Goal: Task Accomplishment & Management: Manage account settings

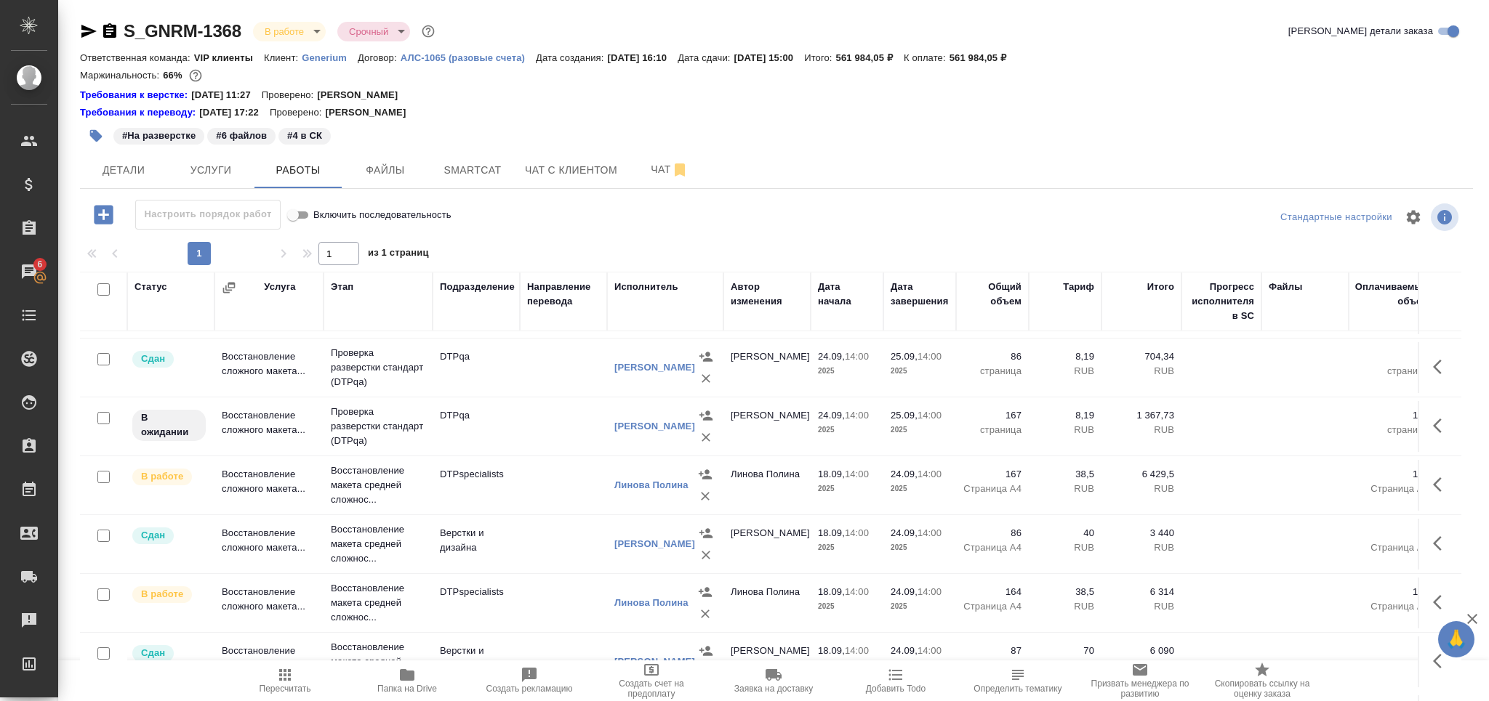
scroll to position [317, 0]
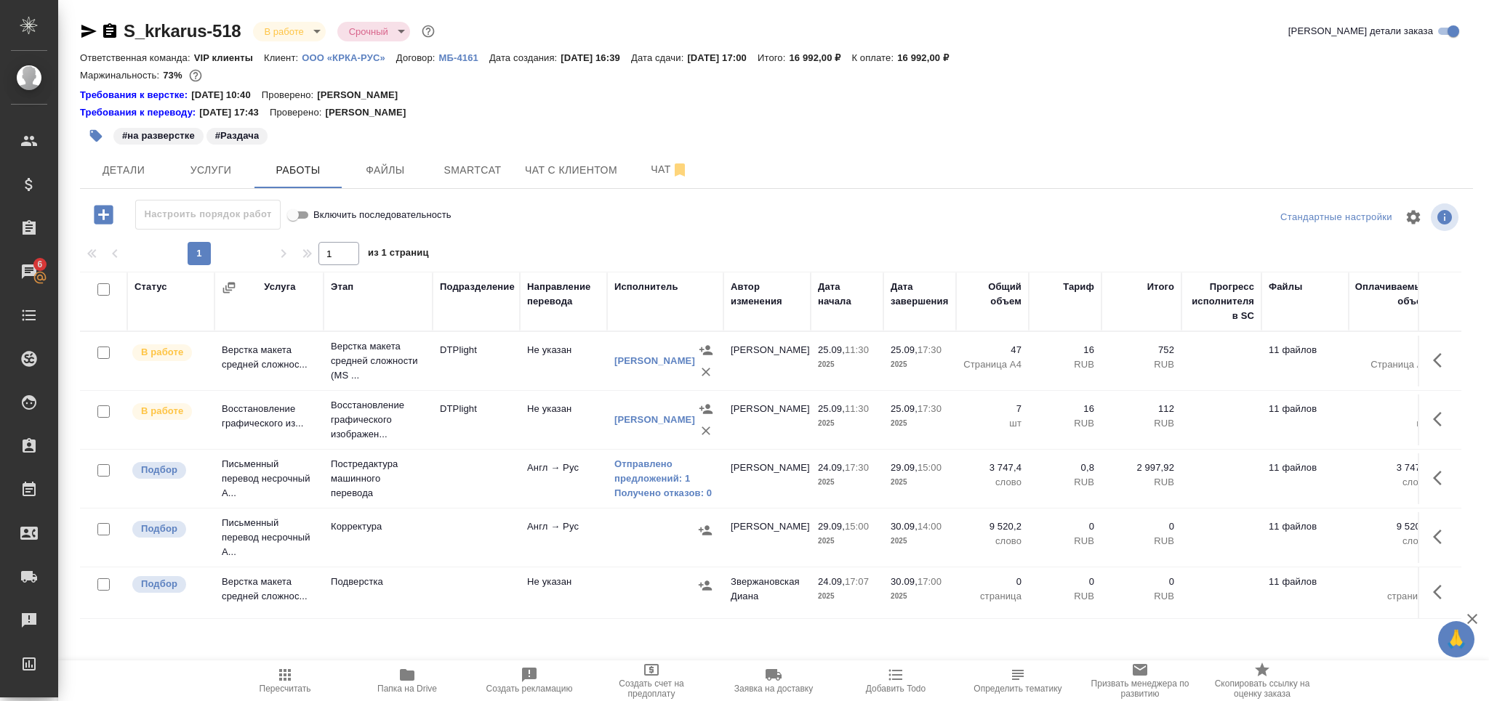
click at [283, 676] on icon "button" at bounding box center [284, 675] width 17 height 17
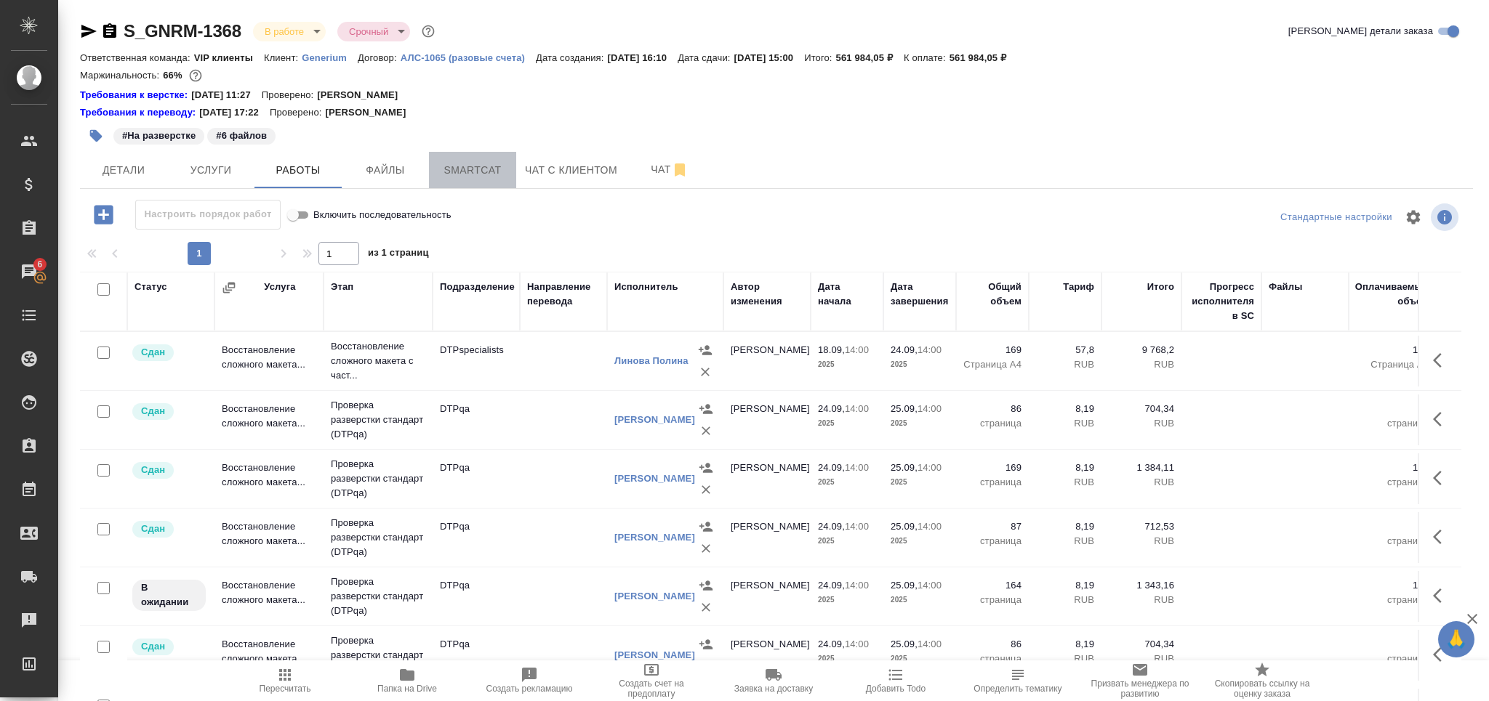
click at [489, 156] on button "Smartcat" at bounding box center [472, 170] width 87 height 36
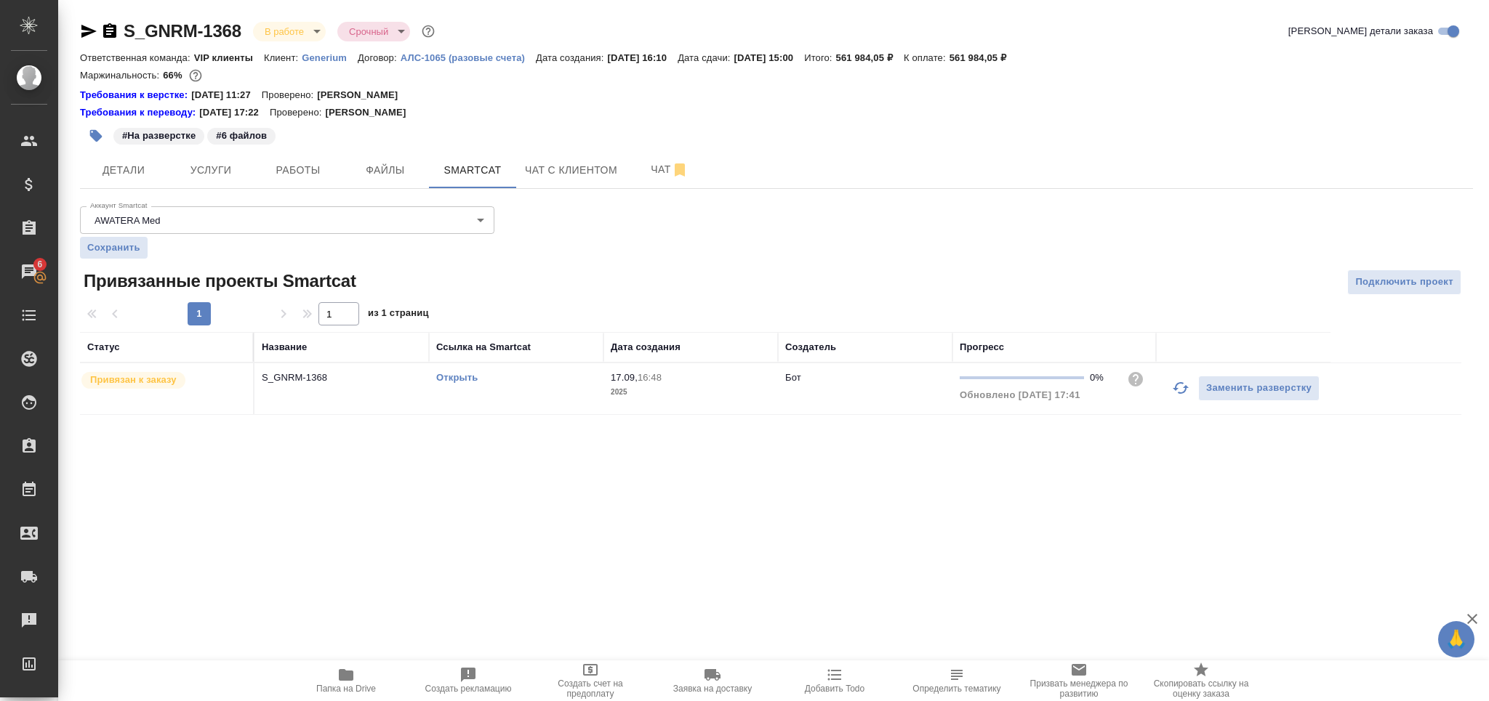
click at [563, 401] on td "Открыть" at bounding box center [516, 388] width 174 height 51
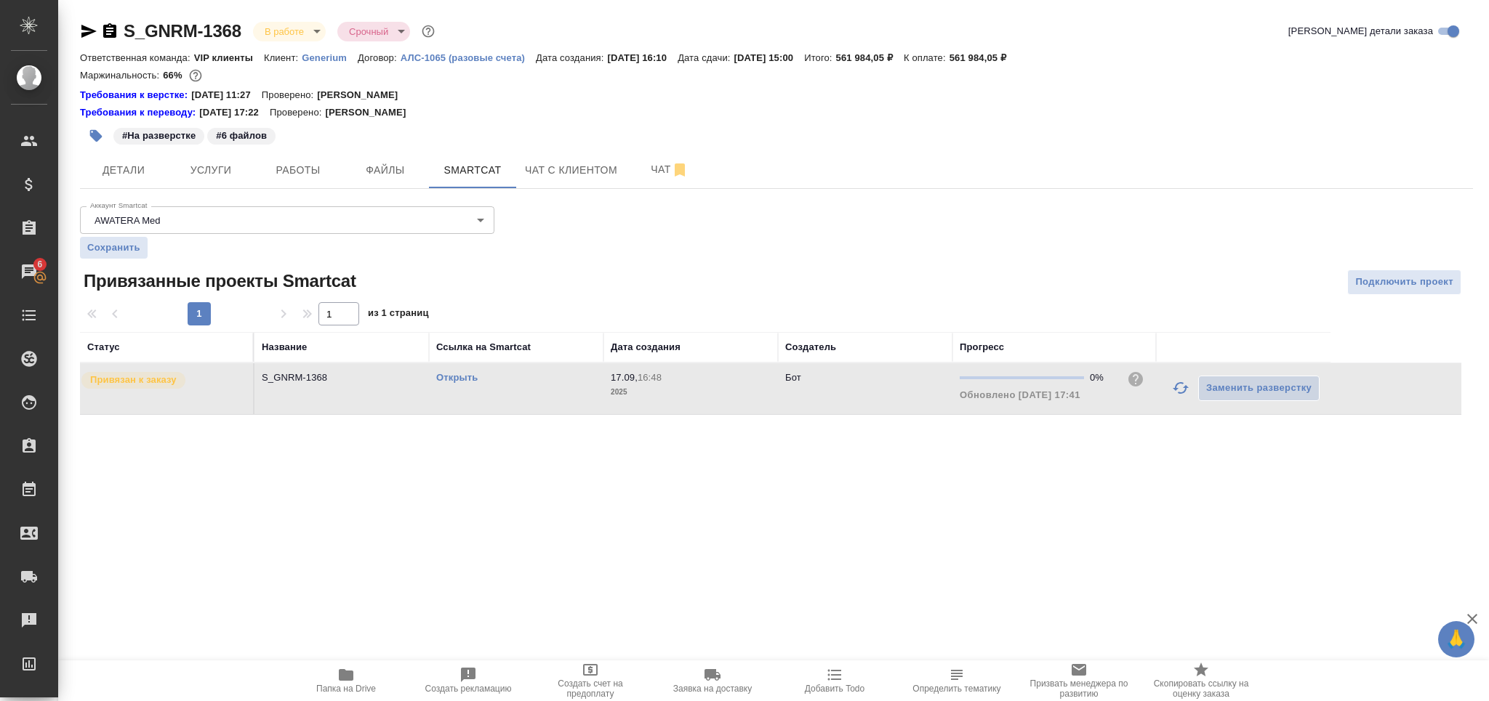
click at [563, 401] on td "Открыть" at bounding box center [516, 388] width 174 height 51
click at [142, 168] on span "Детали" at bounding box center [124, 170] width 70 height 18
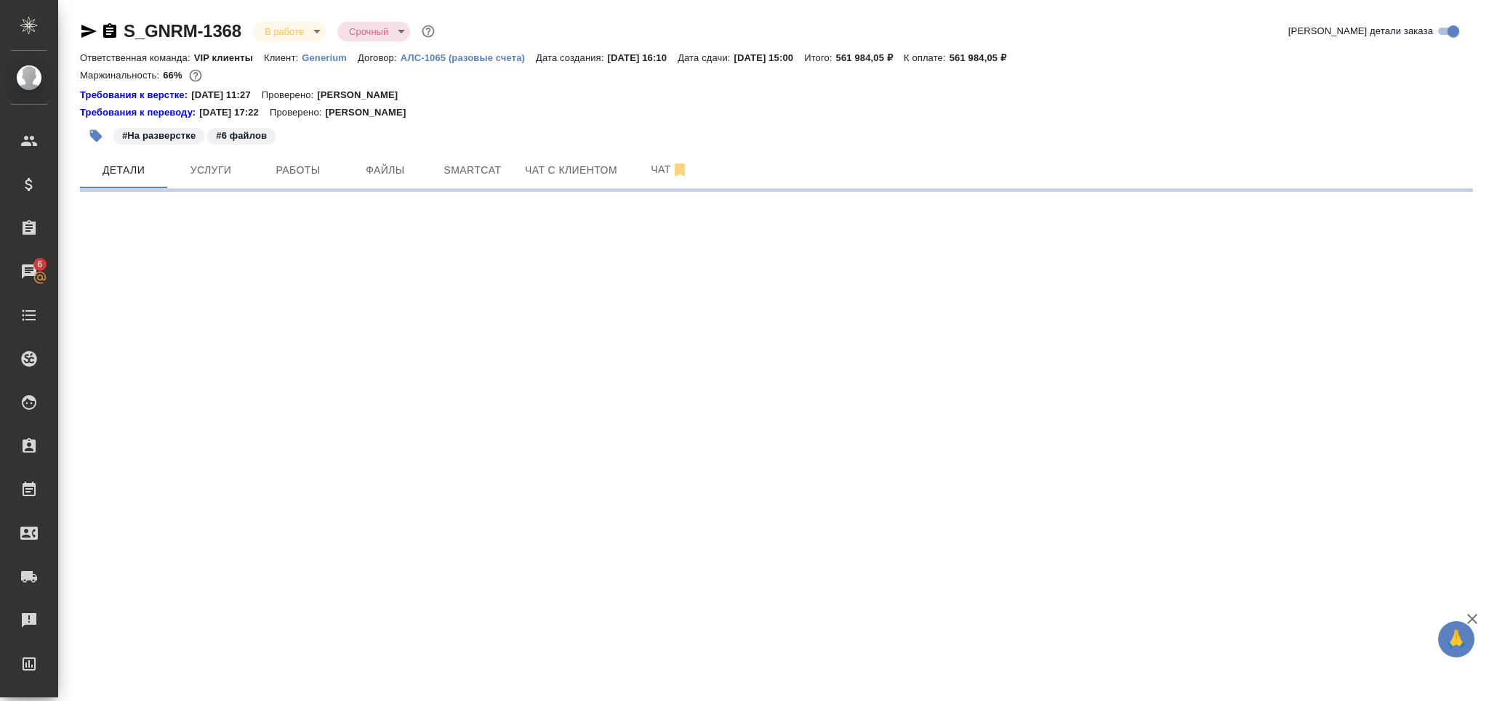
select select "RU"
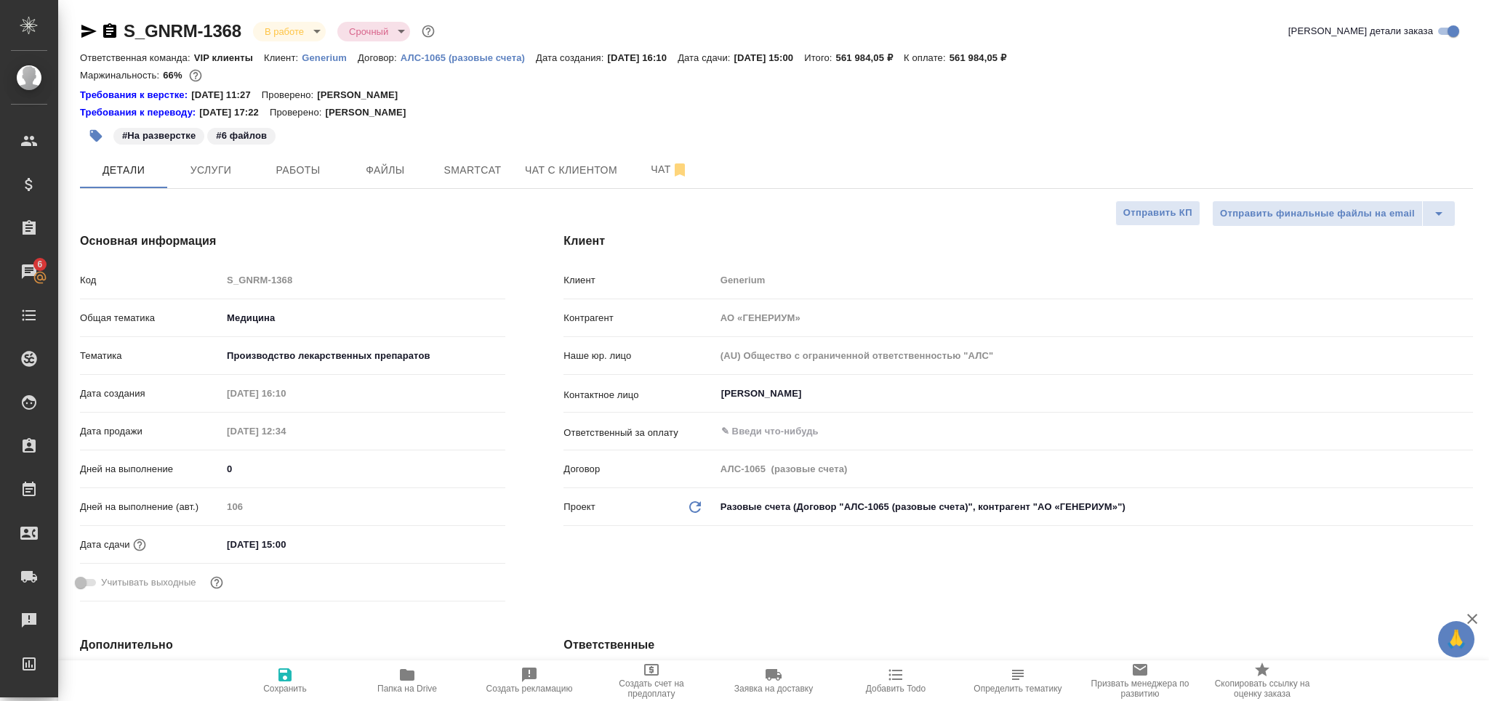
type textarea "x"
type input "[PERSON_NAME]"
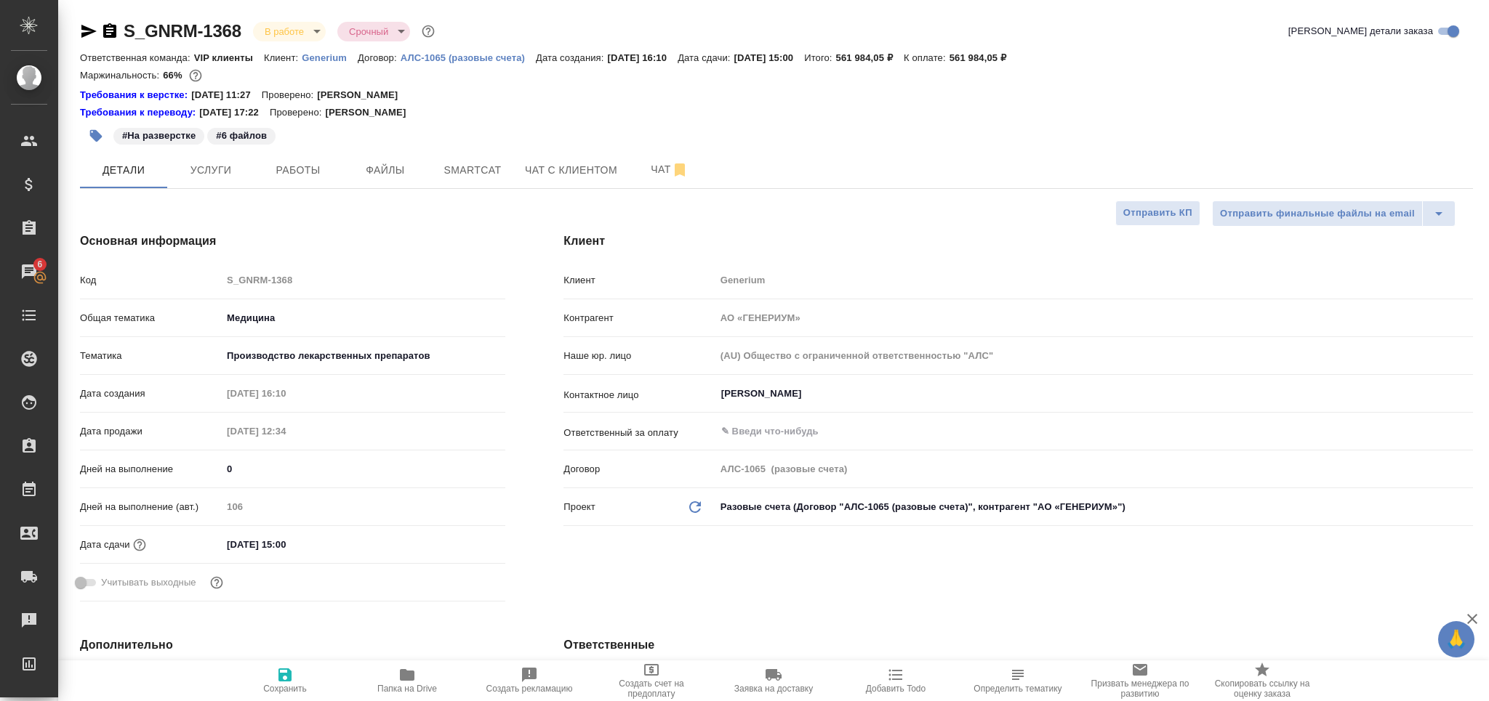
type textarea "x"
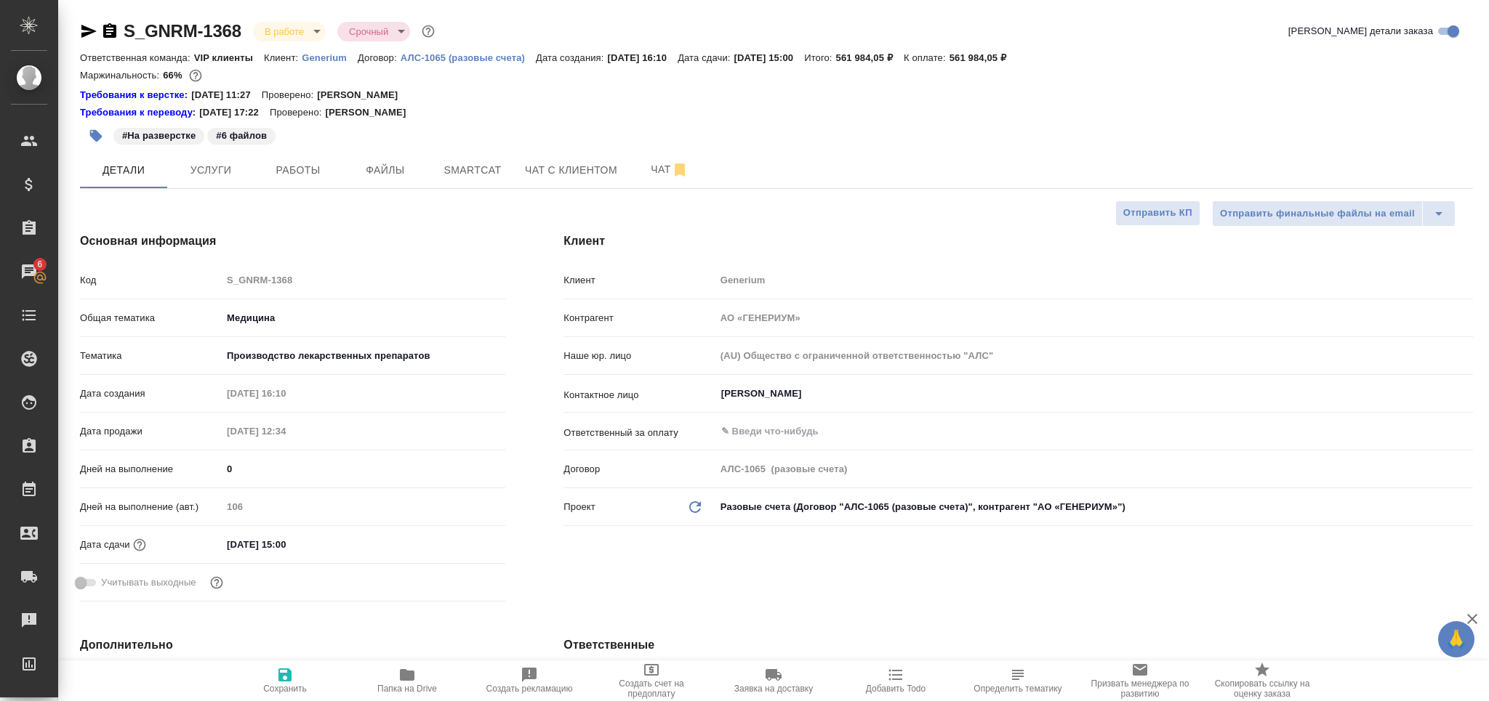
type textarea "x"
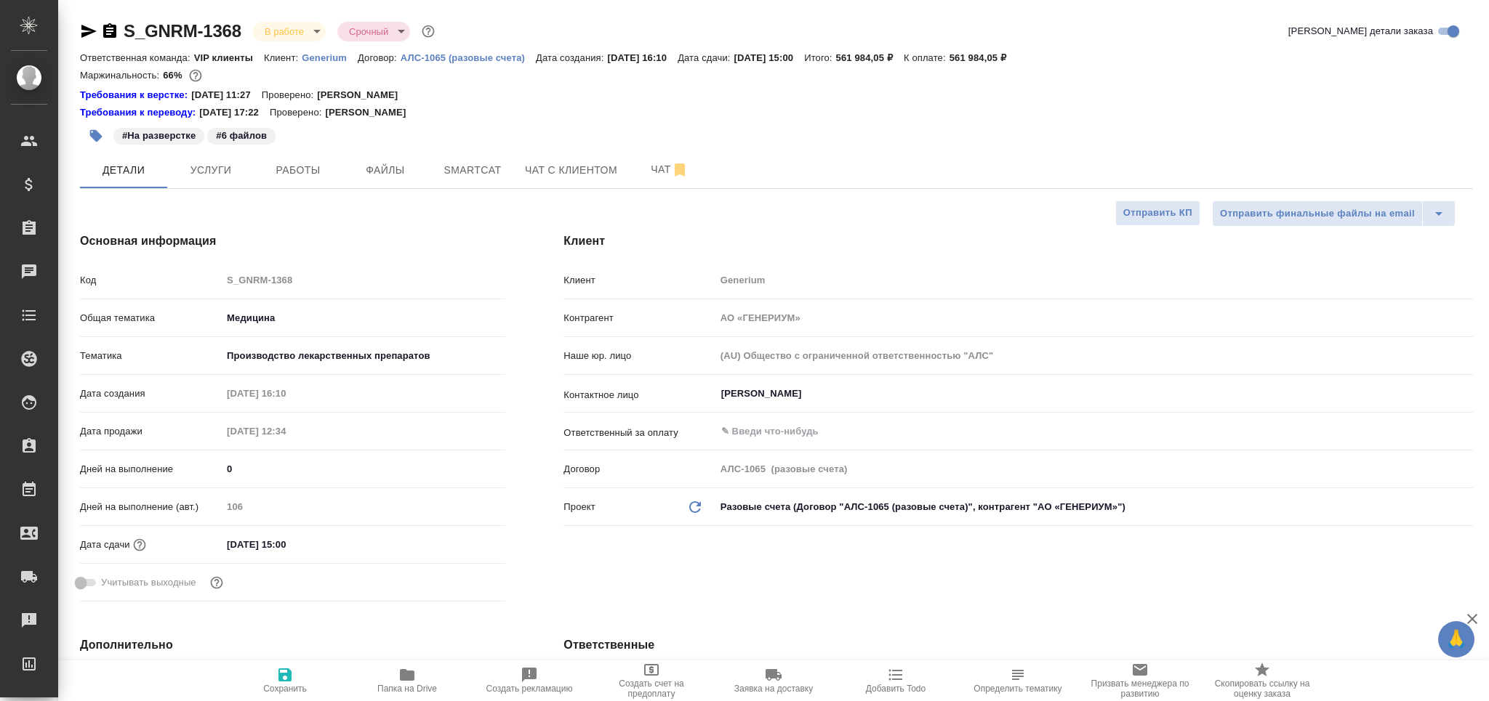
type textarea "x"
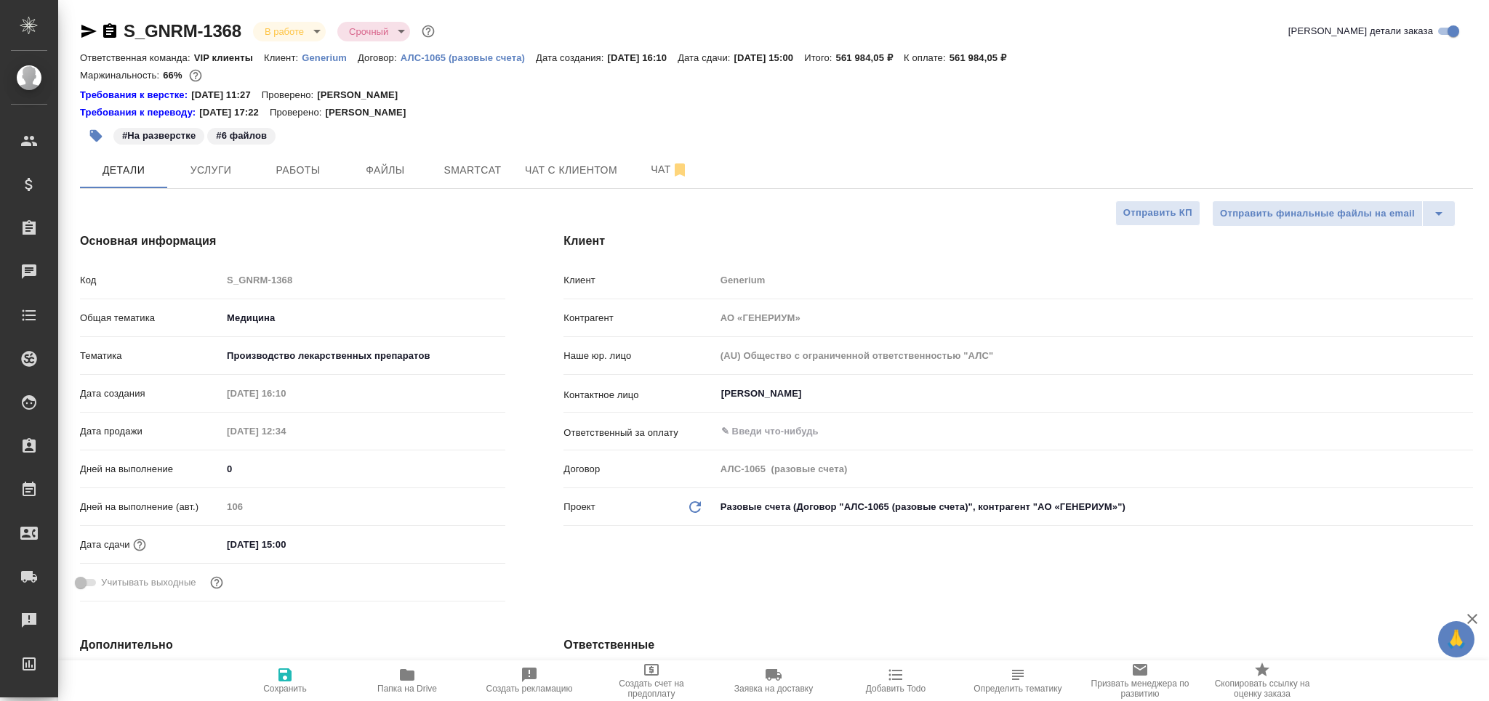
type textarea "x"
click at [300, 158] on button "Работы" at bounding box center [297, 170] width 87 height 36
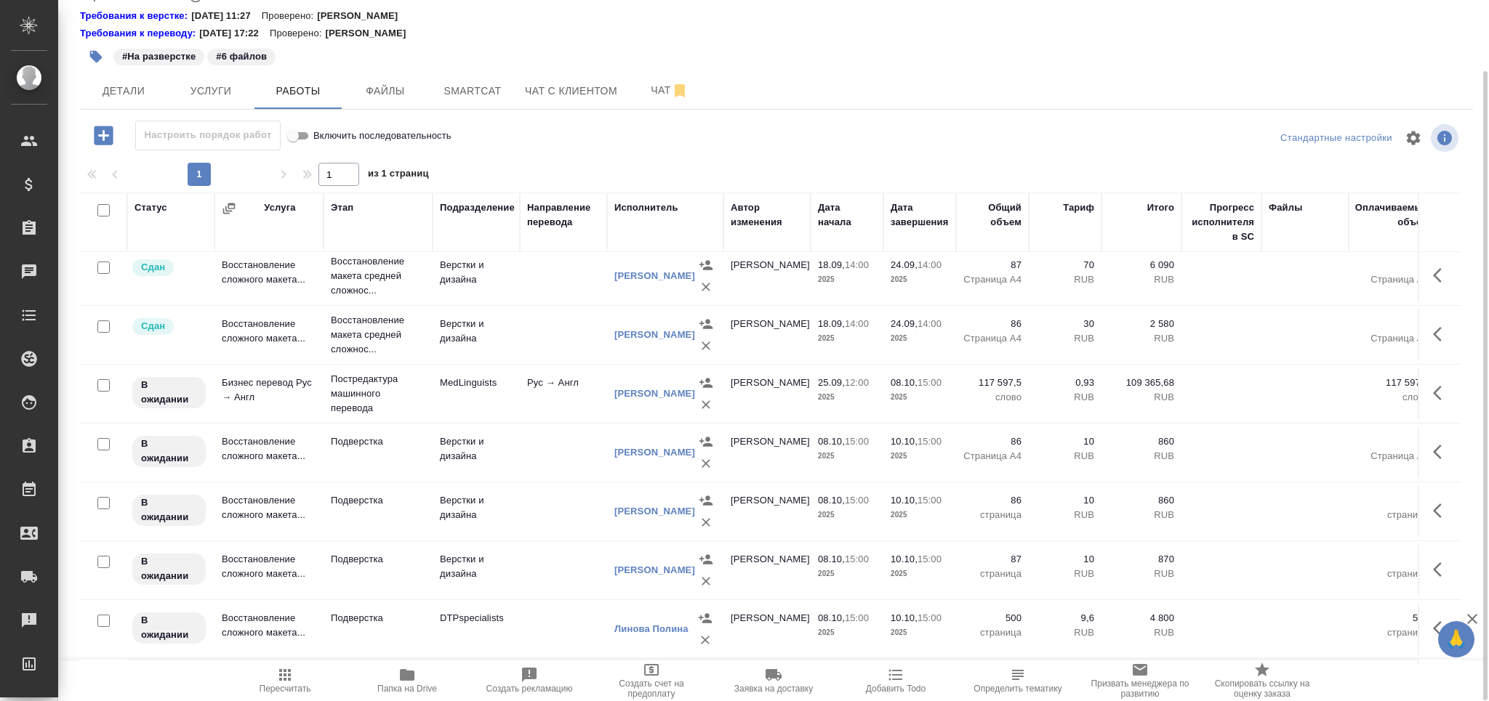
scroll to position [598, 0]
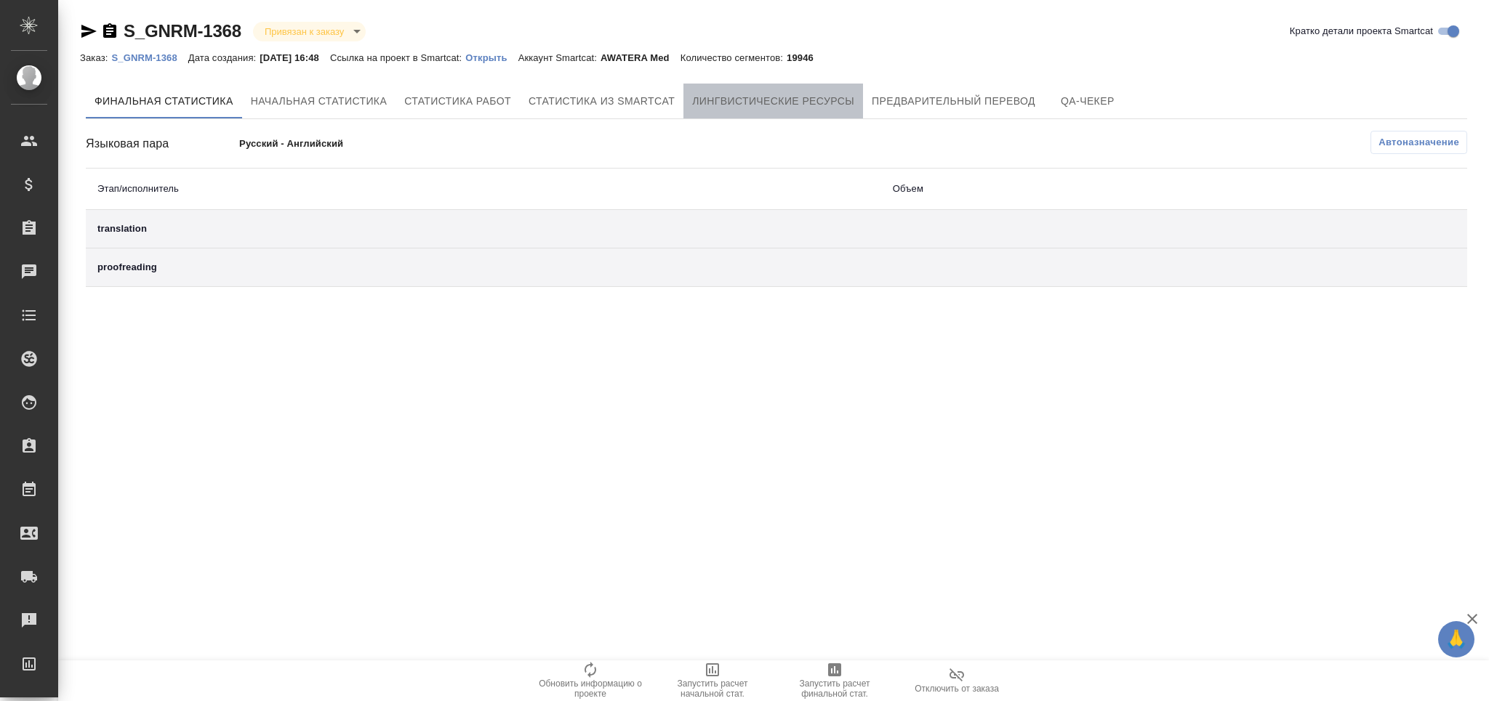
click at [741, 96] on span "Лингвистические ресурсы" at bounding box center [773, 101] width 162 height 18
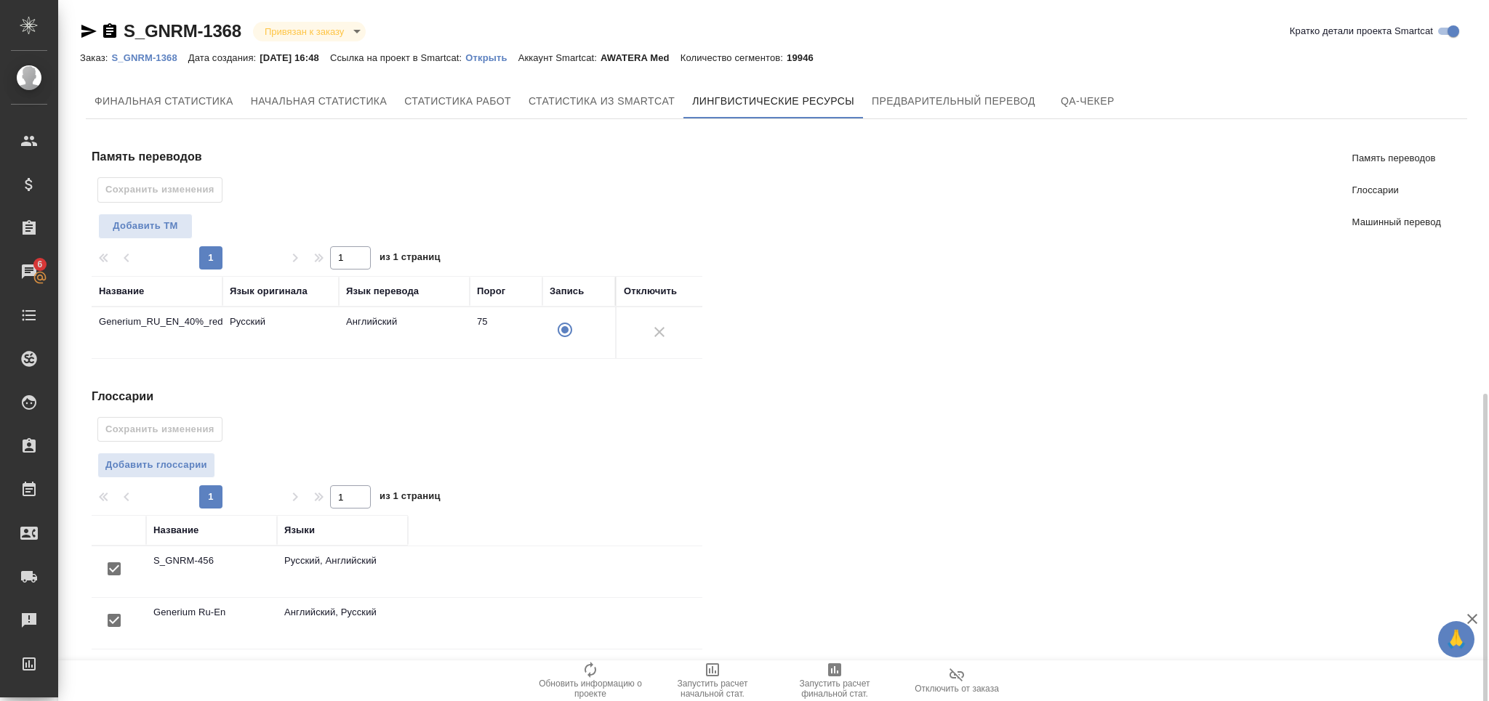
scroll to position [224, 0]
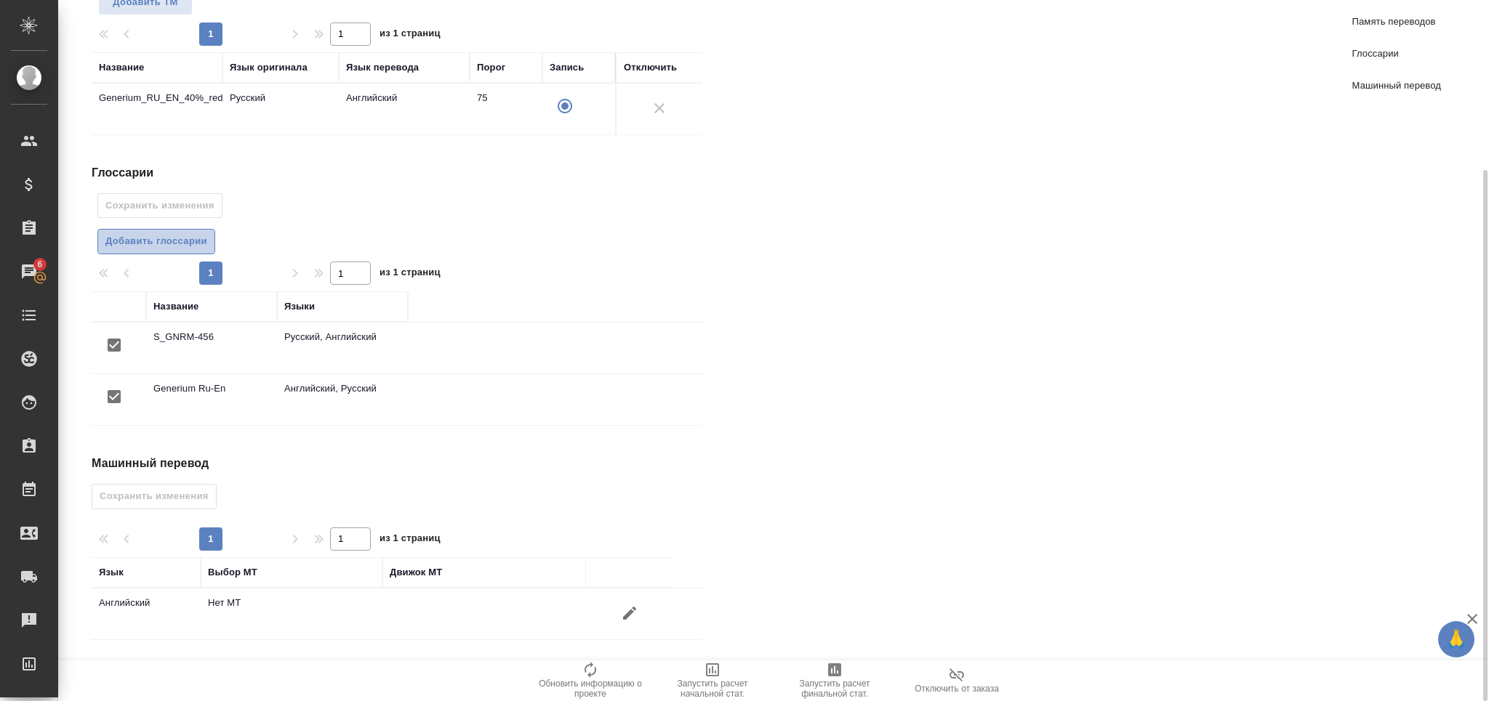
click at [130, 250] on button "Добавить глоссарии" at bounding box center [156, 241] width 118 height 25
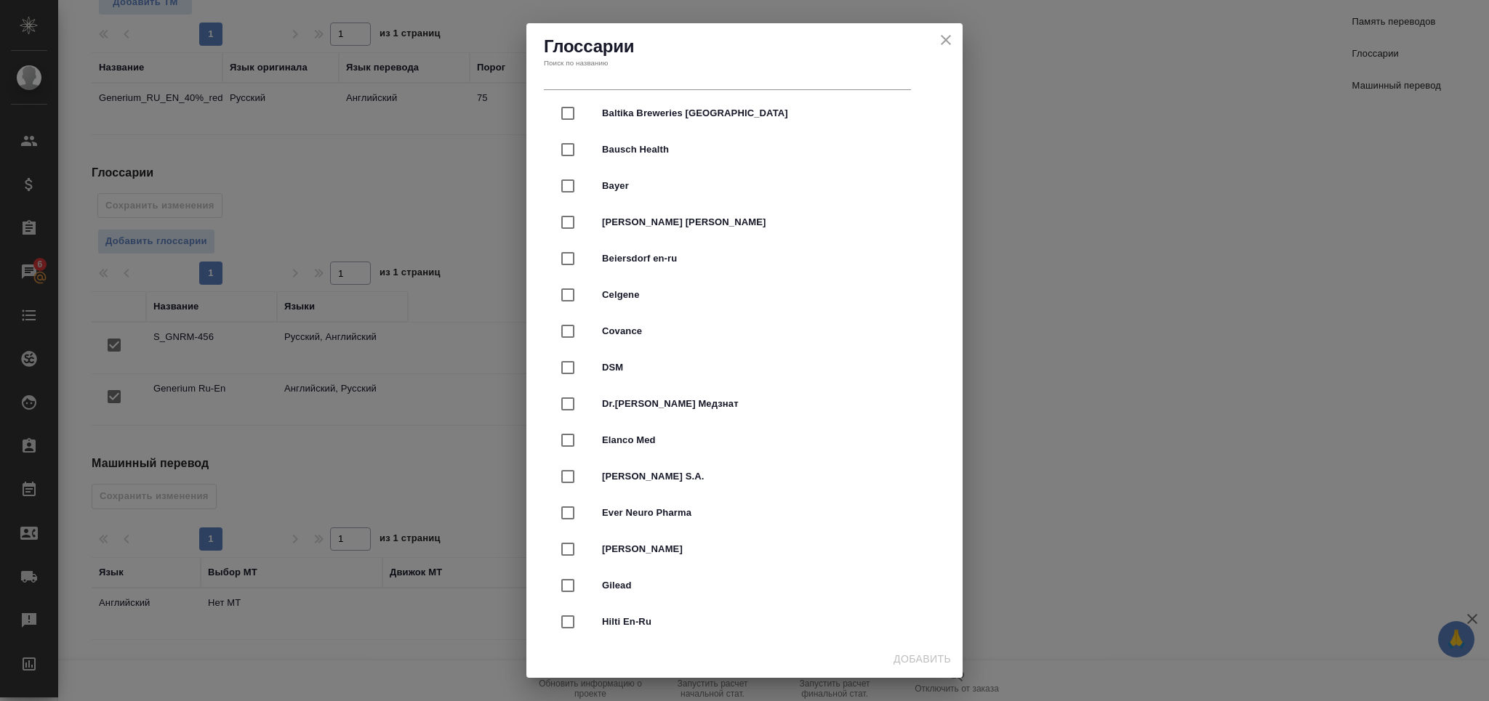
scroll to position [193, 0]
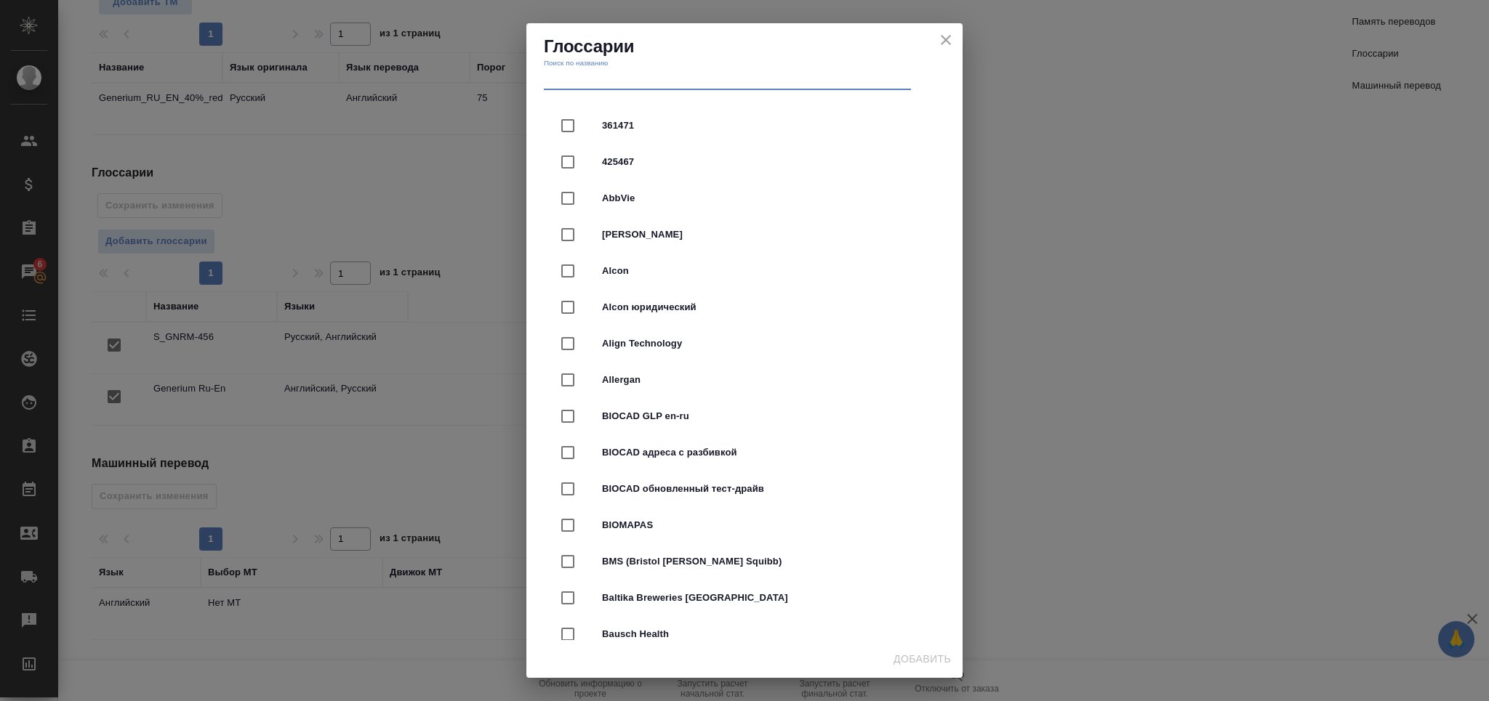
click at [658, 82] on input "text" at bounding box center [727, 80] width 367 height 20
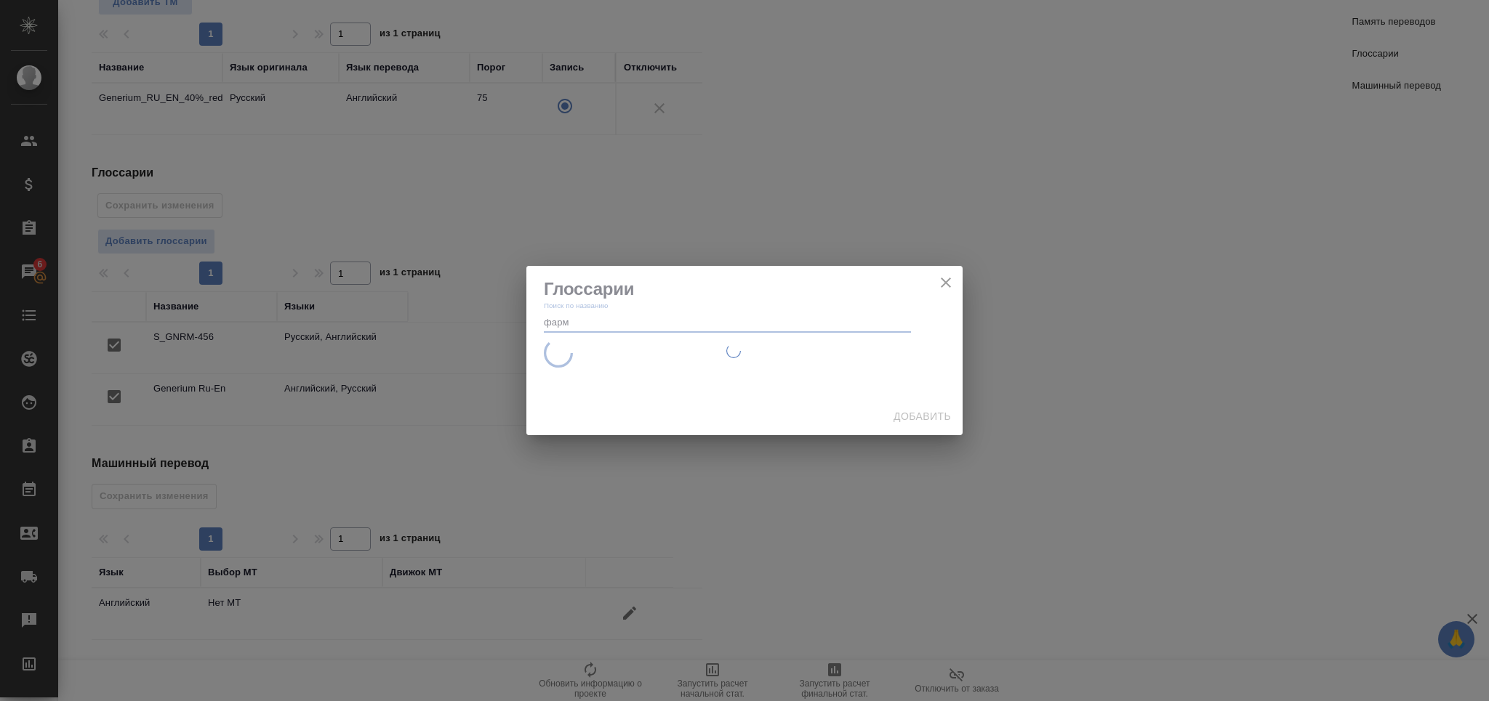
scroll to position [0, 0]
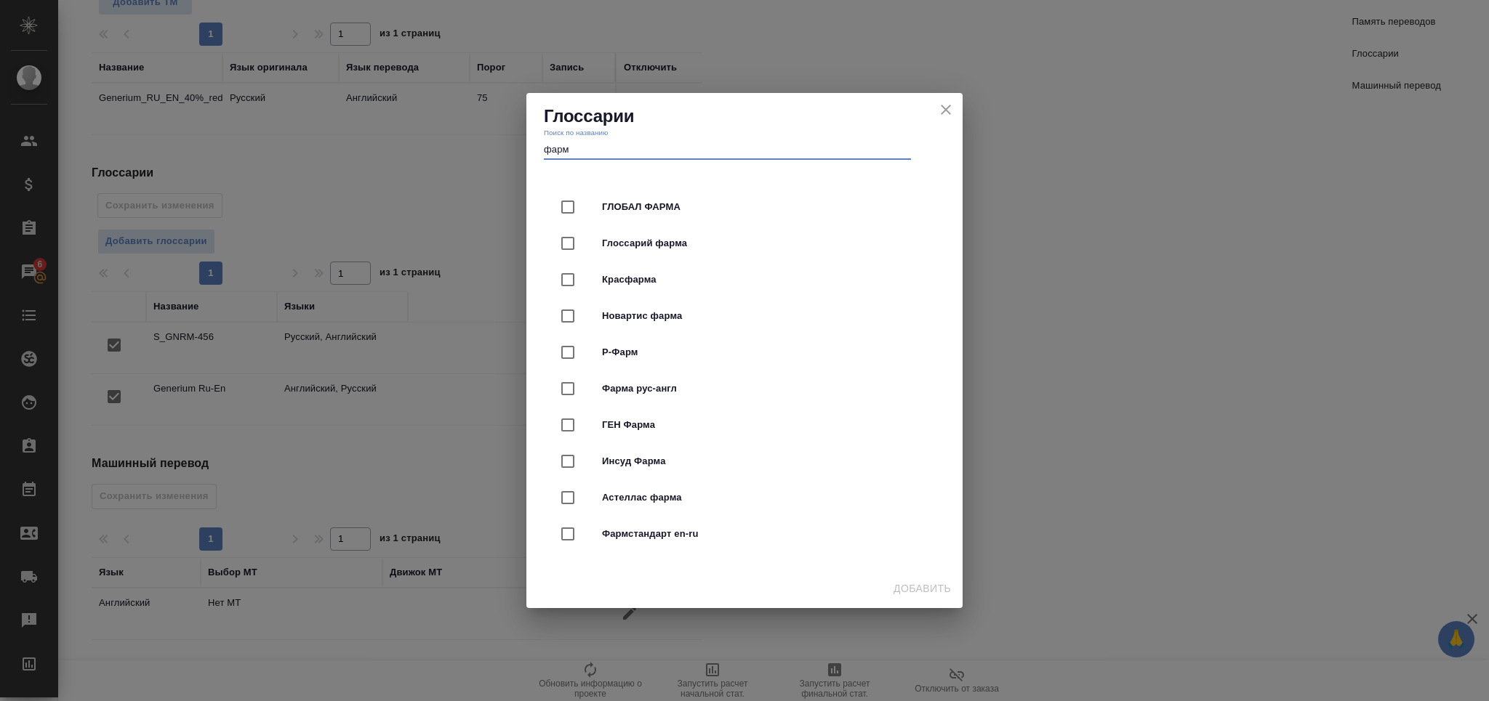
type input "фарм"
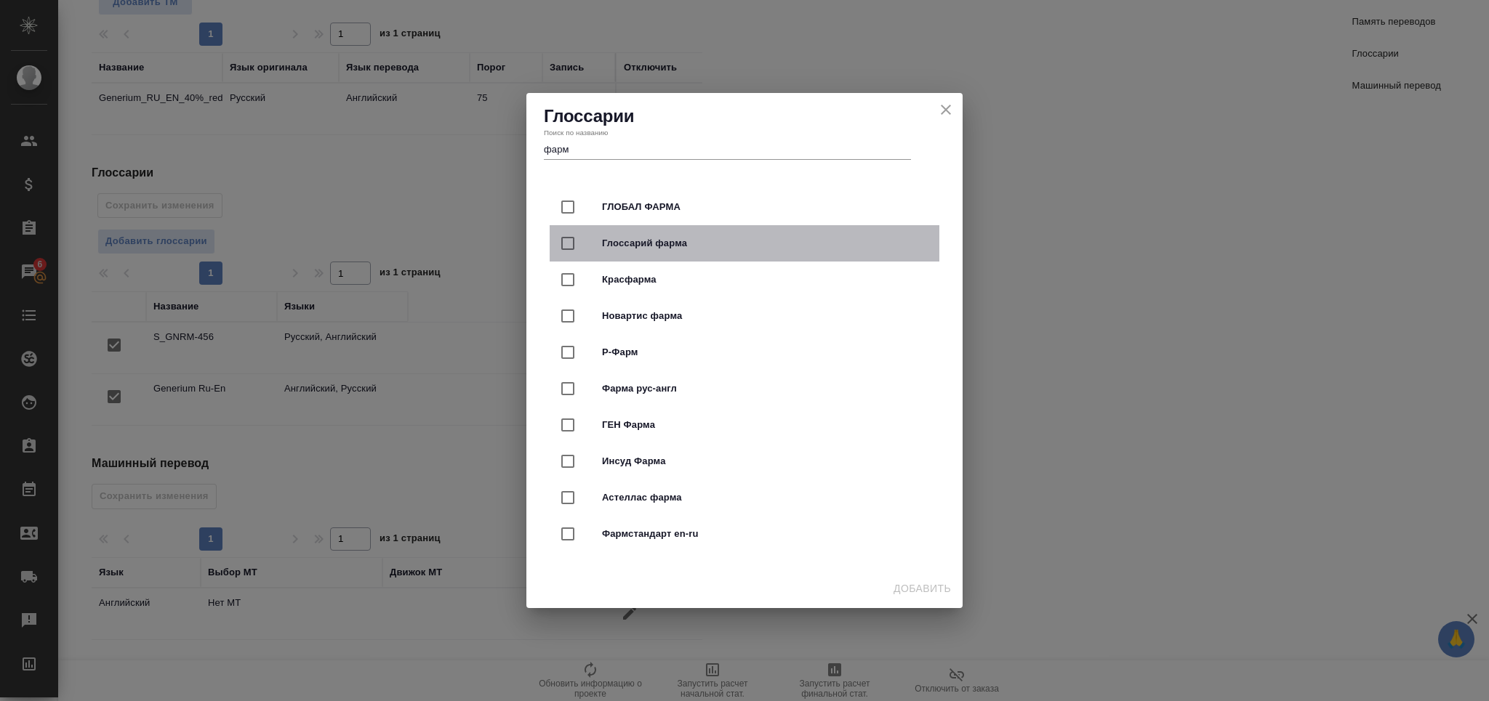
click at [628, 244] on span "Глоссарий фарма" at bounding box center [765, 243] width 326 height 15
checkbox input "true"
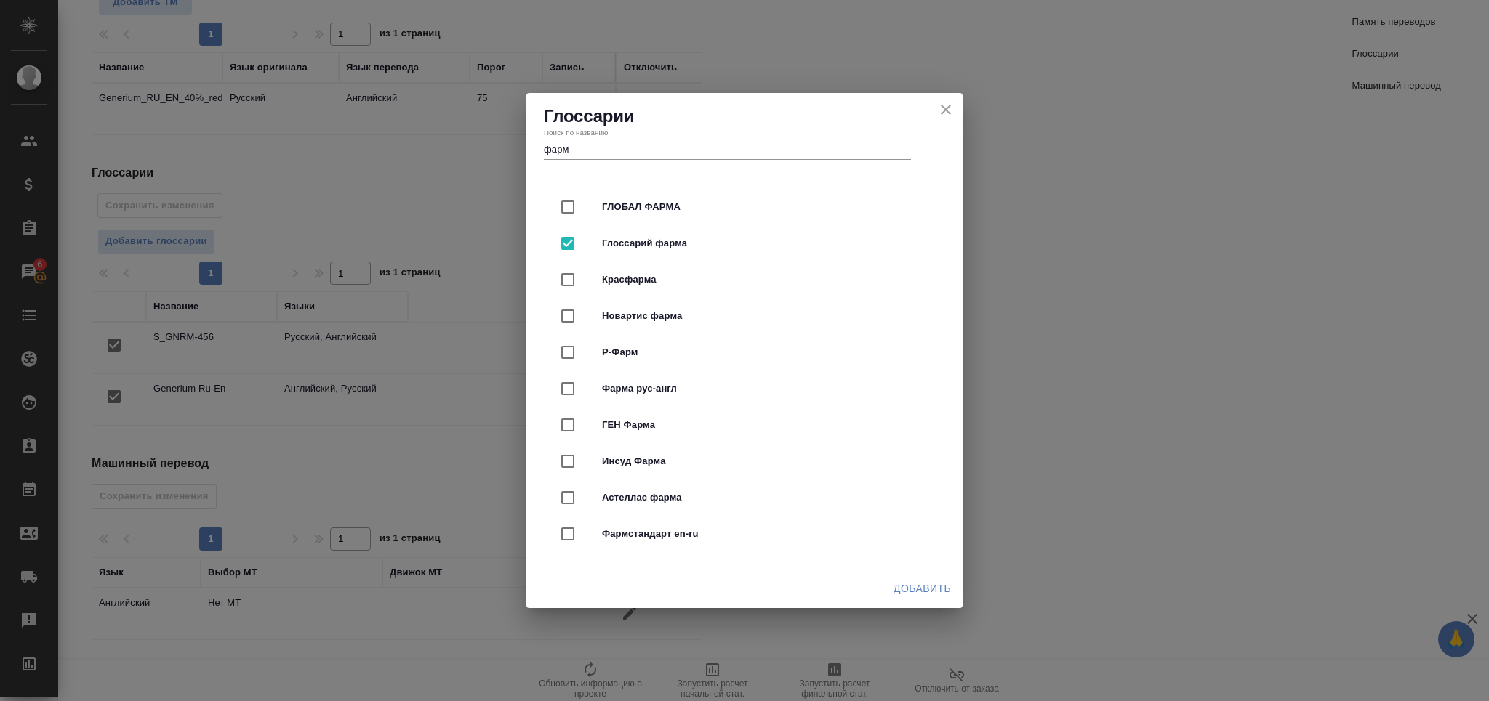
drag, startPoint x: 920, startPoint y: 580, endPoint x: 841, endPoint y: 570, distance: 79.9
click at [920, 580] on span "Добавить" at bounding box center [921, 589] width 57 height 18
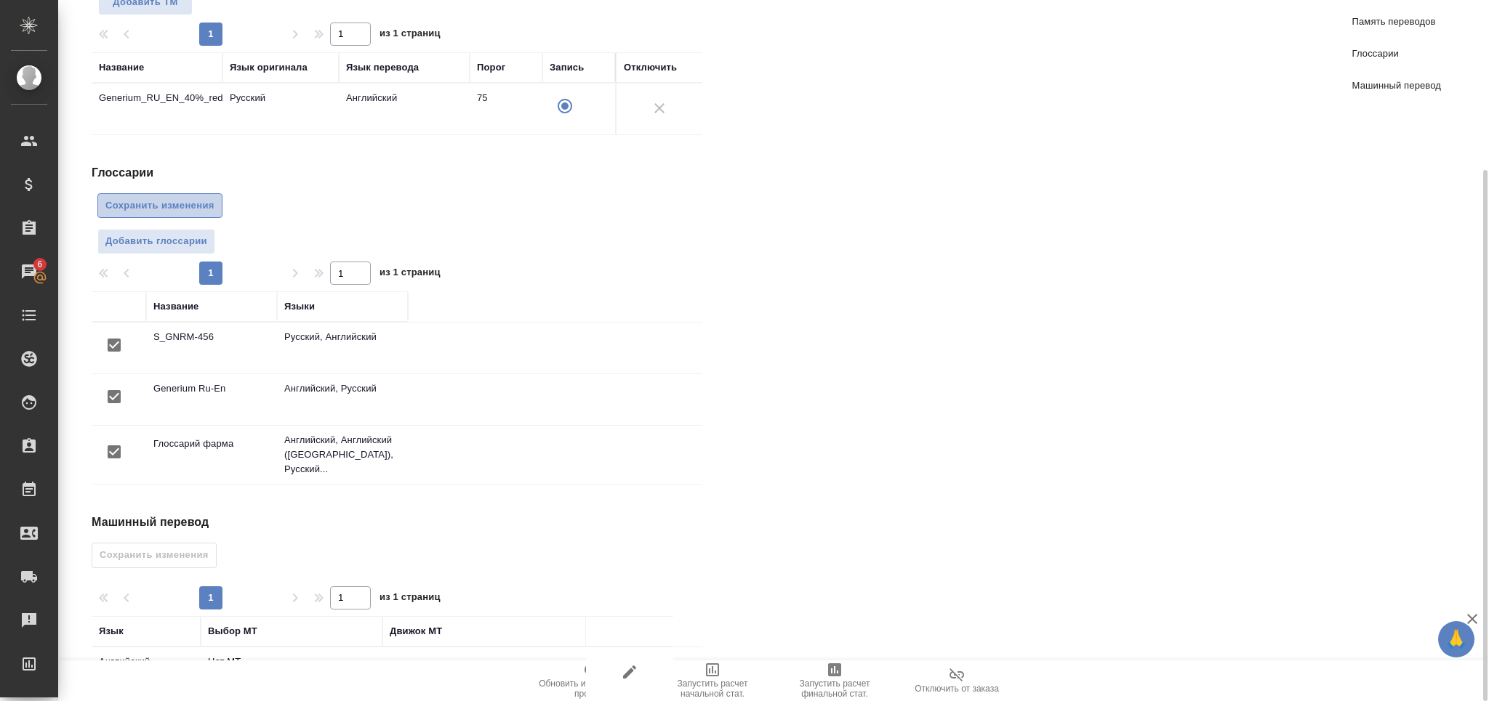
click at [180, 203] on span "Сохранить изменения" at bounding box center [159, 206] width 109 height 17
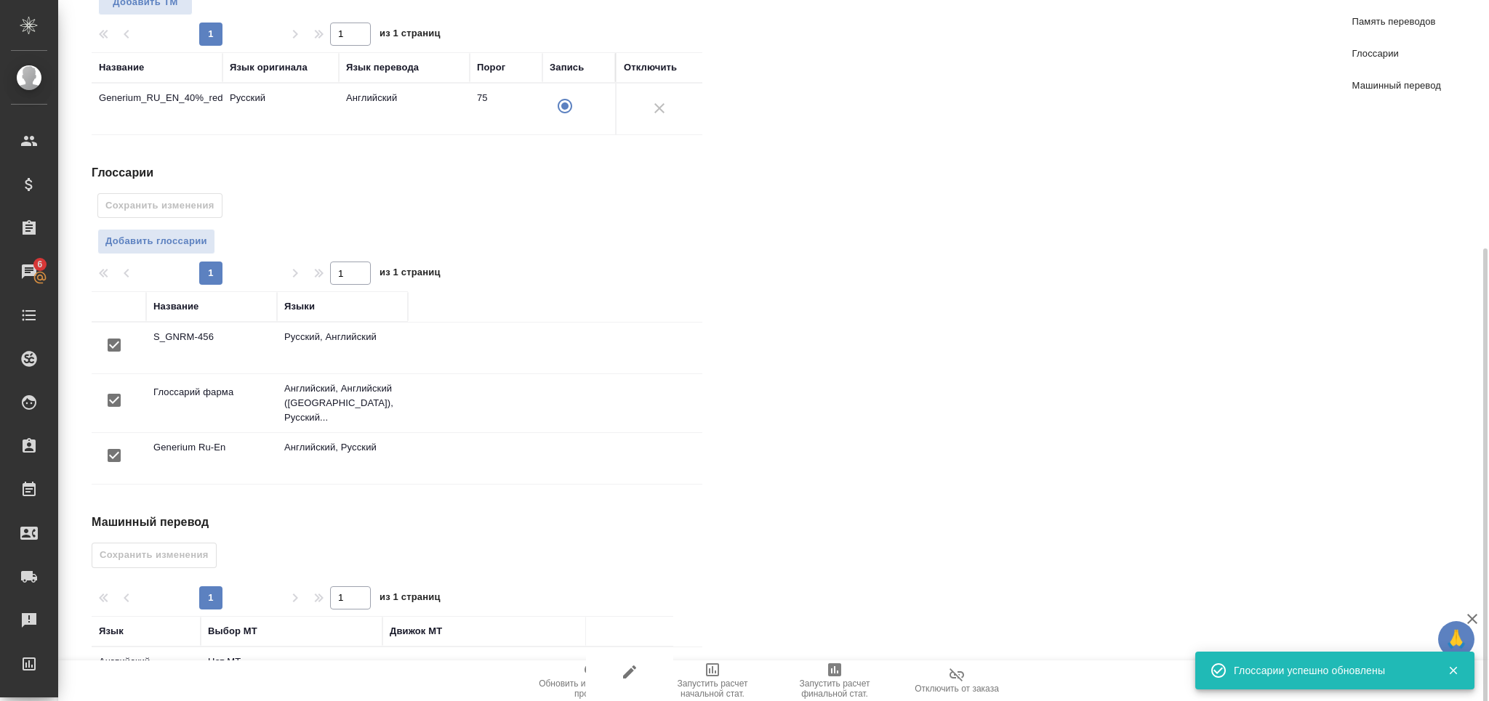
scroll to position [275, 0]
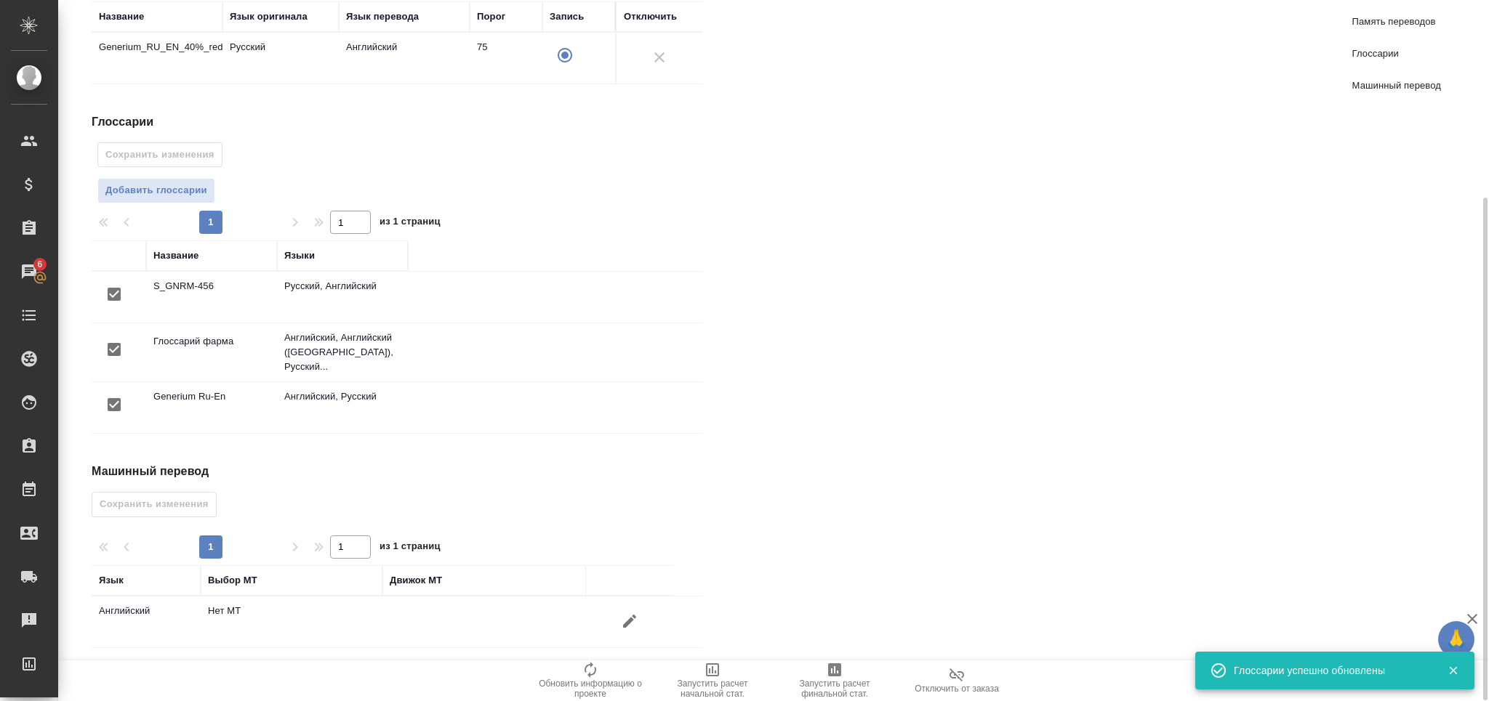
click at [626, 614] on icon "button" at bounding box center [629, 621] width 17 height 17
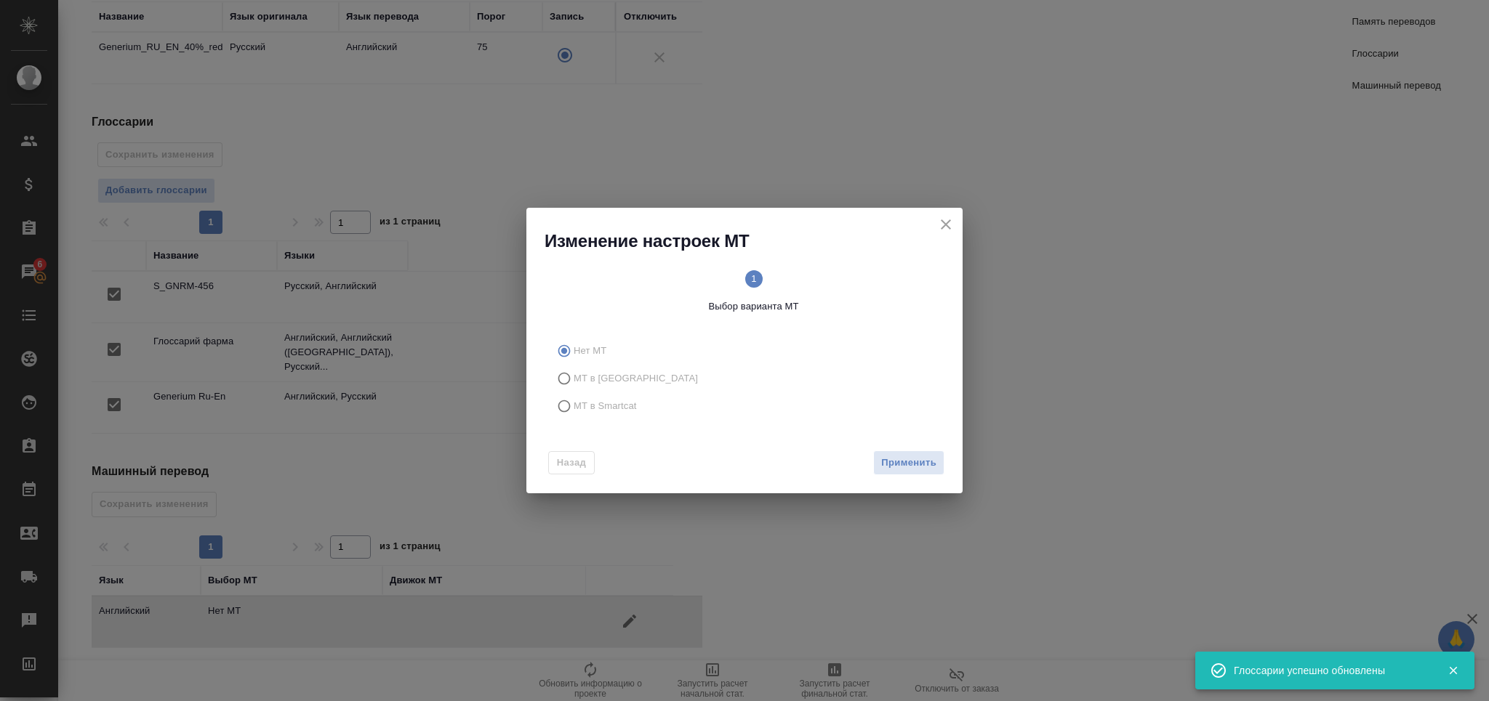
drag, startPoint x: 580, startPoint y: 404, endPoint x: 599, endPoint y: 414, distance: 21.1
click at [582, 404] on span "МТ в Smartcat" at bounding box center [605, 406] width 63 height 15
click at [574, 404] on input "МТ в Smartcat" at bounding box center [561, 407] width 23 height 28
radio input "true"
click at [917, 470] on span "Вперед" at bounding box center [918, 463] width 36 height 17
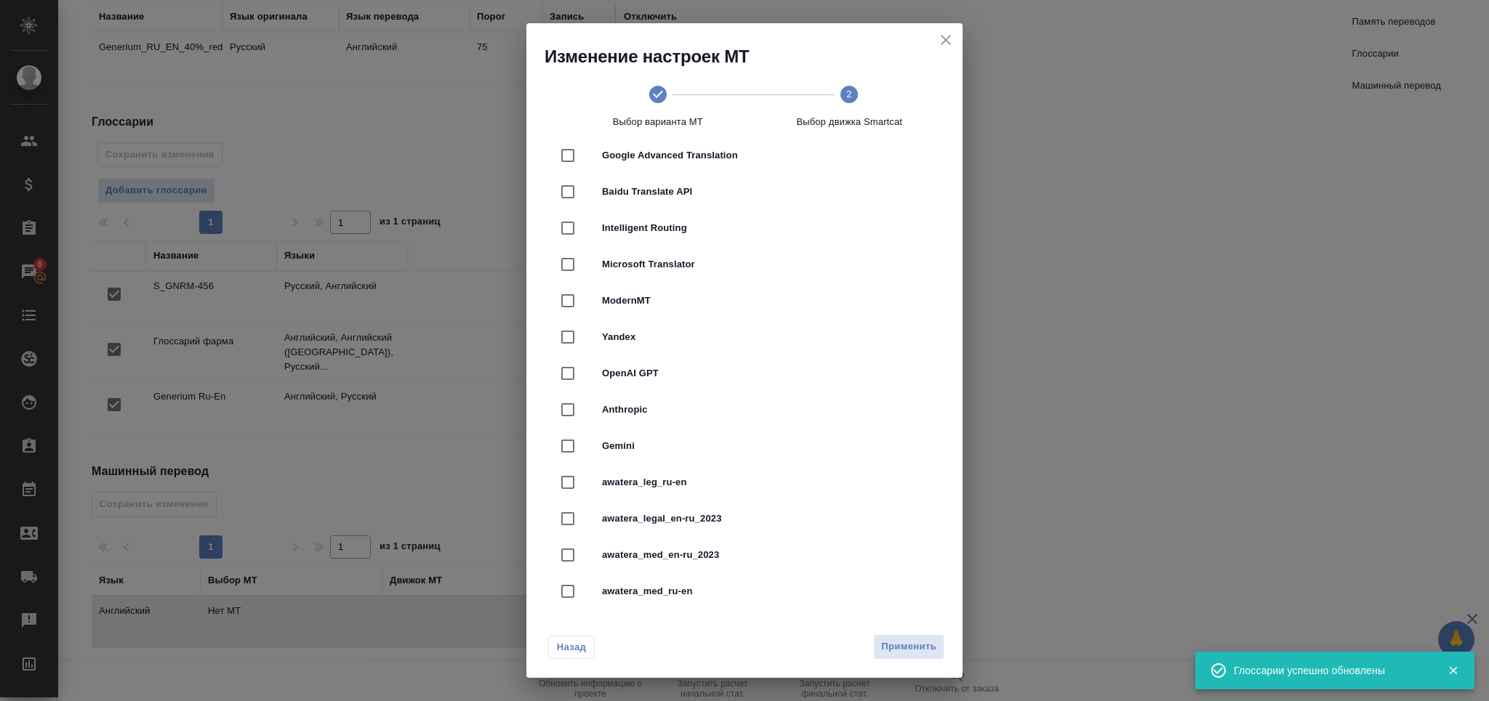
scroll to position [193, 0]
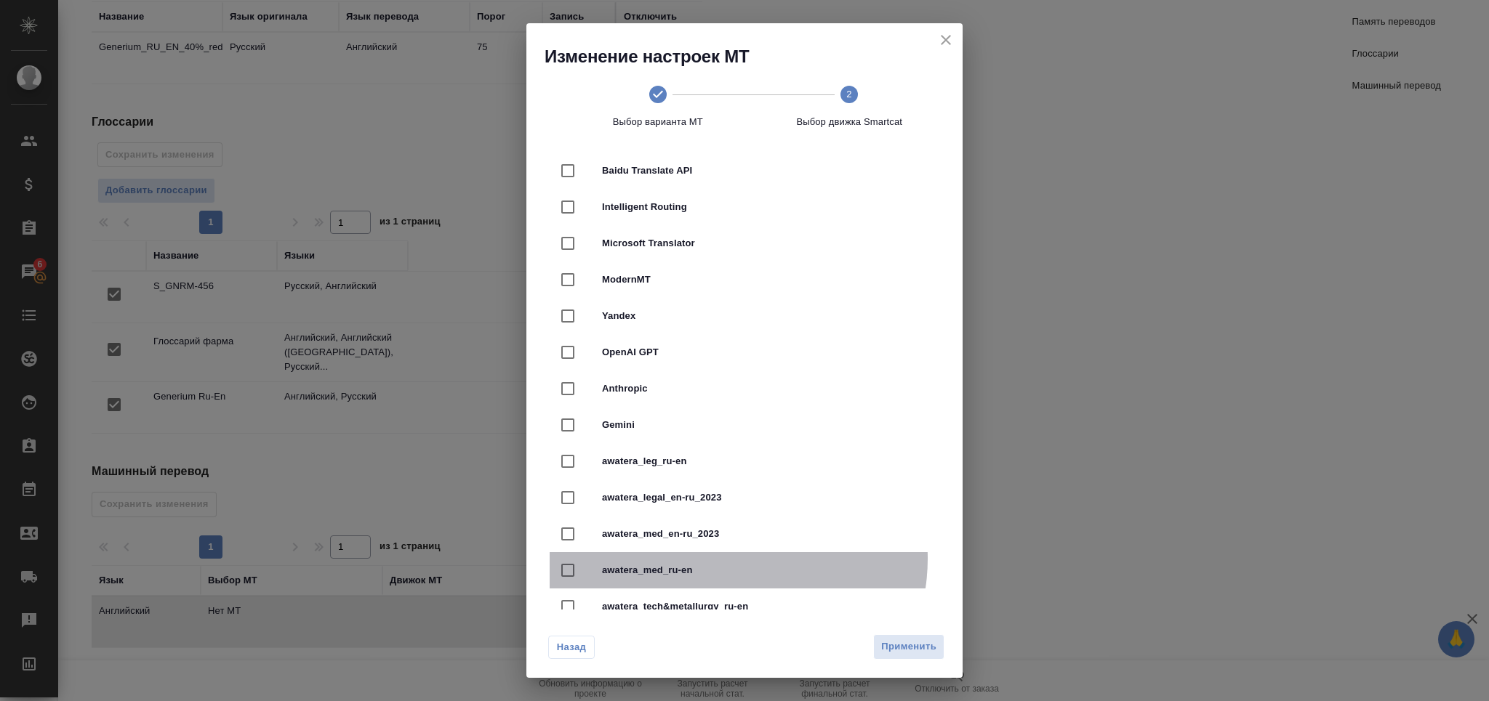
click at [728, 559] on div "awatera_med_ru-en" at bounding box center [745, 570] width 390 height 36
checkbox input "true"
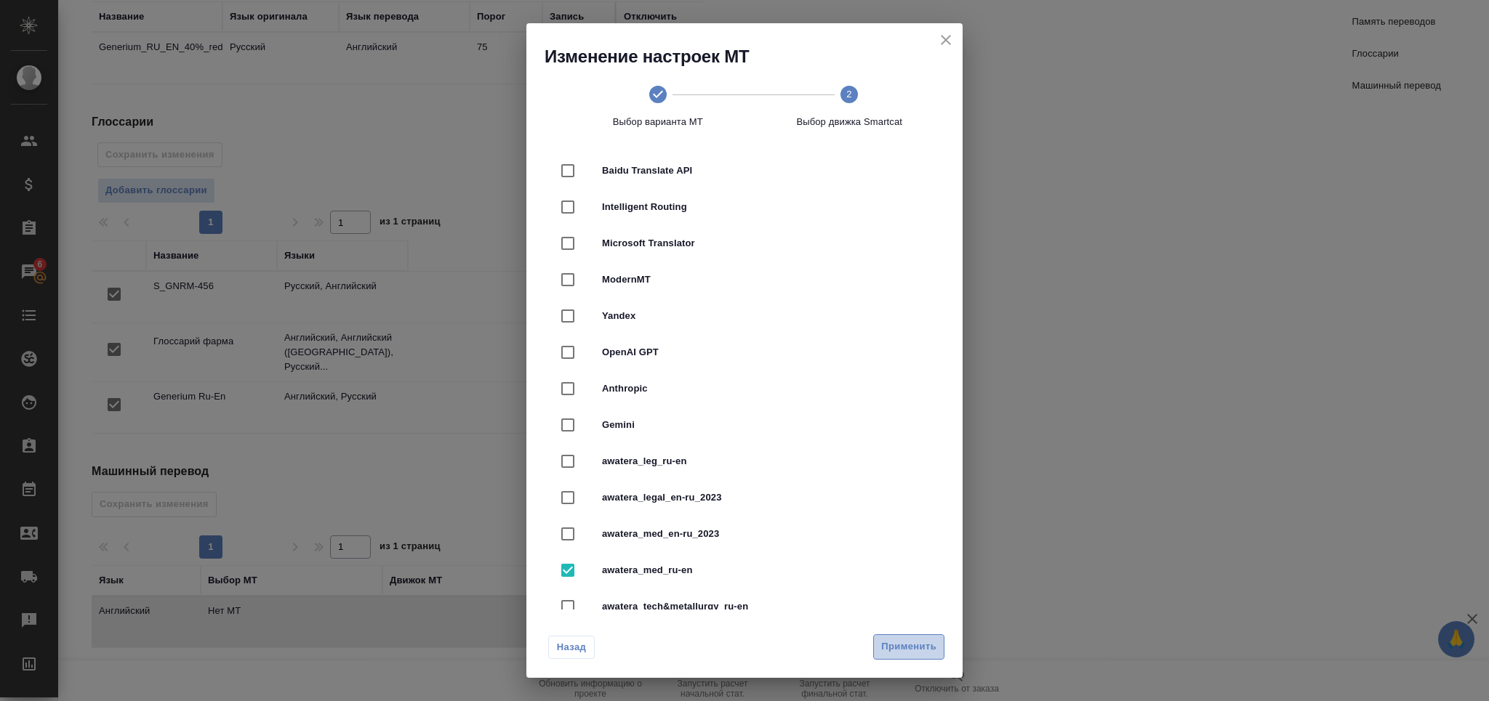
click at [909, 652] on span "Применить" at bounding box center [908, 647] width 55 height 17
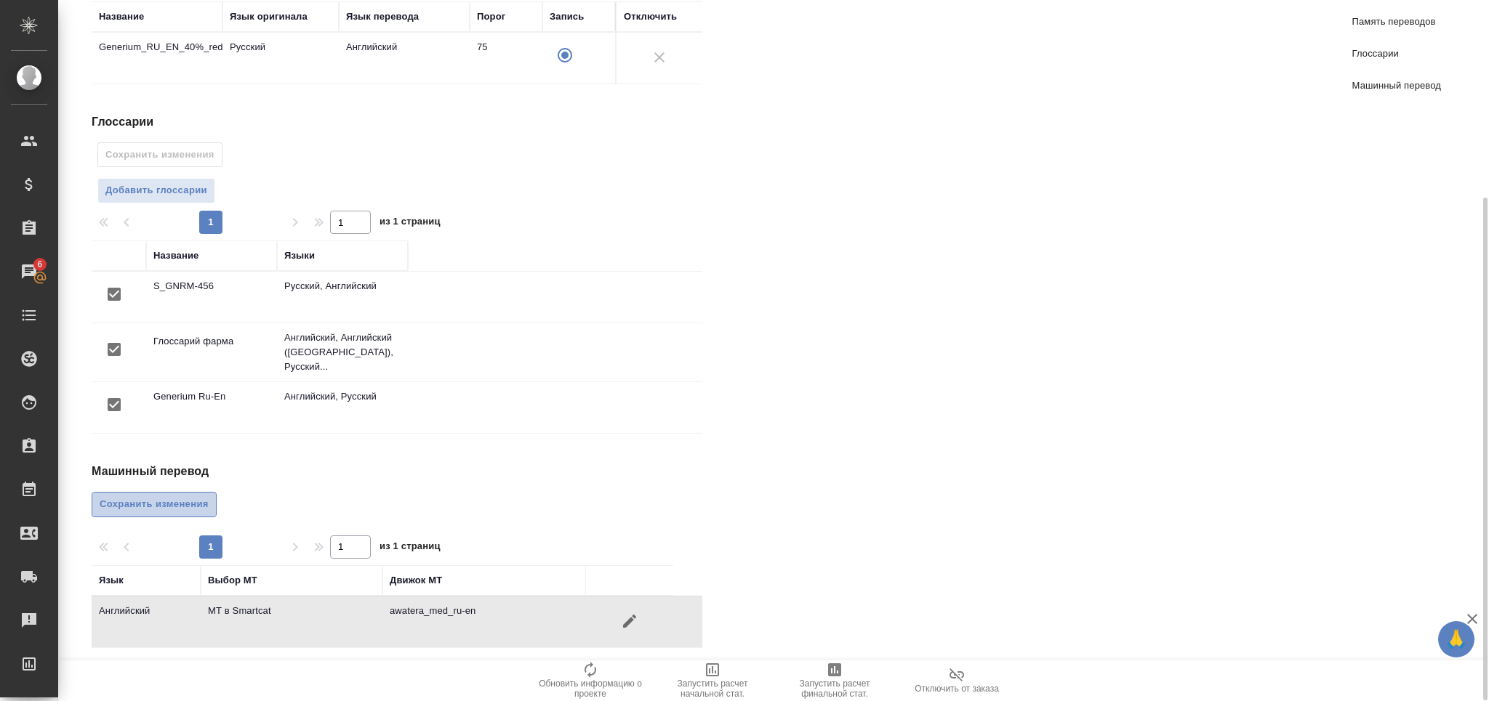
click at [159, 496] on span "Сохранить изменения" at bounding box center [154, 504] width 109 height 17
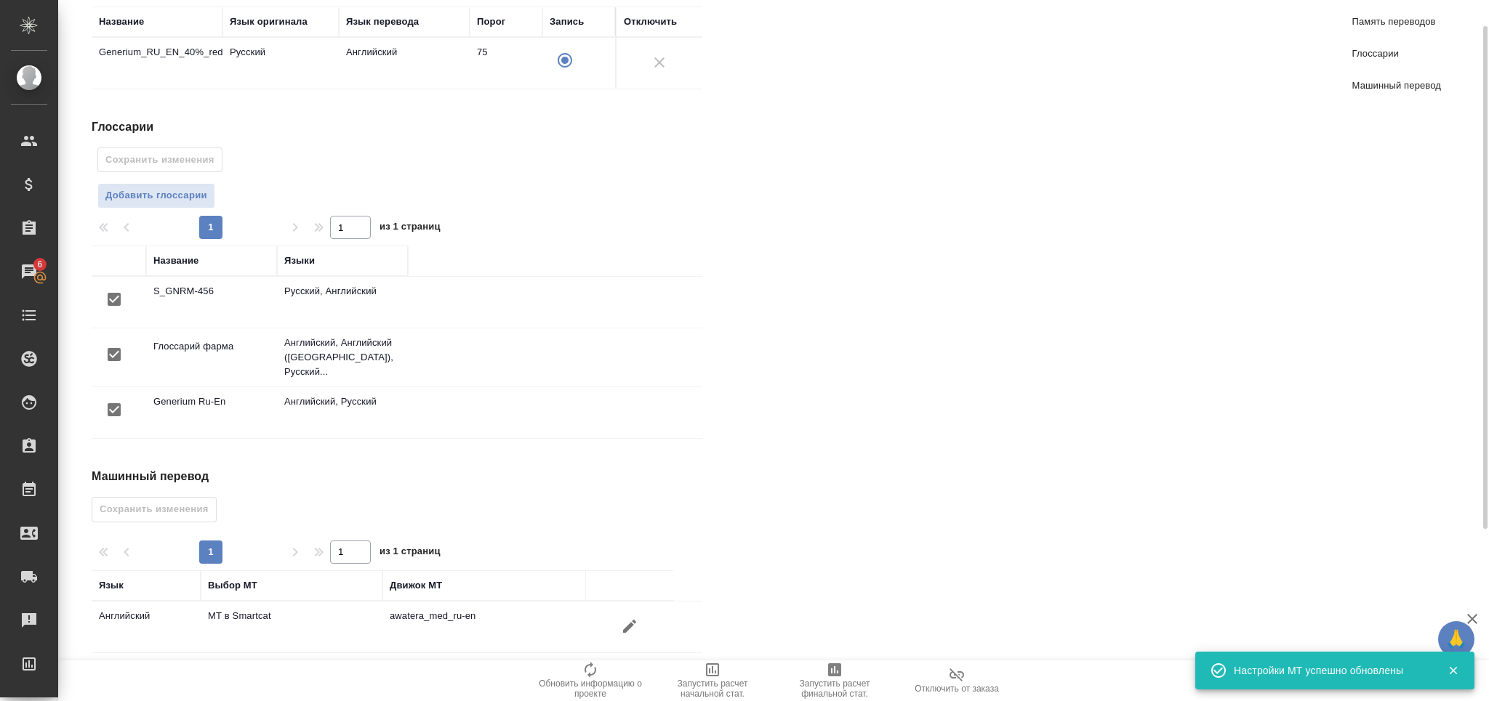
scroll to position [0, 0]
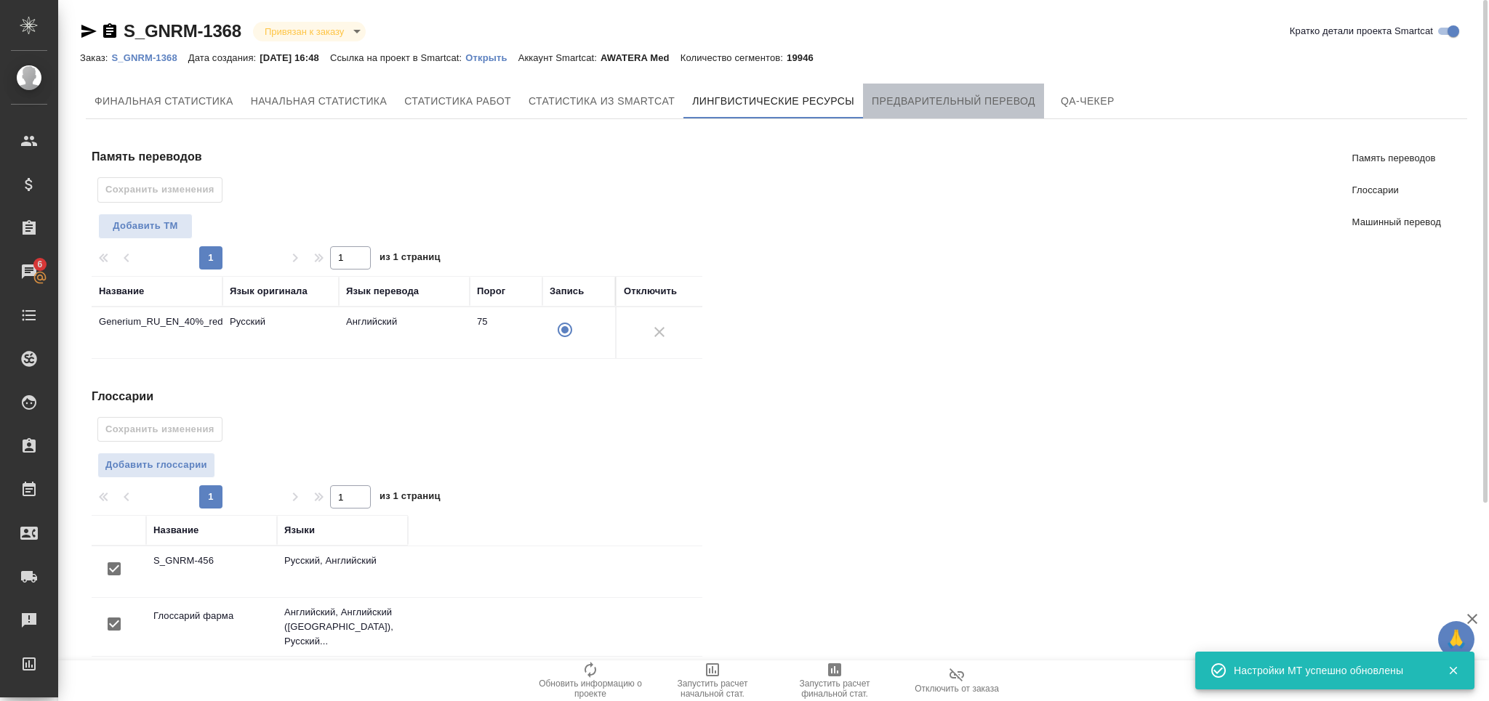
click at [915, 95] on span "Предварительный перевод" at bounding box center [954, 101] width 164 height 18
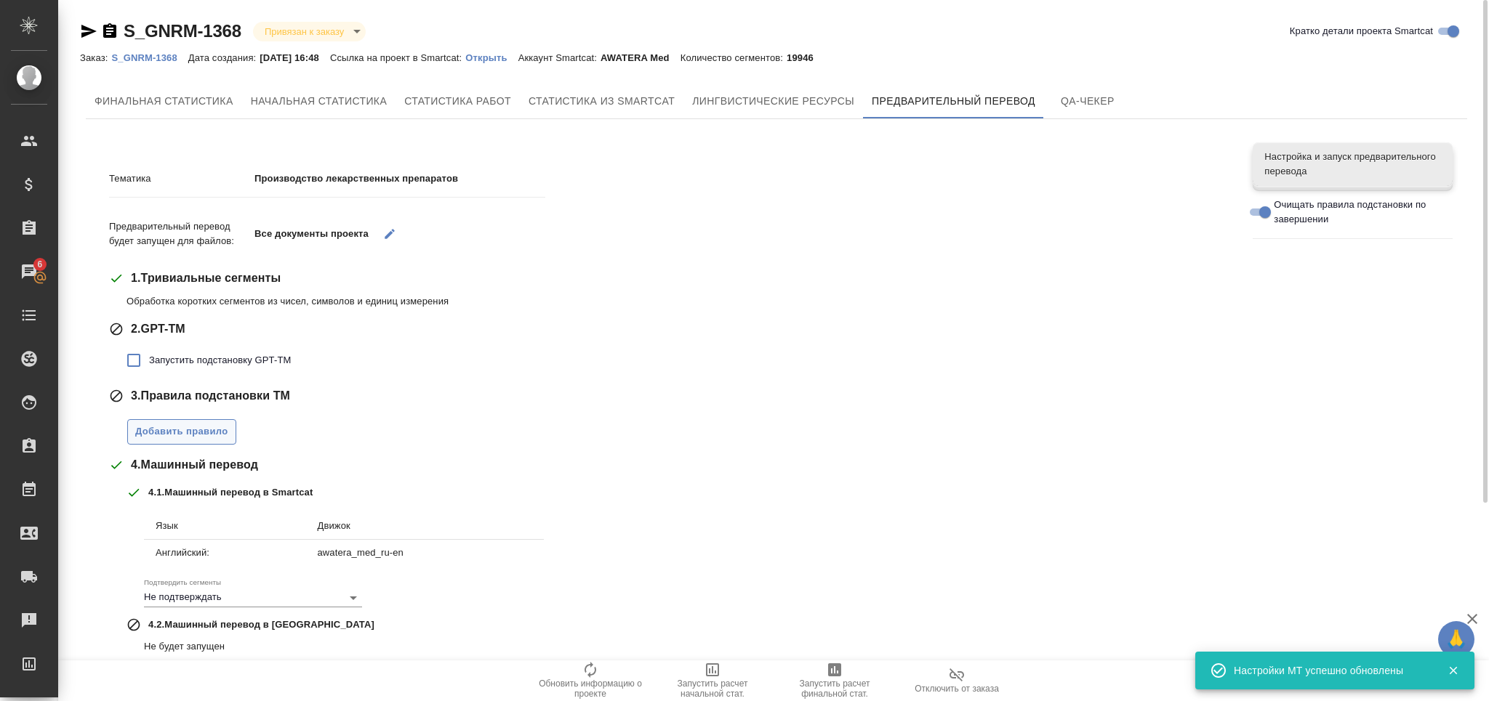
click at [202, 438] on span "Добавить правило" at bounding box center [181, 432] width 93 height 17
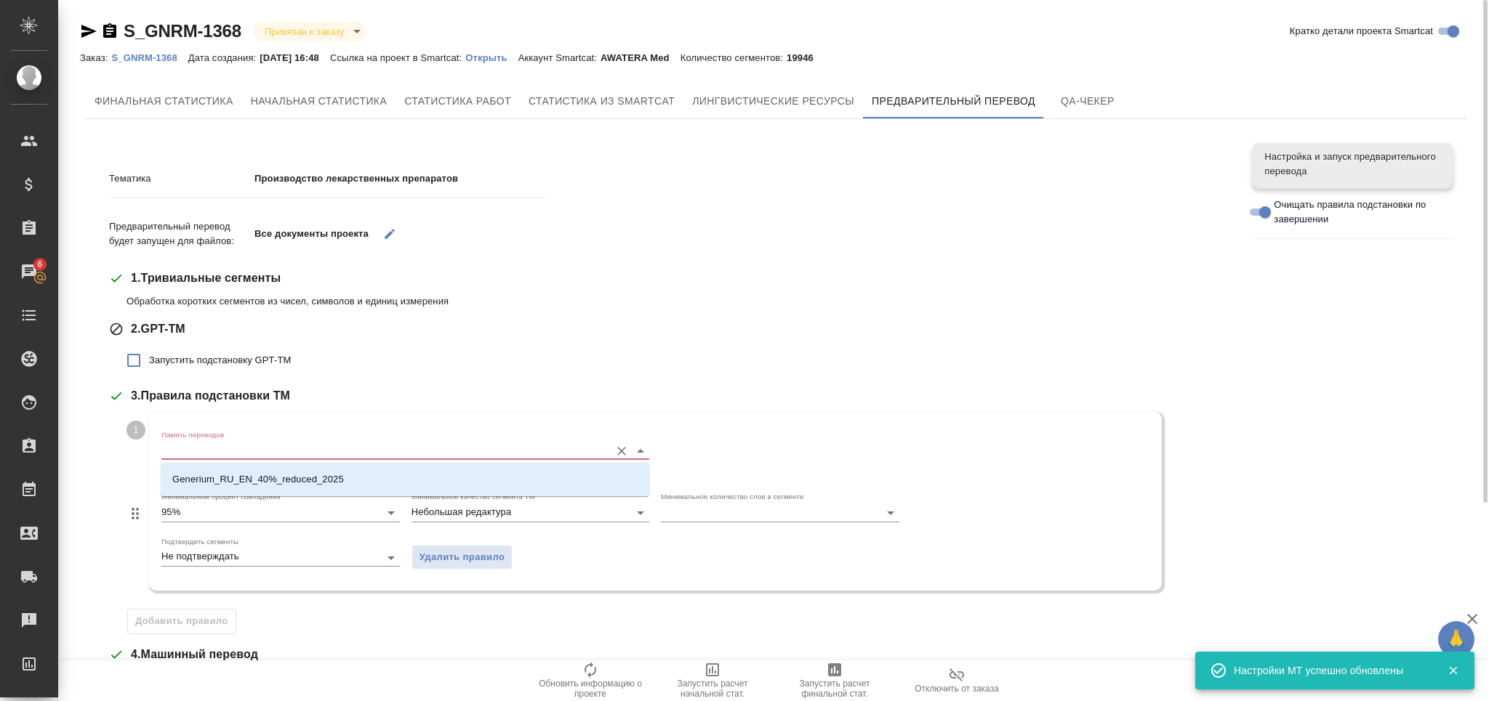
click at [217, 456] on input "Память переводов" at bounding box center [381, 450] width 441 height 17
click at [217, 469] on li "Generium_RU_EN_40%_reduced_2025" at bounding box center [405, 480] width 489 height 26
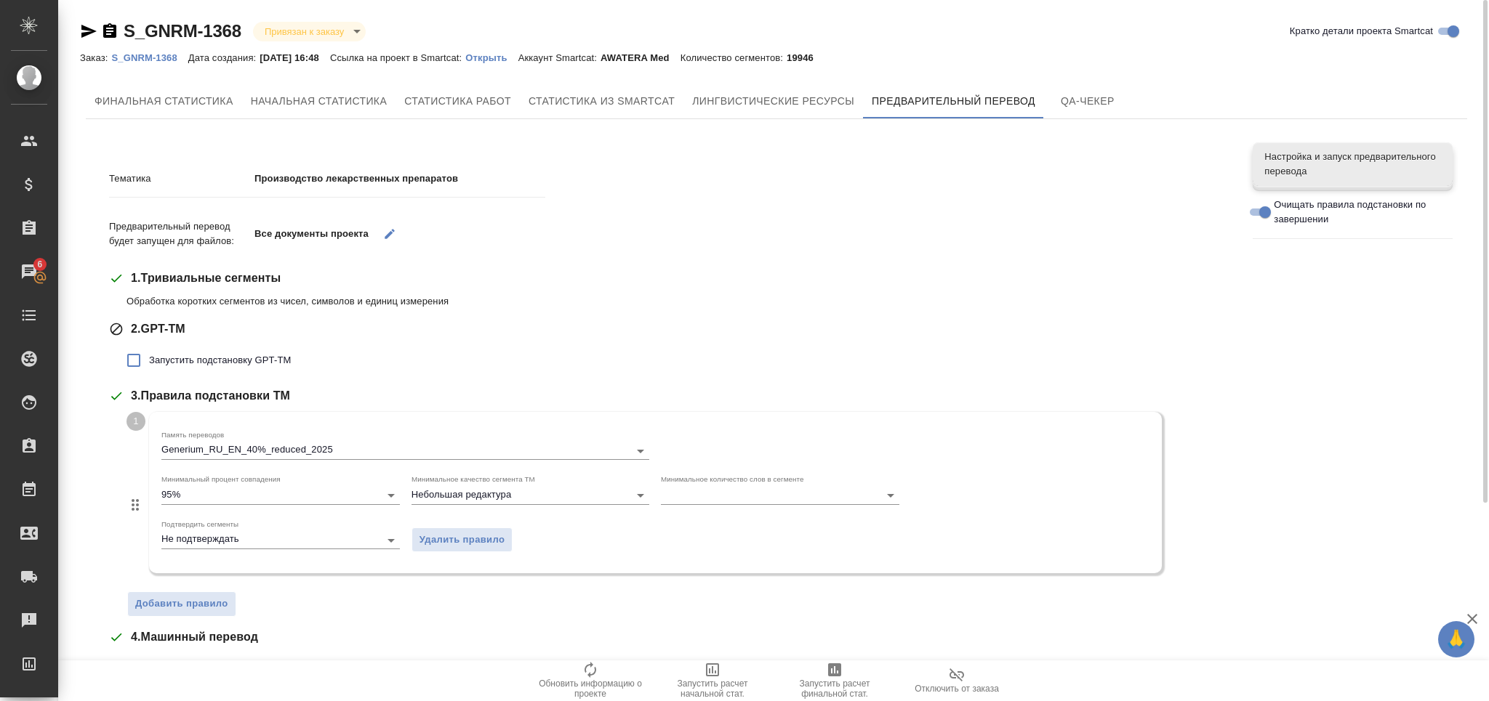
click at [251, 354] on span "Запустить подстановку GPT-TM" at bounding box center [220, 360] width 142 height 15
click at [149, 354] on input "Запустить подстановку GPT-TM" at bounding box center [133, 360] width 31 height 31
checkbox input "true"
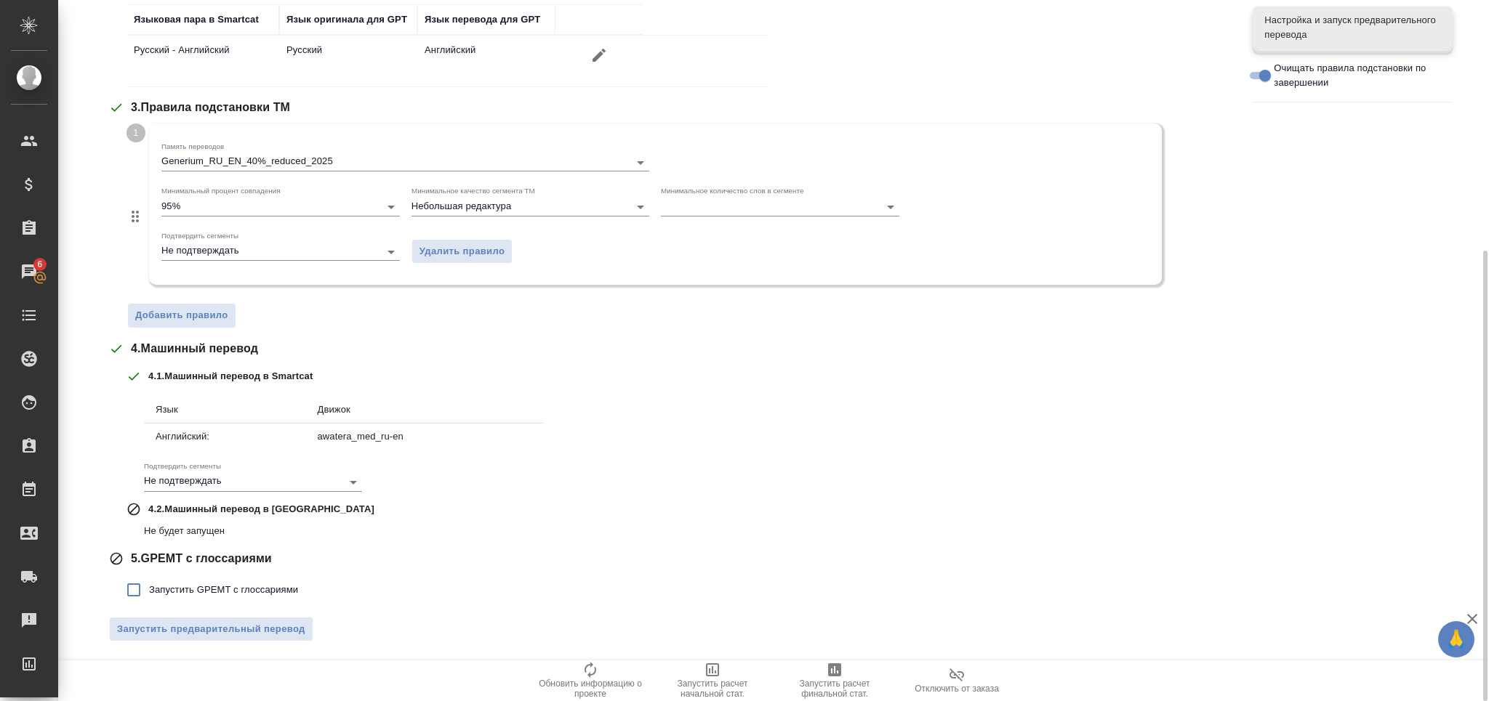
click at [205, 587] on span "Запустить GPEMT с глоссариями" at bounding box center [223, 590] width 149 height 15
click at [149, 587] on input "Запустить GPEMT с глоссариями" at bounding box center [133, 590] width 31 height 31
checkbox input "true"
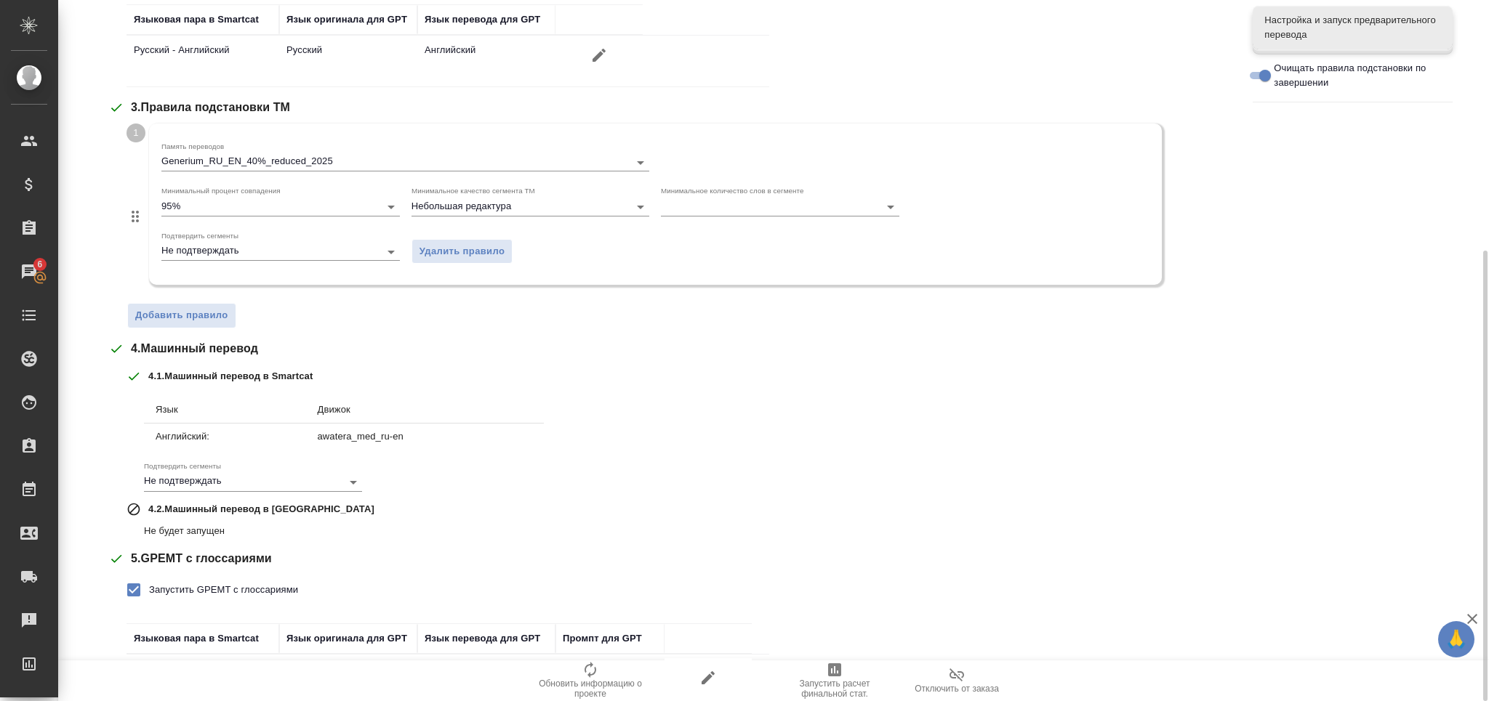
scroll to position [497, 0]
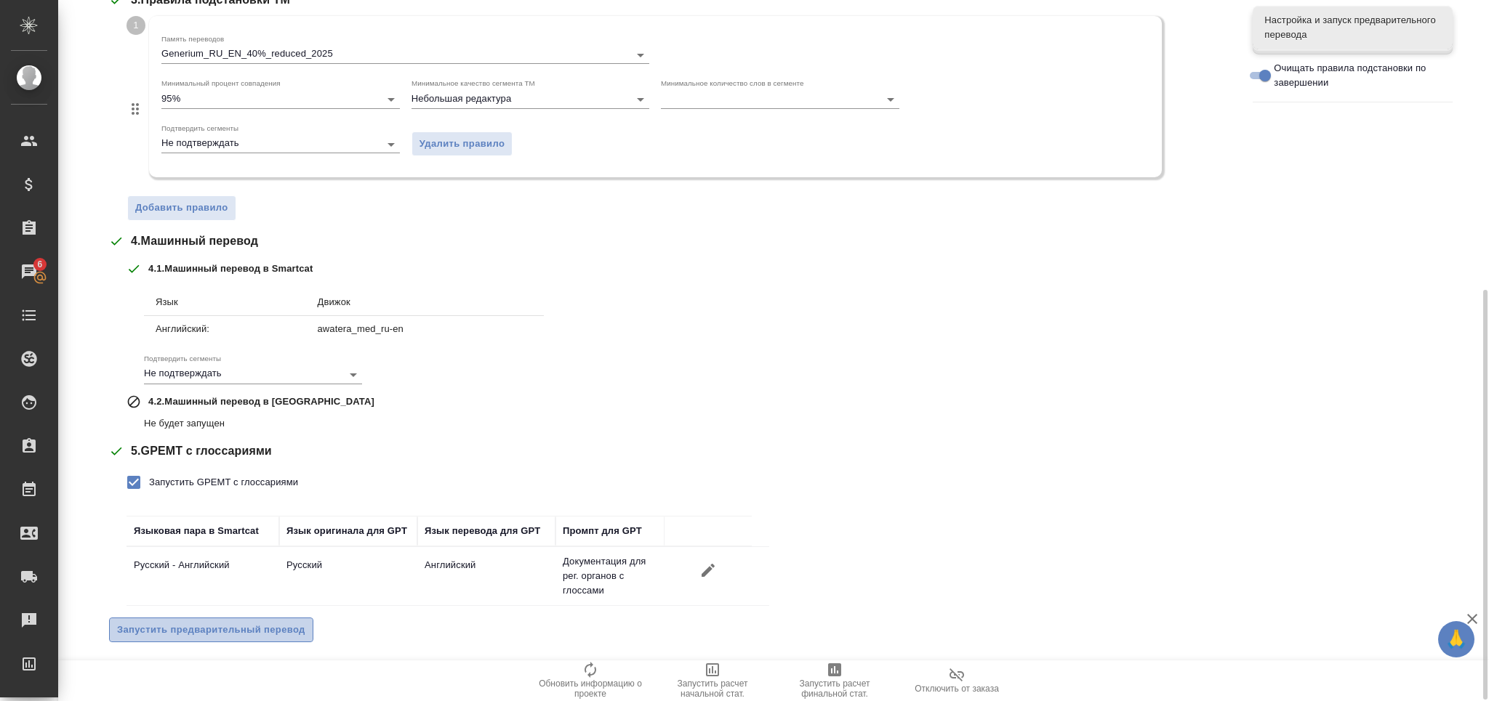
click at [225, 622] on span "Запустить предварительный перевод" at bounding box center [211, 630] width 188 height 17
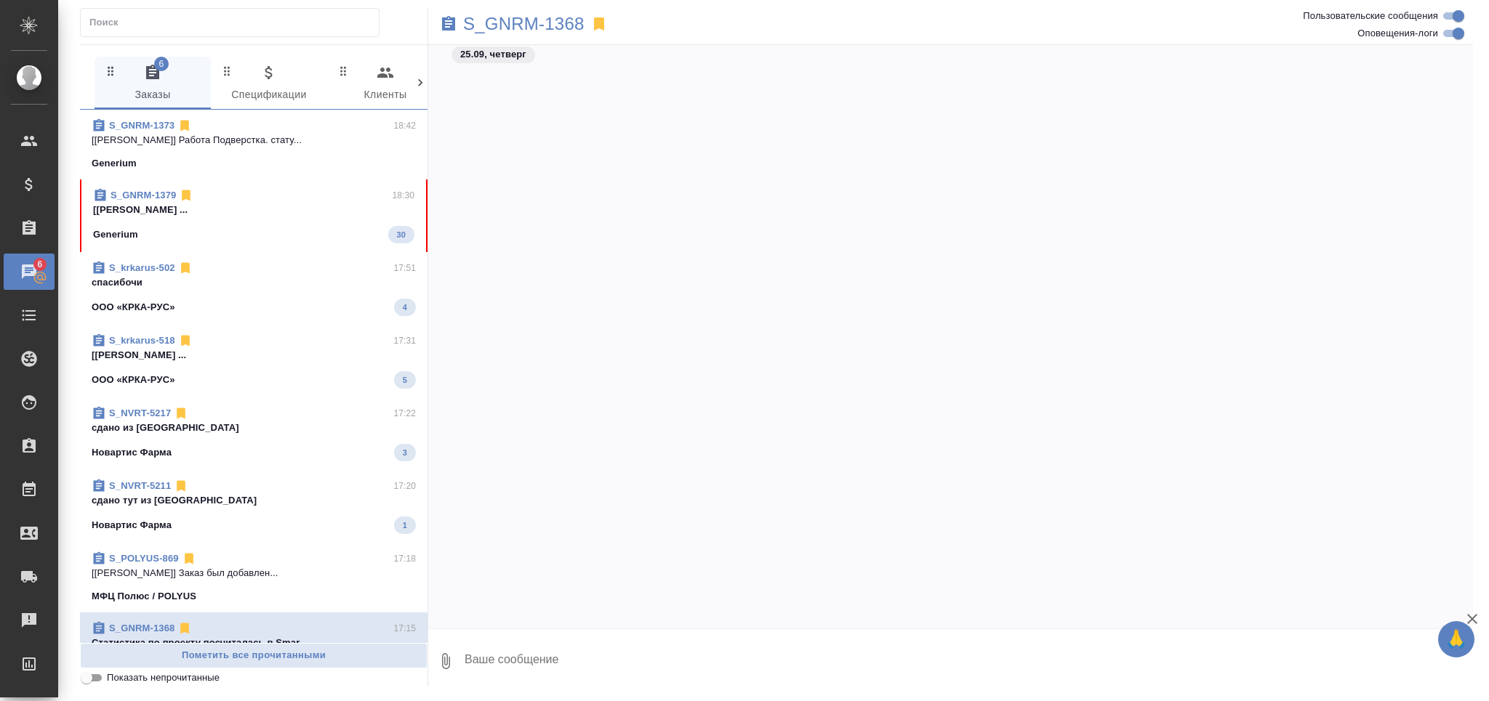
scroll to position [120434, 0]
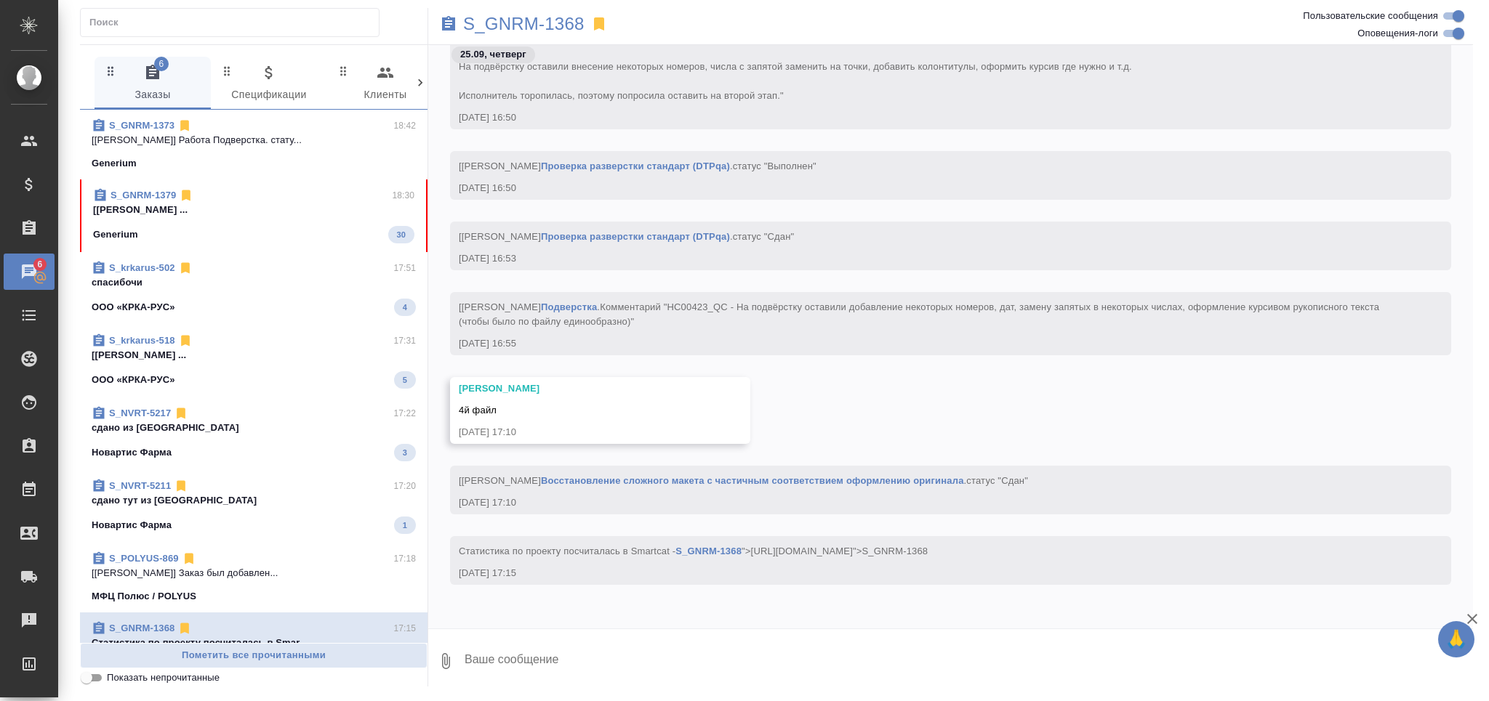
click at [101, 671] on input "Показать непрочитанные" at bounding box center [86, 678] width 52 height 17
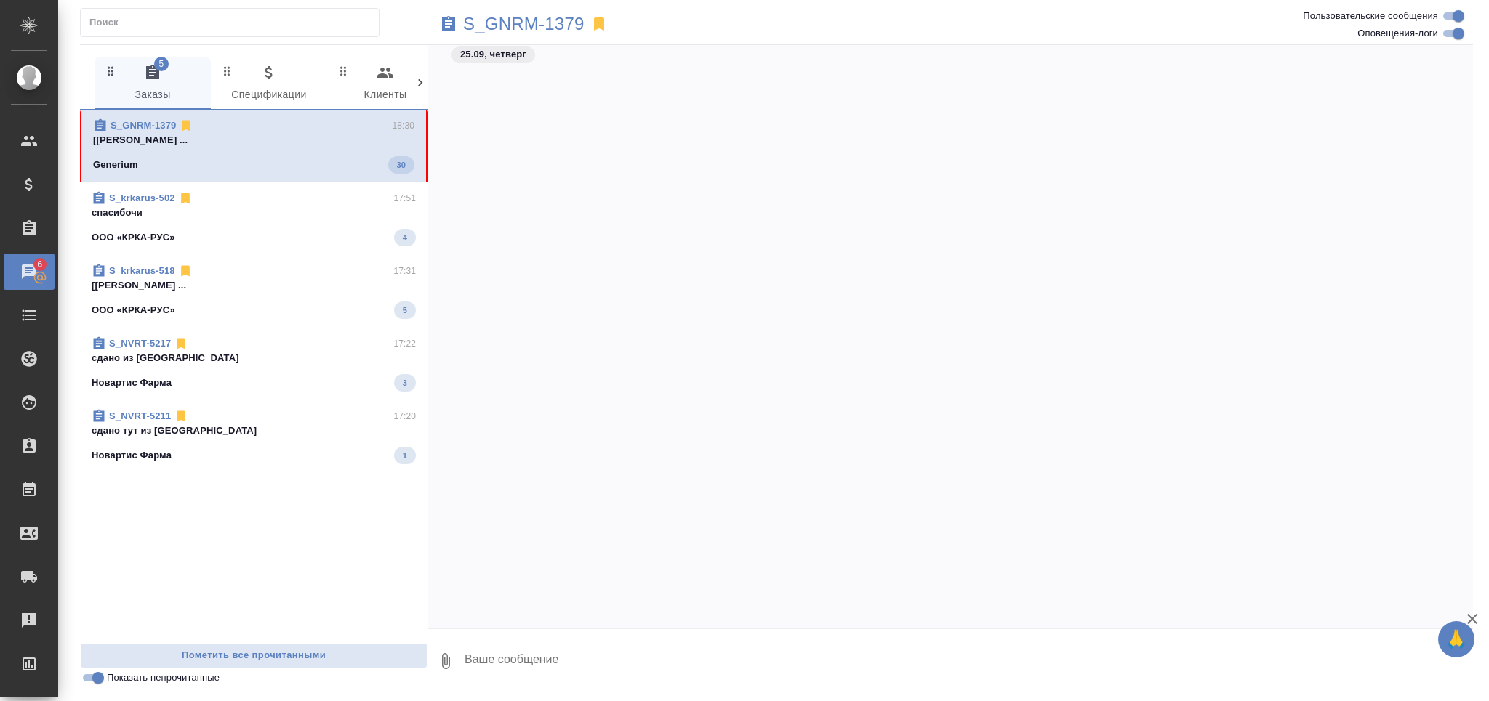
scroll to position [13405, 0]
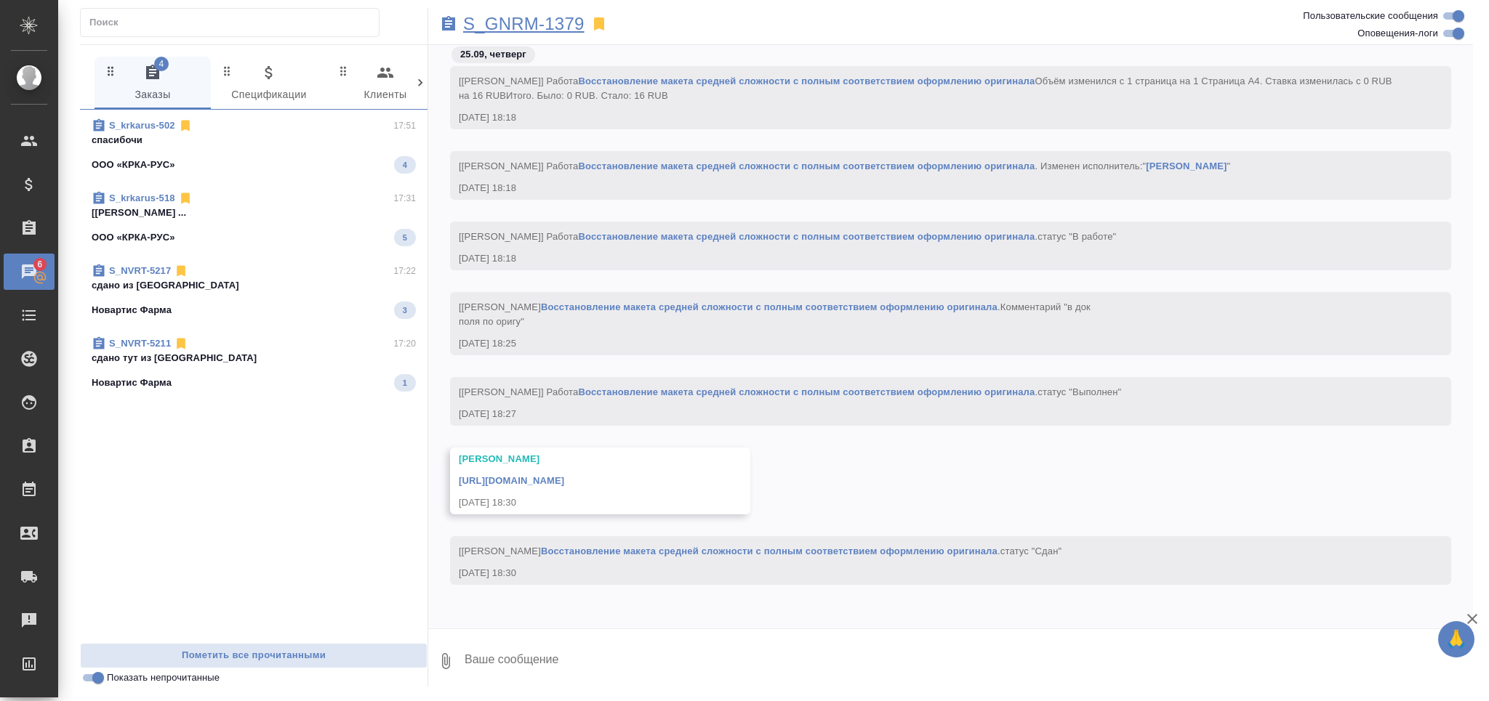
click at [536, 25] on p "S_GNRM-1379" at bounding box center [523, 24] width 121 height 15
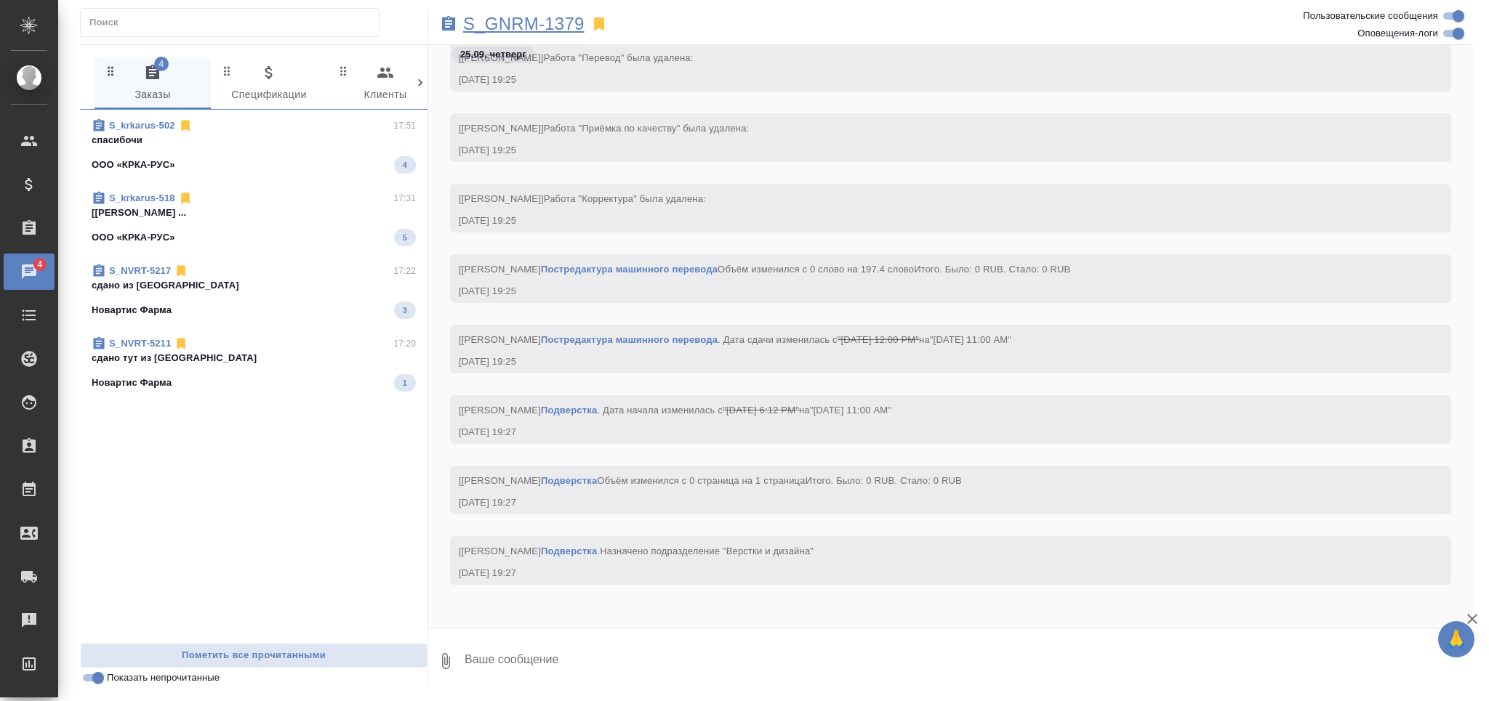
scroll to position [15966, 0]
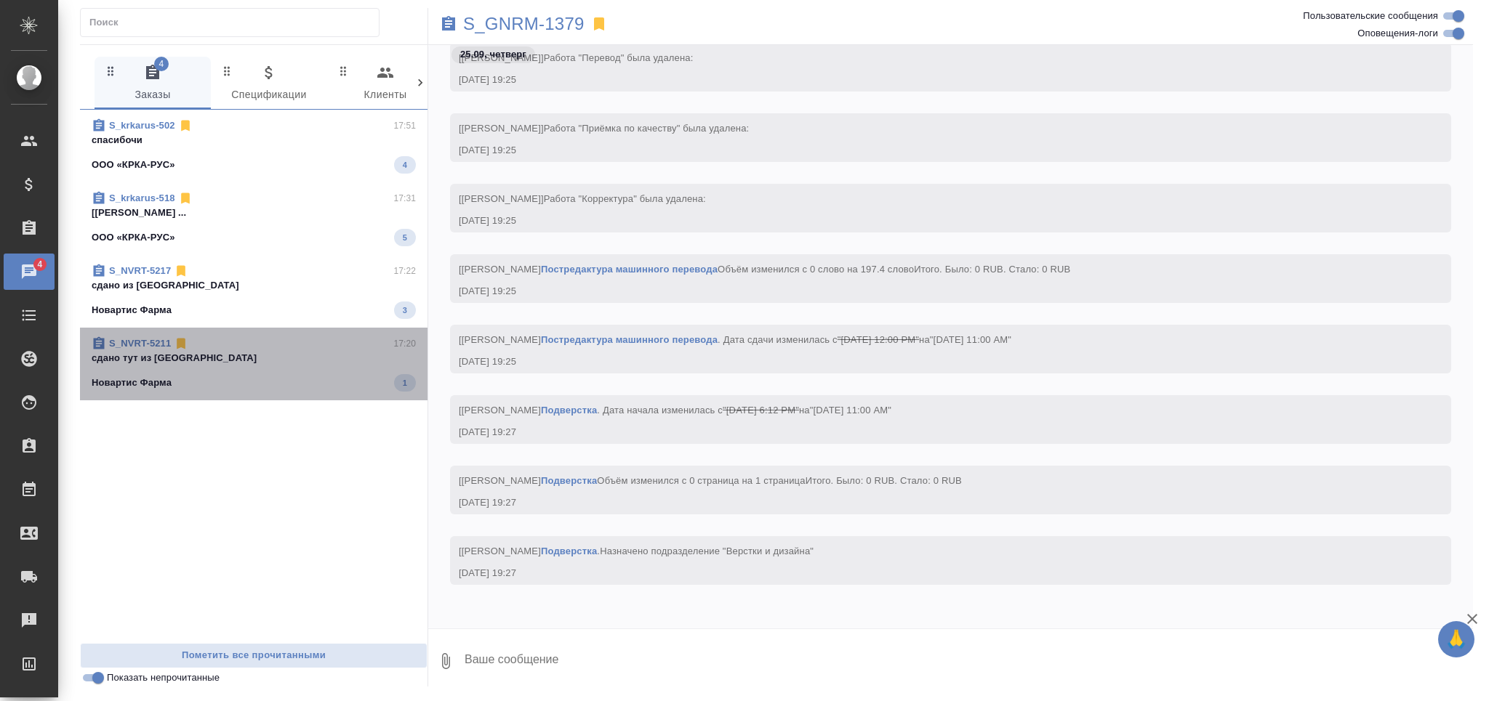
click at [223, 363] on p "сдано тут из ЯМ" at bounding box center [254, 358] width 324 height 15
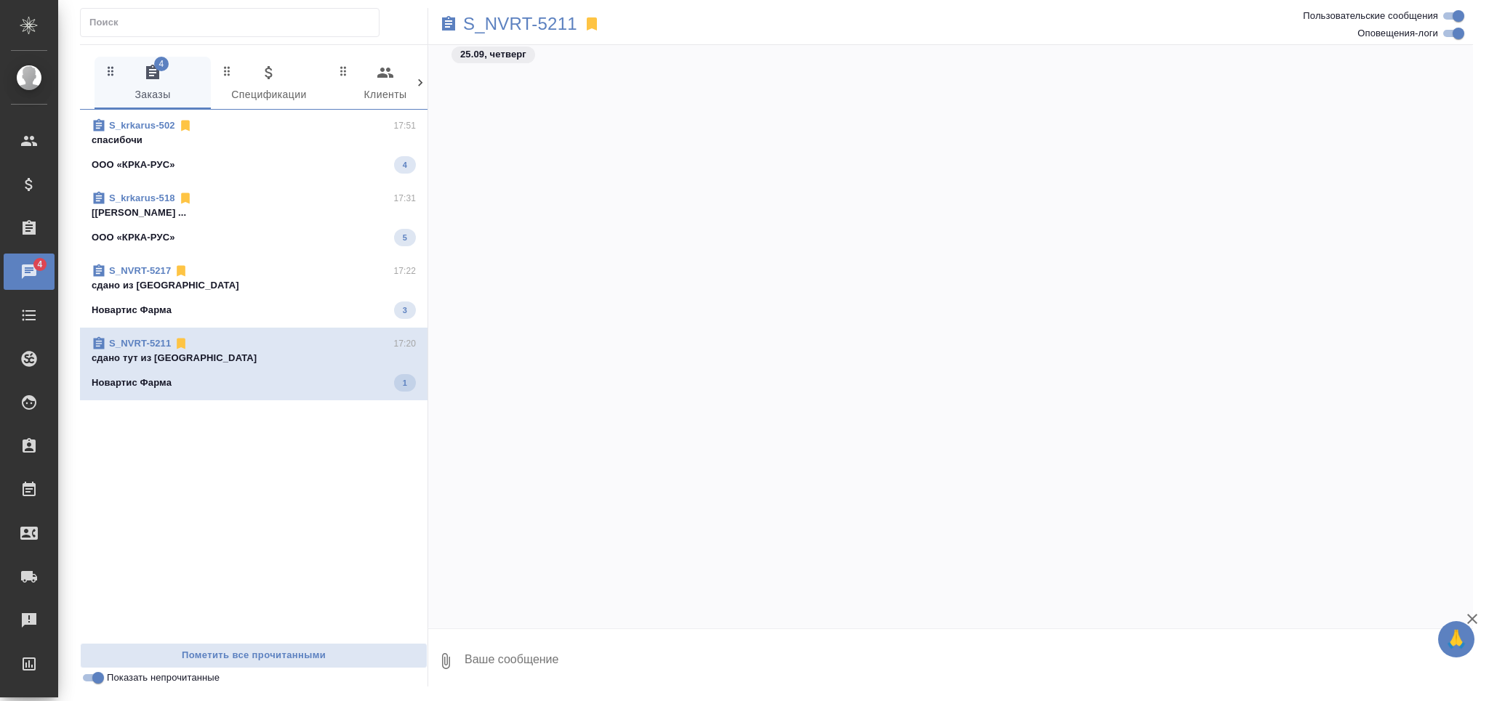
scroll to position [23455, 0]
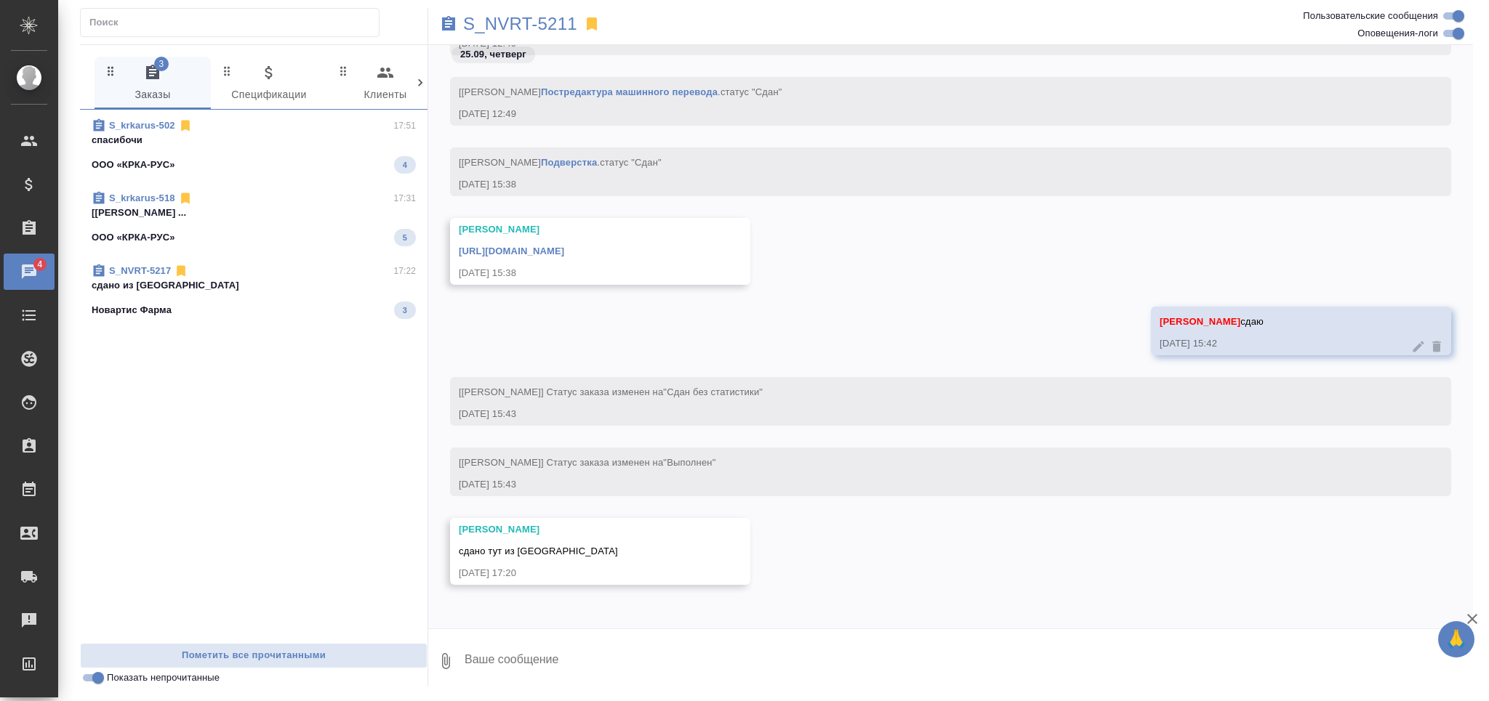
click at [259, 248] on div "S_krkarus-518 17:31 [Оксютович Ирина] Работа Восстановление ... ООО «КРКА-РУС» 5" at bounding box center [253, 218] width 347 height 73
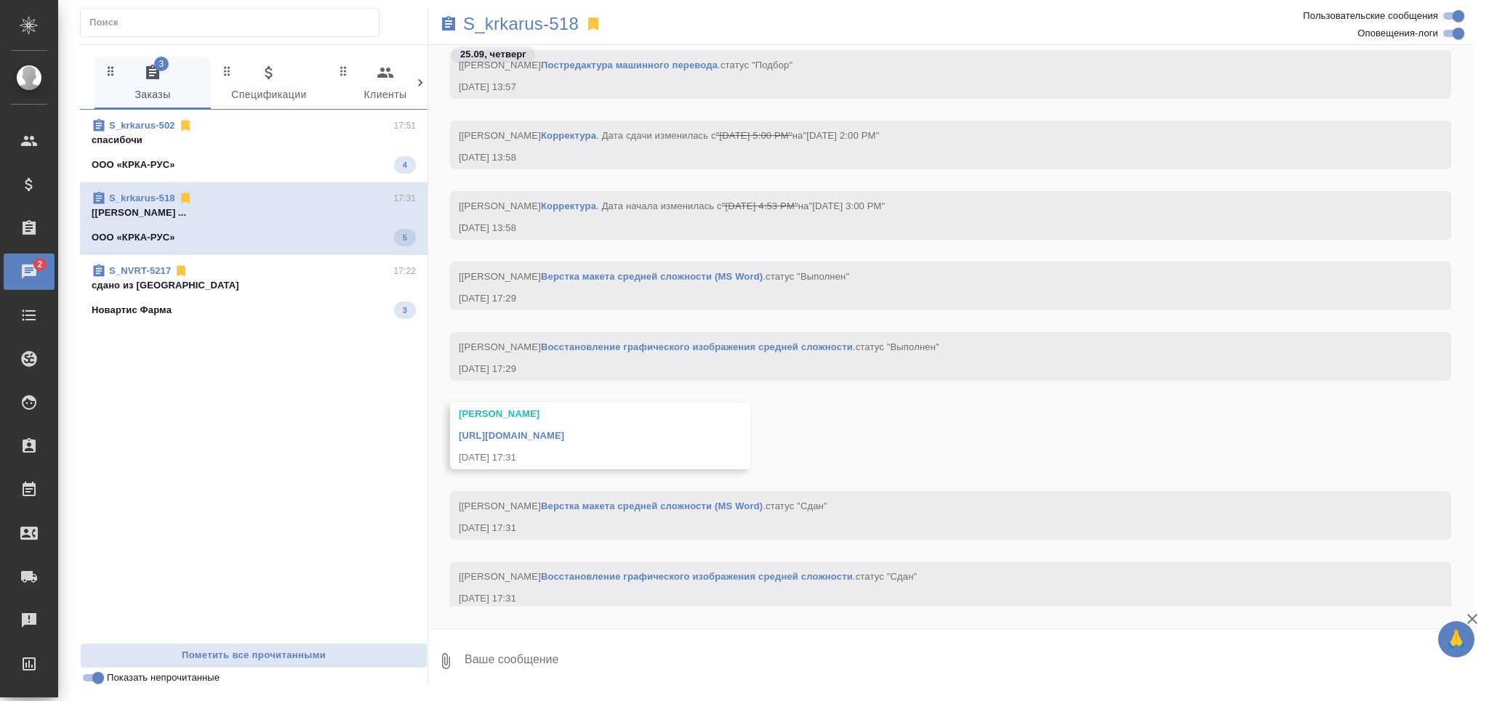
scroll to position [23508, 0]
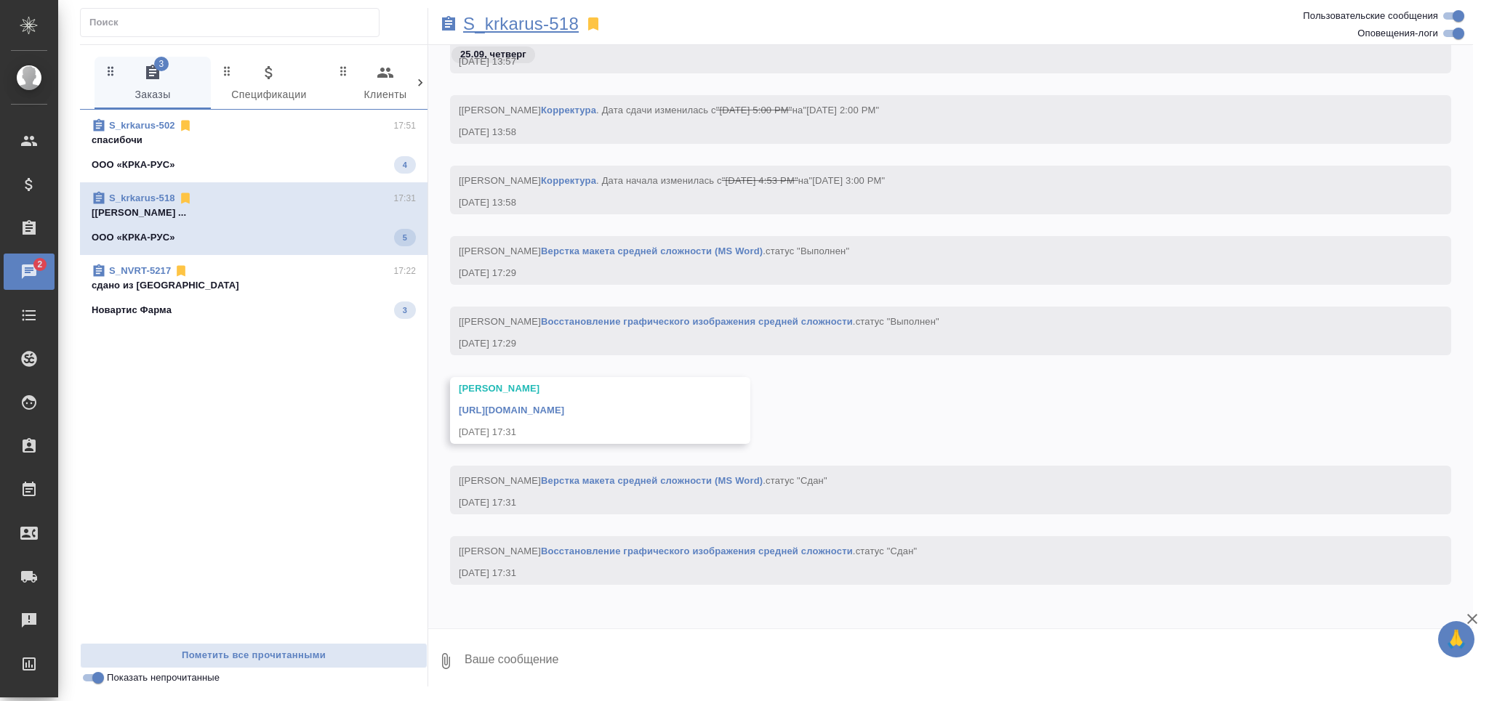
click at [555, 17] on p "S_krkarus-518" at bounding box center [521, 24] width 116 height 15
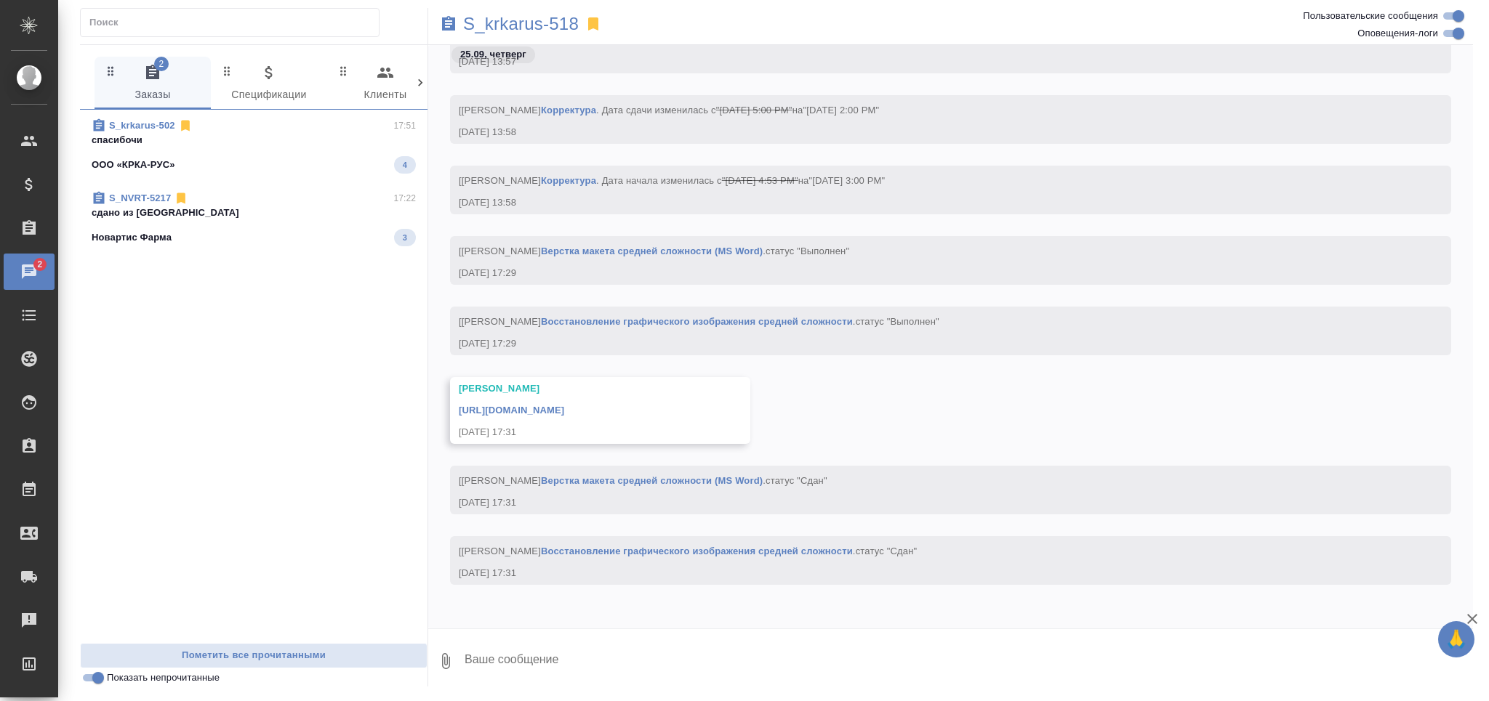
click at [193, 164] on div "ООО «КРКА-РУС» 4" at bounding box center [254, 164] width 324 height 17
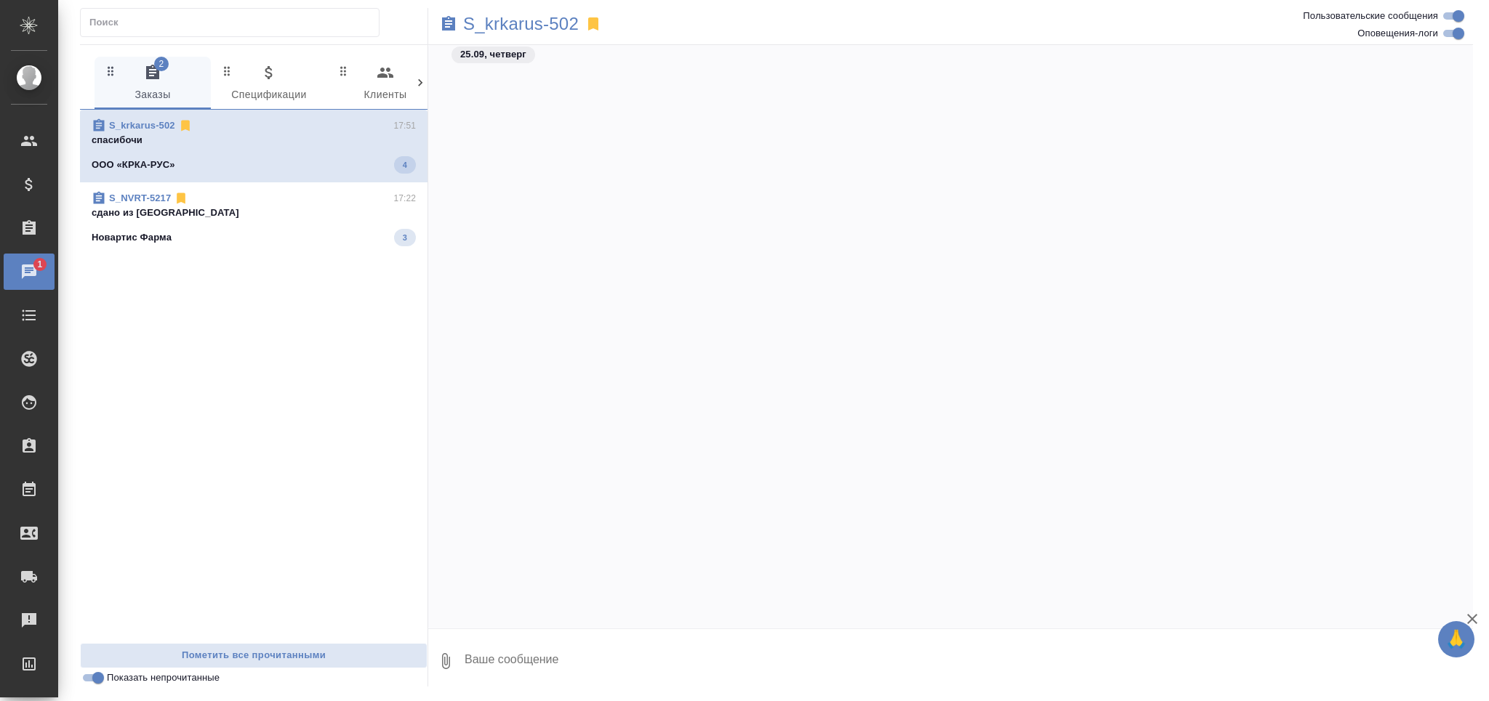
scroll to position [27017, 0]
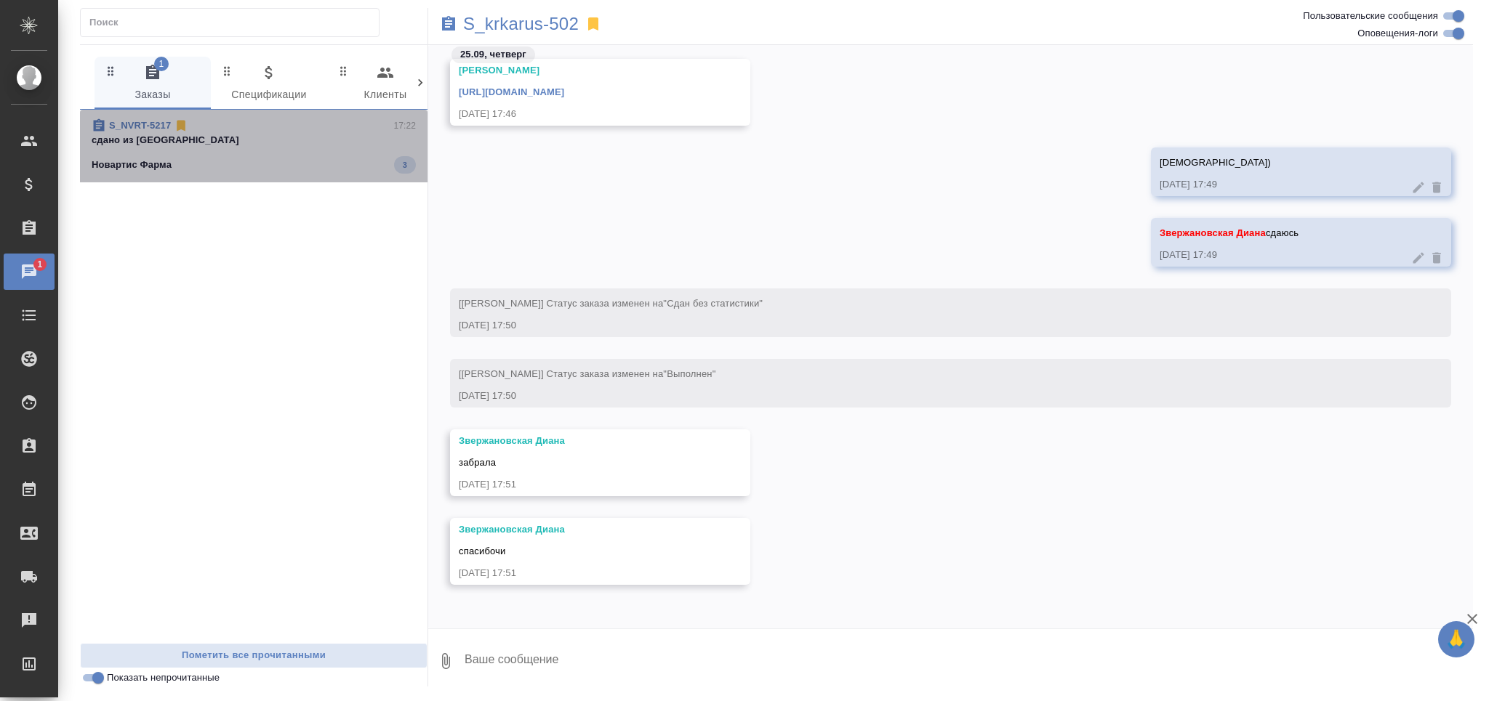
click at [196, 149] on span "S_NVRT-5217 17:22 сдано из ЯМ Новартис Фарма 3" at bounding box center [254, 145] width 324 height 55
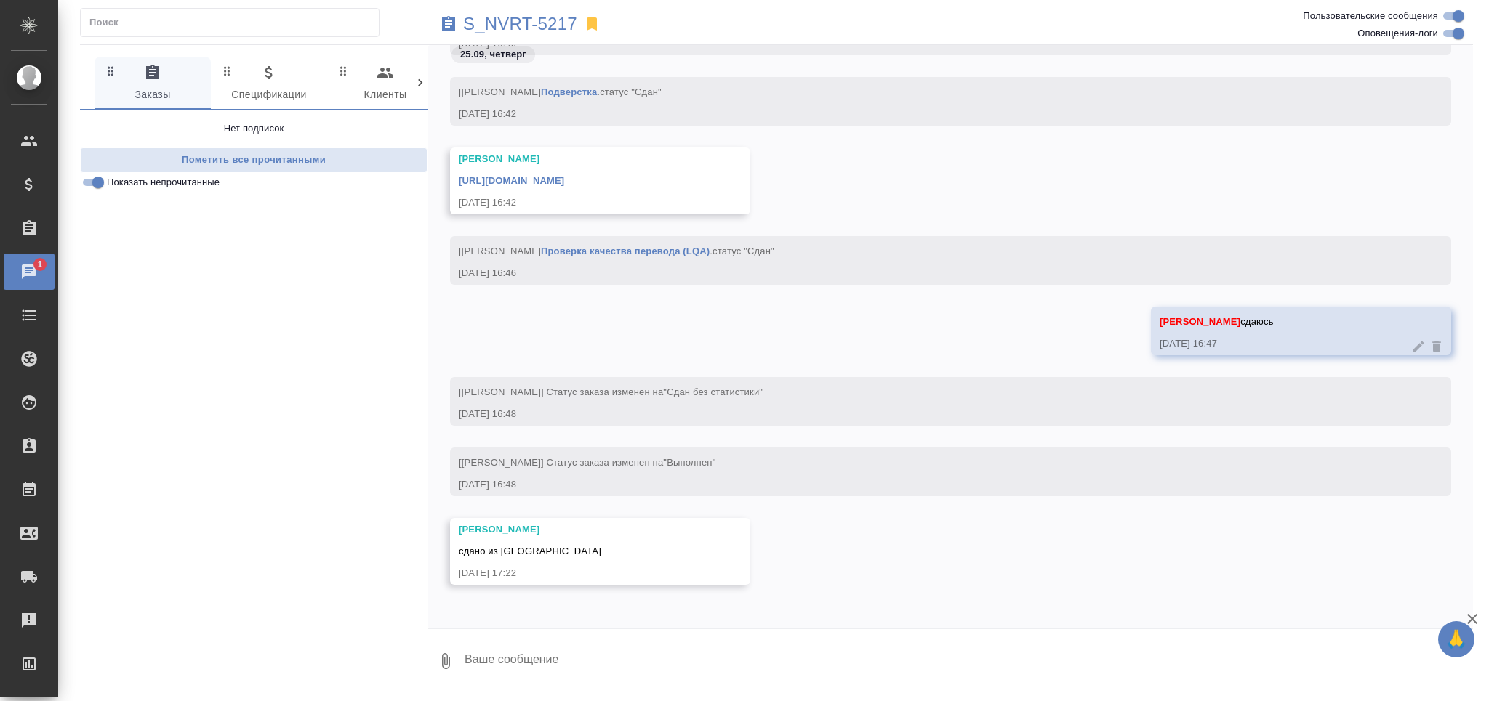
scroll to position [25028, 0]
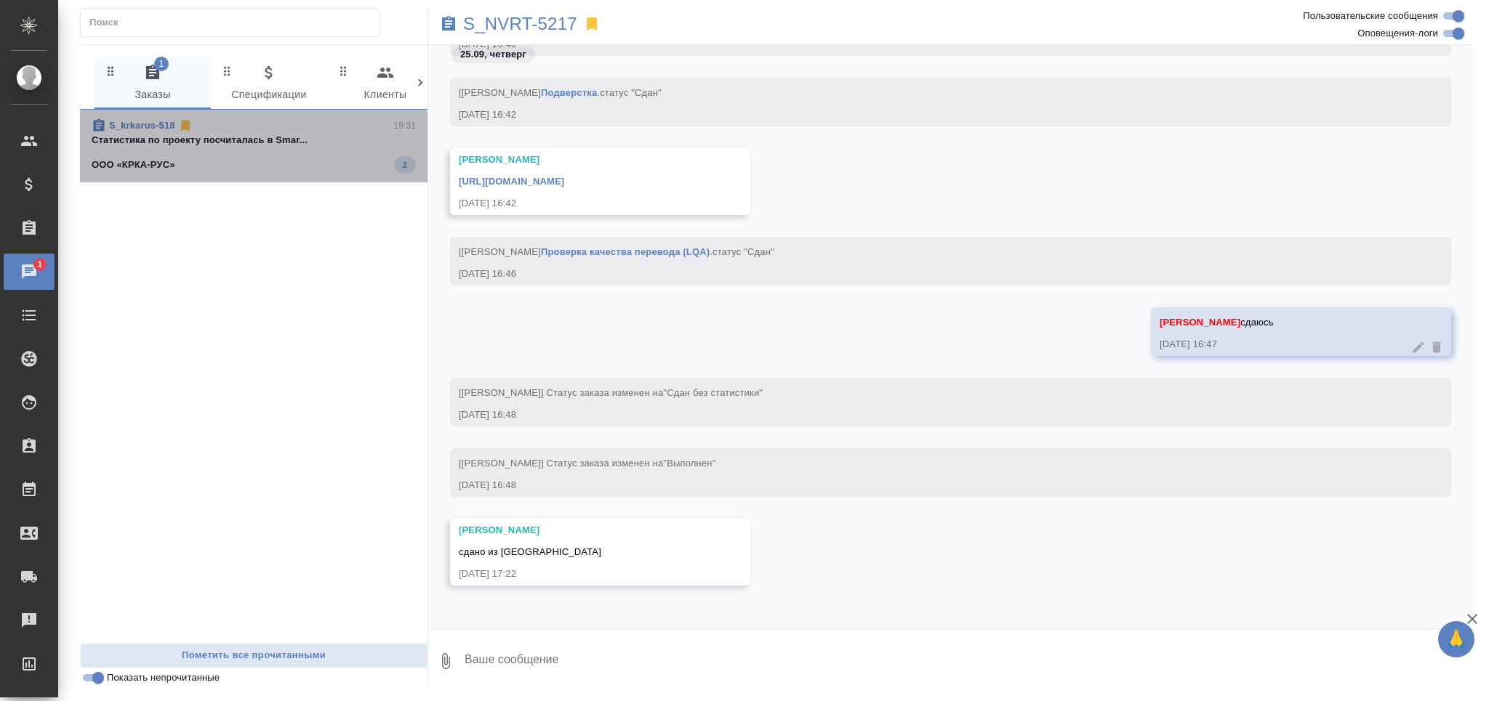
click at [222, 166] on div "ООО «КРКА-РУС» 2" at bounding box center [254, 164] width 324 height 17
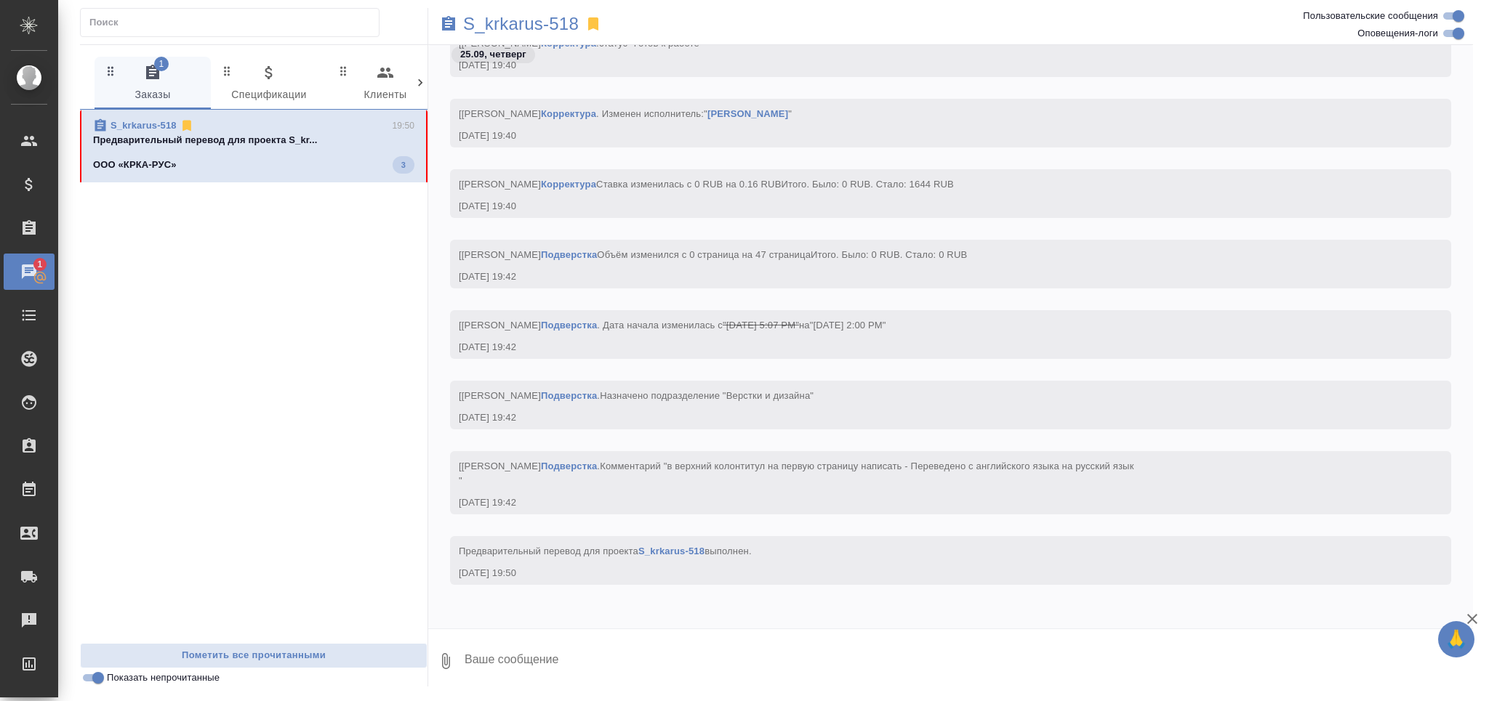
scroll to position [24259, 0]
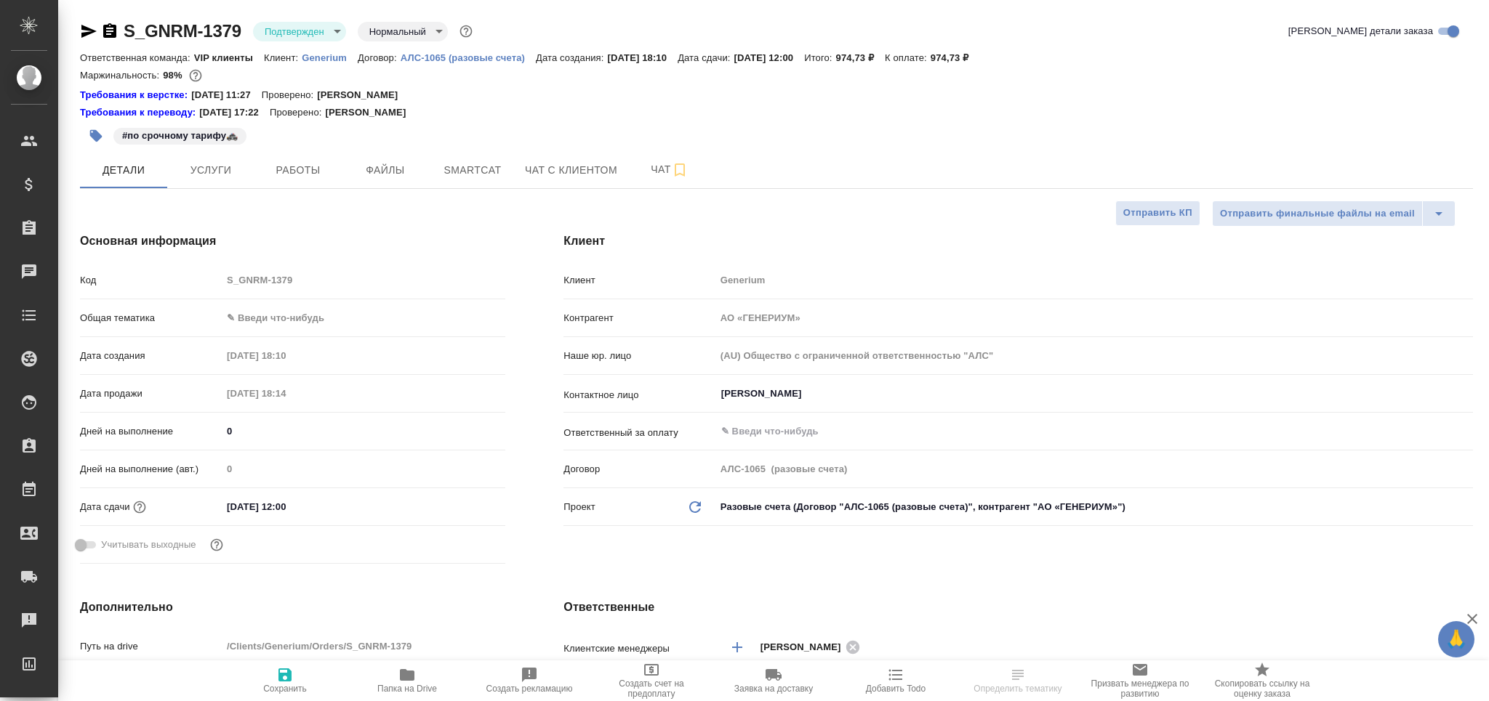
select select "RU"
type textarea "x"
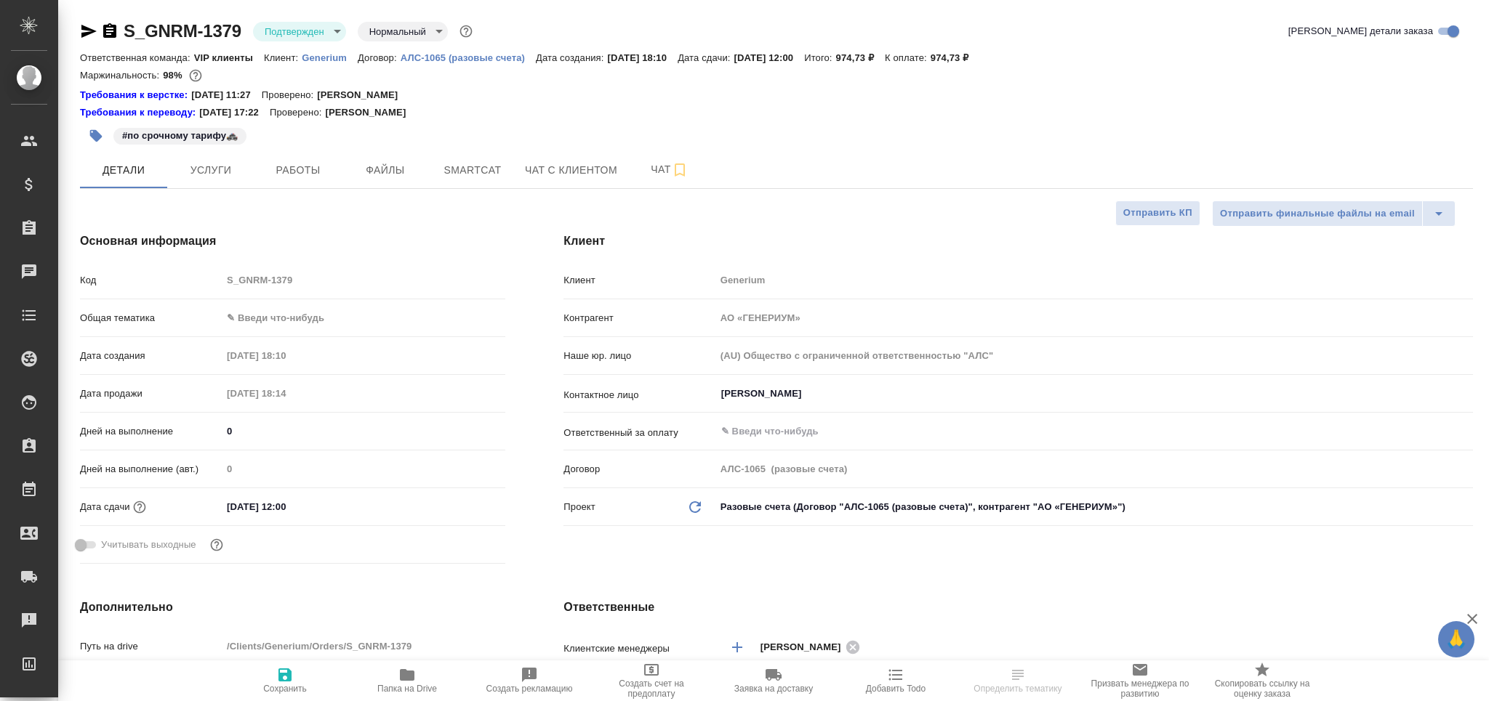
type textarea "x"
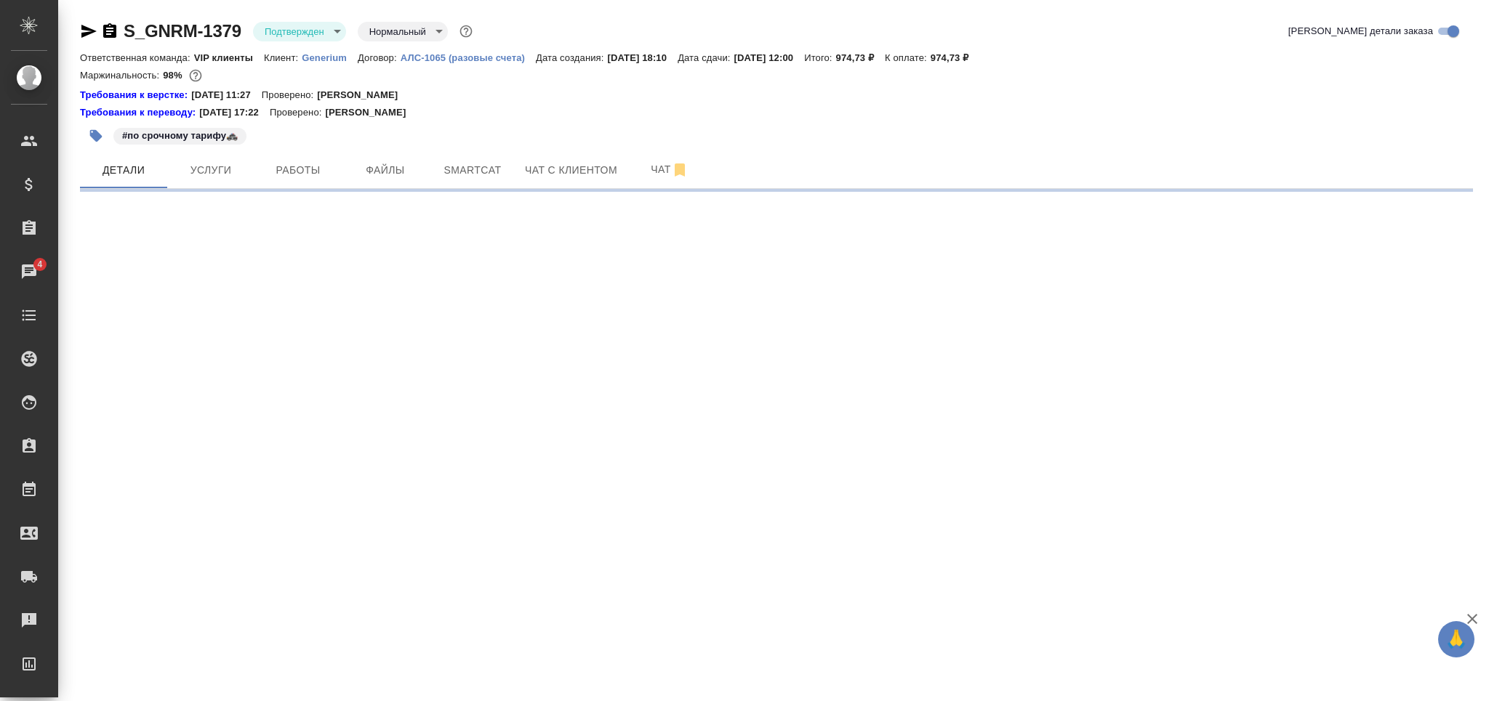
select select "RU"
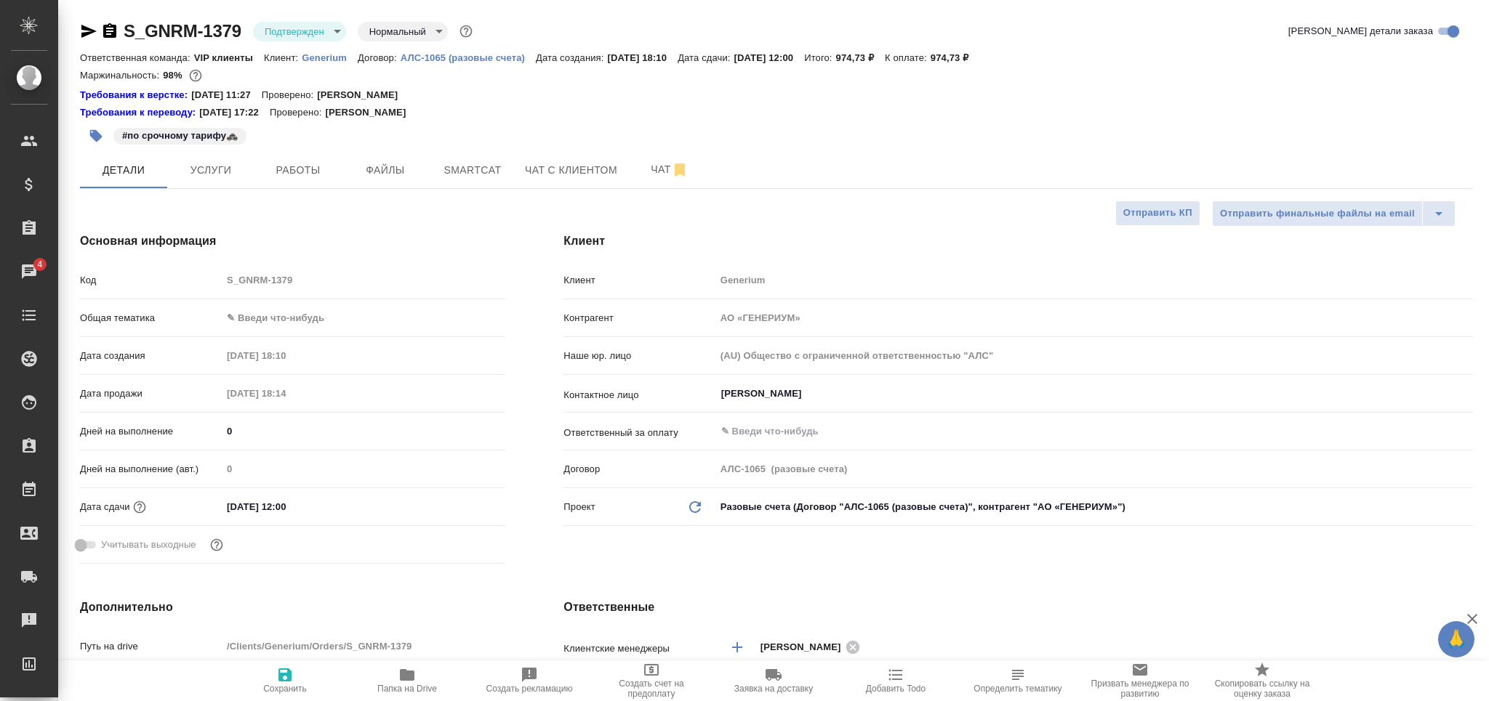
type textarea "x"
click at [321, 29] on body "🙏 .cls-1 fill:#fff; AWATERA Grabko [PERSON_NAME] Спецификации Заказы 4 Чаты Tod…" at bounding box center [744, 350] width 1489 height 701
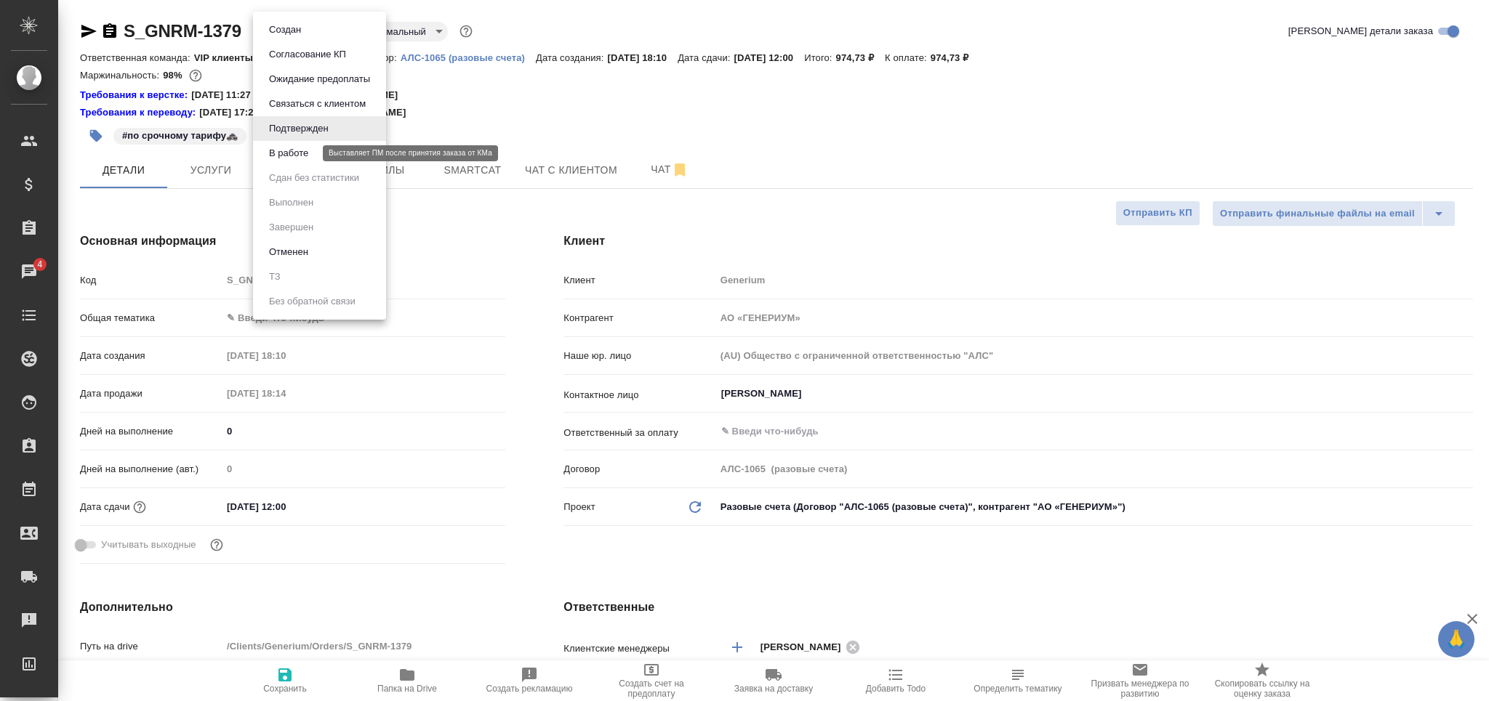
click at [307, 147] on button "В работе" at bounding box center [289, 153] width 48 height 16
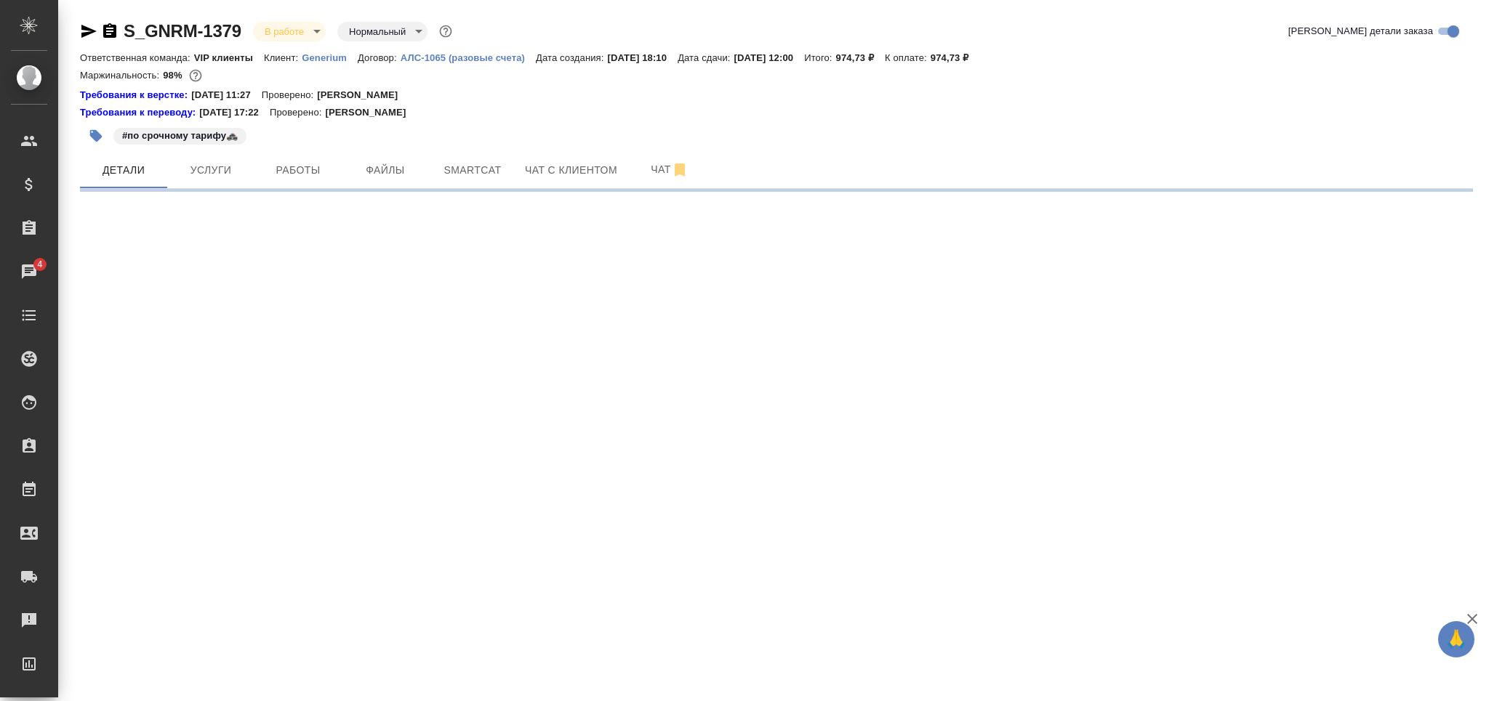
select select "RU"
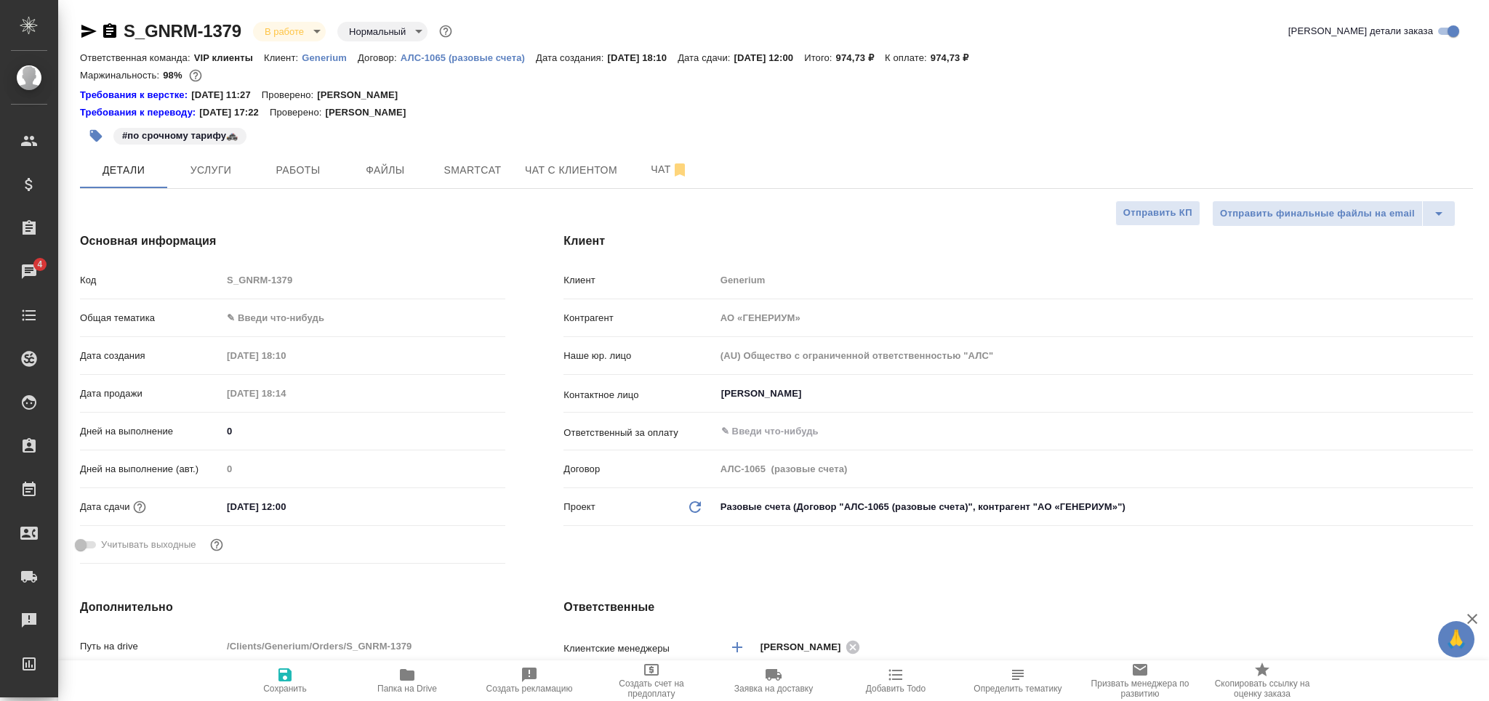
type textarea "x"
click at [632, 172] on button "Чат" at bounding box center [669, 170] width 87 height 36
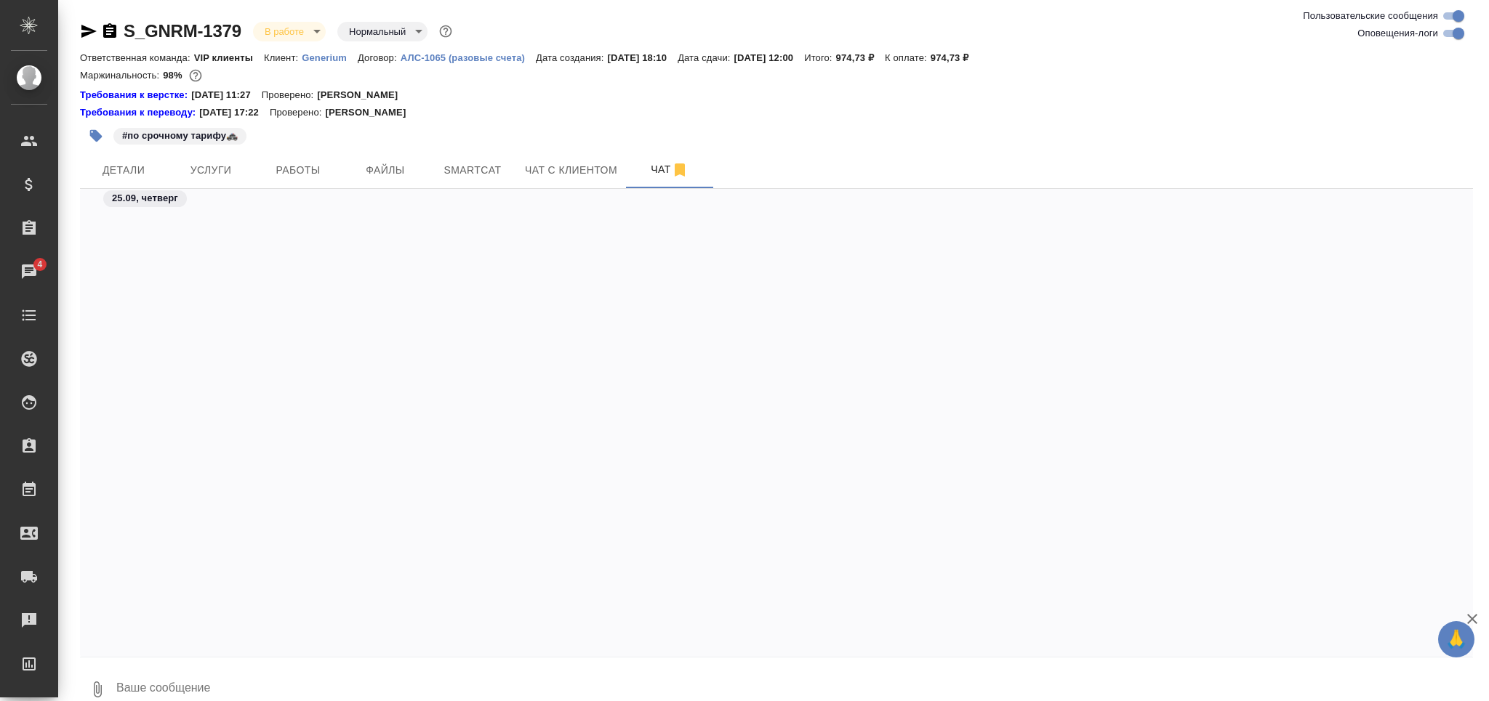
scroll to position [15292, 0]
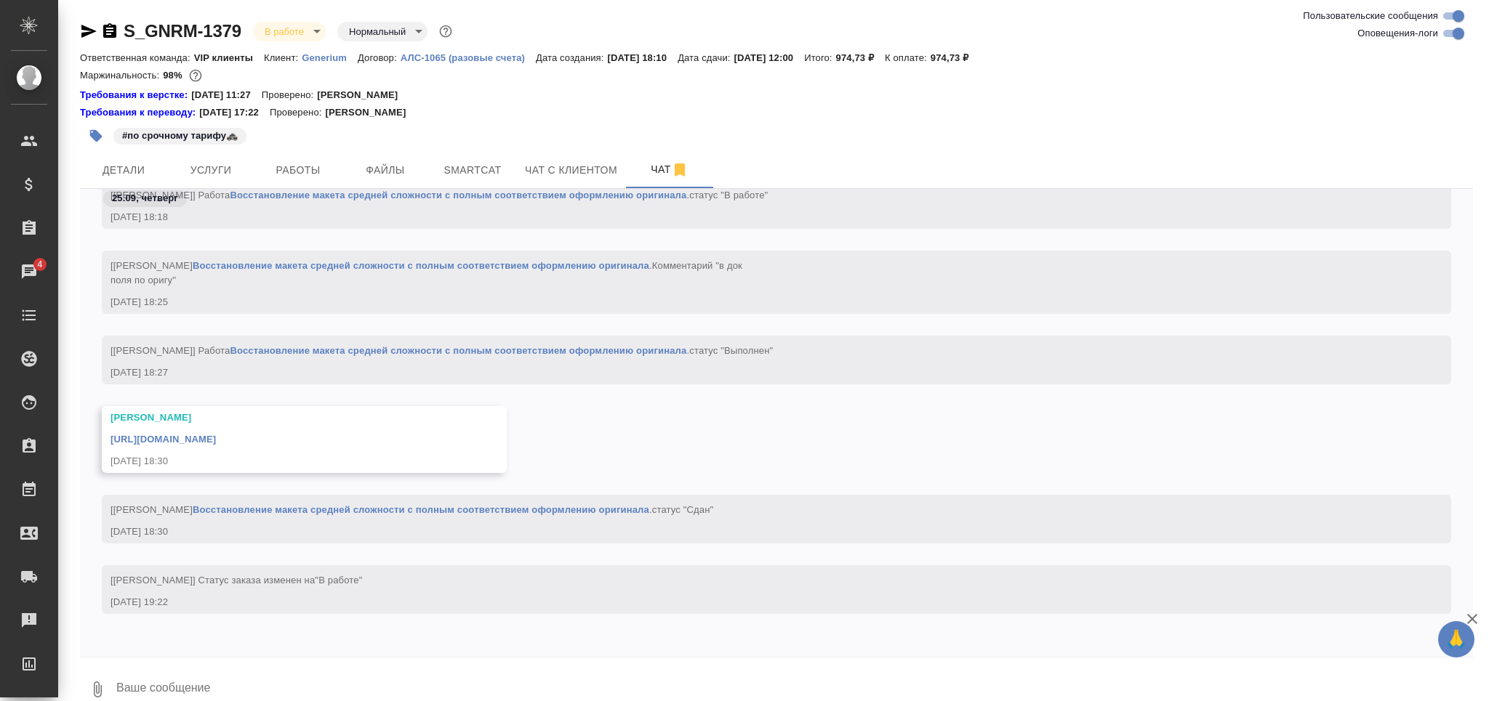
click at [216, 442] on link "https://drive.awatera.com/apps/files/files/10509812?dir=/Shares/Generium/Orders…" at bounding box center [162, 439] width 105 height 11
click at [503, 170] on span "Smartcat" at bounding box center [473, 170] width 70 height 18
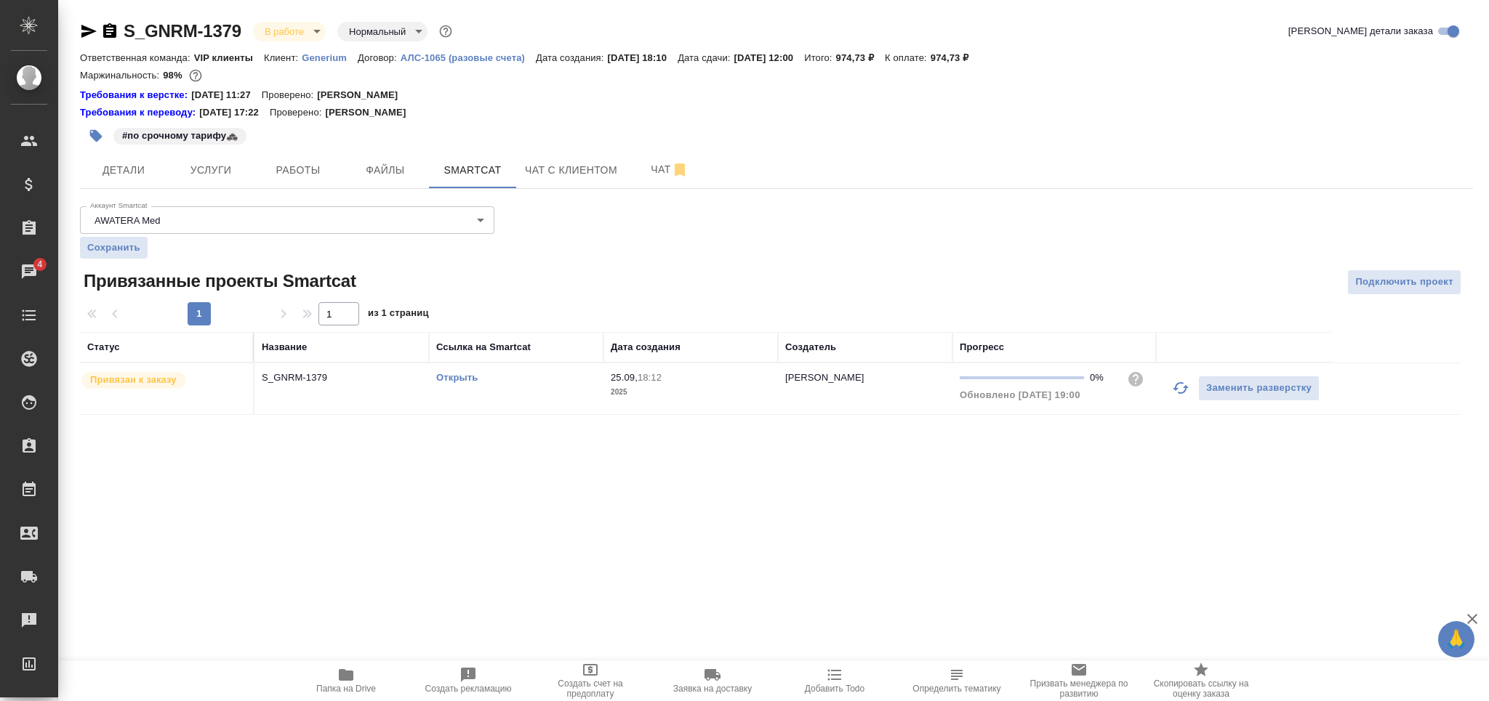
click at [450, 377] on link "Открыть" at bounding box center [456, 377] width 41 height 11
click at [643, 180] on button "Чат" at bounding box center [669, 170] width 87 height 36
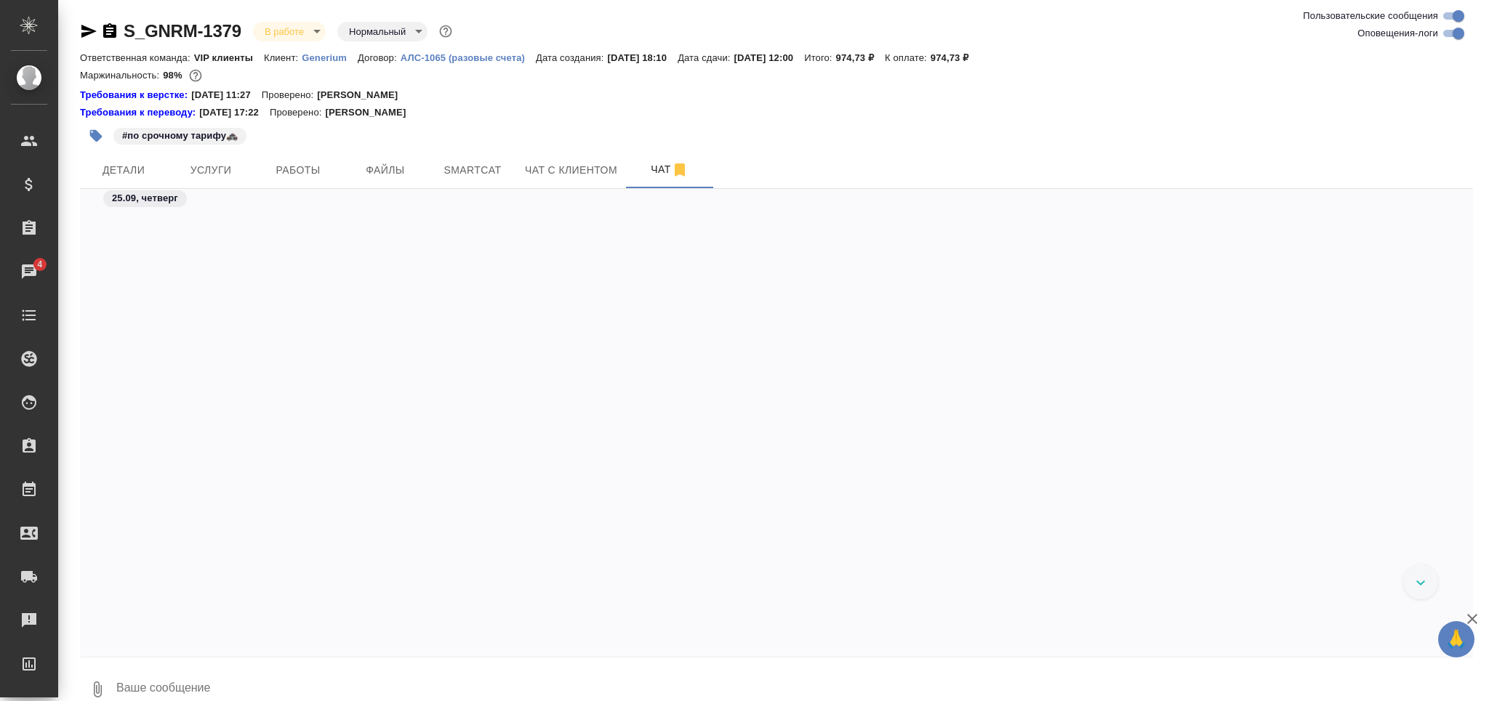
scroll to position [9388, 0]
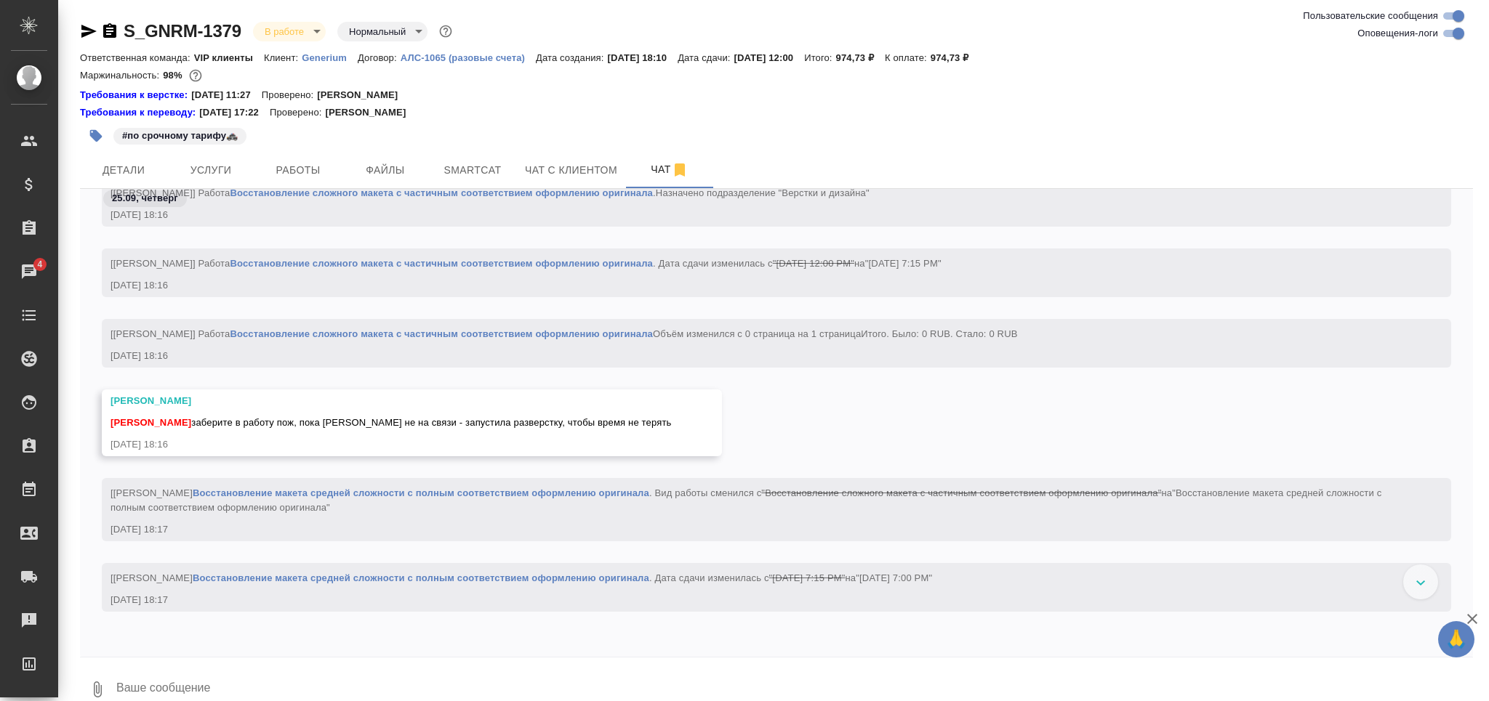
click at [474, 148] on div "#по срочному тарифу🚓" at bounding box center [544, 136] width 928 height 32
click at [458, 172] on span "Smartcat" at bounding box center [473, 170] width 70 height 18
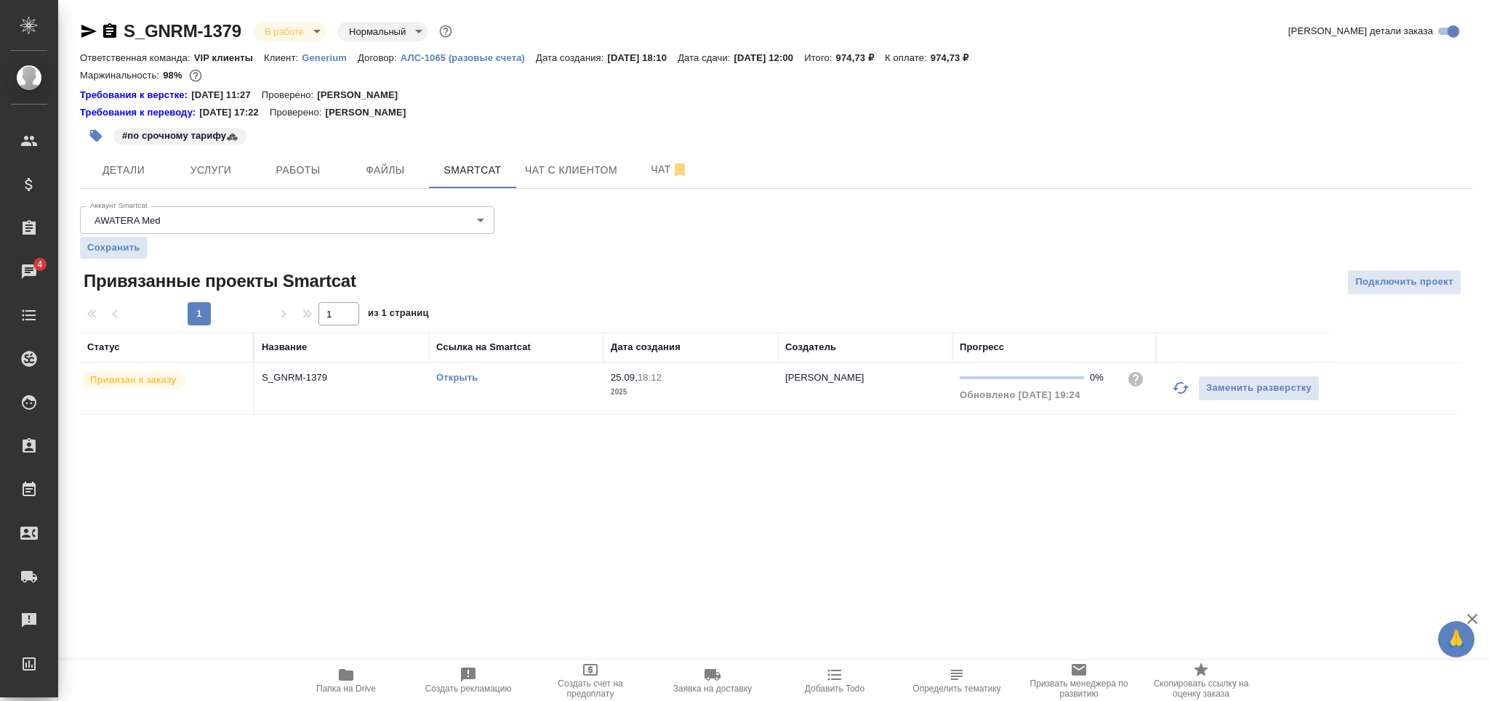
click at [552, 369] on td "Открыть" at bounding box center [516, 388] width 174 height 51
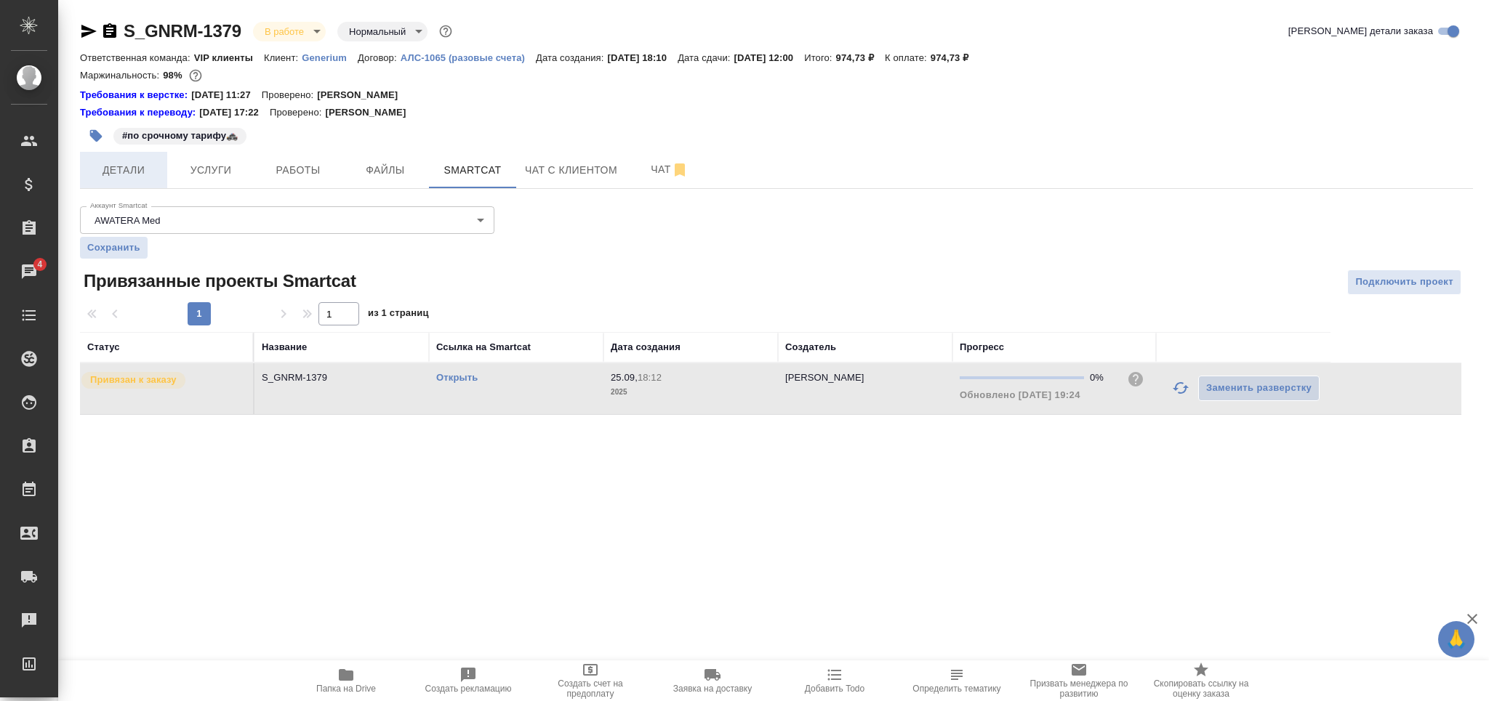
click at [128, 170] on span "Детали" at bounding box center [124, 170] width 70 height 18
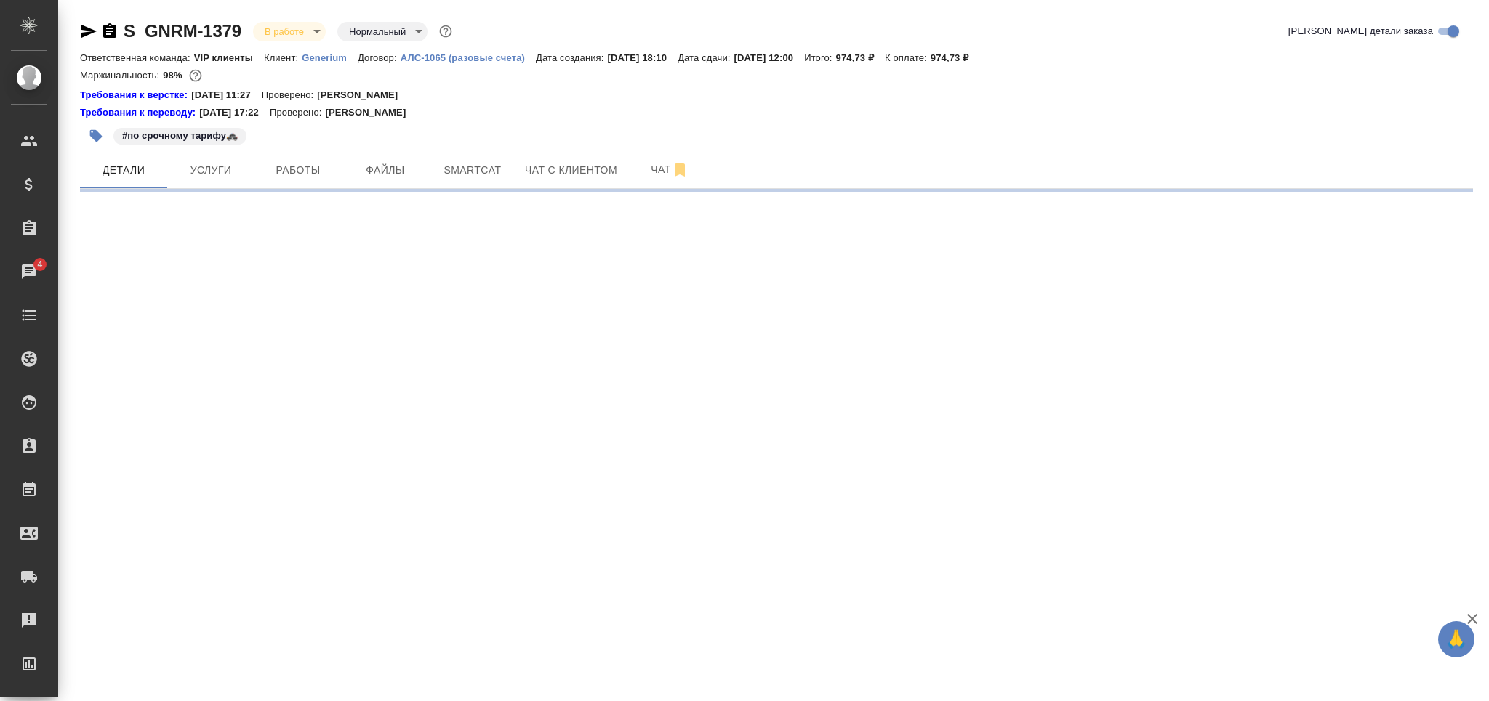
select select "RU"
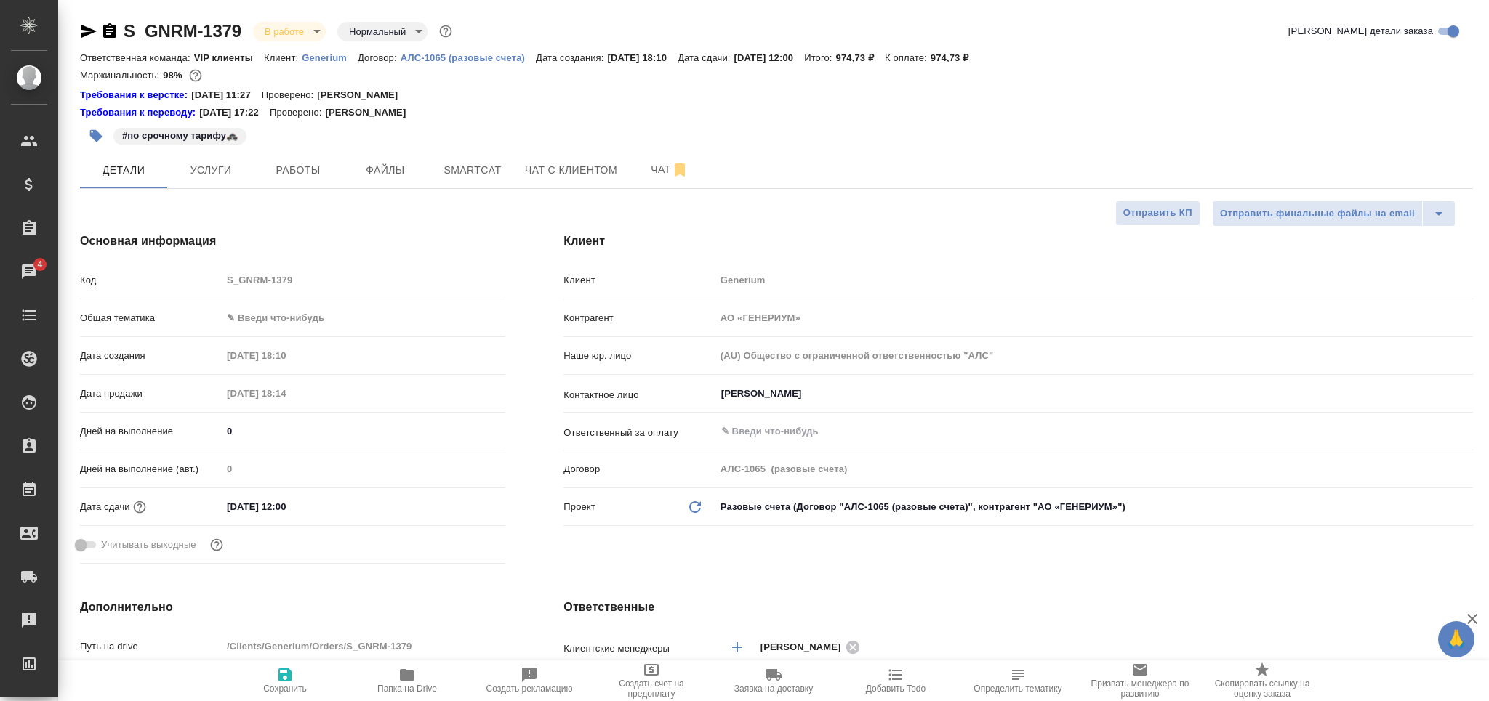
type textarea "x"
click at [289, 319] on body "🙏 .cls-1 fill:#fff; AWATERA Grabko Mariya Клиенты Спецификации Заказы 4 Чаты To…" at bounding box center [744, 350] width 1489 height 701
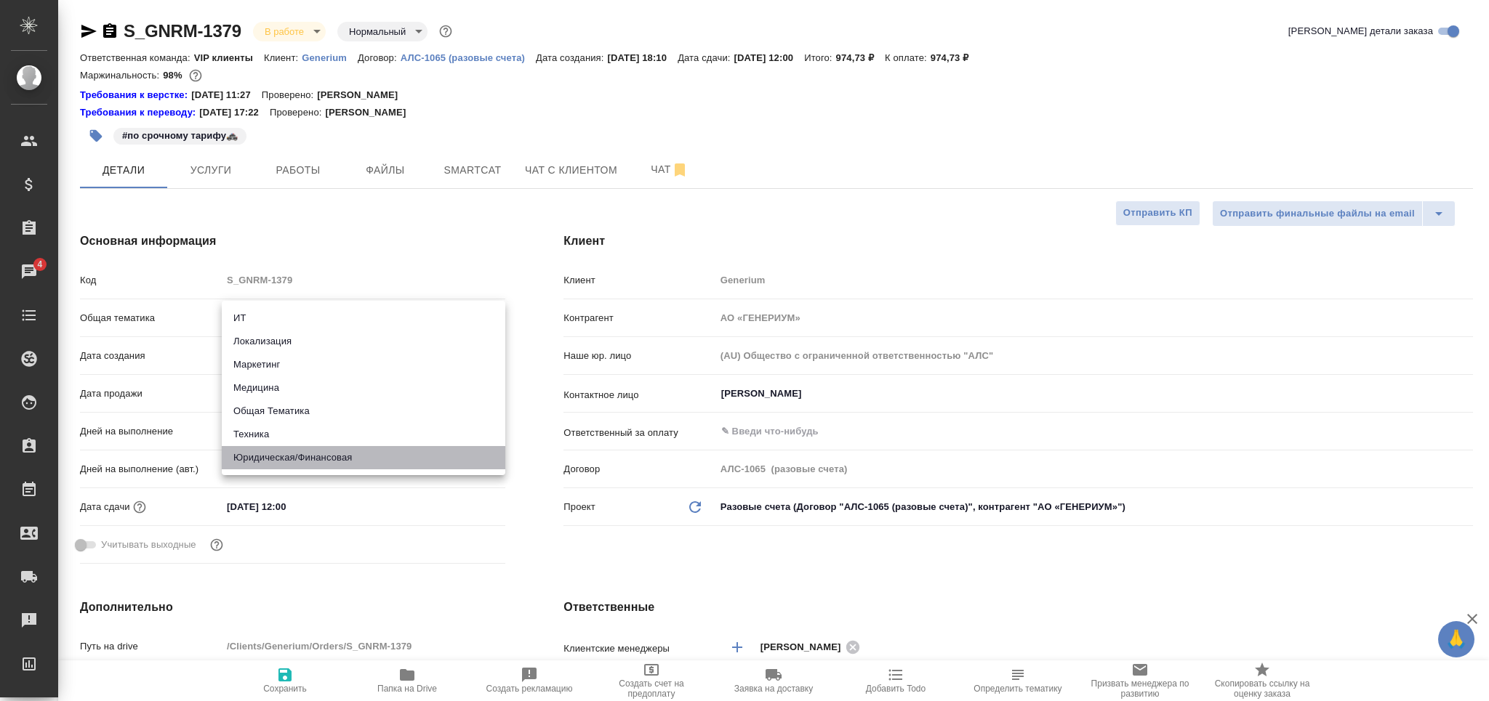
click at [277, 462] on li "Юридическая/Финансовая" at bounding box center [364, 457] width 284 height 23
type input "yr-fn"
type textarea "x"
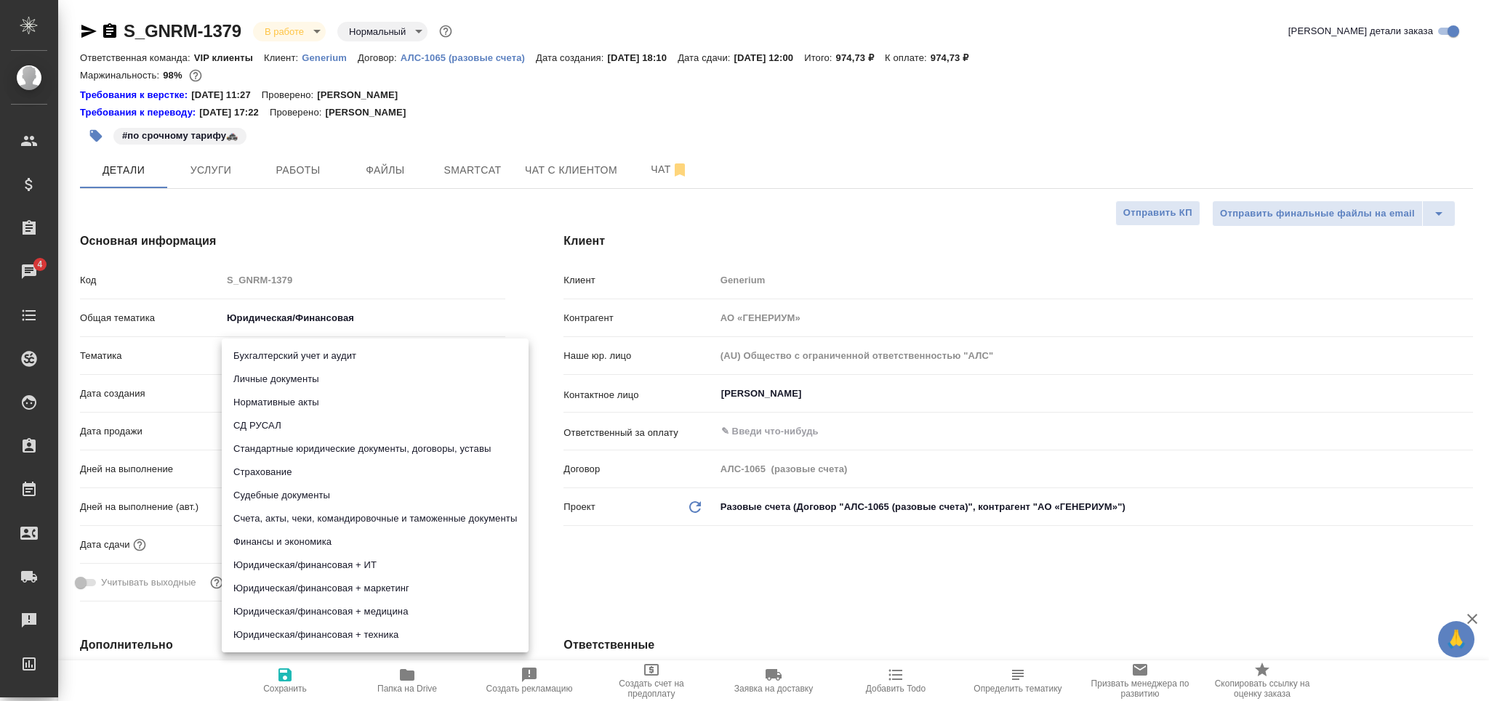
click at [286, 361] on body "🙏 .cls-1 fill:#fff; AWATERA Grabko Mariya Клиенты Спецификации Заказы 4 Чаты To…" at bounding box center [744, 350] width 1489 height 701
click at [353, 451] on li "Стандартные юридические документы, договоры, уставы" at bounding box center [375, 449] width 307 height 23
type textarea "x"
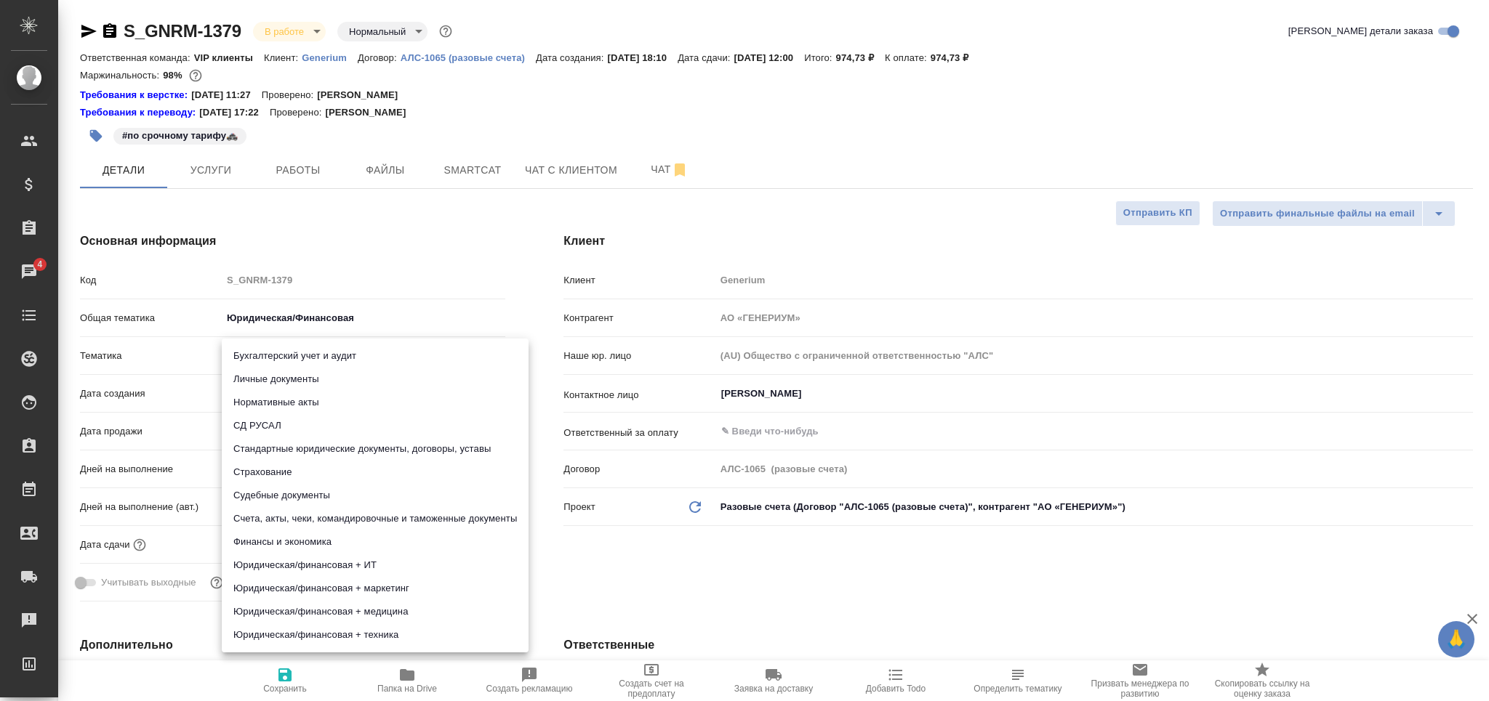
type input "5f647205b73bc97568ca66bf"
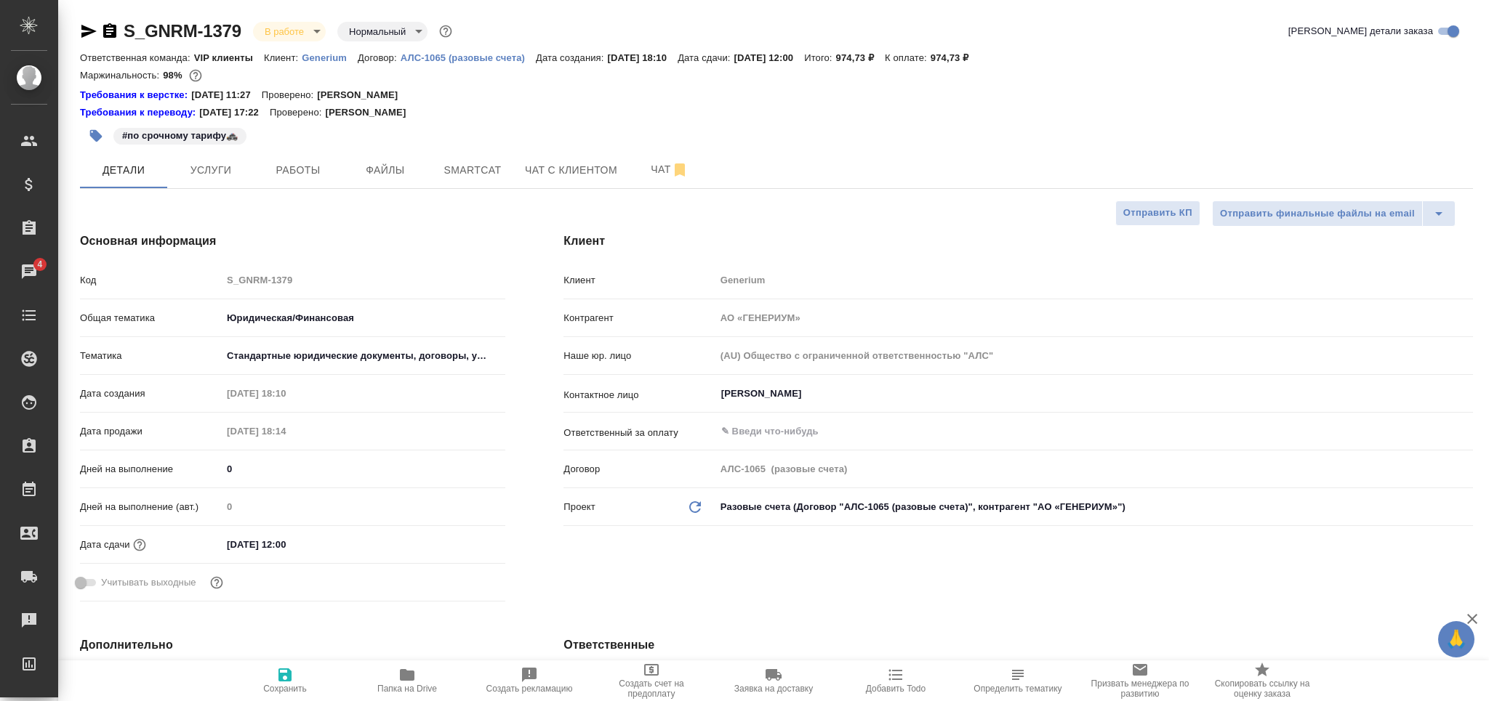
click at [277, 687] on span "Сохранить" at bounding box center [285, 689] width 44 height 10
type textarea "x"
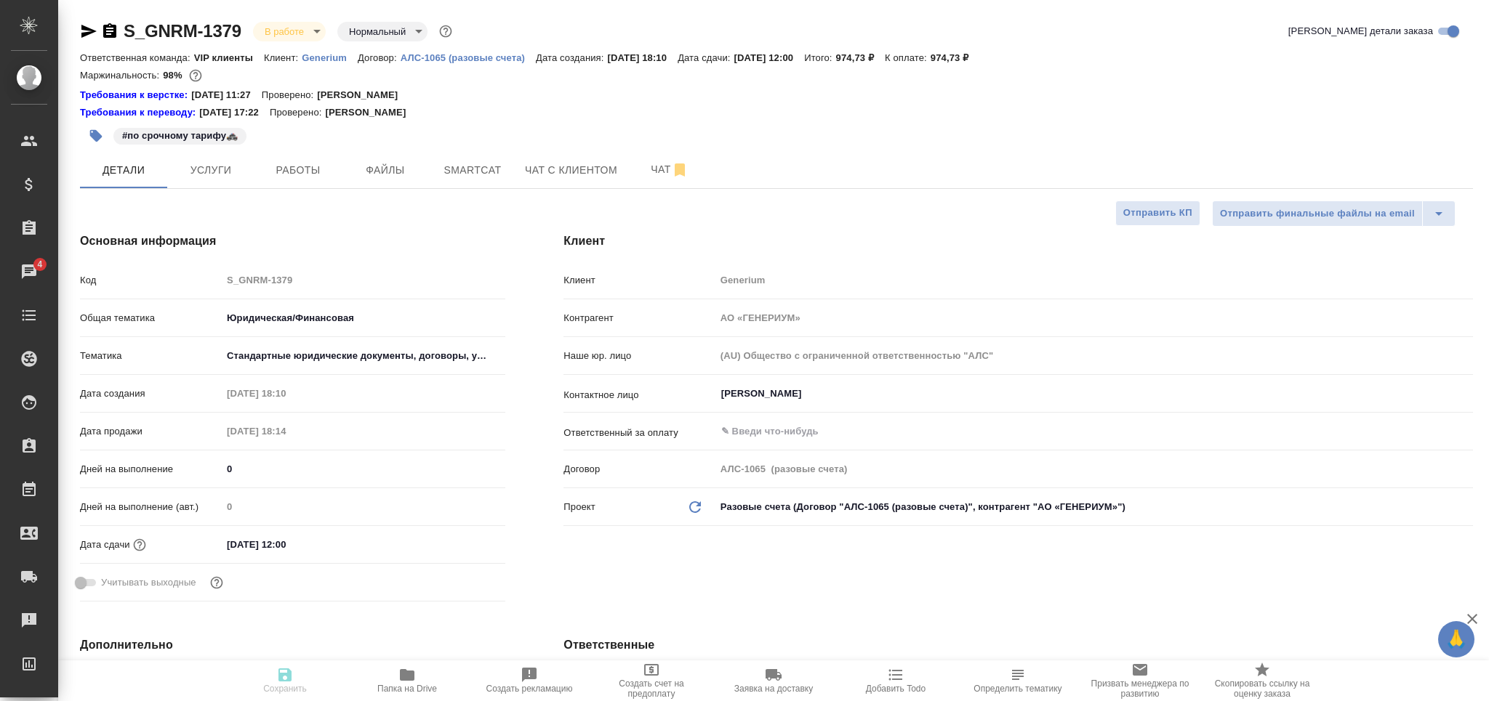
type textarea "x"
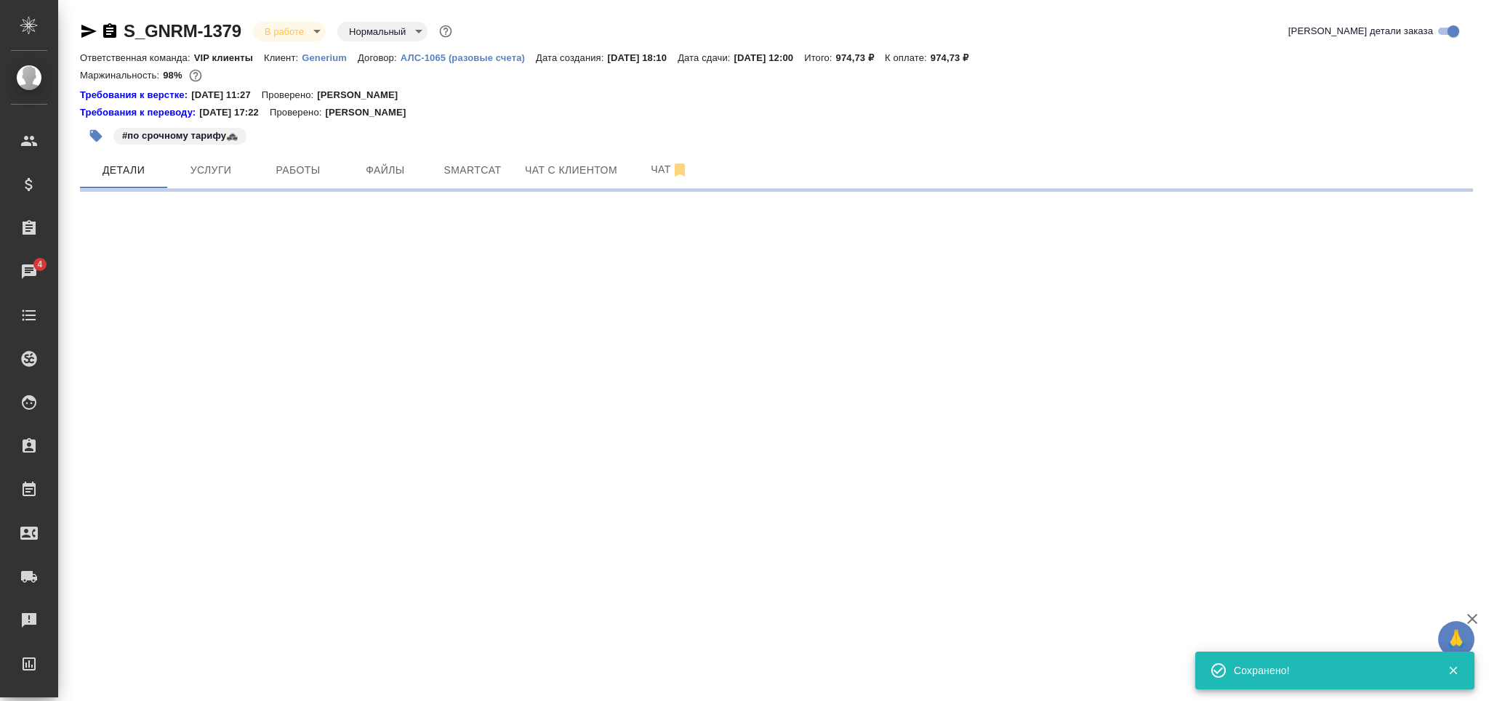
select select "RU"
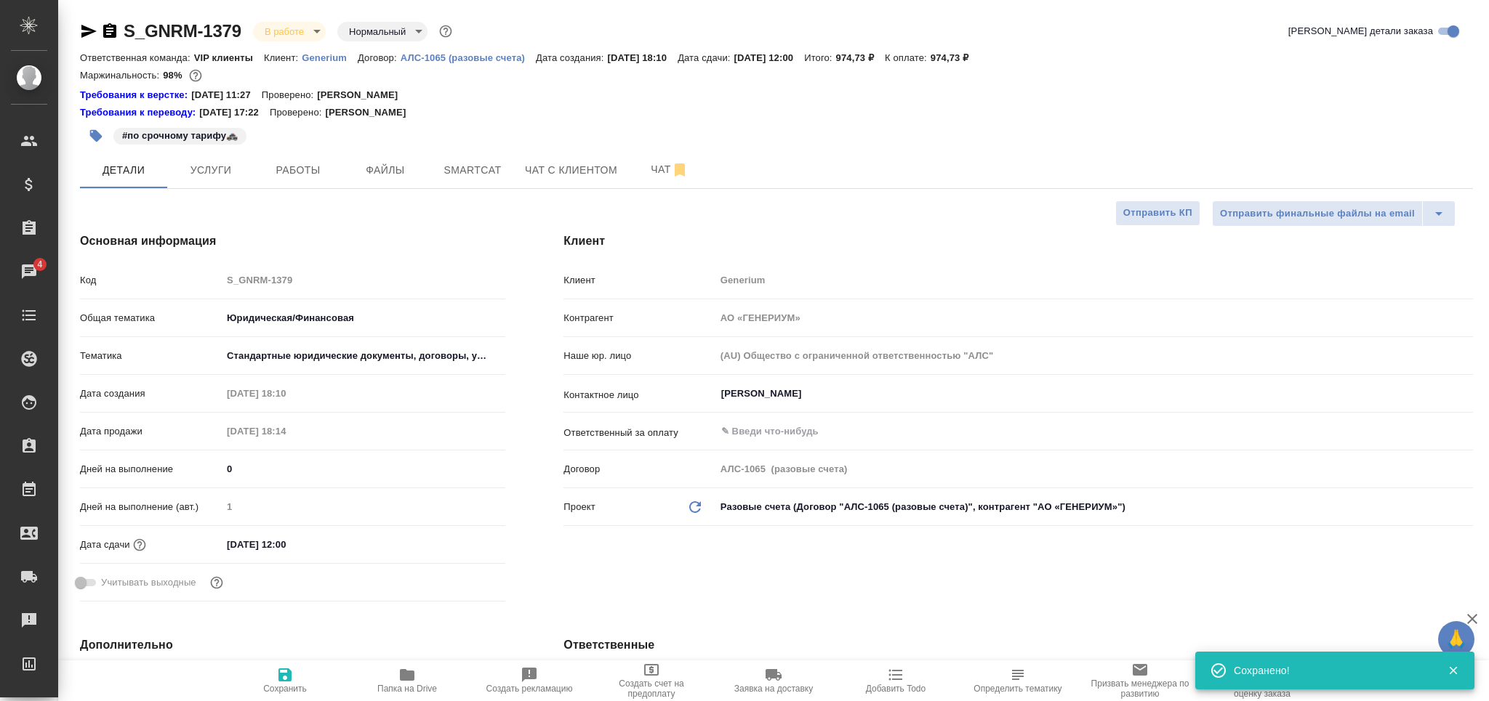
type textarea "x"
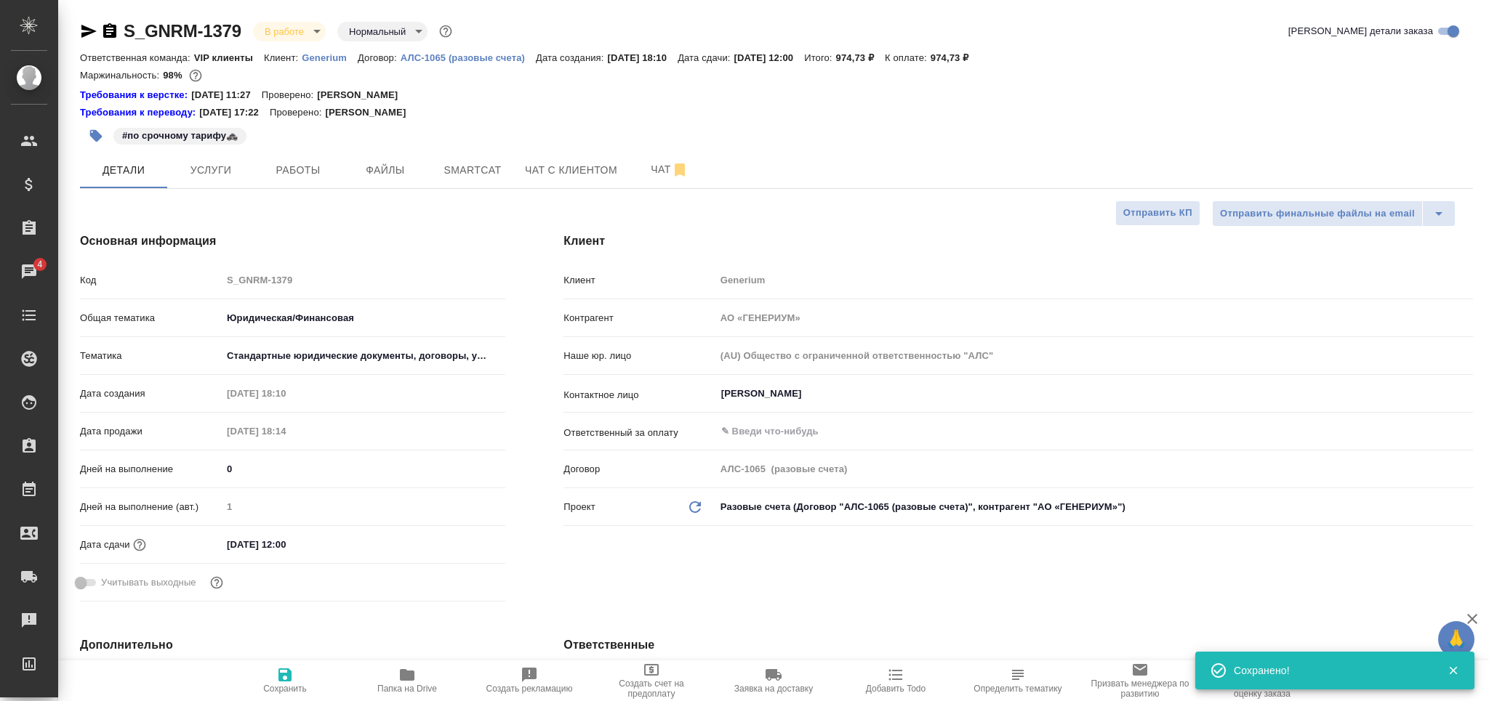
type textarea "x"
click at [278, 166] on span "Работы" at bounding box center [298, 170] width 70 height 18
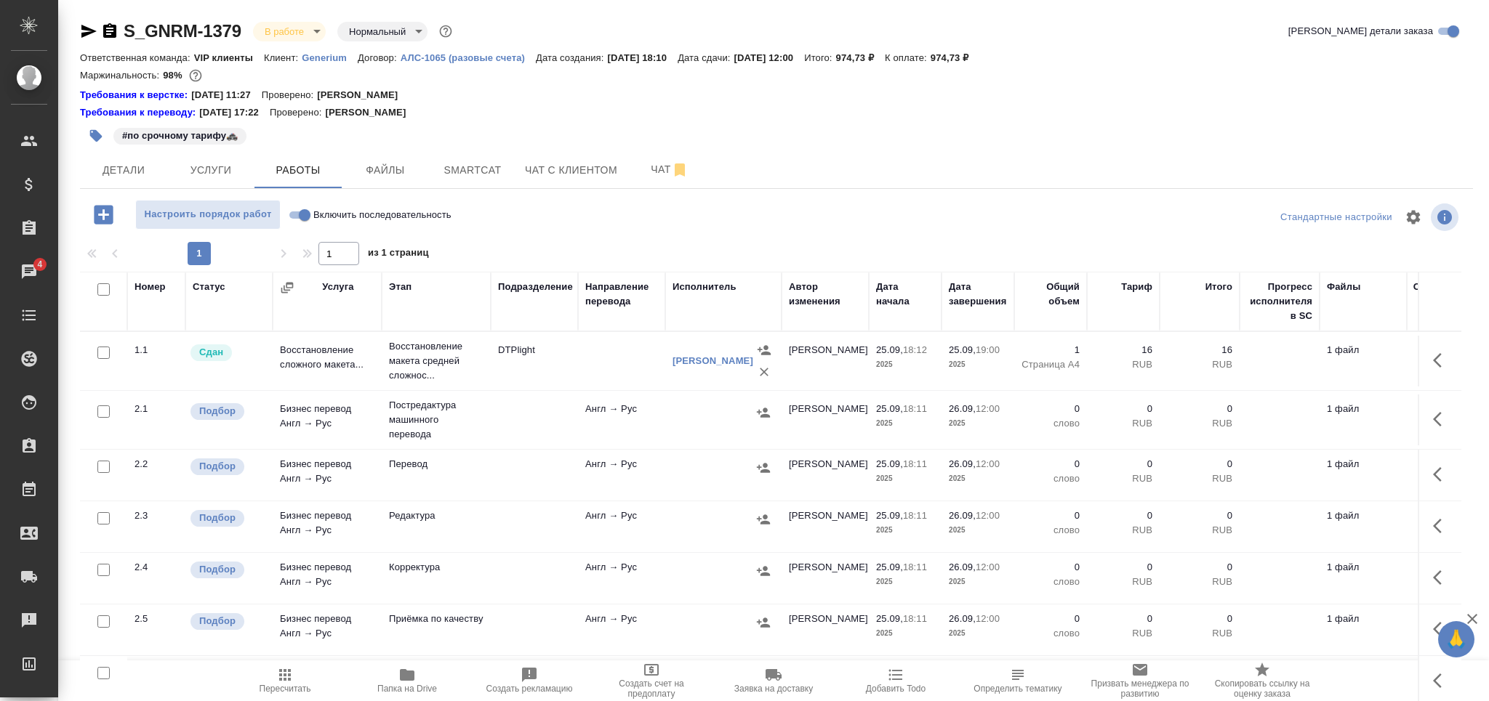
click at [108, 467] on input "checkbox" at bounding box center [103, 467] width 12 height 12
checkbox input "true"
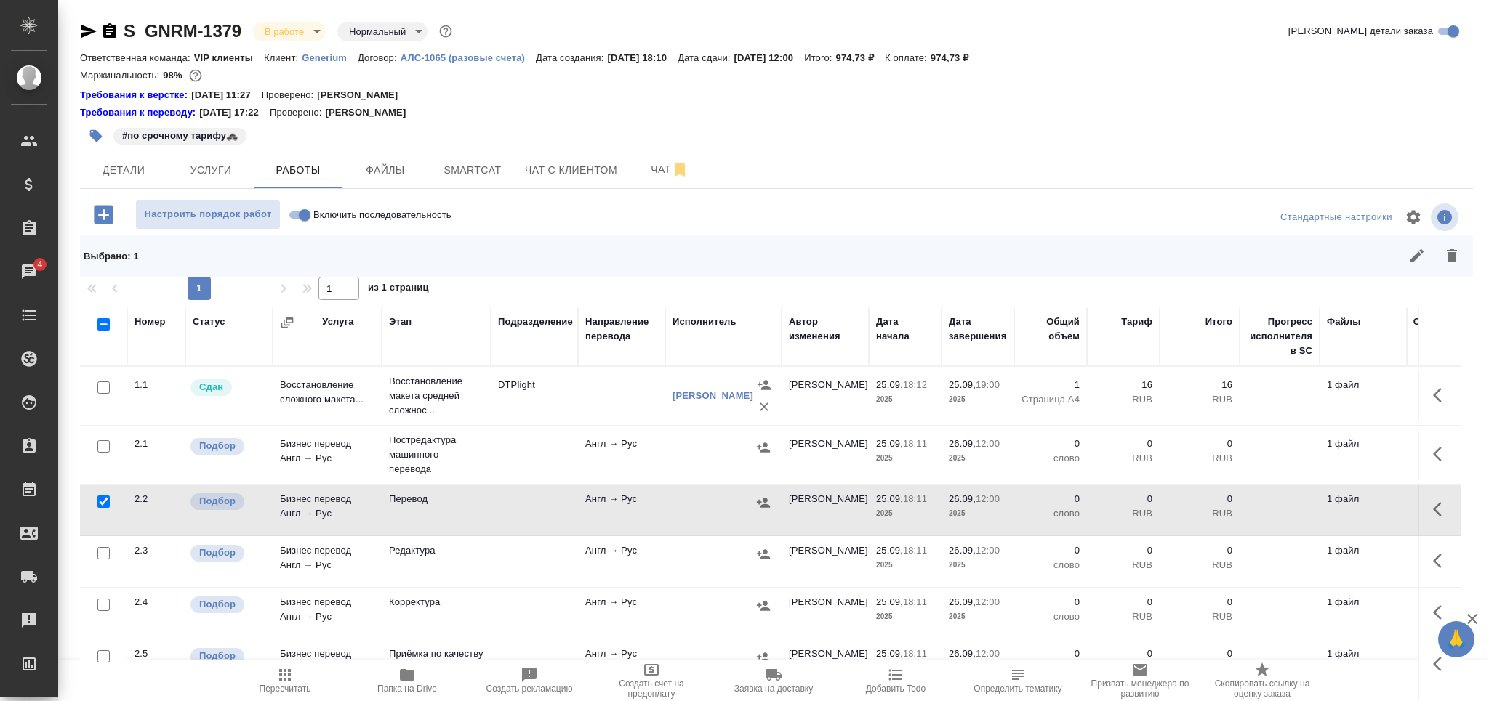
click at [107, 554] on input "checkbox" at bounding box center [103, 553] width 12 height 12
checkbox input "true"
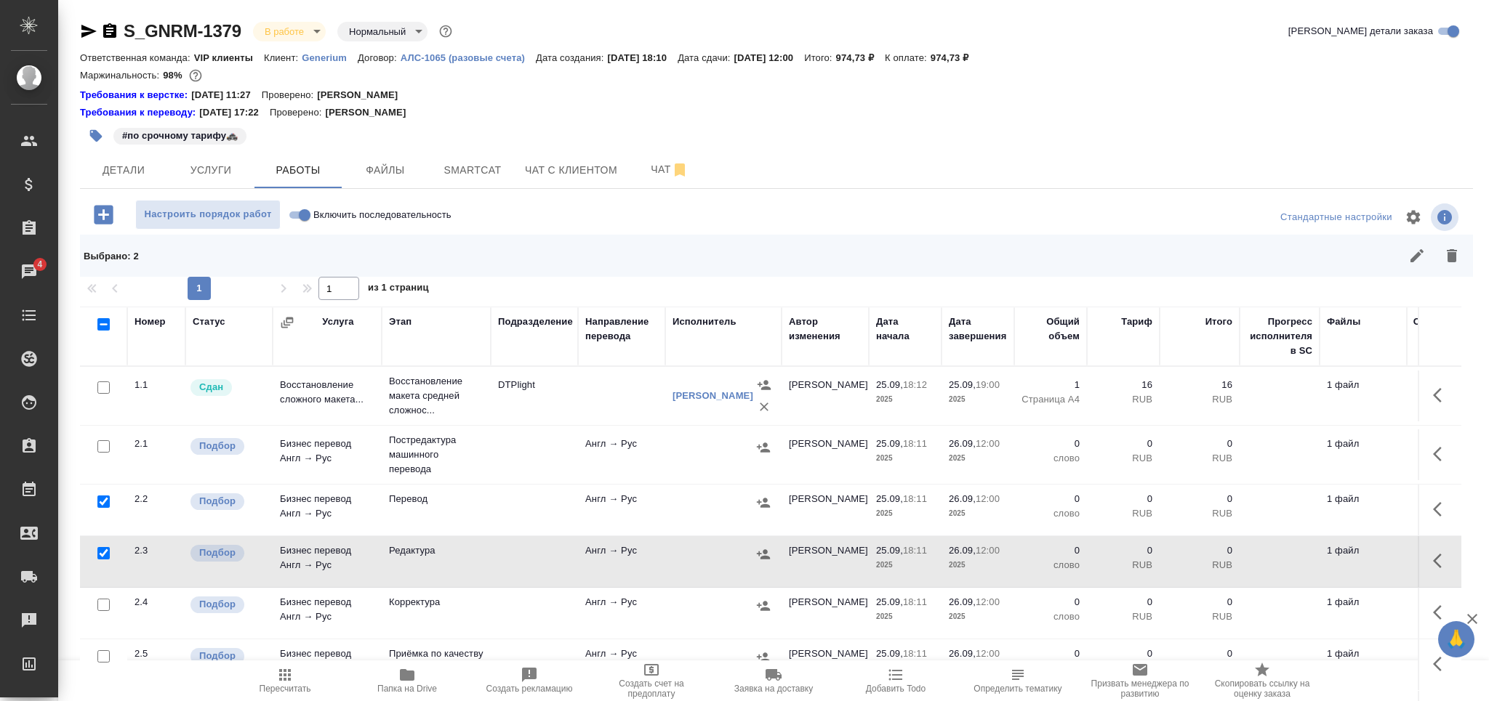
click at [98, 610] on input "checkbox" at bounding box center [103, 605] width 12 height 12
checkbox input "true"
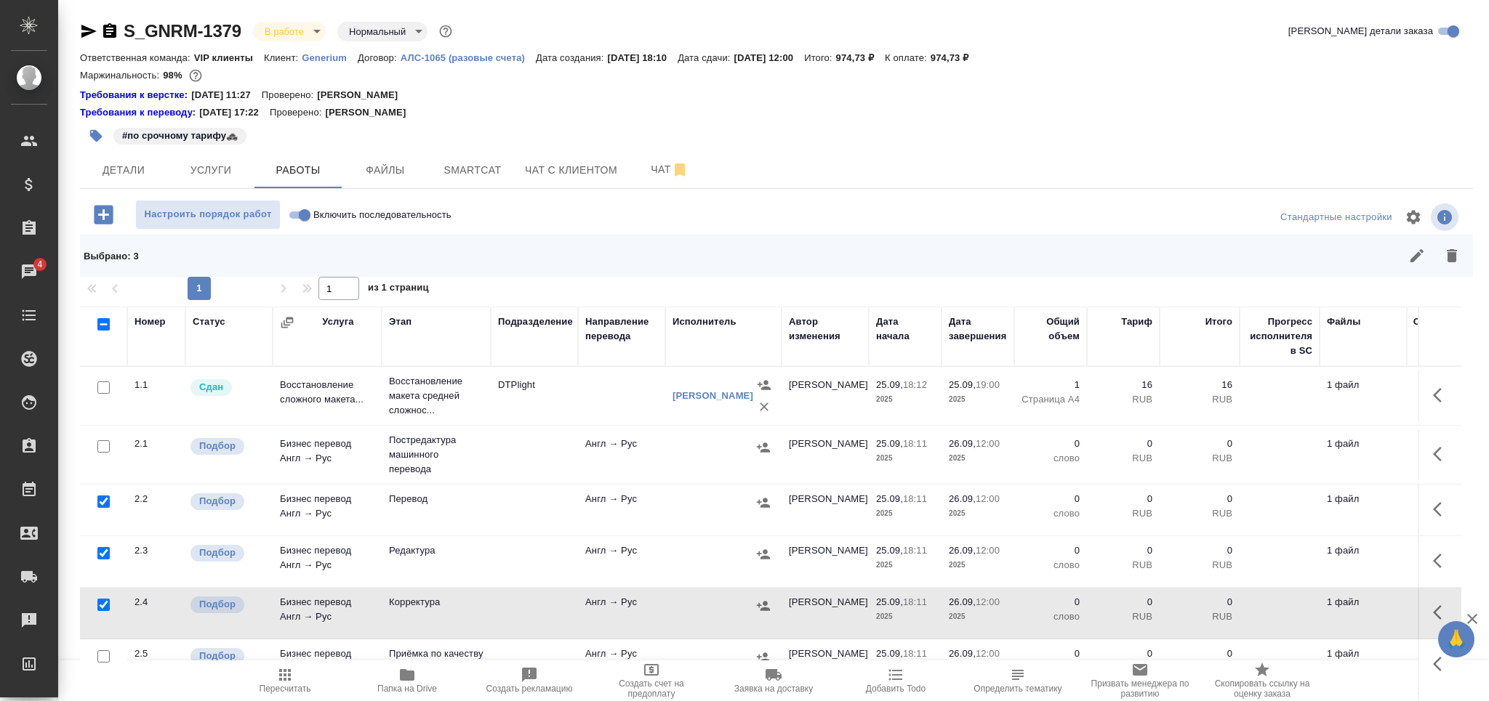
click at [105, 657] on input "checkbox" at bounding box center [103, 657] width 12 height 12
checkbox input "true"
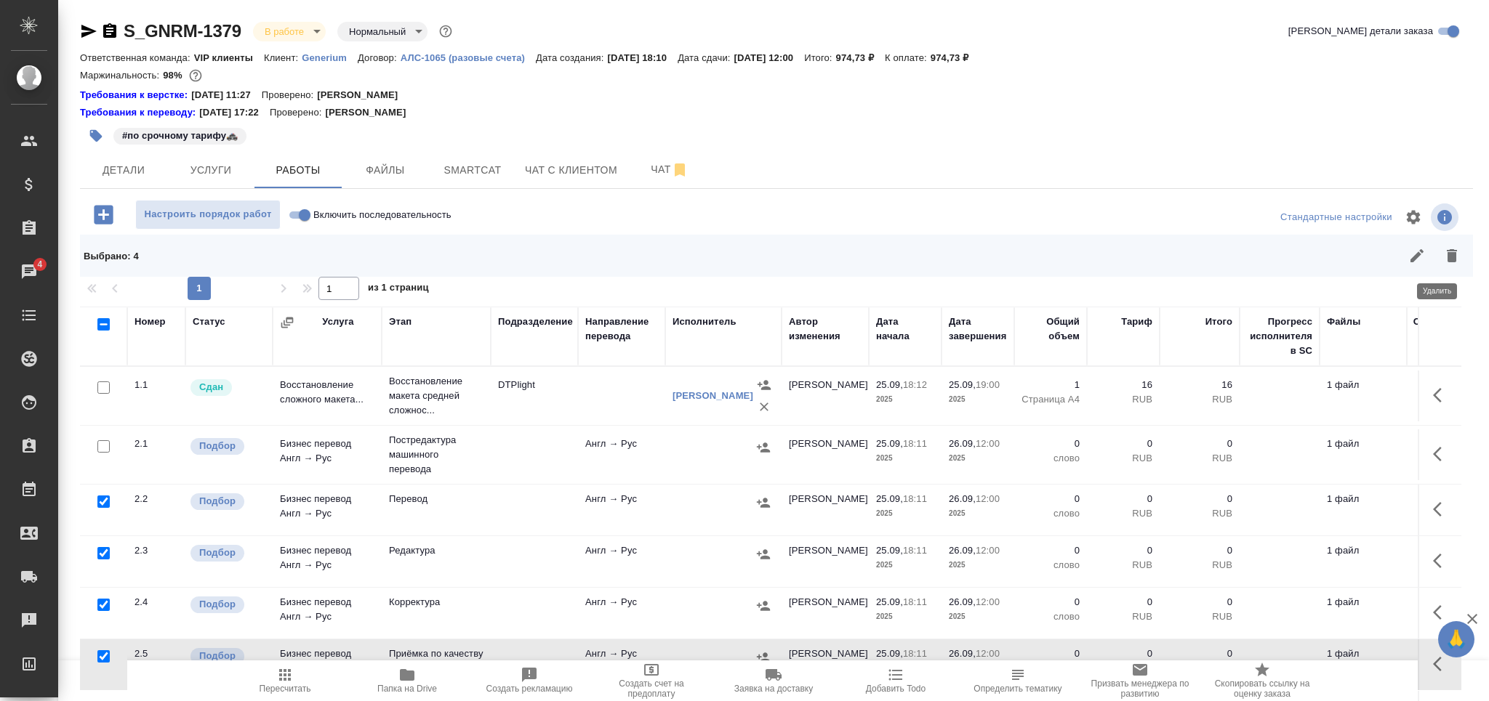
click at [1443, 256] on icon "button" at bounding box center [1451, 255] width 17 height 17
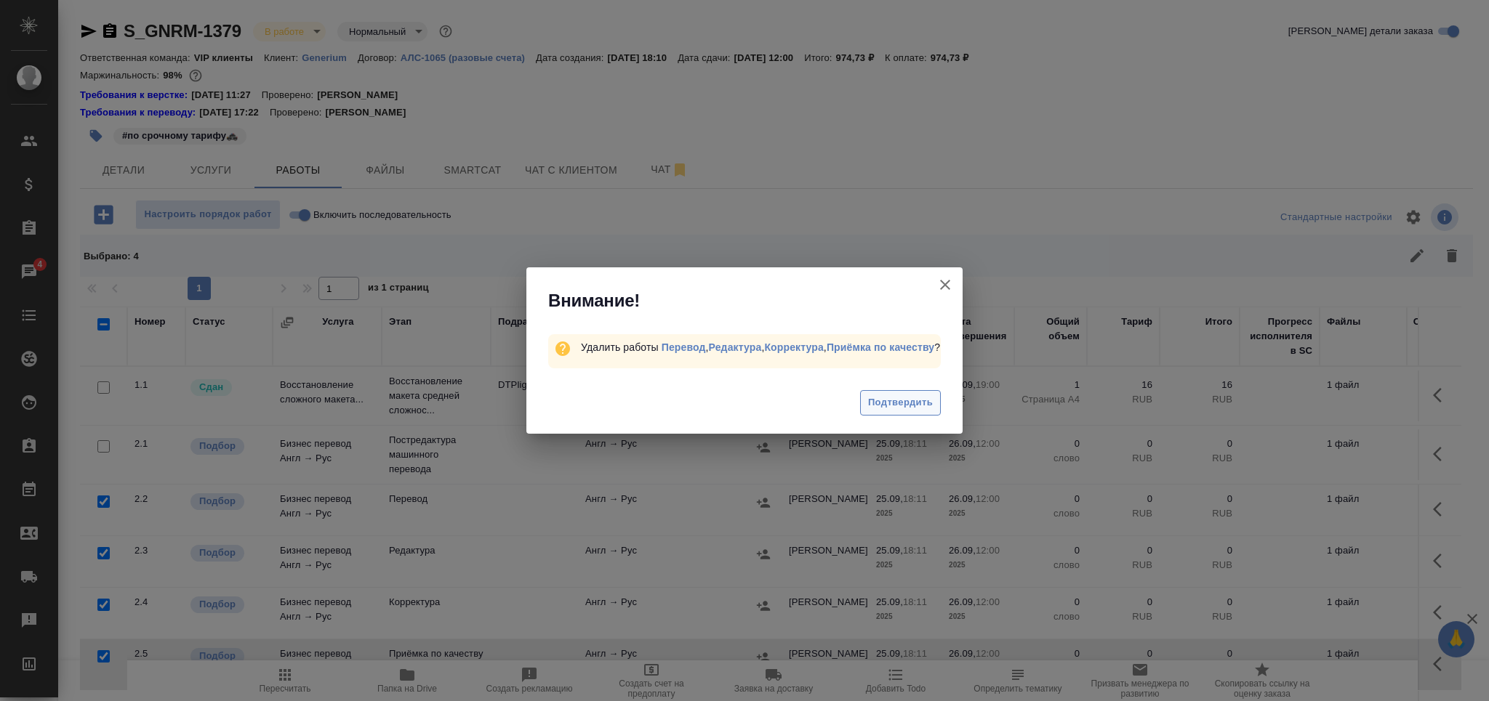
click at [896, 406] on span "Подтвердить" at bounding box center [900, 403] width 65 height 17
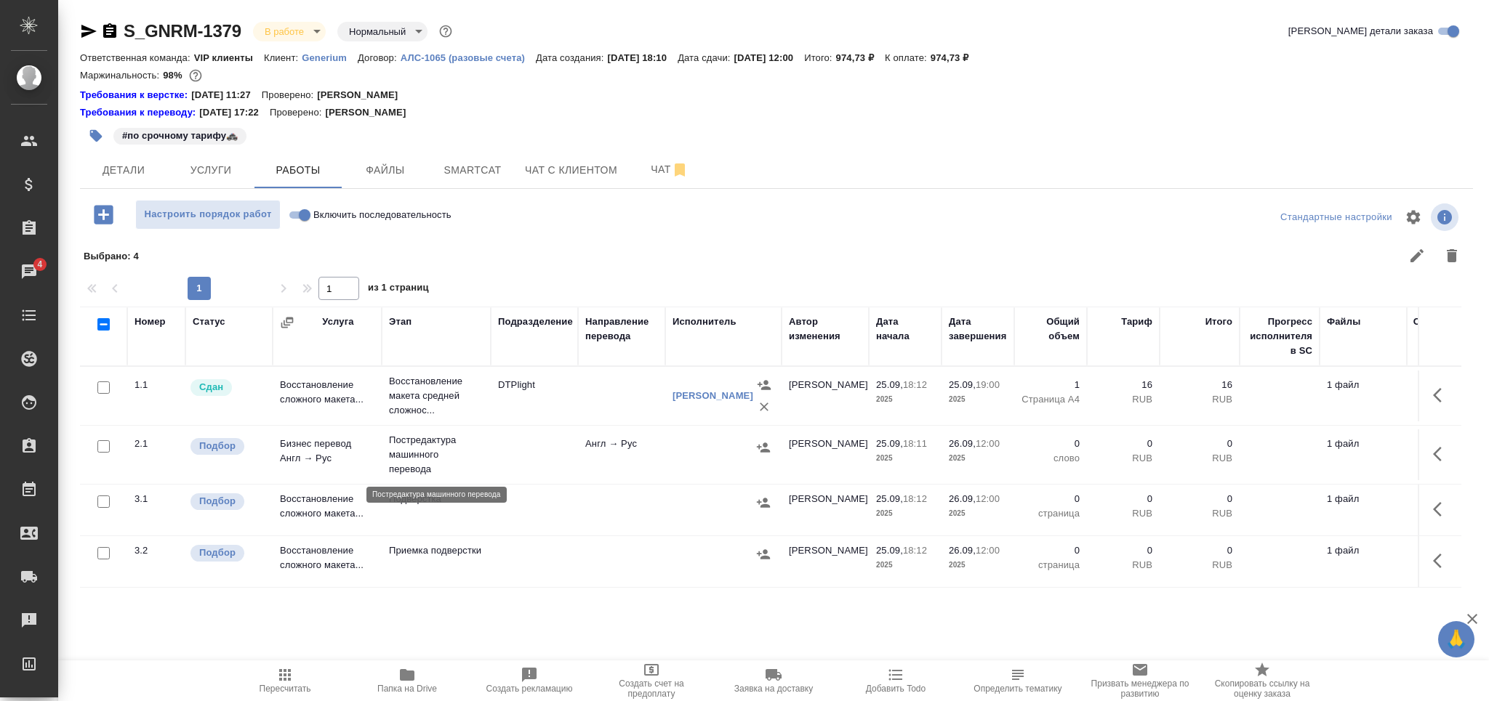
click at [415, 467] on p "Постредактура машинного перевода" at bounding box center [436, 455] width 95 height 44
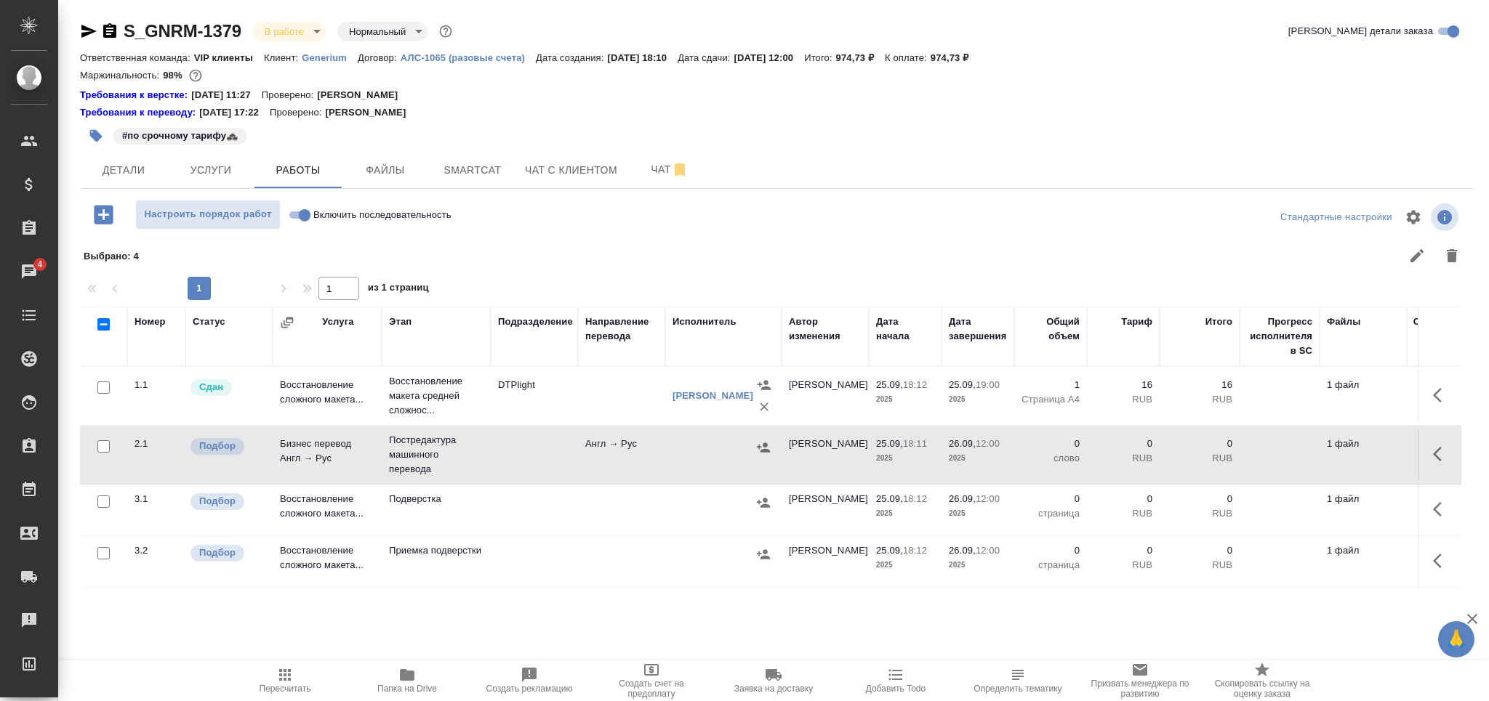
click at [298, 679] on span "Пересчитать" at bounding box center [285, 681] width 105 height 28
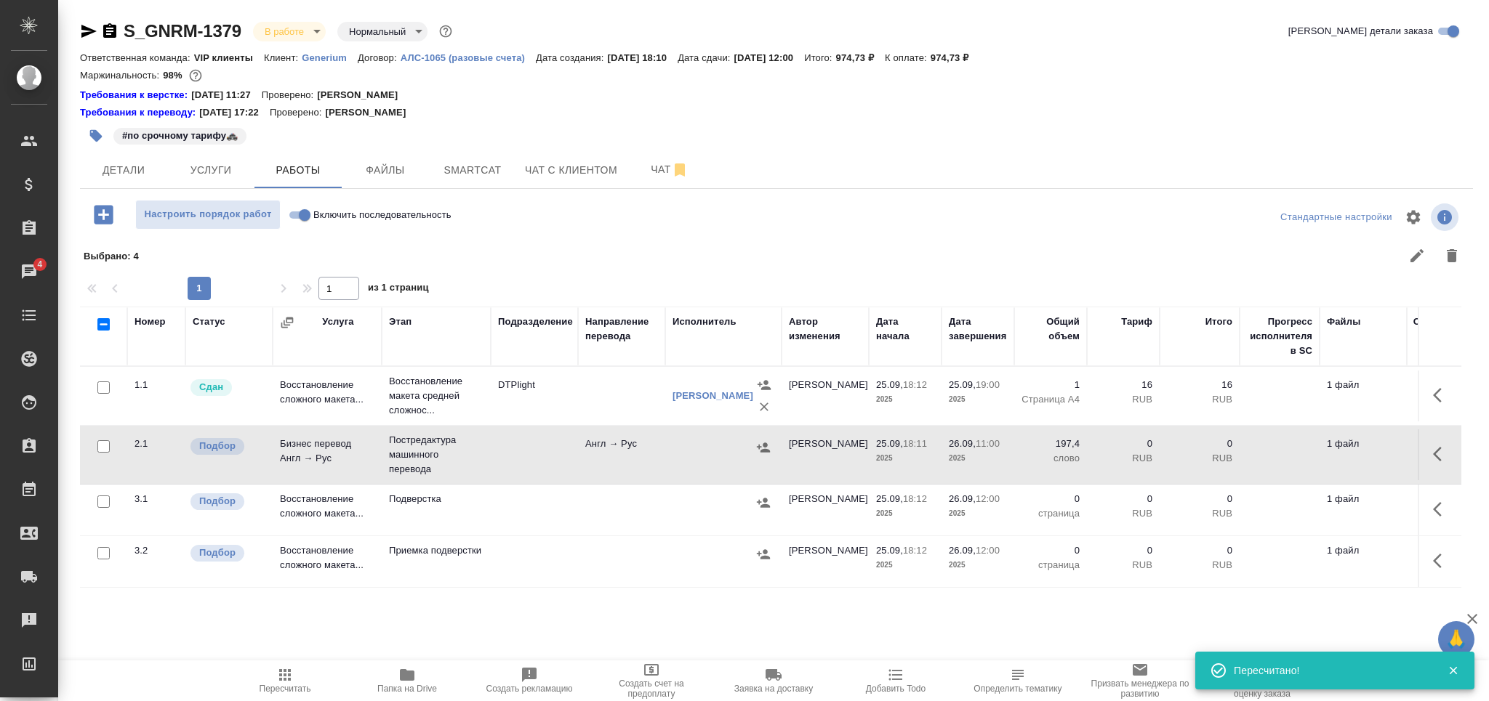
click at [526, 513] on td at bounding box center [534, 510] width 87 height 51
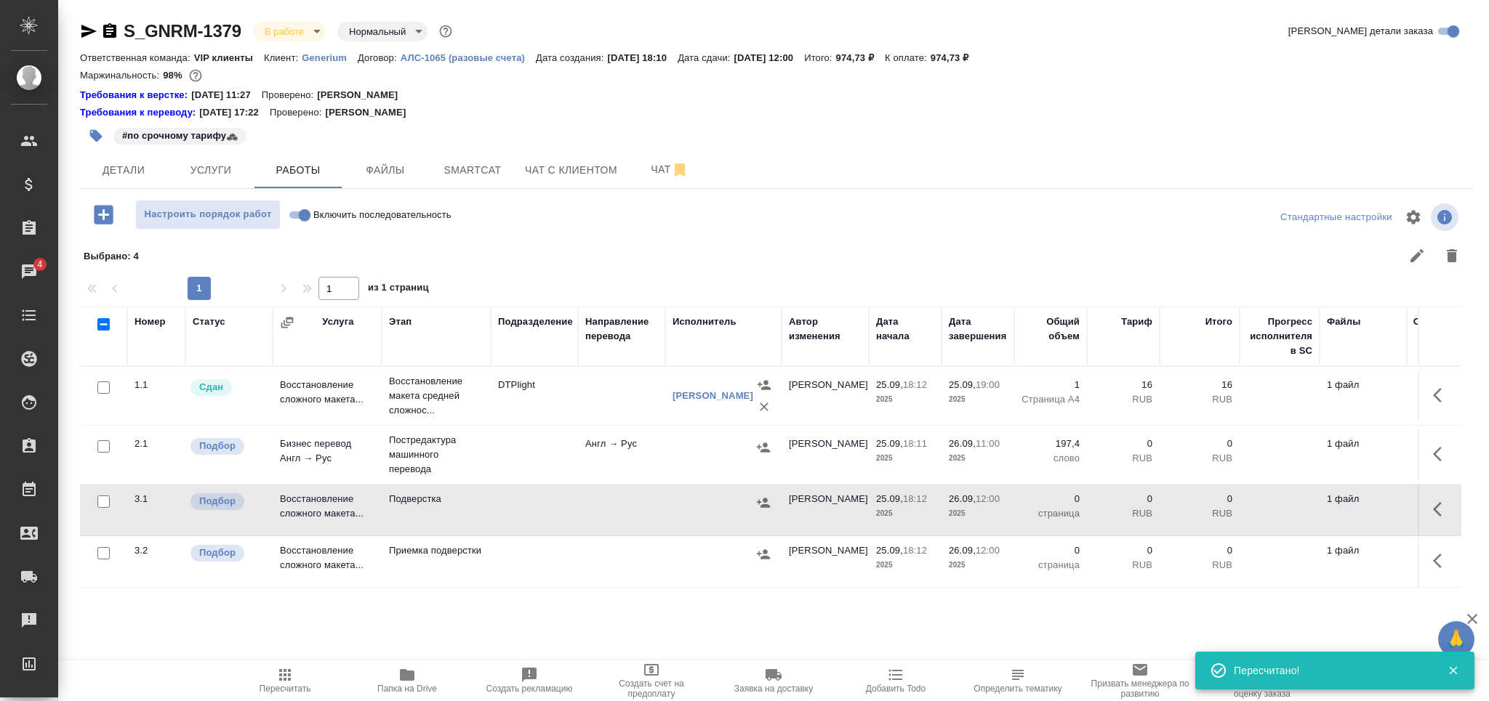
click at [526, 513] on td at bounding box center [534, 510] width 87 height 51
click at [92, 134] on icon "button" at bounding box center [96, 136] width 12 height 12
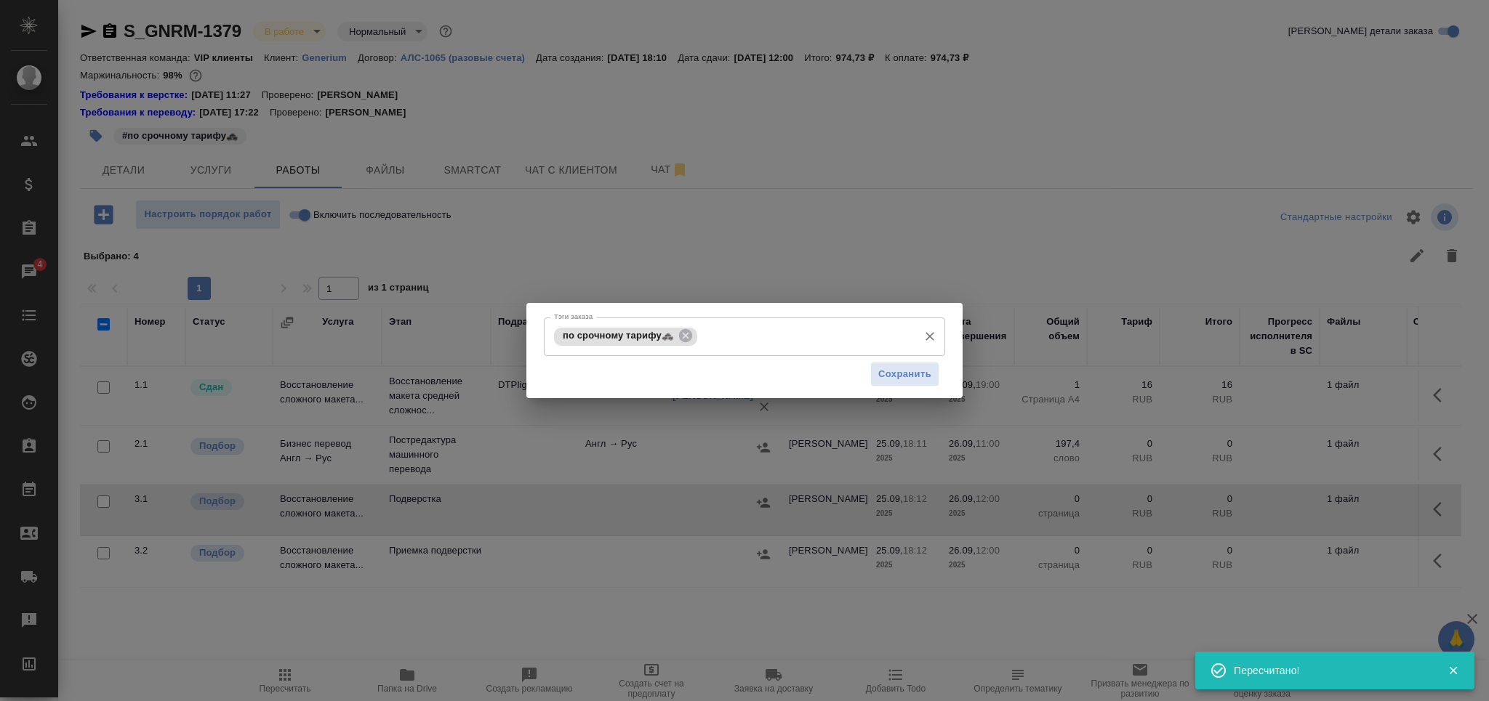
click at [750, 337] on input "Тэги заказа" at bounding box center [806, 336] width 210 height 25
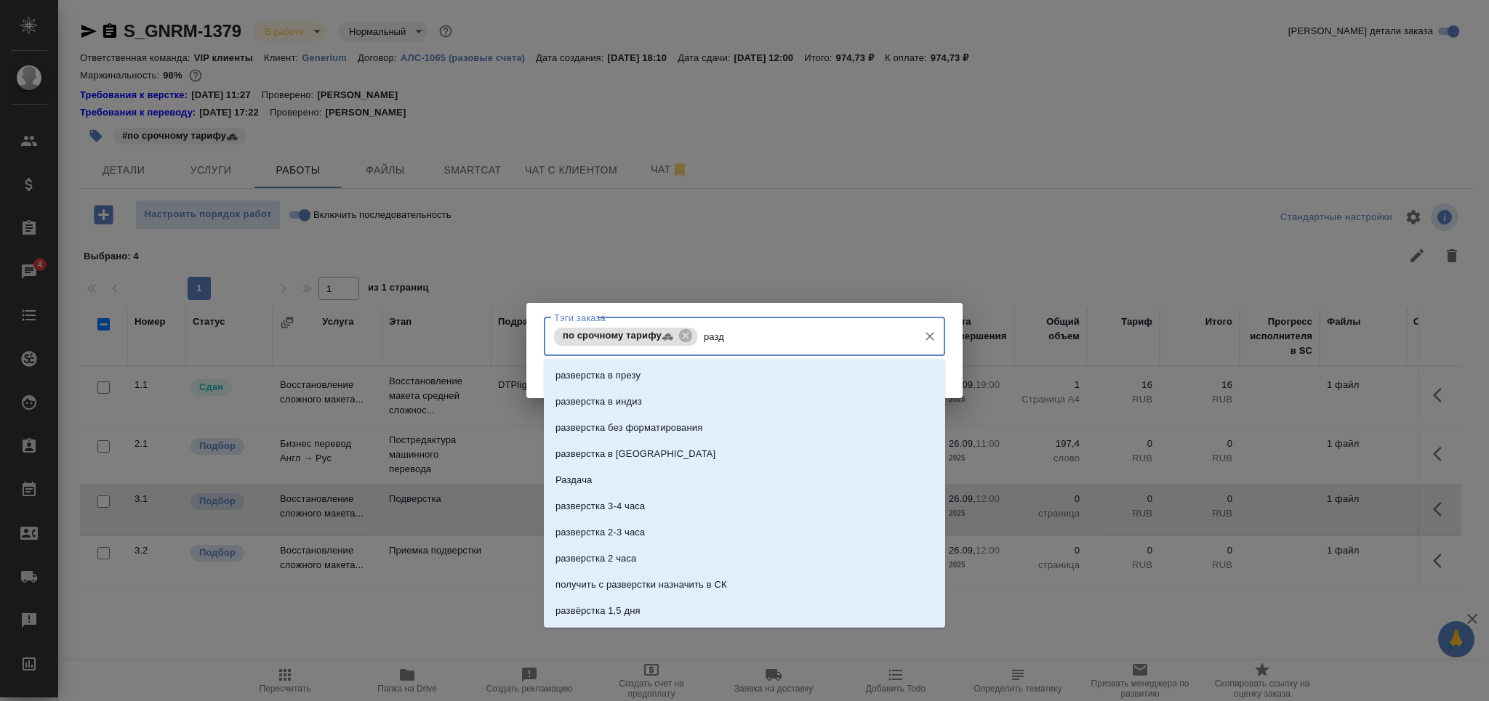
type input "разда"
click at [719, 390] on li "разда" at bounding box center [744, 402] width 401 height 26
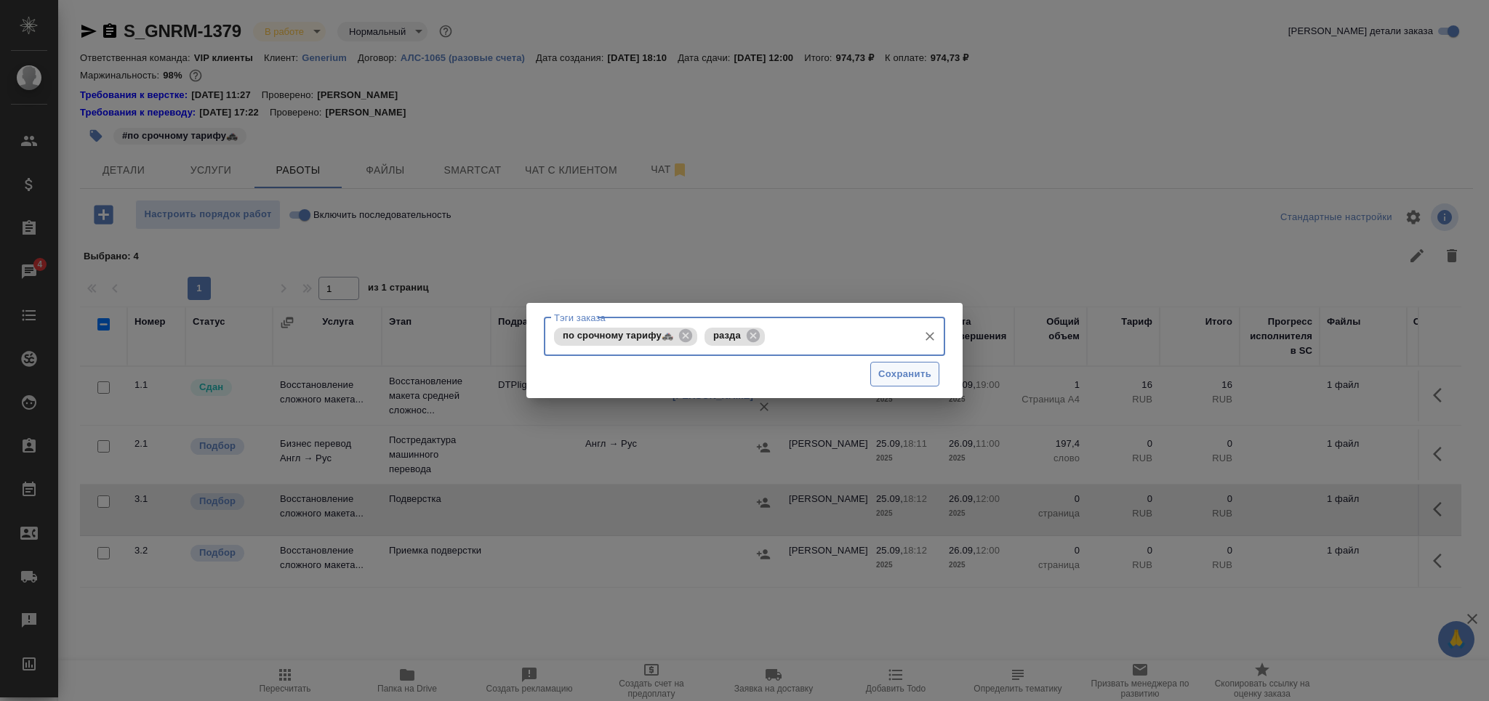
click at [901, 380] on span "Сохранить" at bounding box center [904, 374] width 53 height 17
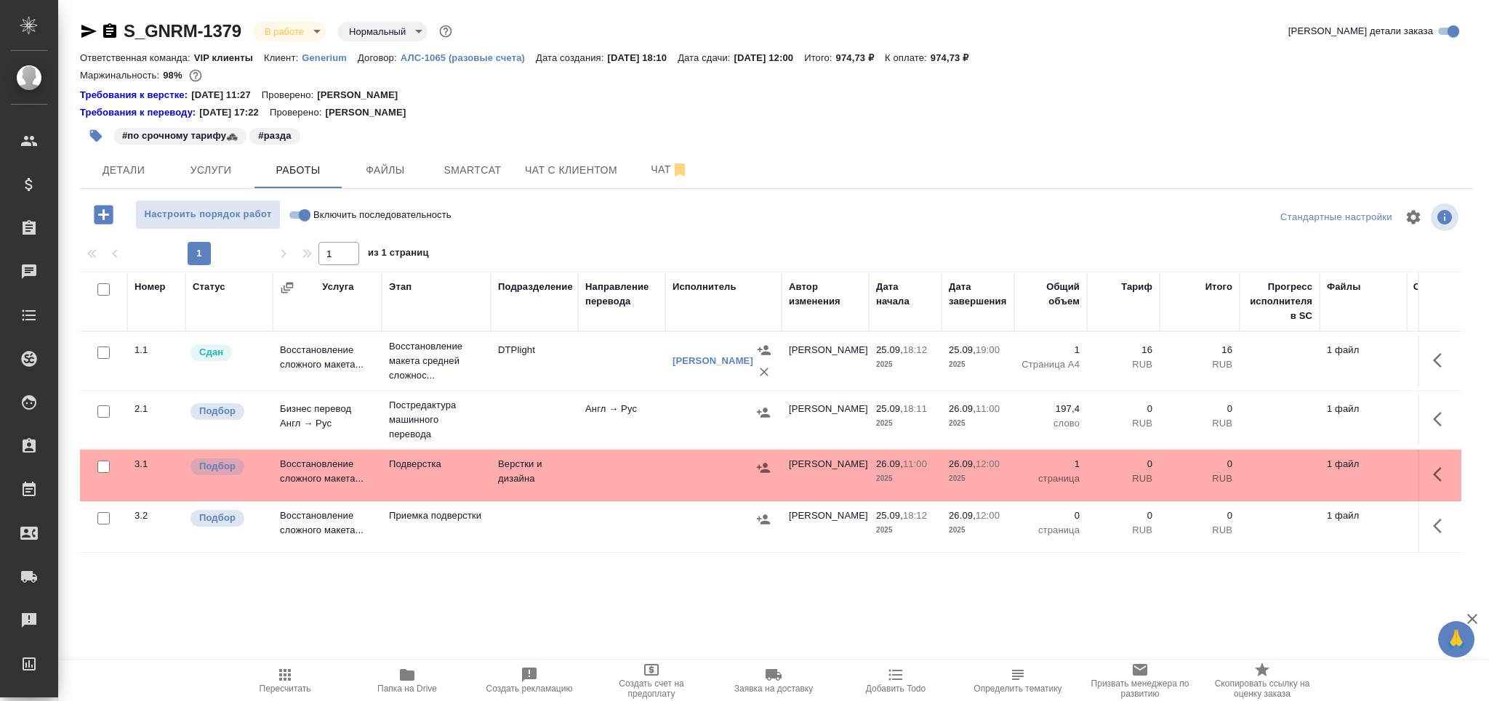
click at [283, 680] on icon "button" at bounding box center [284, 675] width 17 height 17
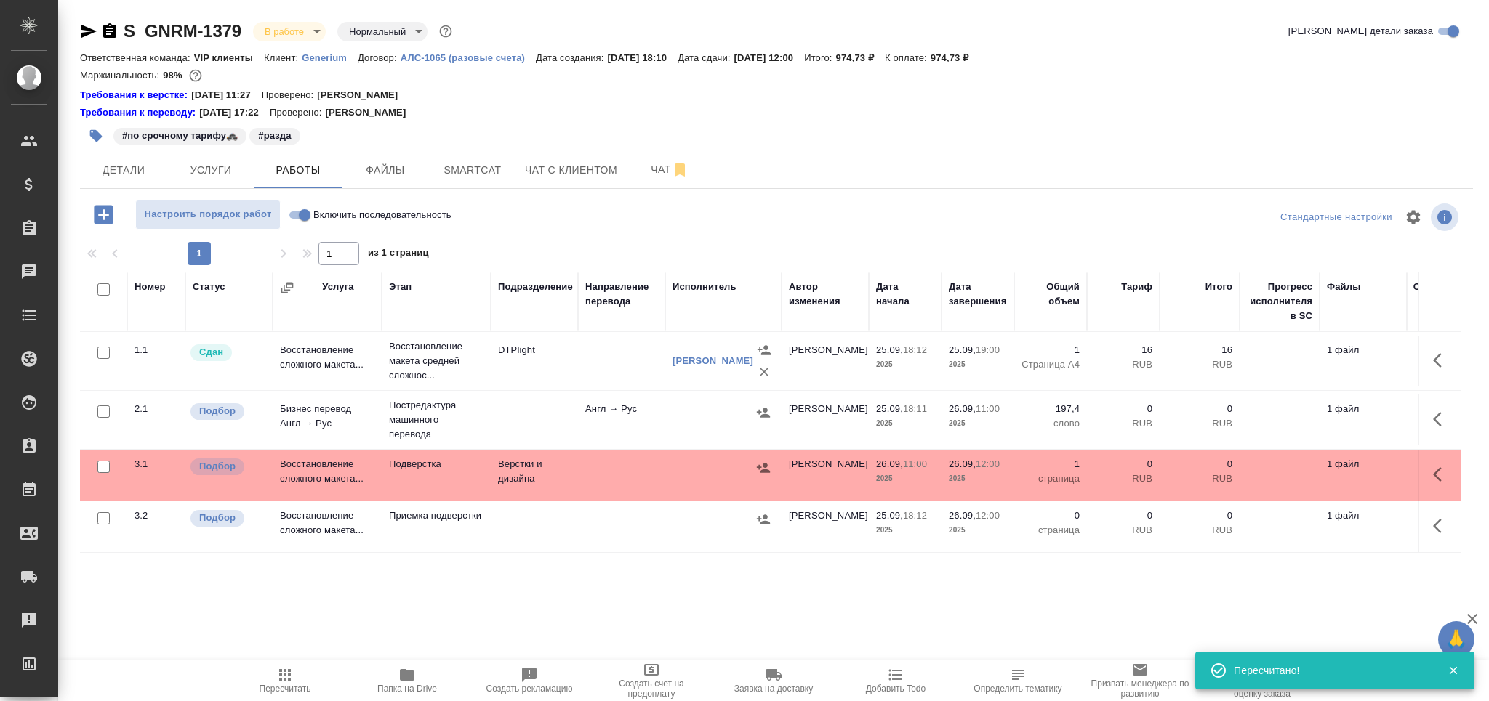
click at [588, 409] on td "Англ → Рус" at bounding box center [621, 420] width 87 height 51
click at [590, 409] on td "Англ → Рус" at bounding box center [621, 420] width 87 height 51
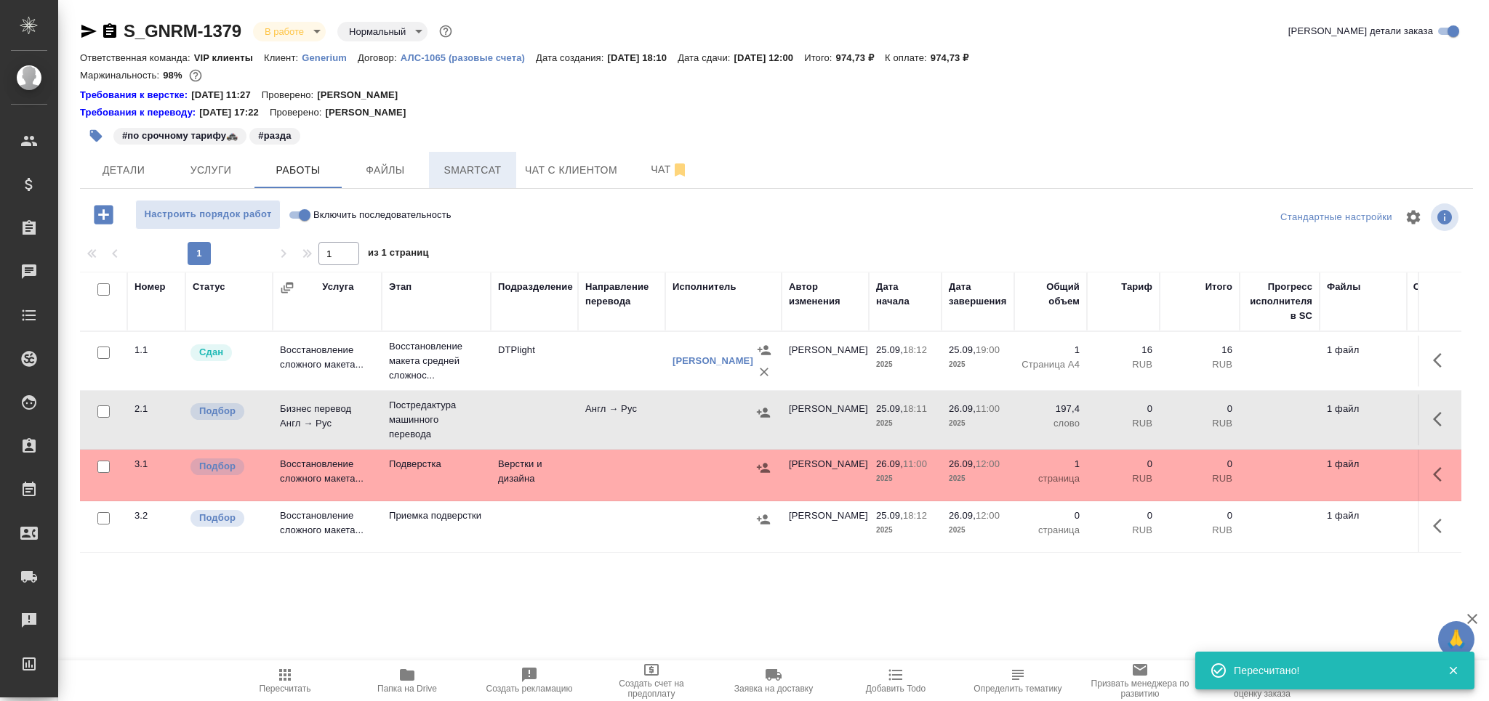
click at [493, 169] on span "Smartcat" at bounding box center [473, 170] width 70 height 18
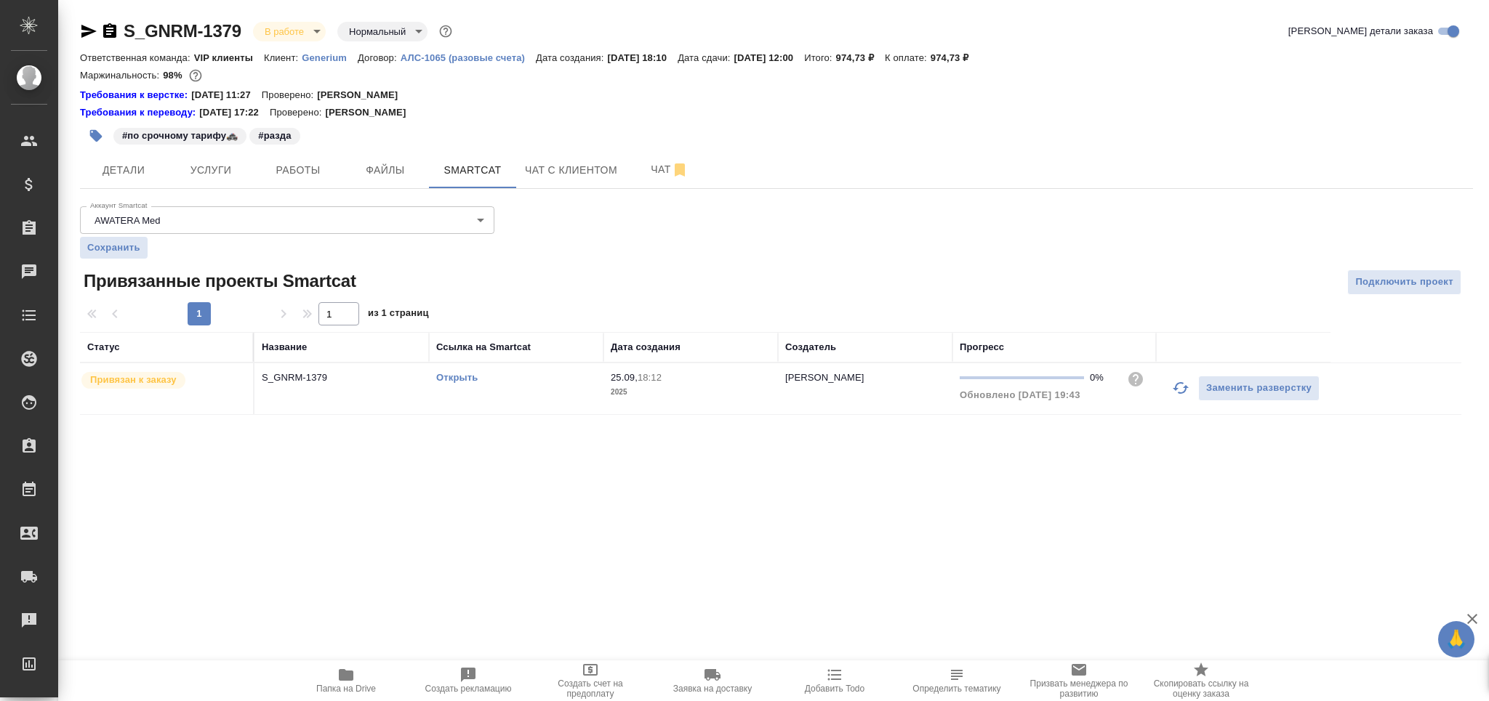
click at [459, 371] on div "Открыть" at bounding box center [516, 378] width 160 height 15
click at [459, 377] on link "Открыть" at bounding box center [456, 377] width 41 height 11
click at [531, 399] on td "Открыть" at bounding box center [516, 388] width 174 height 51
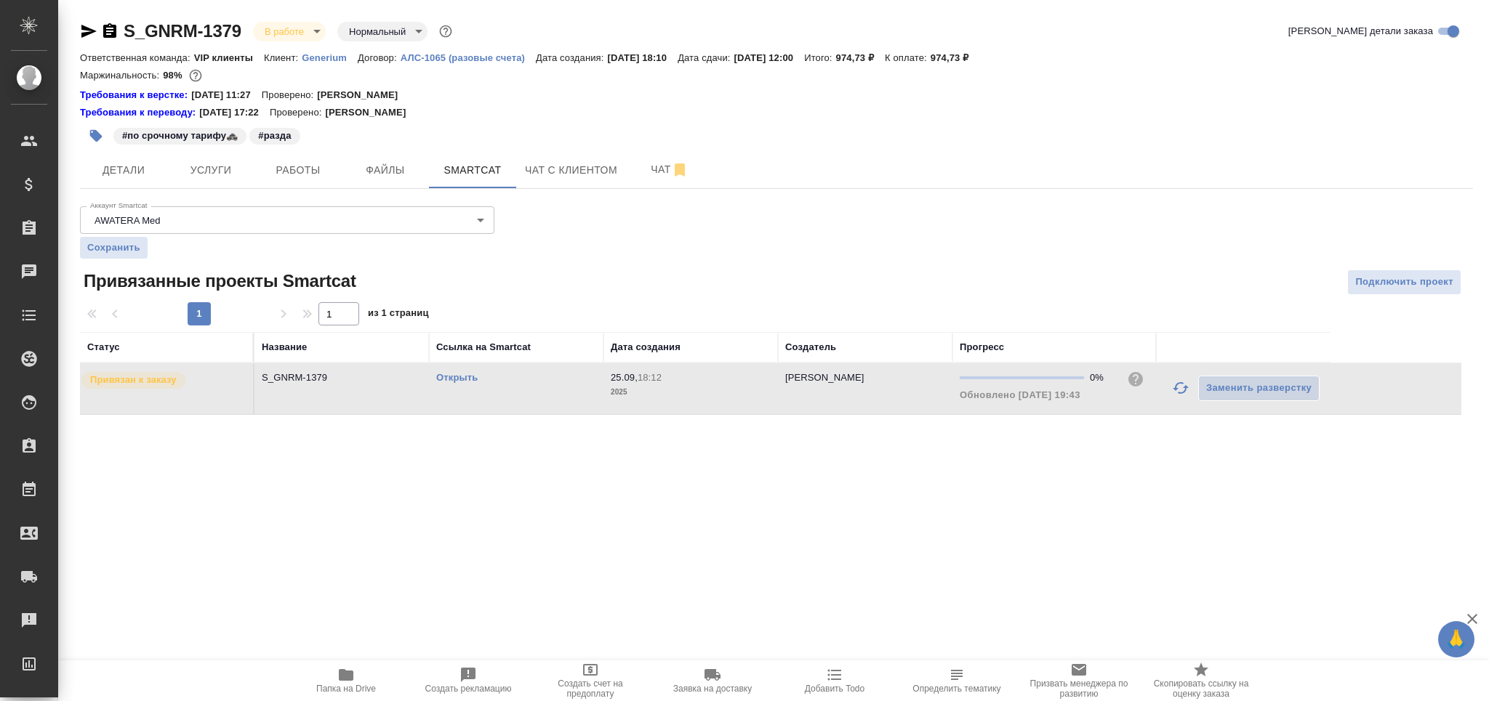
click at [531, 399] on td "Открыть" at bounding box center [516, 388] width 174 height 51
click at [300, 157] on button "Работы" at bounding box center [297, 170] width 87 height 36
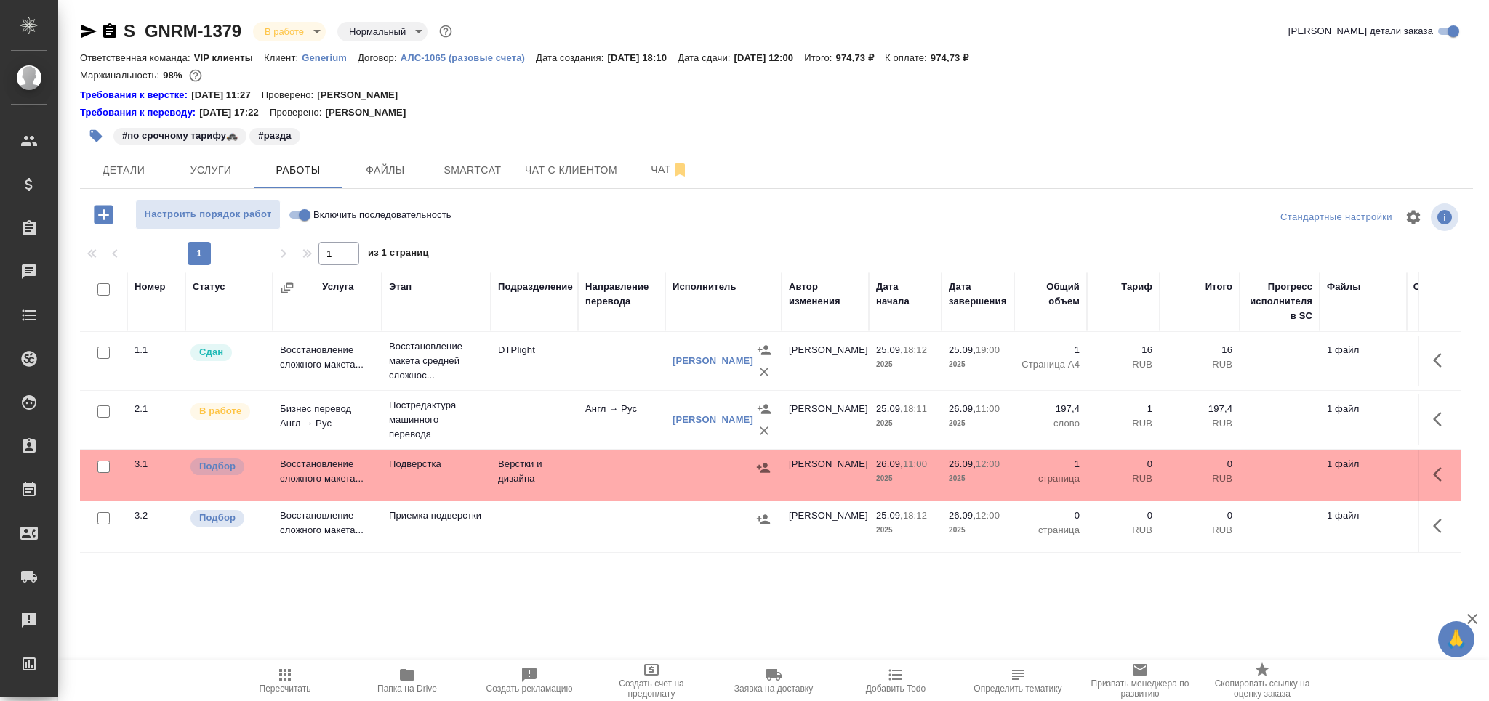
click at [96, 136] on icon "button" at bounding box center [96, 136] width 12 height 12
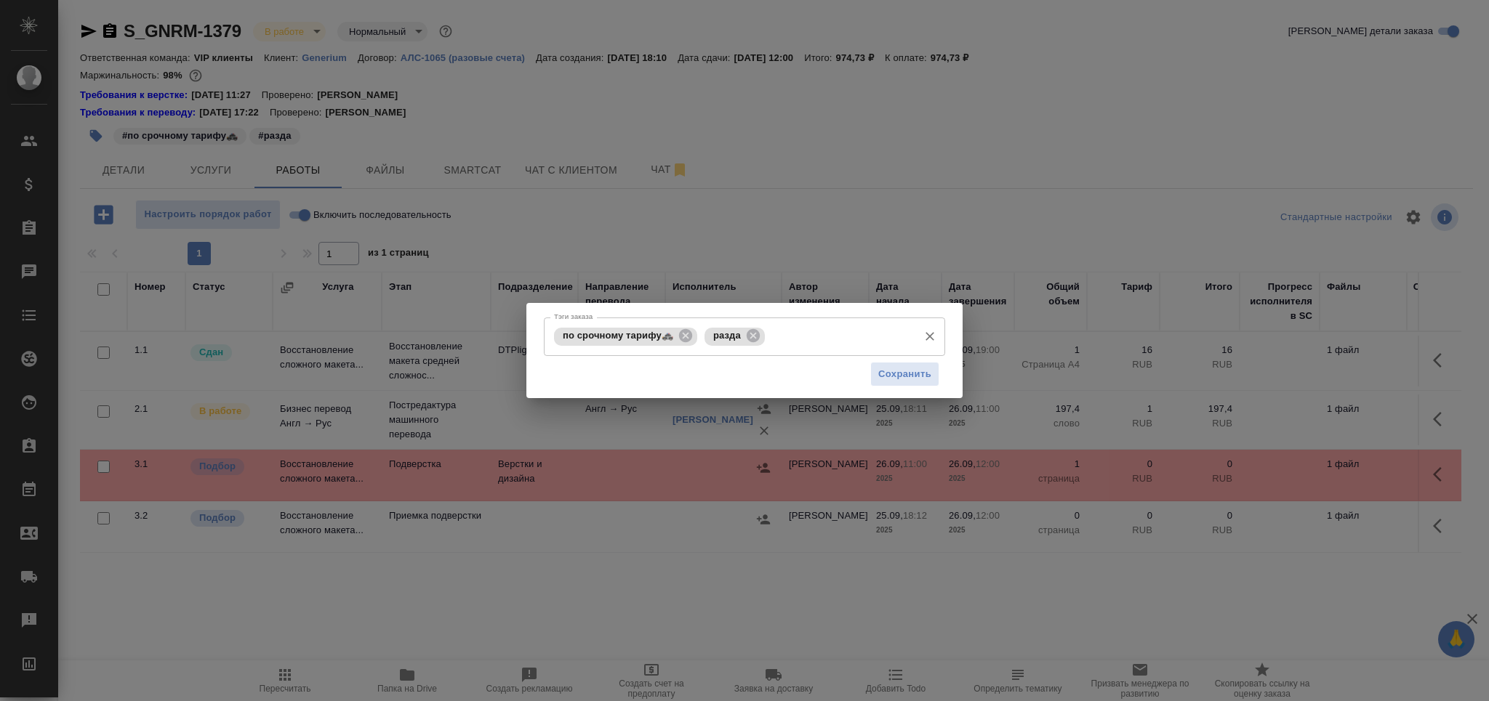
drag, startPoint x: 761, startPoint y: 332, endPoint x: 755, endPoint y: 339, distance: 9.8
click at [757, 339] on icon at bounding box center [753, 336] width 16 height 16
click at [755, 339] on input "Тэги заказа" at bounding box center [806, 336] width 210 height 25
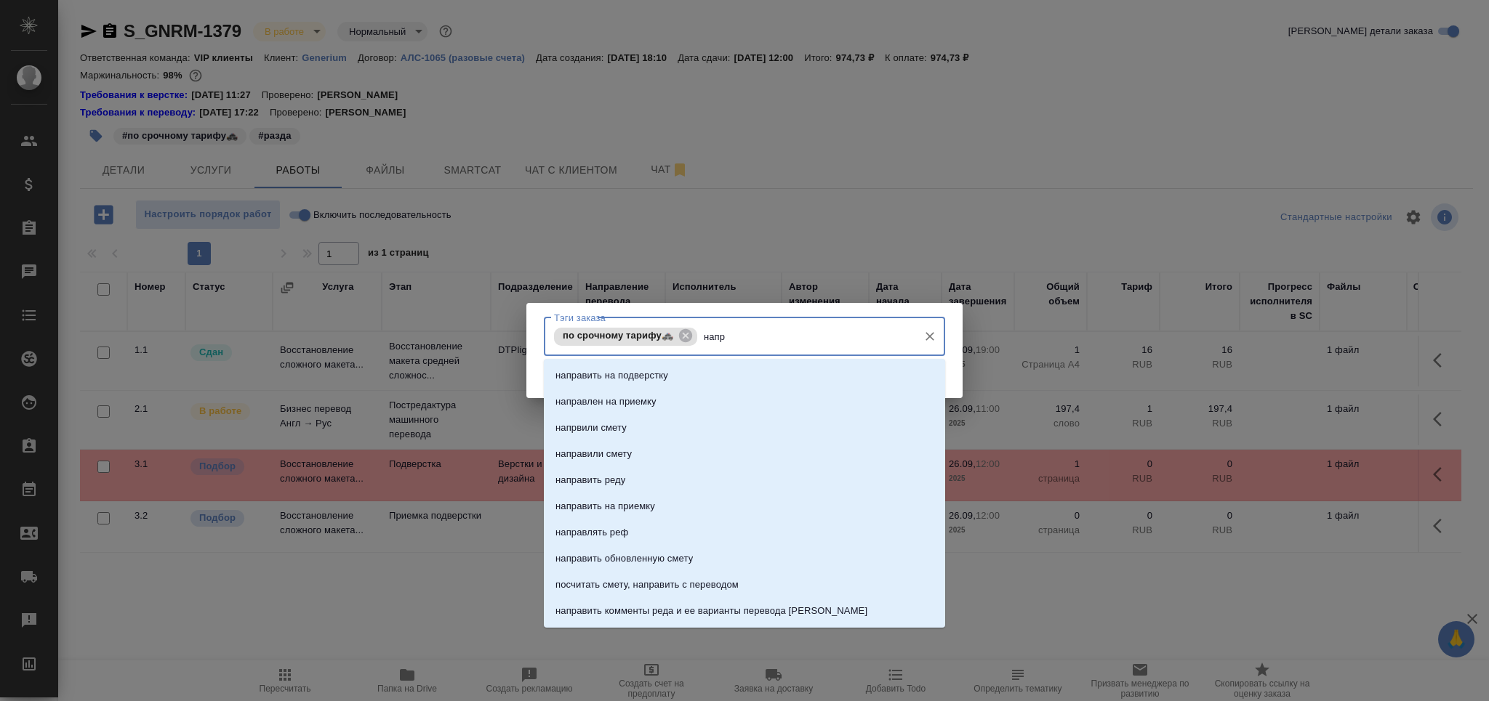
type input "напра"
click at [684, 373] on li "направить на подверстку" at bounding box center [744, 376] width 401 height 26
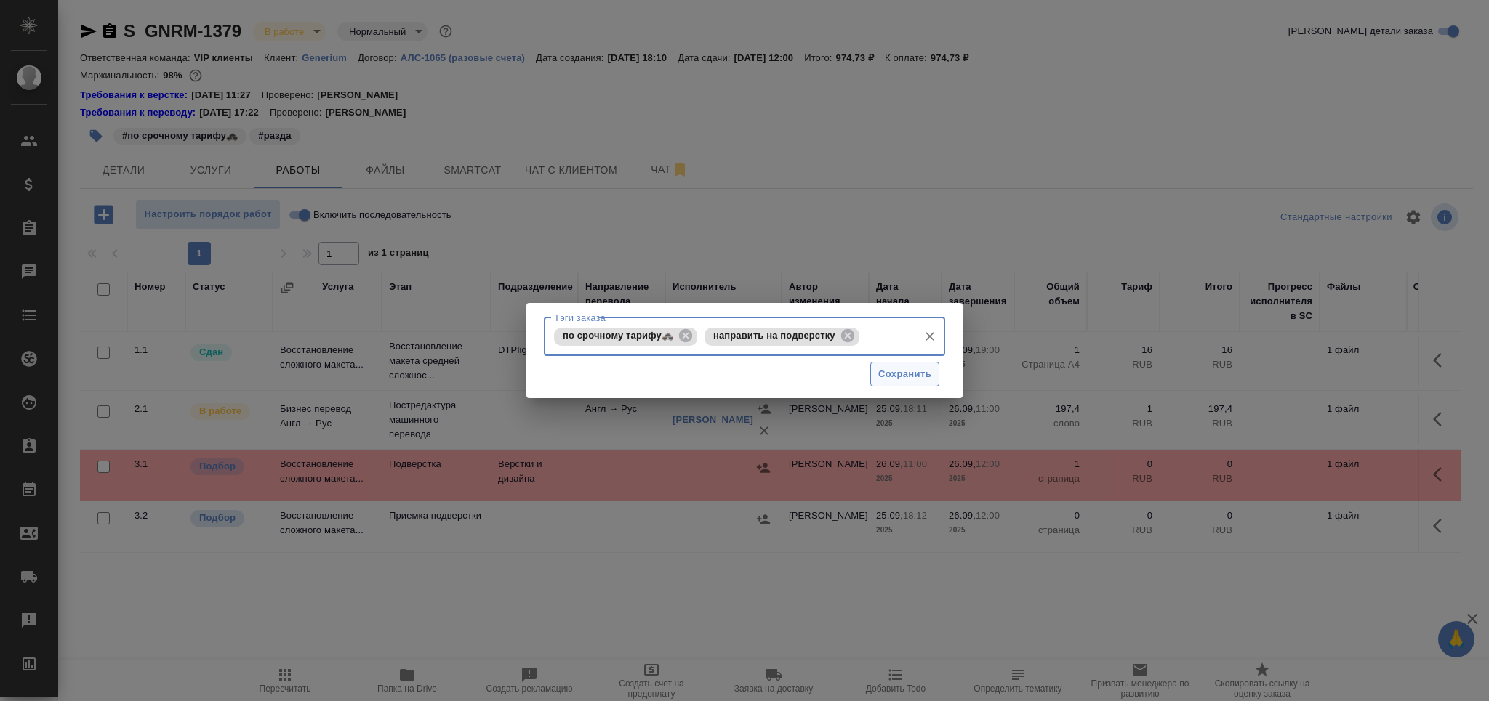
click at [890, 375] on span "Сохранить" at bounding box center [904, 374] width 53 height 17
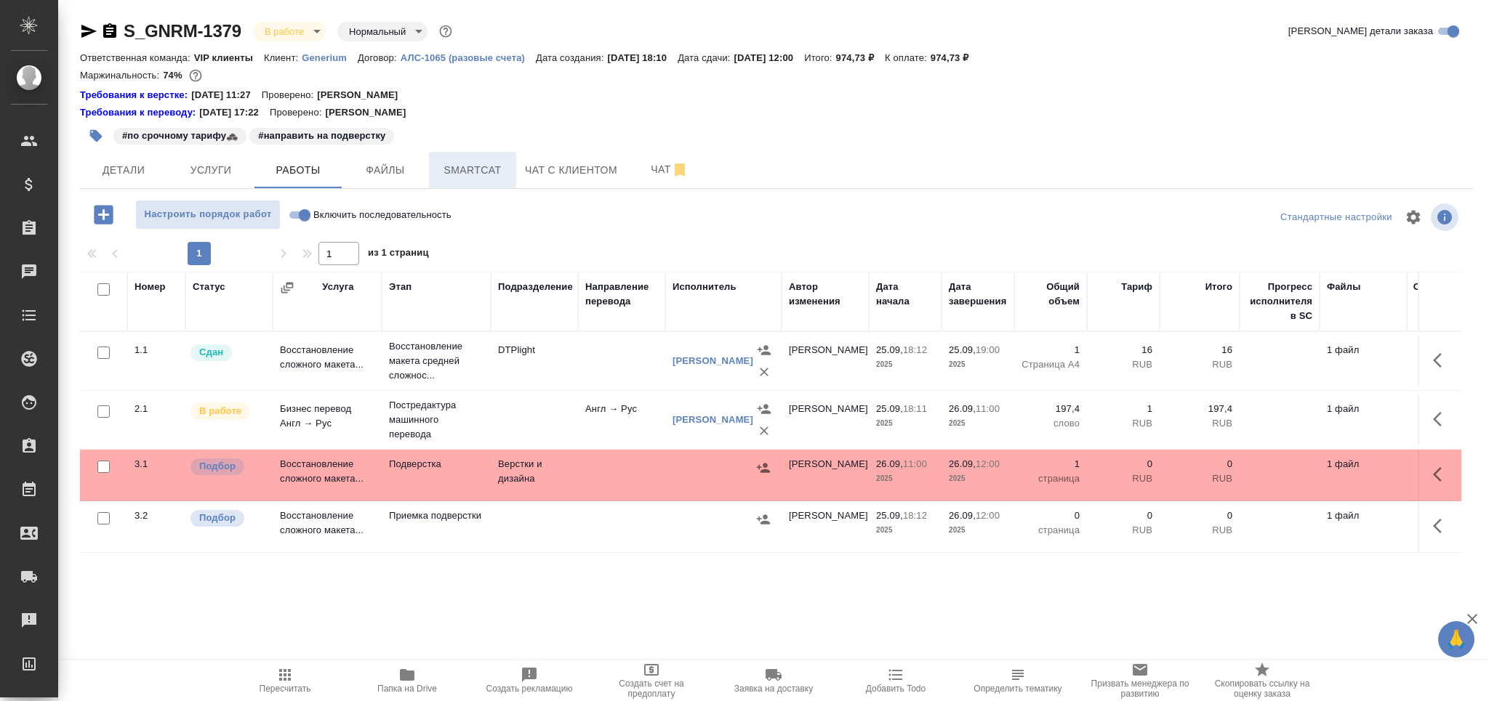
click at [484, 167] on span "Smartcat" at bounding box center [473, 170] width 70 height 18
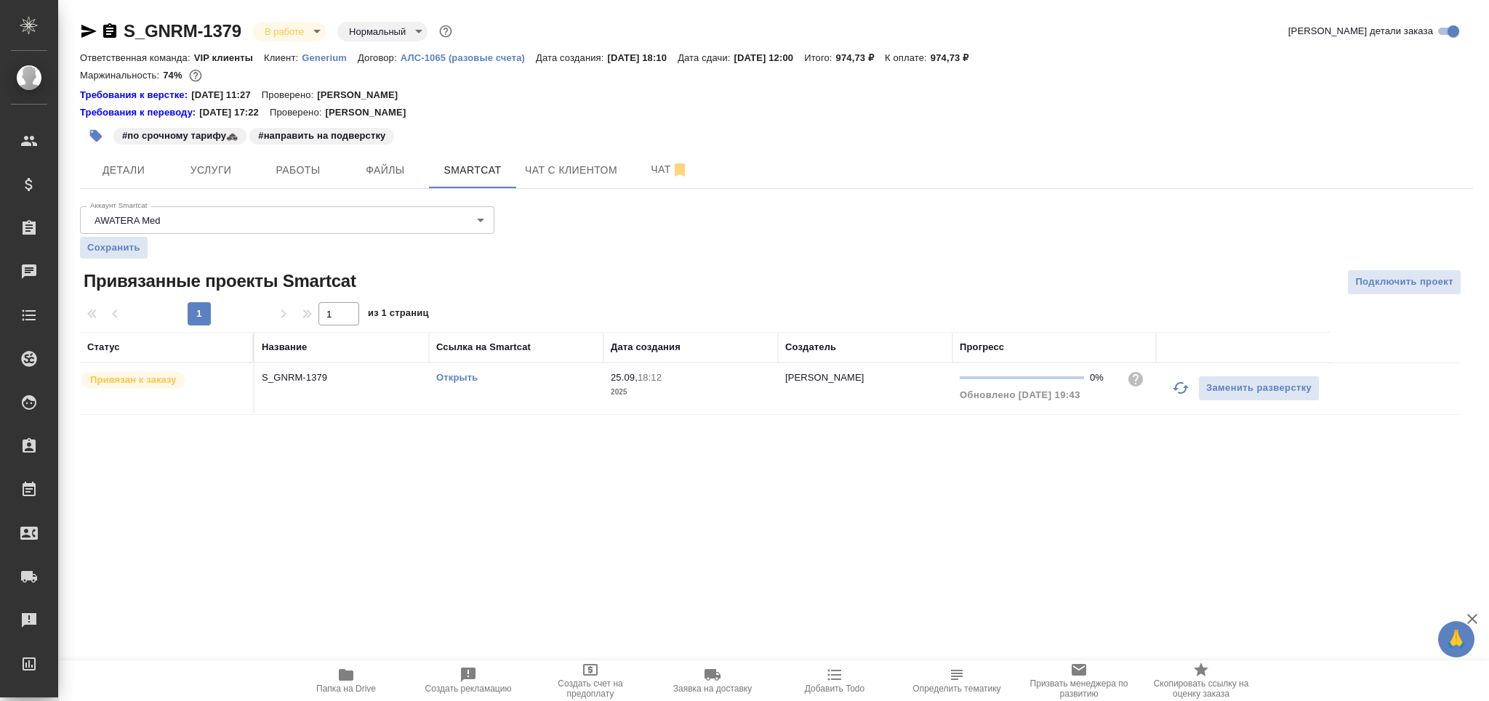
click at [466, 380] on link "Открыть" at bounding box center [456, 377] width 41 height 11
click at [472, 391] on td "Открыть" at bounding box center [516, 388] width 174 height 51
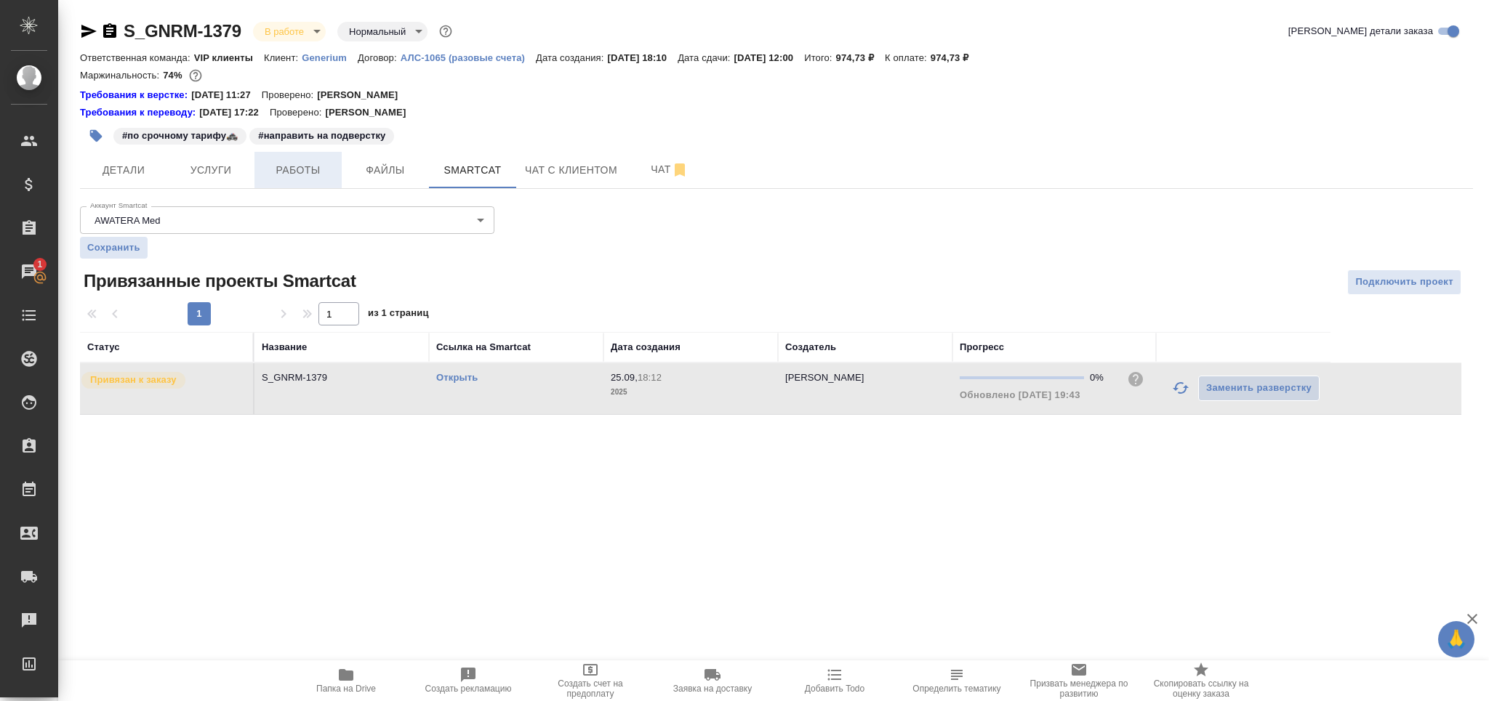
click at [304, 177] on span "Работы" at bounding box center [298, 170] width 70 height 18
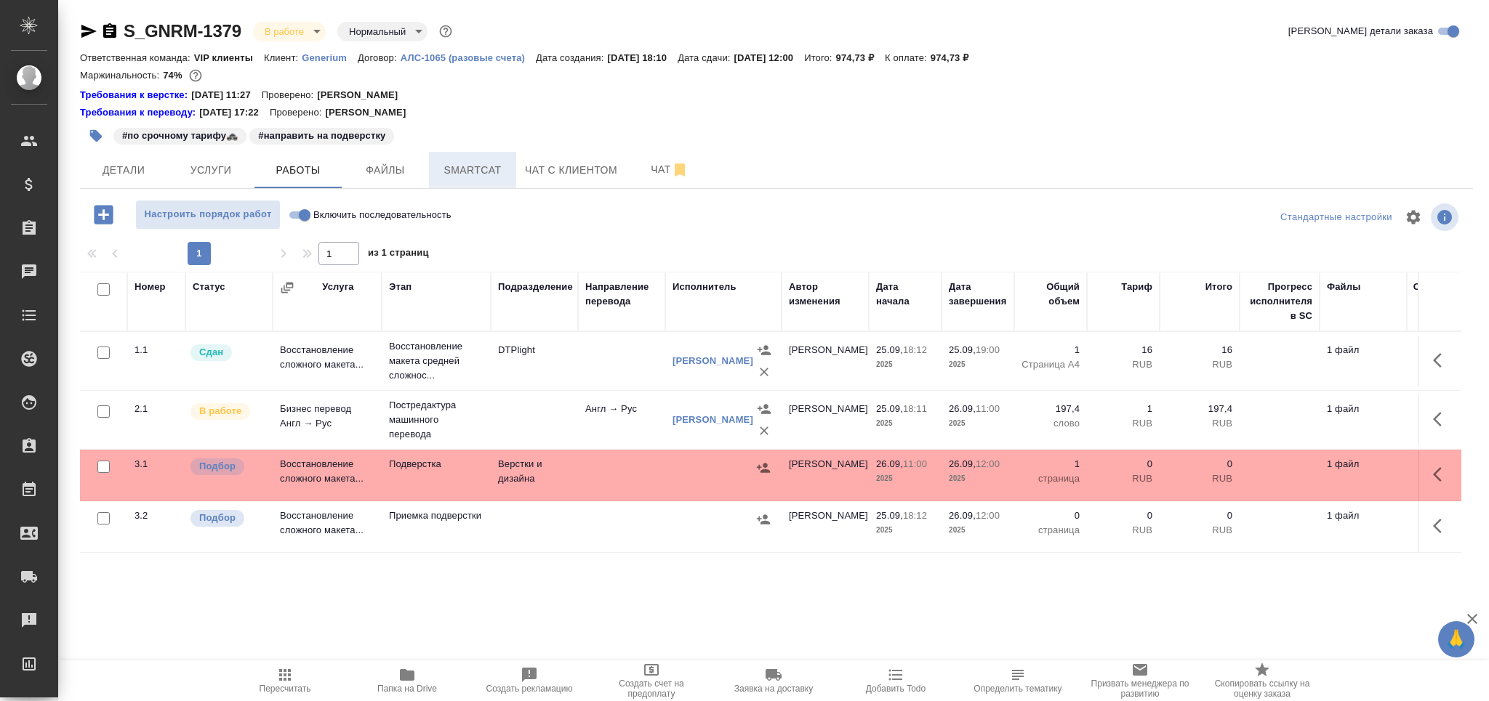
click at [475, 172] on span "Smartcat" at bounding box center [473, 170] width 70 height 18
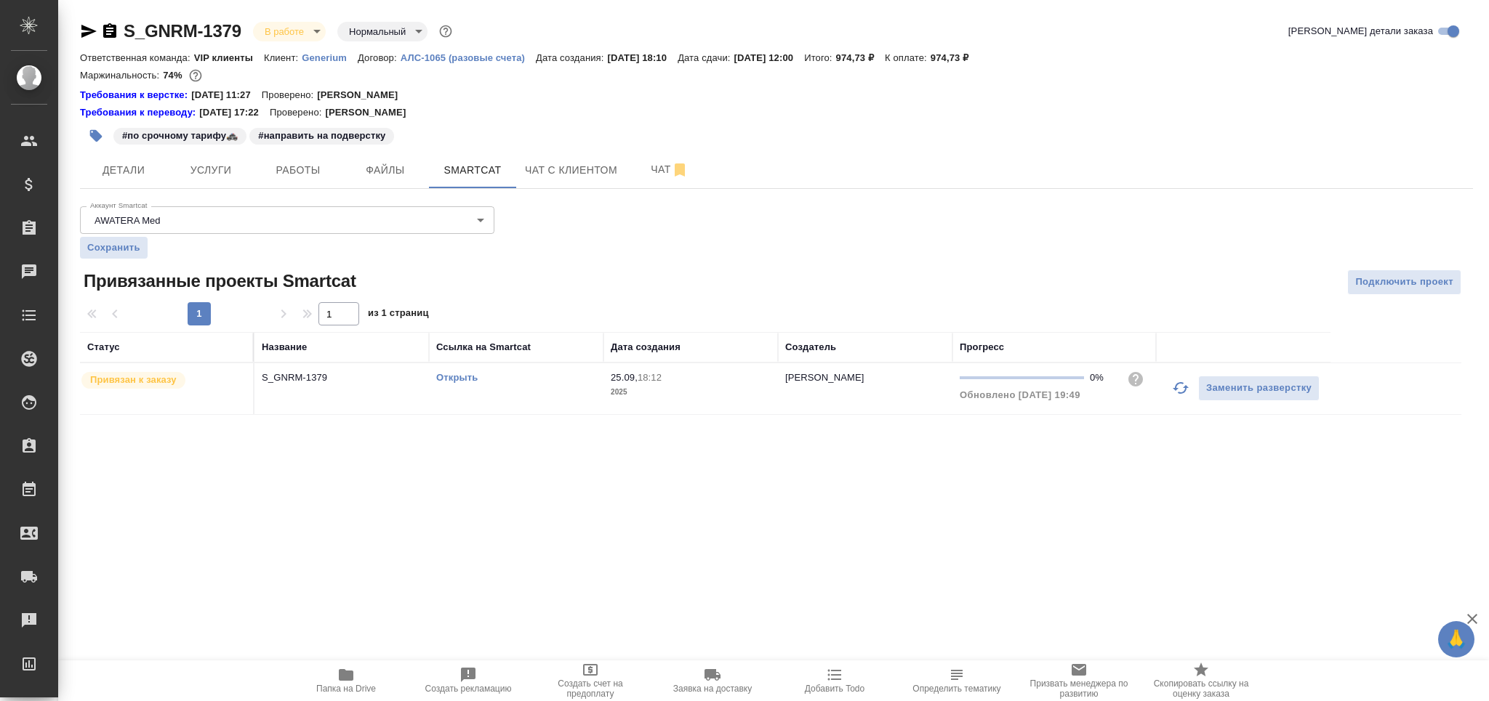
click at [1175, 390] on icon "button" at bounding box center [1180, 387] width 17 height 17
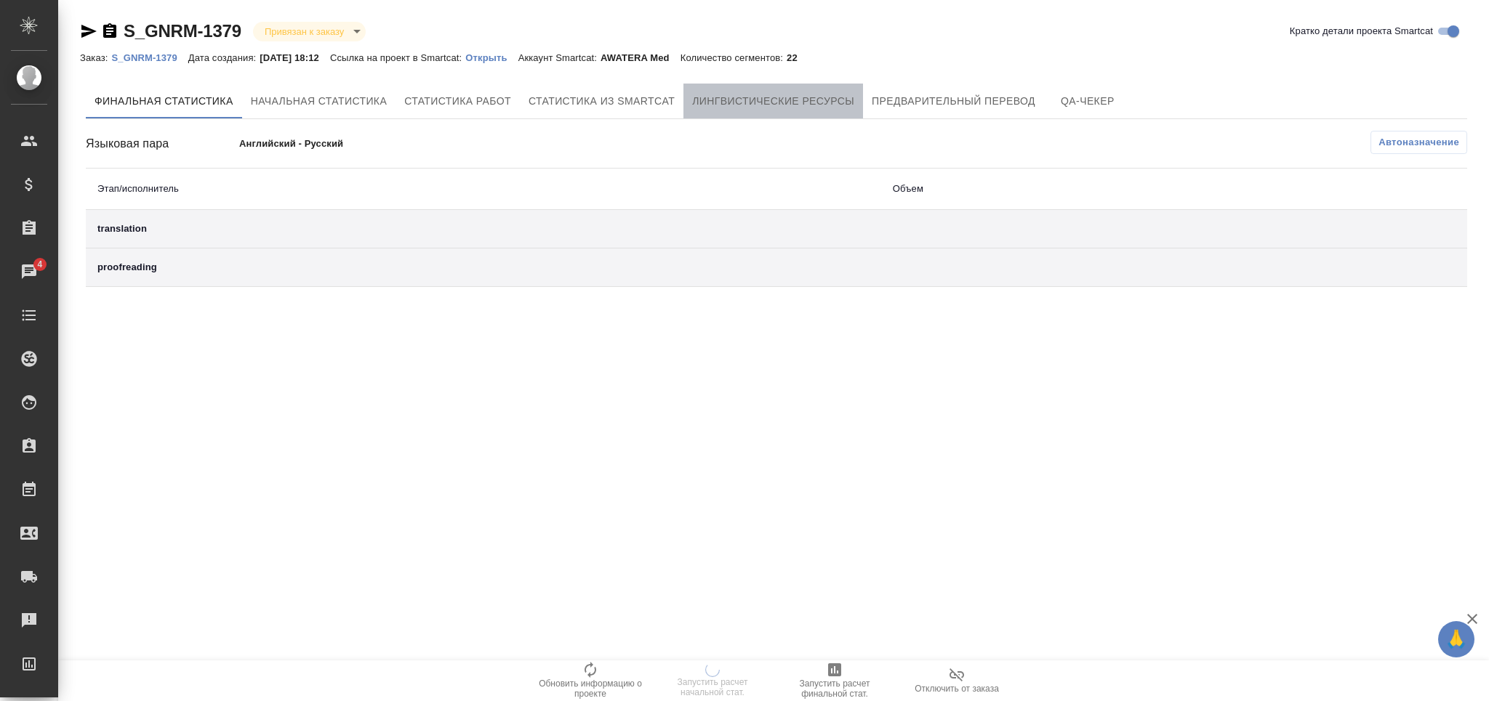
click at [747, 84] on button "Лингвистические ресурсы" at bounding box center [773, 101] width 180 height 35
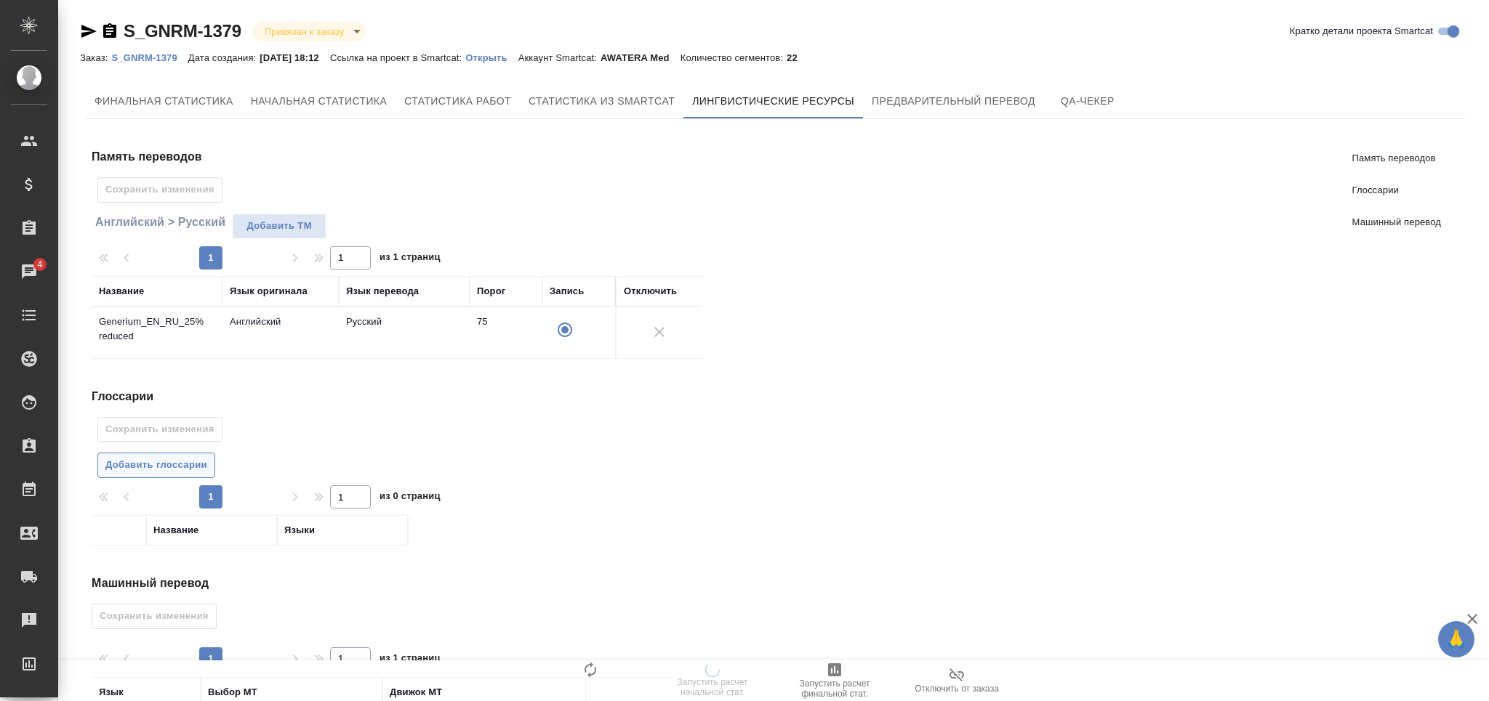
click at [180, 462] on span "Добавить глоссарии" at bounding box center [156, 465] width 102 height 17
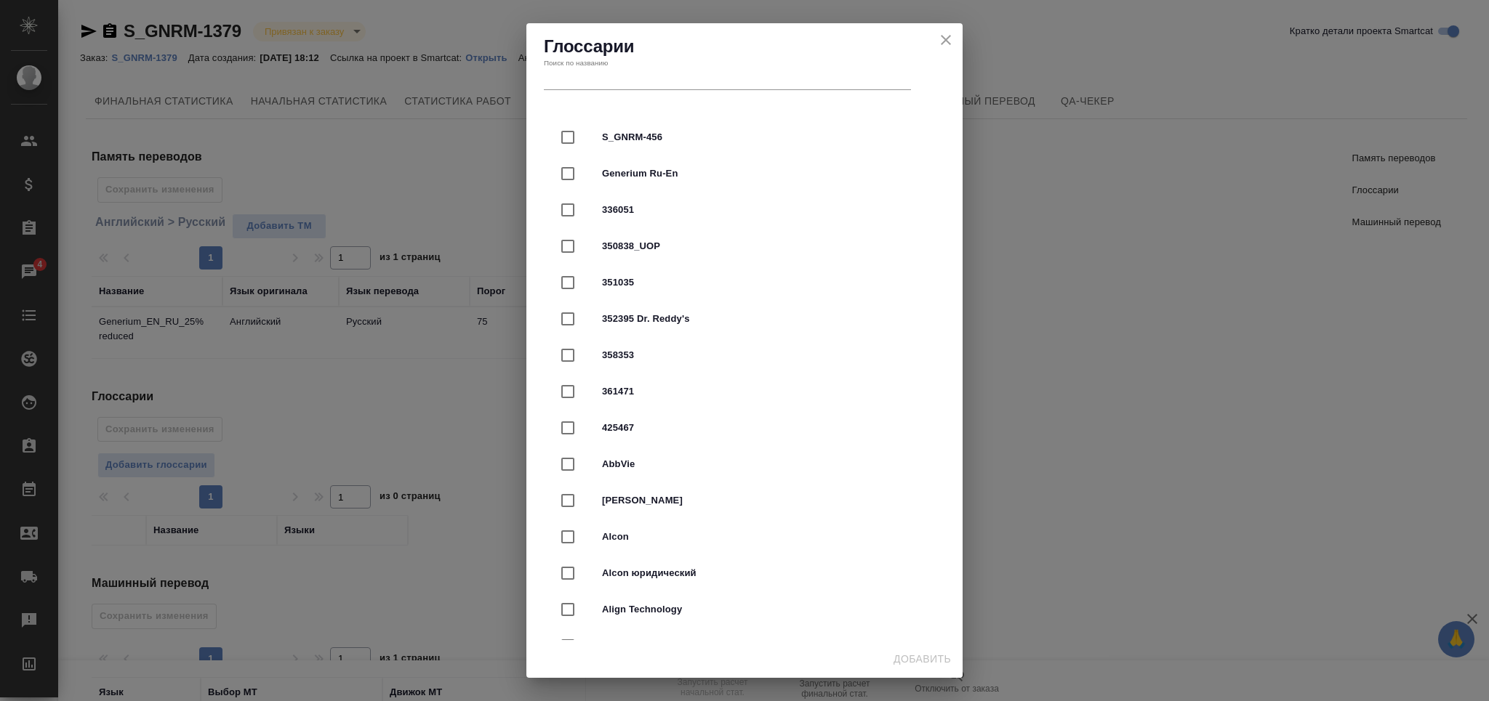
drag, startPoint x: 633, startPoint y: 129, endPoint x: 626, endPoint y: 188, distance: 59.3
click at [633, 132] on div "S_GNRM-456" at bounding box center [745, 137] width 390 height 36
checkbox input "true"
click at [626, 188] on div "Generium Ru-En" at bounding box center [745, 174] width 390 height 36
checkbox input "true"
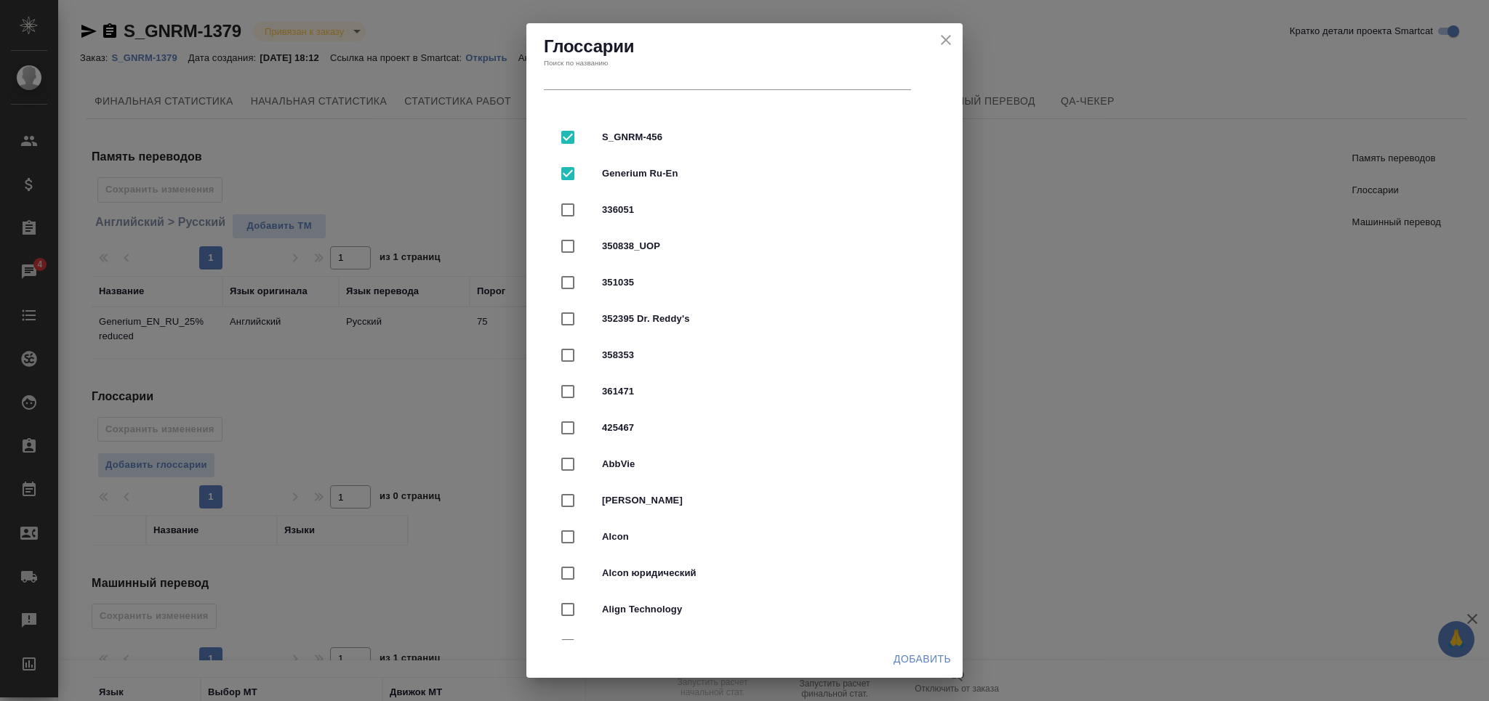
click at [909, 657] on span "Добавить" at bounding box center [921, 660] width 57 height 18
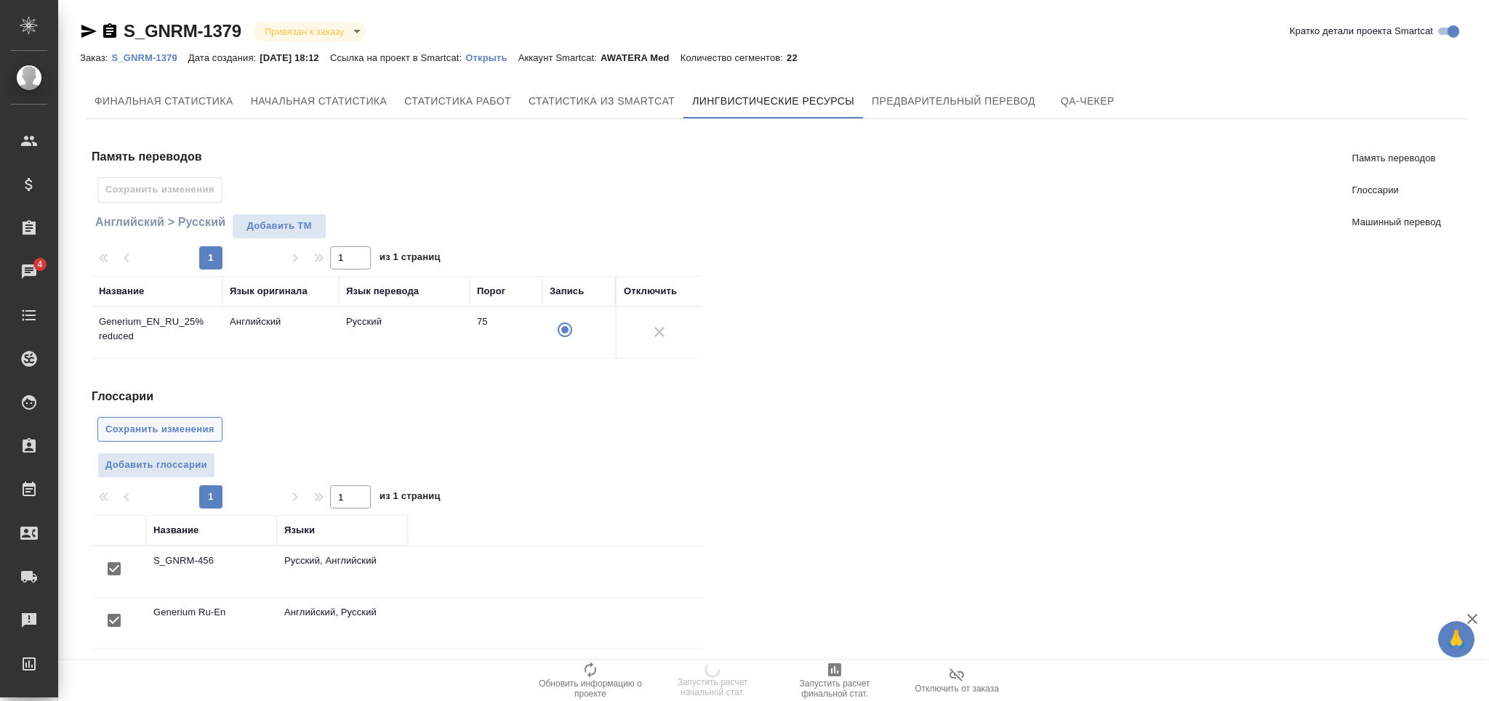
click at [186, 423] on span "Сохранить изменения" at bounding box center [159, 430] width 109 height 17
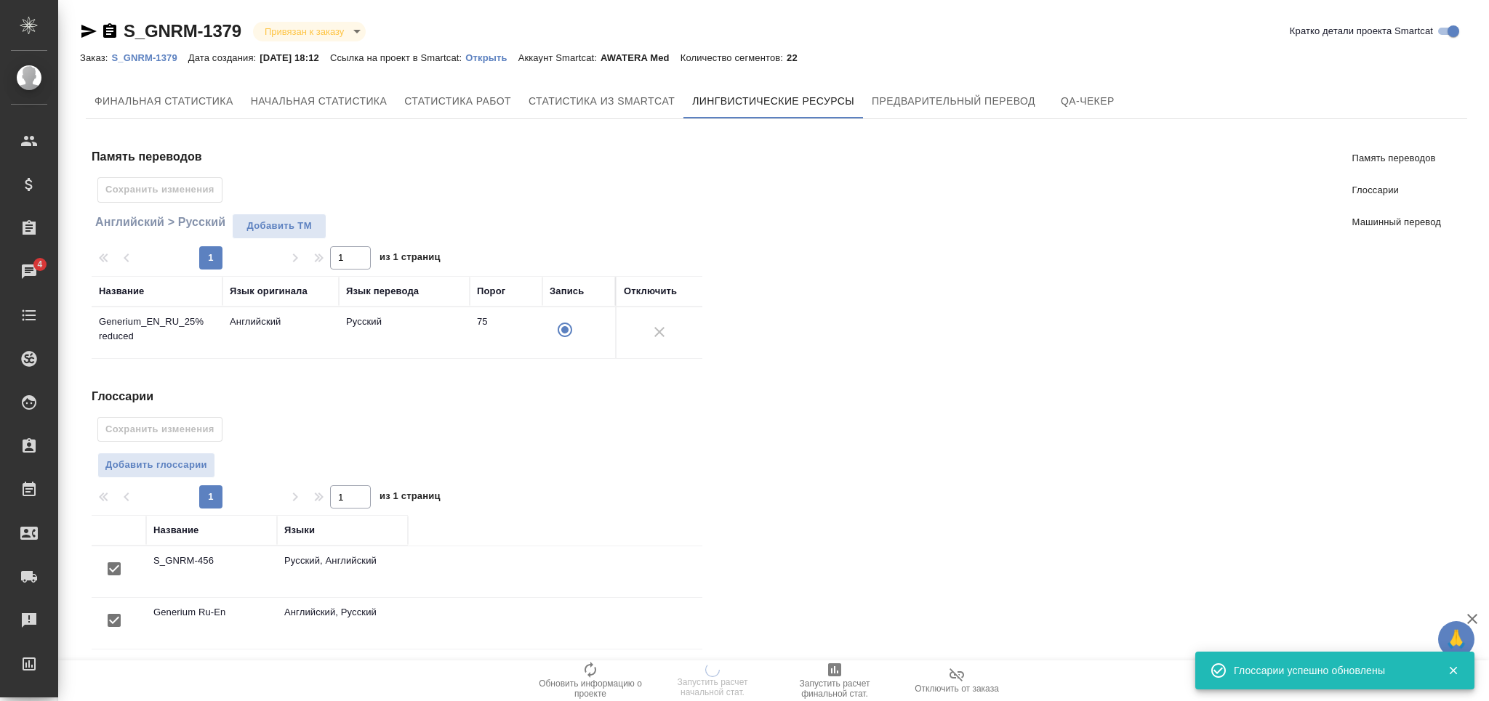
scroll to position [224, 0]
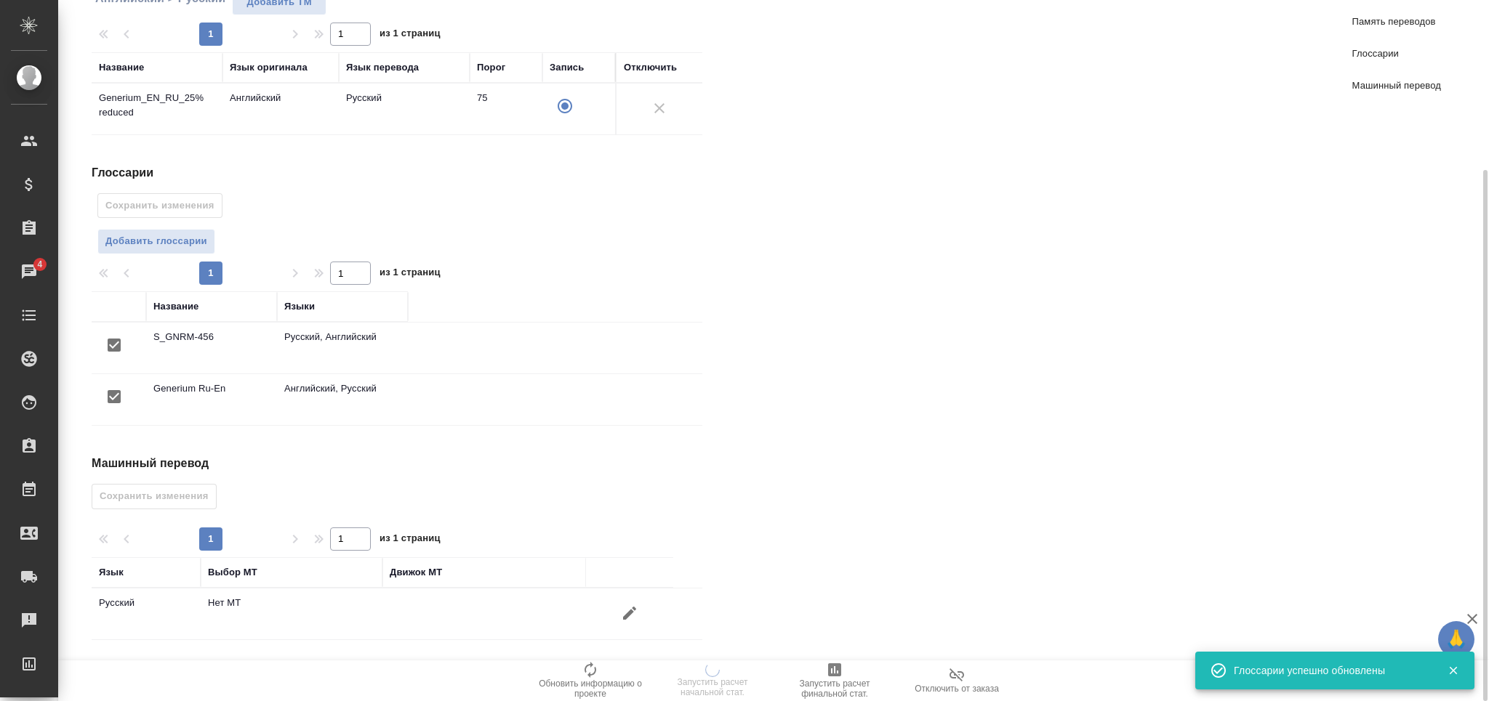
click at [624, 613] on icon "button" at bounding box center [629, 613] width 17 height 17
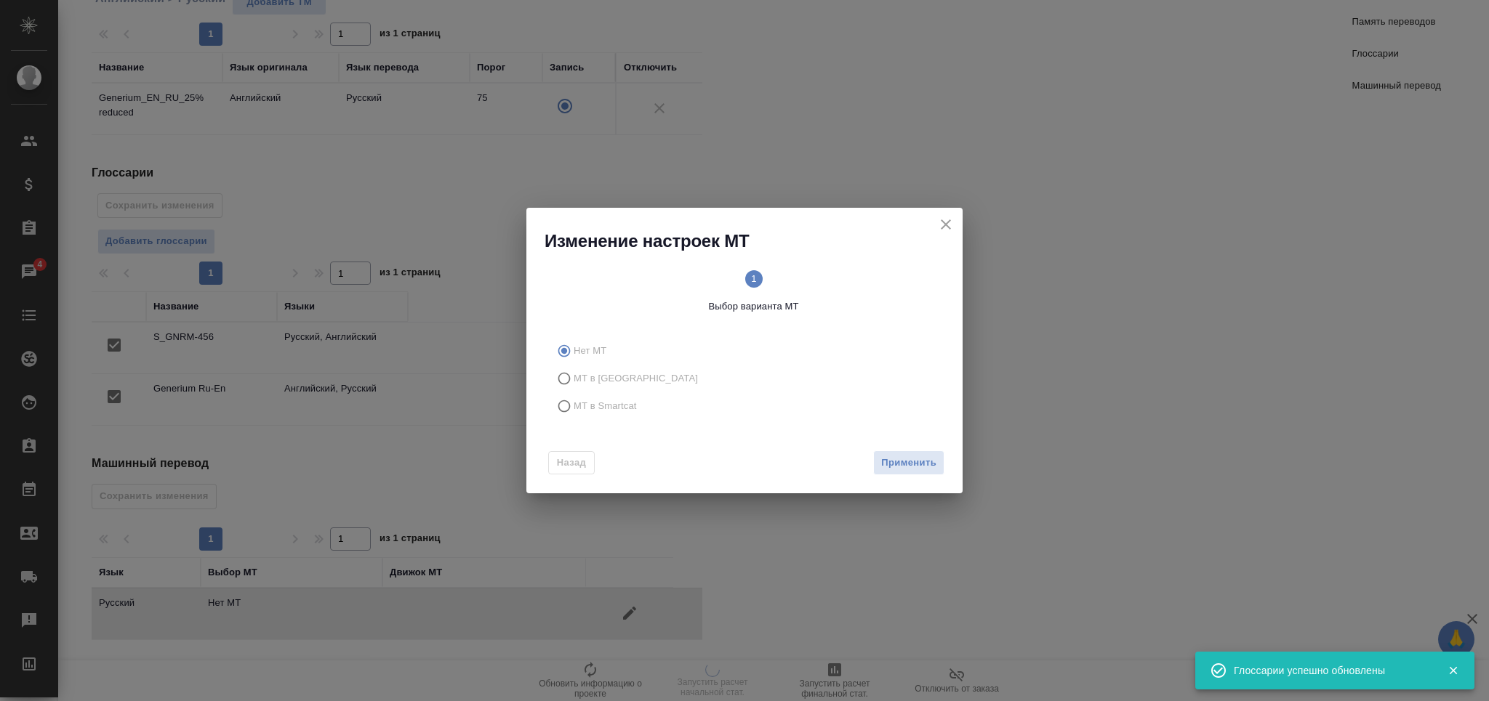
click at [587, 409] on span "МТ в Smartcat" at bounding box center [605, 406] width 63 height 15
click at [574, 409] on input "МТ в Smartcat" at bounding box center [561, 407] width 23 height 28
radio input "true"
click at [922, 451] on button "Вперед" at bounding box center [918, 463] width 52 height 25
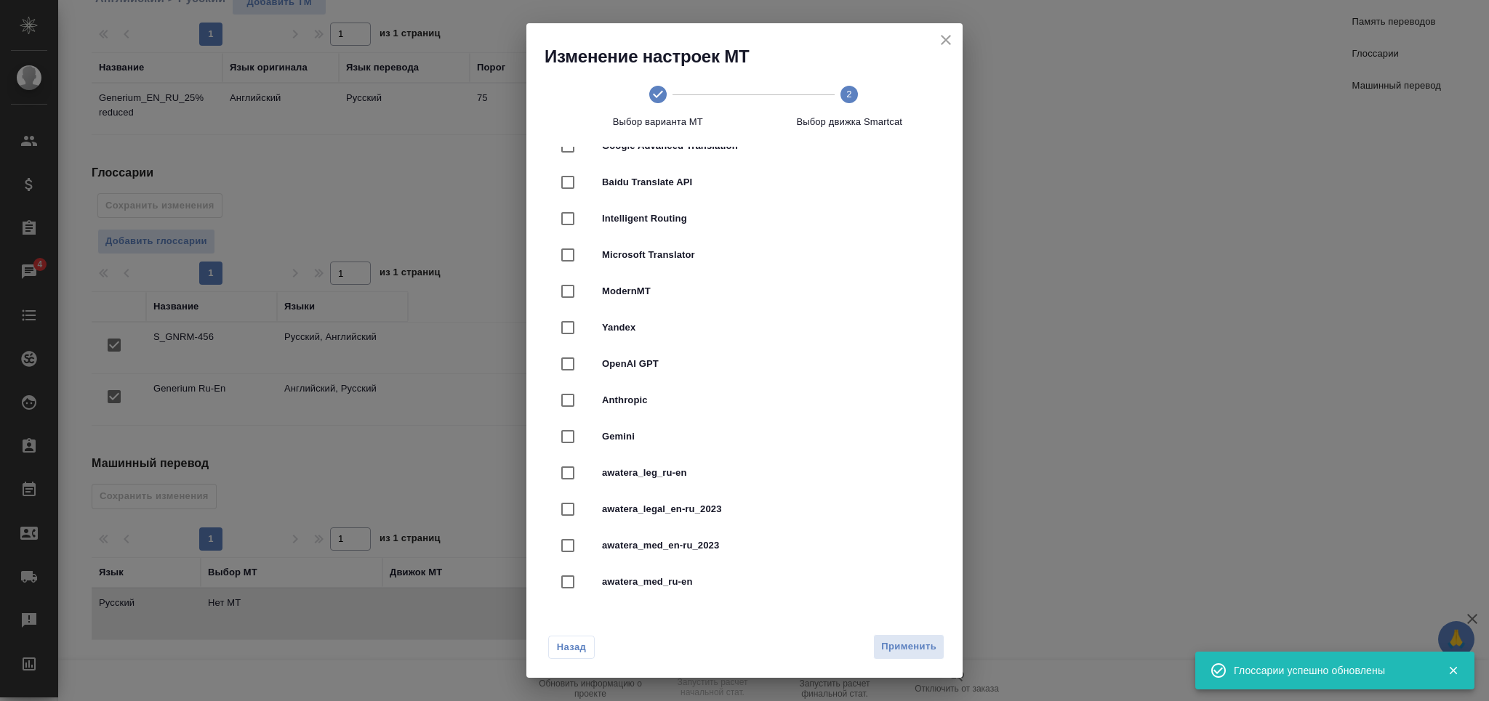
scroll to position [193, 0]
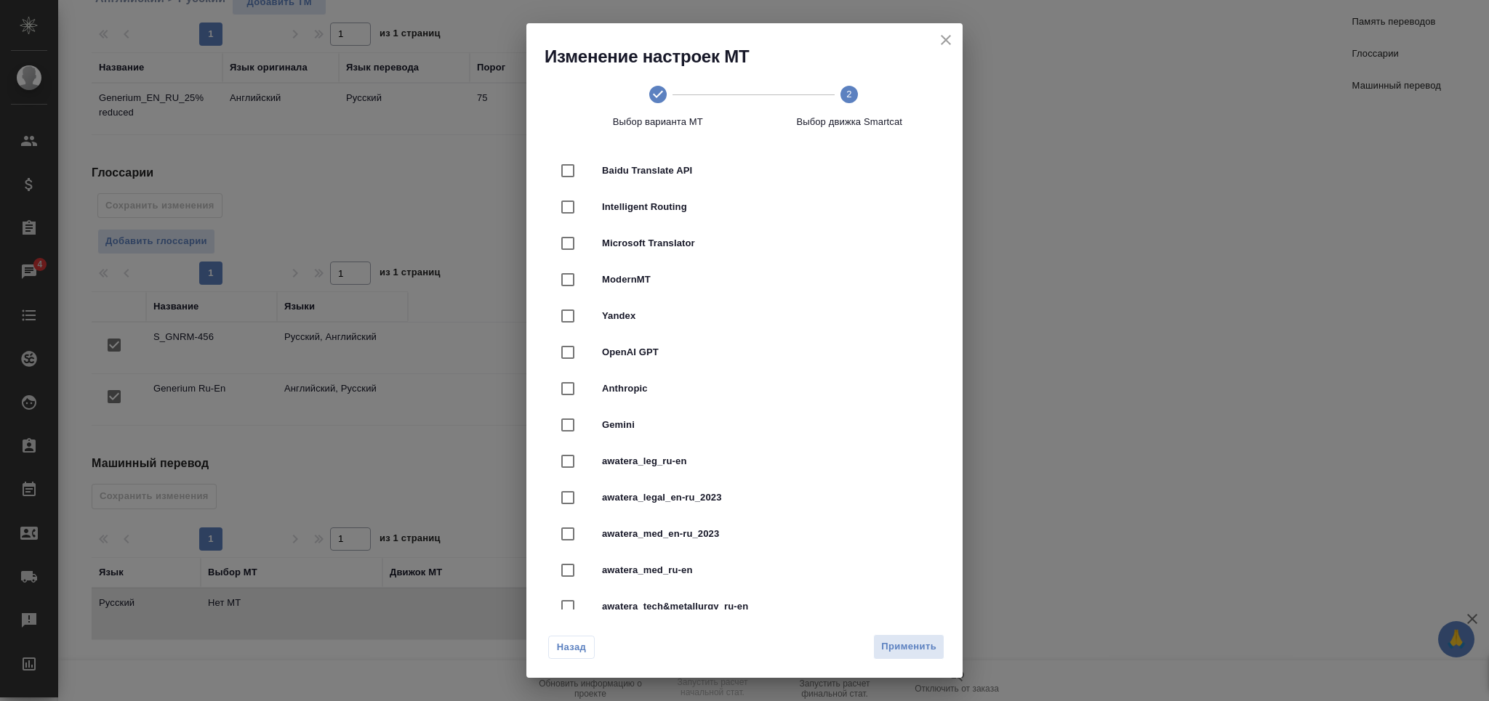
click at [740, 506] on div "awatera_legal_en-ru_2023" at bounding box center [745, 498] width 390 height 36
checkbox input "true"
click at [911, 631] on div "Назад Применить" at bounding box center [744, 644] width 436 height 68
drag, startPoint x: 896, startPoint y: 659, endPoint x: 909, endPoint y: 660, distance: 13.1
click at [897, 659] on button "Применить" at bounding box center [908, 647] width 71 height 25
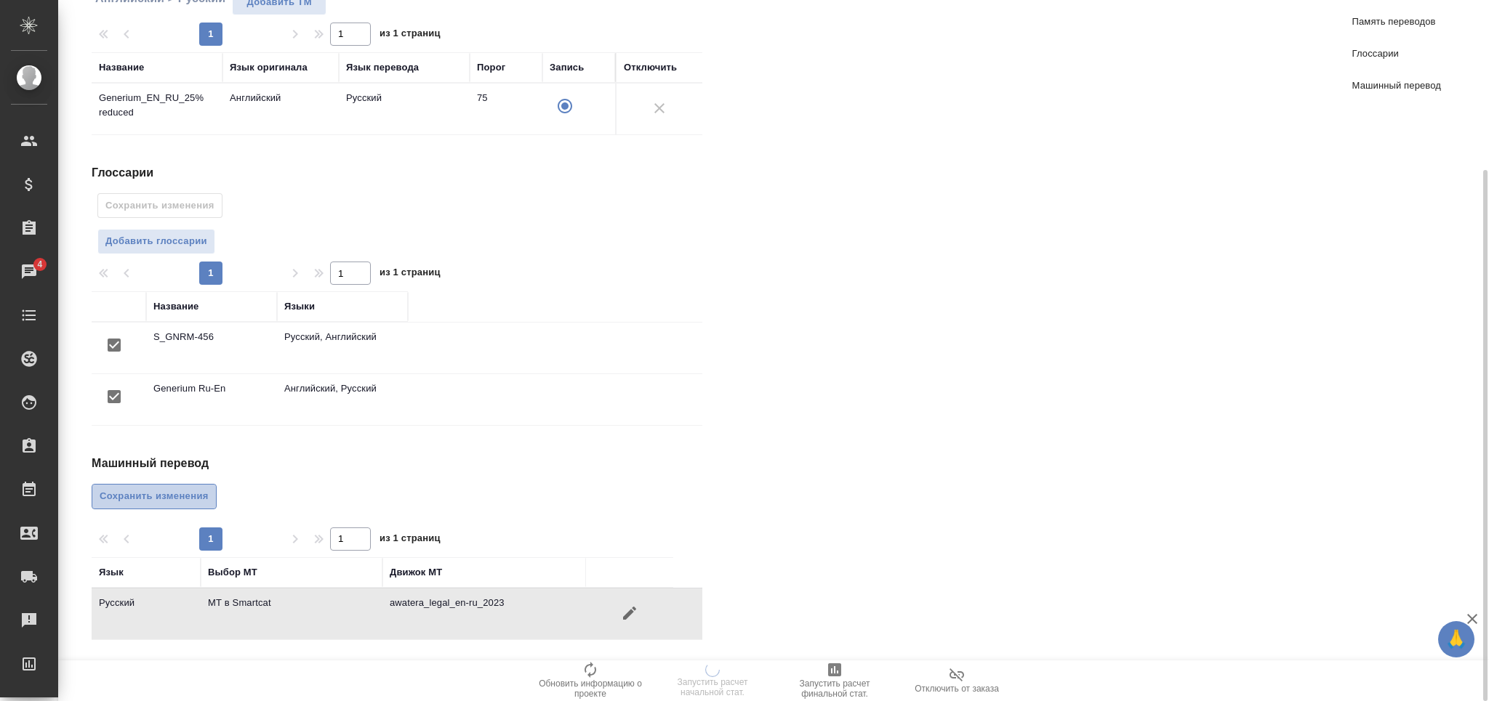
click at [123, 494] on span "Сохранить изменения" at bounding box center [154, 497] width 109 height 17
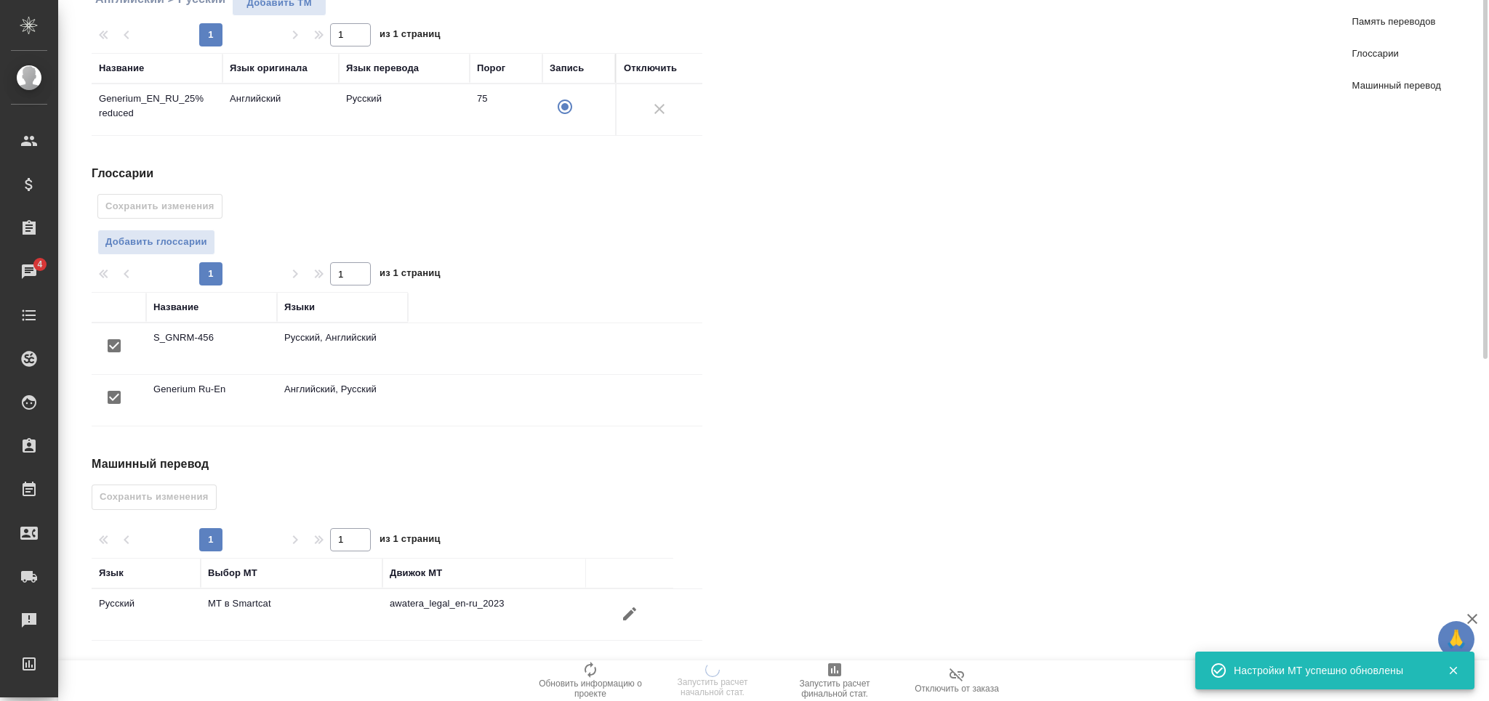
scroll to position [0, 0]
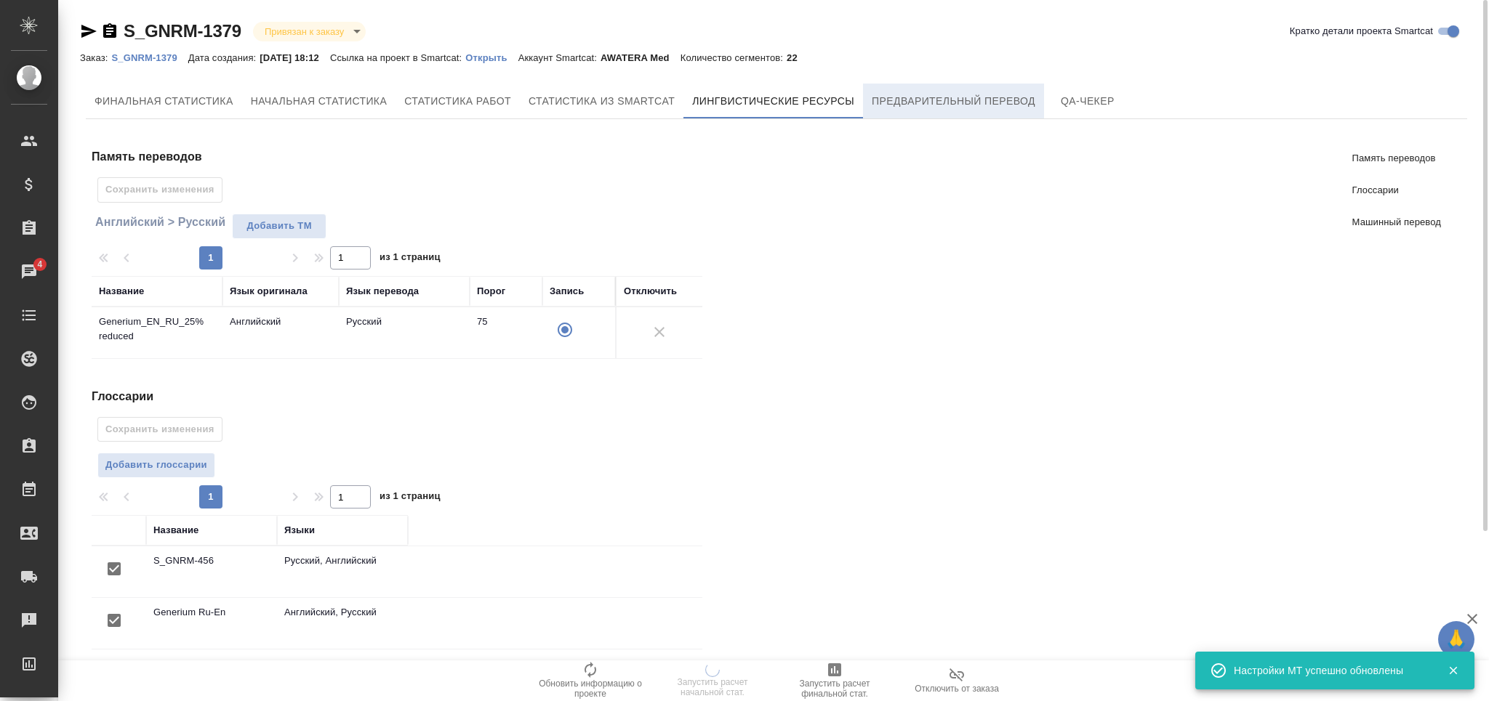
click at [914, 113] on button "Предварительный перевод" at bounding box center [953, 101] width 181 height 35
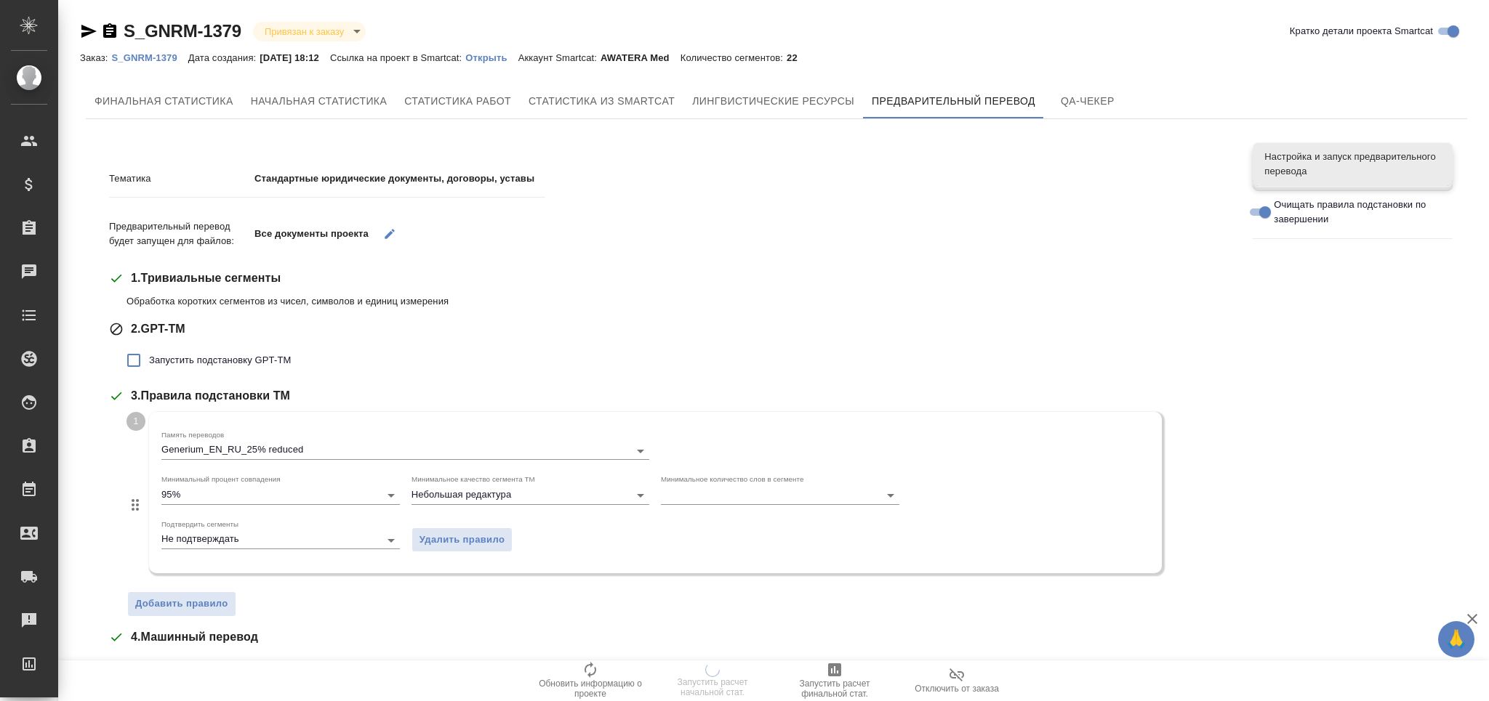
click at [142, 357] on input "Запустить подстановку GPT-TM" at bounding box center [133, 360] width 31 height 31
checkbox input "true"
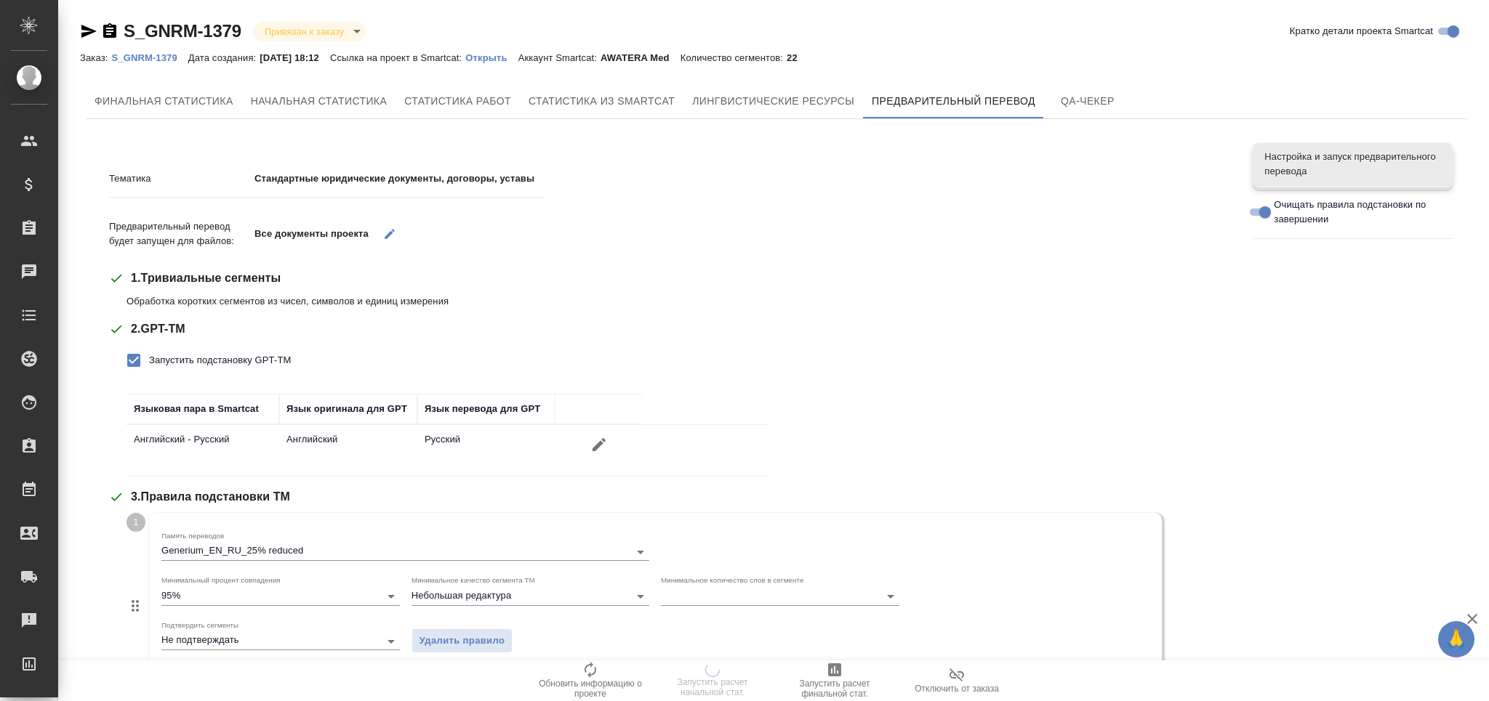
scroll to position [390, 0]
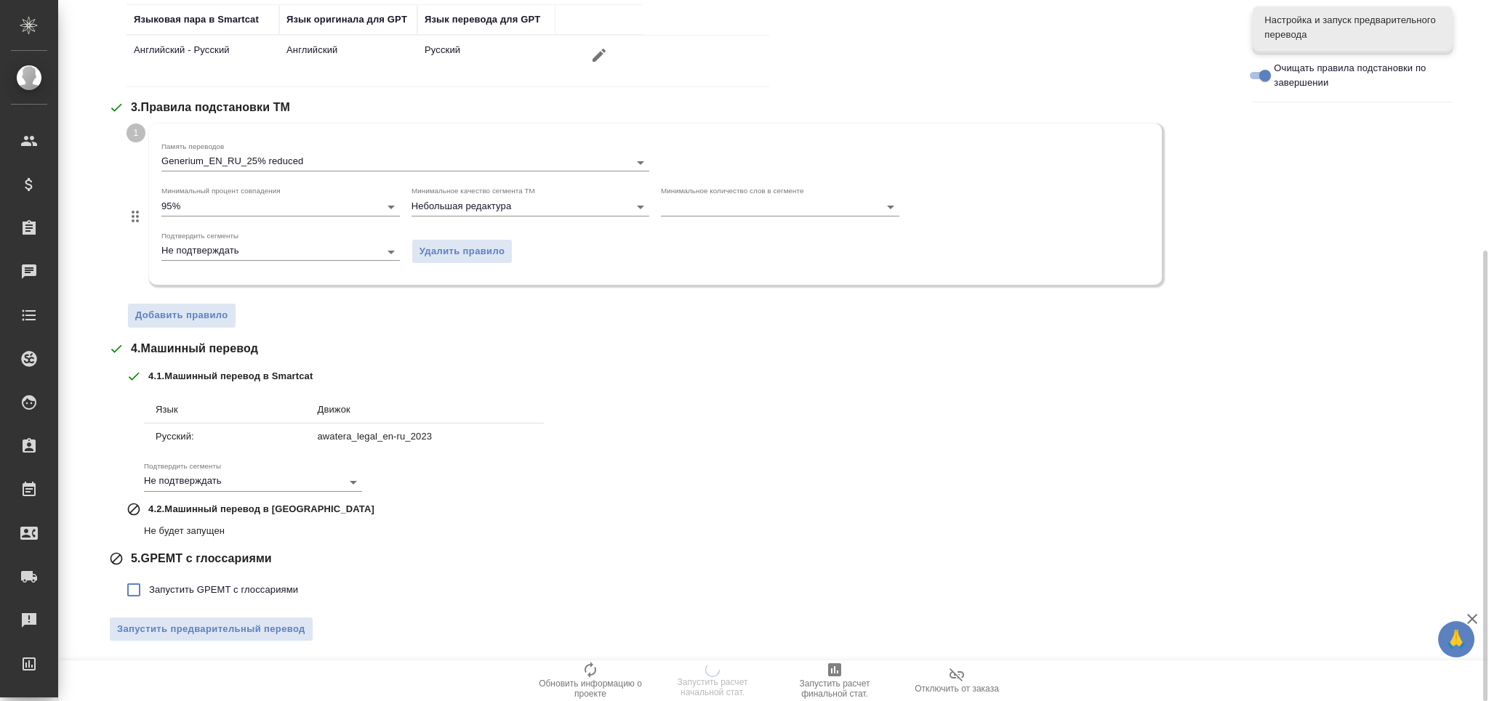
drag, startPoint x: 209, startPoint y: 585, endPoint x: 216, endPoint y: 601, distance: 17.3
click at [211, 586] on span "Запустить GPEMT с глоссариями" at bounding box center [223, 590] width 149 height 15
click at [149, 586] on input "Запустить GPEMT с глоссариями" at bounding box center [133, 590] width 31 height 31
checkbox input "true"
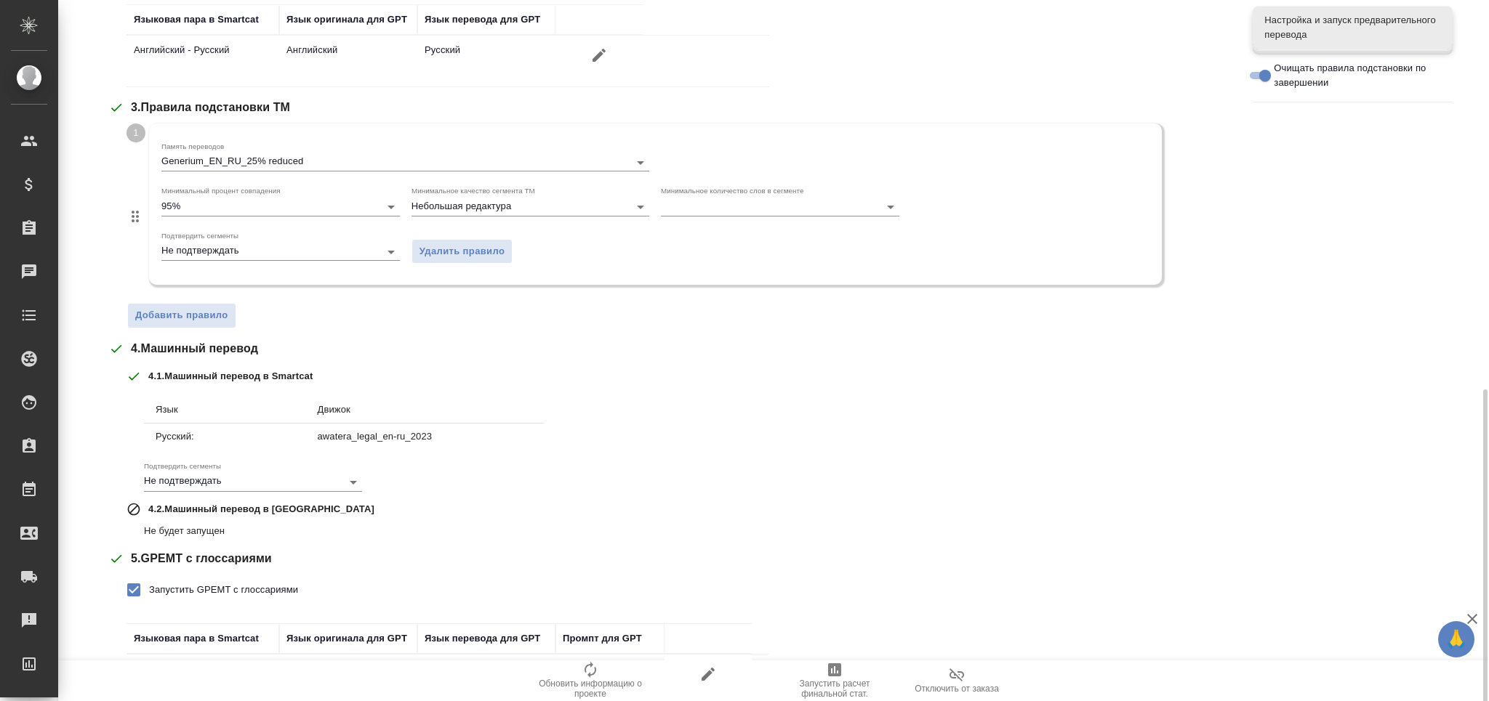
scroll to position [491, 0]
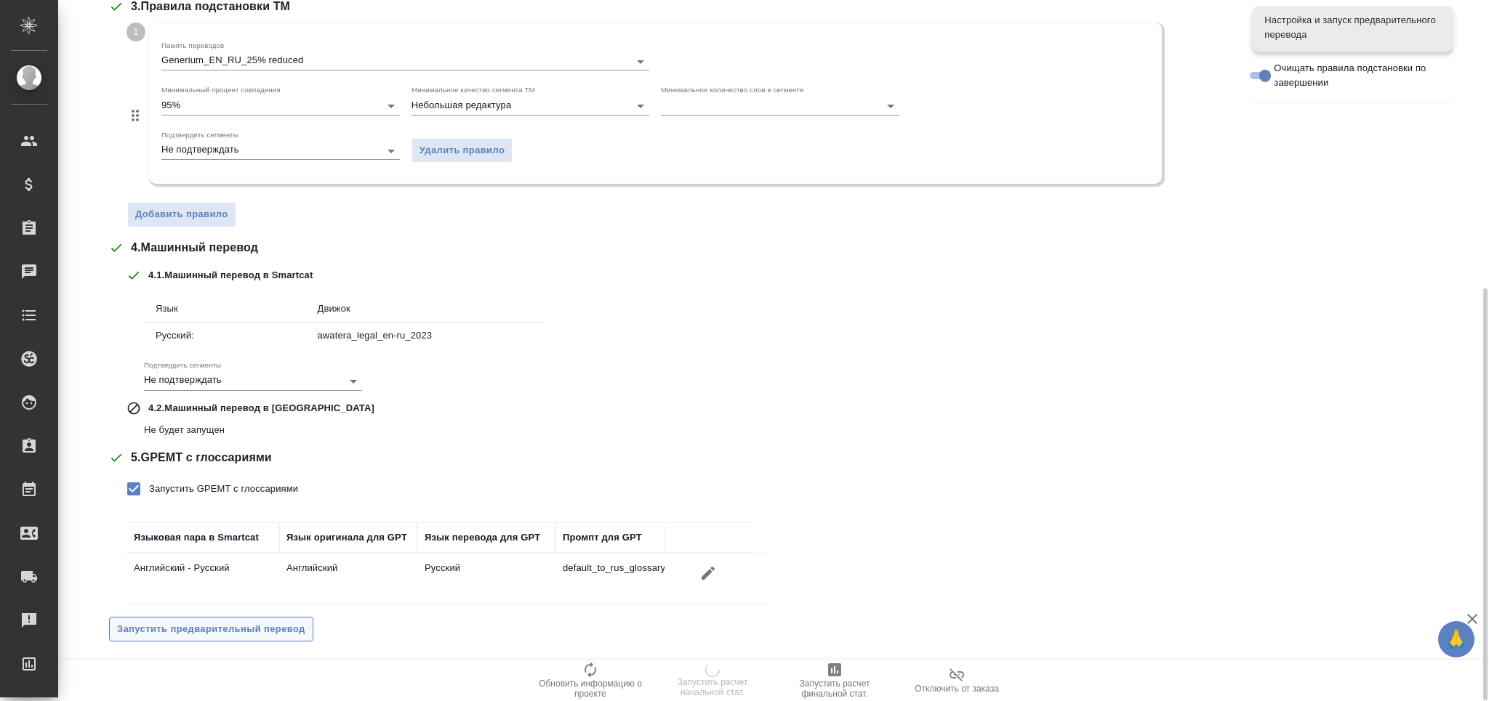
click at [236, 635] on span "Запустить предварительный перевод" at bounding box center [211, 630] width 188 height 17
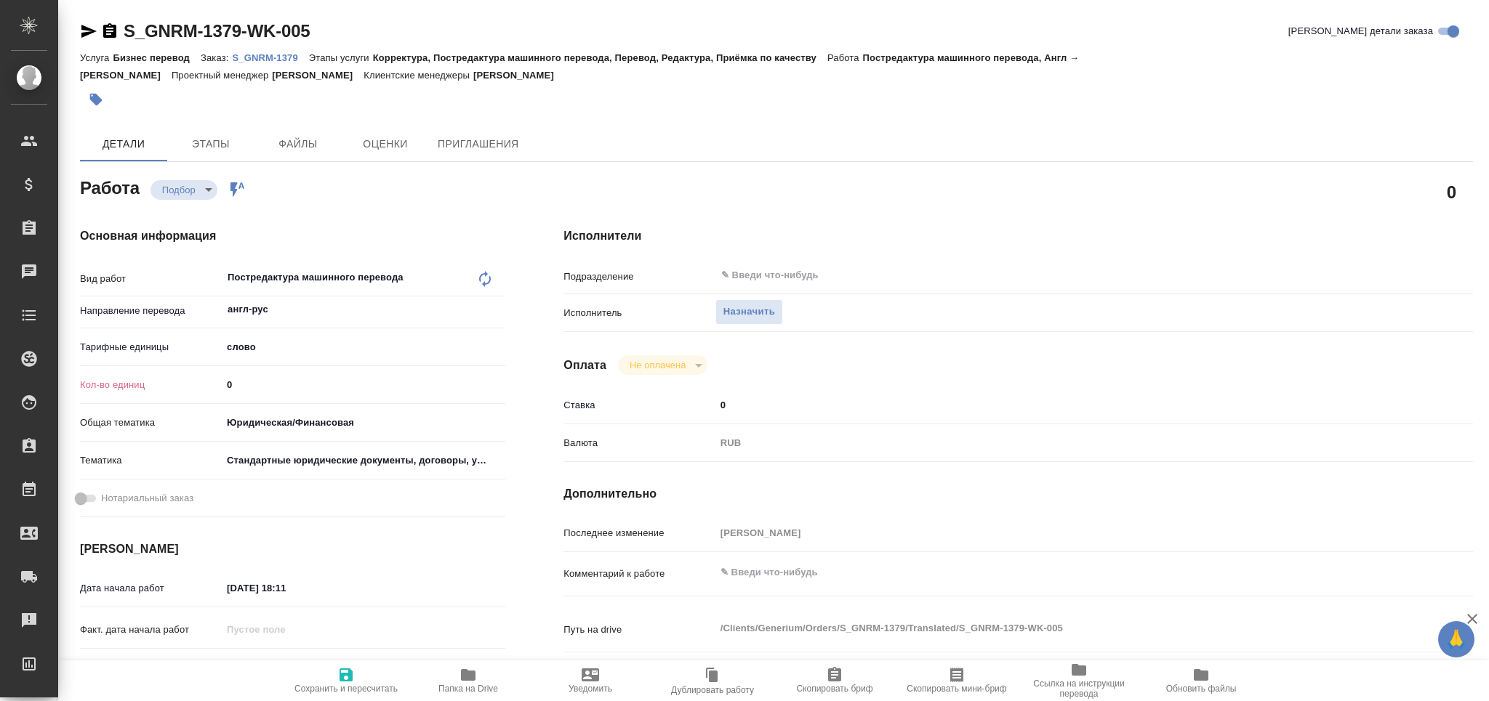
type textarea "x"
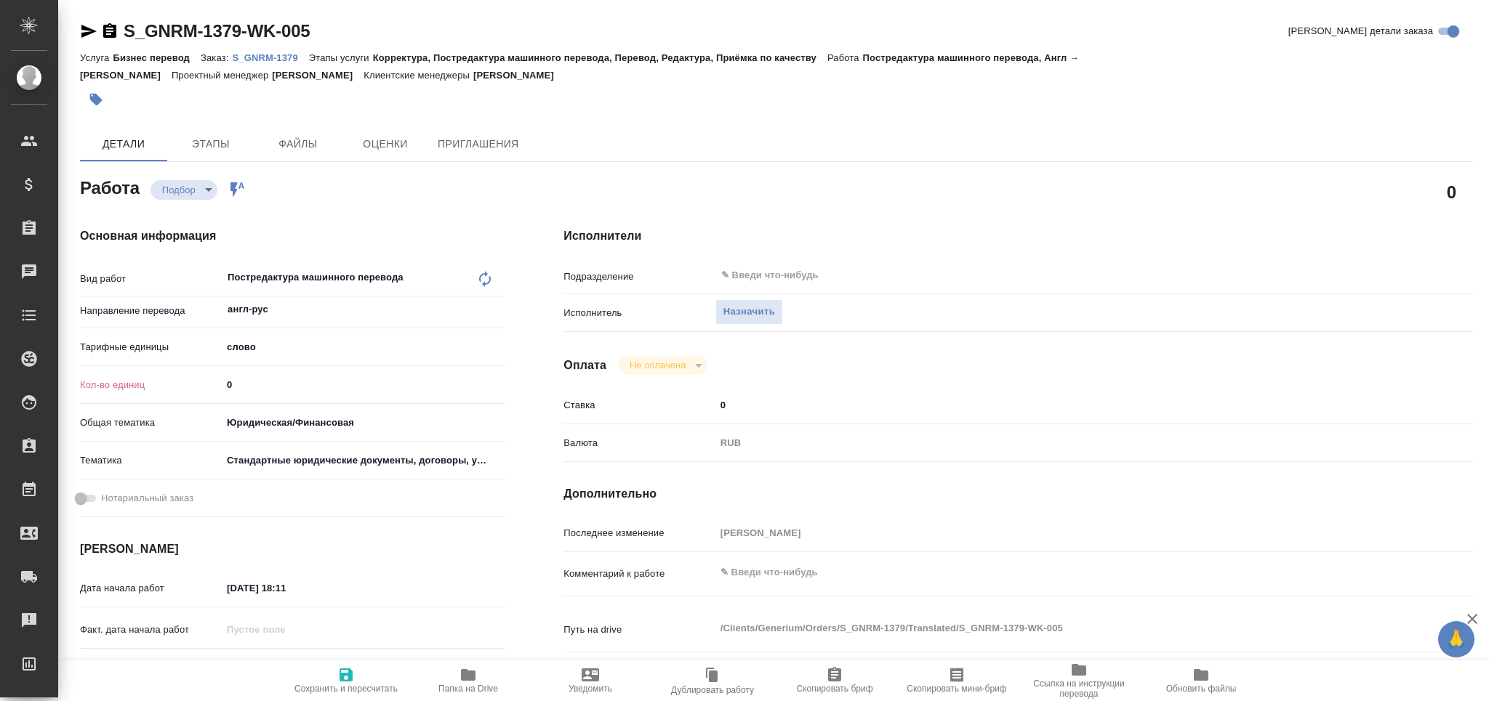
type textarea "x"
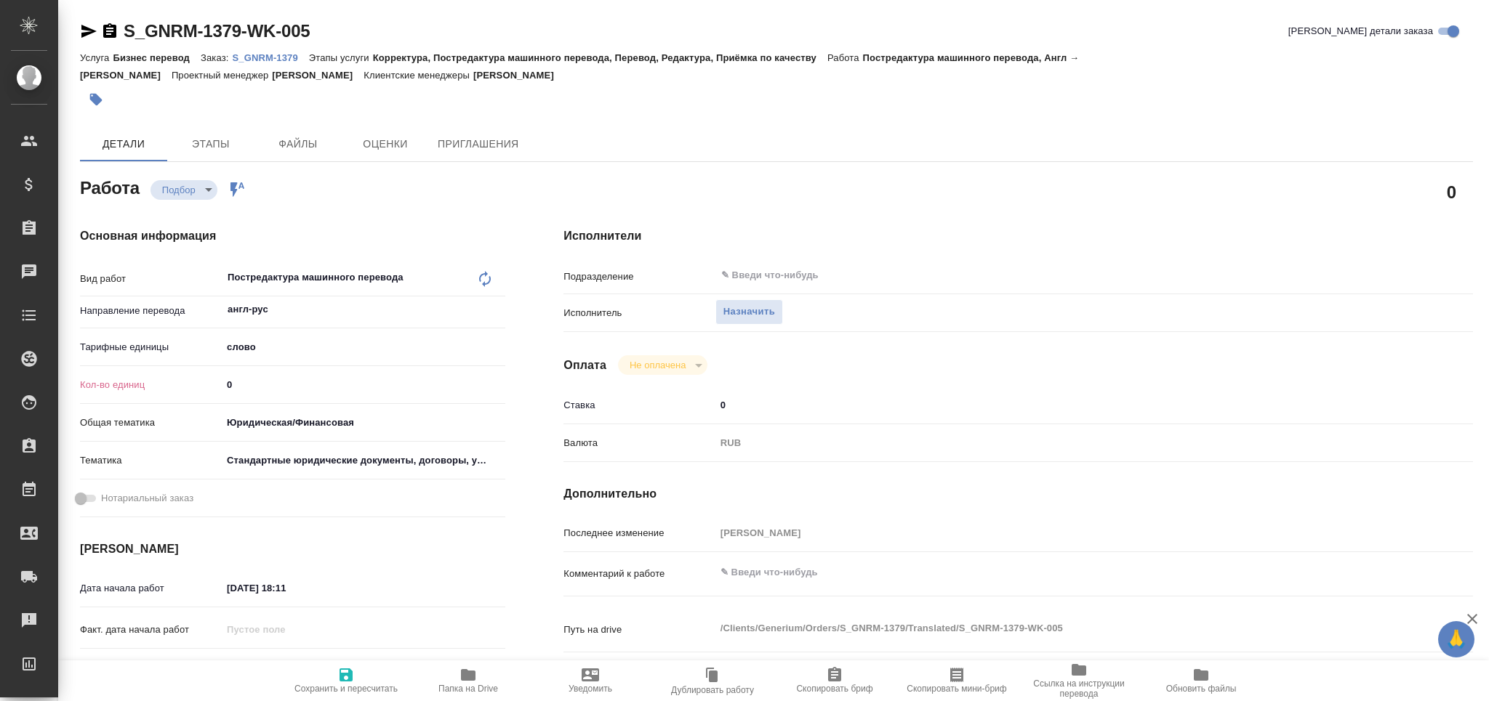
type textarea "x"
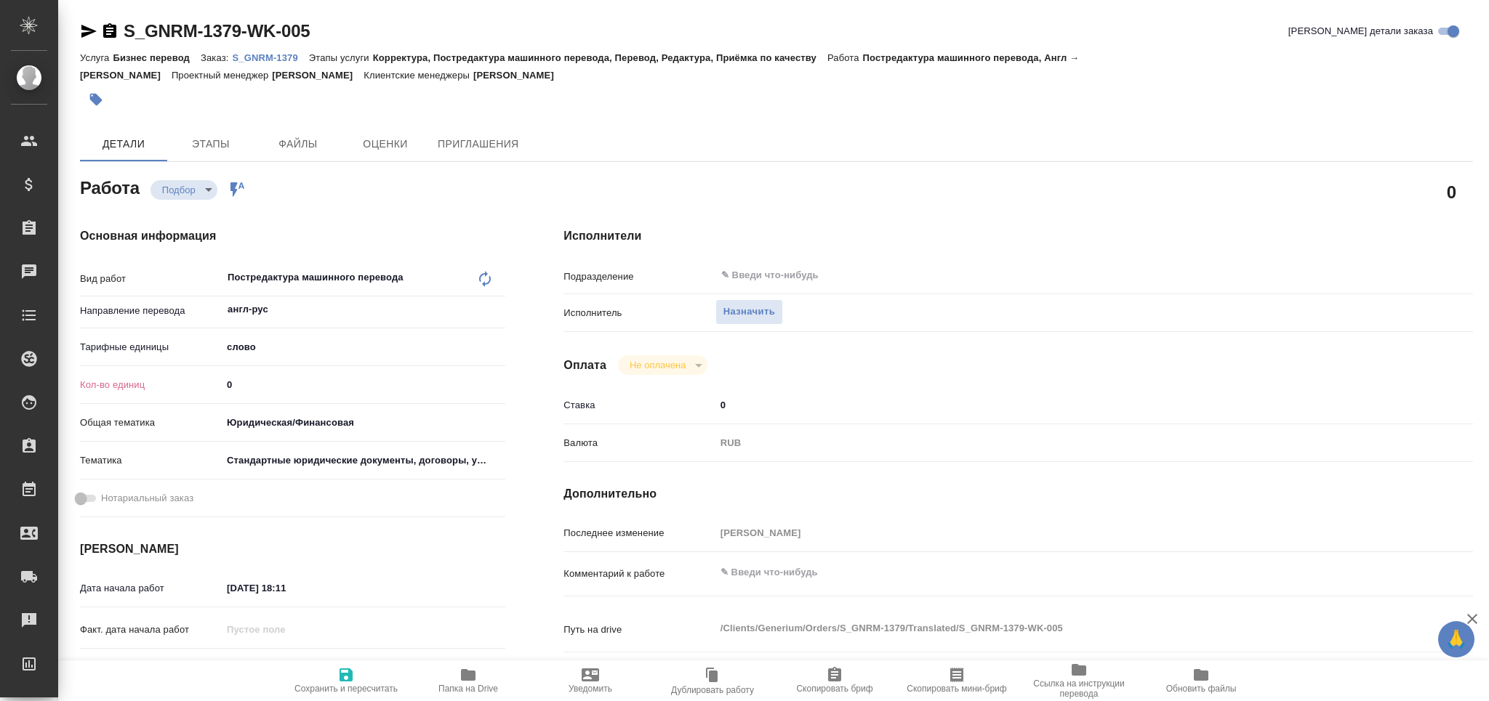
drag, startPoint x: 188, startPoint y: 392, endPoint x: 177, endPoint y: 393, distance: 10.2
click at [177, 393] on div "Кол-во единиц 0" at bounding box center [292, 384] width 425 height 25
type textarea "x"
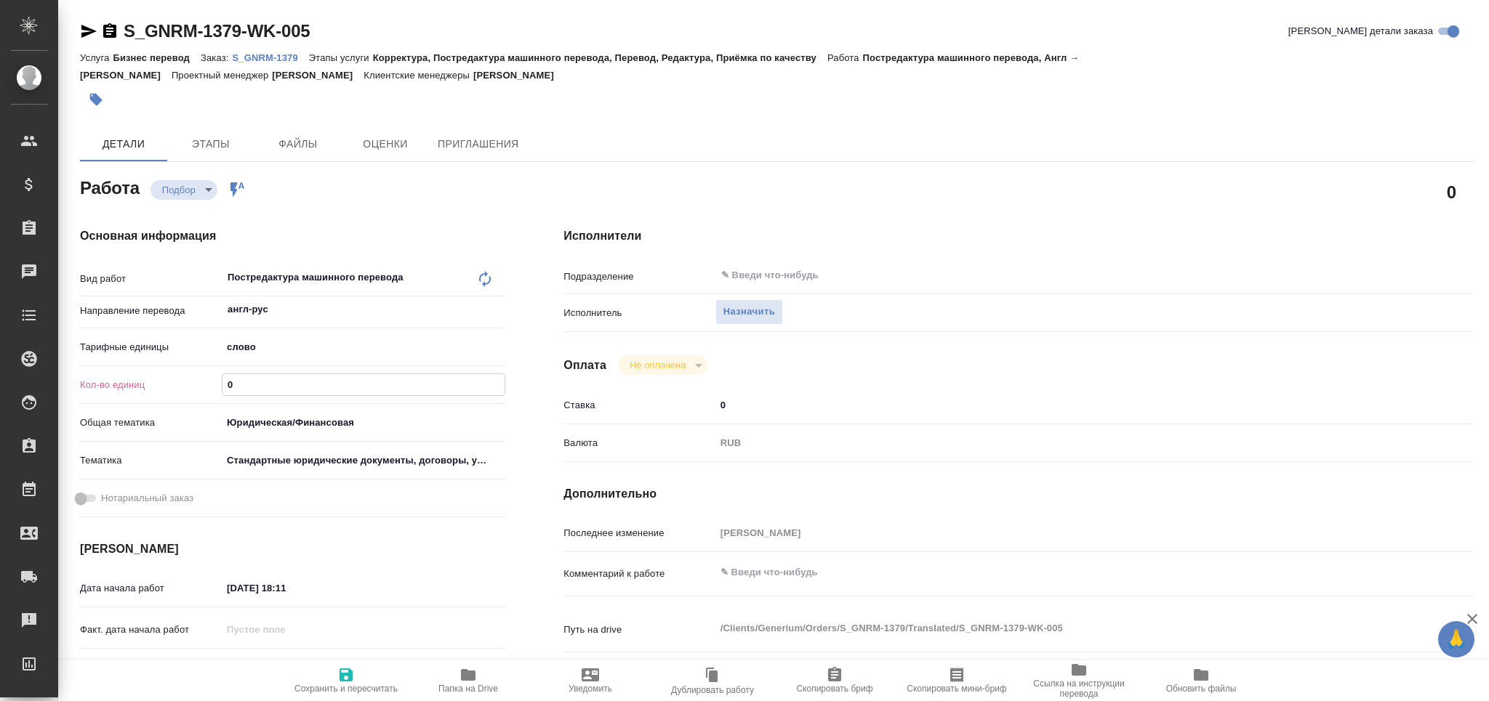
type textarea "x"
paste input "197.4"
type input "197.4"
type textarea "x"
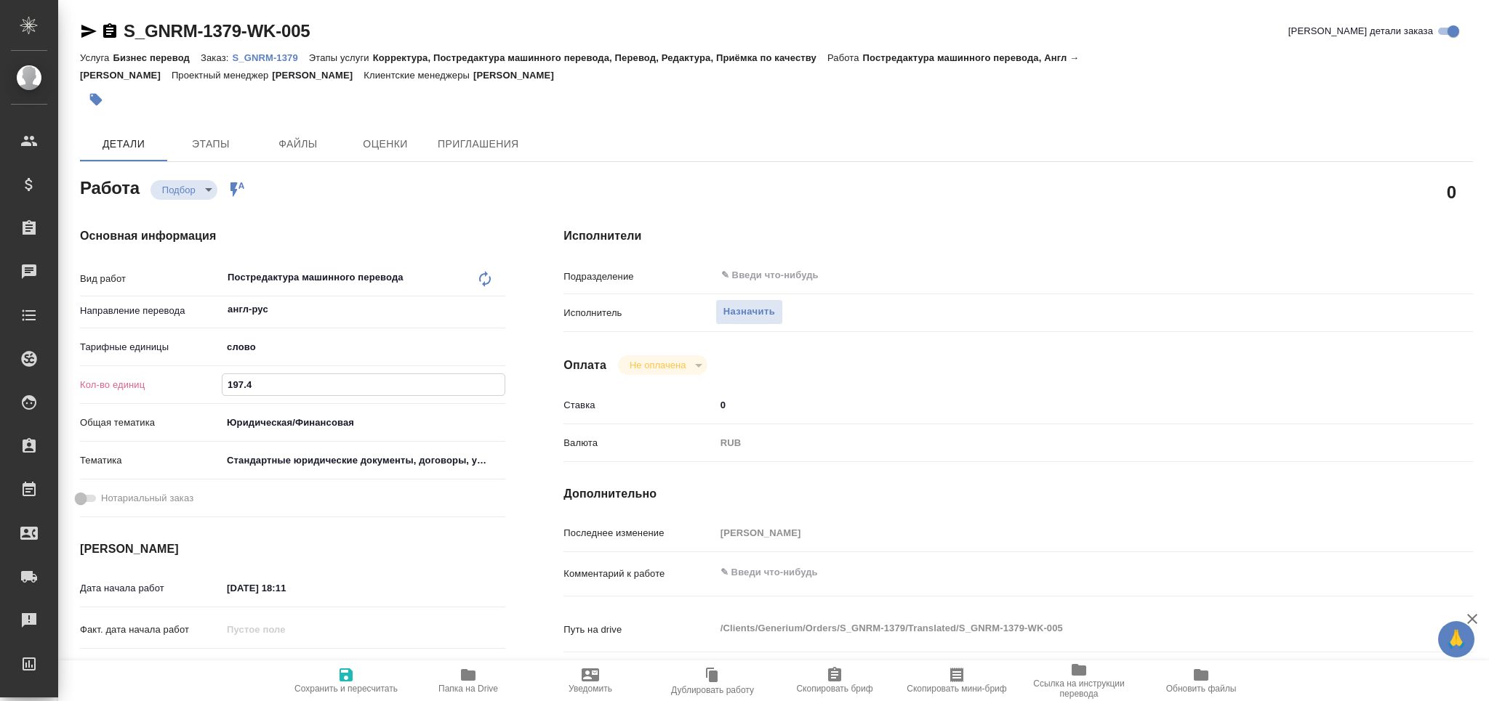
type textarea "x"
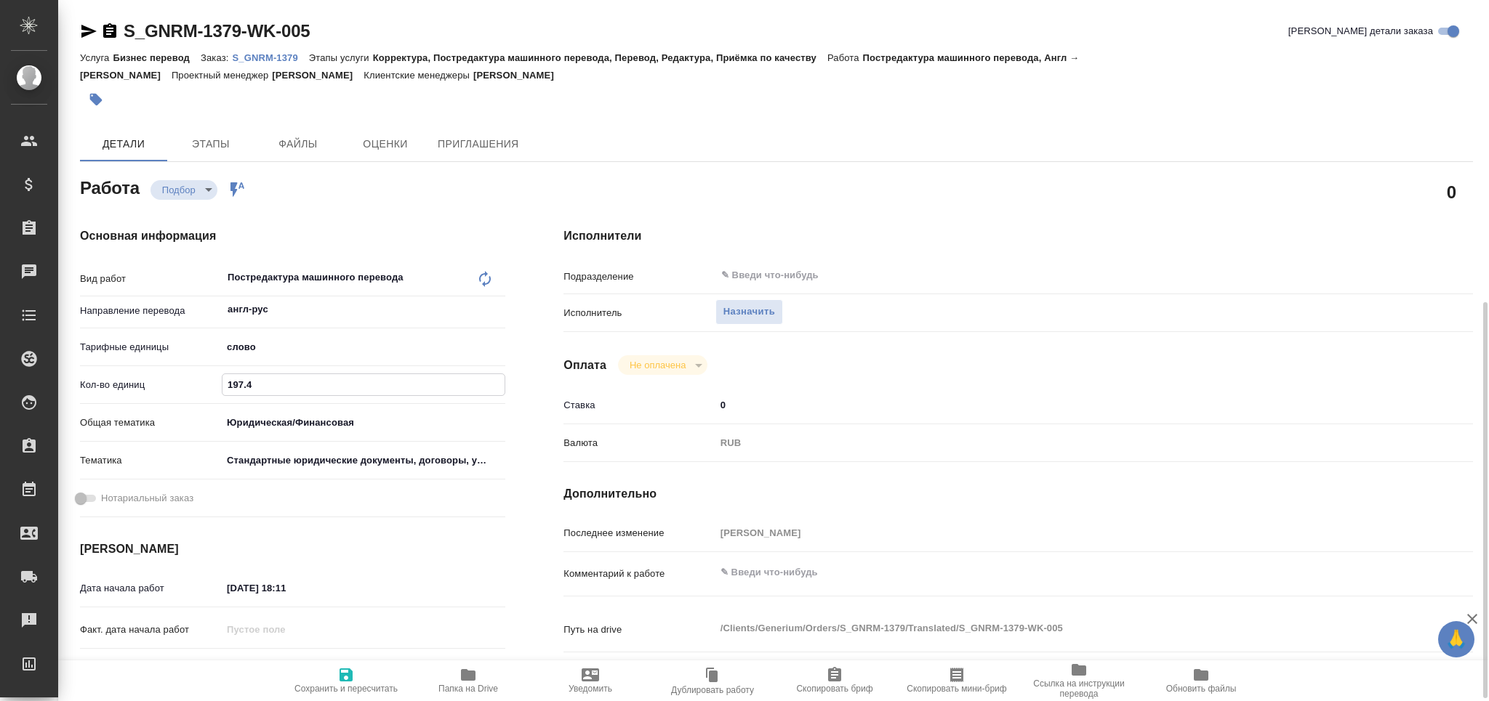
type textarea "x"
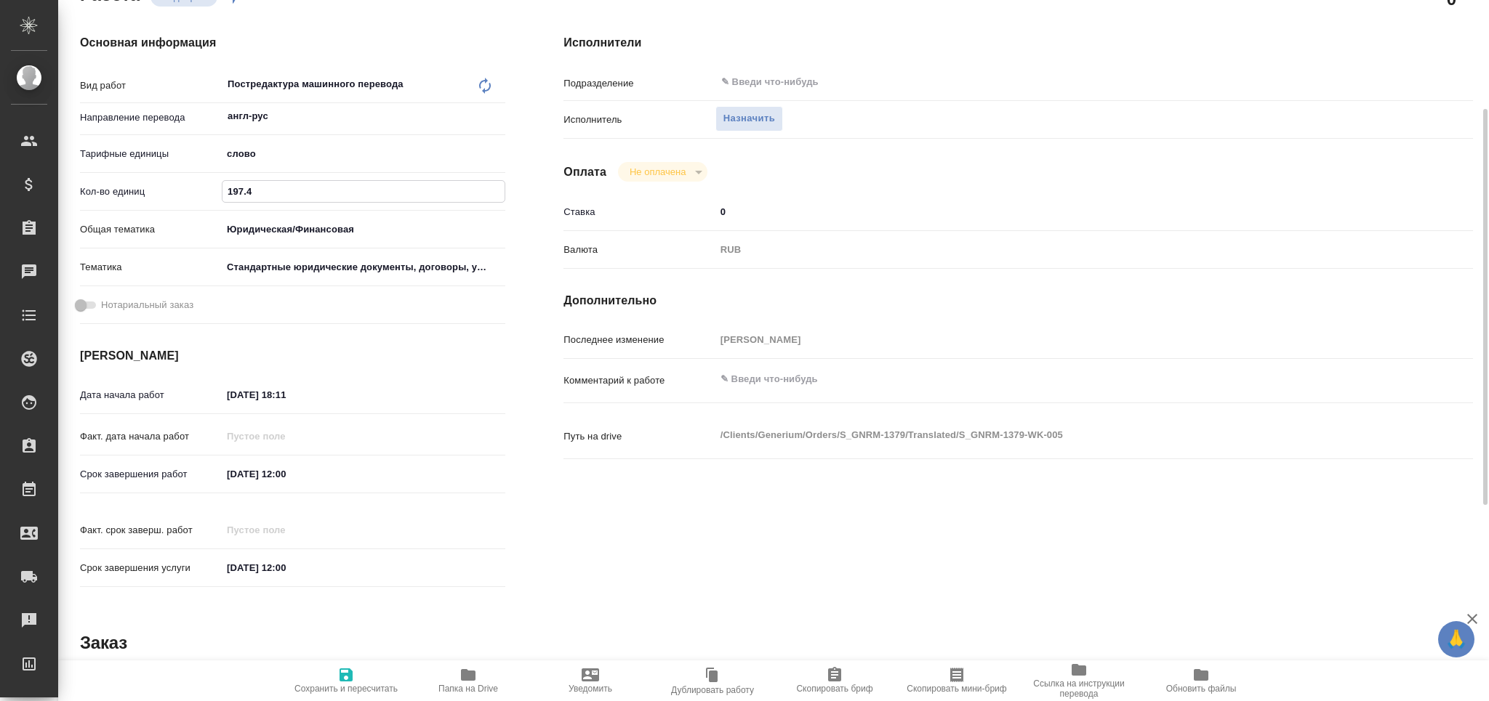
type input "197.4"
drag, startPoint x: 284, startPoint y: 468, endPoint x: 291, endPoint y: 470, distance: 7.4
click at [291, 470] on input "[DATE] 12:00" at bounding box center [285, 474] width 127 height 21
type input "[DATE] 11:00"
type textarea "x"
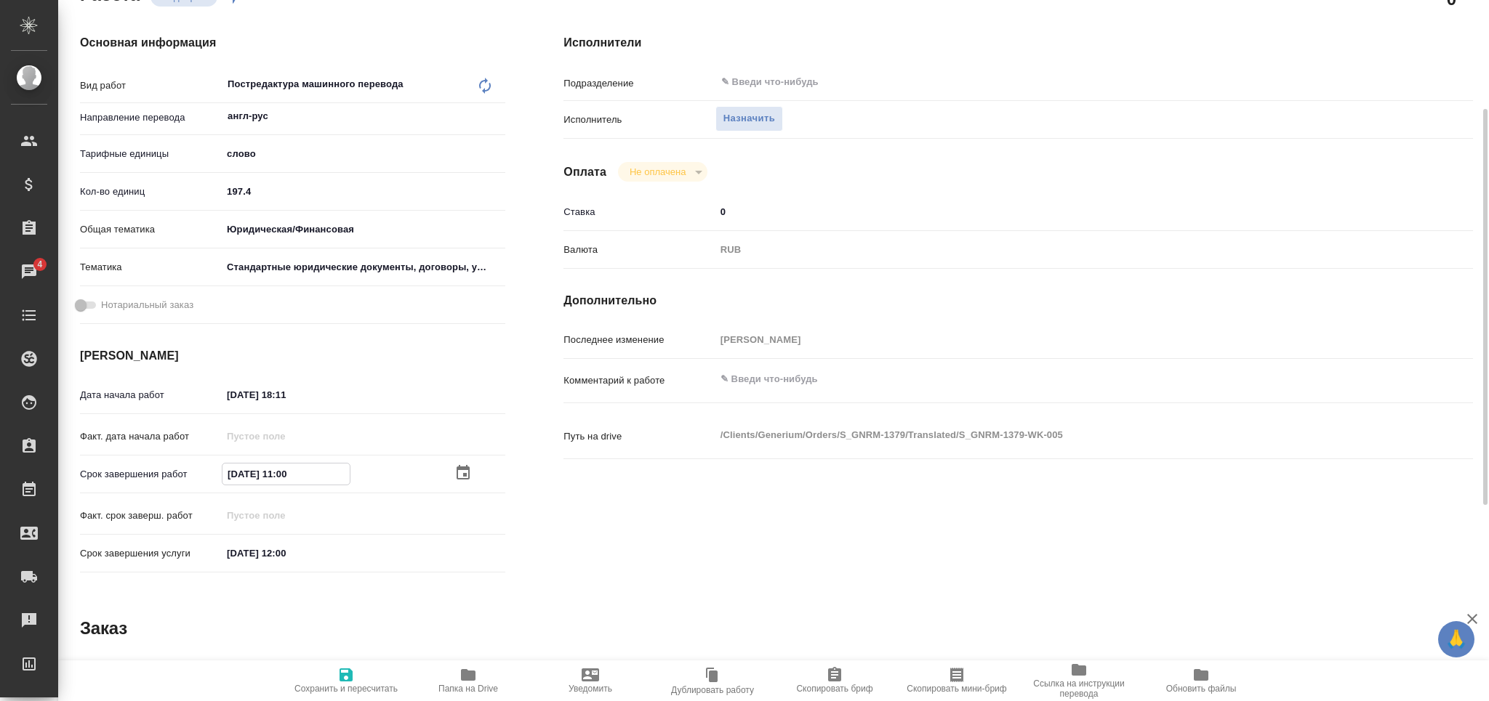
type textarea "x"
type input "[DATE] 11:00"
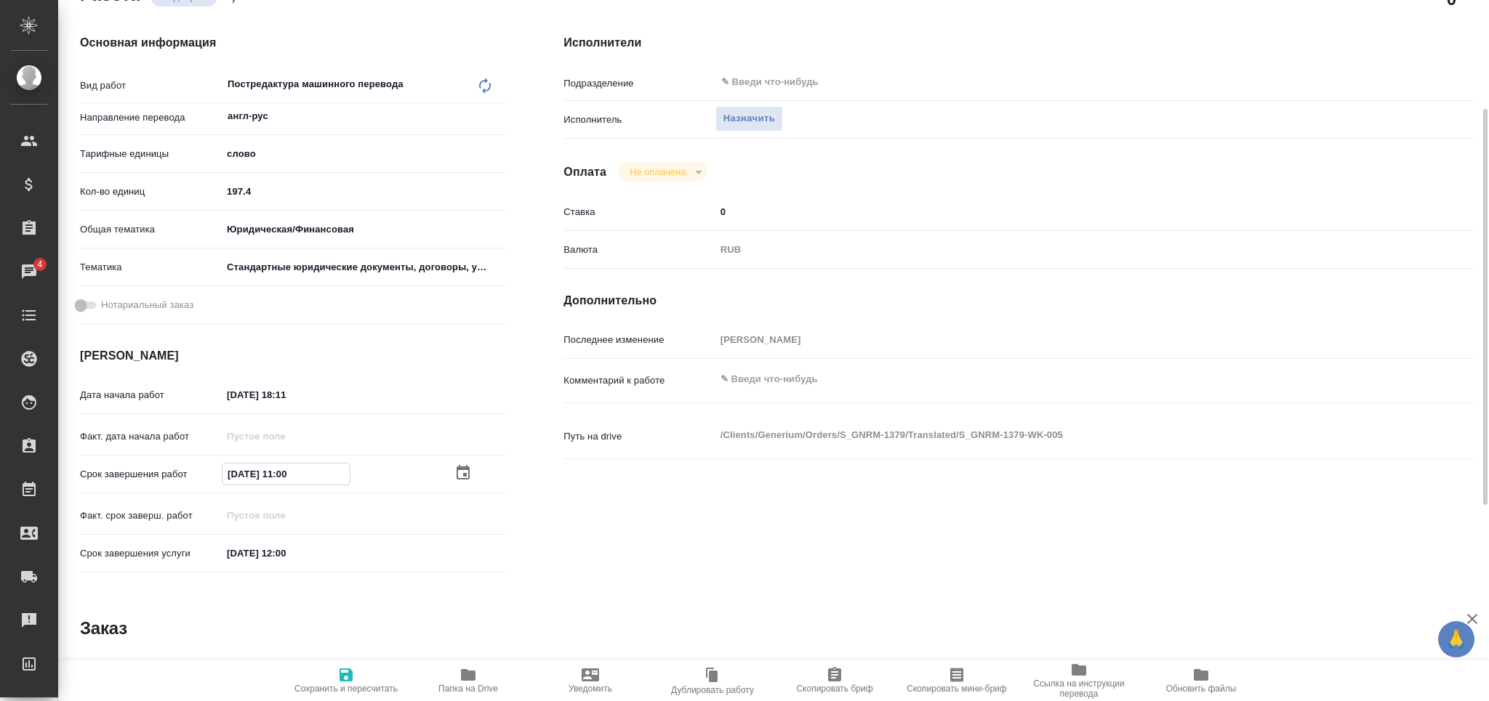
click at [330, 698] on button "Сохранить и пересчитать" at bounding box center [346, 681] width 122 height 41
type textarea "x"
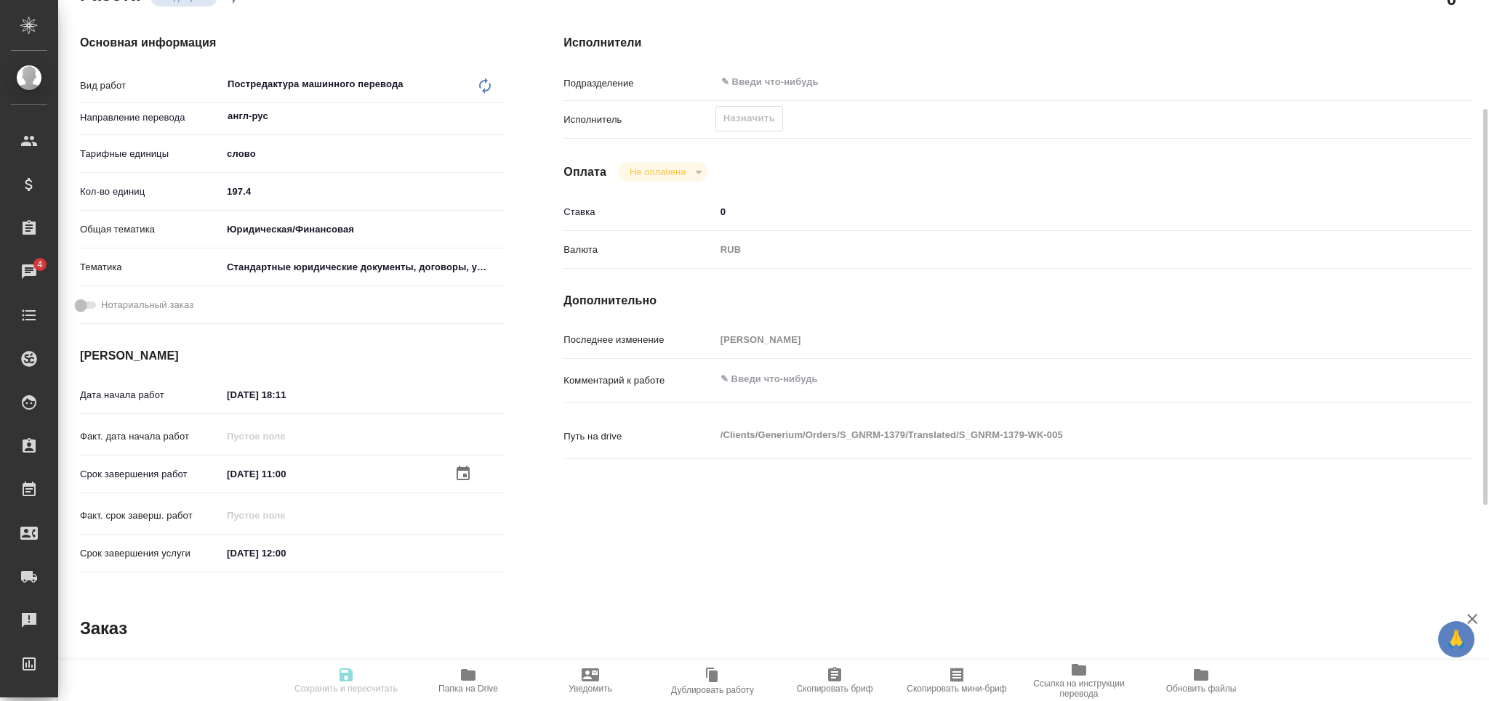
type textarea "x"
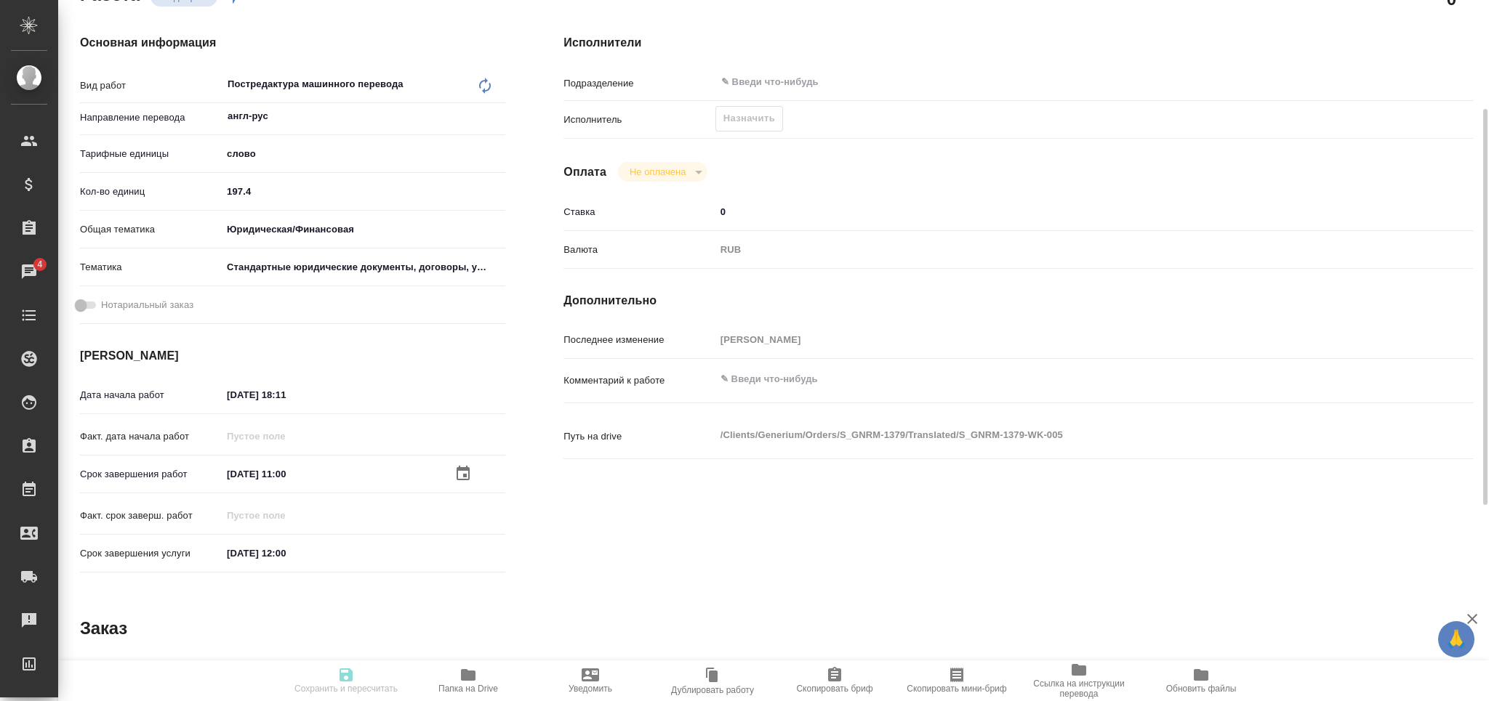
type textarea "x"
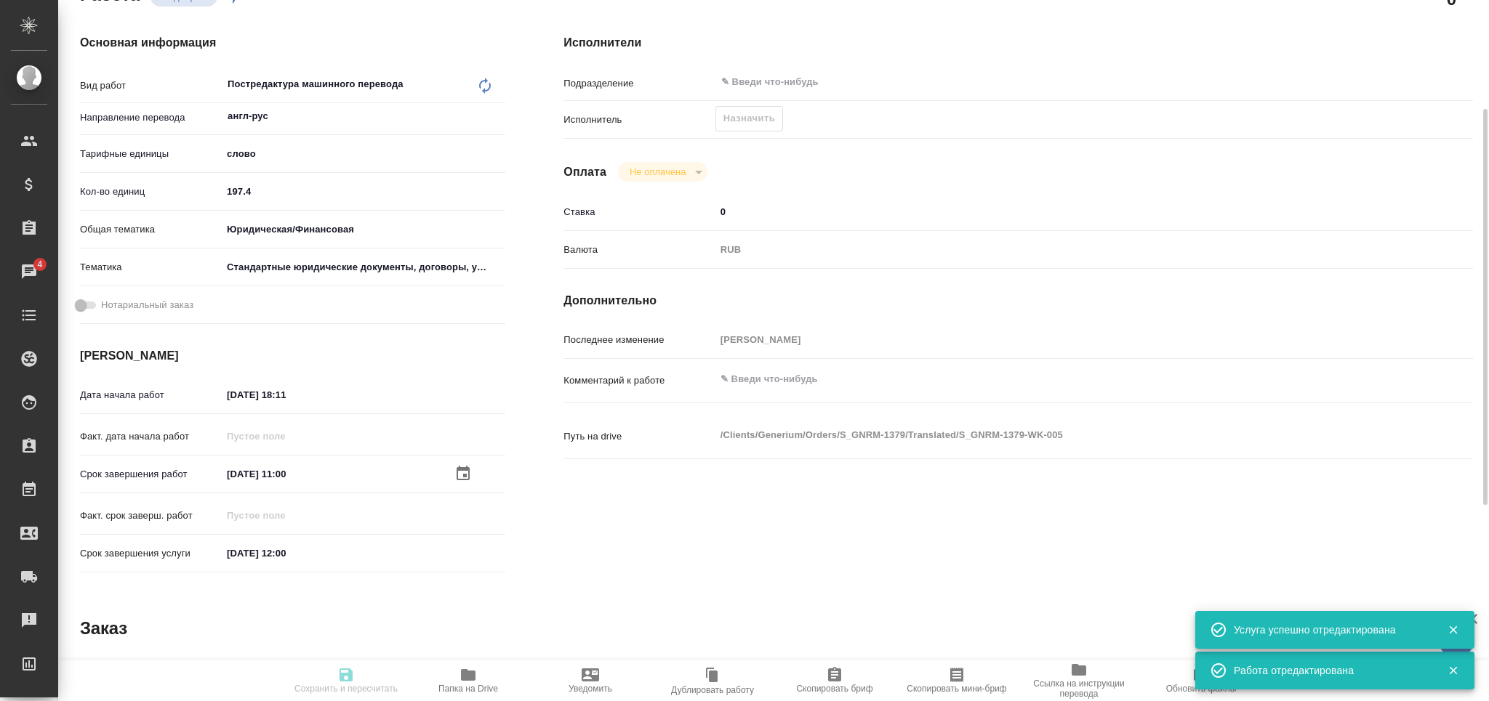
type input "recruiting"
type textarea "Постредактура машинного перевода"
type textarea "x"
type input "англ-рус"
type input "5a8b1489cc6b4906c91bfd90"
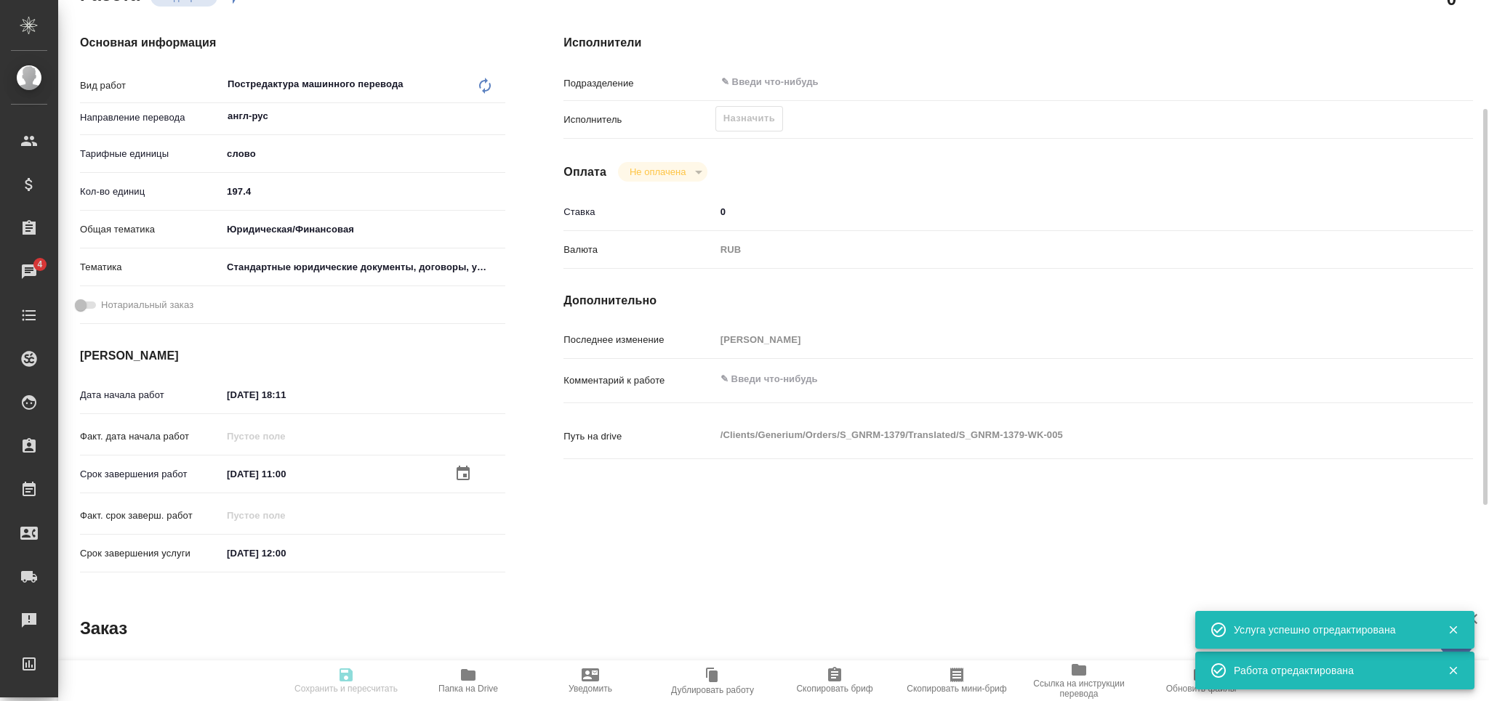
type input "197.4"
type input "yr-fn"
type input "5f647205b73bc97568ca66bf"
type input "25.09.2025 18:11"
type input "26.09.2025 11:00"
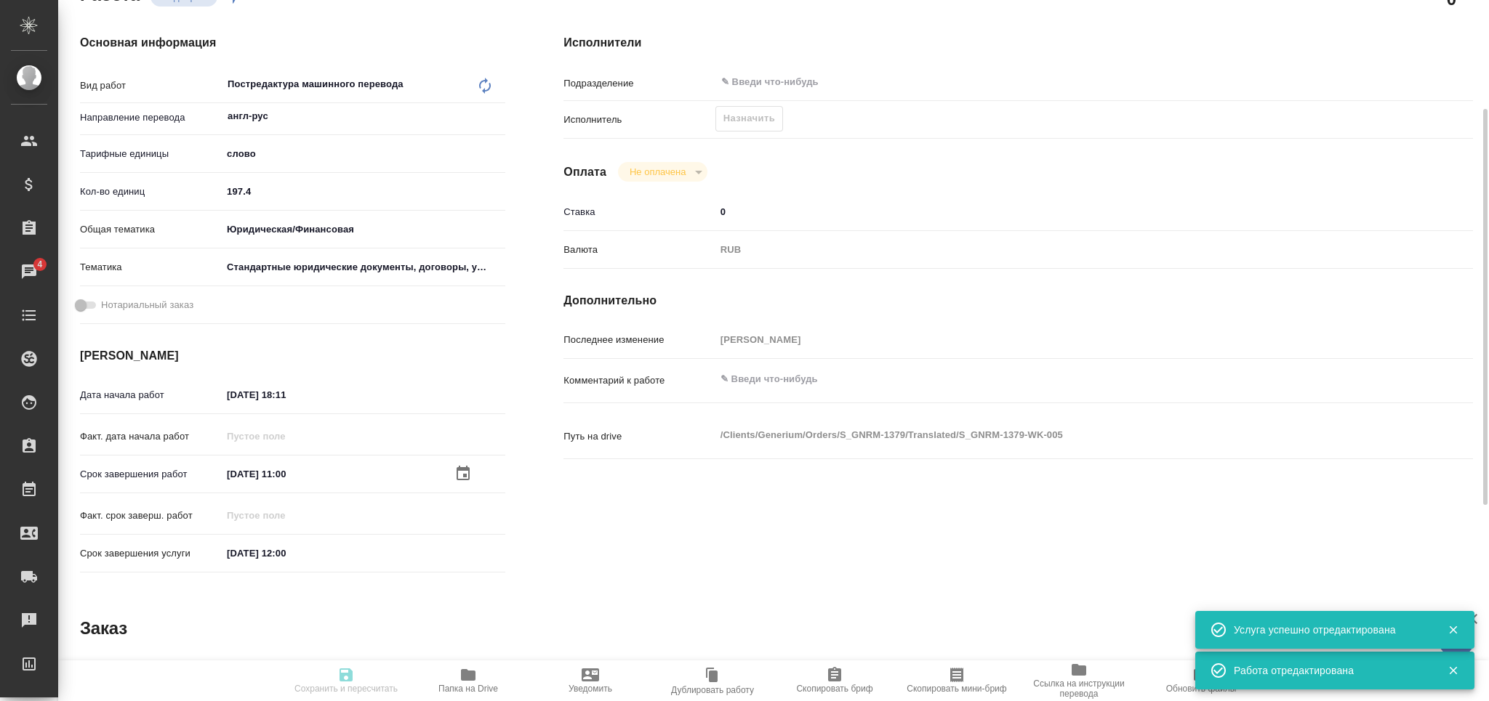
type input "26.09.2025 12:00"
type input "notPayed"
type input "0"
type input "RUB"
type input "[PERSON_NAME]"
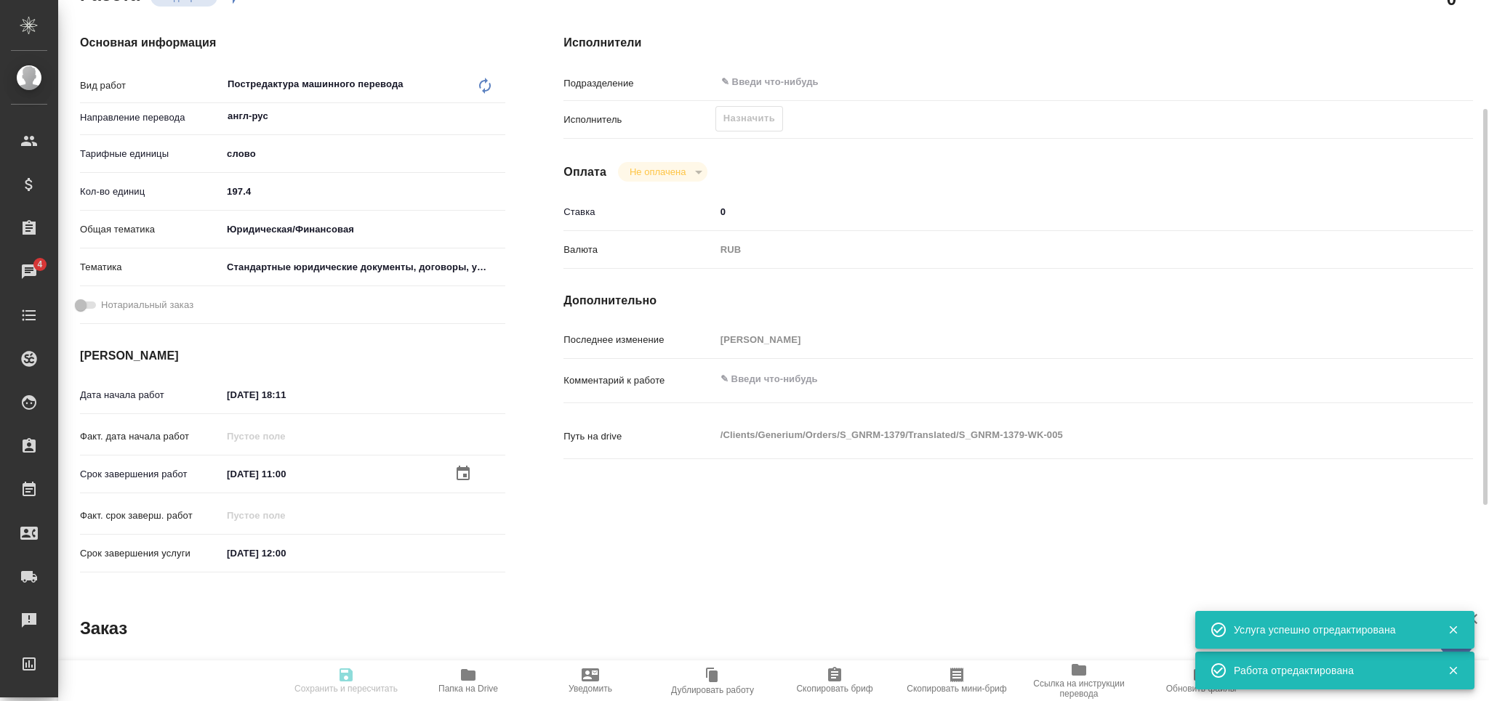
type textarea "x"
type textarea "/Clients/Generium/Orders/S_GNRM-1379/Translated/S_GNRM-1379-WK-005"
type textarea "x"
type input "S_GNRM-1379"
type input "Бизнес перевод"
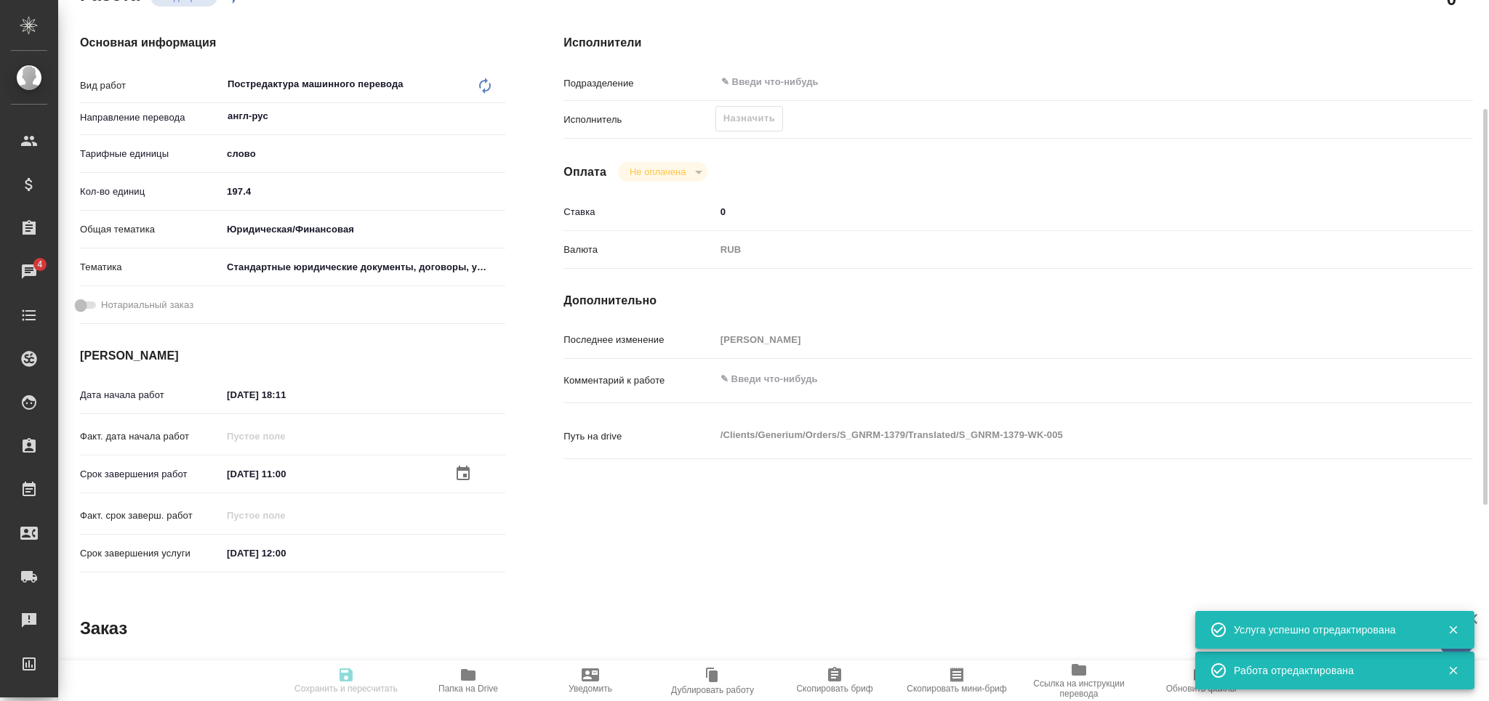
type input "Корректура, Постредактура машинного перевода, Перевод, Редактура, Приёмка по ка…"
type input "Кабаргина Анна"
type input "[PERSON_NAME]"
type input "/Clients/Generium/Orders/S_GNRM-1379"
type textarea "x"
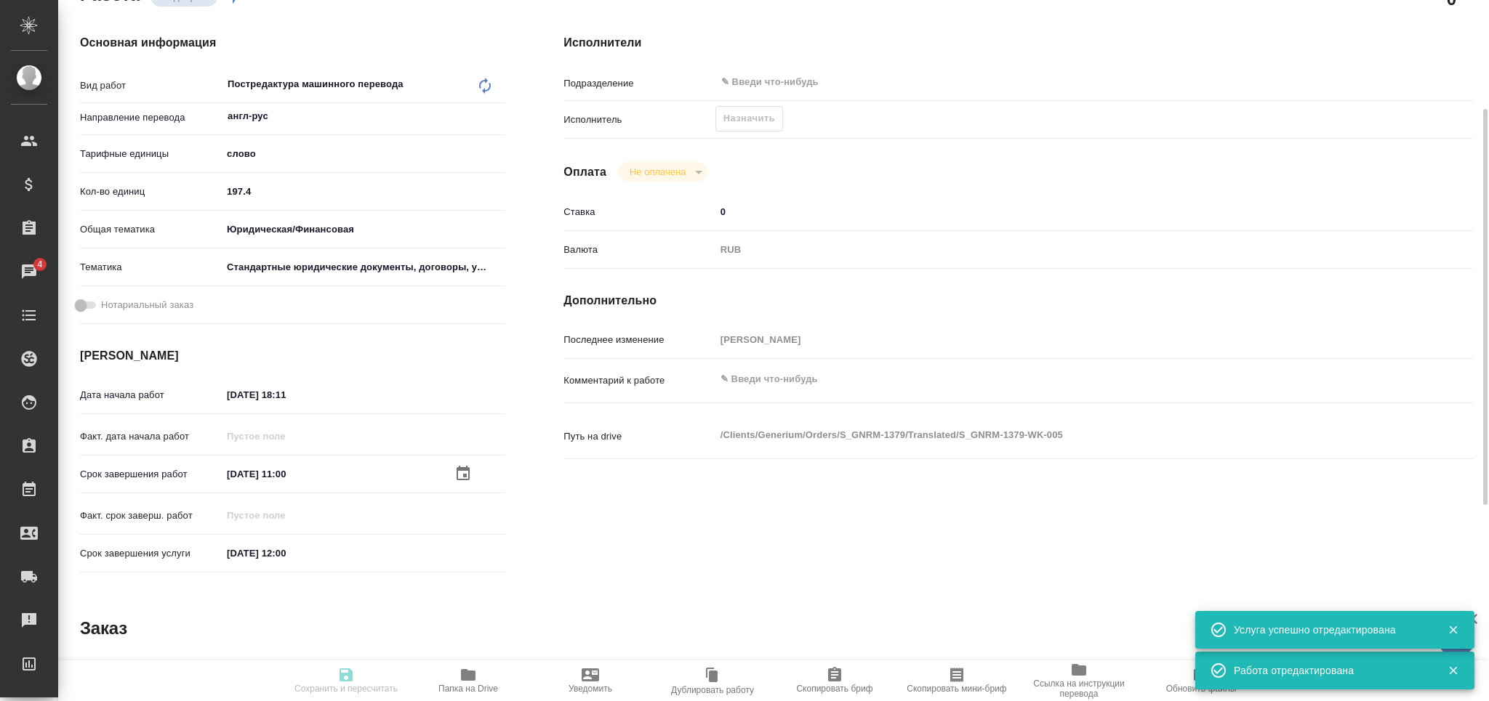
type textarea "Просим Вас взять в перевод с английского на русский язык документ во вложении. …"
type textarea "x"
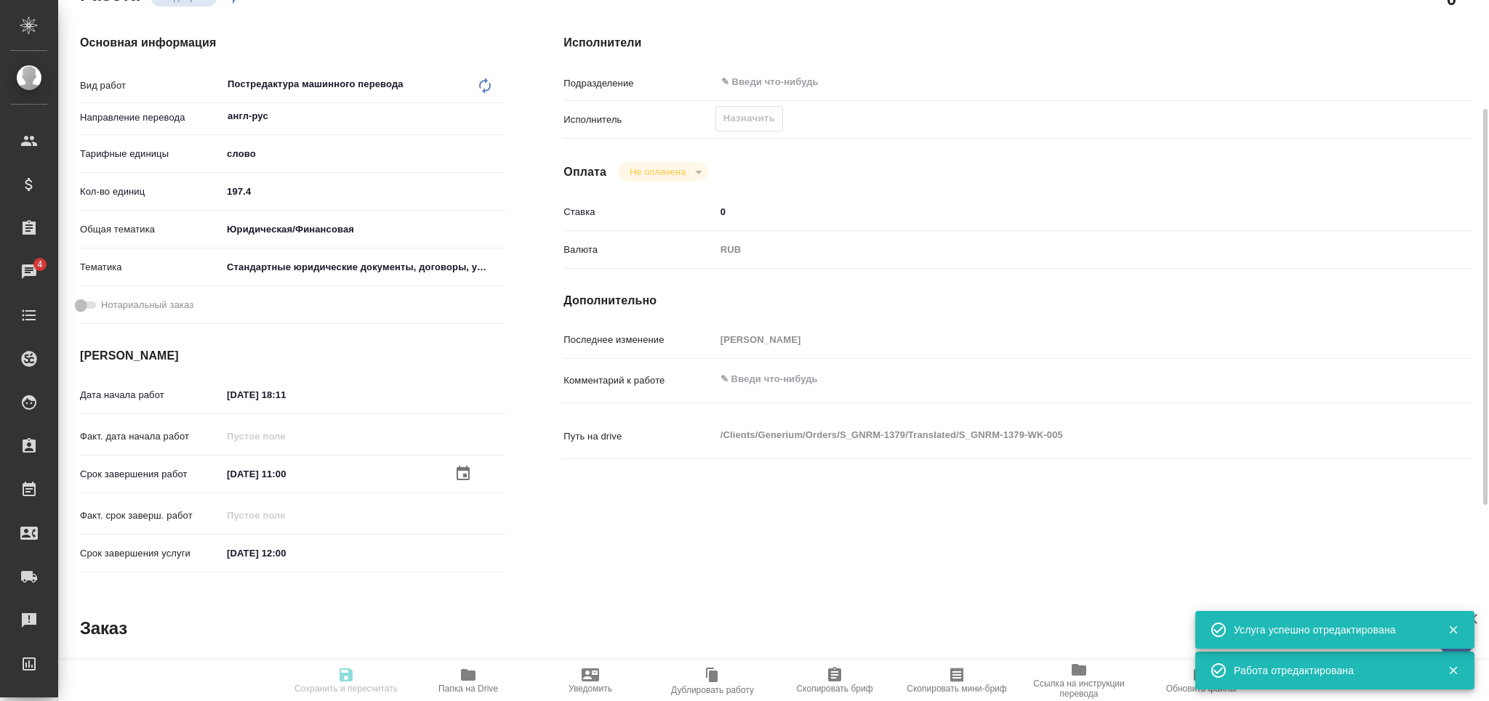
type textarea "x"
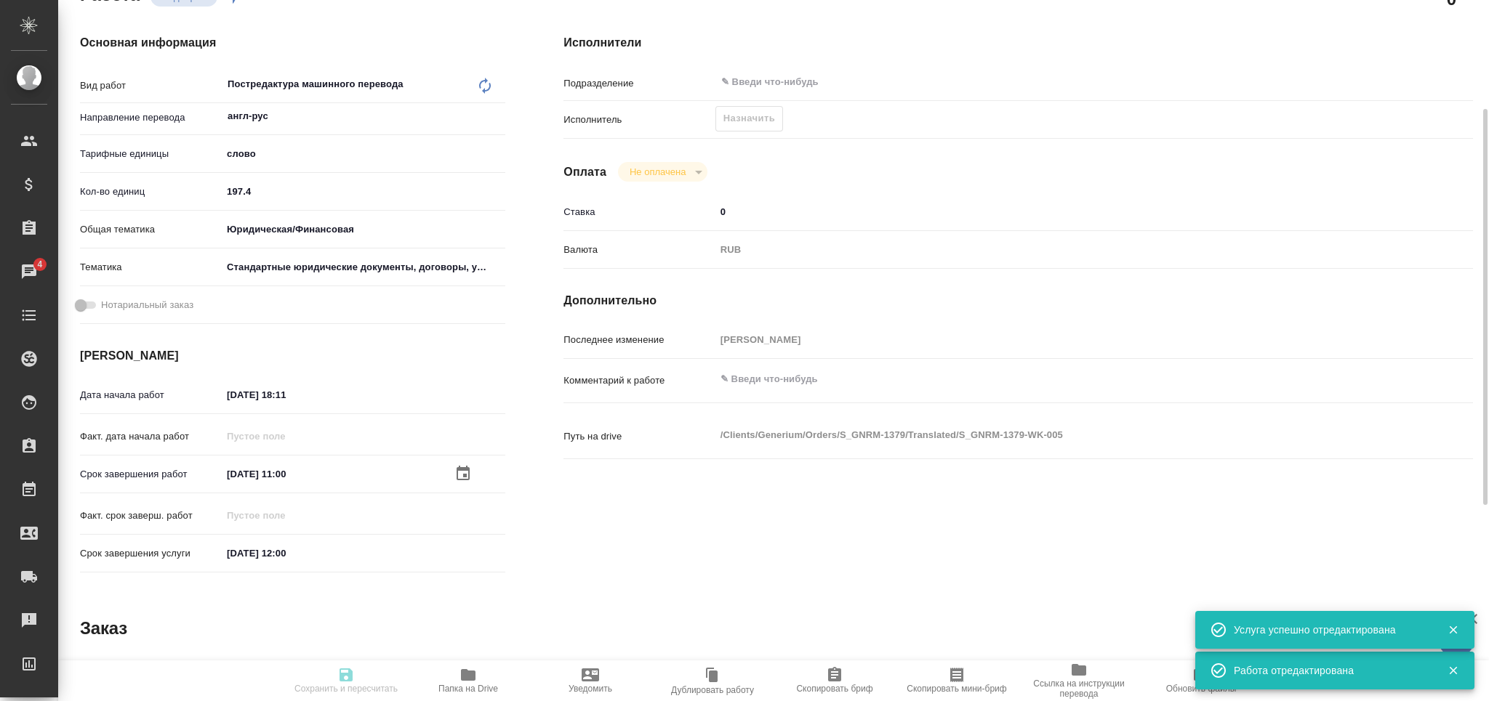
type textarea "x"
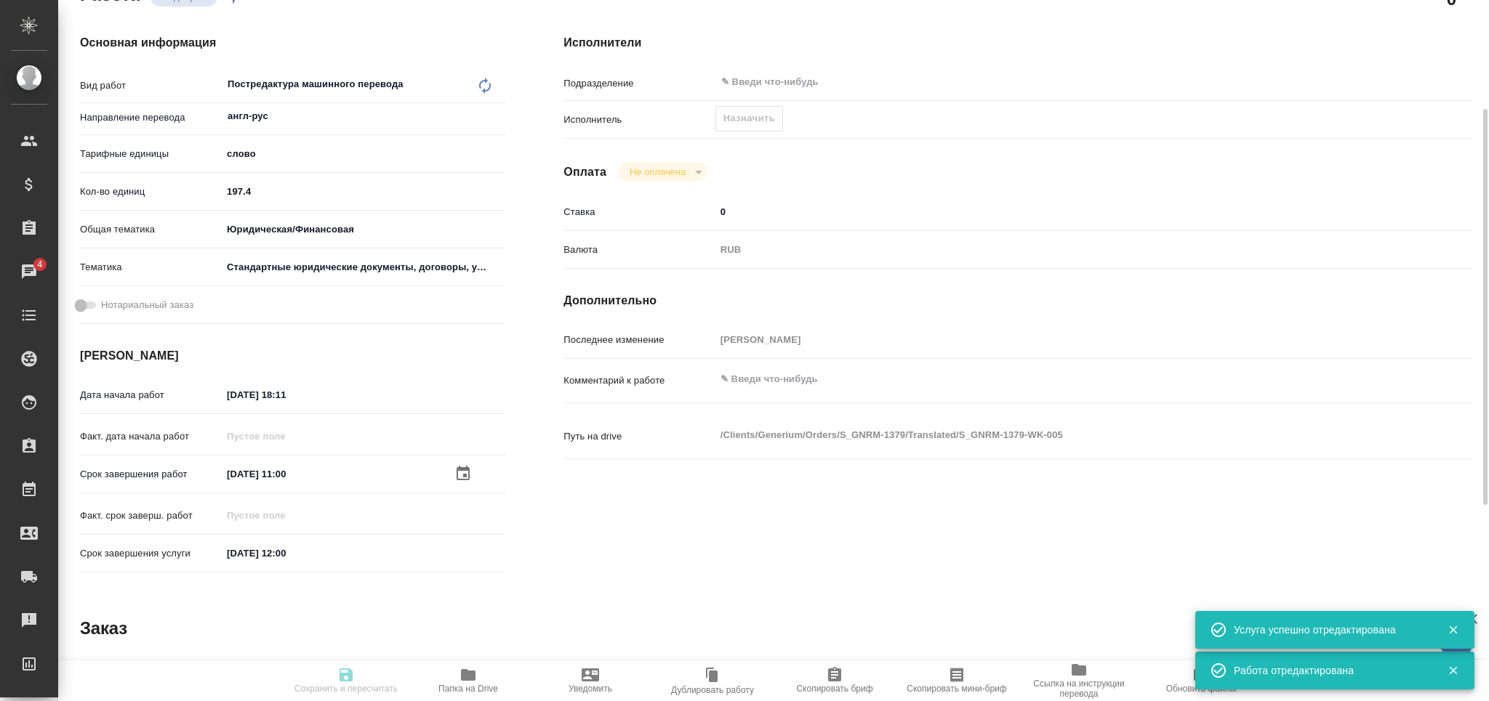
type textarea "x"
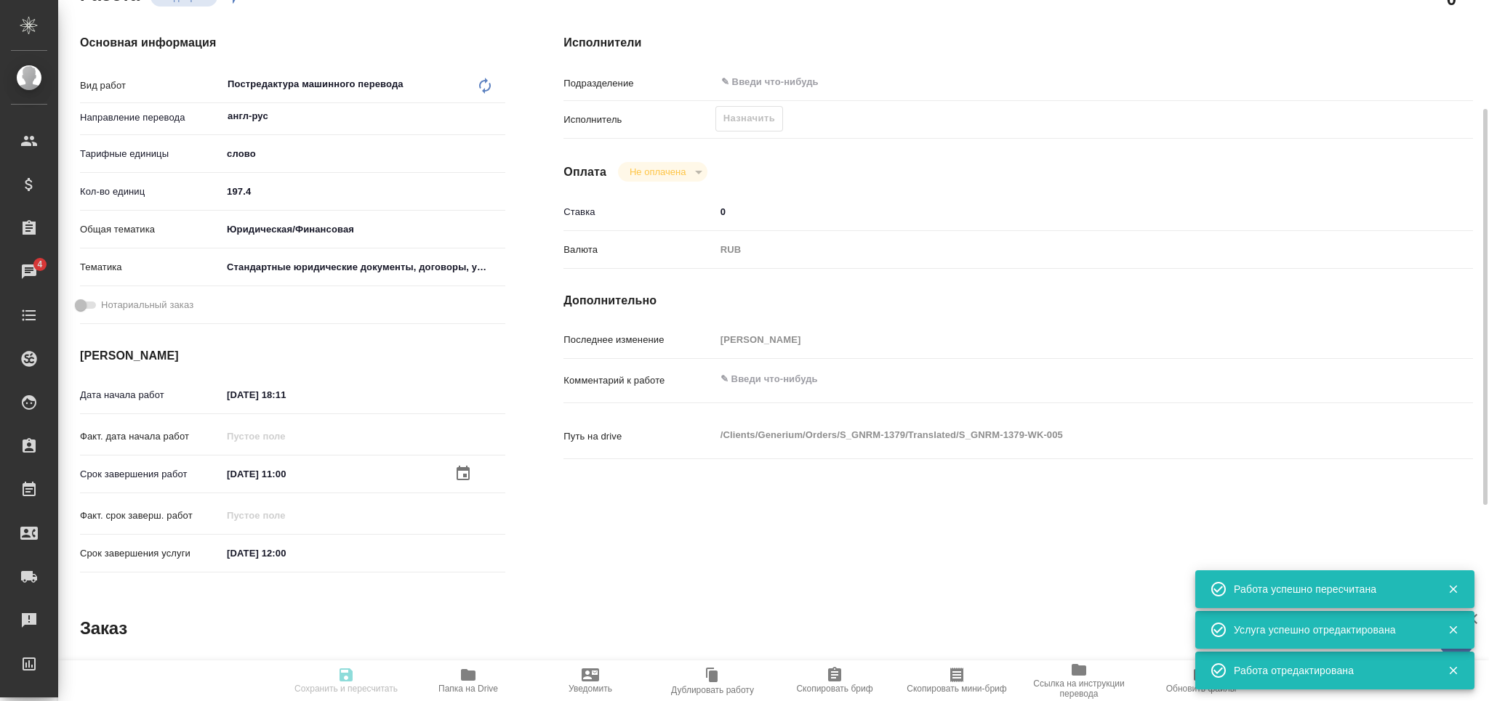
type input "recruiting"
type textarea "Постредактура машинного перевода"
type textarea "x"
type input "англ-рус"
type input "5a8b1489cc6b4906c91bfd90"
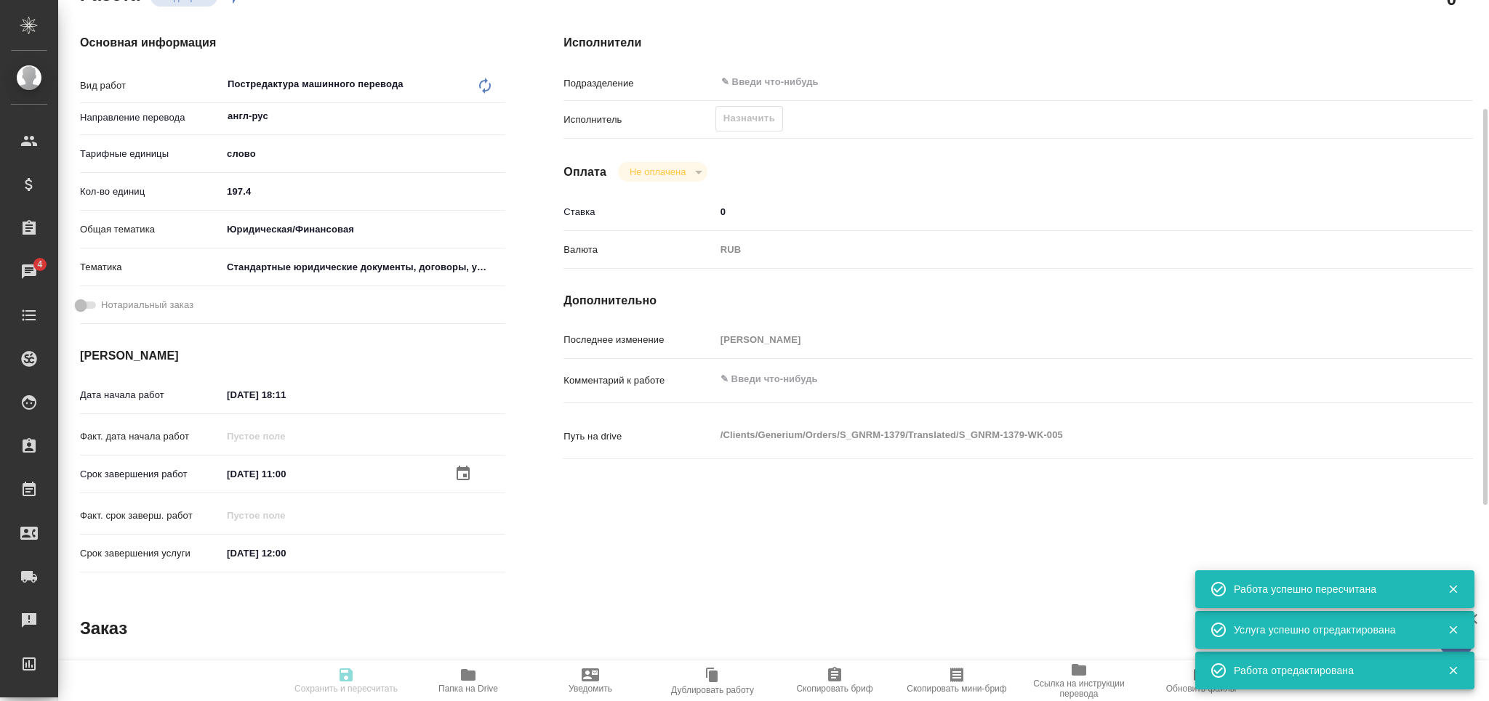
type input "197.4"
type input "yr-fn"
type input "5f647205b73bc97568ca66bf"
type input "25.09.2025 18:11"
type input "26.09.2025 11:00"
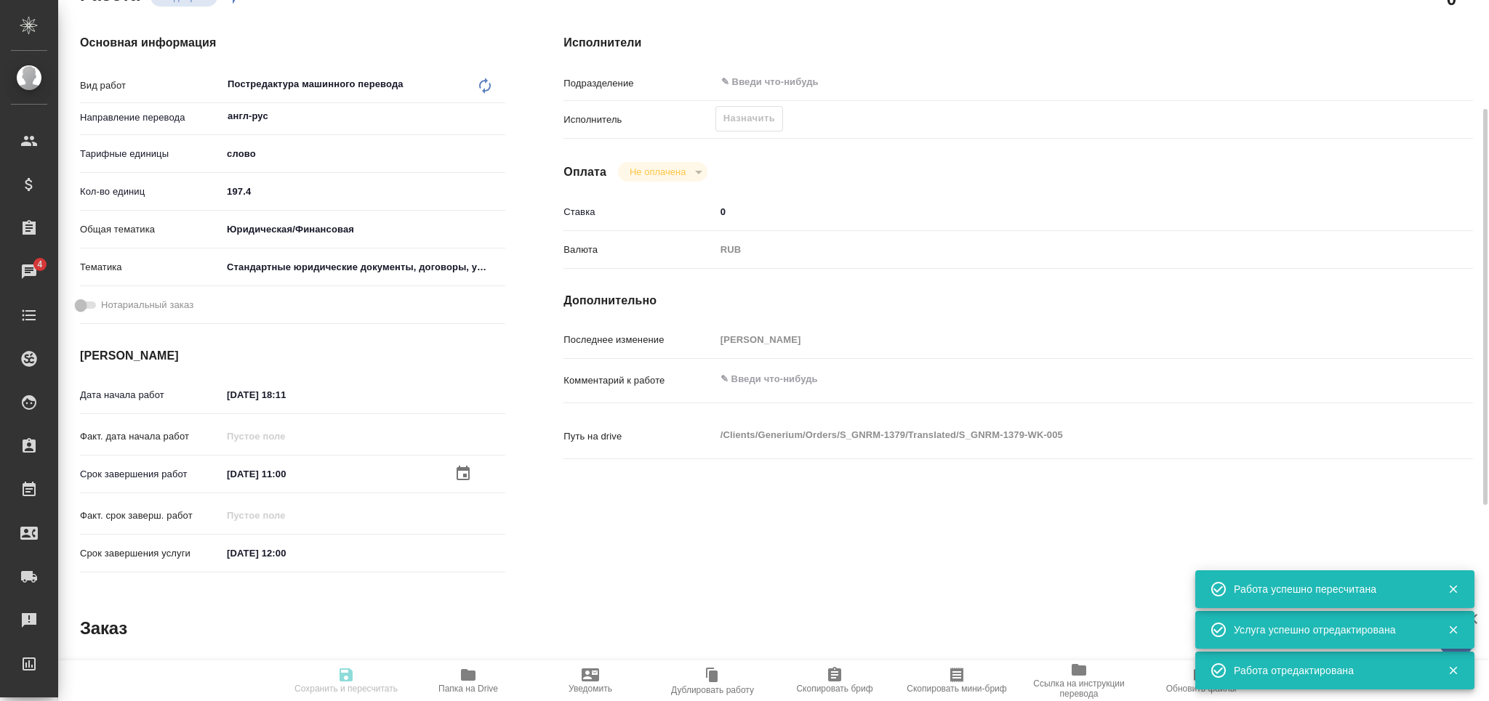
type input "26.09.2025 12:00"
type input "notPayed"
type input "0"
type input "RUB"
type input "[PERSON_NAME]"
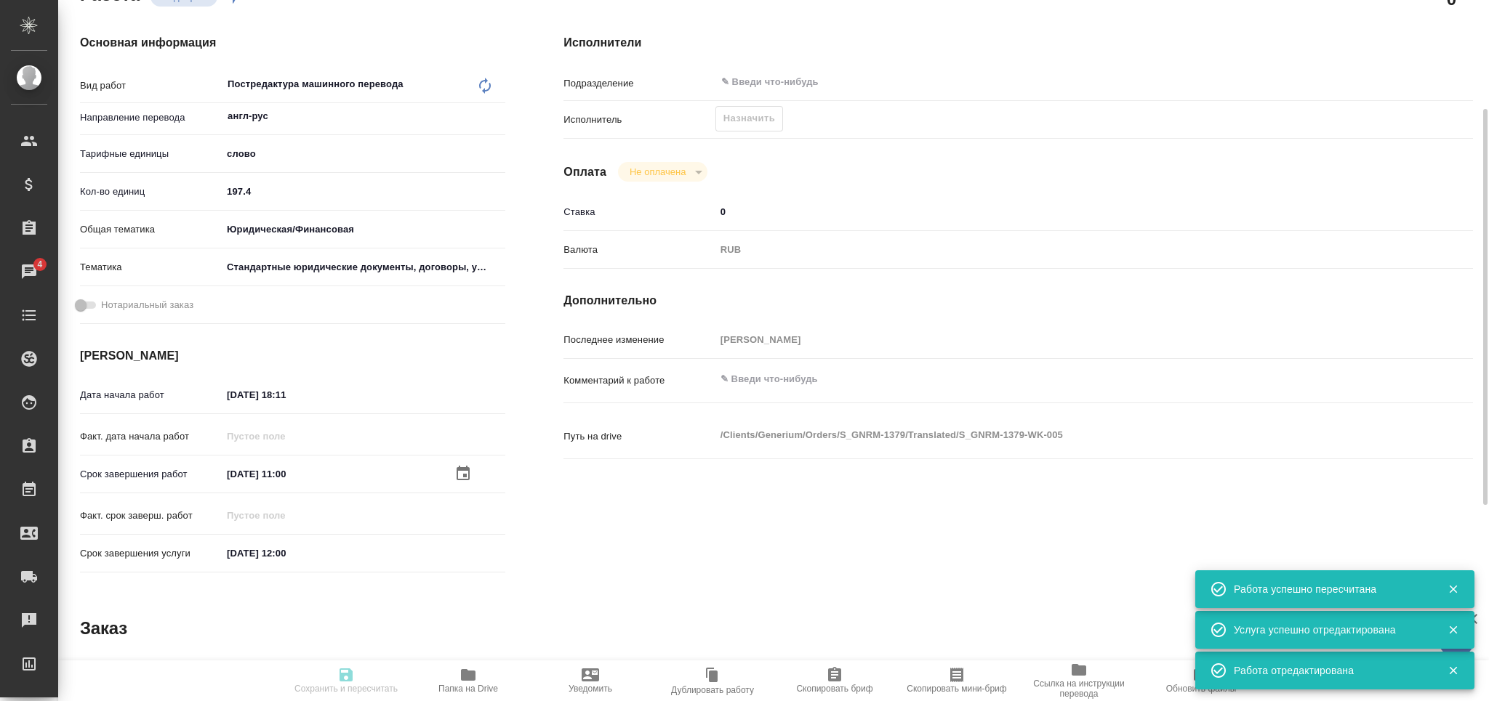
type textarea "x"
type textarea "/Clients/Generium/Orders/S_GNRM-1379/Translated/S_GNRM-1379-WK-005"
type textarea "x"
type input "S_GNRM-1379"
type input "Бизнес перевод"
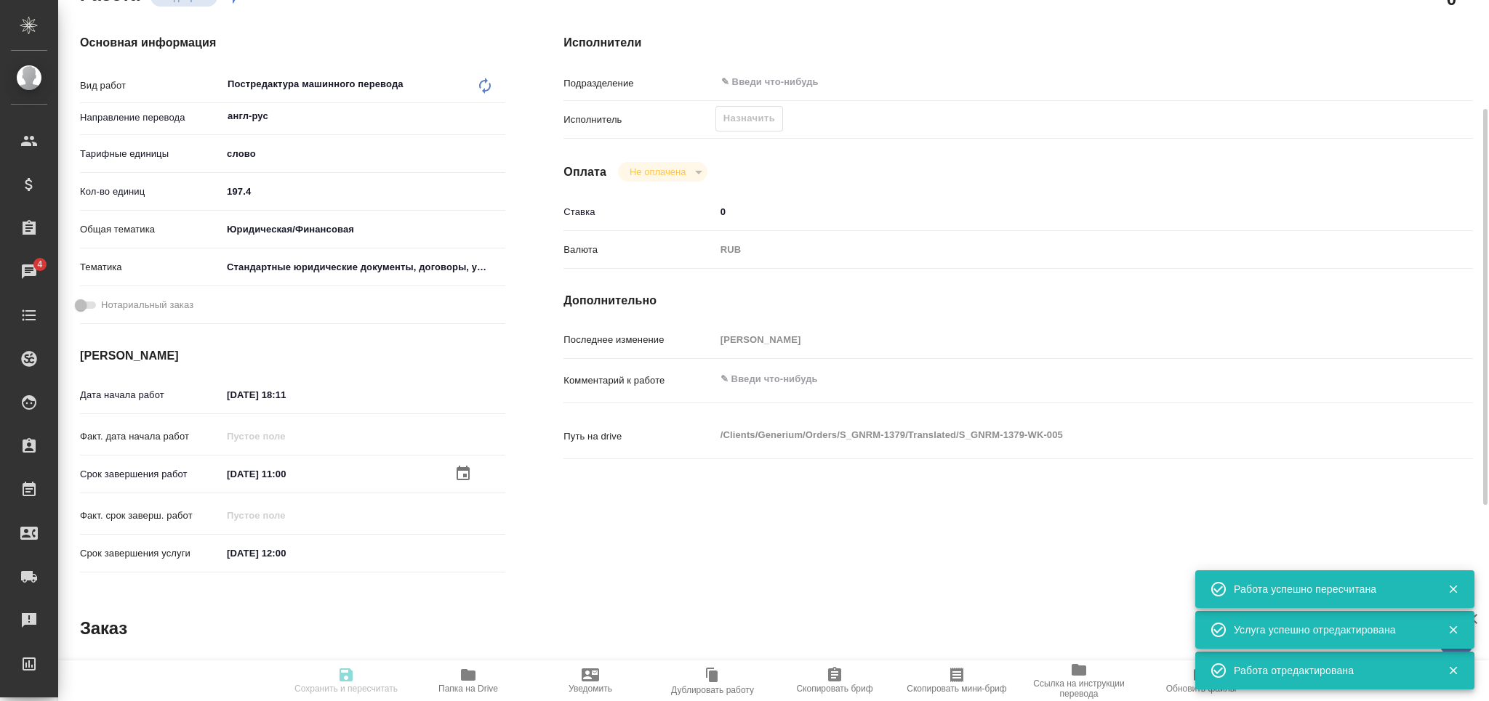
type input "Корректура, Постредактура машинного перевода, Перевод, Редактура, Приёмка по ка…"
type input "Кабаргина Анна"
type input "[PERSON_NAME]"
type input "/Clients/Generium/Orders/S_GNRM-1379"
type textarea "x"
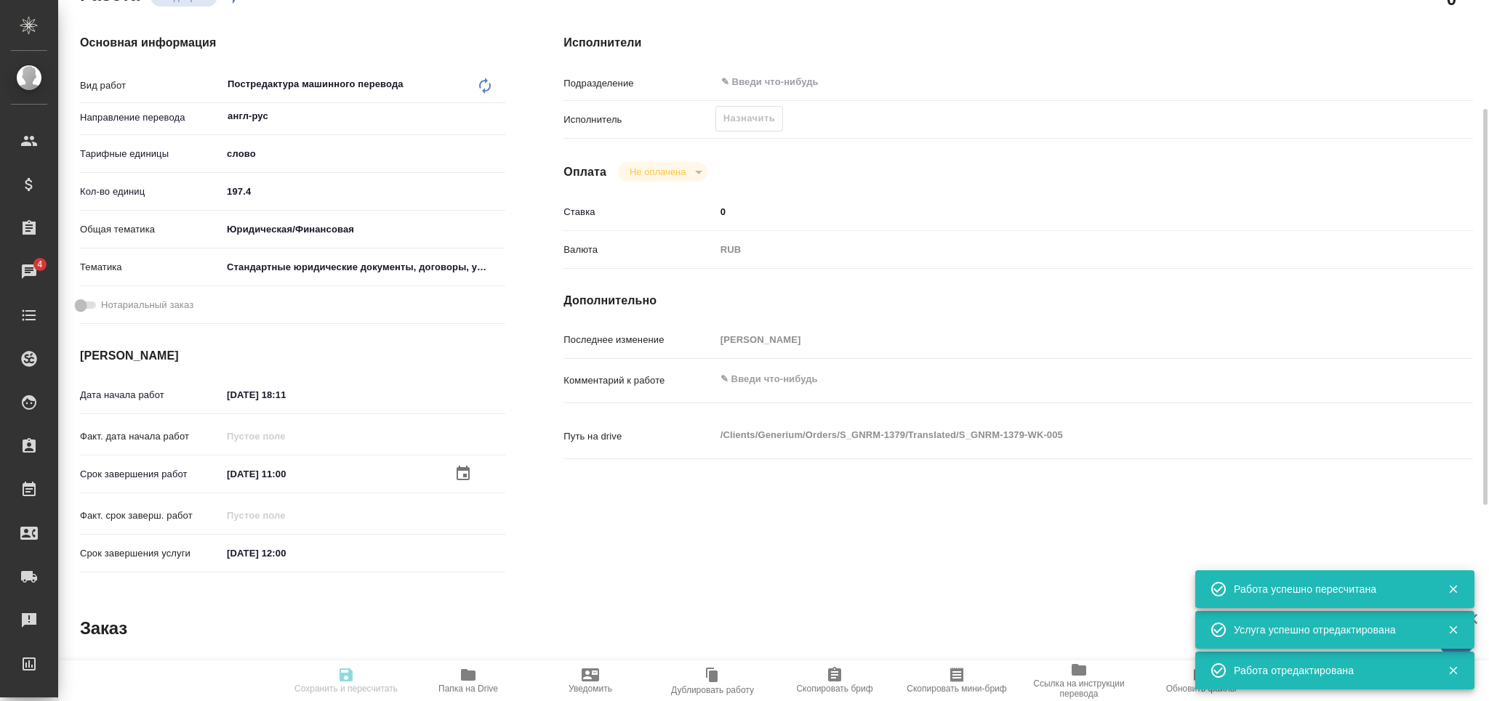
type textarea "Просим Вас взять в перевод с английского на русский язык документ во вложении. …"
type textarea "x"
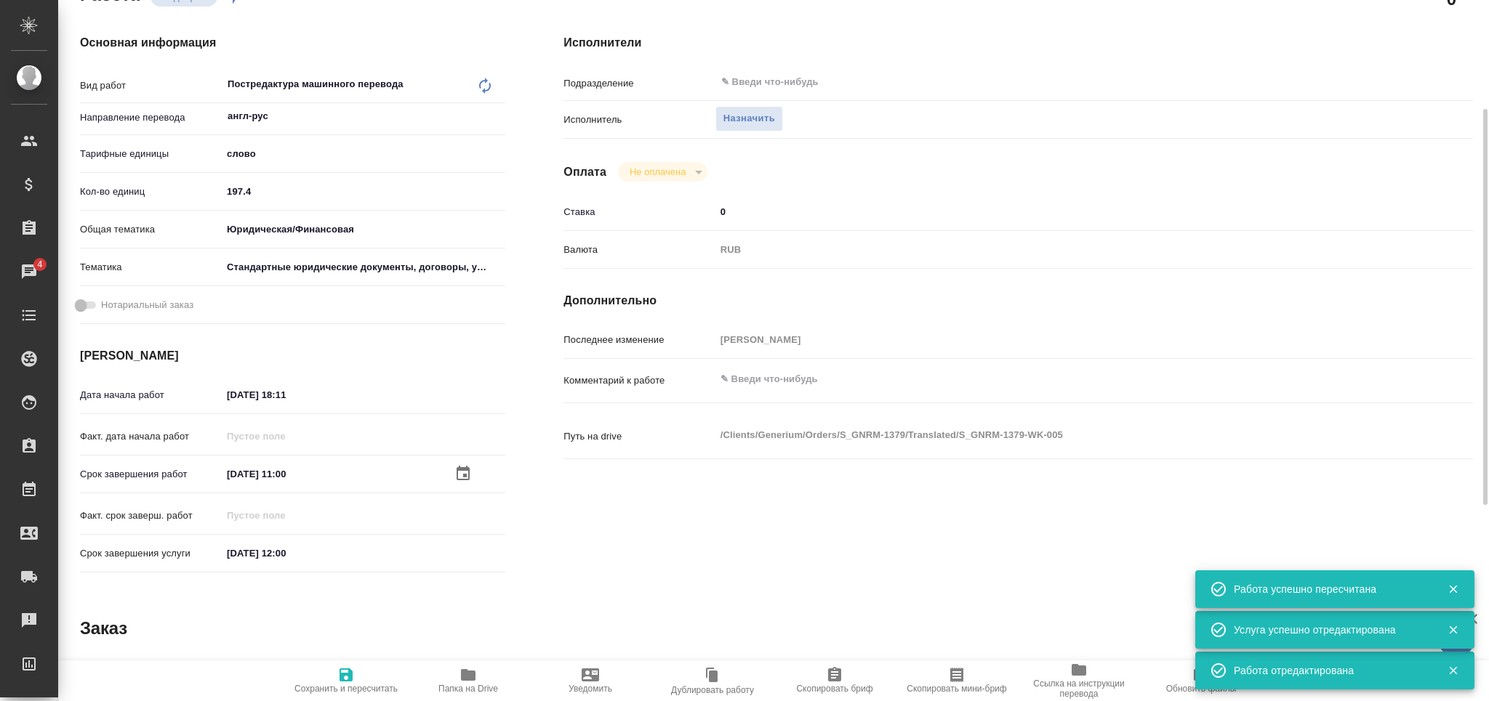
type textarea "x"
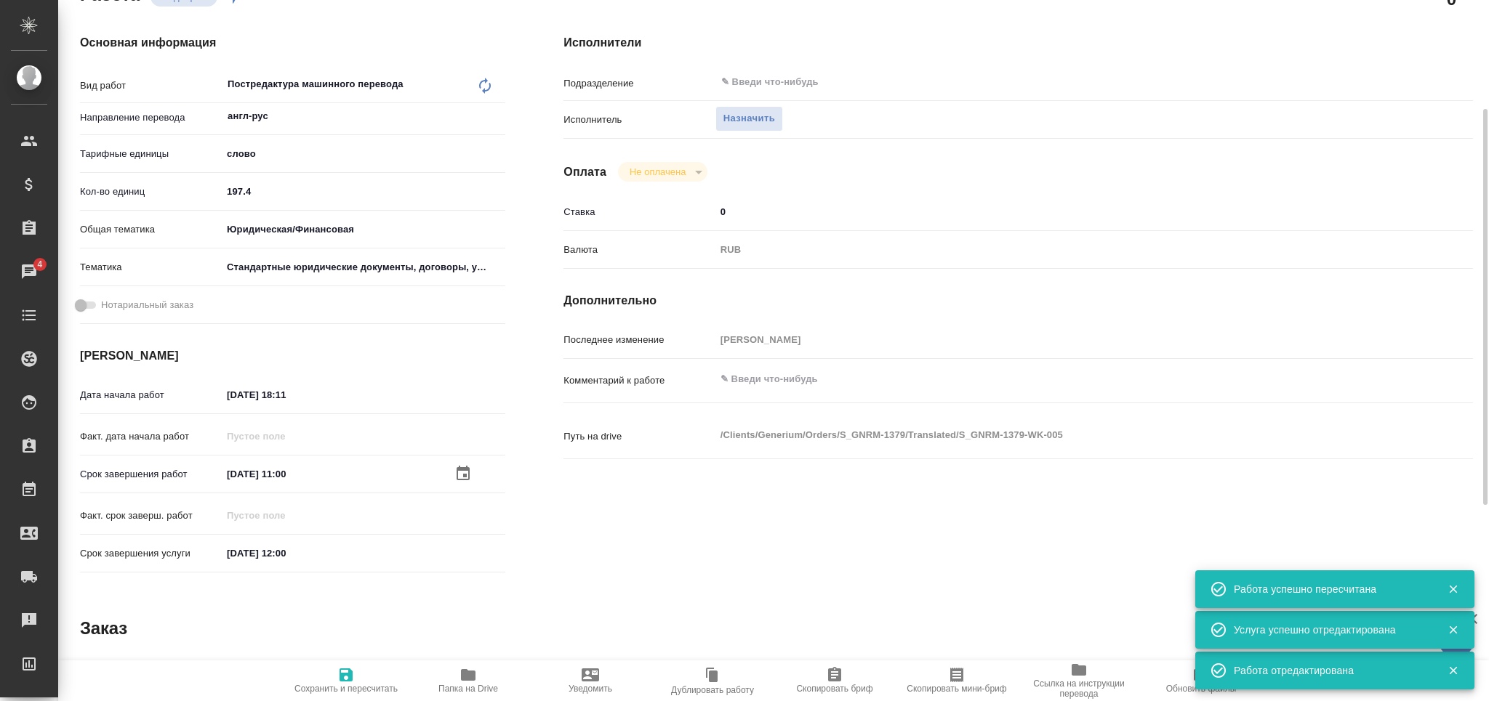
type textarea "x"
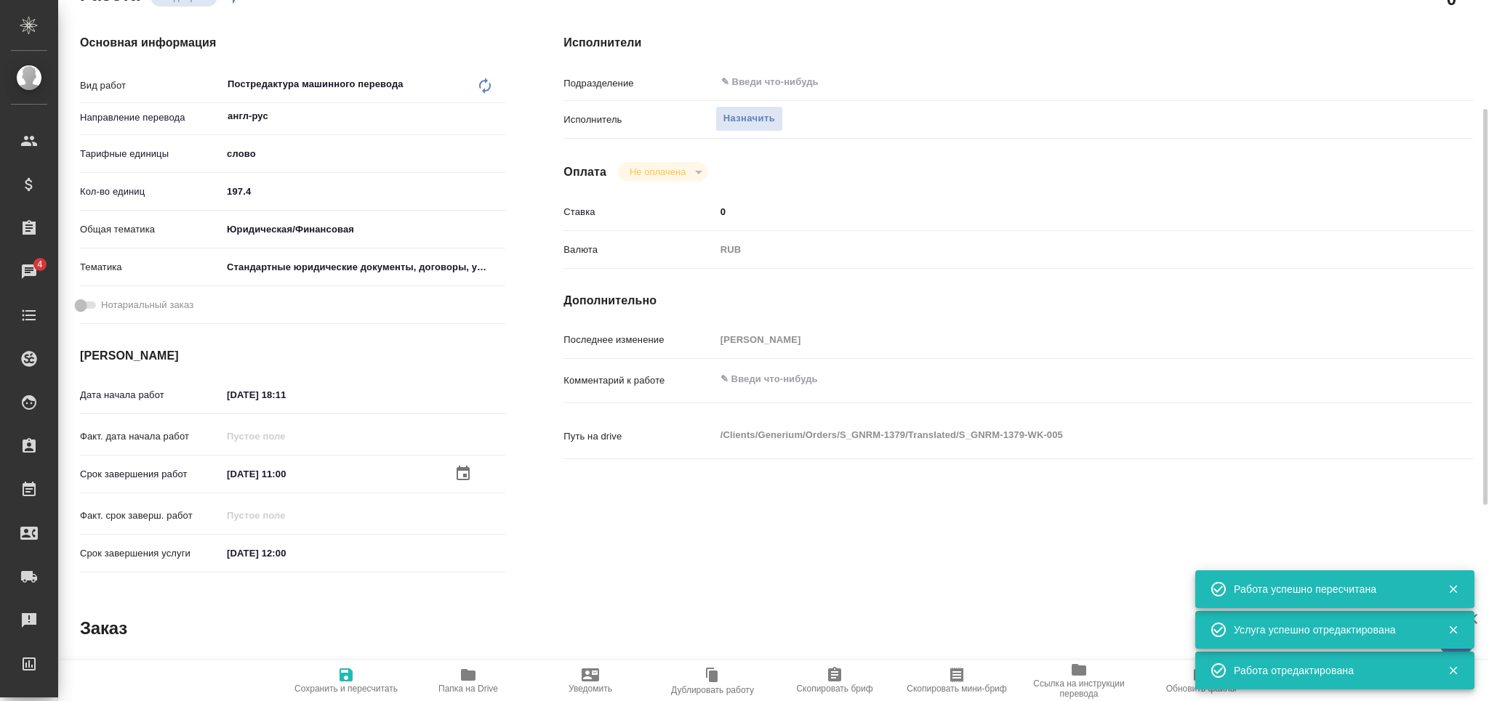
type textarea "x"
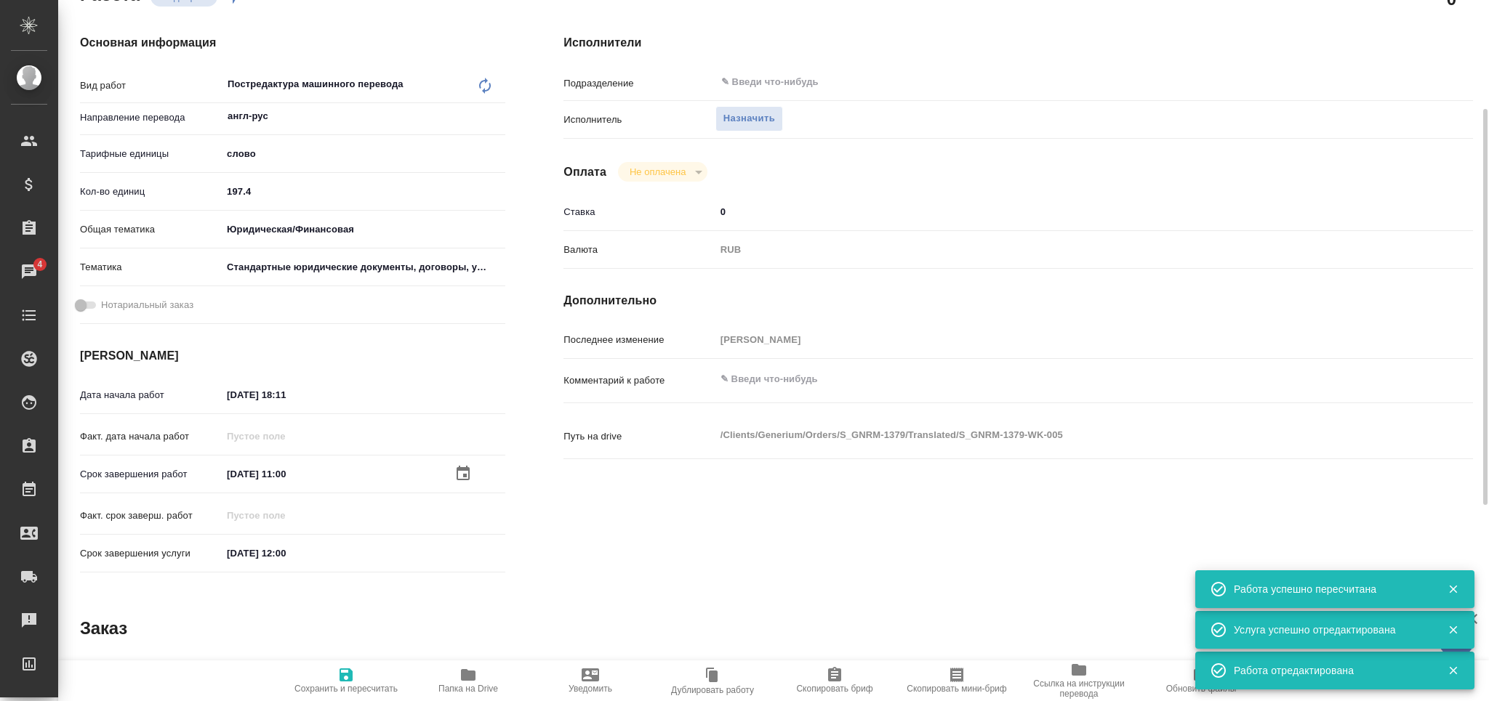
type textarea "x"
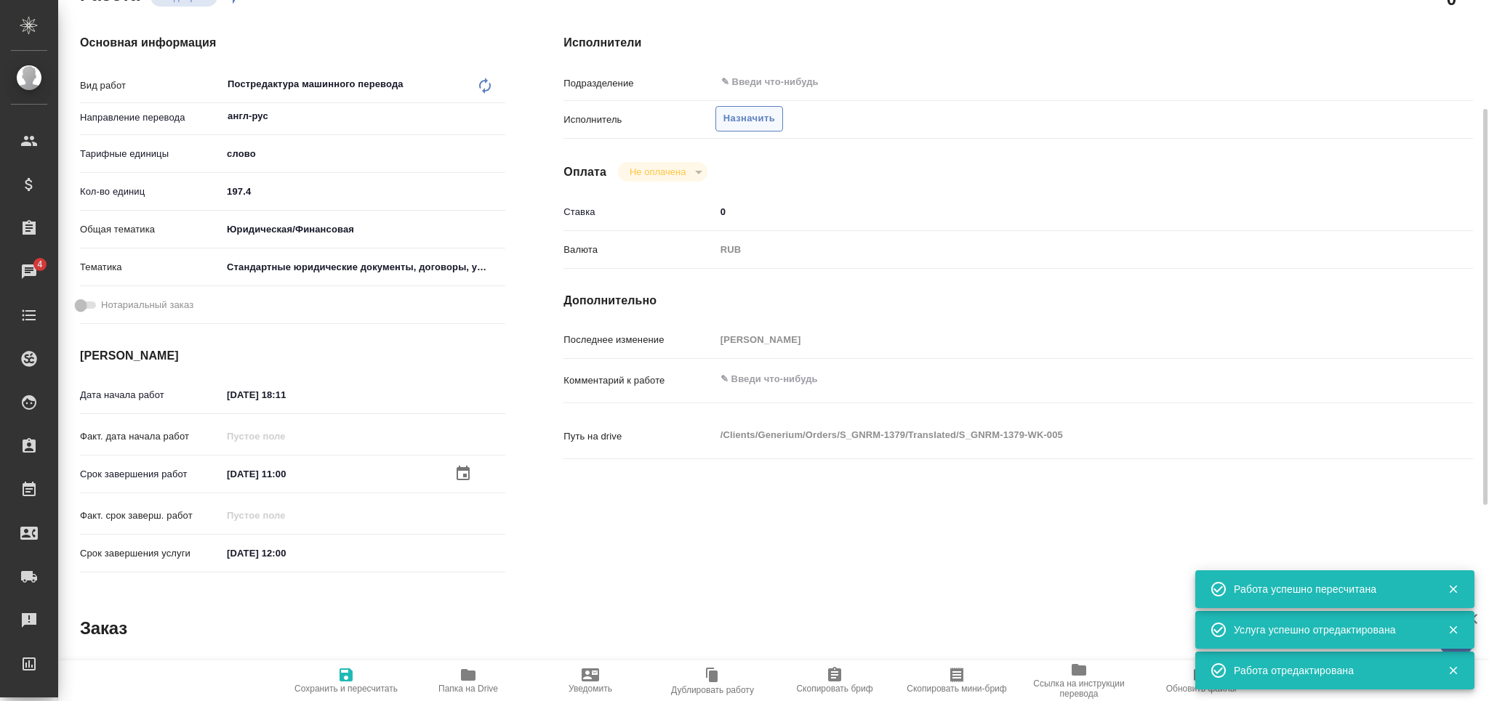
type textarea "x"
click at [950, 682] on icon "button" at bounding box center [956, 675] width 13 height 15
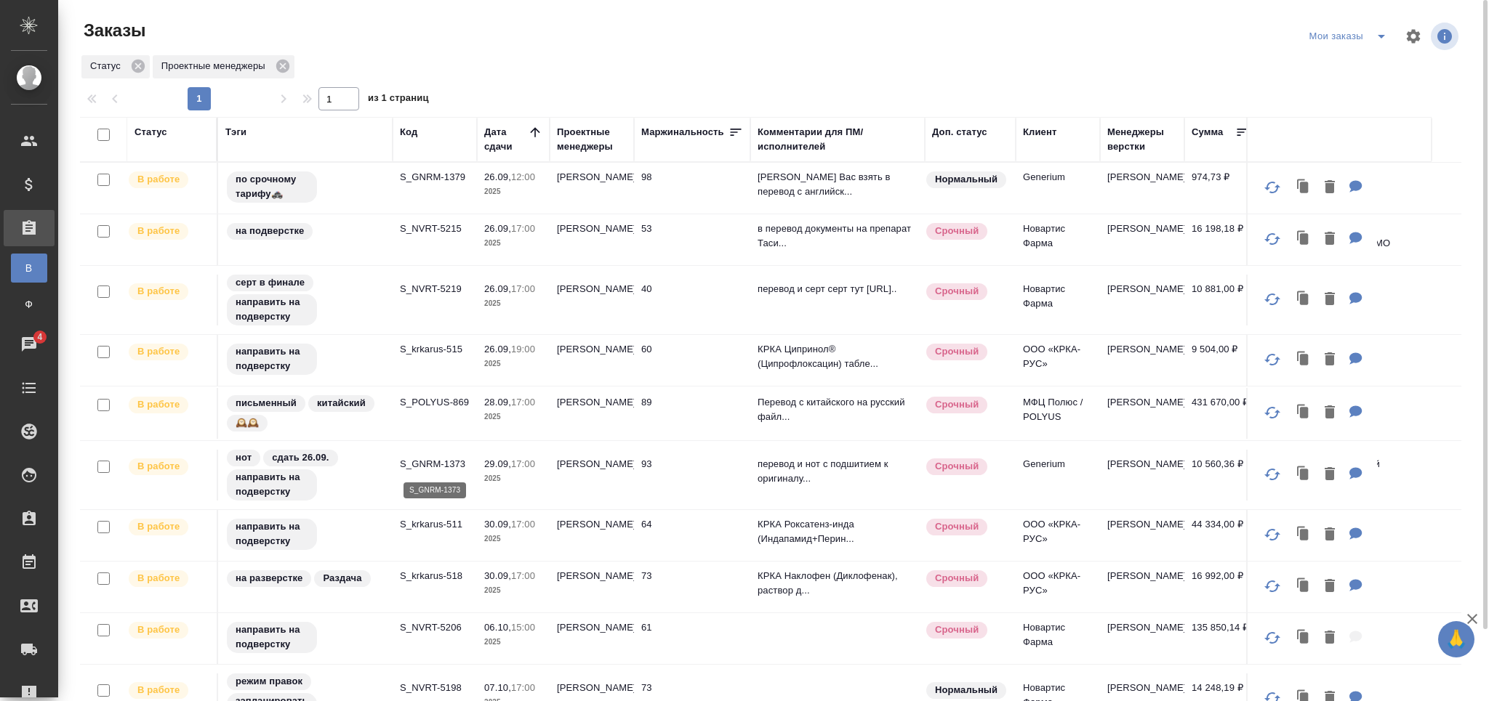
click at [410, 462] on p "S_GNRM-1373" at bounding box center [435, 464] width 70 height 15
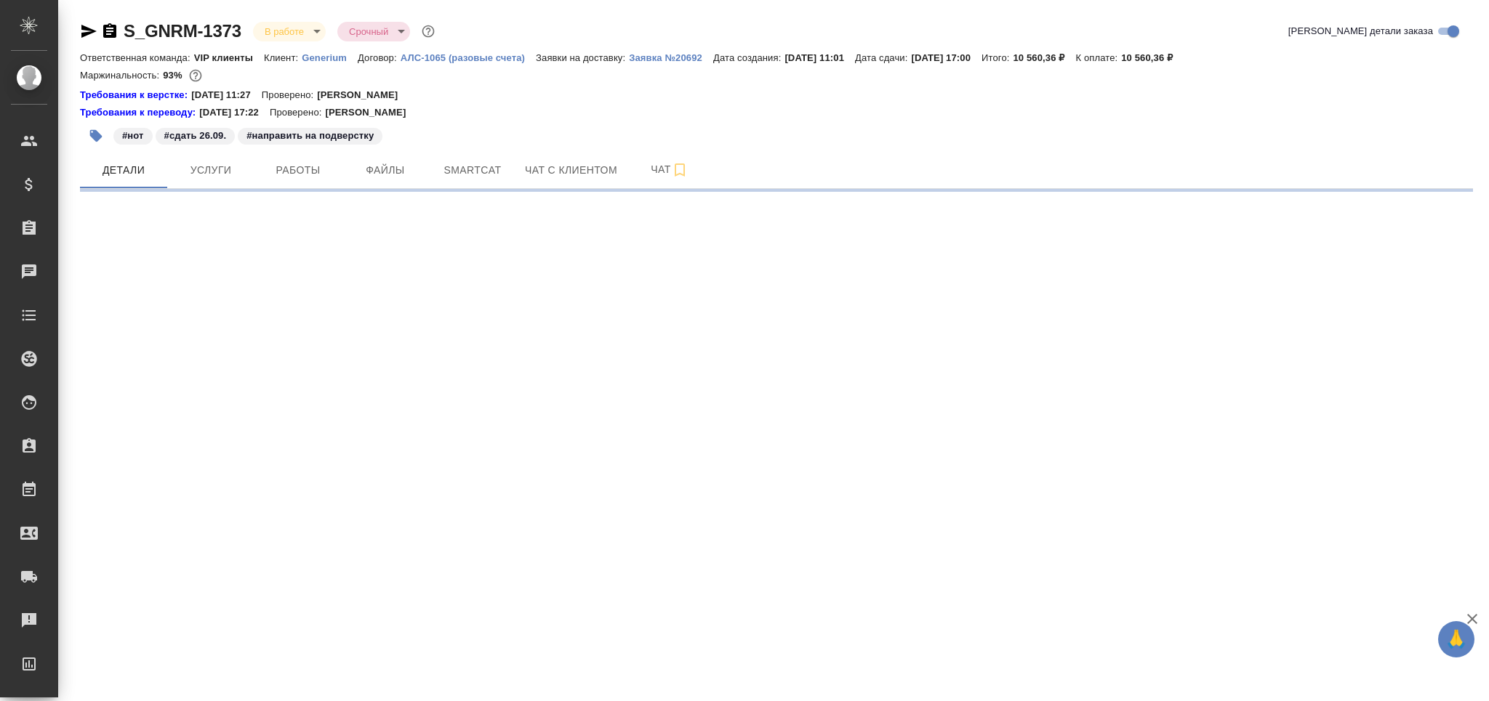
select select "RU"
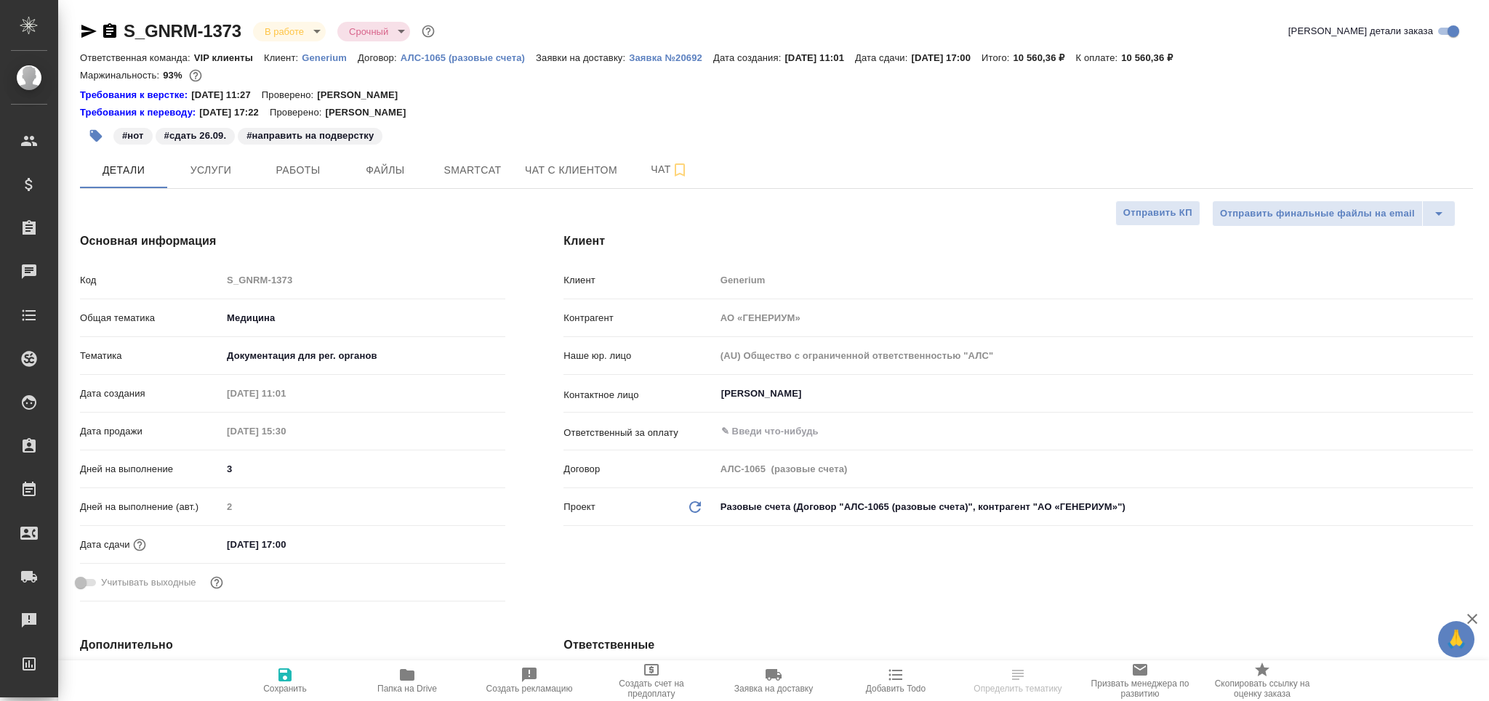
type textarea "x"
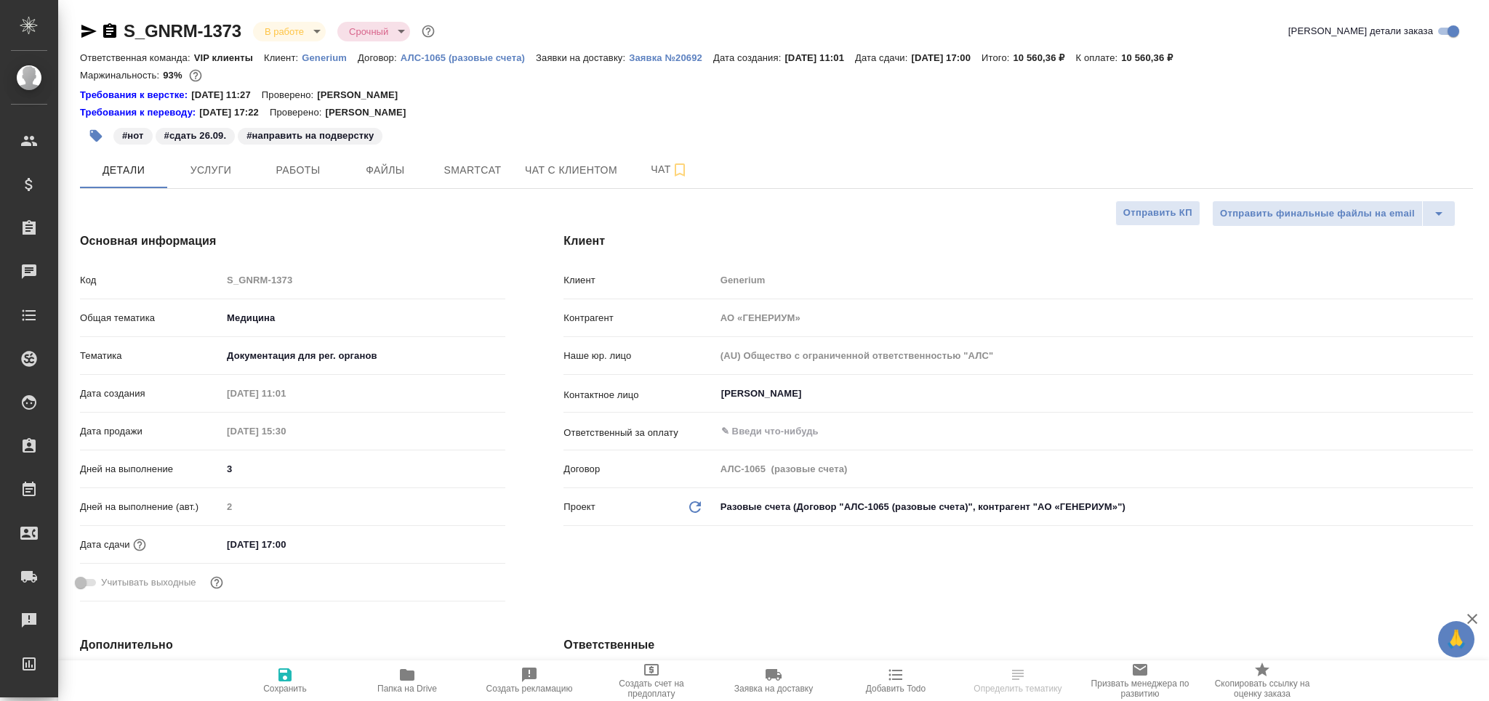
type textarea "x"
click at [301, 176] on span "Работы" at bounding box center [298, 170] width 70 height 18
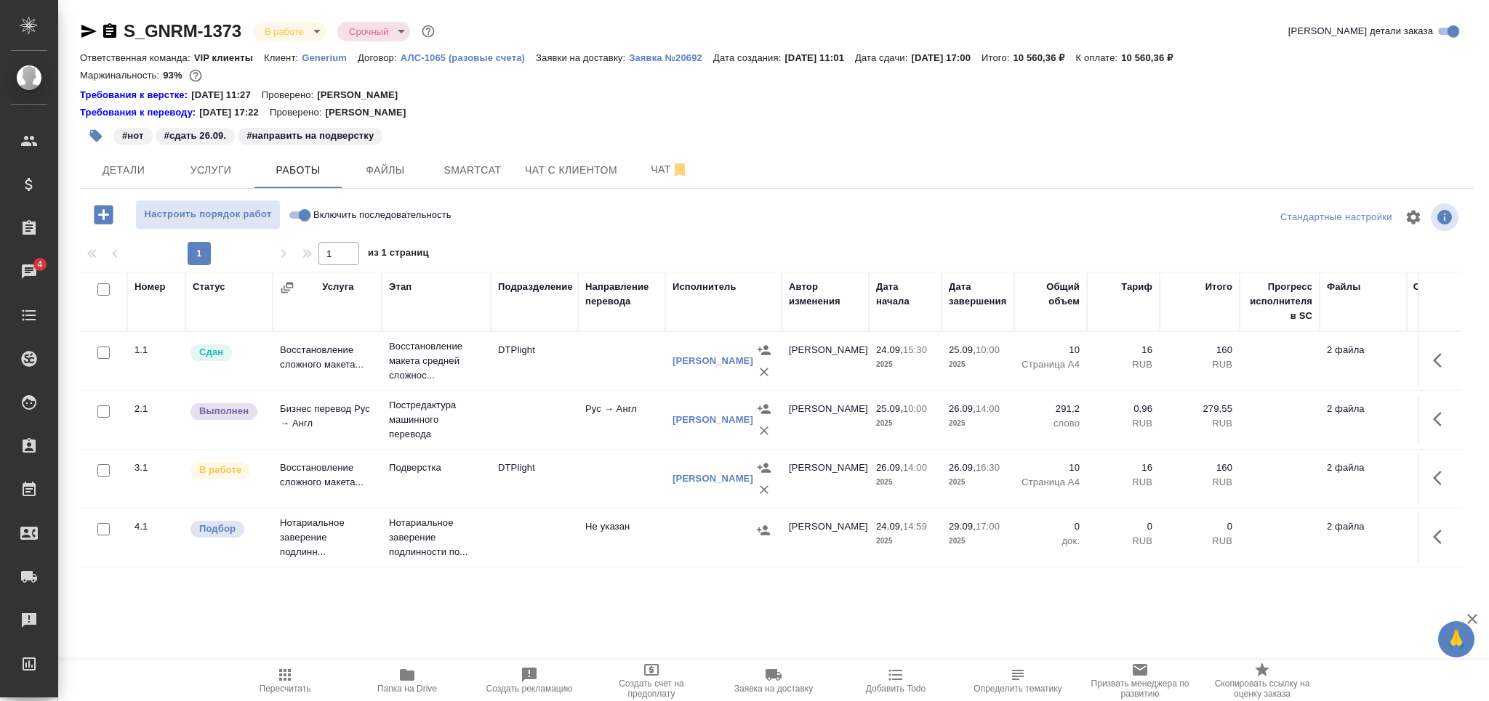
click at [99, 138] on icon "button" at bounding box center [96, 136] width 12 height 12
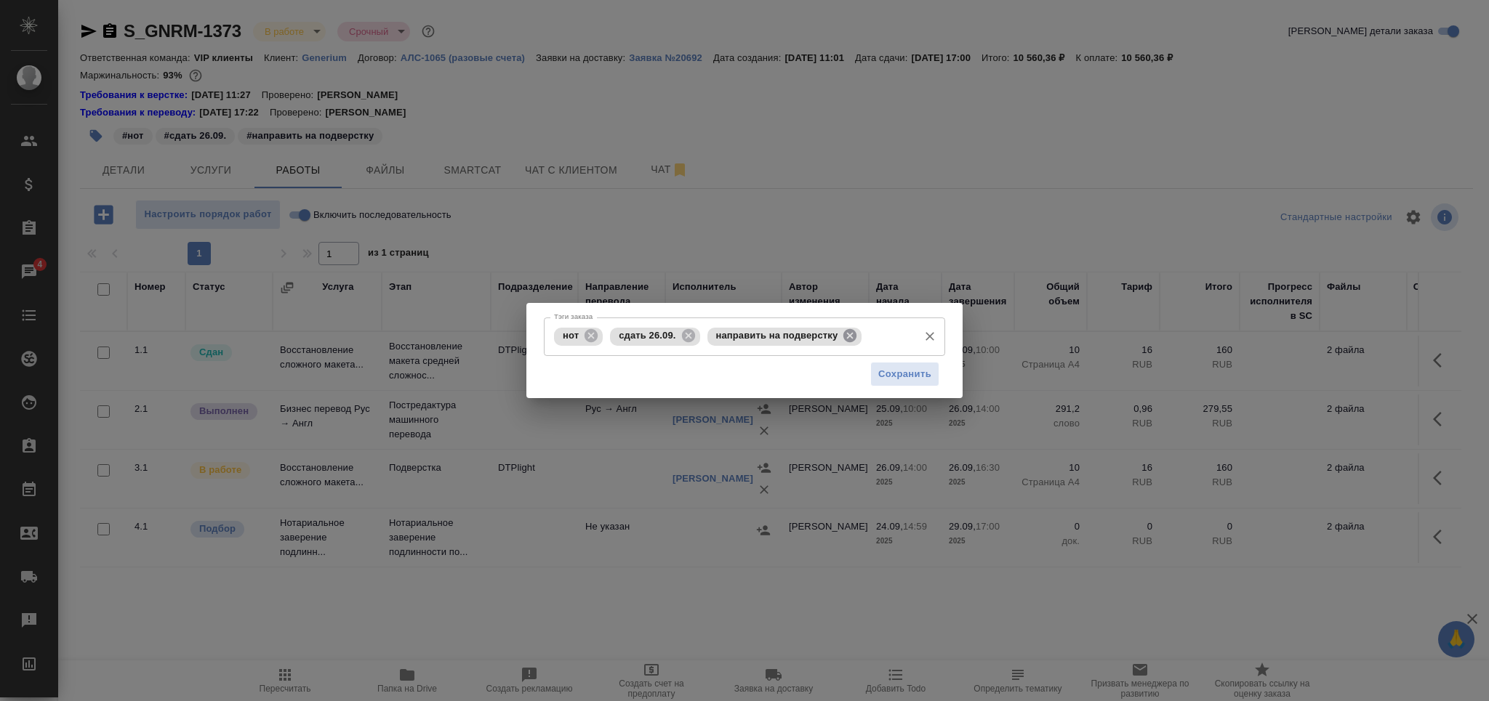
click at [851, 337] on icon at bounding box center [850, 336] width 16 height 16
click at [865, 337] on input "Тэги заказа" at bounding box center [888, 336] width 46 height 25
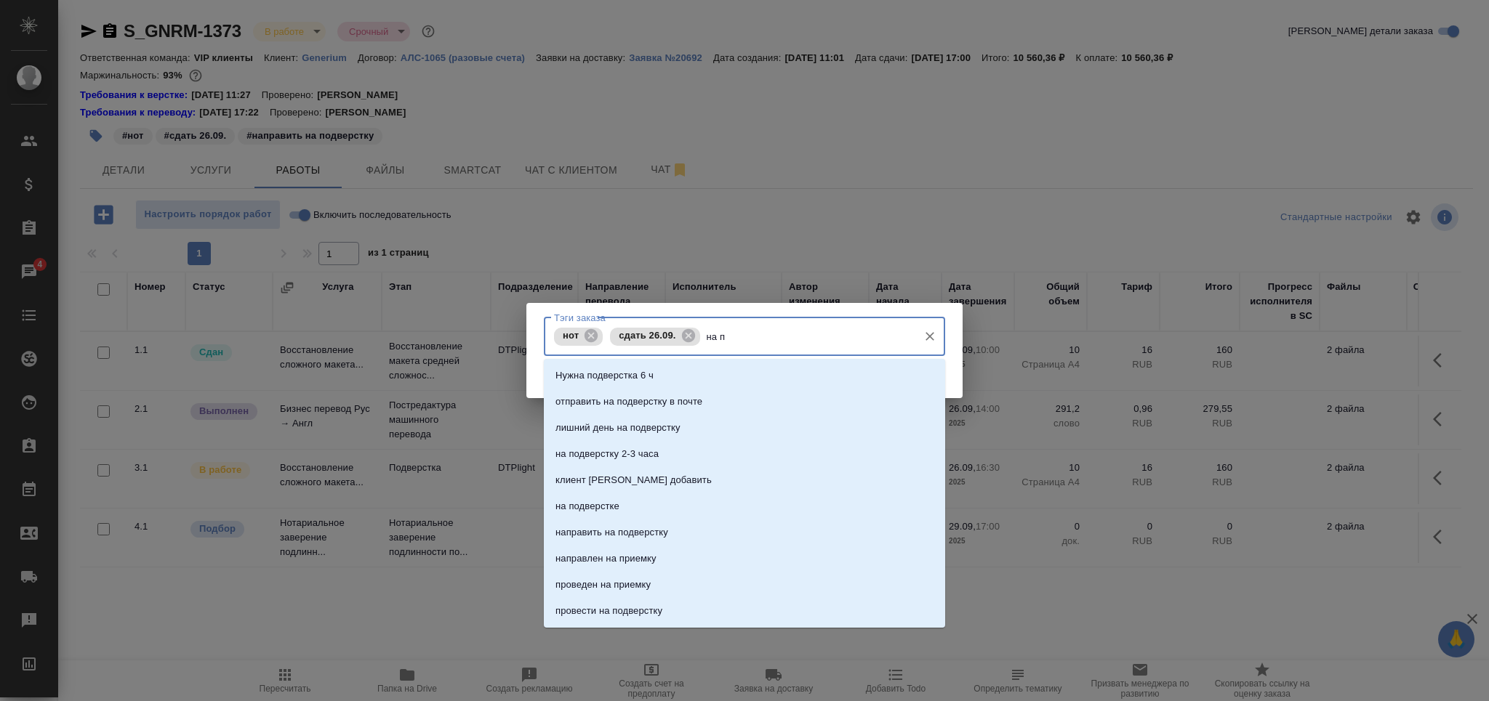
type input "на по"
click at [730, 475] on li "на подверстке" at bounding box center [744, 480] width 401 height 26
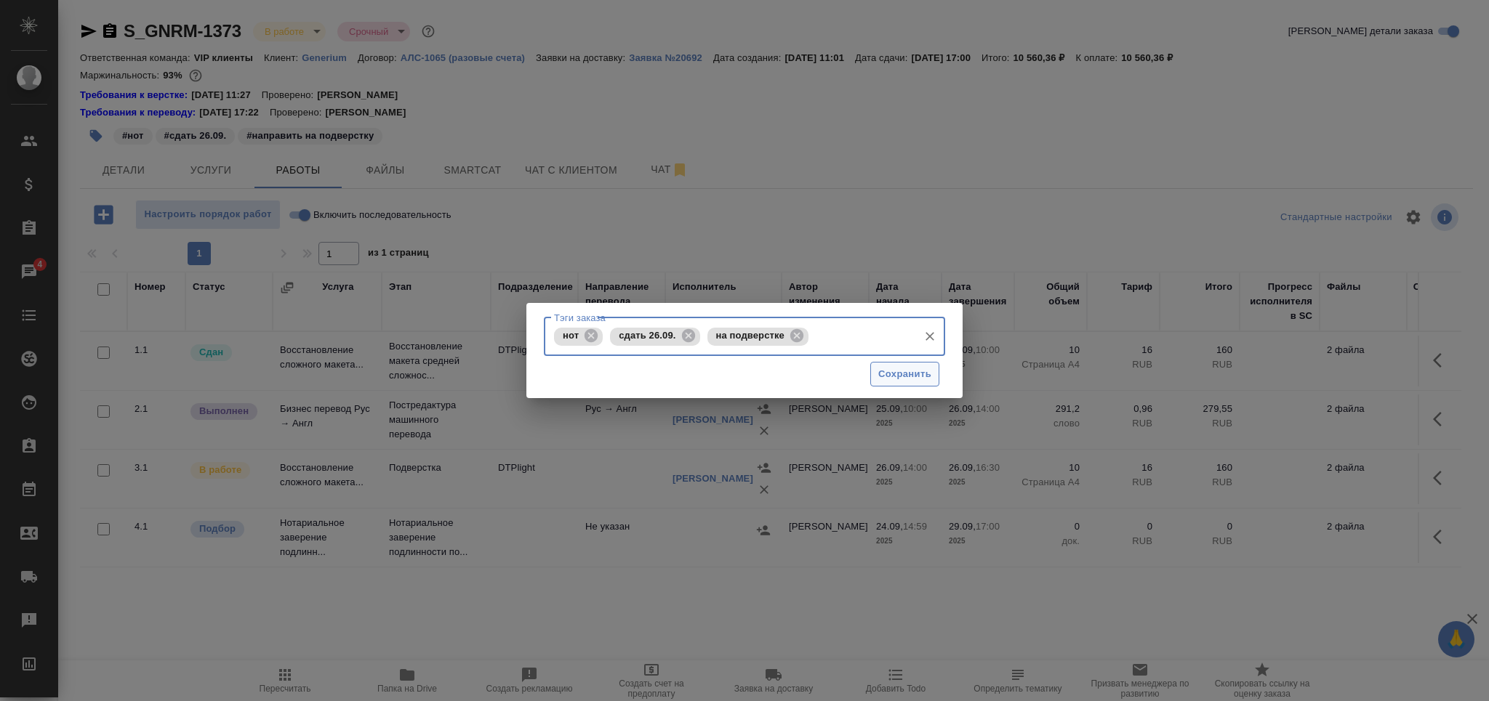
click at [909, 369] on span "Сохранить" at bounding box center [904, 374] width 53 height 17
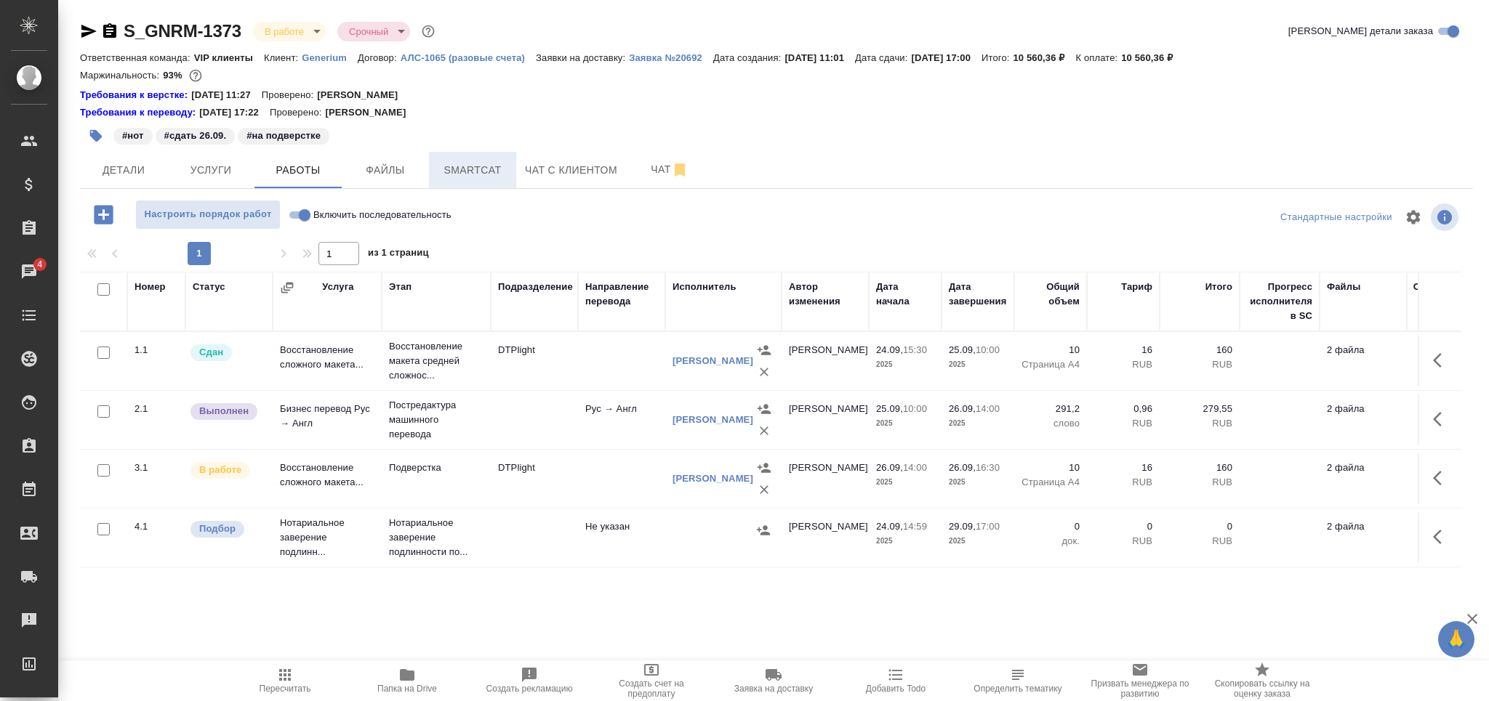
click at [472, 186] on button "Smartcat" at bounding box center [472, 170] width 87 height 36
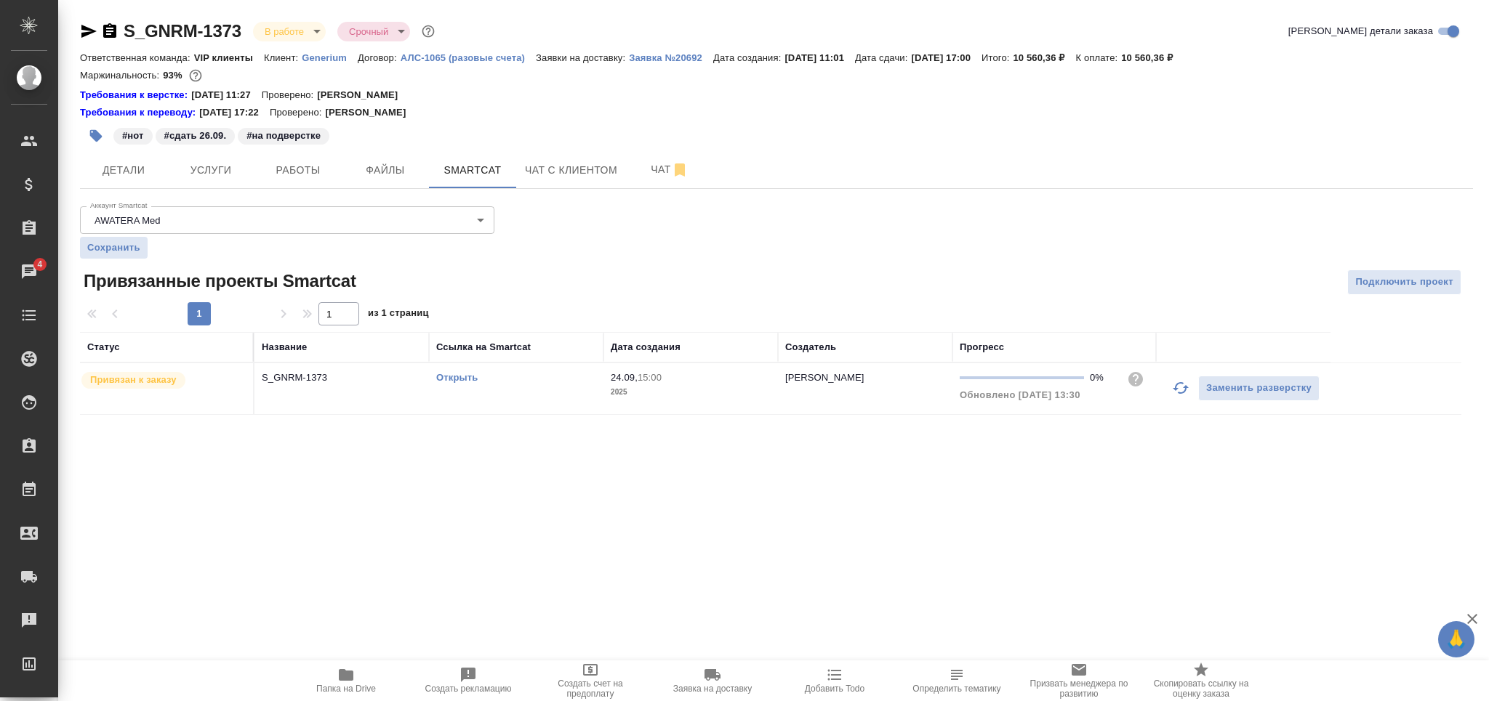
click at [563, 389] on td "Открыть" at bounding box center [516, 388] width 174 height 51
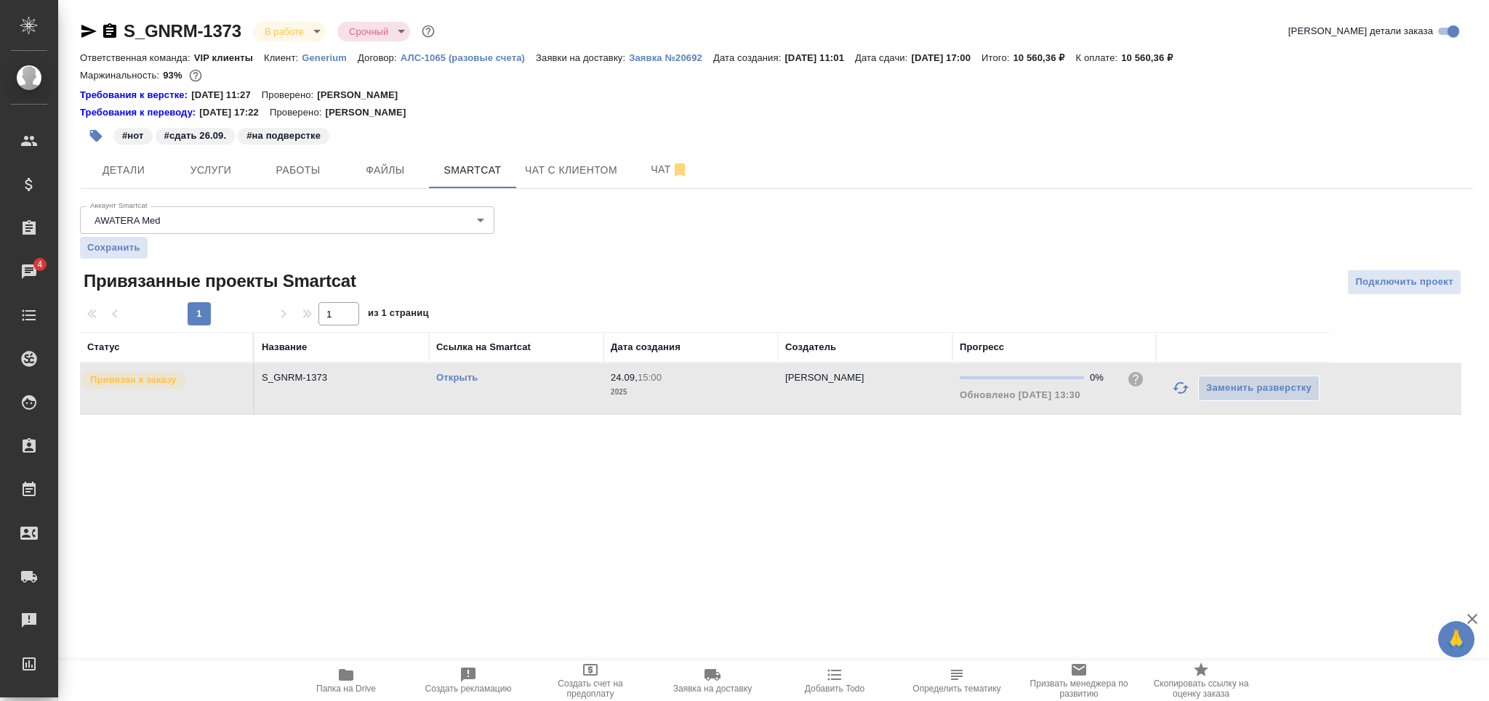
click at [563, 389] on td "Открыть" at bounding box center [516, 388] width 174 height 51
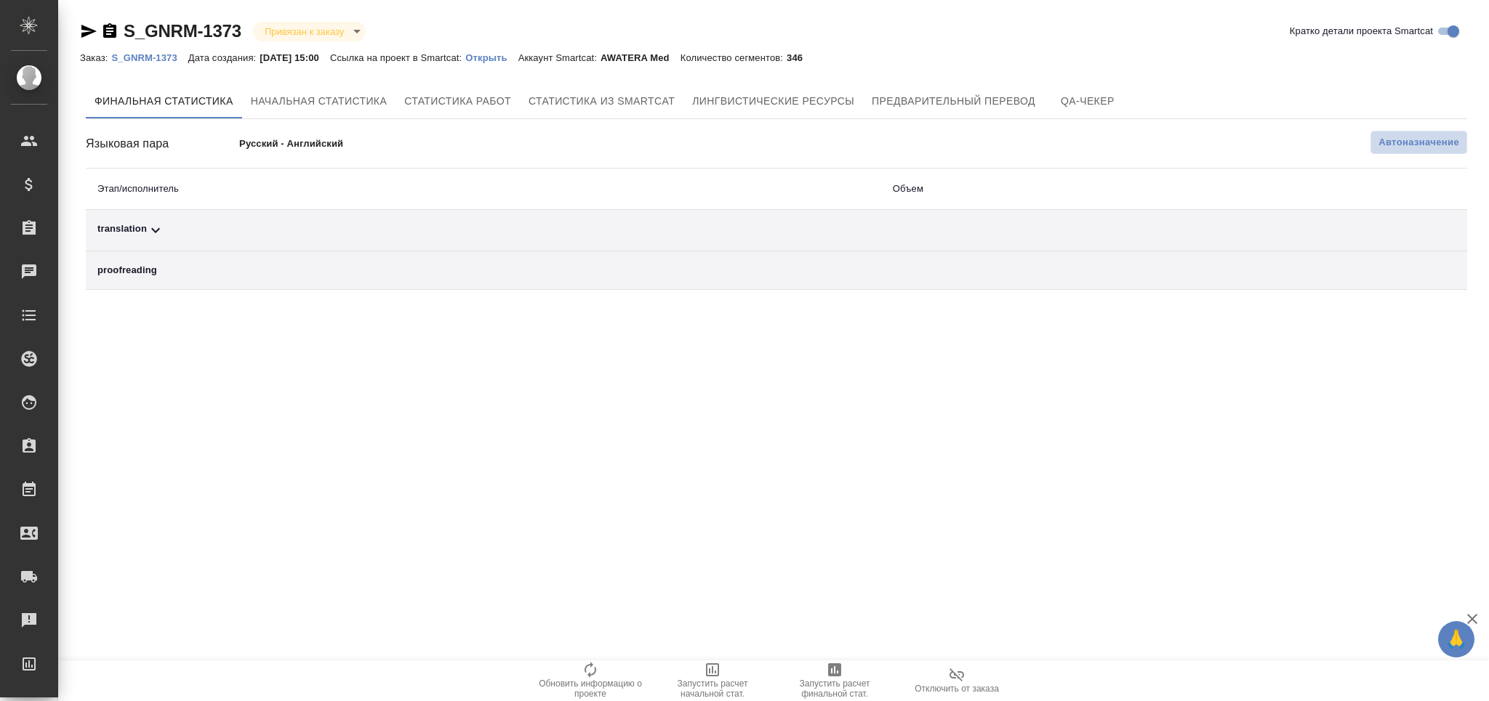
click at [1386, 142] on span "Автоназначение" at bounding box center [1418, 142] width 81 height 15
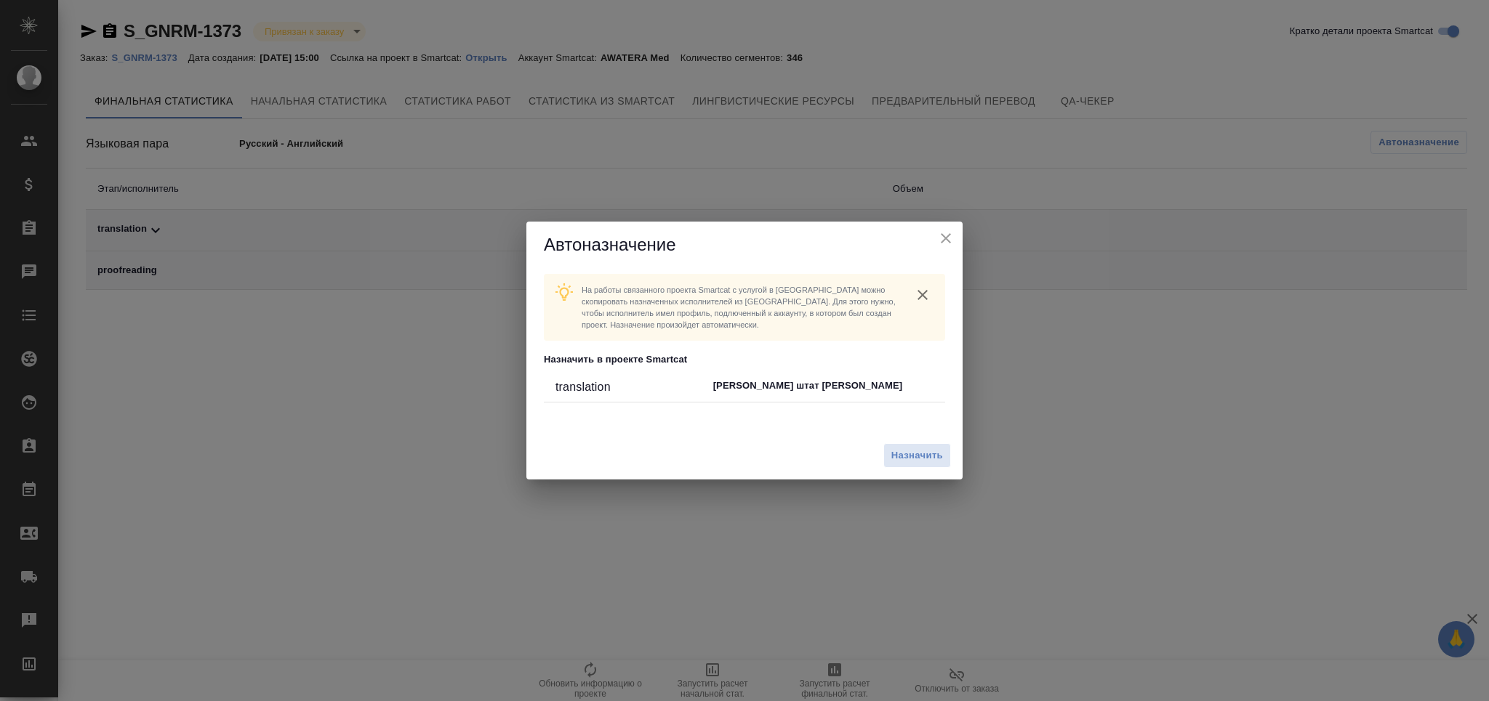
click at [916, 470] on div "Назначить" at bounding box center [744, 456] width 436 height 49
click at [917, 452] on span "Назначить" at bounding box center [917, 456] width 52 height 17
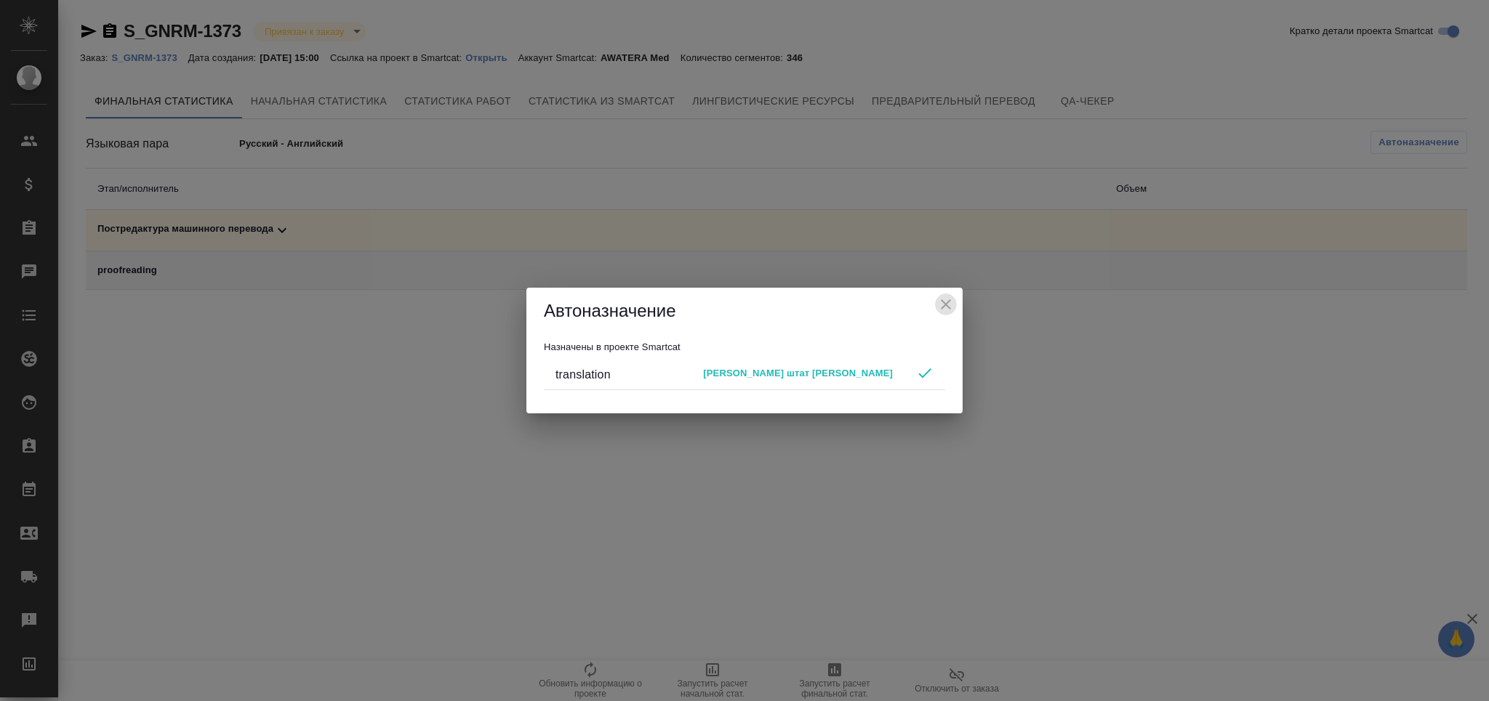
click at [946, 309] on icon "close" at bounding box center [945, 304] width 17 height 17
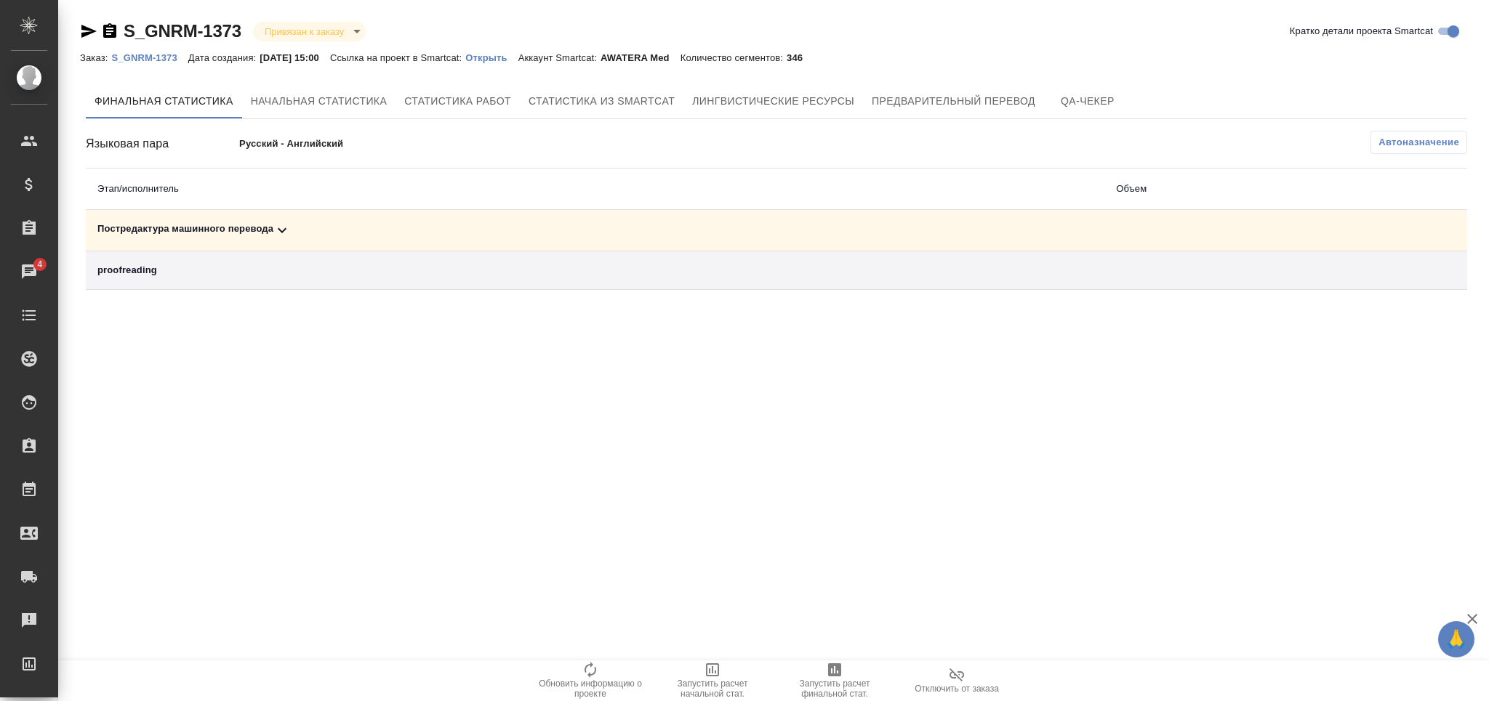
click at [836, 681] on span "Запустить расчет финальной стат." at bounding box center [834, 689] width 105 height 20
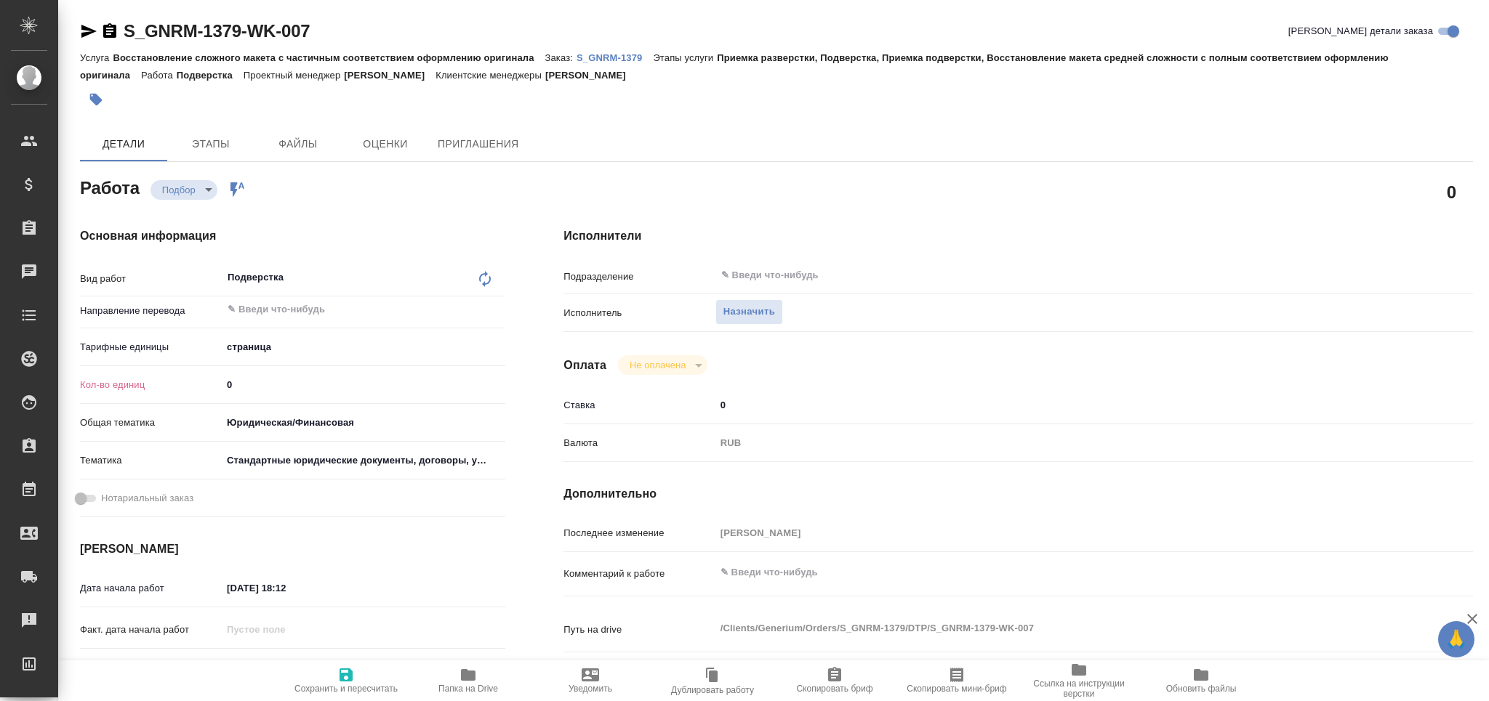
type textarea "x"
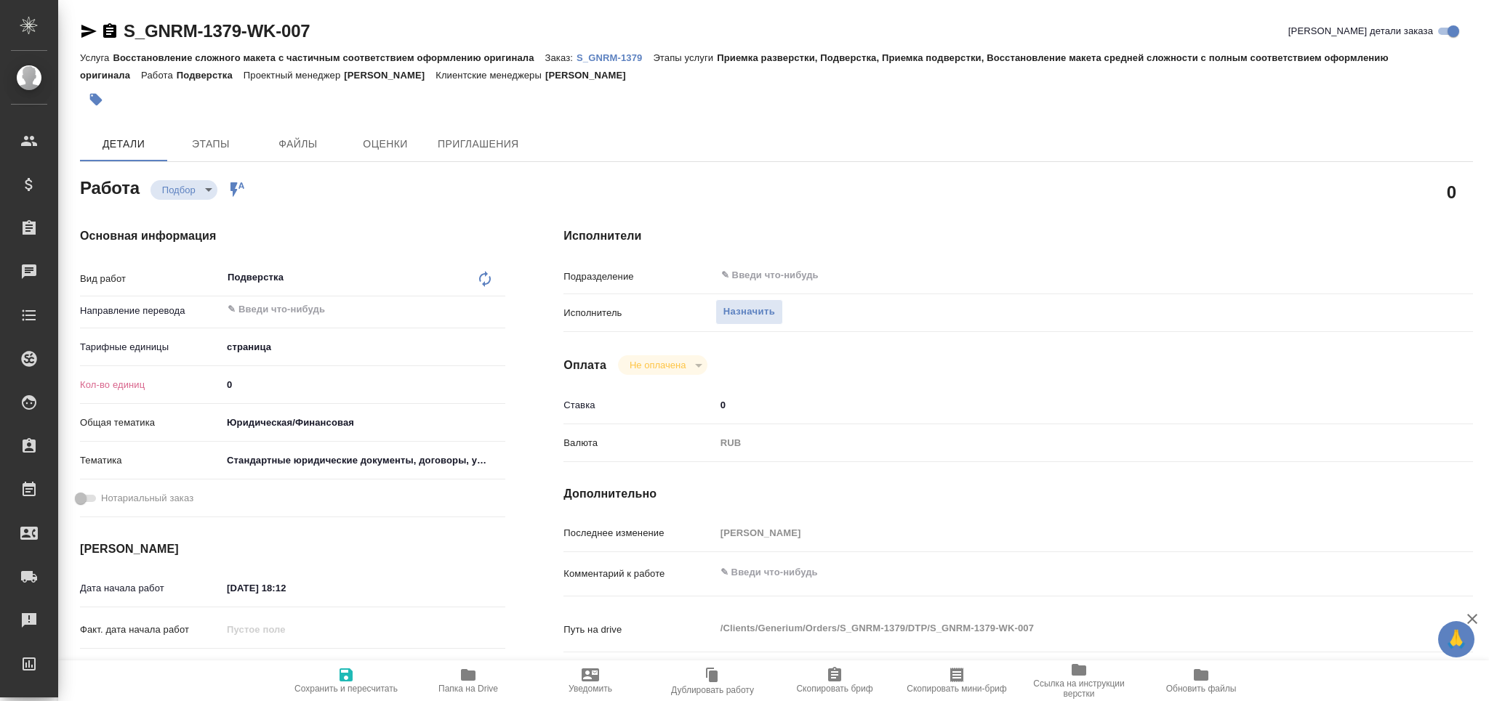
type textarea "x"
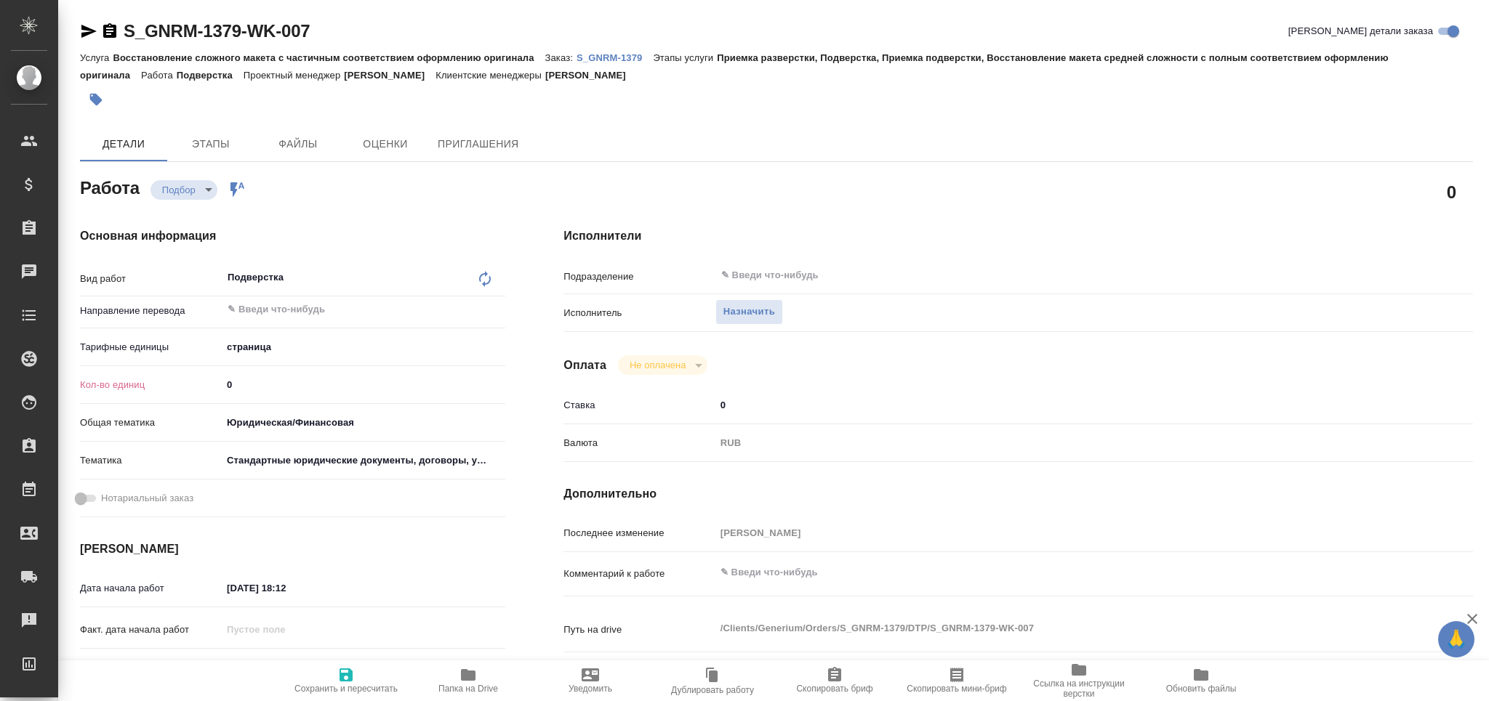
type textarea "x"
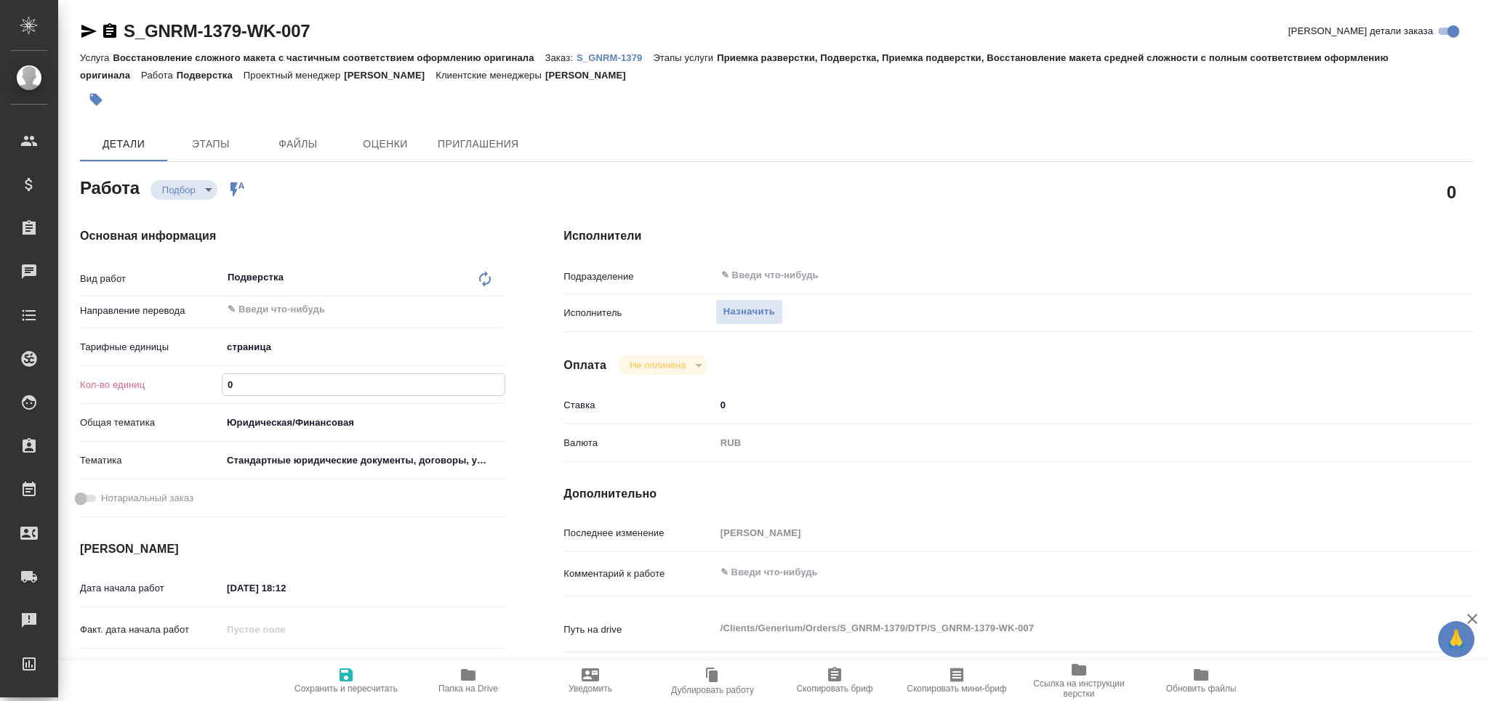
click at [230, 379] on input "0" at bounding box center [363, 384] width 282 height 21
type textarea "x"
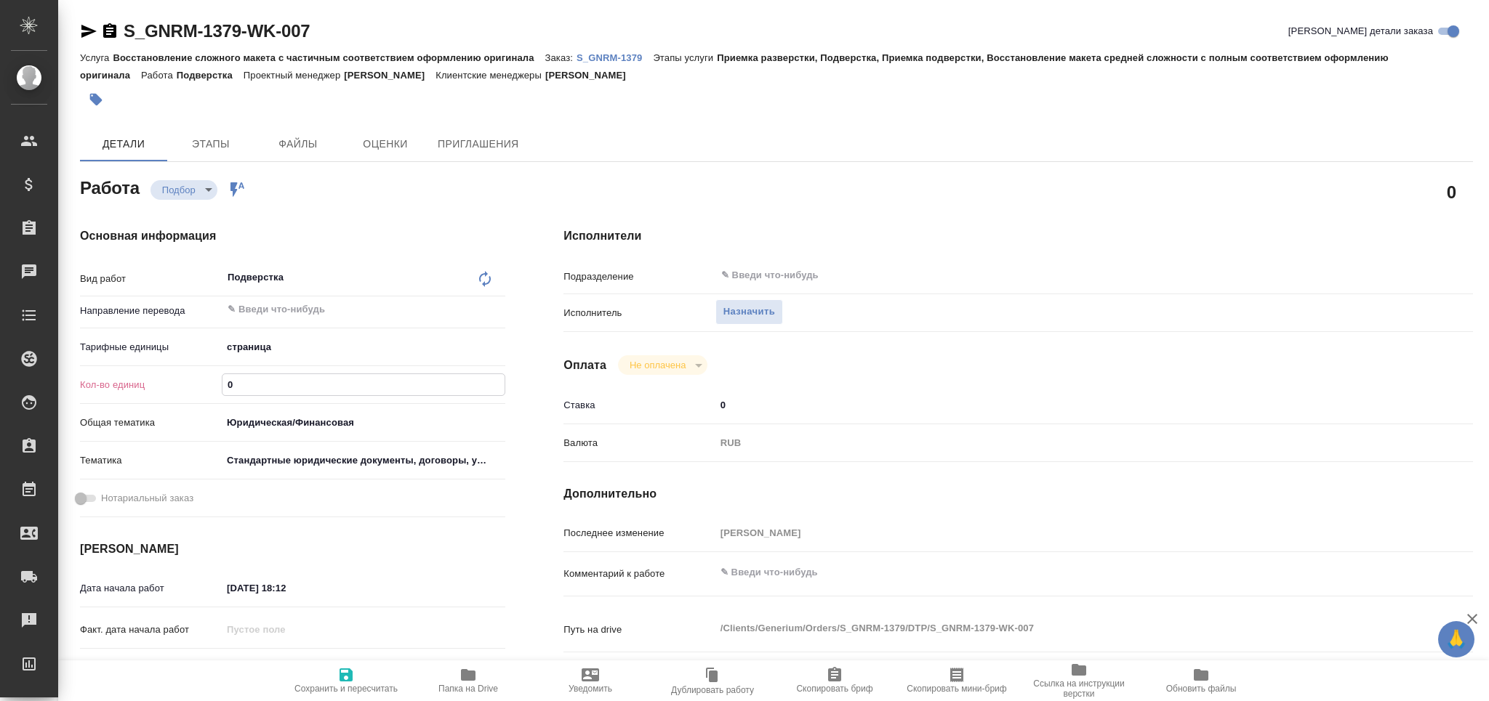
type textarea "x"
type input "1"
type textarea "x"
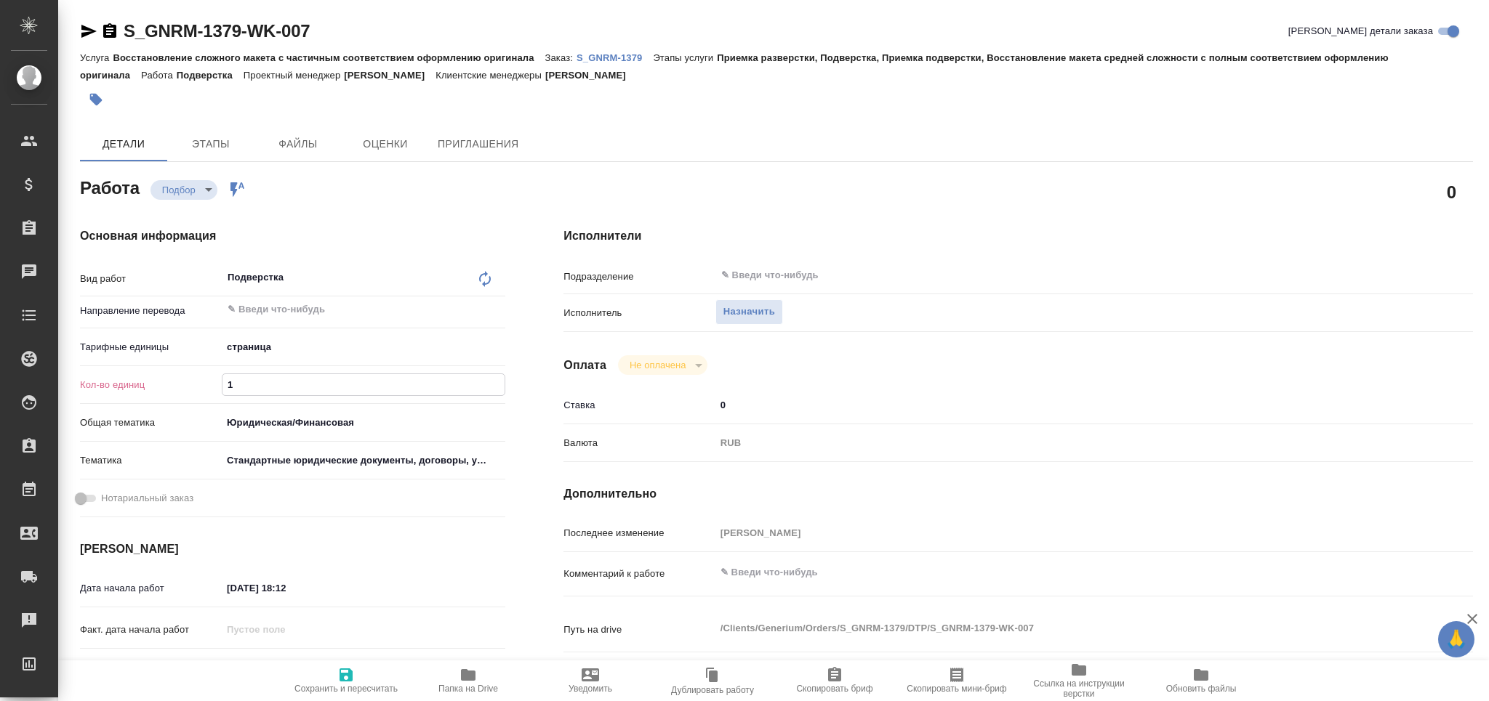
type textarea "x"
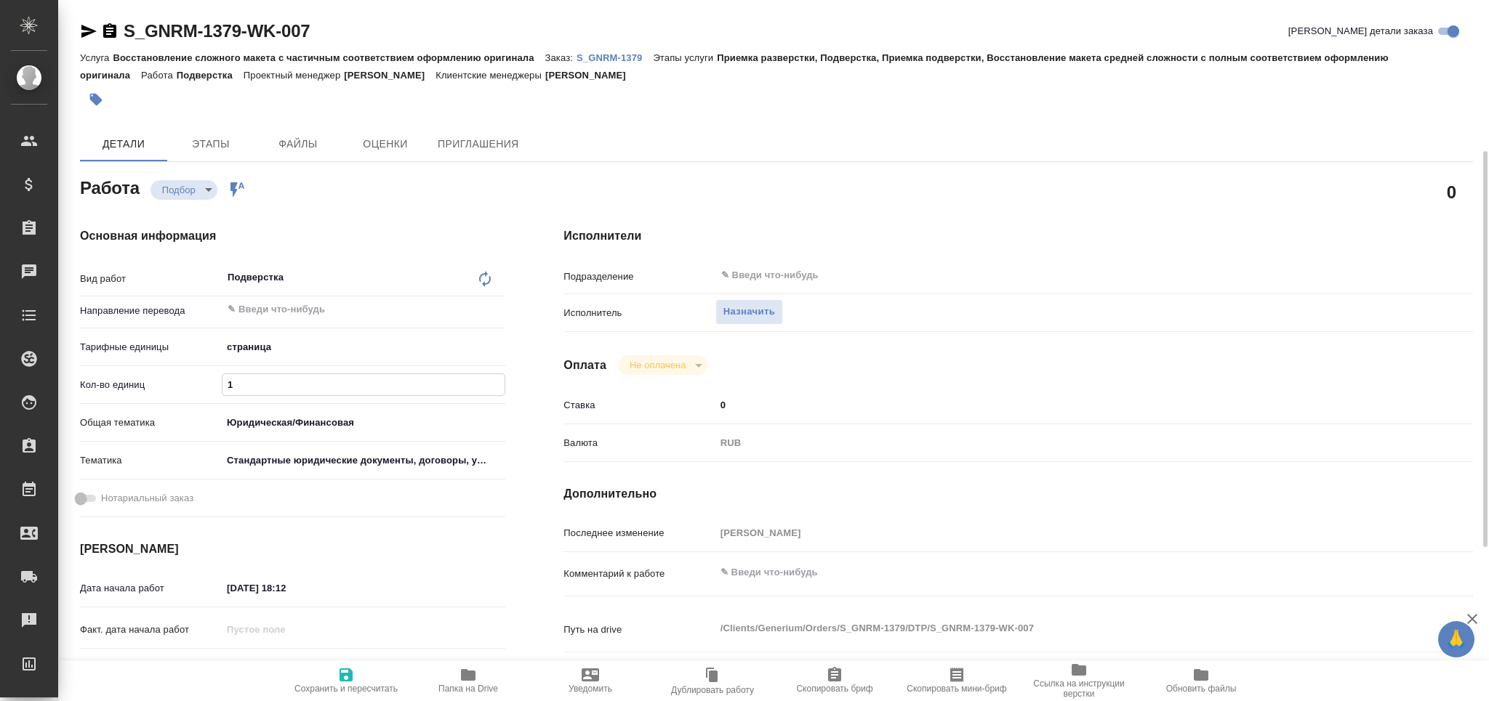
type textarea "x"
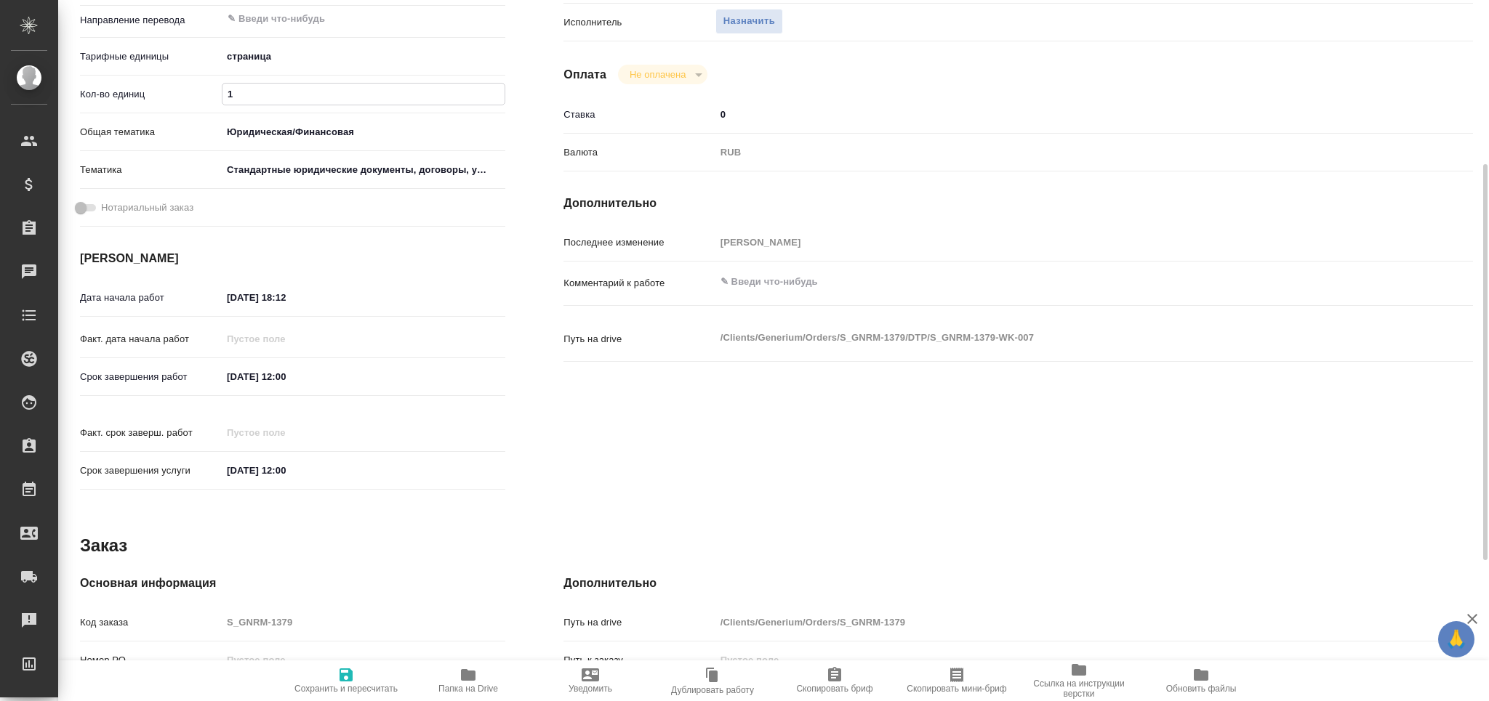
type input "1"
drag, startPoint x: 234, startPoint y: 373, endPoint x: 119, endPoint y: 369, distance: 114.9
click at [119, 369] on div "Срок завершения работ [DATE] 12:00" at bounding box center [292, 376] width 425 height 25
type textarea "x"
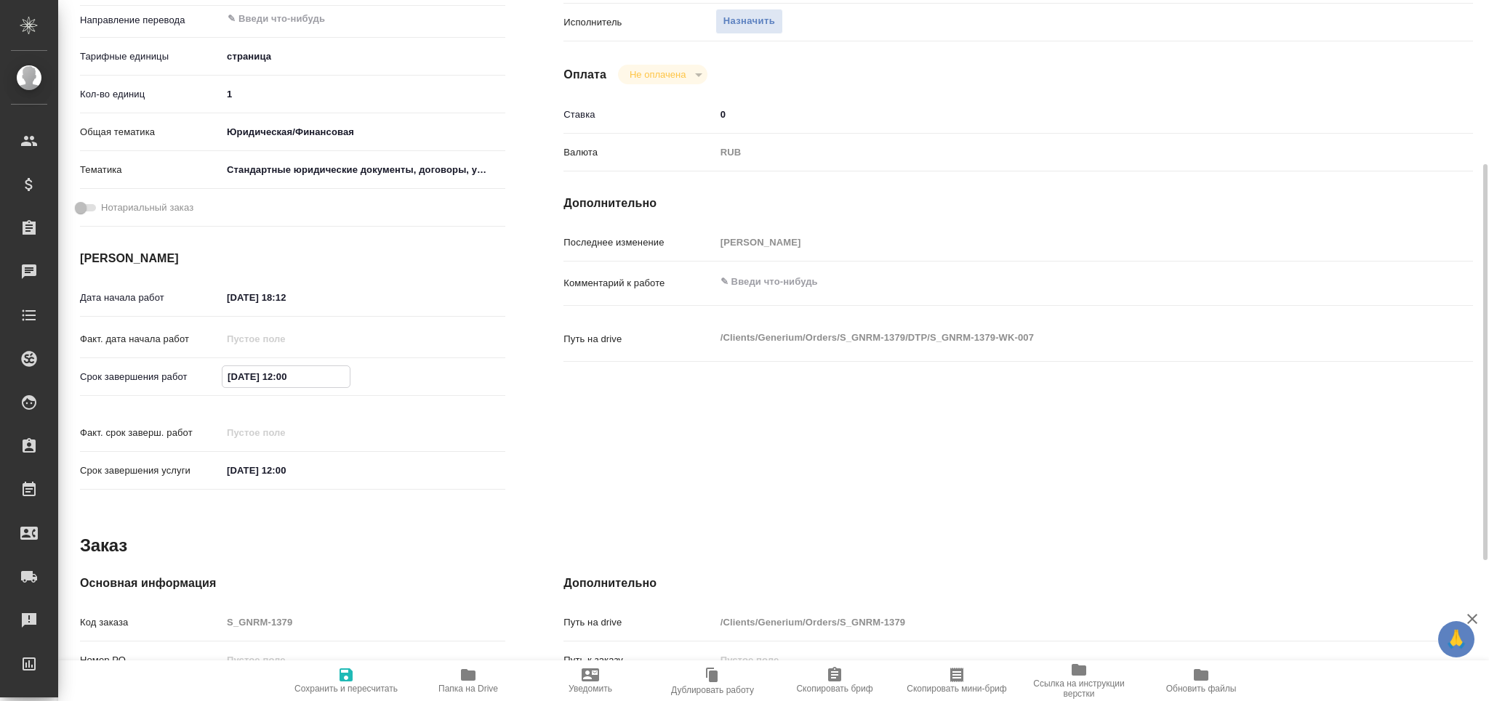
type textarea "x"
drag, startPoint x: 292, startPoint y: 297, endPoint x: 166, endPoint y: 288, distance: 126.1
click at [166, 288] on div "Дата начала работ [DATE] 18:12" at bounding box center [292, 297] width 425 height 25
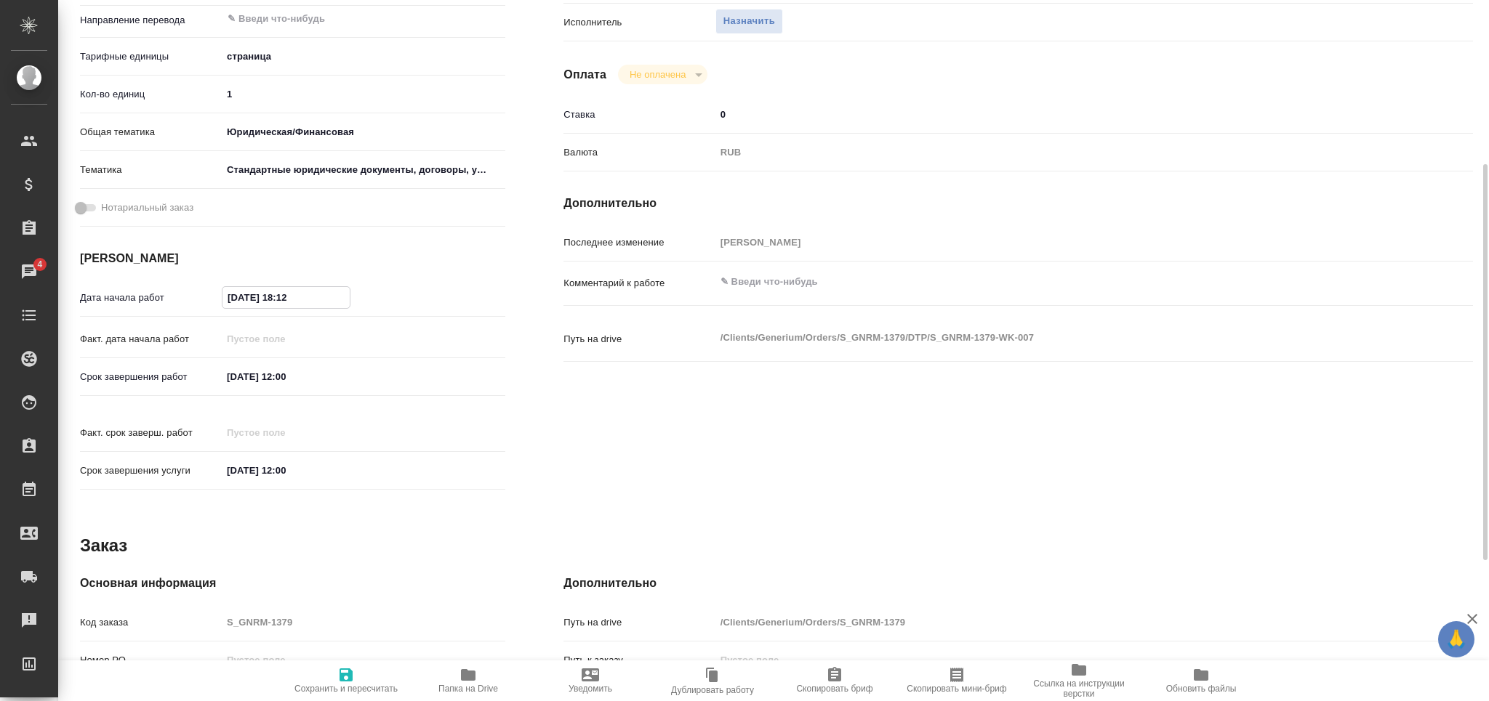
paste input "[DATE] 12:00"
type input "[DATE] 12:00"
type textarea "x"
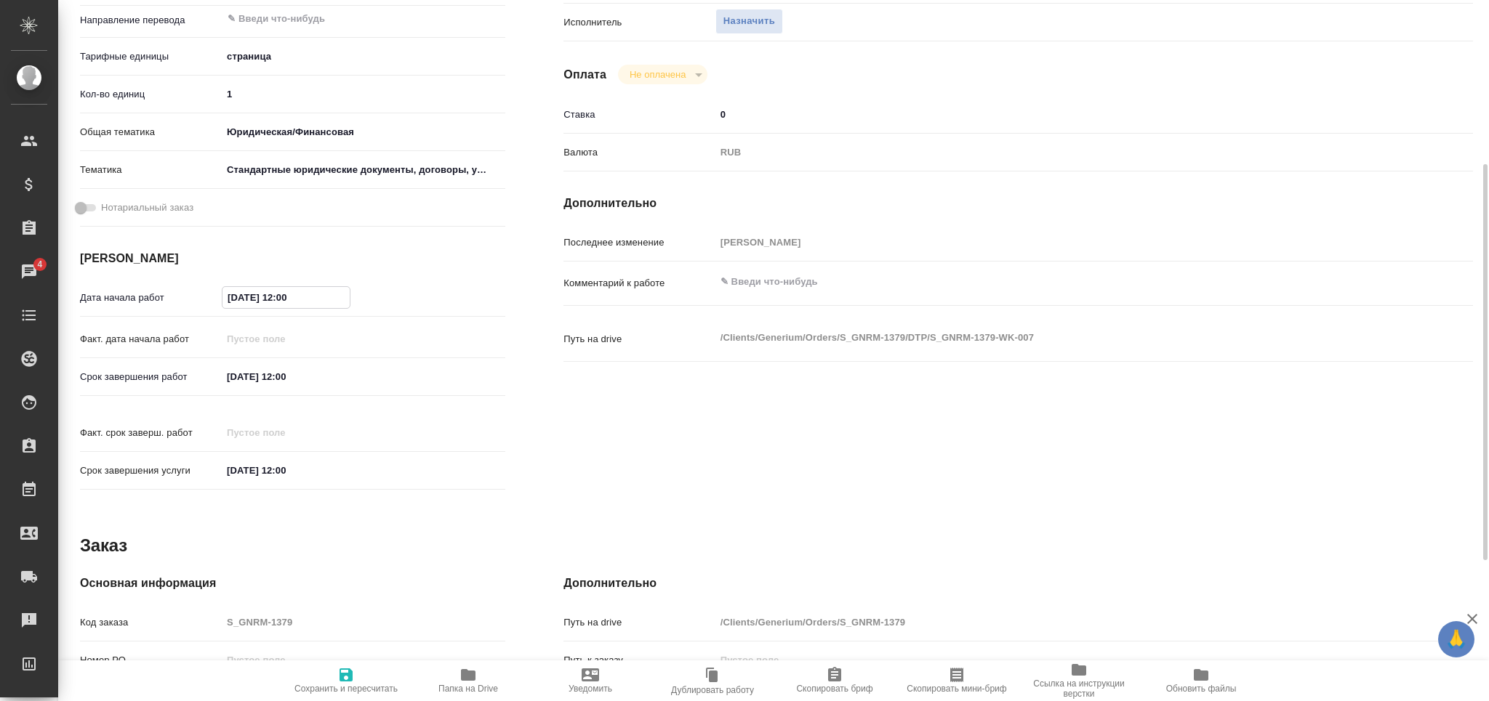
type textarea "x"
drag, startPoint x: 284, startPoint y: 299, endPoint x: 292, endPoint y: 301, distance: 8.1
click at [292, 301] on input "[DATE] 12:00" at bounding box center [285, 297] width 127 height 21
type input "[DATE] 11:00"
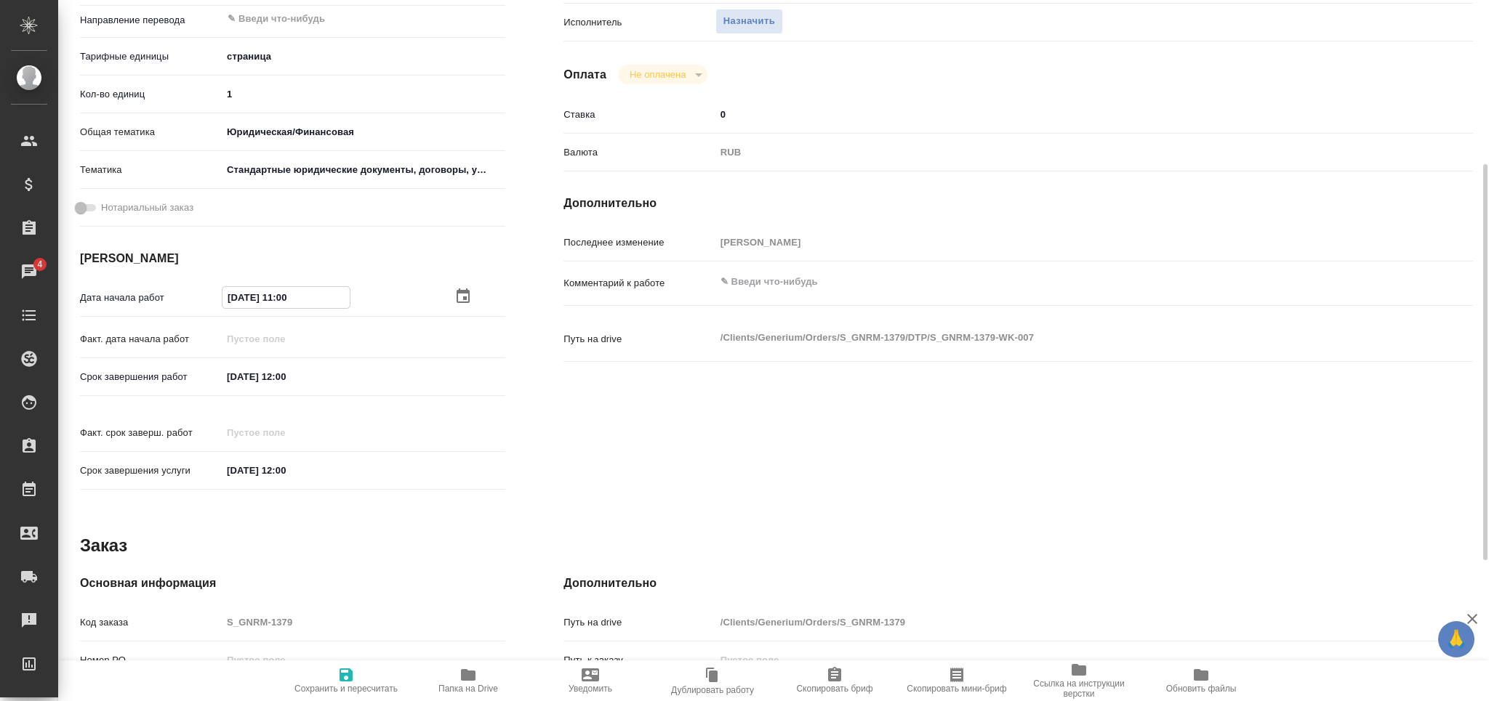
type textarea "x"
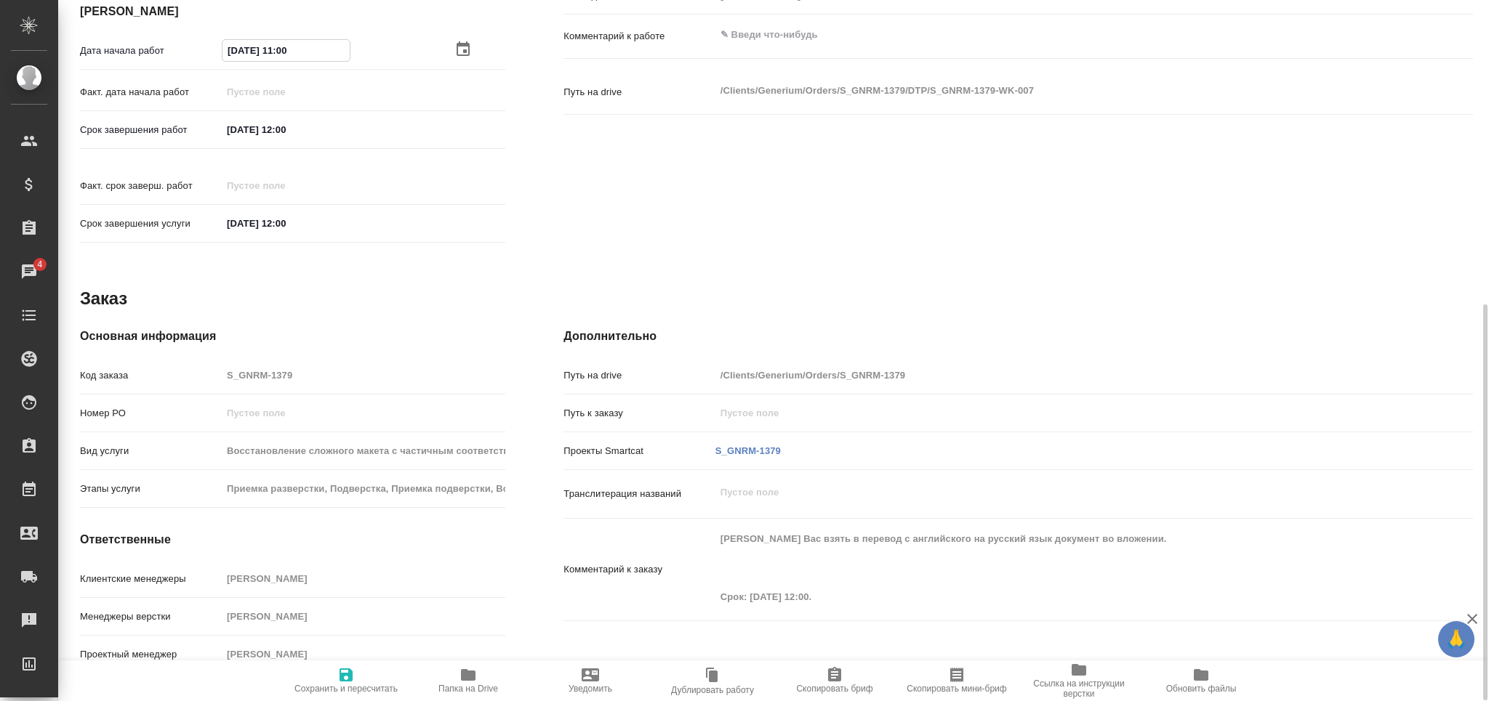
scroll to position [0, 0]
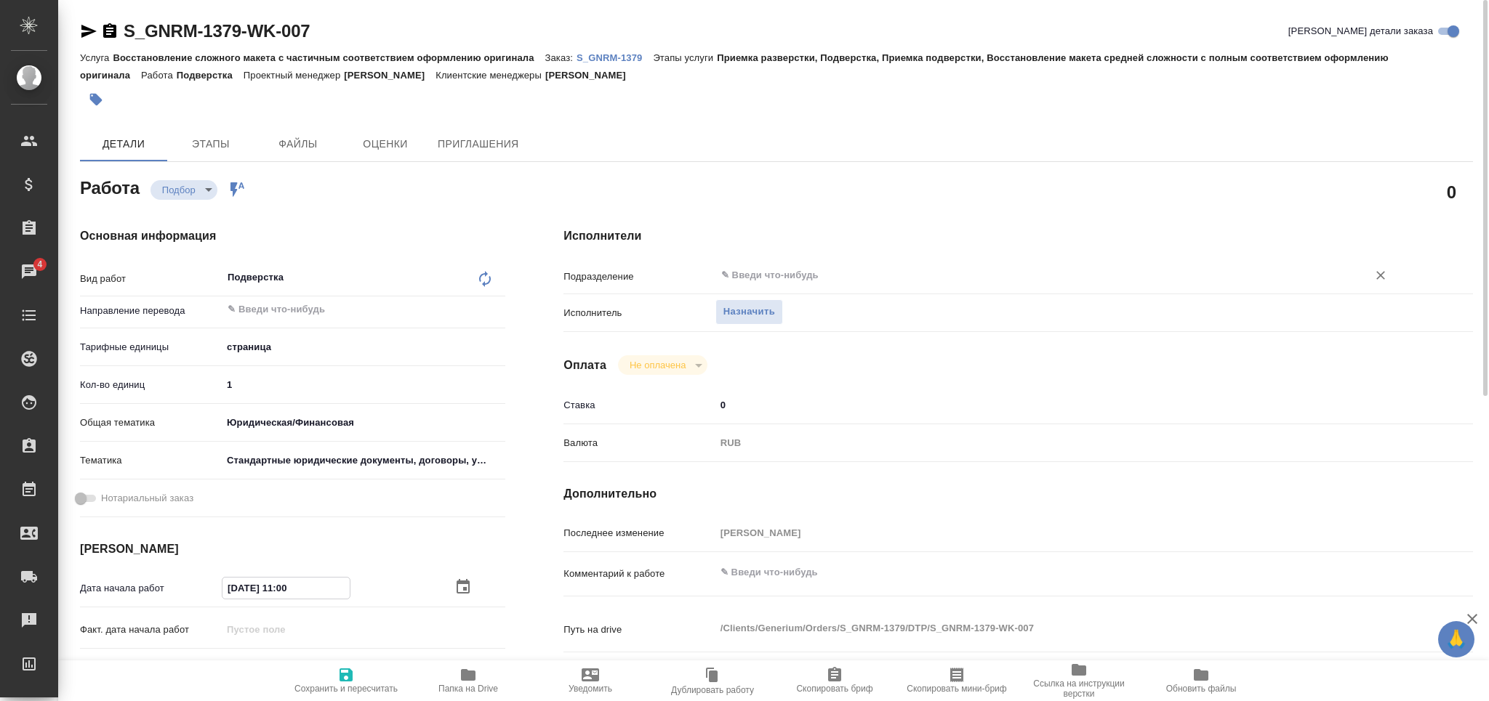
type input "[DATE] 11:00"
click at [771, 280] on input "text" at bounding box center [1032, 275] width 624 height 17
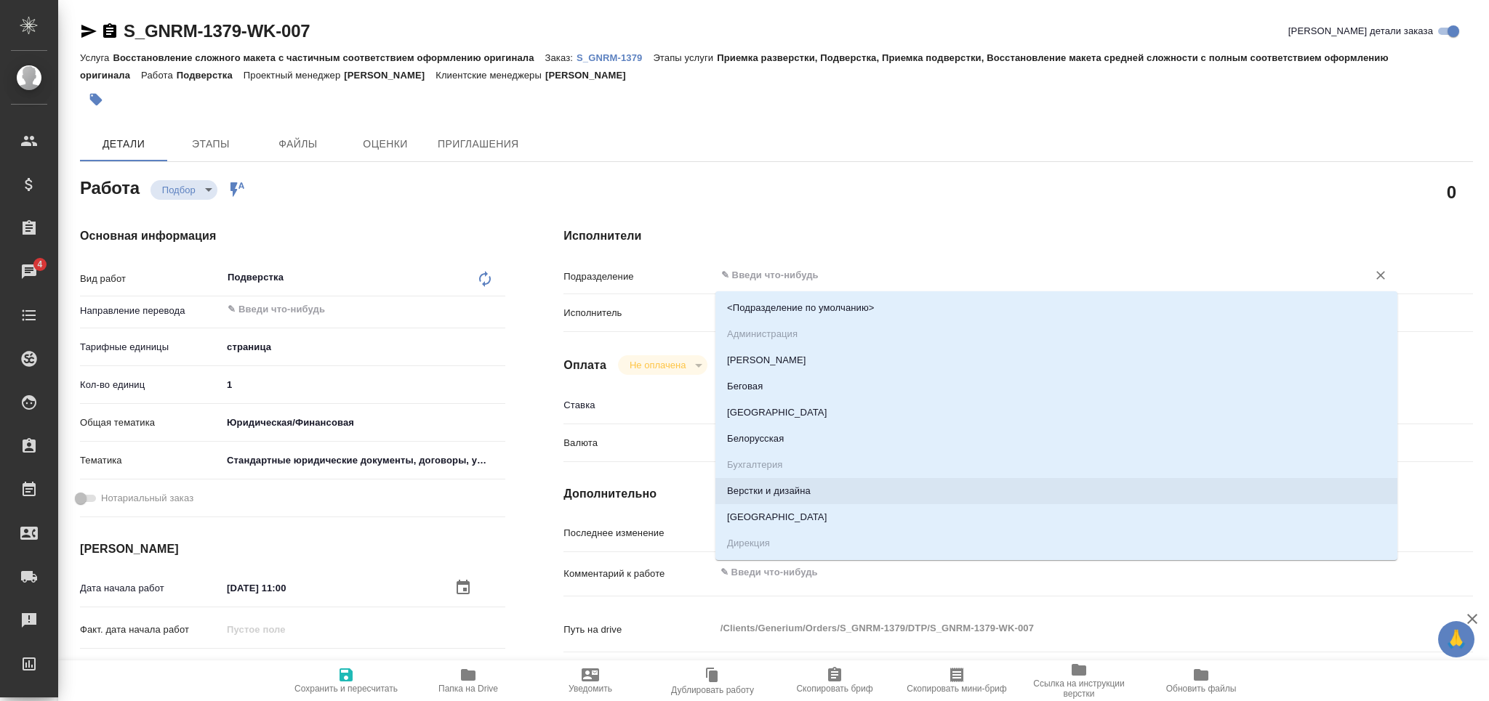
click at [808, 496] on li "Верстки и дизайна" at bounding box center [1056, 491] width 682 height 26
type textarea "x"
type input "Верстки и дизайна"
type textarea "x"
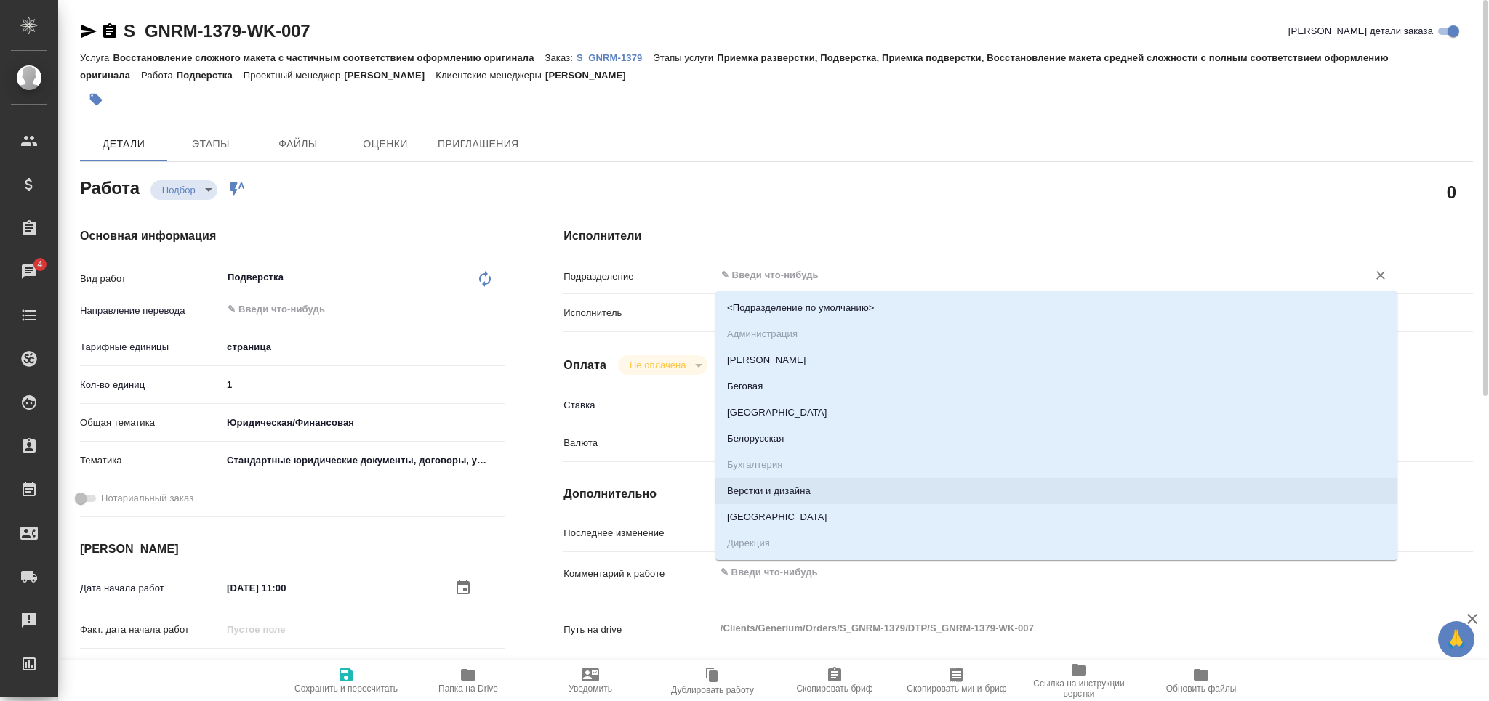
type textarea "x"
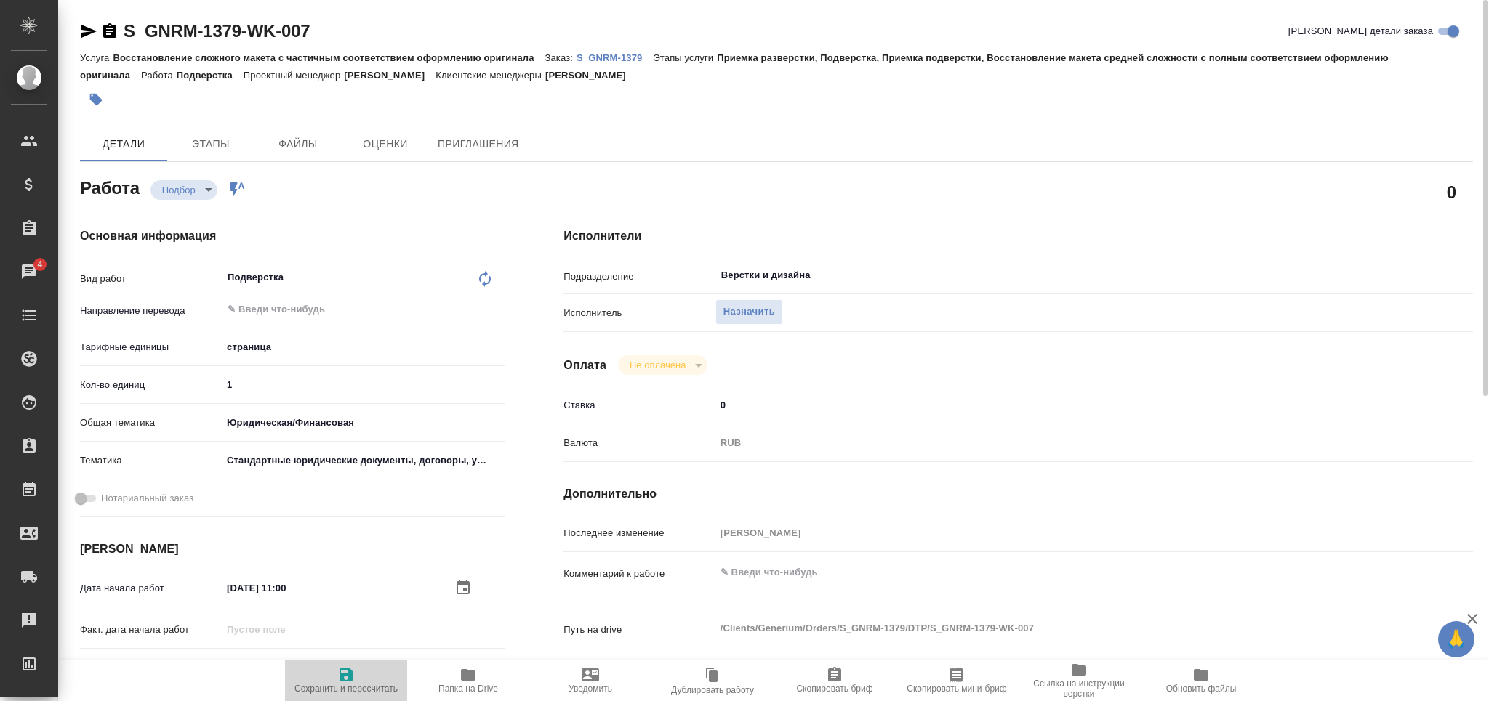
drag, startPoint x: 342, startPoint y: 684, endPoint x: 551, endPoint y: 73, distance: 646.0
click at [342, 681] on span "Сохранить и пересчитать" at bounding box center [346, 681] width 105 height 28
type textarea "x"
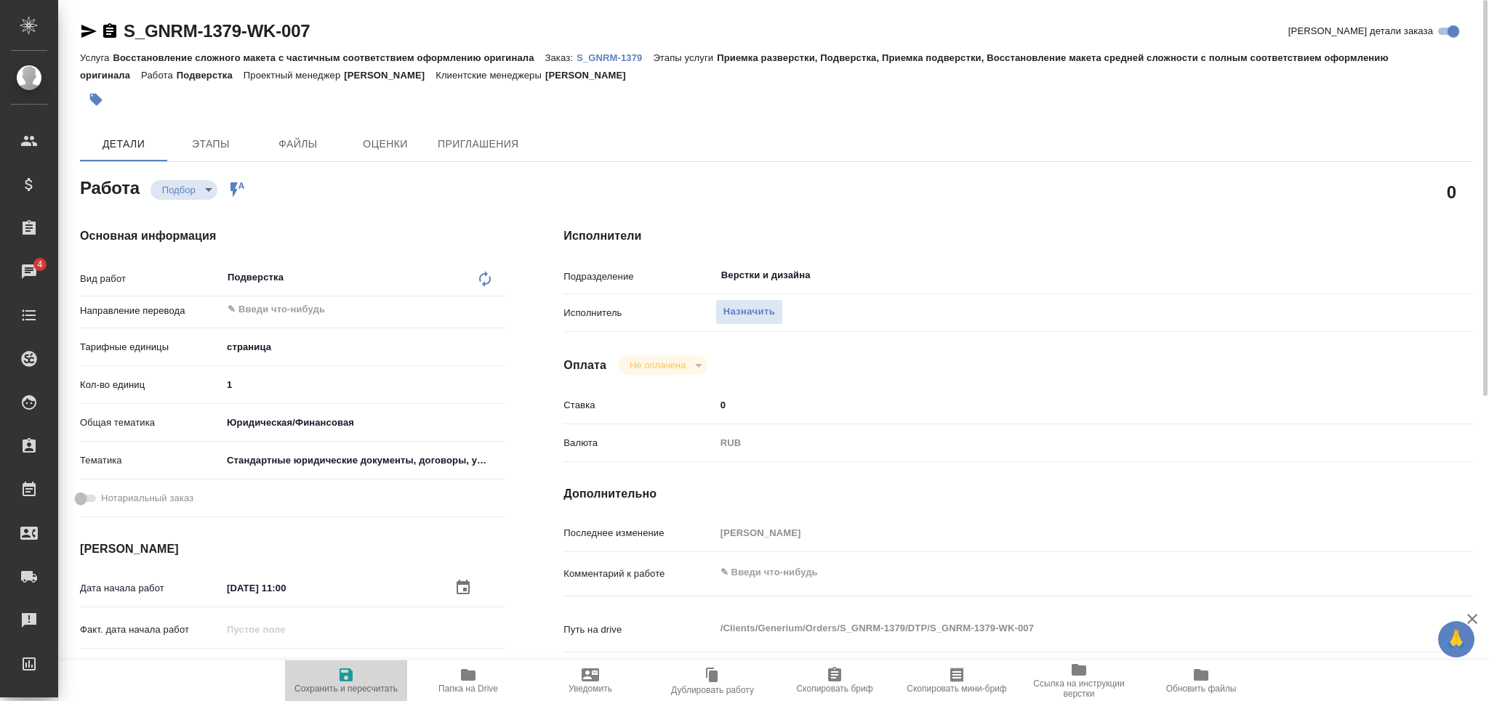
type textarea "x"
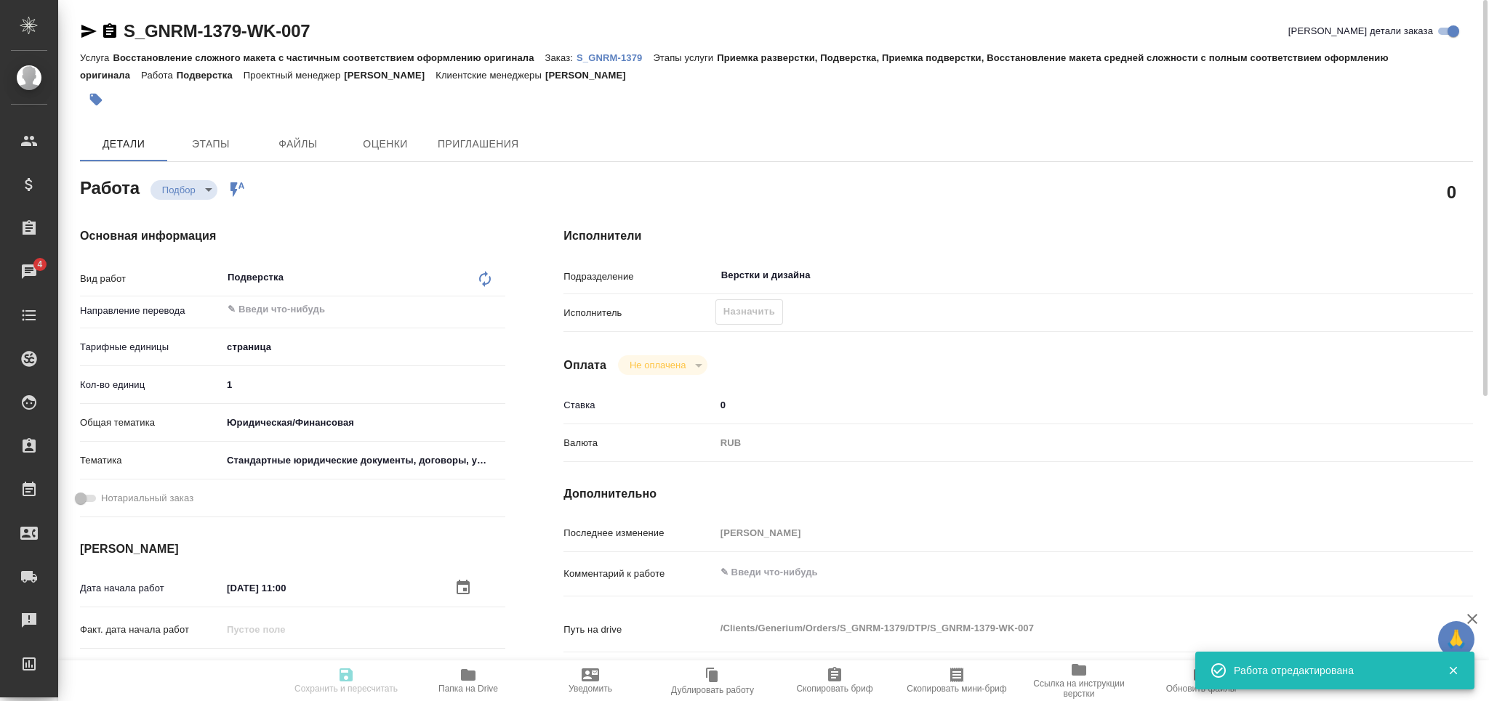
type textarea "x"
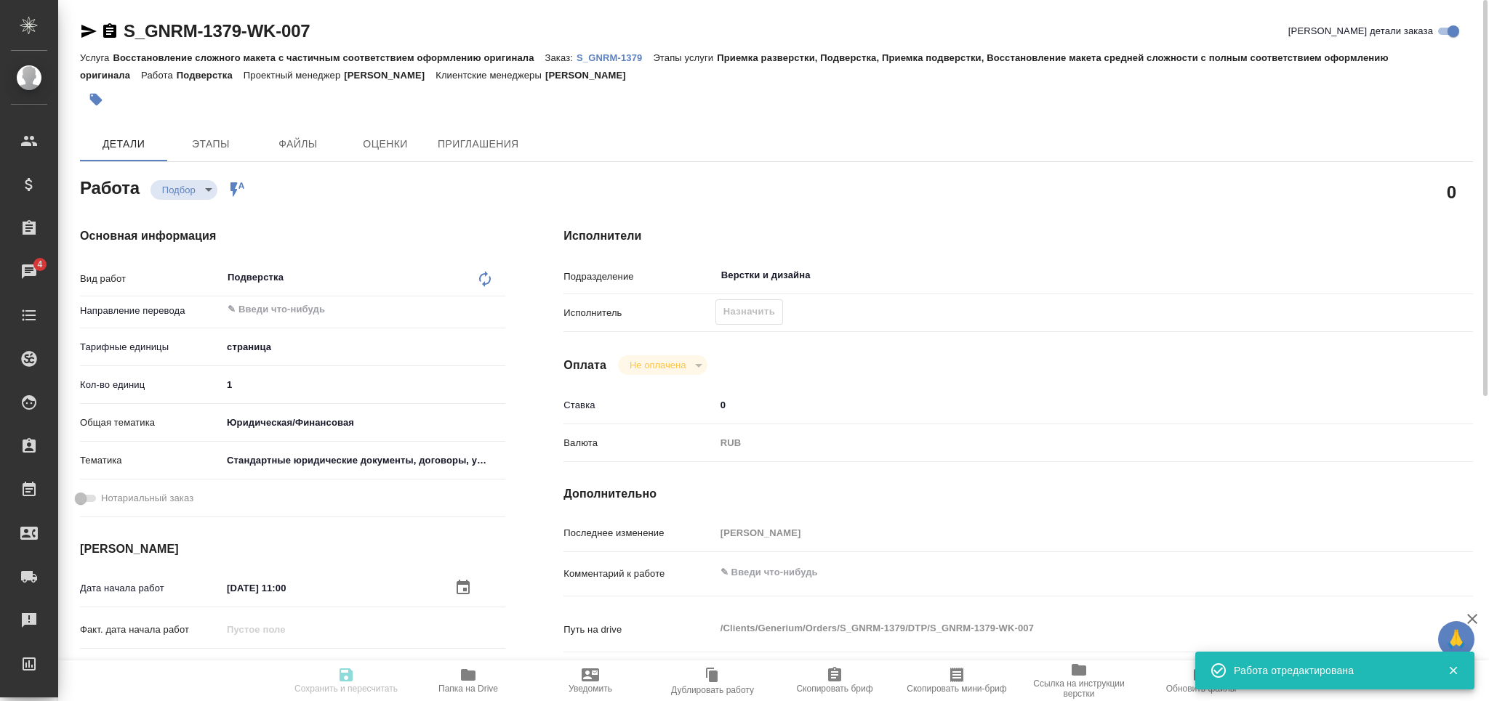
type input "recruiting"
type textarea "Подверстка"
type textarea "x"
type input "5a8b1489cc6b4906c91bfdb2"
type input "1"
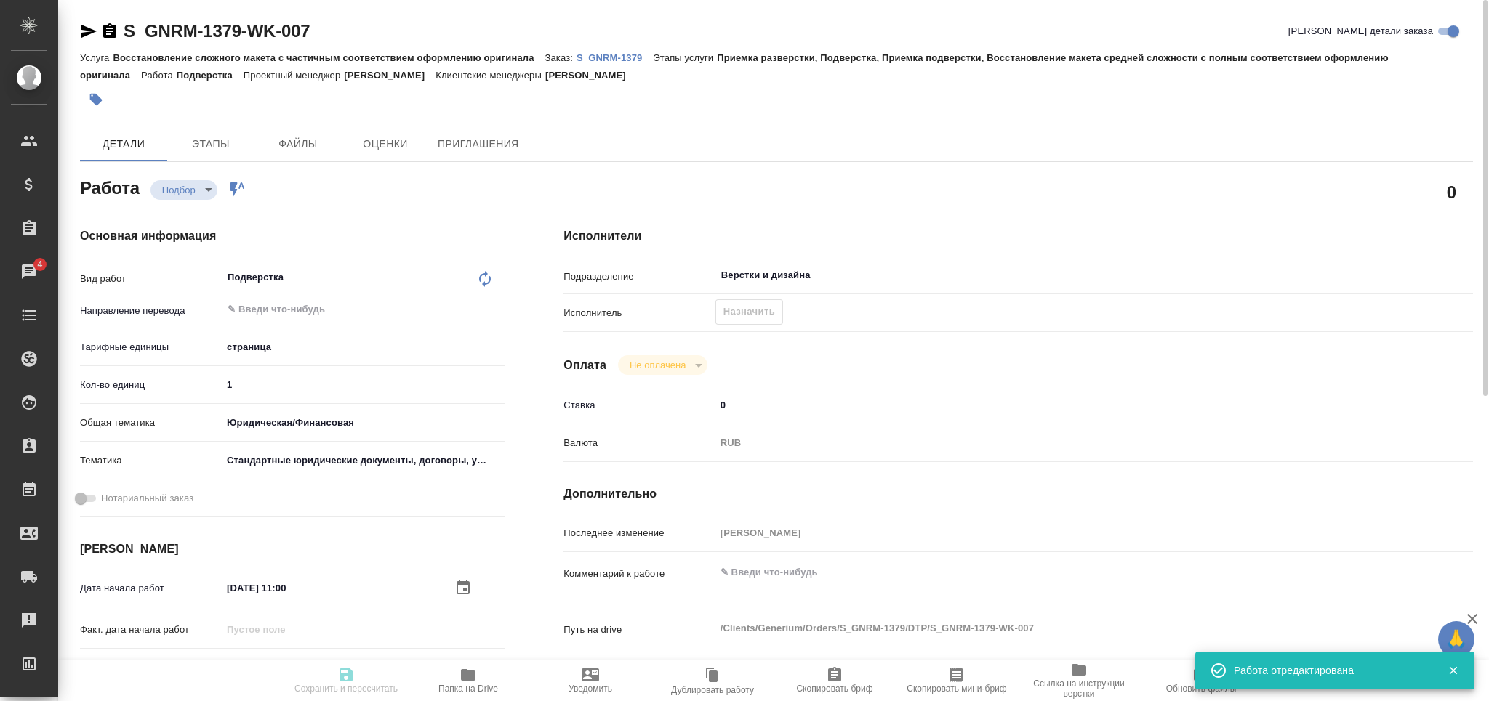
type input "yr-fn"
type input "5f647205b73bc97568ca66bf"
type input "[DATE] 11:00"
type input "[DATE] 12:00"
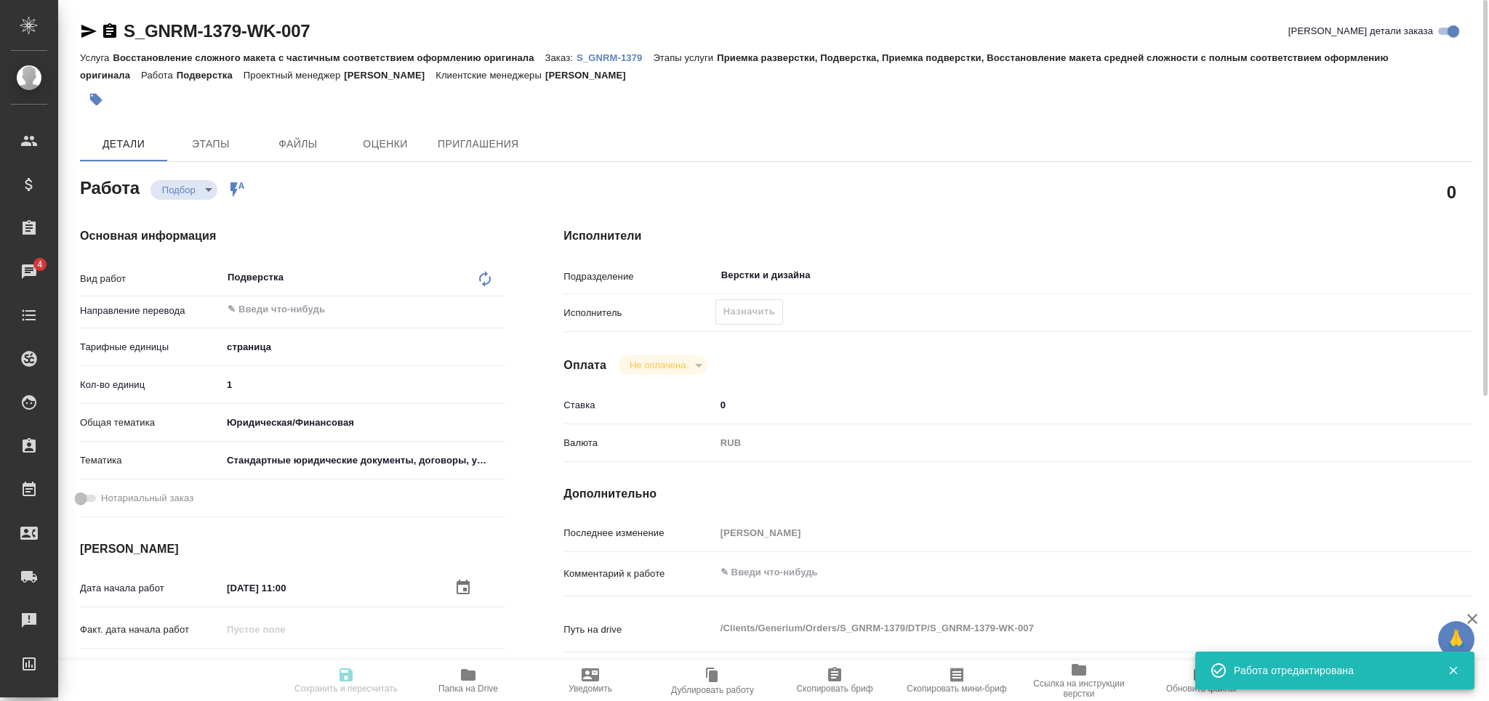
type input "Верстки и дизайна"
type input "notPayed"
type input "0"
type input "RUB"
type input "[PERSON_NAME]"
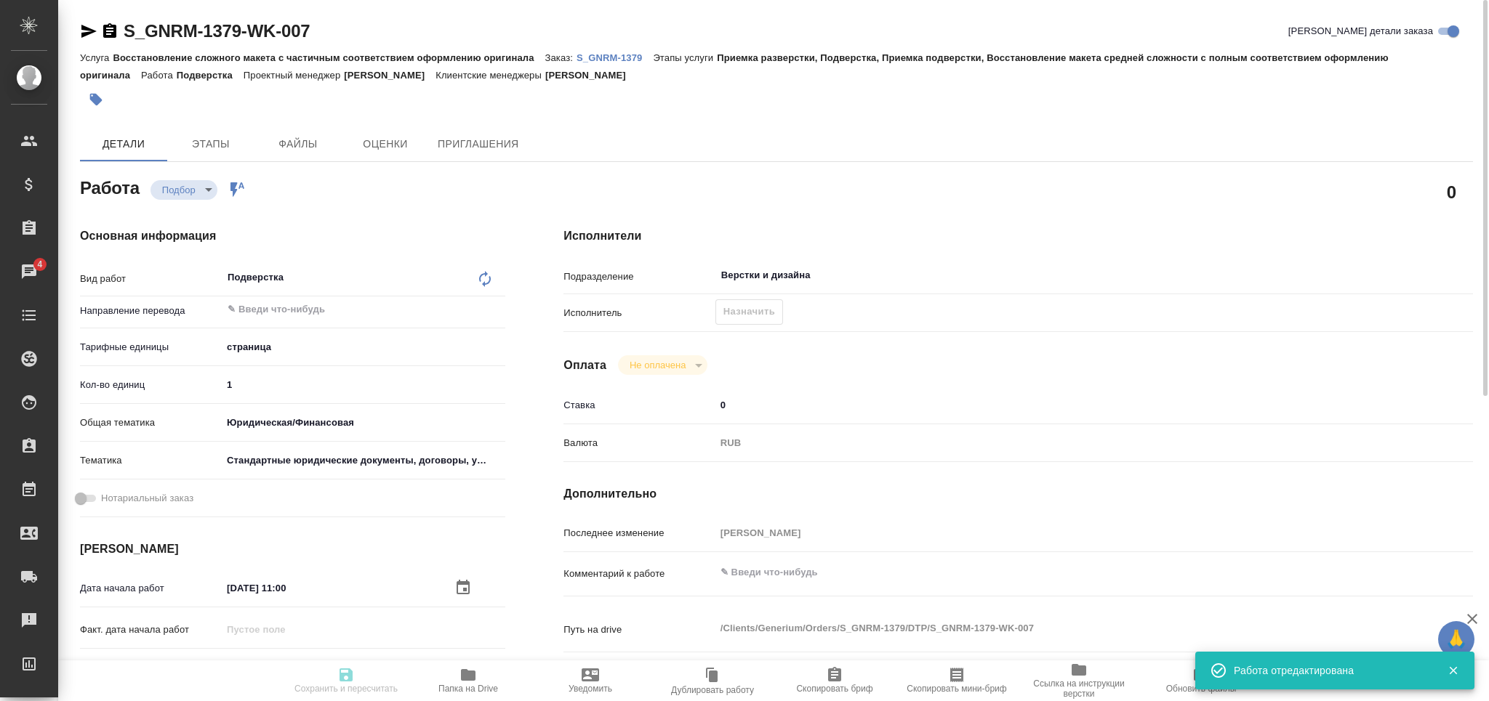
type textarea "x"
type textarea "/Clients/Generium/Orders/S_GNRM-1379/DTP/S_GNRM-1379-WK-007"
type textarea "x"
type input "S_GNRM-1379"
type input "Восстановление сложного макета с частичным соответствием оформлению оригинала"
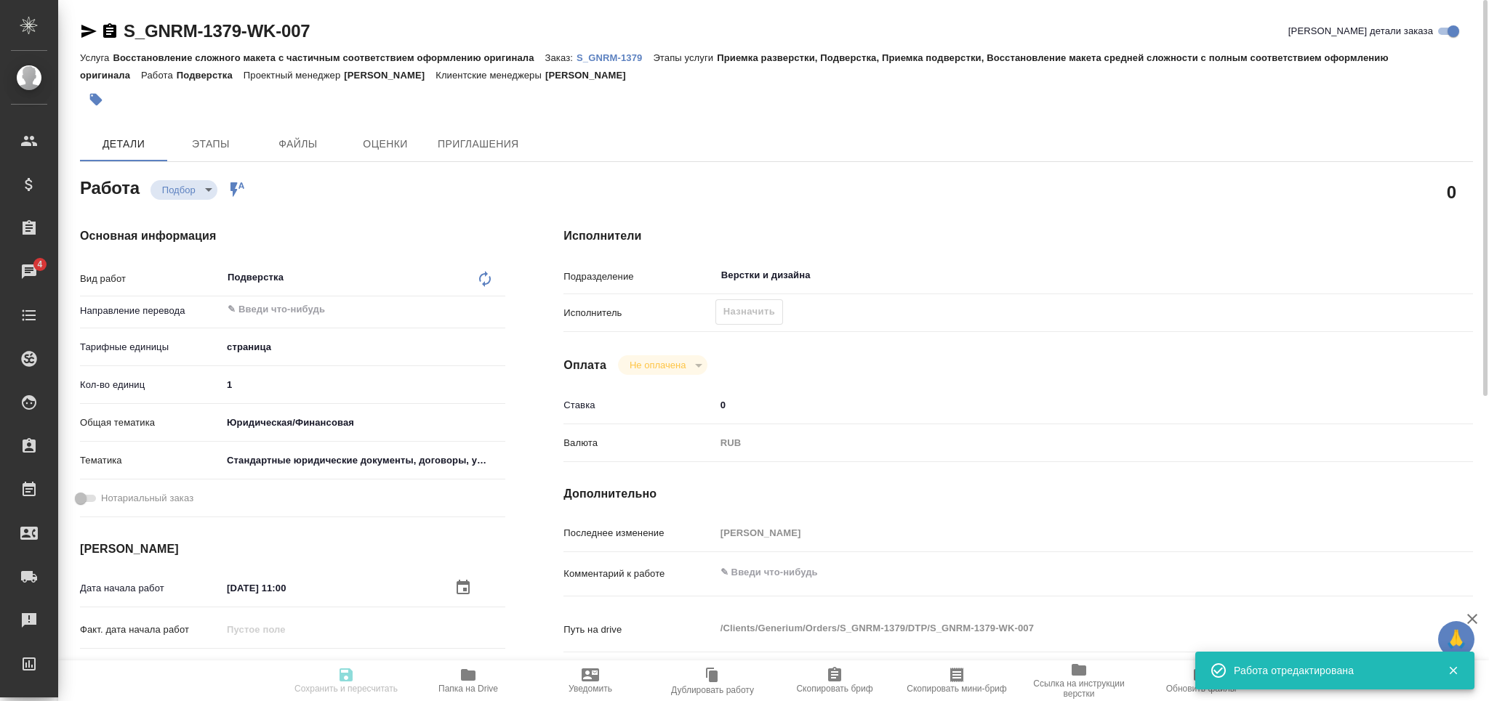
type input "Приемка разверстки, Подверстка, Приемка подверстки, Восстановление макета средн…"
type input "[PERSON_NAME]"
type input "/Clients/Generium/Orders/S_GNRM-1379"
type textarea "x"
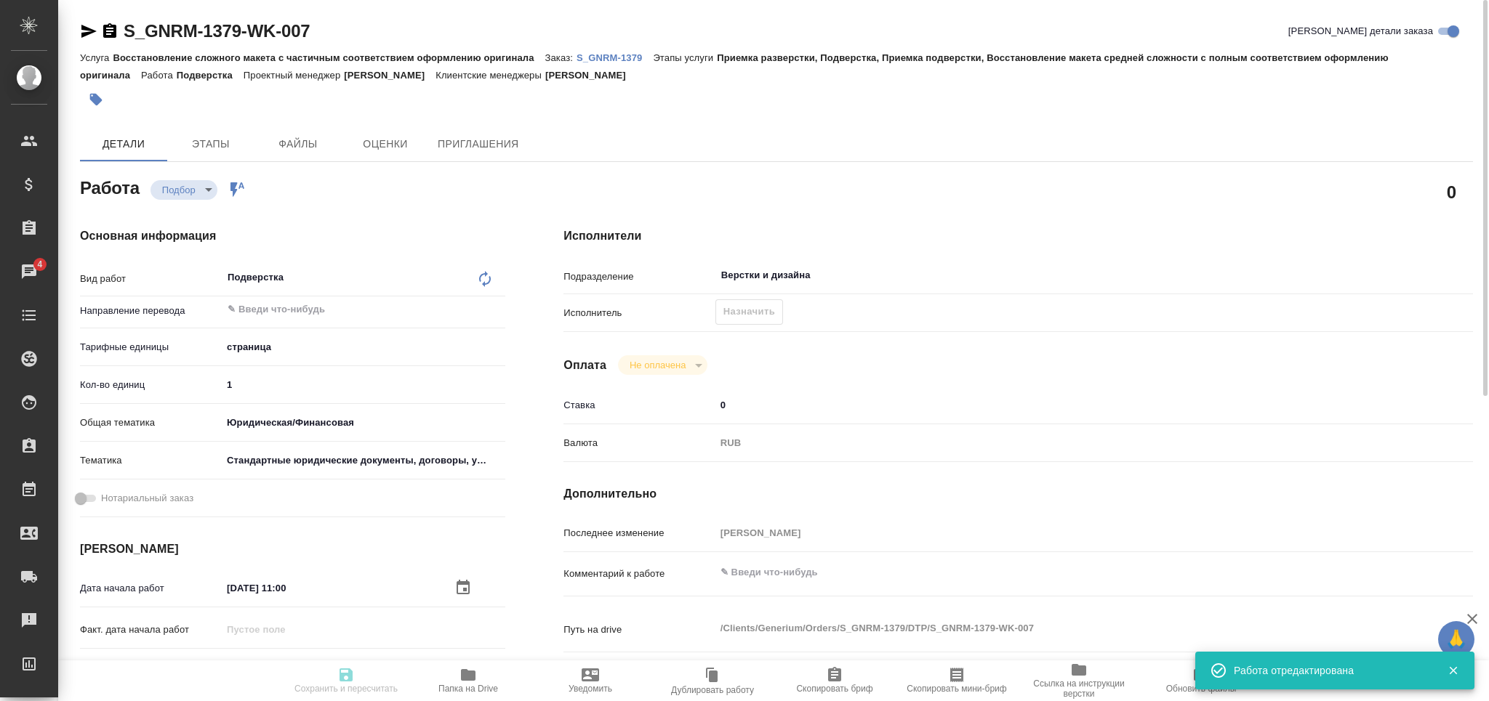
type textarea "[PERSON_NAME] Вас взять в перевод с английского на русский язык документ во вло…"
type textarea "x"
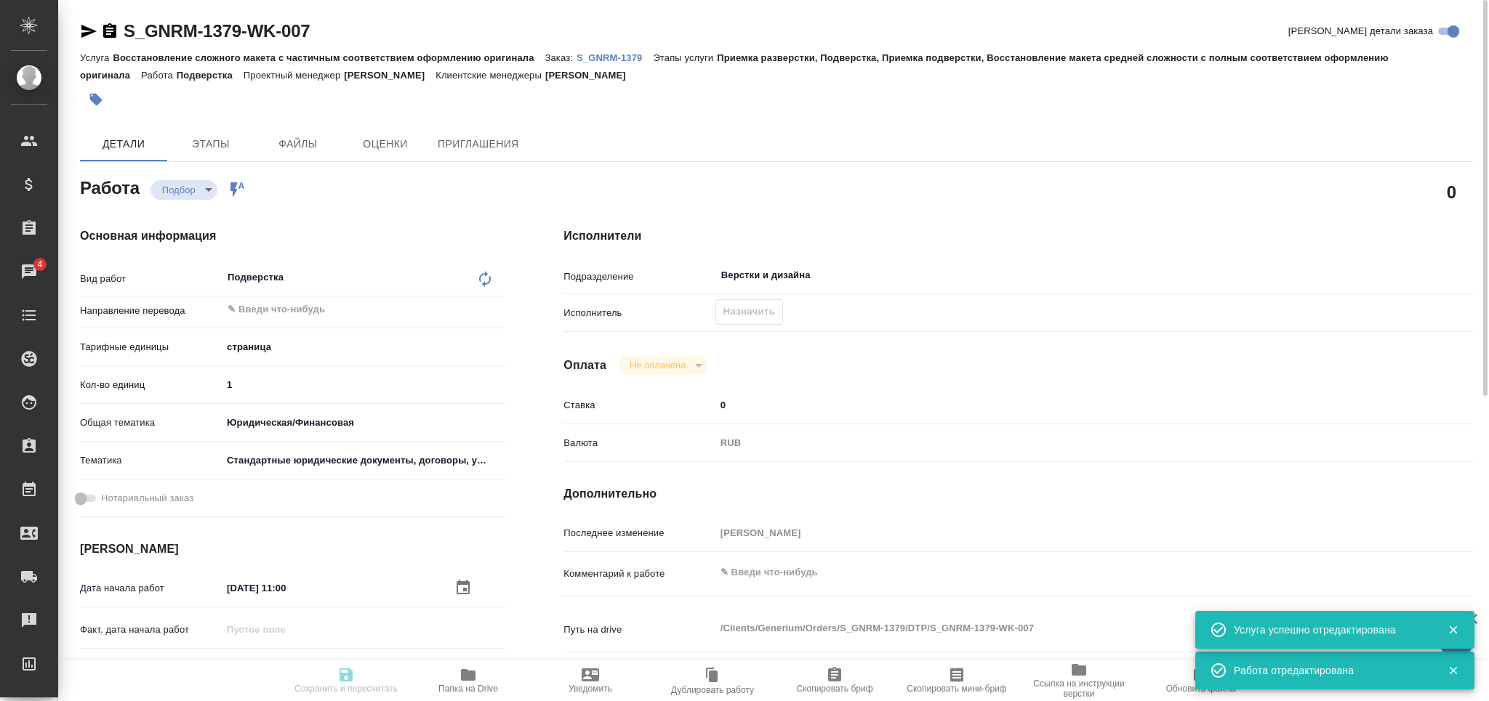
type textarea "x"
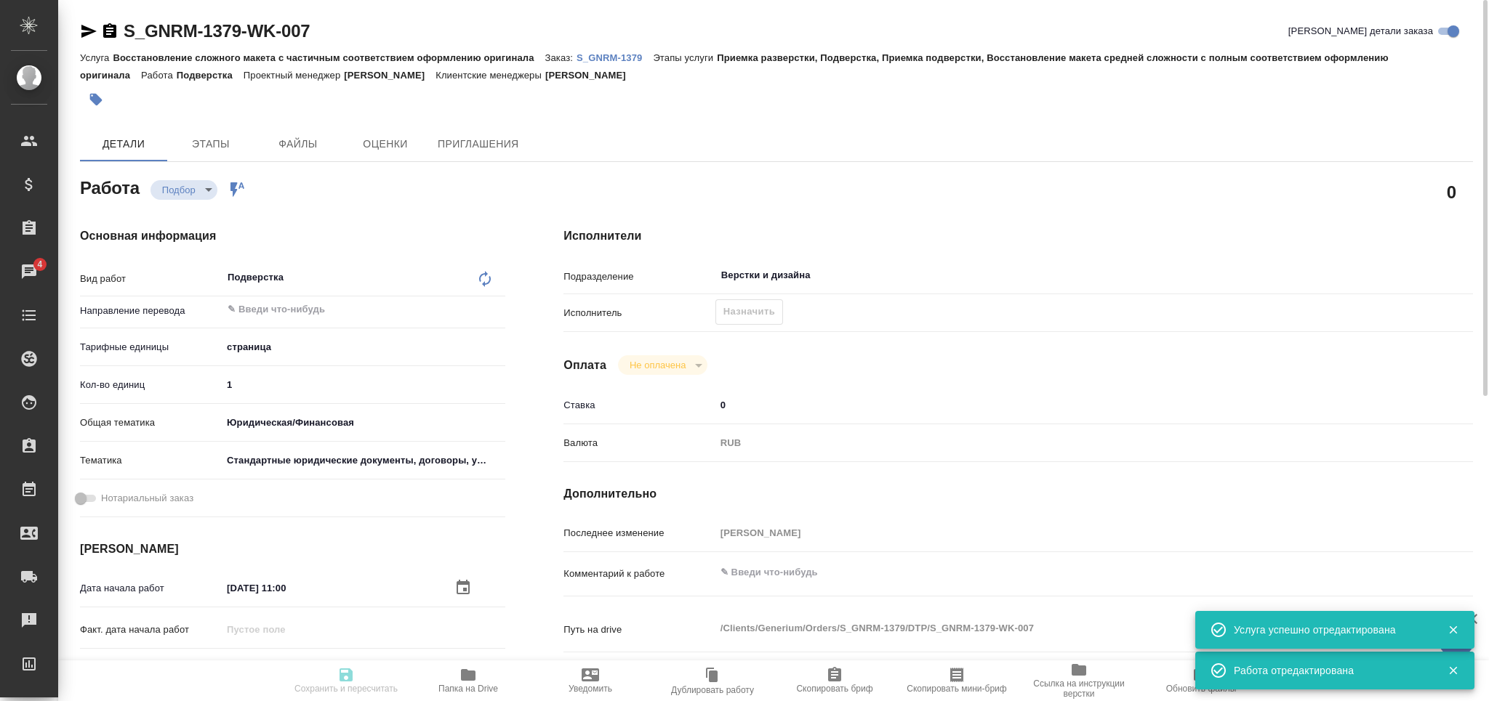
type textarea "x"
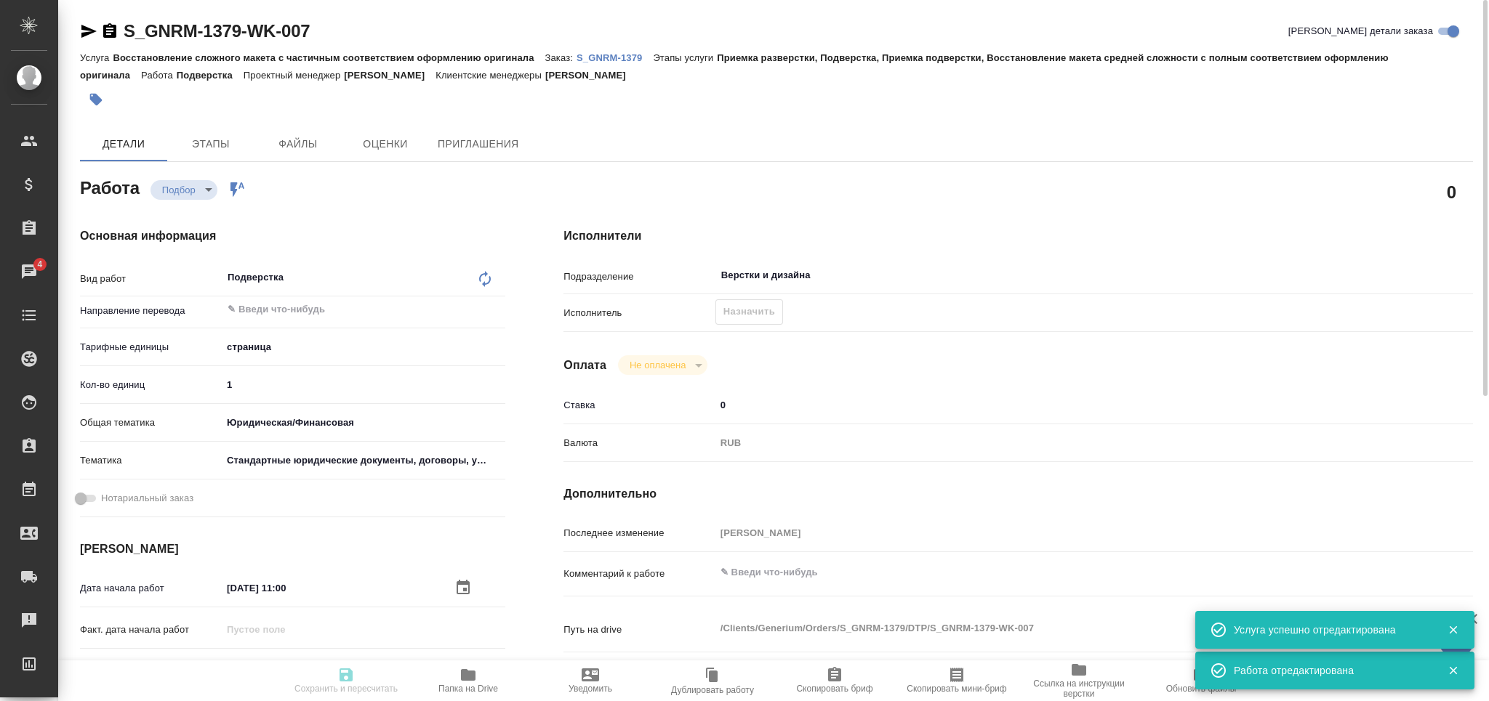
type textarea "x"
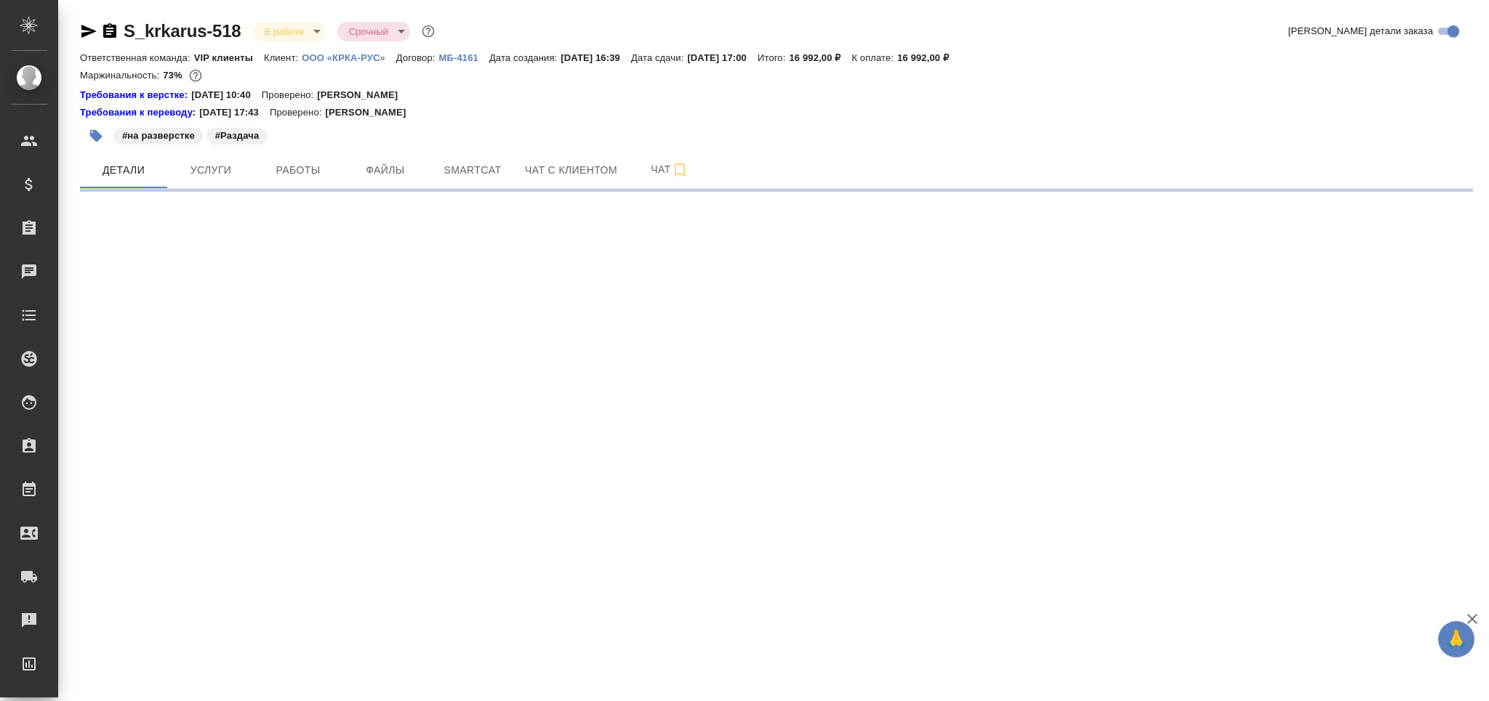
select select "RU"
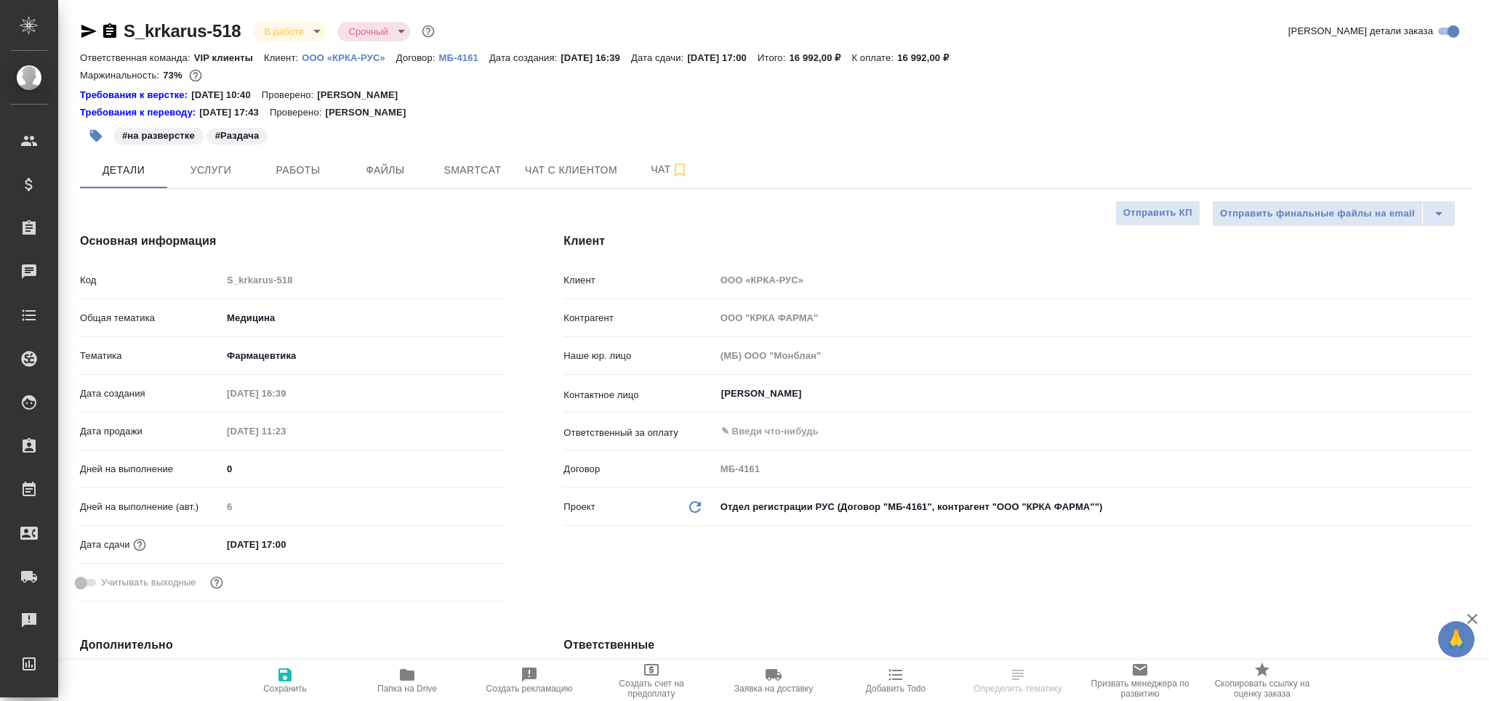
type textarea "x"
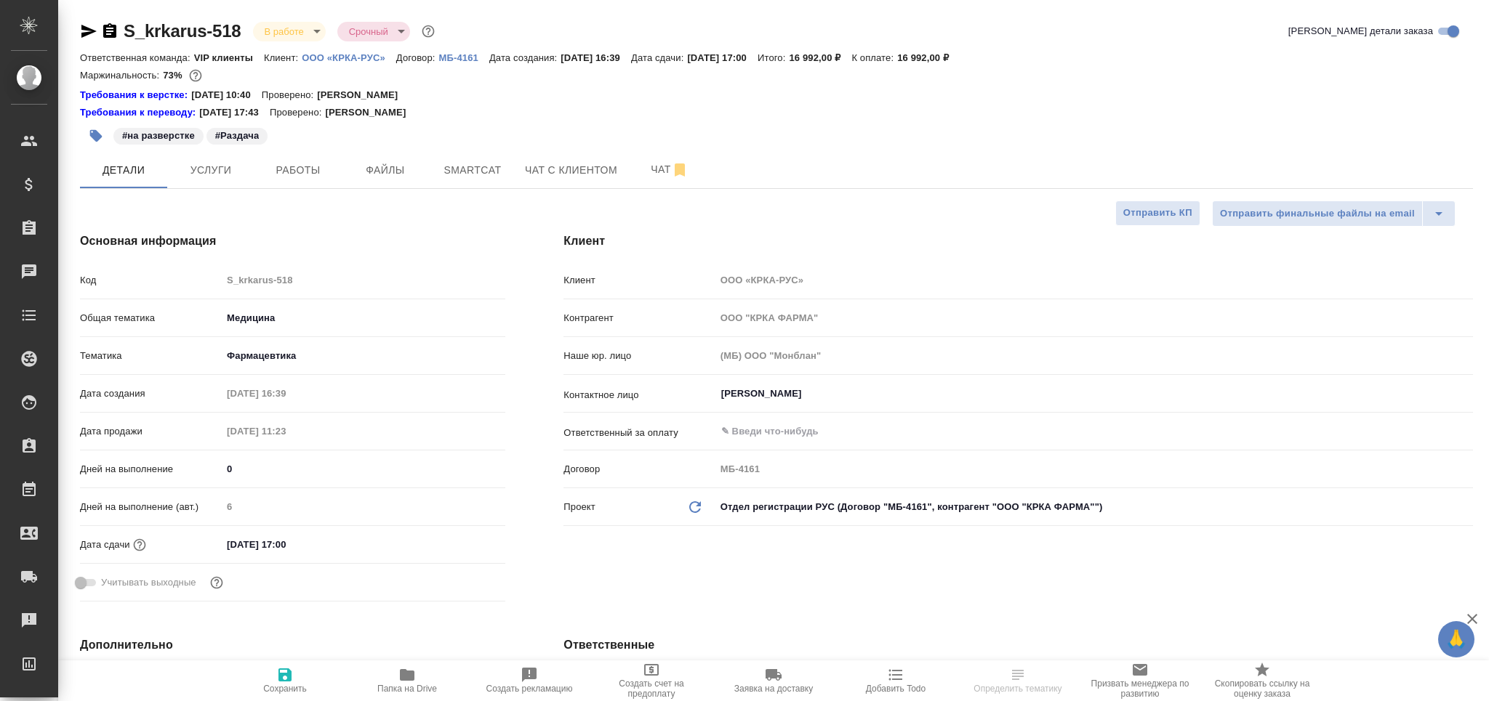
type textarea "x"
click at [300, 177] on span "Работы" at bounding box center [298, 170] width 70 height 18
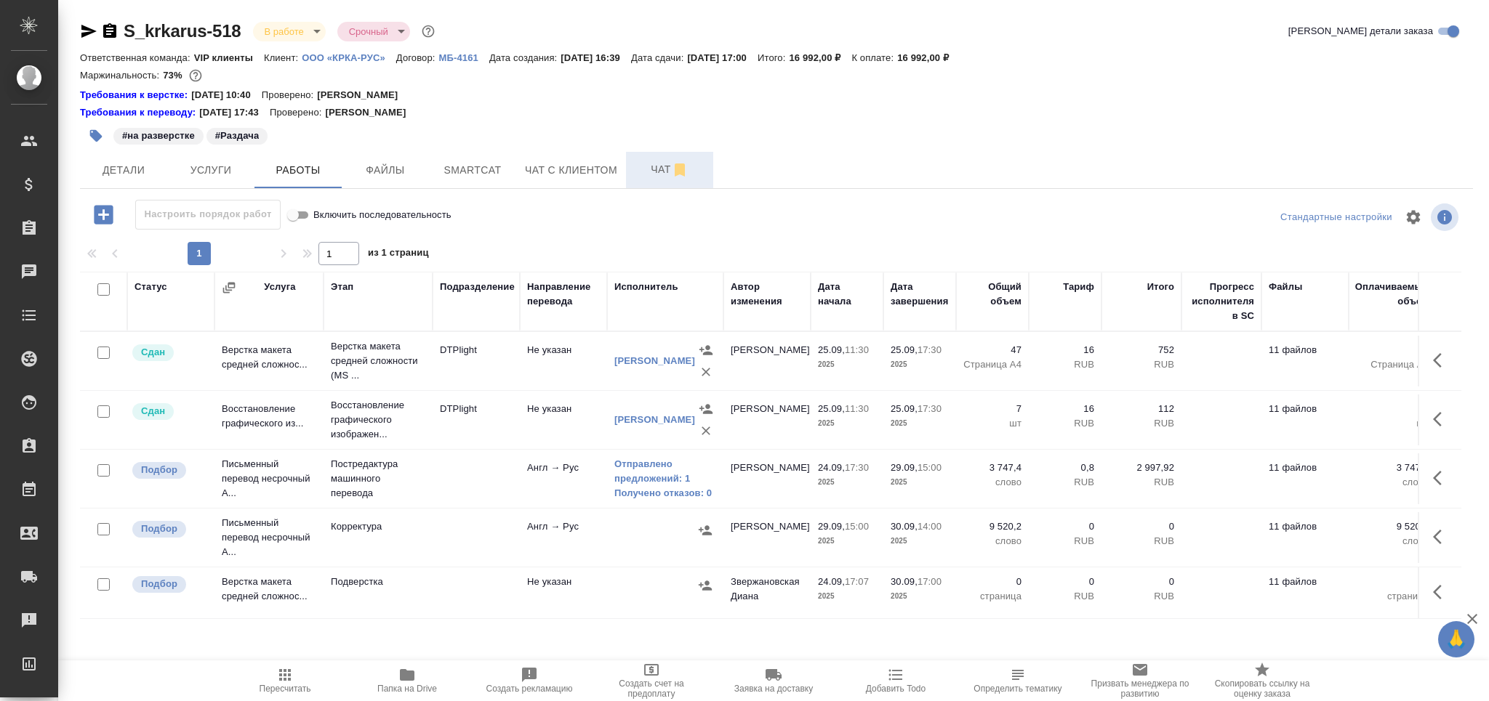
click at [650, 159] on button "Чат" at bounding box center [669, 170] width 87 height 36
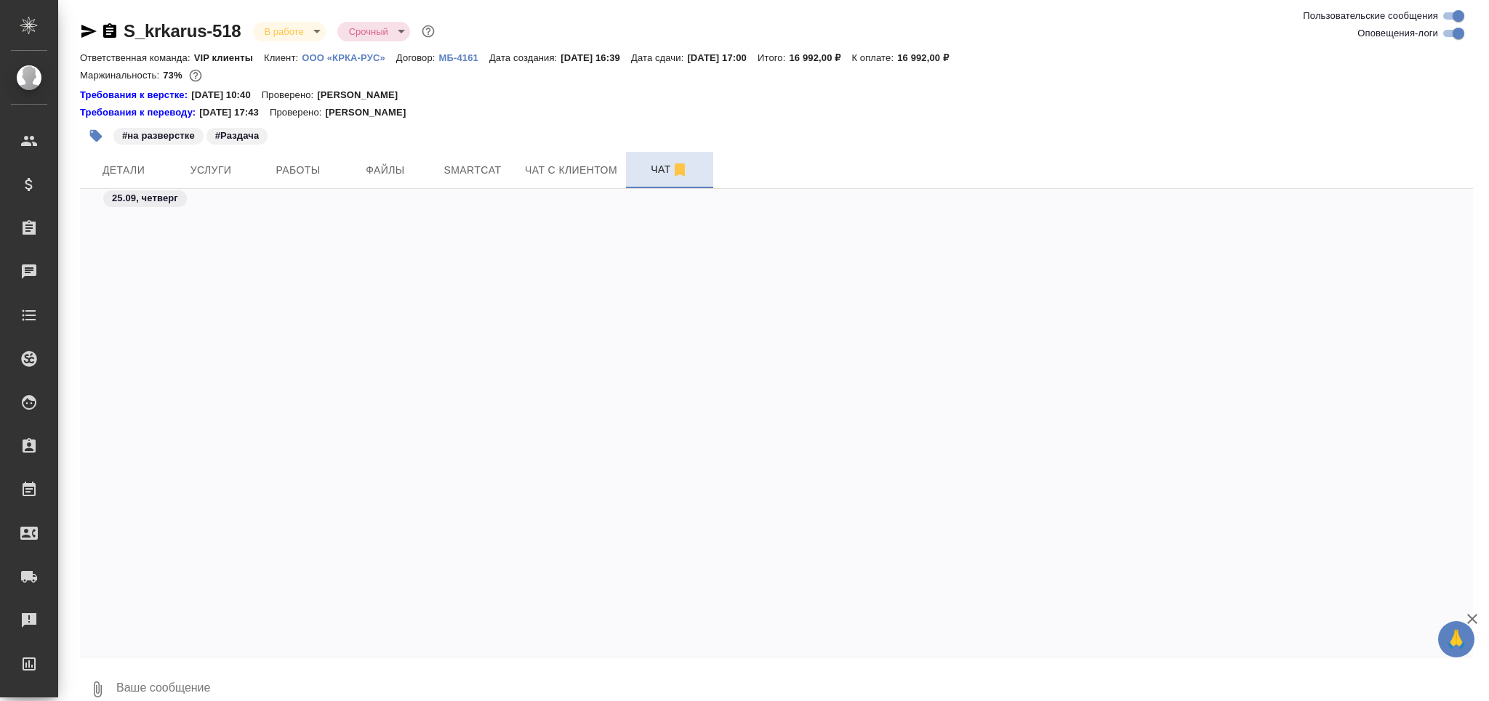
scroll to position [72165, 0]
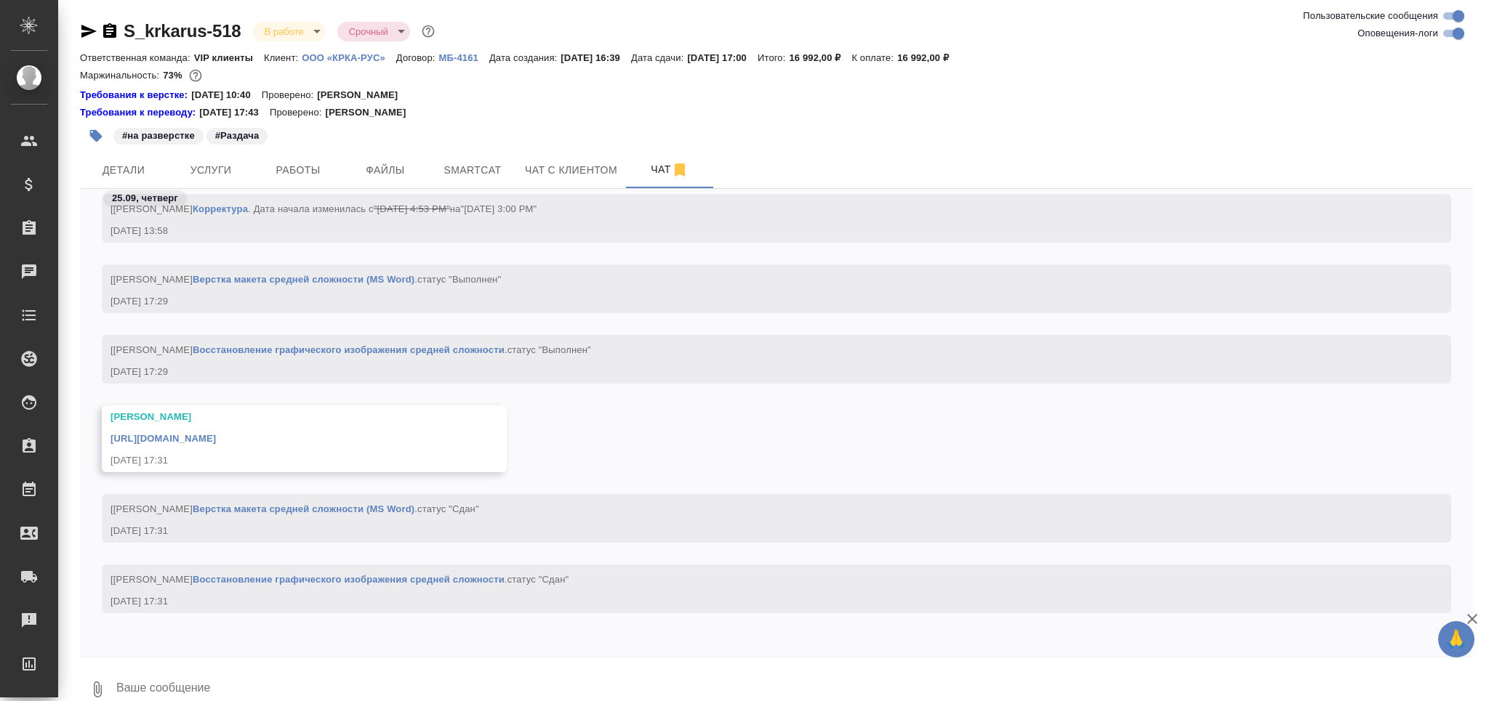
click at [216, 433] on link "[URL][DOMAIN_NAME]" at bounding box center [162, 438] width 105 height 11
click at [471, 164] on span "Smartcat" at bounding box center [473, 170] width 70 height 18
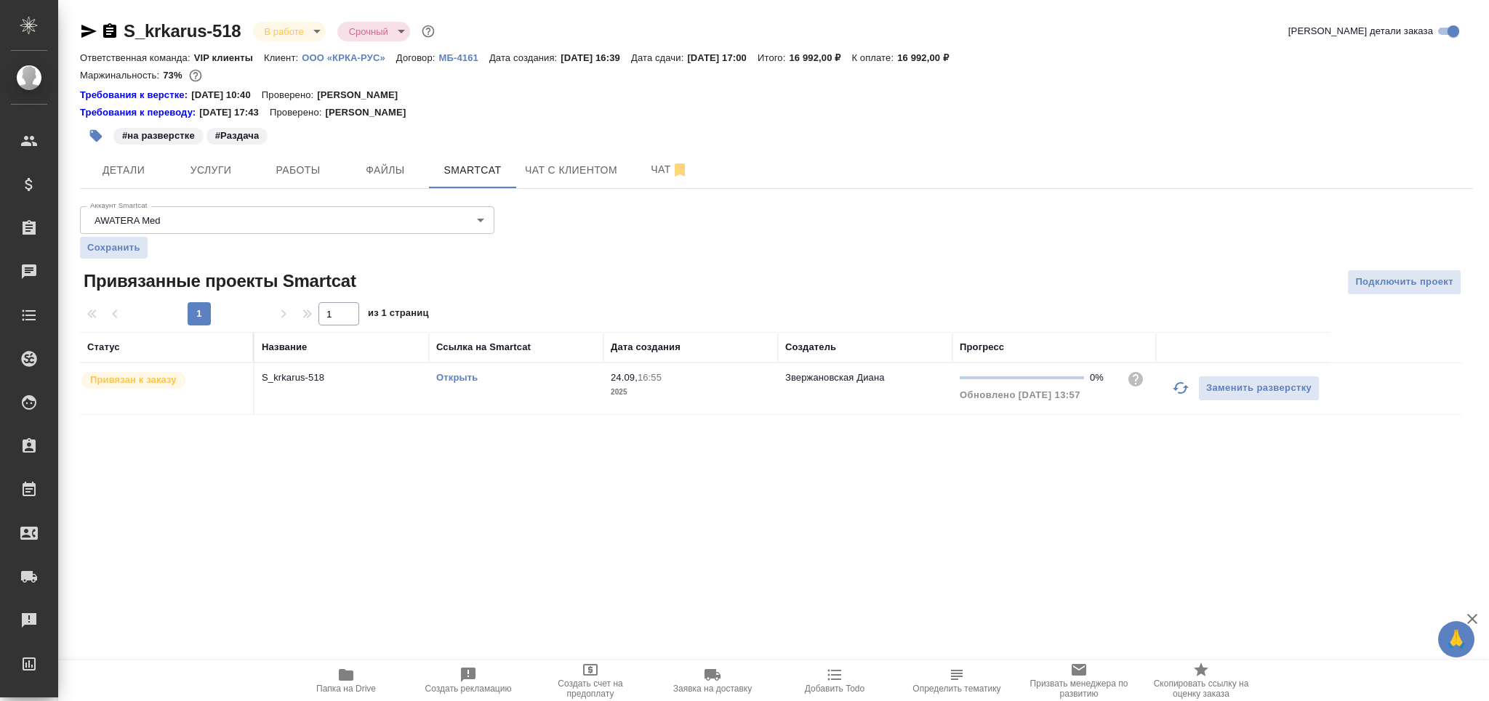
click at [464, 384] on div "Открыть" at bounding box center [516, 378] width 160 height 15
click at [462, 376] on link "Открыть" at bounding box center [456, 377] width 41 height 11
click at [281, 166] on span "Работы" at bounding box center [298, 170] width 70 height 18
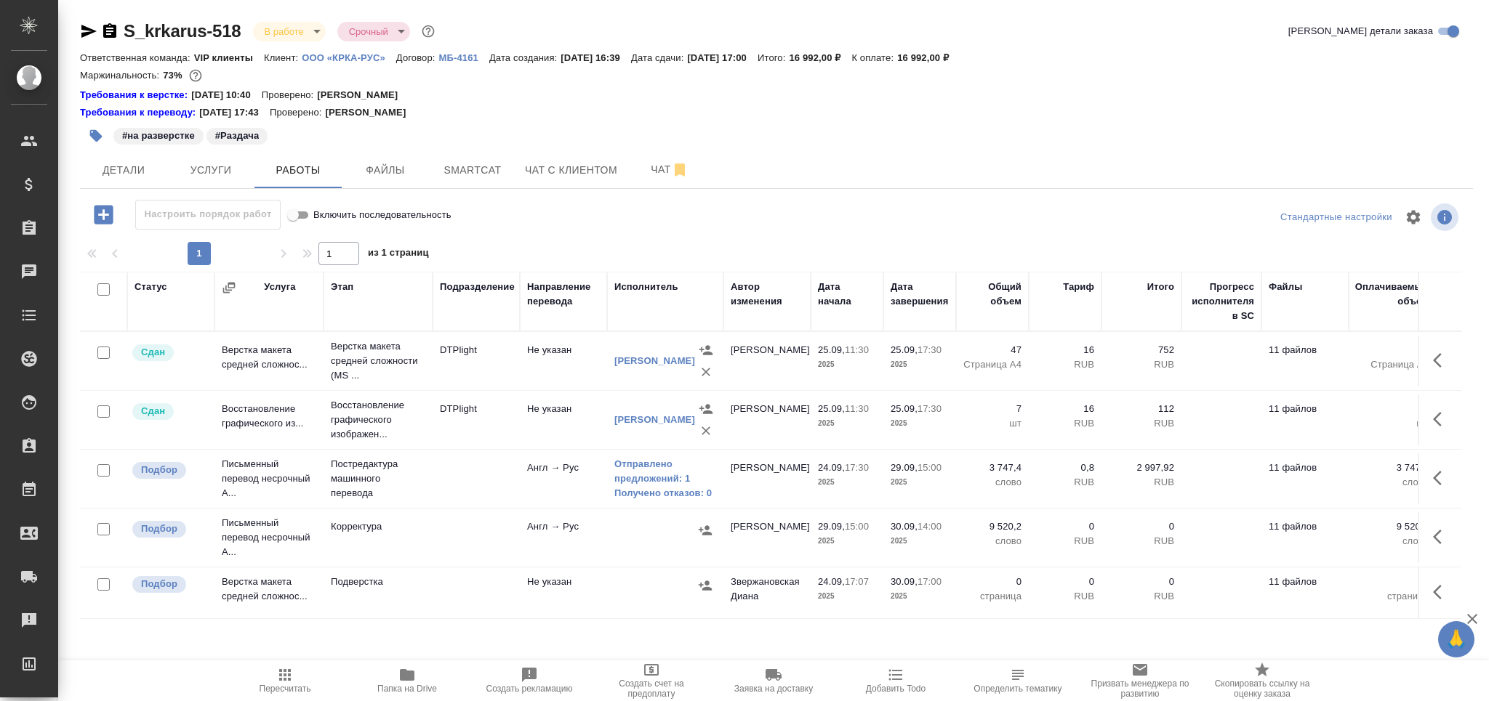
click at [87, 132] on button "button" at bounding box center [96, 136] width 32 height 32
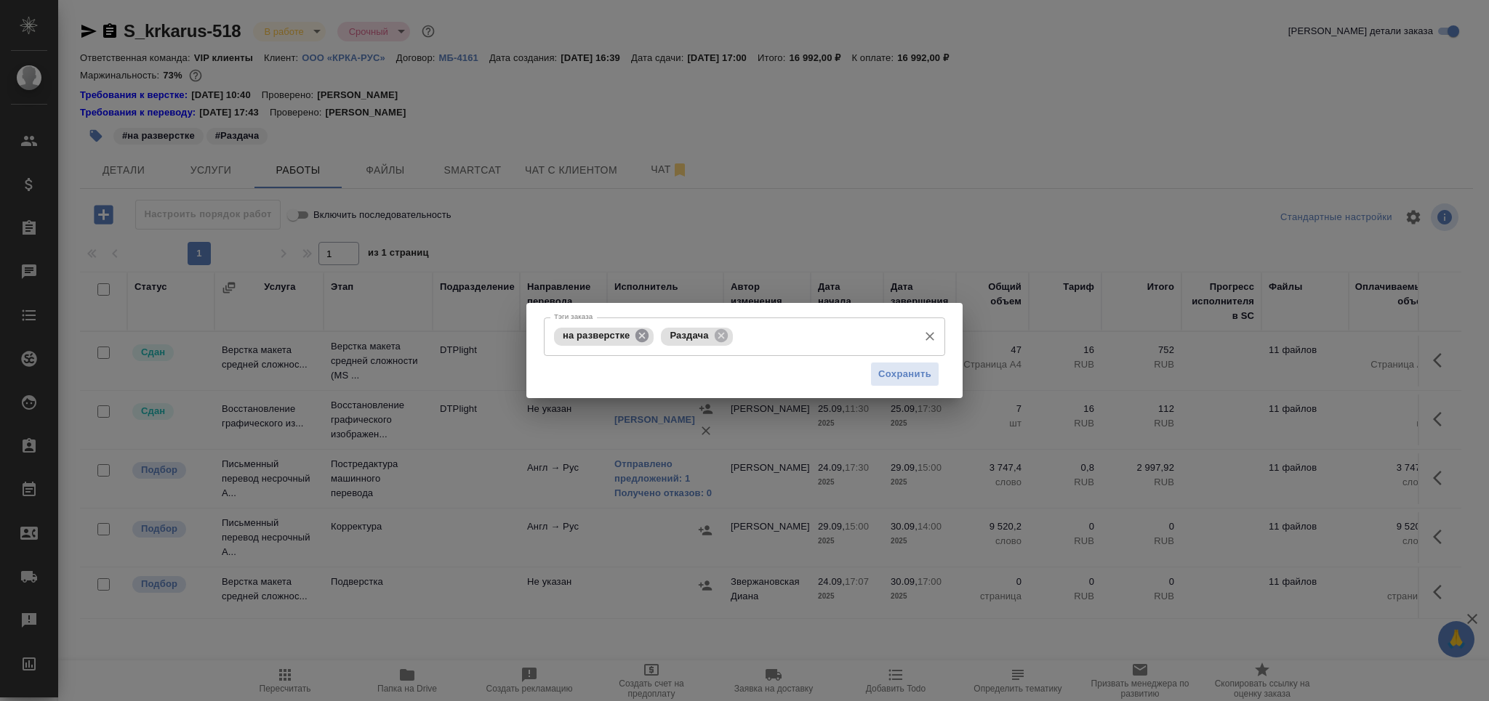
click at [643, 336] on icon at bounding box center [642, 336] width 16 height 16
click at [903, 372] on span "Сохранить" at bounding box center [904, 374] width 53 height 17
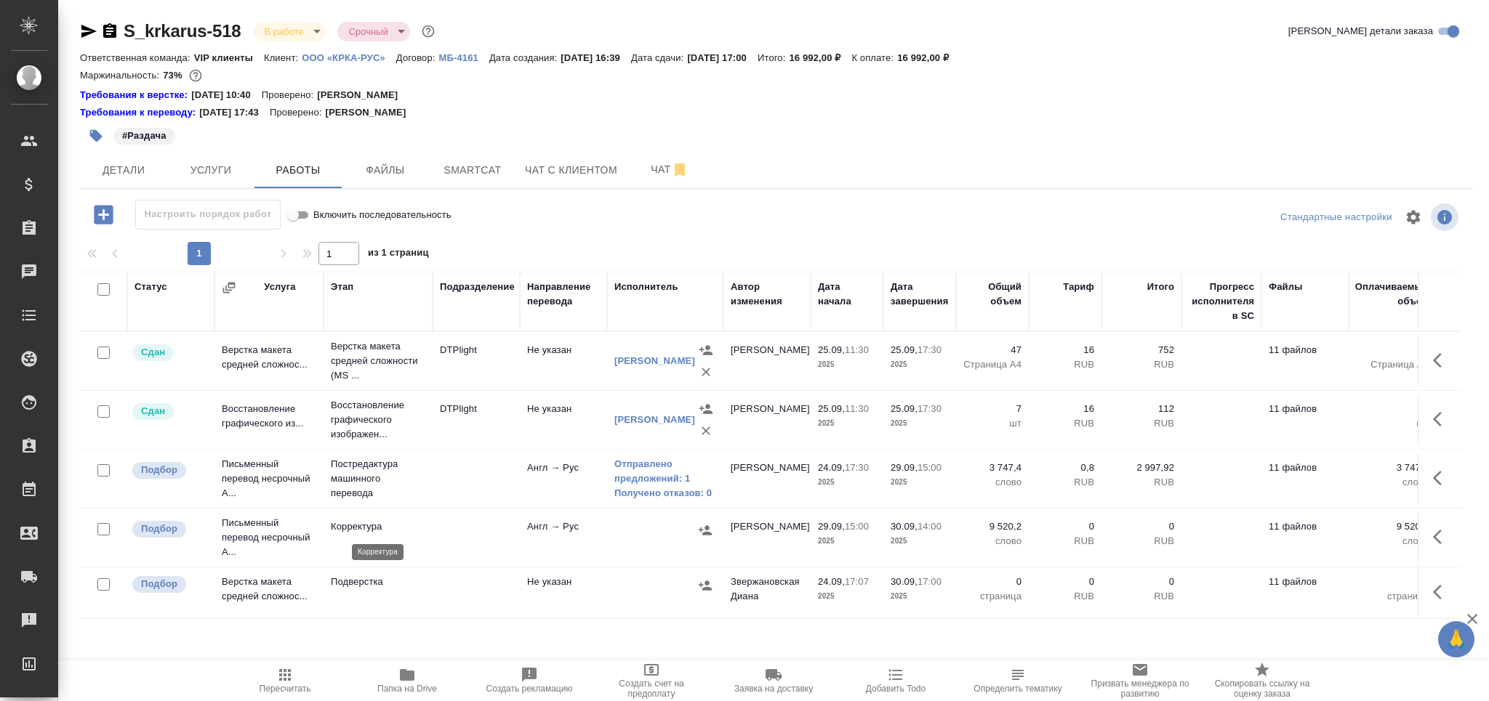
click at [420, 528] on p "Корректура" at bounding box center [378, 527] width 95 height 15
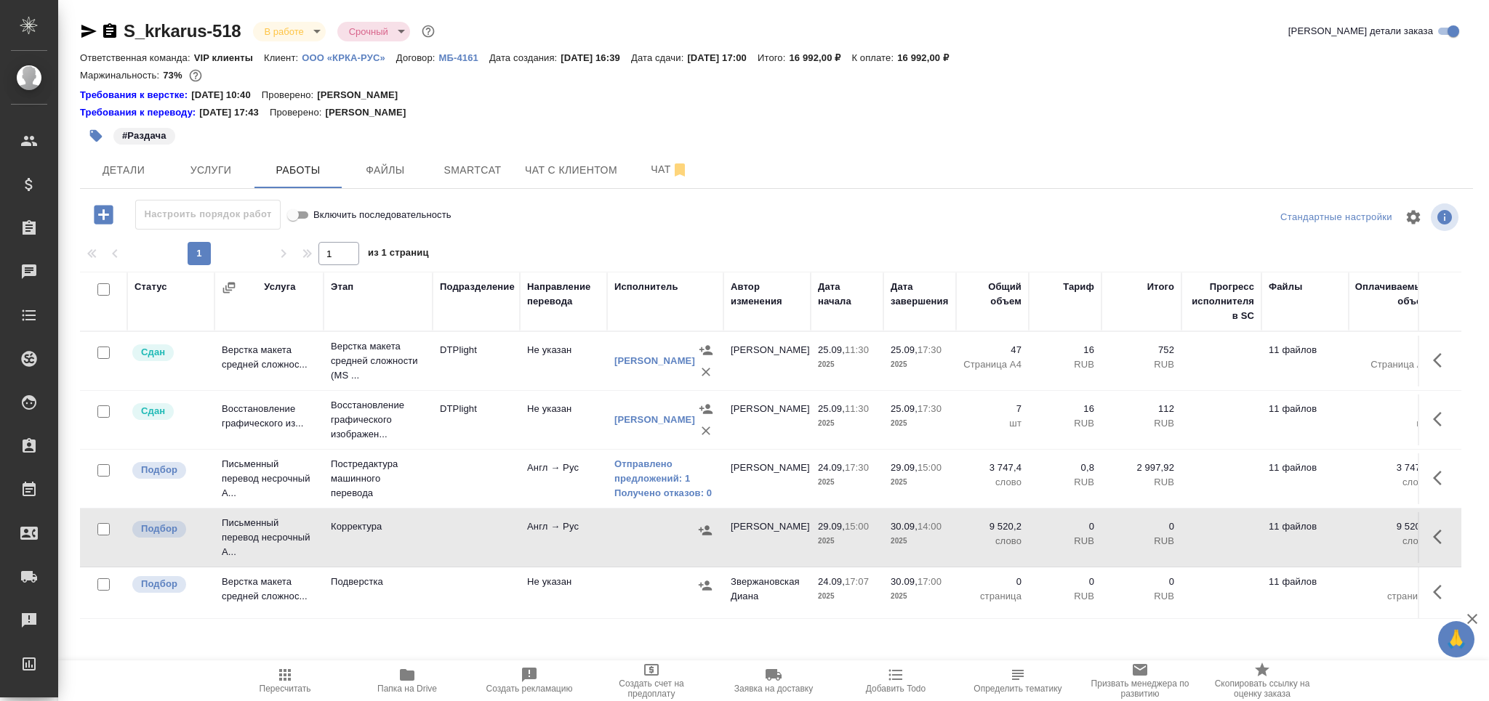
click at [481, 498] on td at bounding box center [476, 479] width 87 height 51
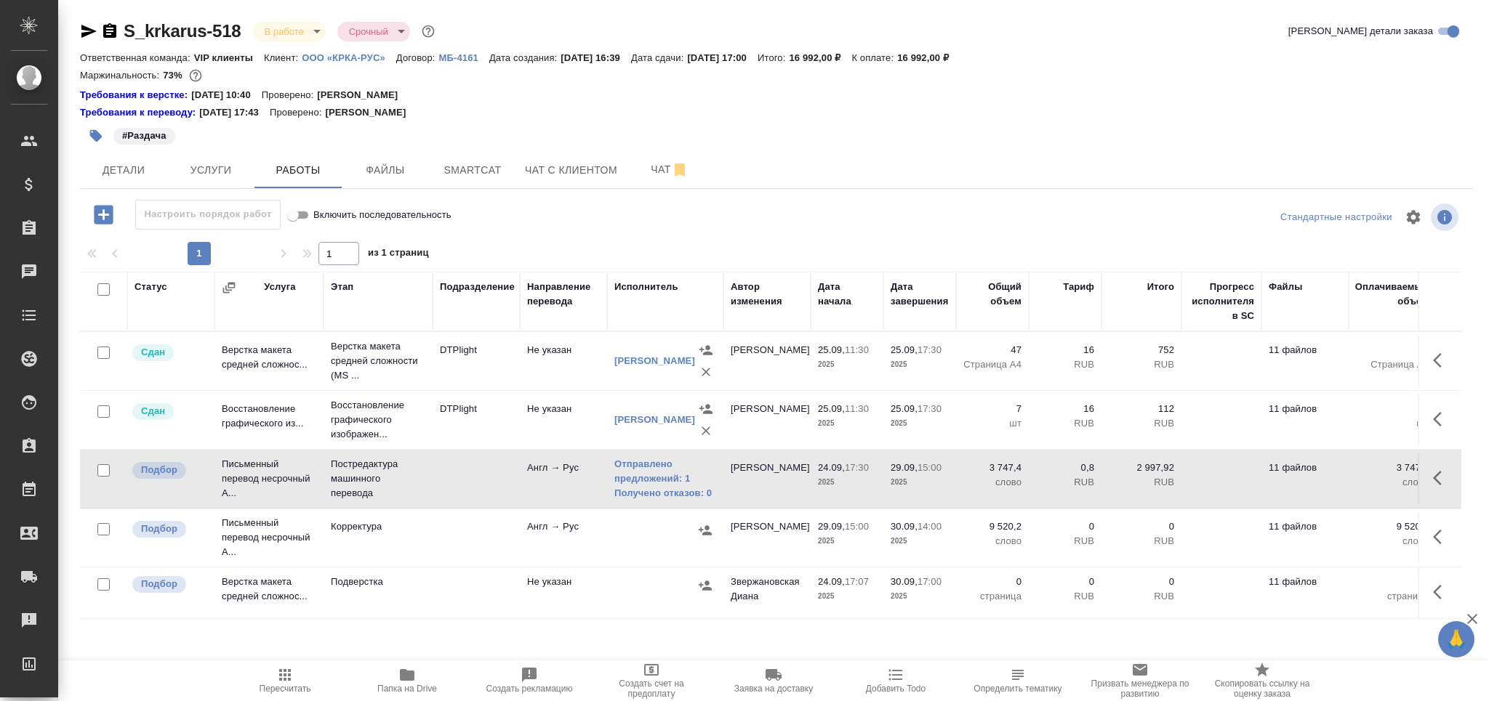
click at [481, 498] on td at bounding box center [476, 479] width 87 height 51
click at [455, 165] on span "Smartcat" at bounding box center [473, 170] width 70 height 18
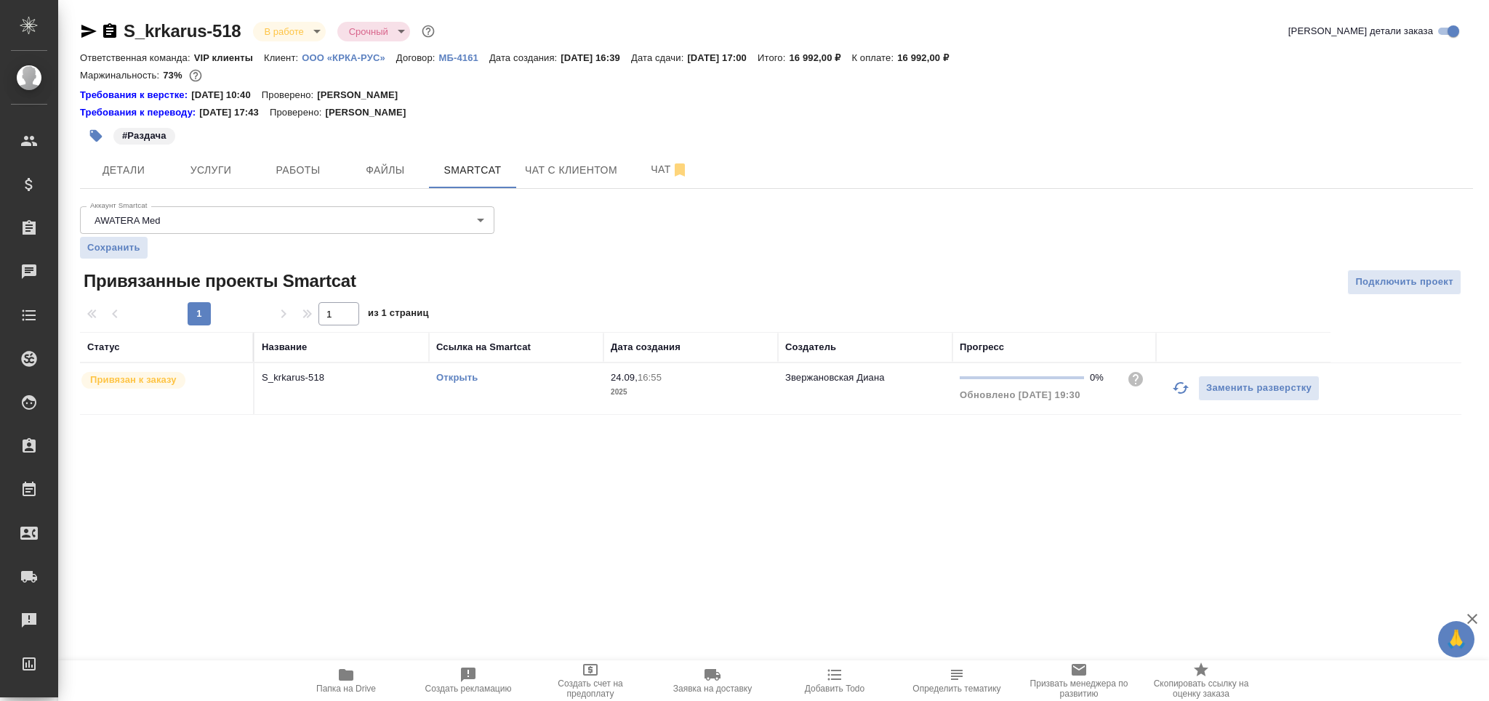
click at [664, 401] on td "24.09, 16:55 2025" at bounding box center [690, 388] width 174 height 51
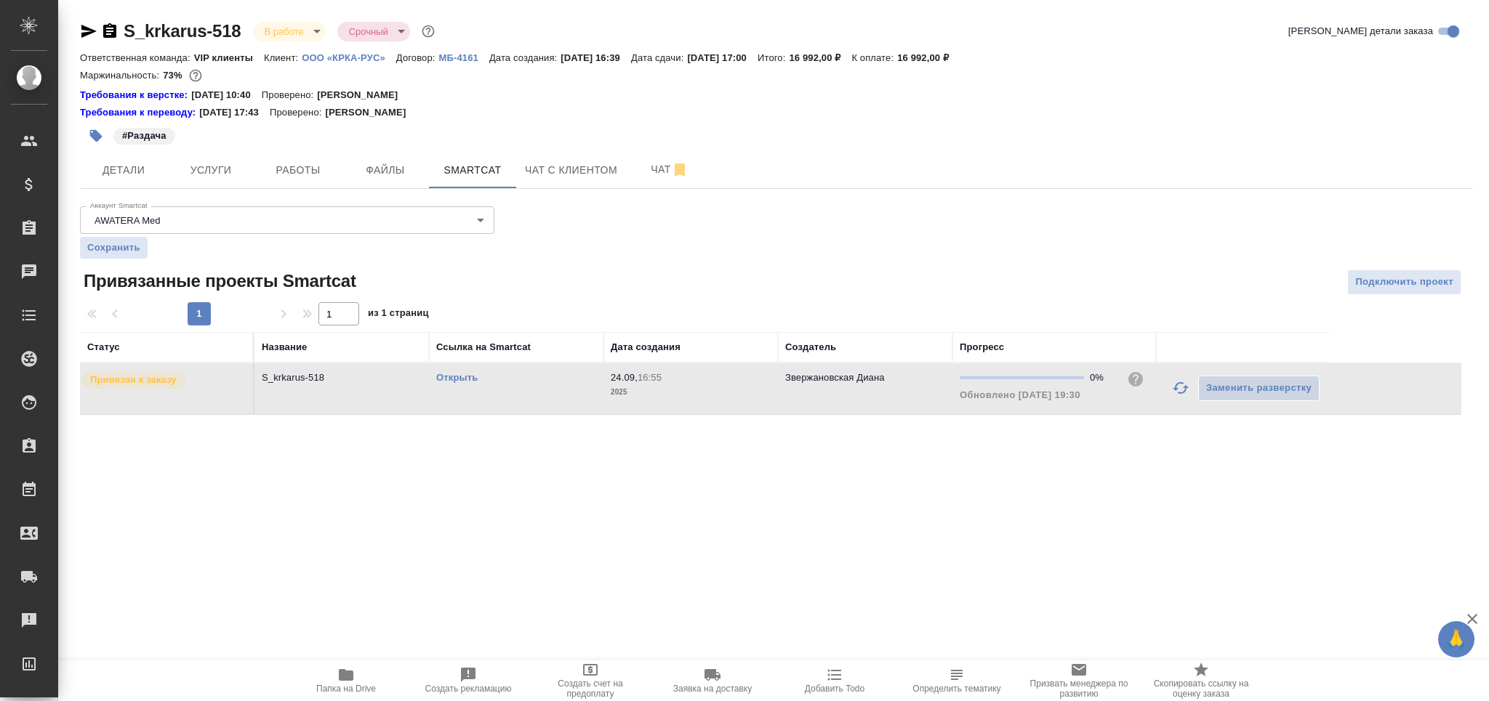
click at [664, 401] on td "24.09, 16:55 2025" at bounding box center [690, 388] width 174 height 51
click at [331, 166] on span "Работы" at bounding box center [298, 170] width 70 height 18
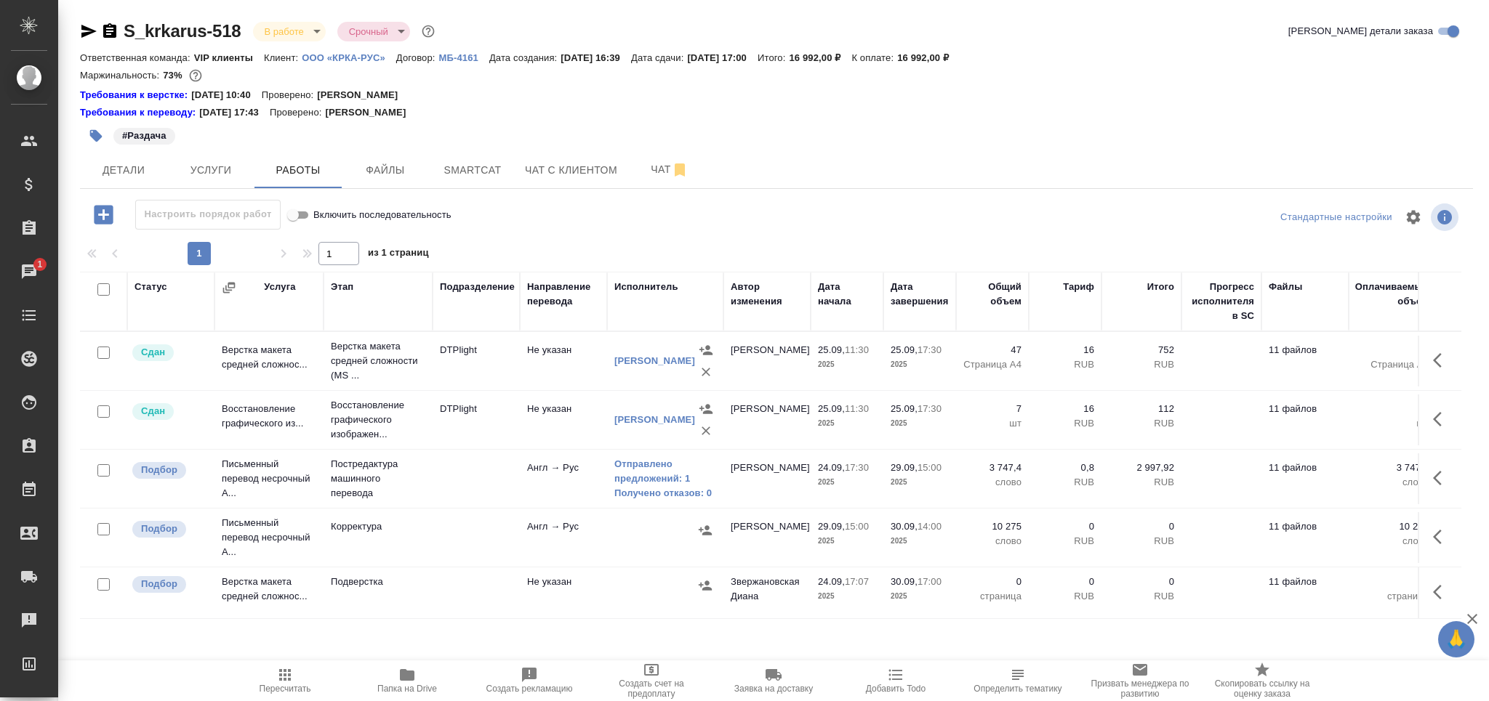
click at [286, 691] on span "Пересчитать" at bounding box center [286, 689] width 52 height 10
click at [1435, 537] on icon "button" at bounding box center [1437, 537] width 9 height 15
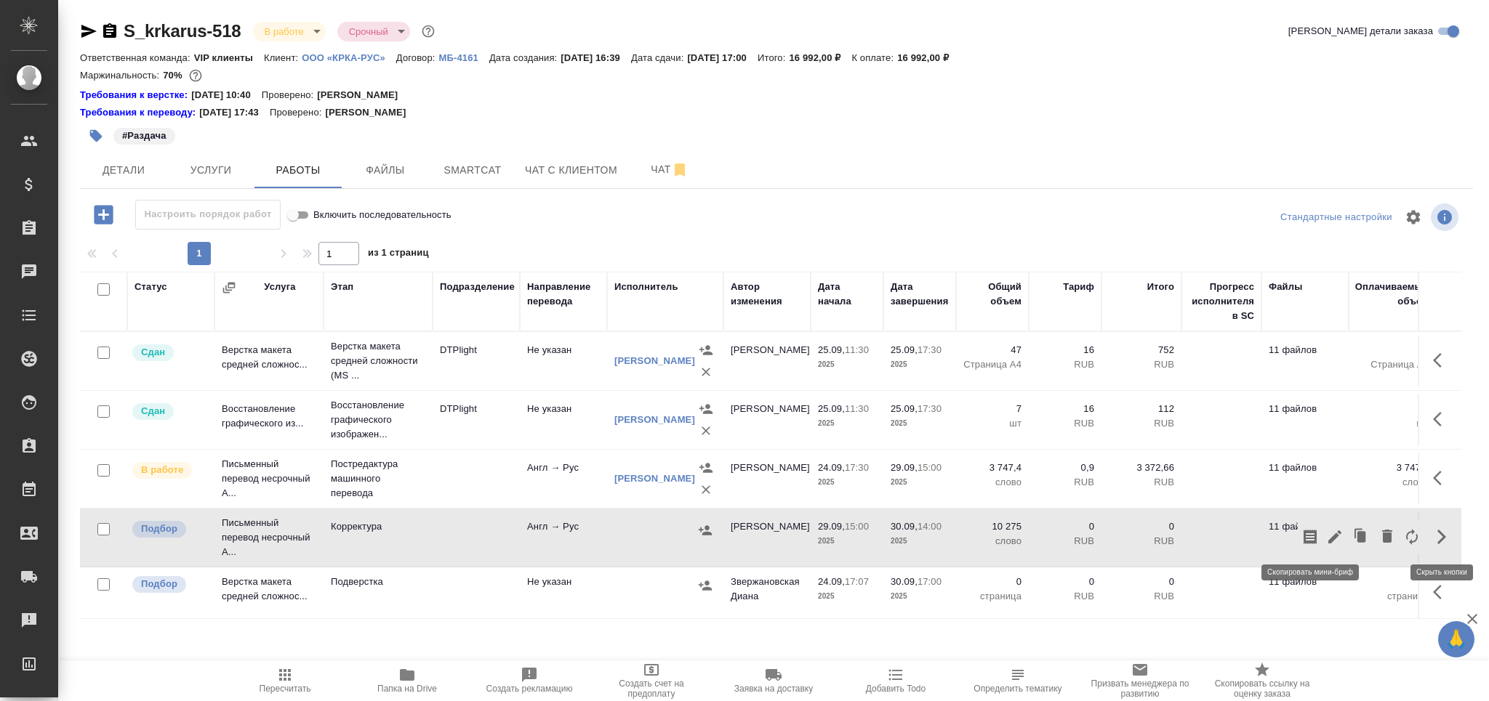
click at [1304, 545] on icon "button" at bounding box center [1309, 536] width 17 height 17
click at [291, 682] on icon "button" at bounding box center [284, 675] width 17 height 17
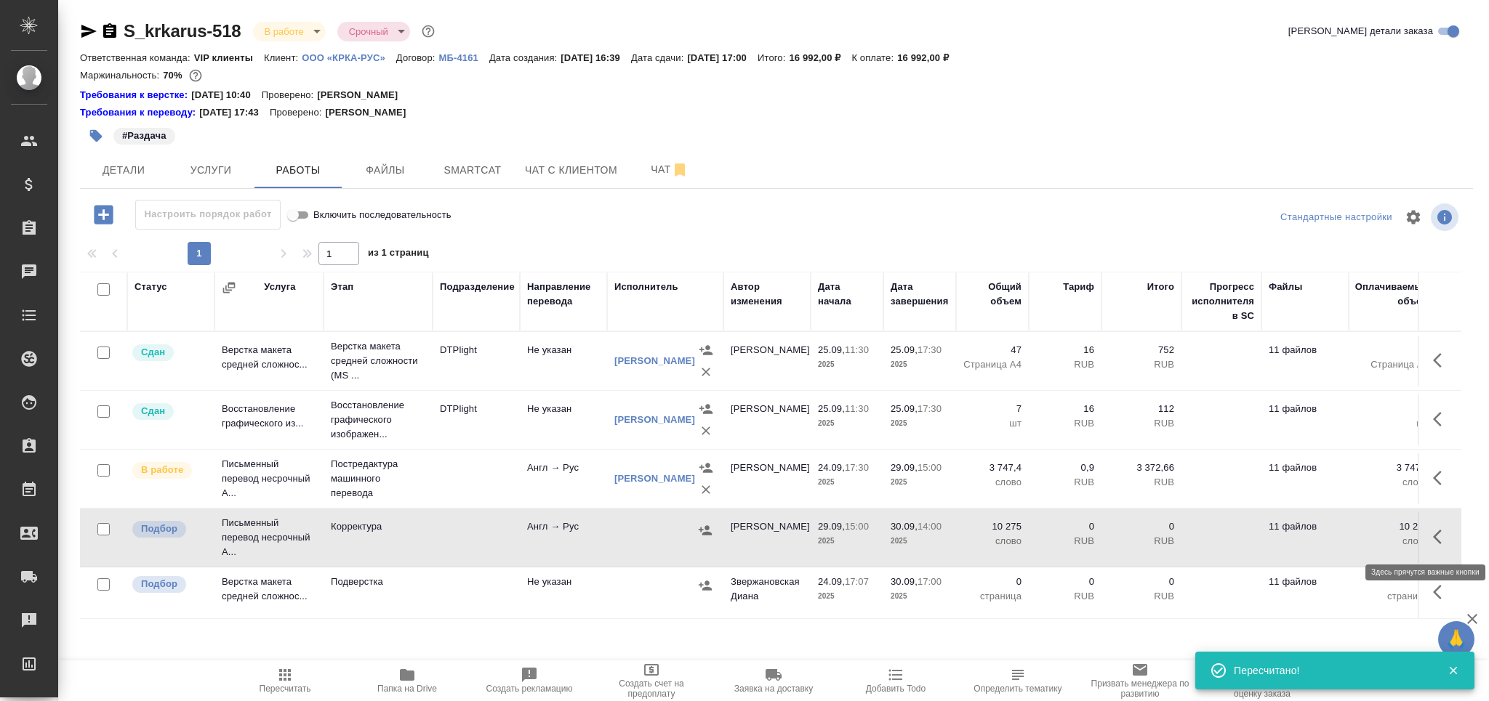
click at [1442, 538] on icon "button" at bounding box center [1441, 536] width 17 height 17
click at [1309, 536] on icon "button" at bounding box center [1309, 537] width 13 height 15
click at [289, 683] on icon "button" at bounding box center [284, 675] width 17 height 17
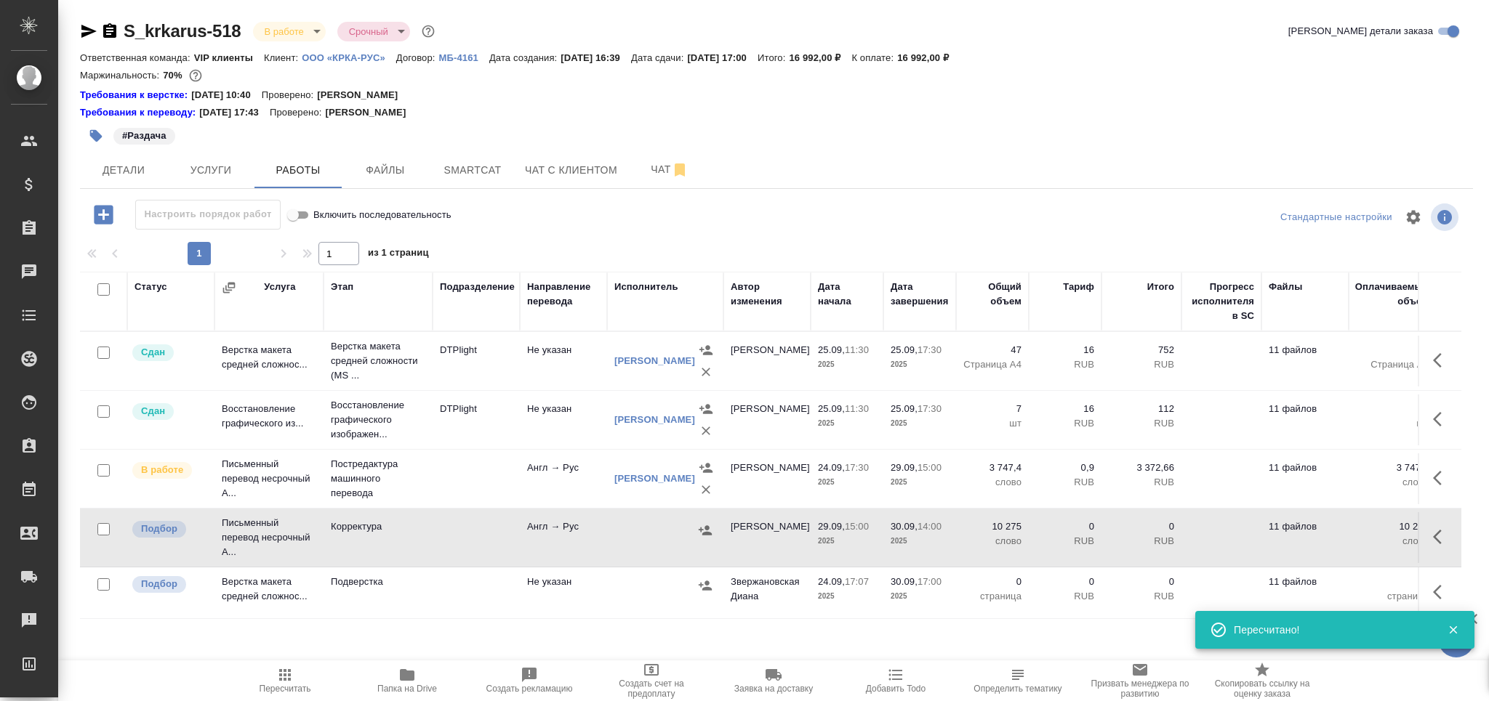
click at [449, 537] on td at bounding box center [476, 537] width 87 height 51
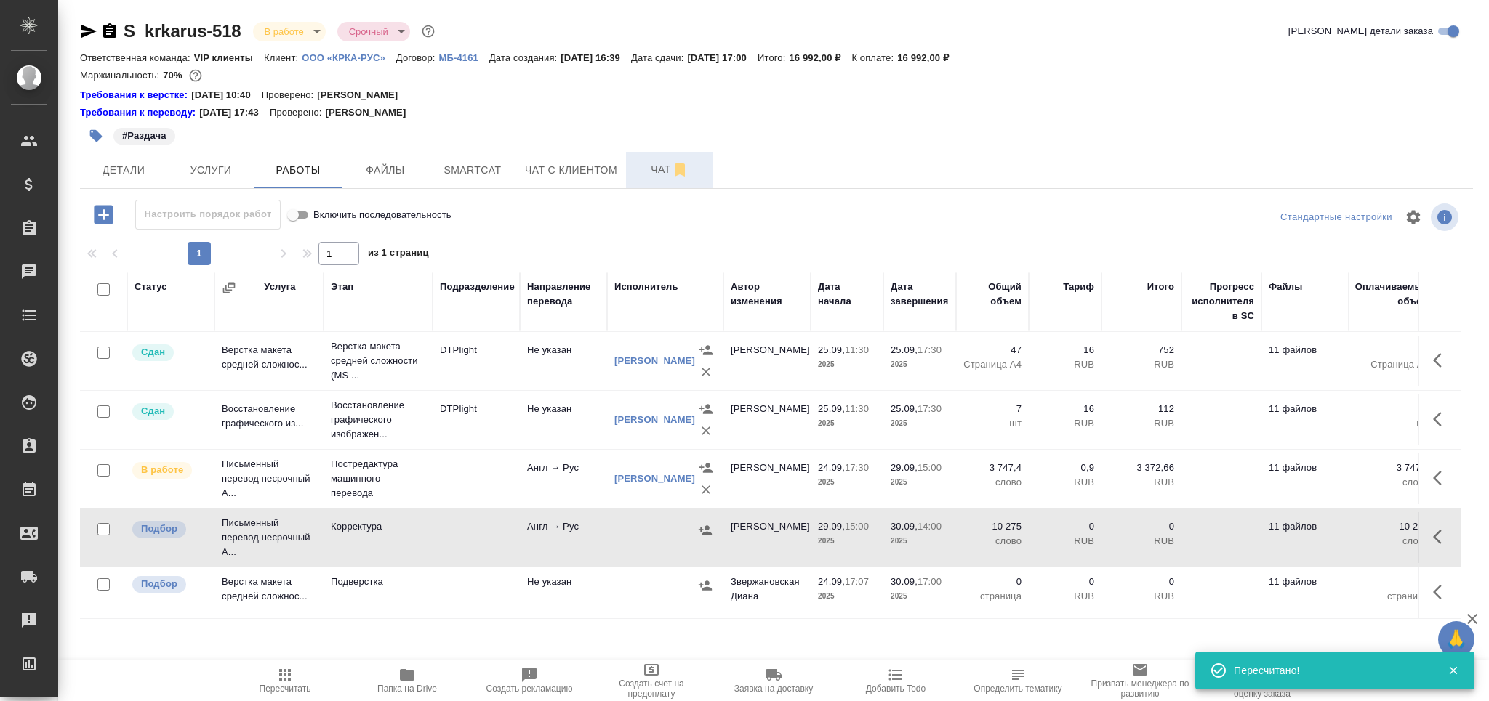
click at [640, 172] on span "Чат" at bounding box center [670, 170] width 70 height 18
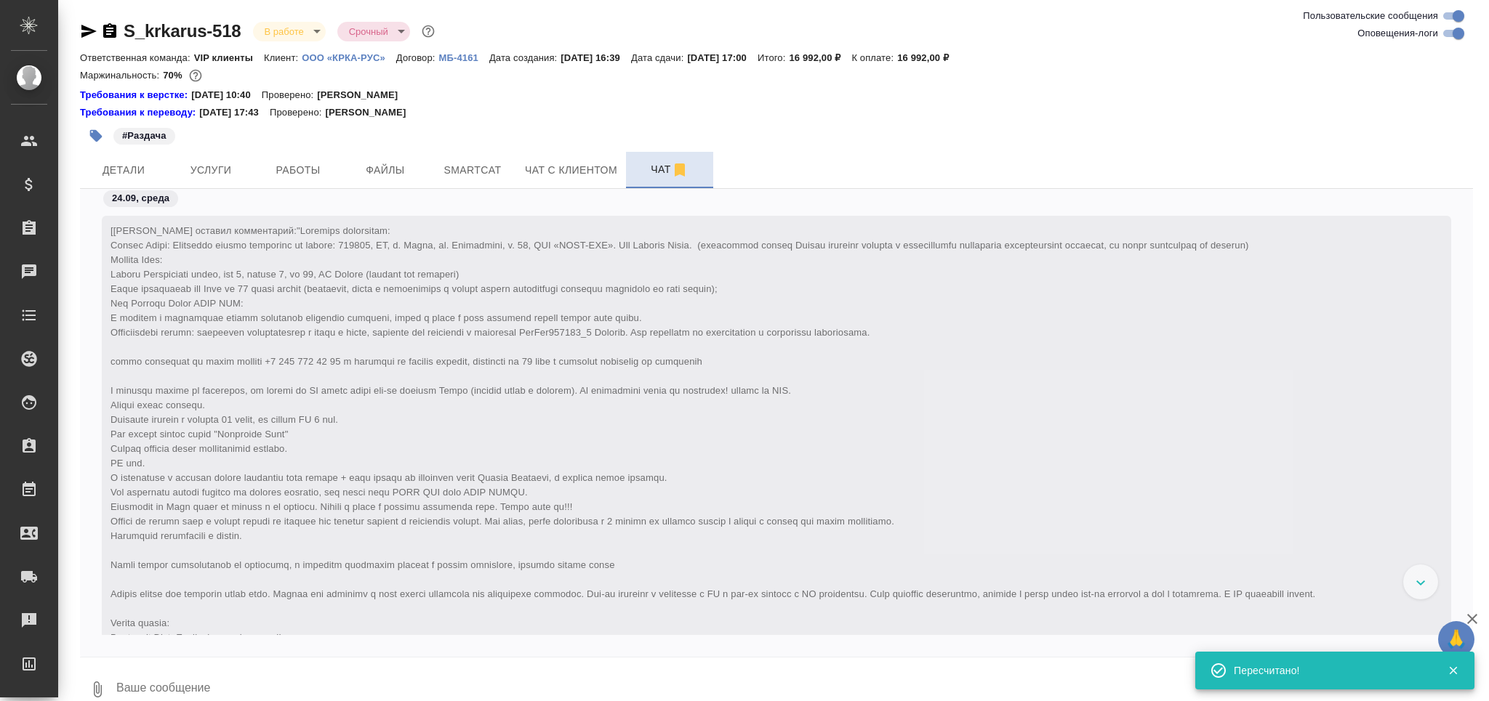
scroll to position [78255, 0]
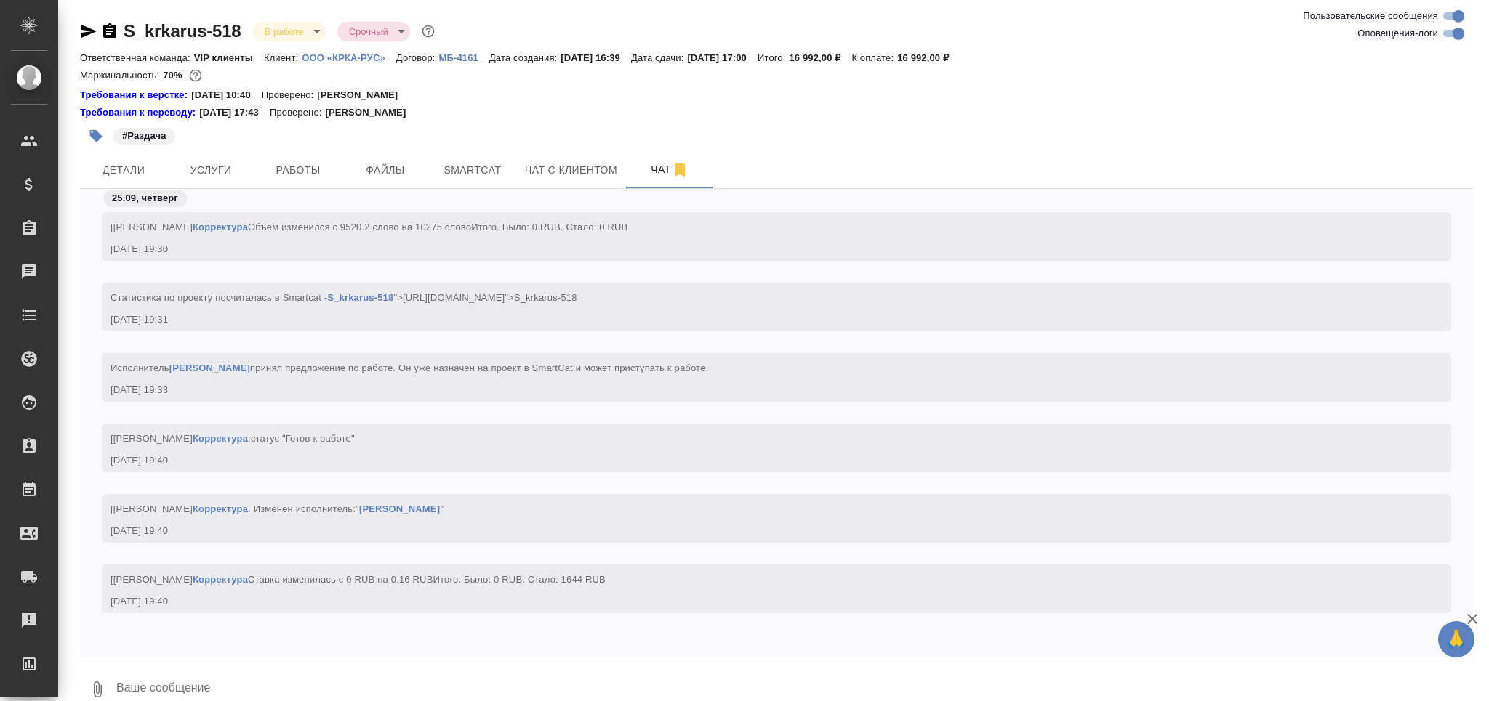
click at [1459, 39] on input "Оповещения-логи" at bounding box center [1458, 33] width 52 height 17
checkbox input "false"
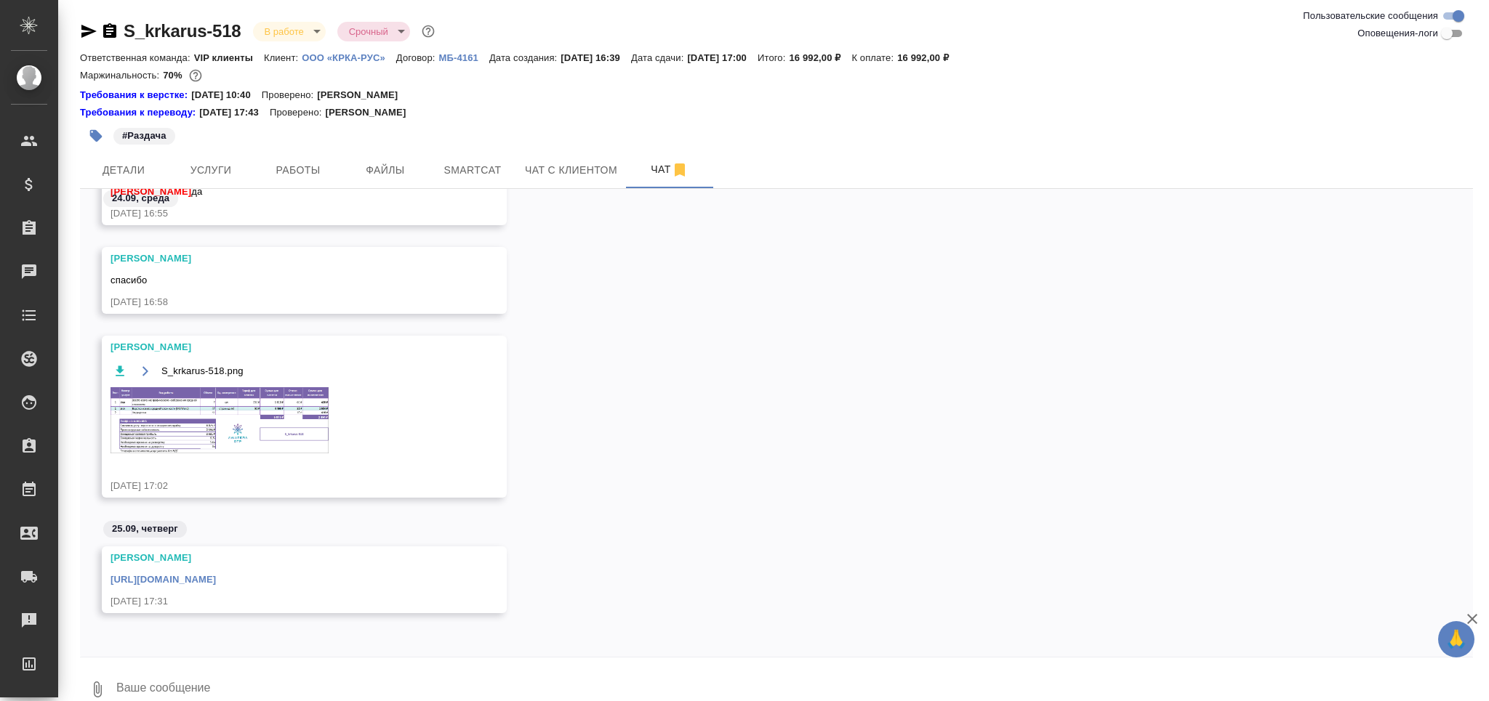
scroll to position [2125, 0]
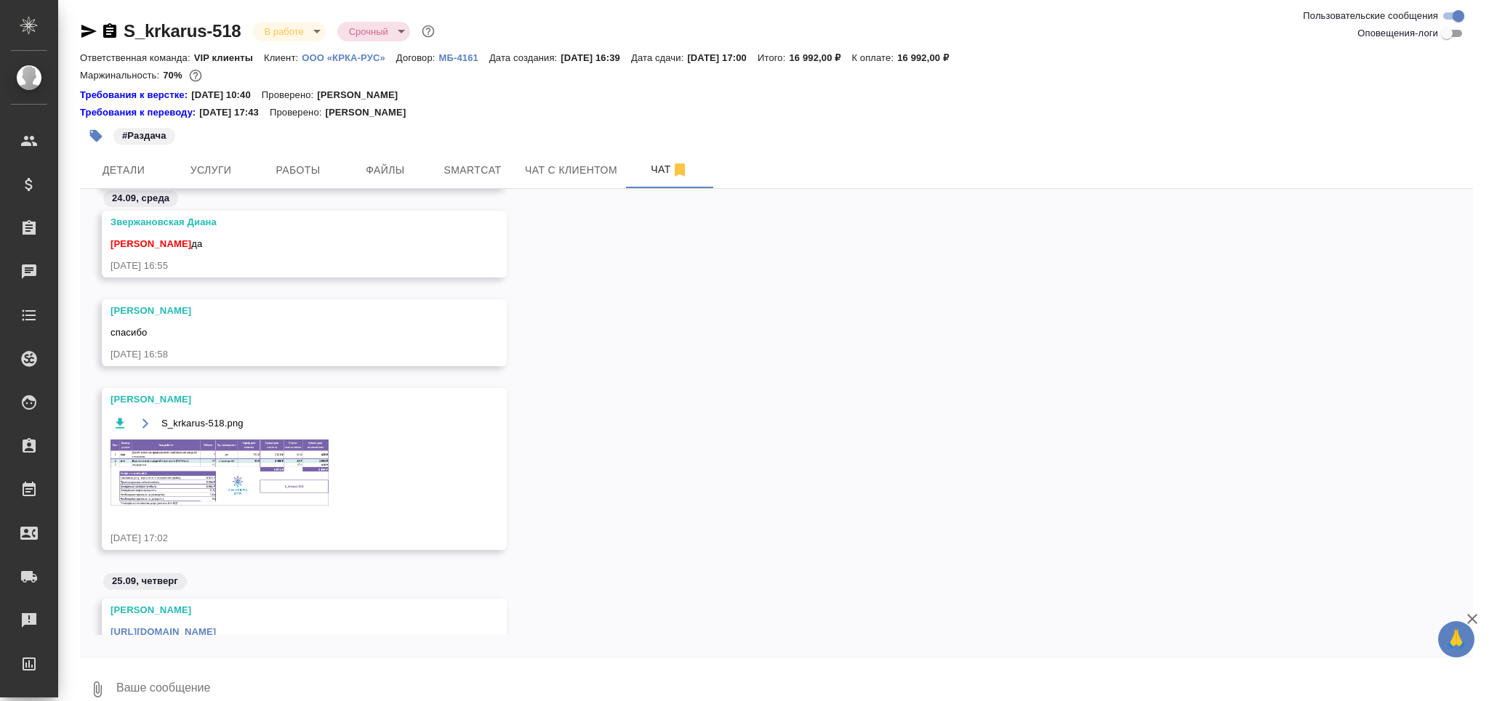
click at [294, 450] on img at bounding box center [219, 473] width 218 height 66
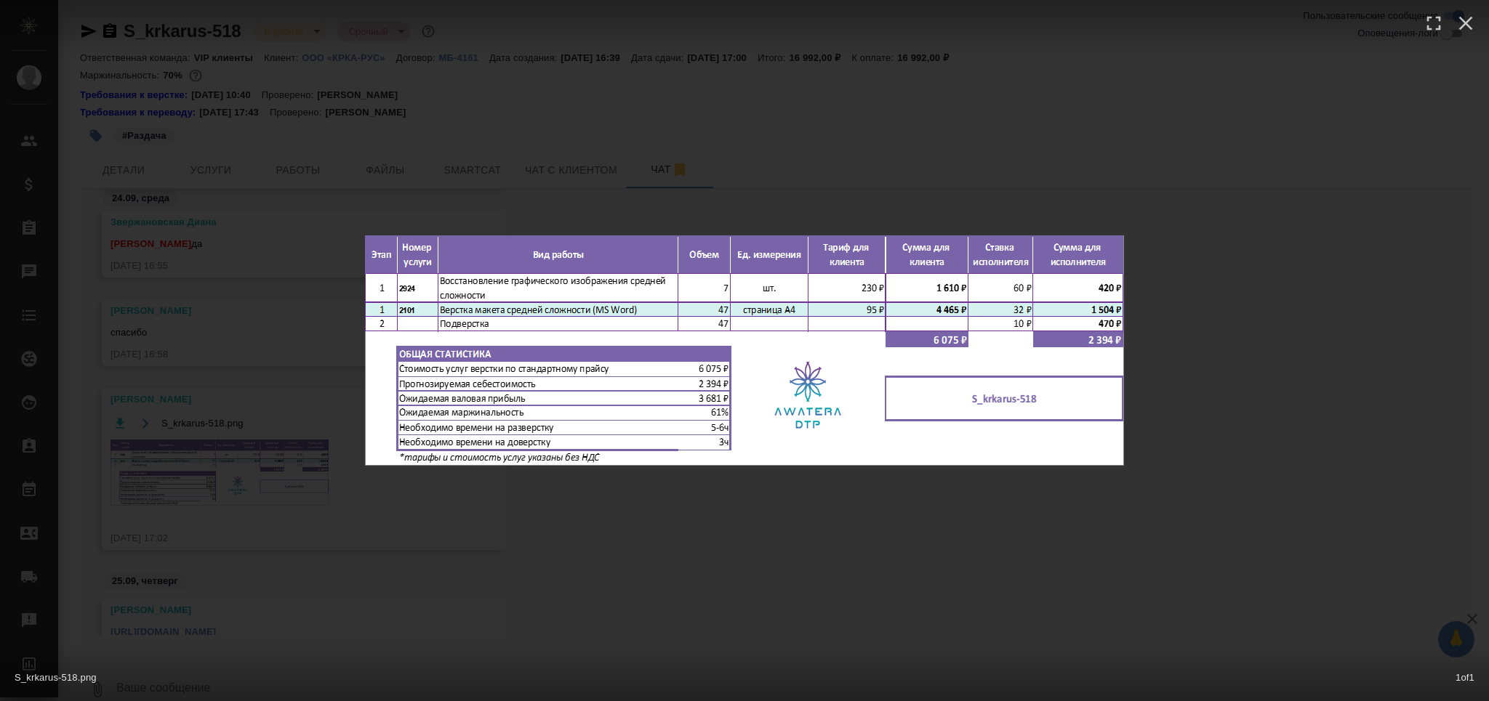
click at [265, 489] on div "S_krkarus-518.png 1 of 1" at bounding box center [744, 350] width 1489 height 701
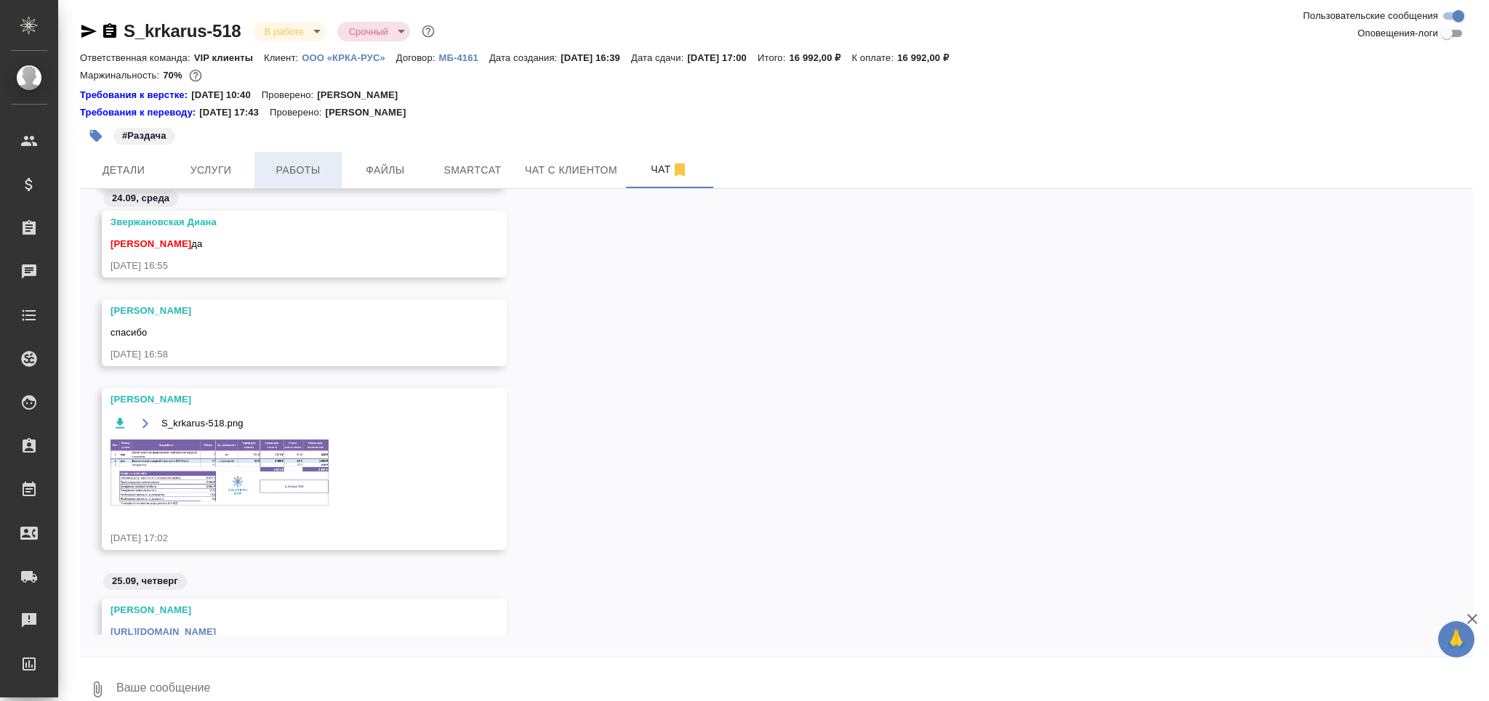
click at [299, 170] on span "Работы" at bounding box center [298, 170] width 70 height 18
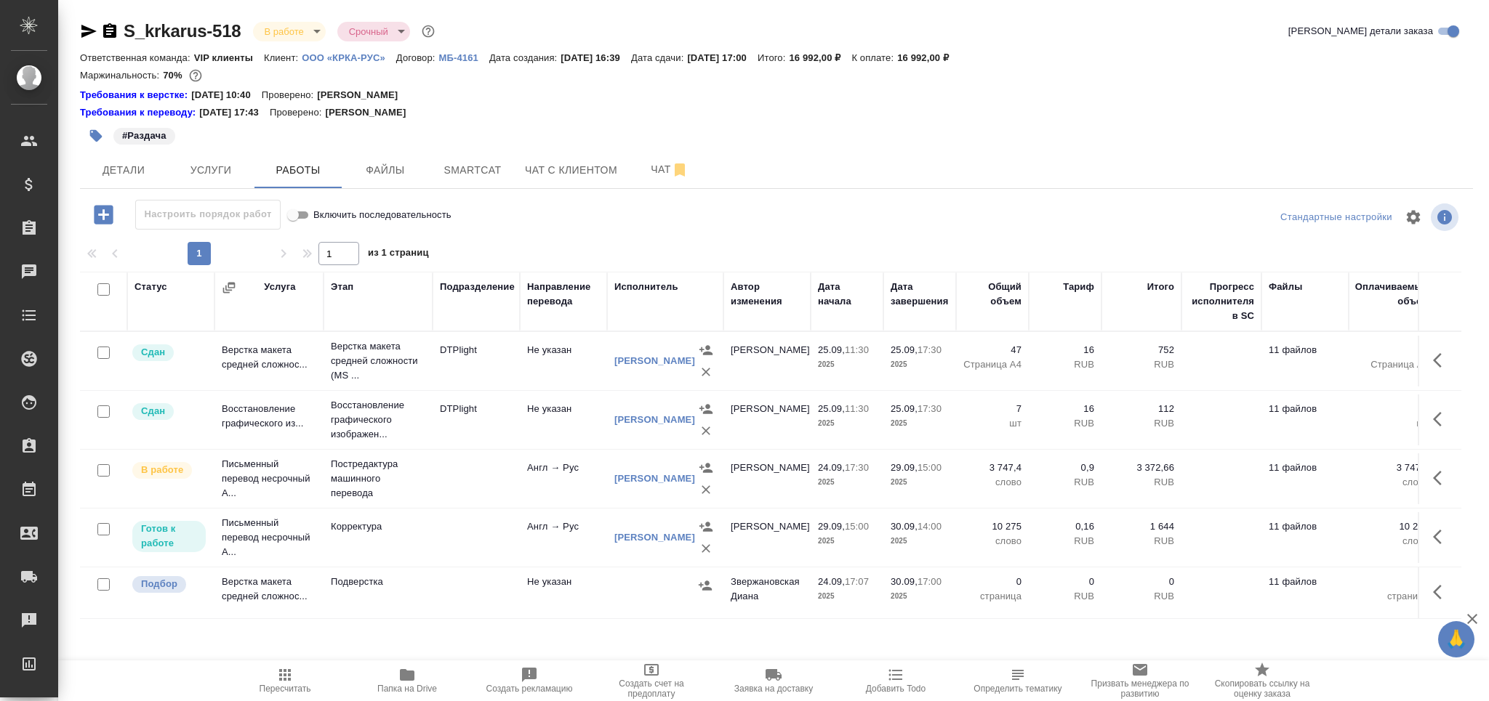
click at [431, 603] on td "Подверстка" at bounding box center [377, 593] width 109 height 51
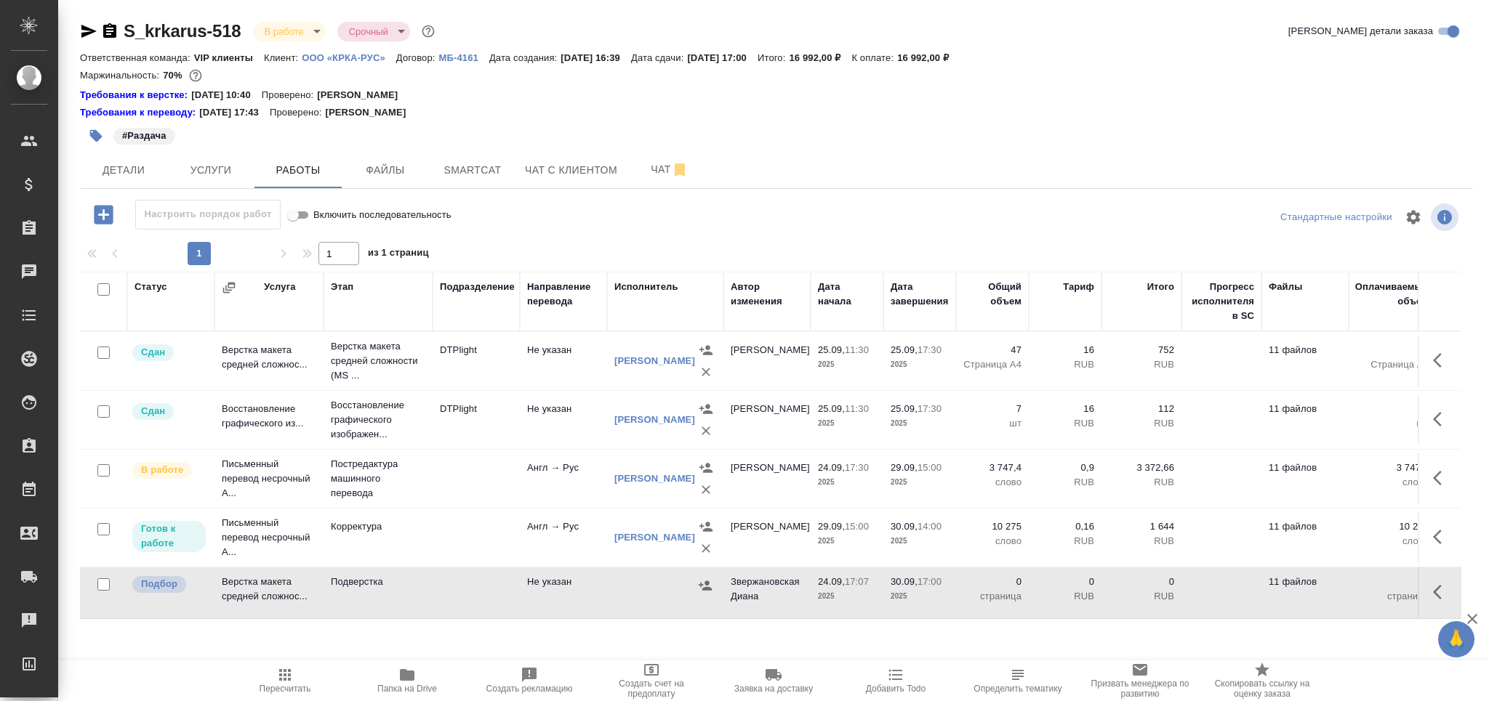
click at [431, 603] on td "Подверстка" at bounding box center [377, 593] width 109 height 51
click at [296, 680] on span "Пересчитать" at bounding box center [285, 681] width 105 height 28
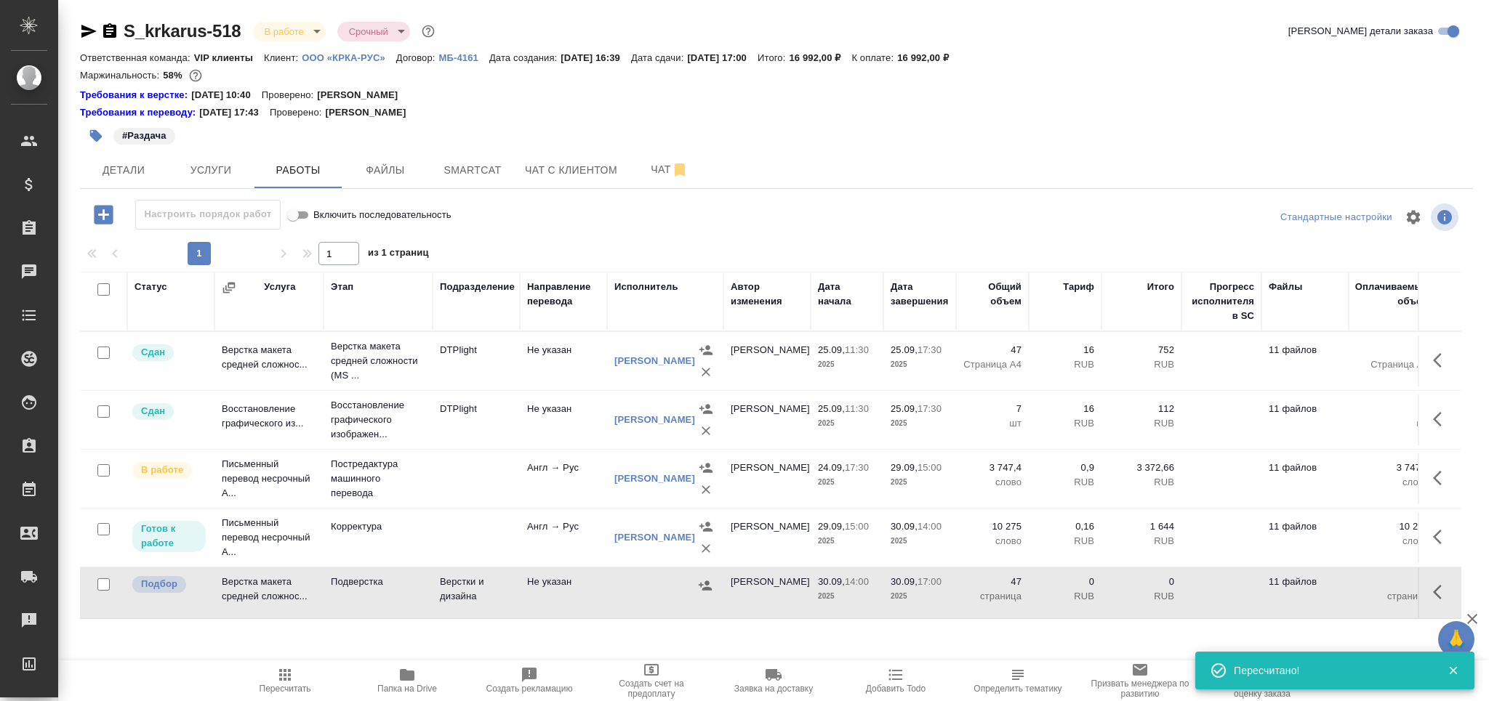
click at [99, 132] on icon "button" at bounding box center [96, 136] width 15 height 15
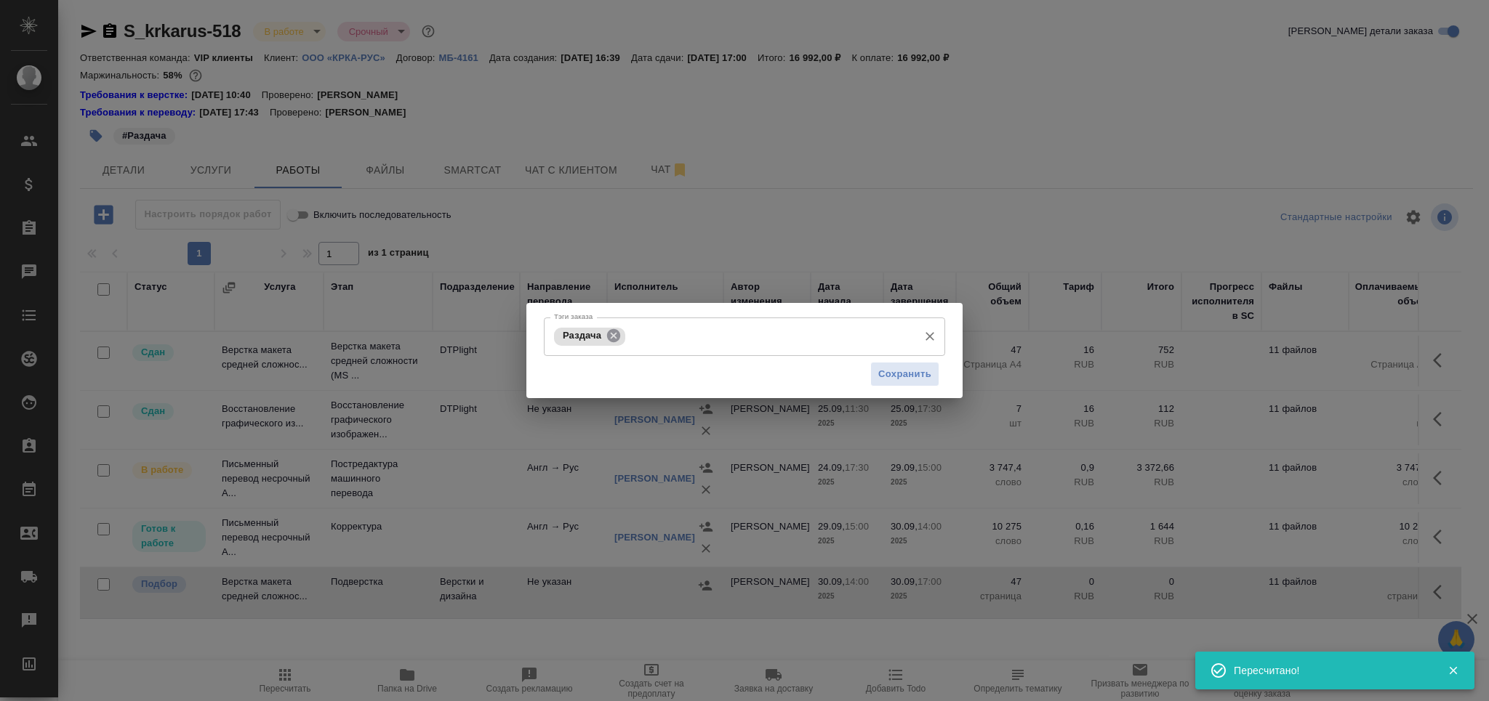
click at [619, 331] on icon at bounding box center [614, 336] width 16 height 16
click at [629, 331] on input "Тэги заказа" at bounding box center [770, 336] width 282 height 25
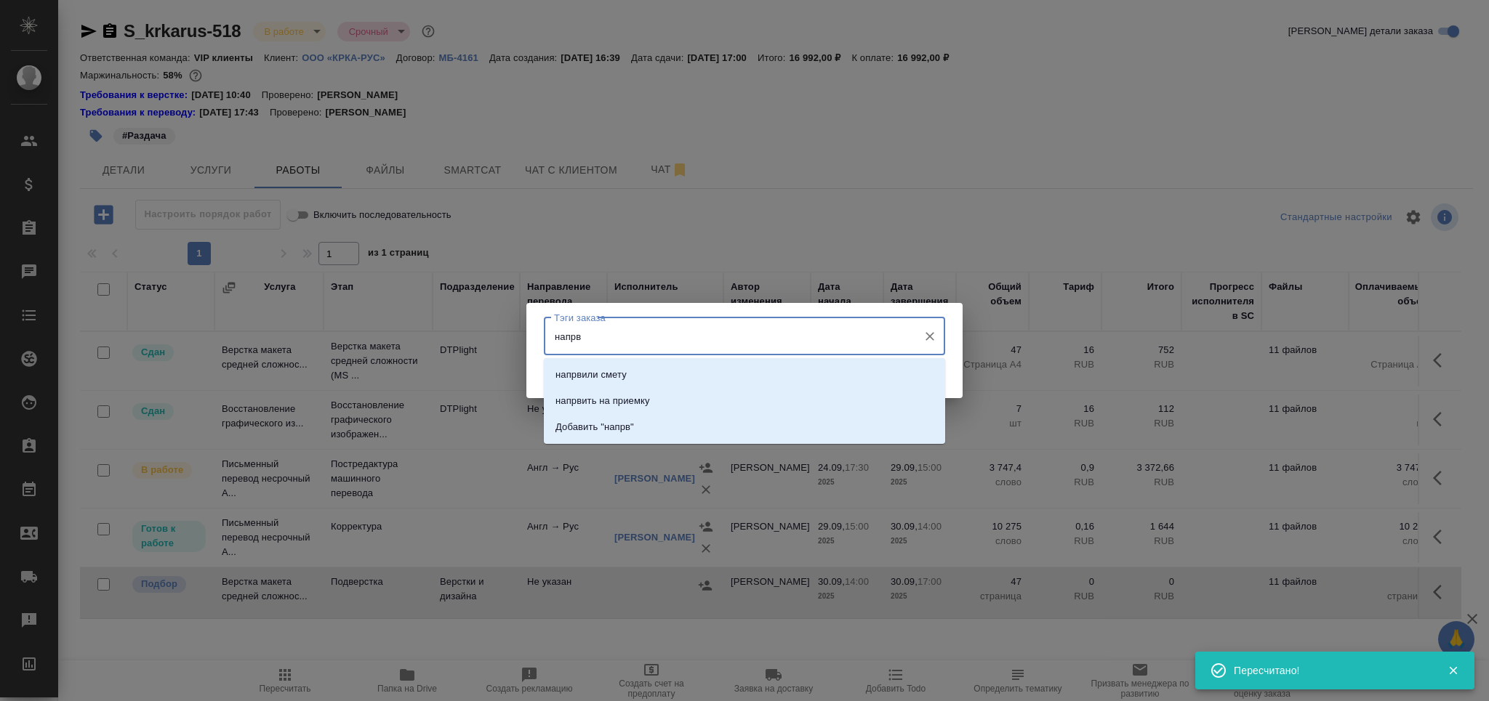
type input "напр"
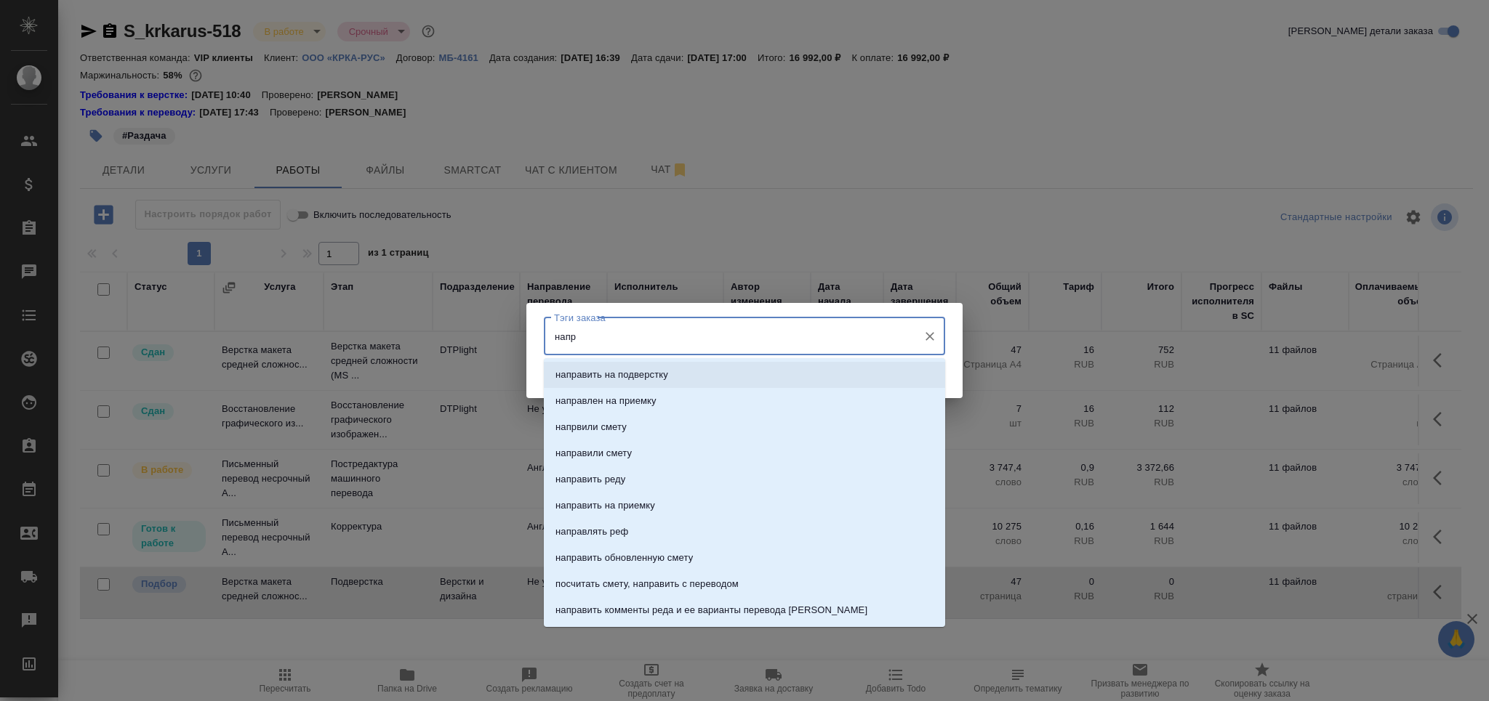
click at [644, 374] on p "направить на подверстку" at bounding box center [611, 375] width 113 height 15
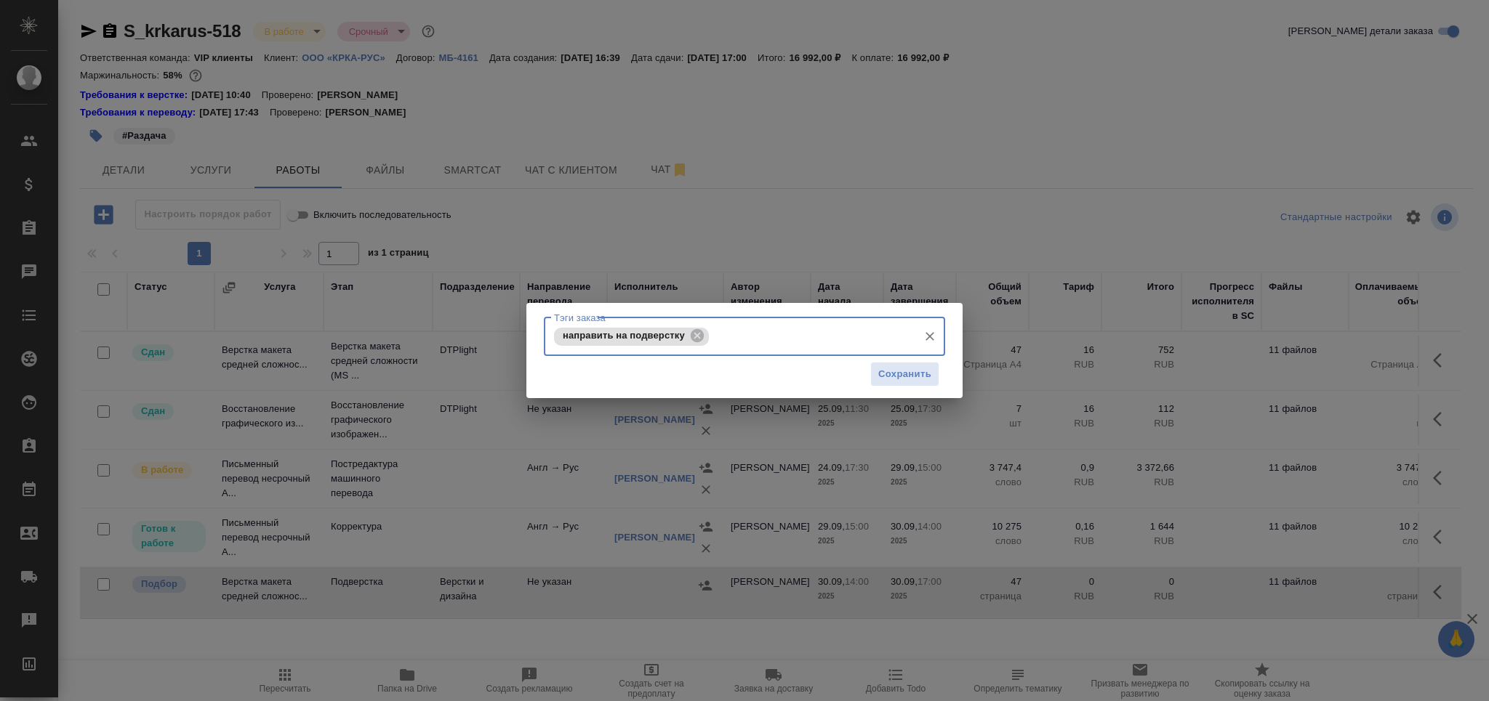
click at [890, 388] on div "Сохранить" at bounding box center [744, 374] width 401 height 37
click at [896, 373] on span "Сохранить" at bounding box center [904, 374] width 53 height 17
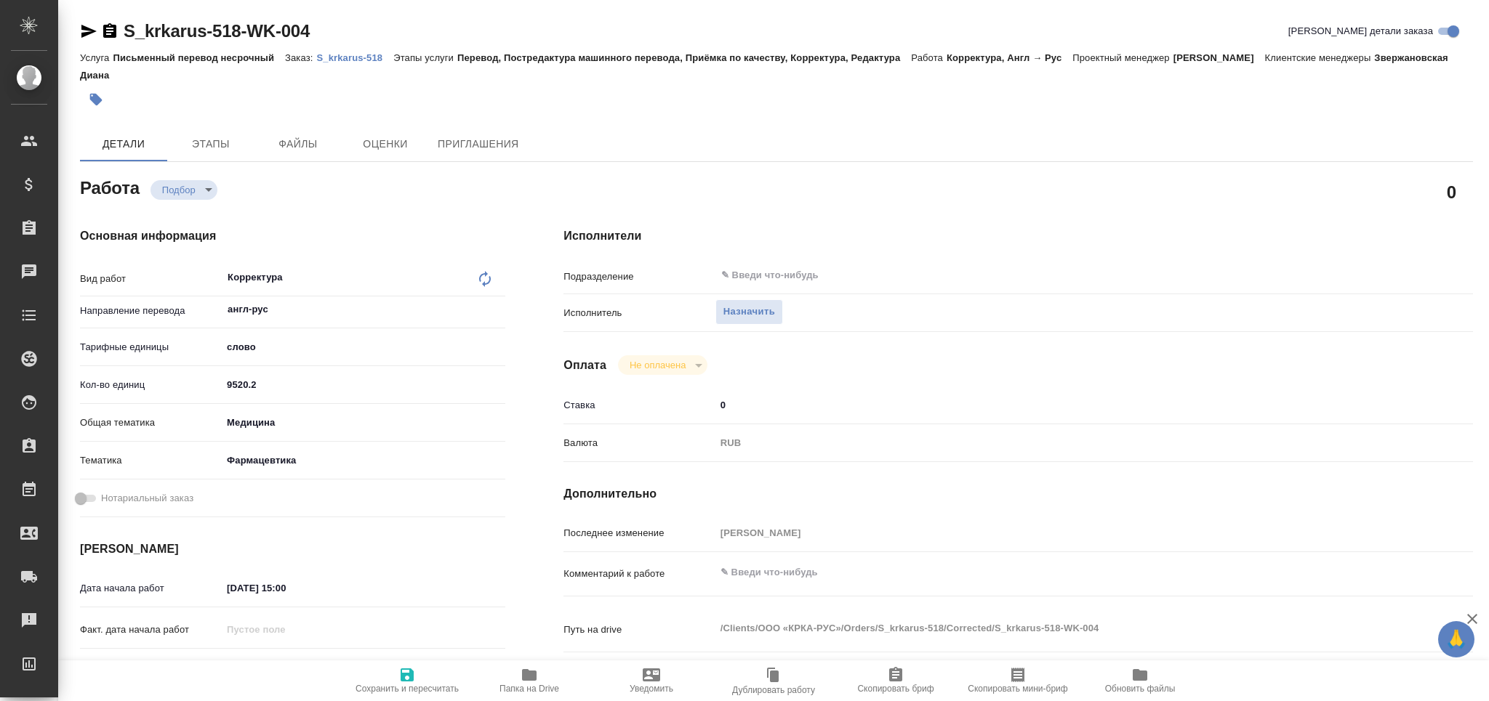
type textarea "x"
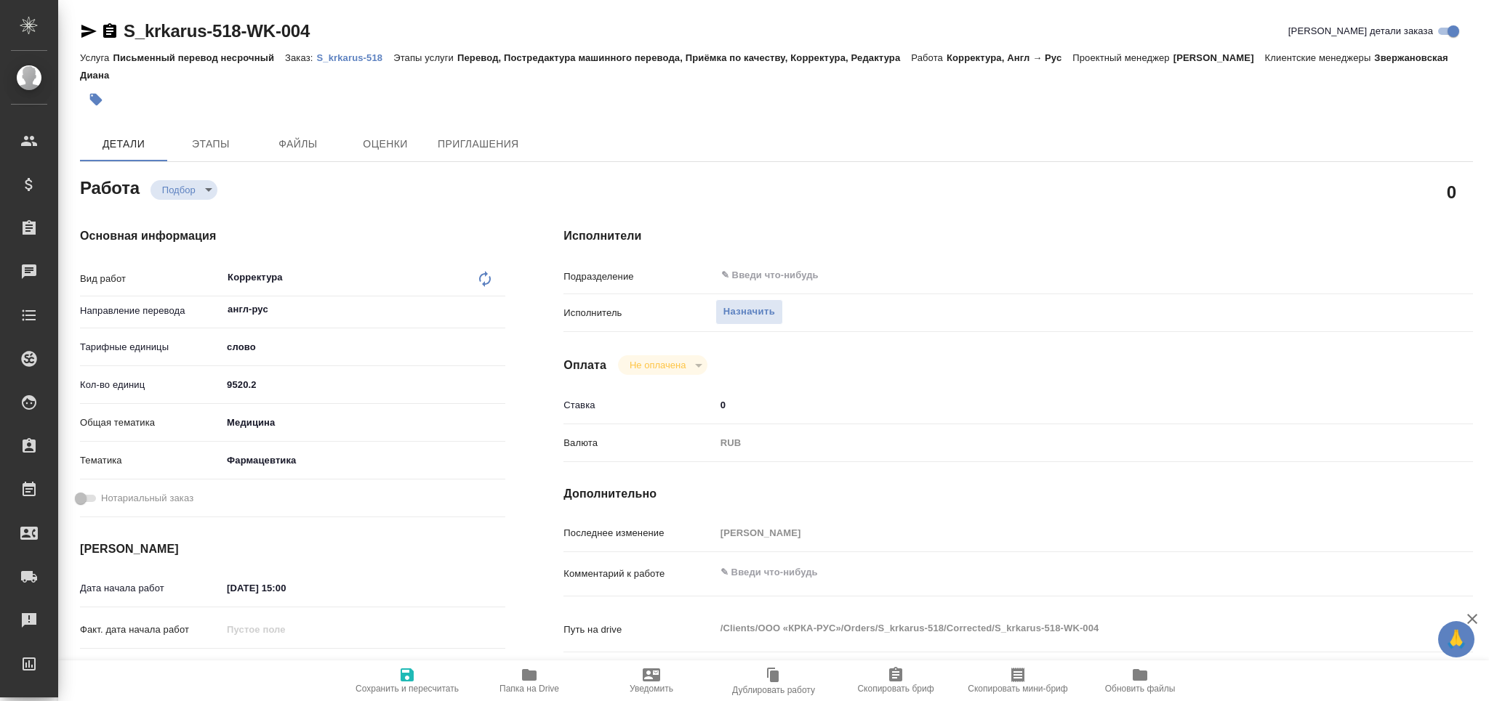
type textarea "x"
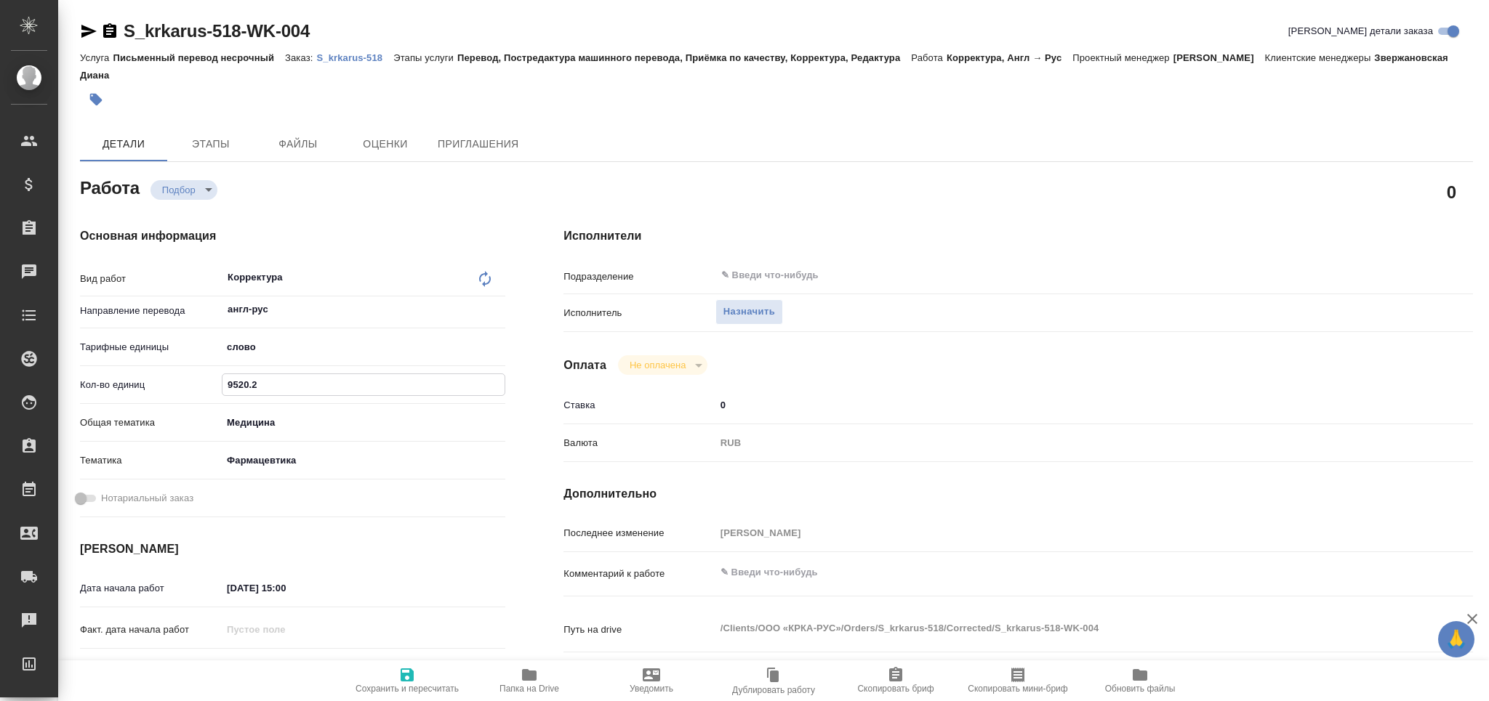
drag, startPoint x: 277, startPoint y: 390, endPoint x: 166, endPoint y: 390, distance: 111.2
click at [166, 390] on div "Кол-во единиц 9520.2" at bounding box center [292, 384] width 425 height 25
type textarea "x"
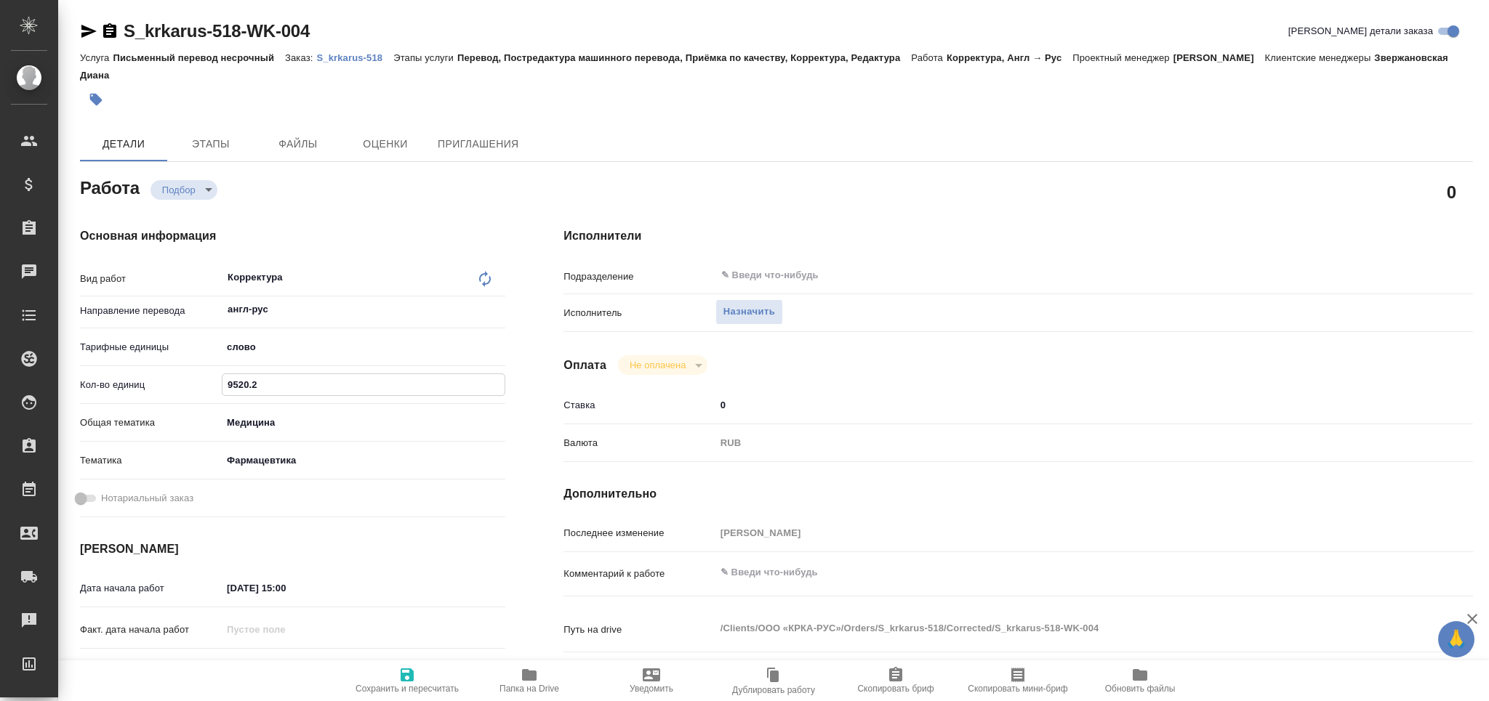
type textarea "x"
paste input "10275"
type input "10275"
type textarea "x"
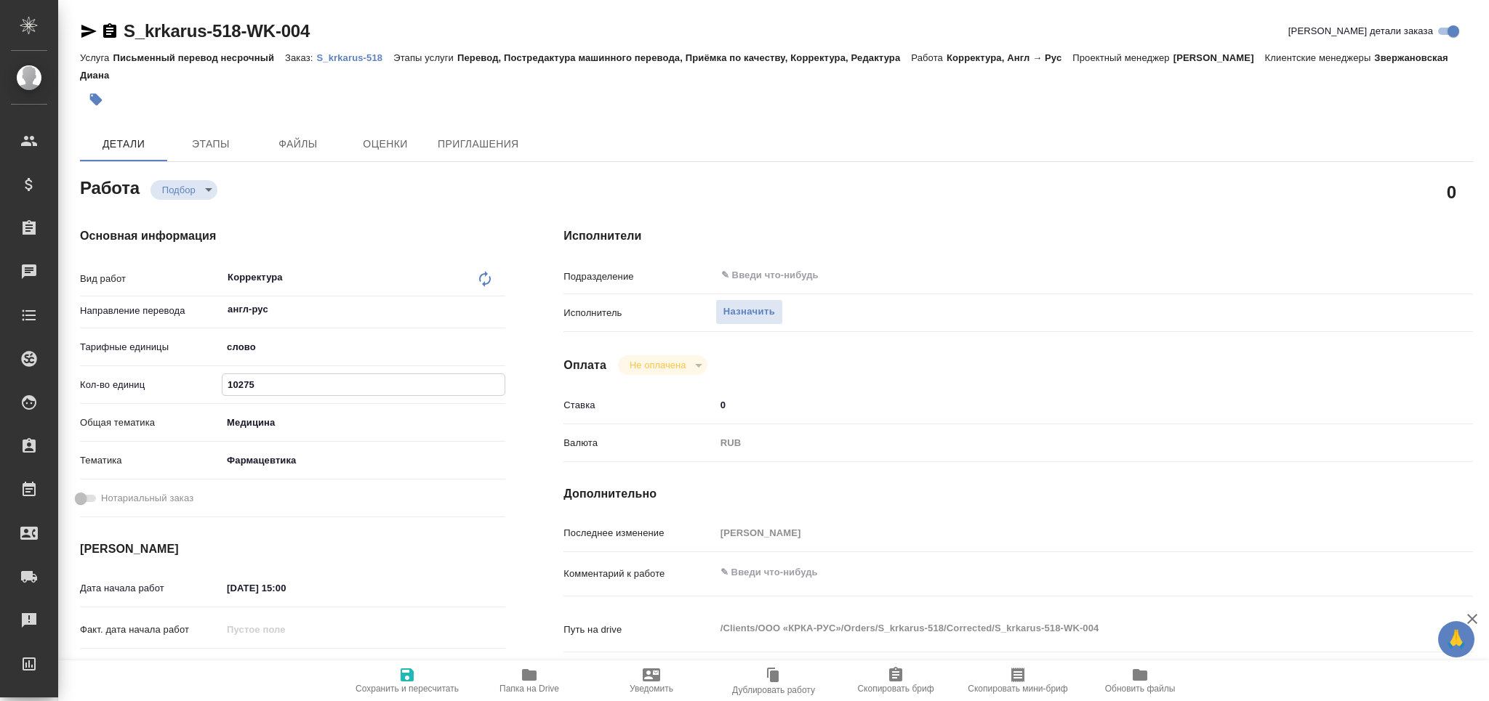
type textarea "x"
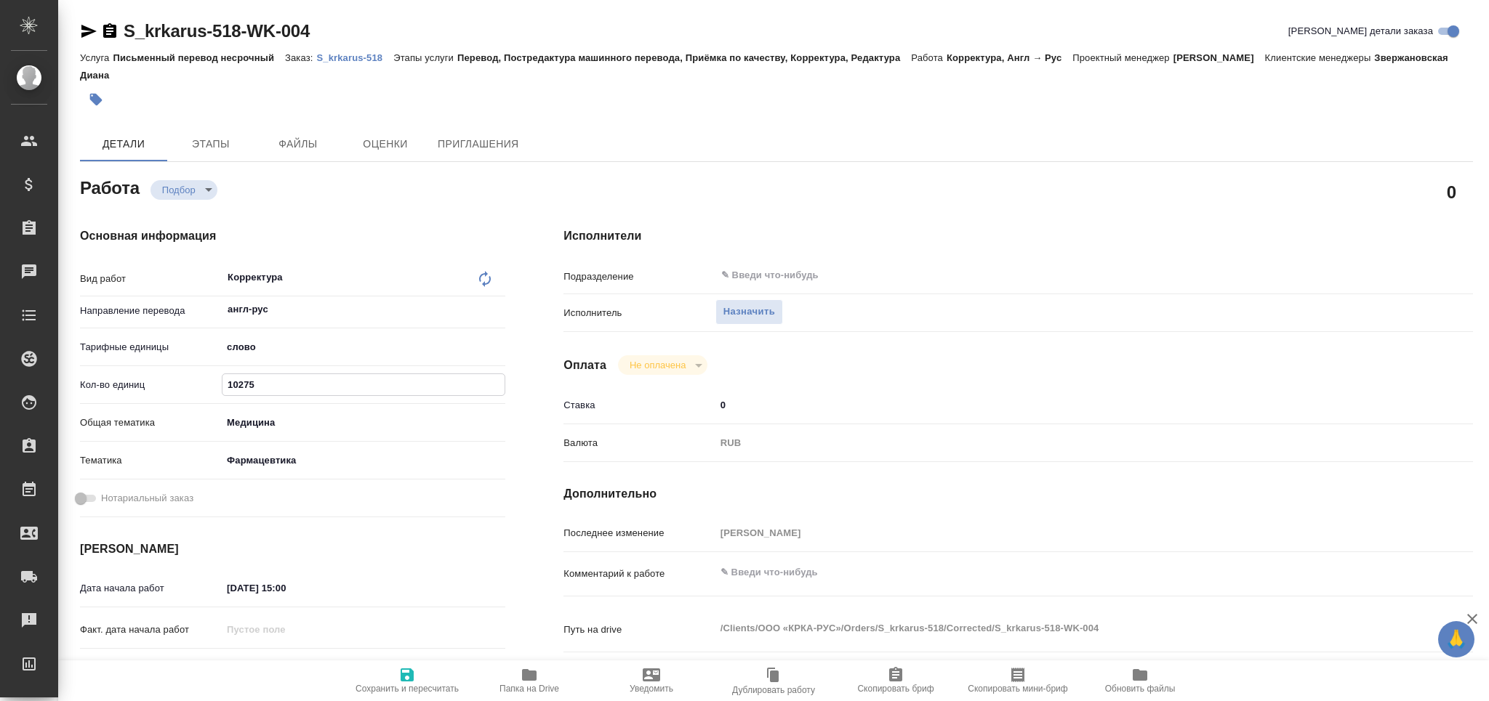
type textarea "x"
type input "10275"
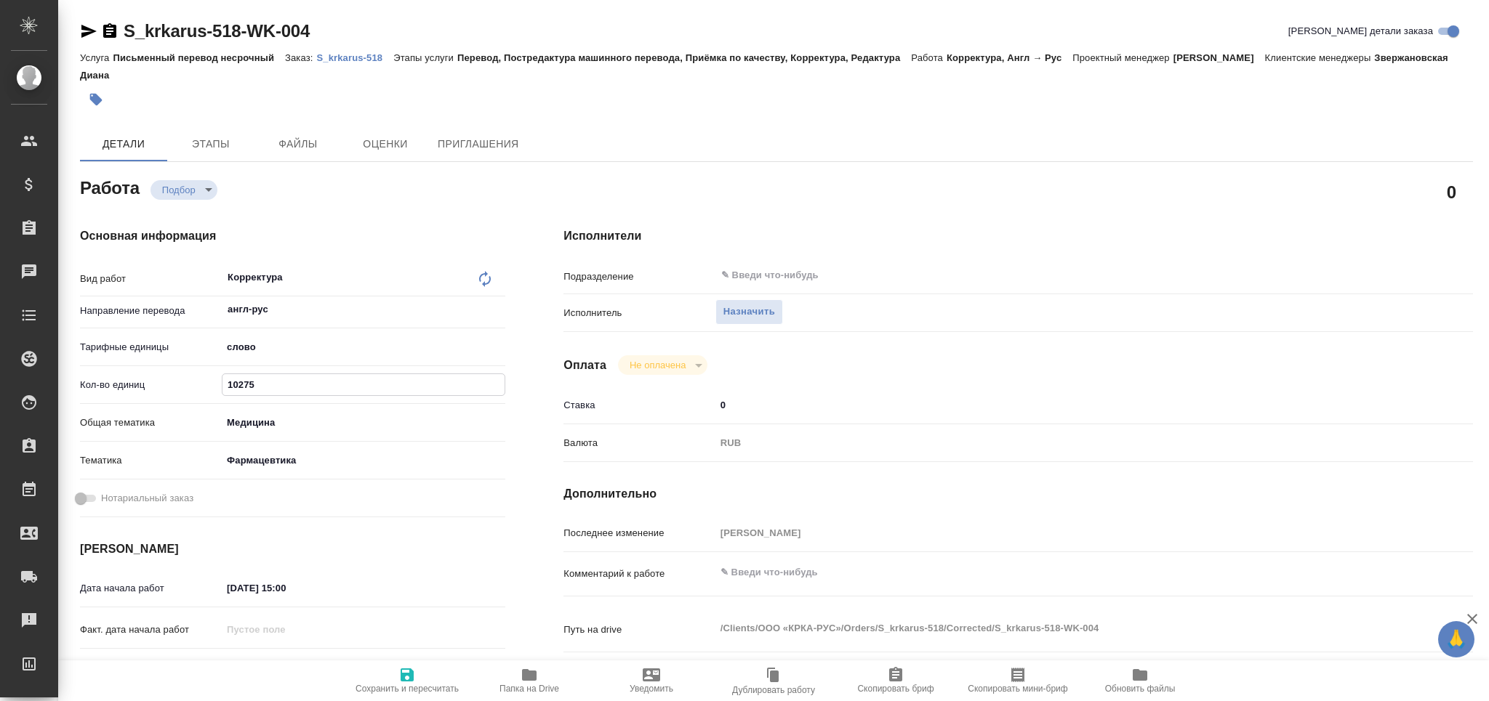
drag, startPoint x: 411, startPoint y: 690, endPoint x: 425, endPoint y: 656, distance: 36.5
click at [411, 689] on span "Сохранить и пересчитать" at bounding box center [406, 689] width 103 height 10
type textarea "x"
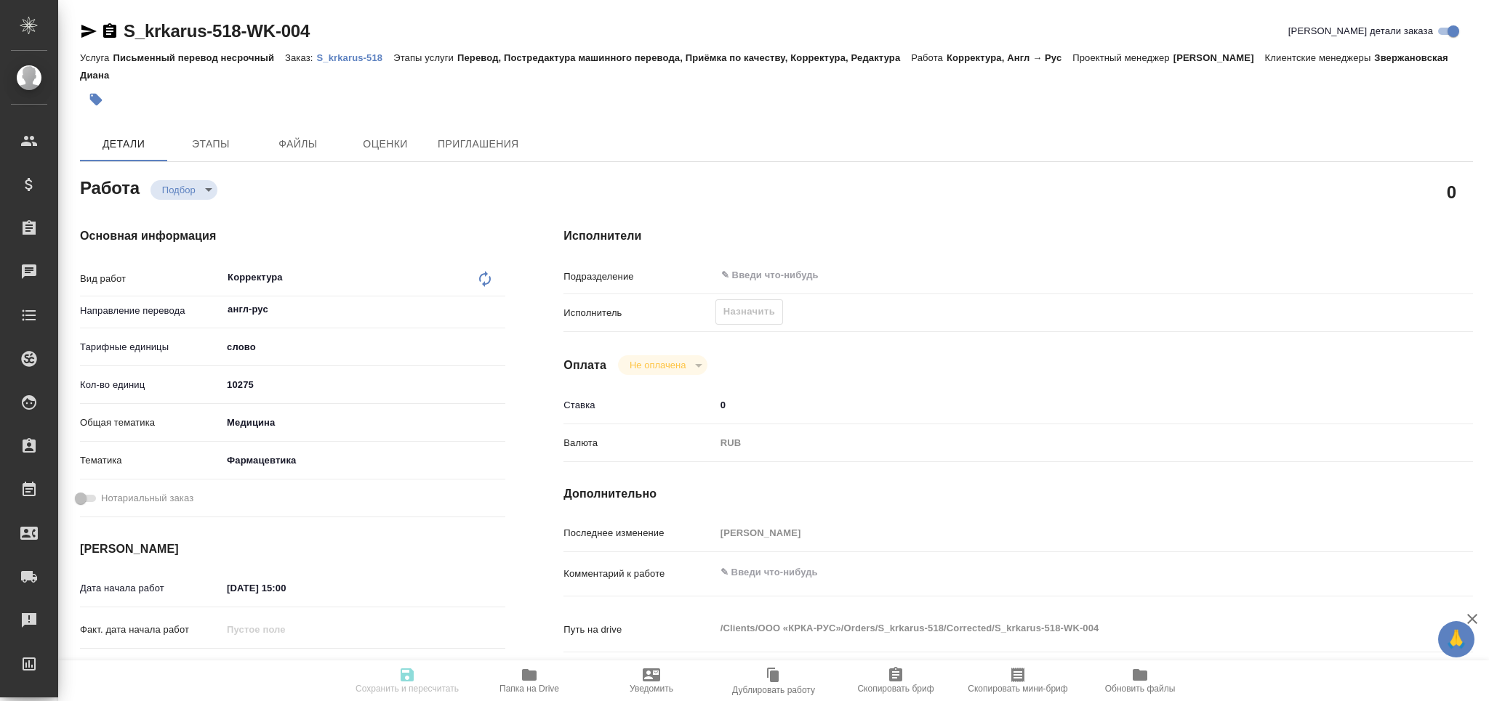
type textarea "x"
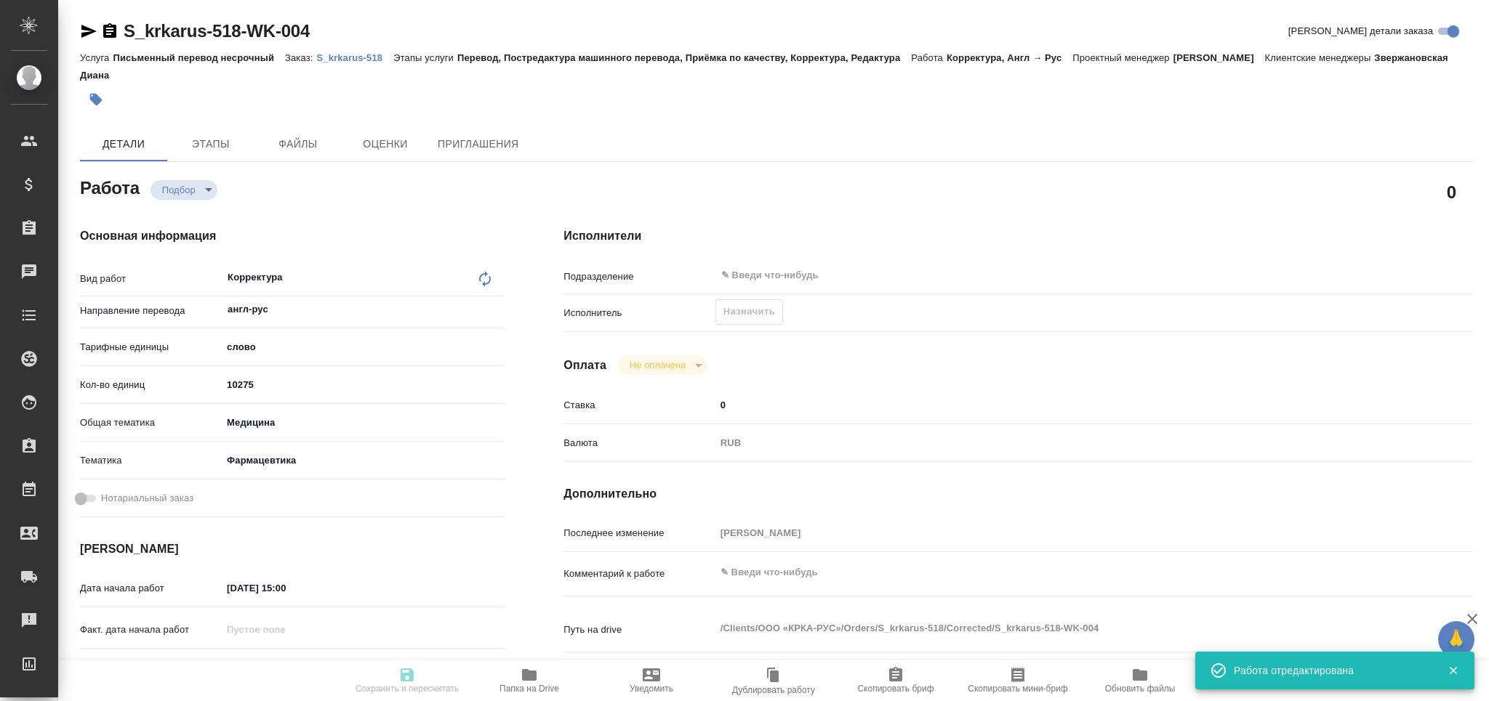
type input "recruiting"
type textarea "Корректура"
type textarea "x"
type input "англ-рус"
type input "5a8b1489cc6b4906c91bfd90"
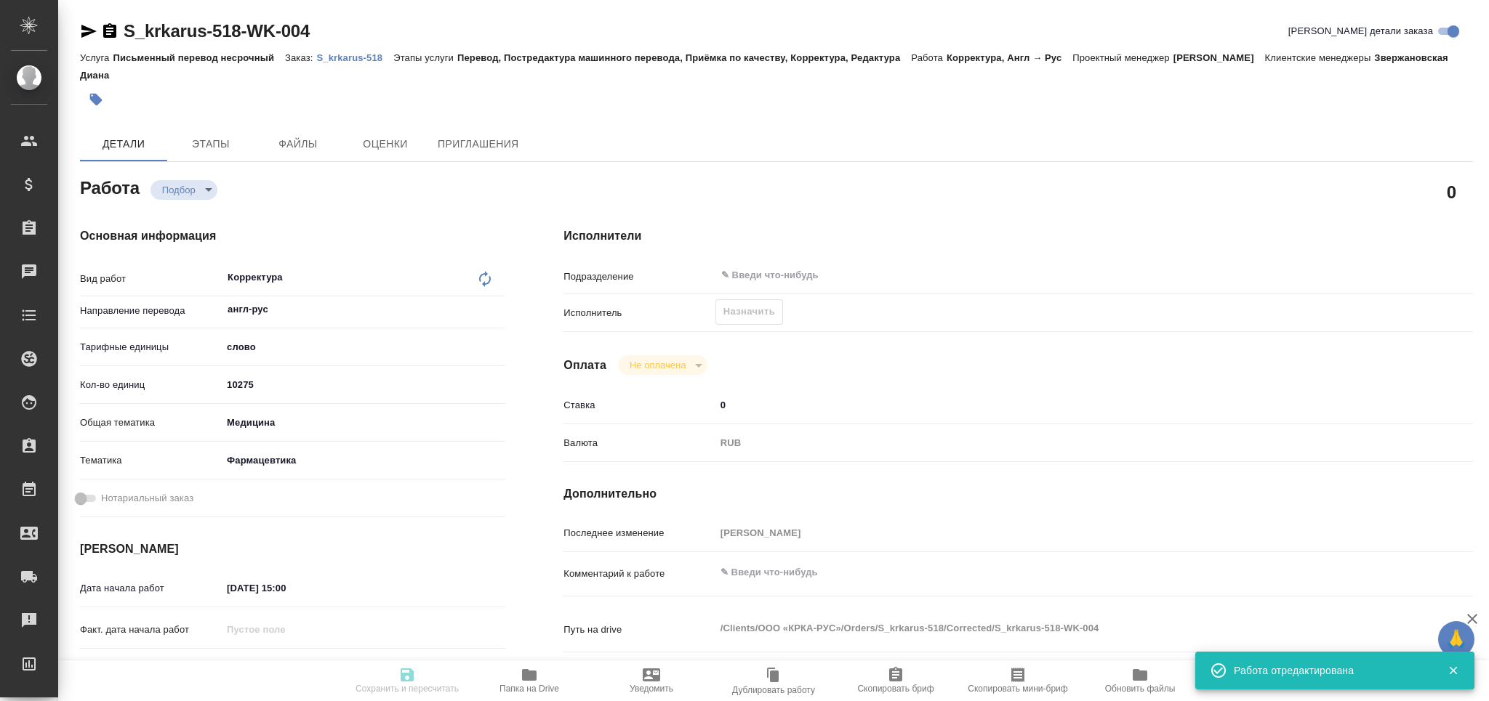
type input "10275"
type input "med"
type input "6149832f2b7be24903fd7a82"
type input "29.09.2025 15:00"
type input "30.09.2025 14:00"
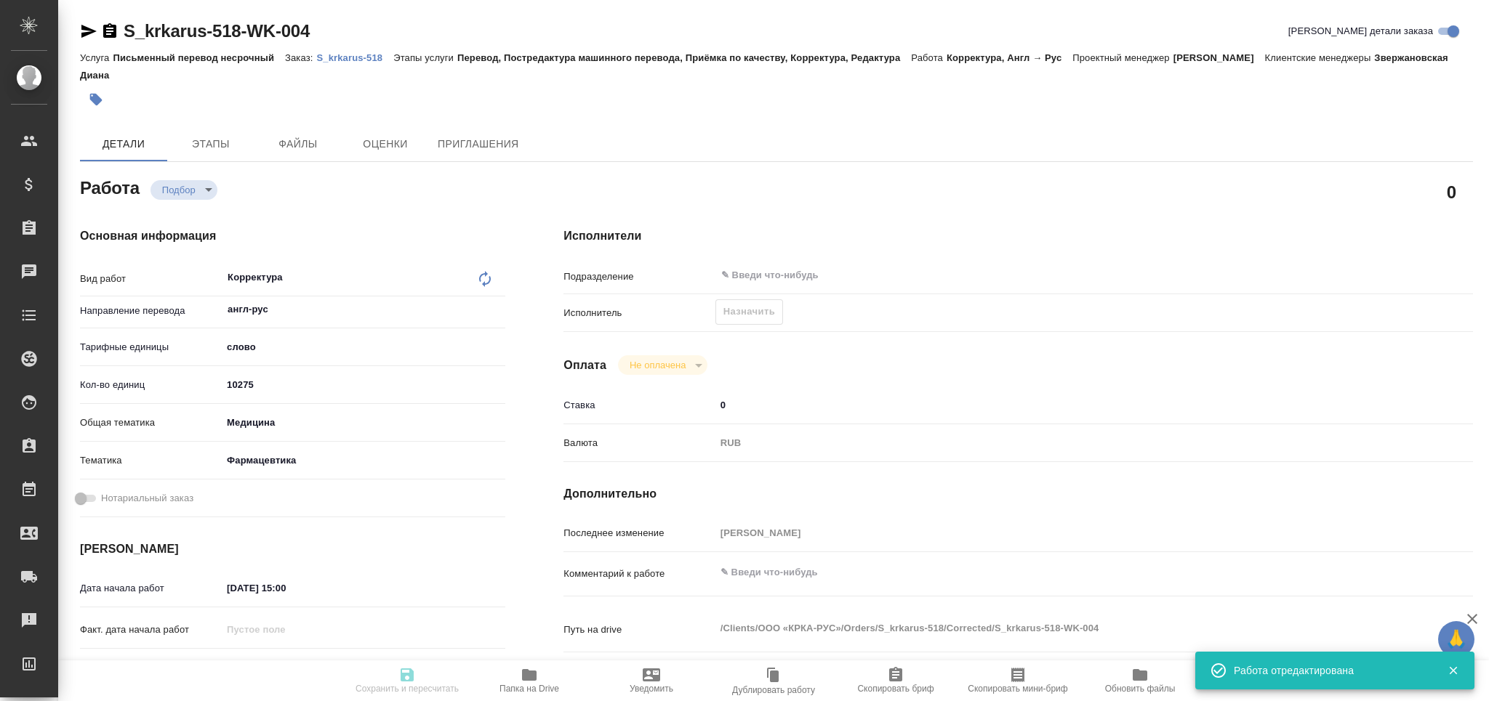
type input "30.09.2025 17:00"
type input "notPayed"
type input "0"
type input "RUB"
type input "Грабко Мария"
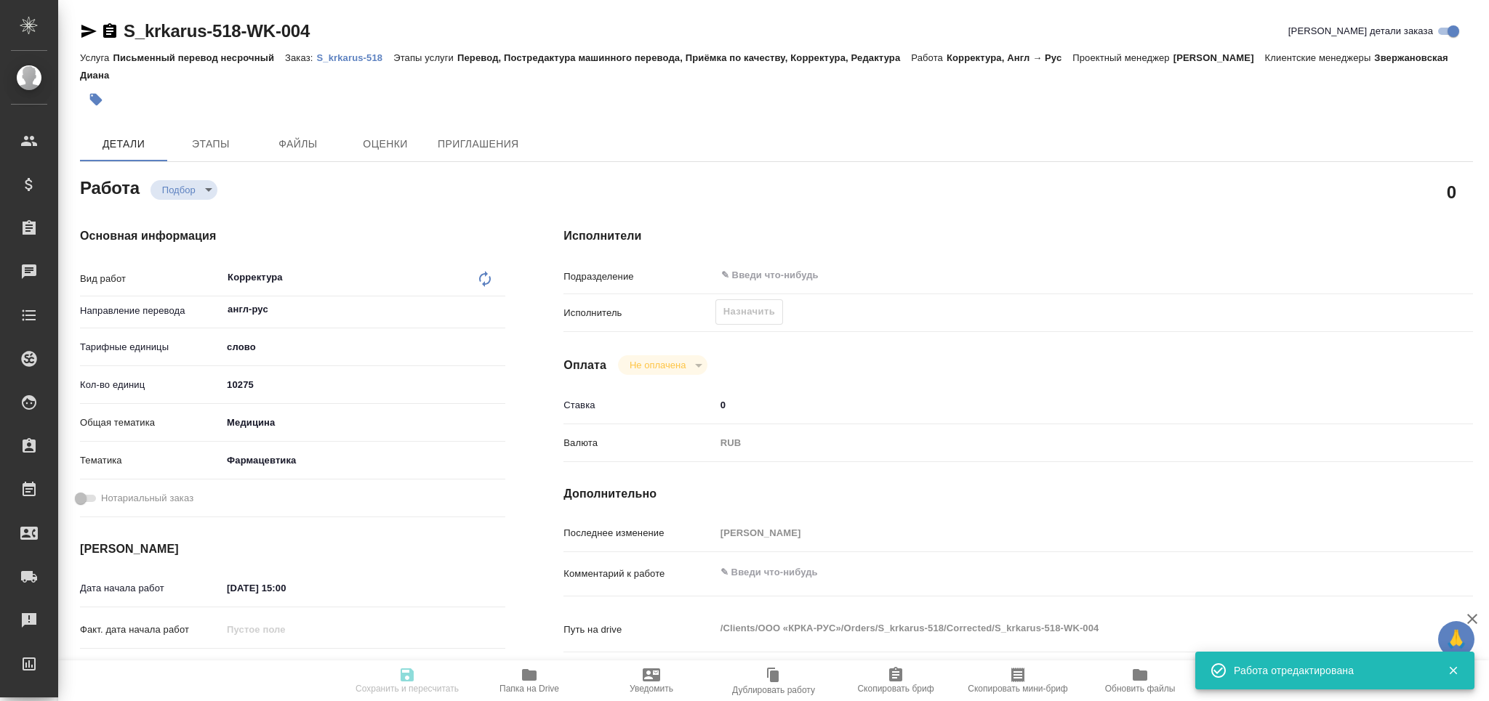
type textarea "x"
type textarea "/Clients/ООО «КРКА-РУС»/Orders/S_krkarus-518/Corrected/S_krkarus-518-WK-004"
type textarea "x"
type input "S_krkarus-518"
type input "Письменный перевод несрочный"
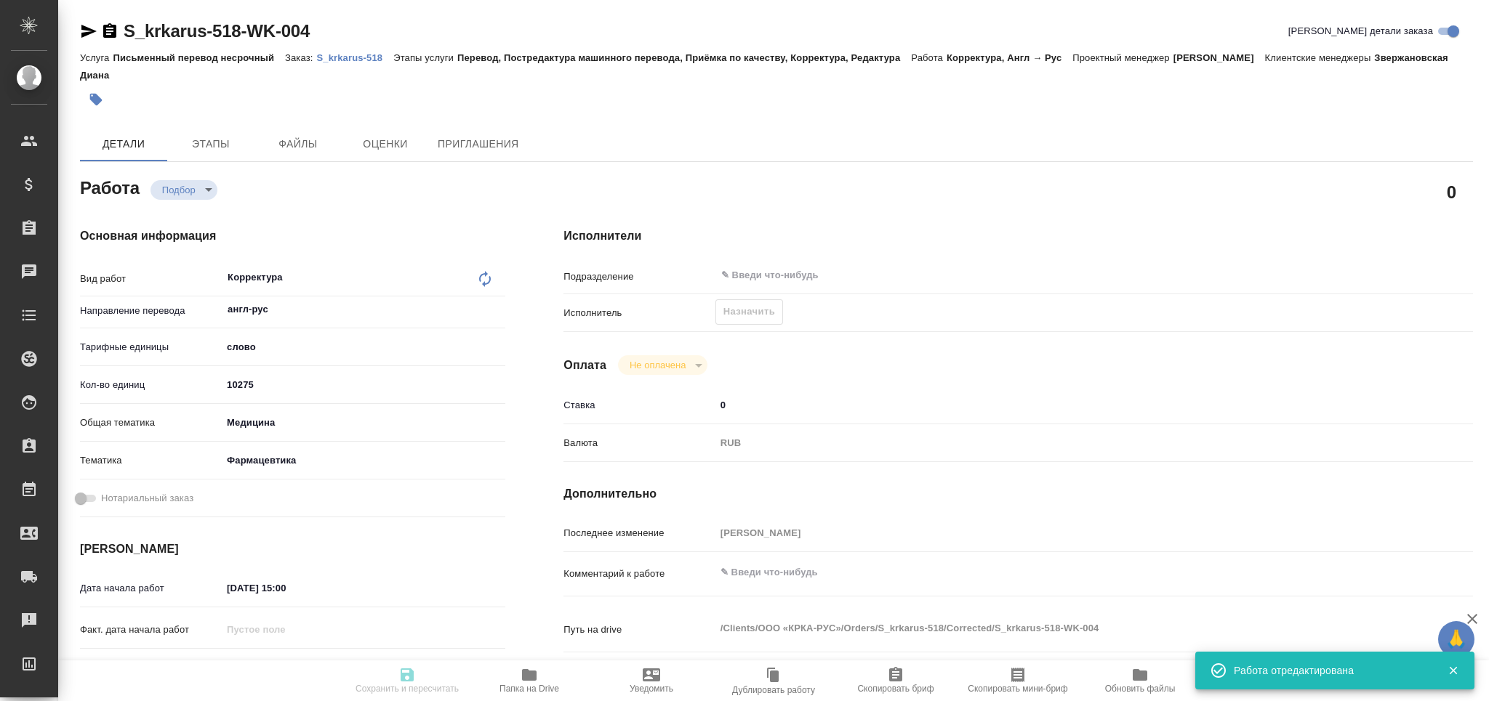
type input "Перевод, Постредактура машинного перевода, Приёмка по качеству, Корректура, Ред…"
type input "Звержановская Диана"
type input "Оксютович Ирина"
type input "/Clients/ООО «КРКА-РУС»/Orders/S_krkarus-518"
type textarea "x"
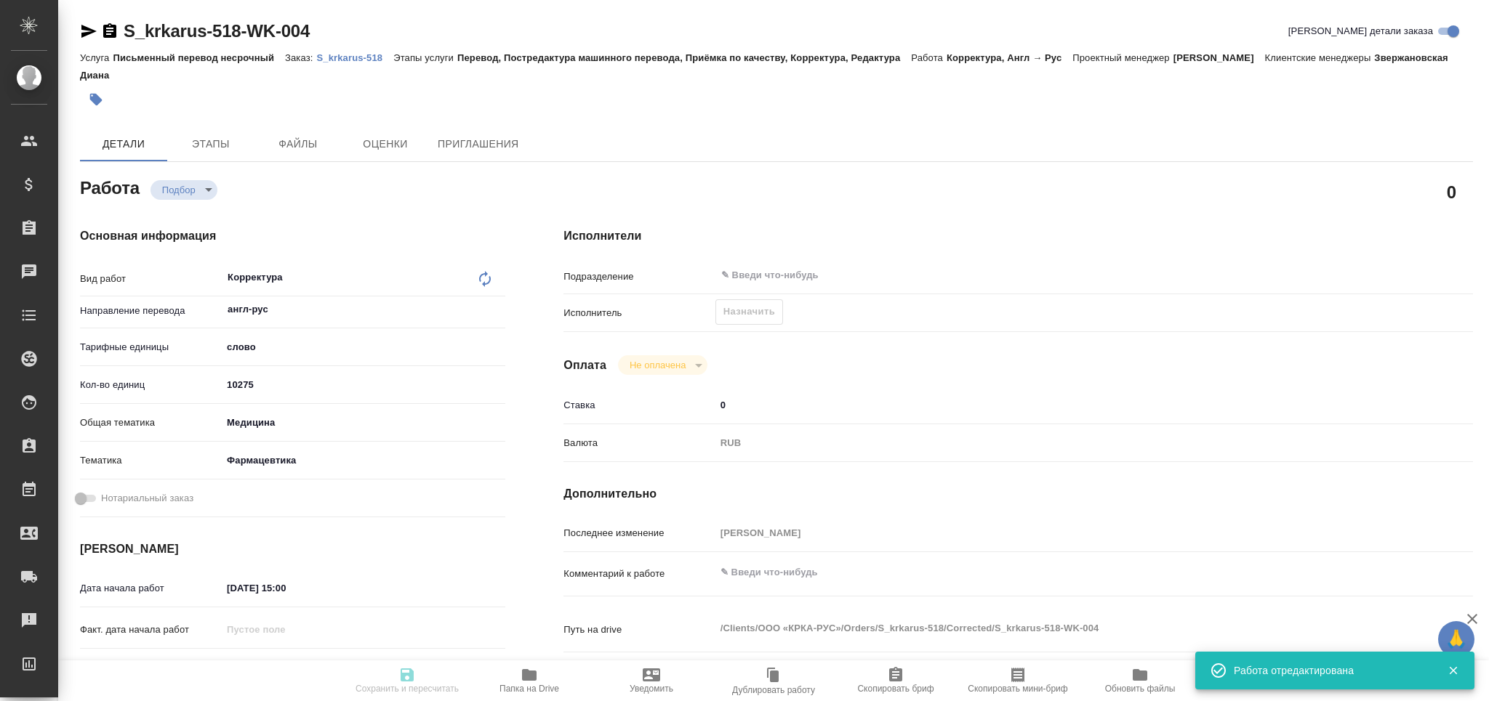
type textarea "КРКА Наклофен (Диклофенак), раствор для инъекций, 25 мг/мл (UZ)"
type textarea "x"
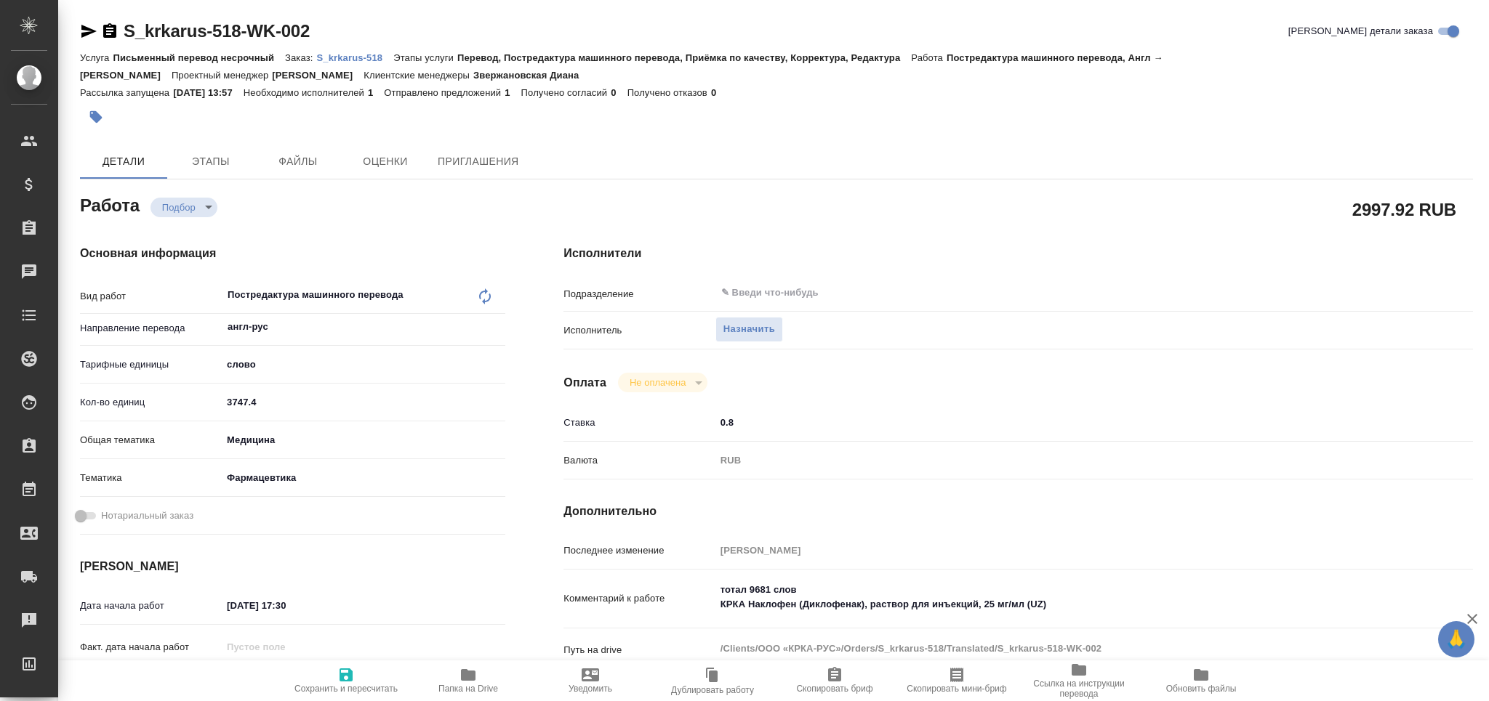
type textarea "x"
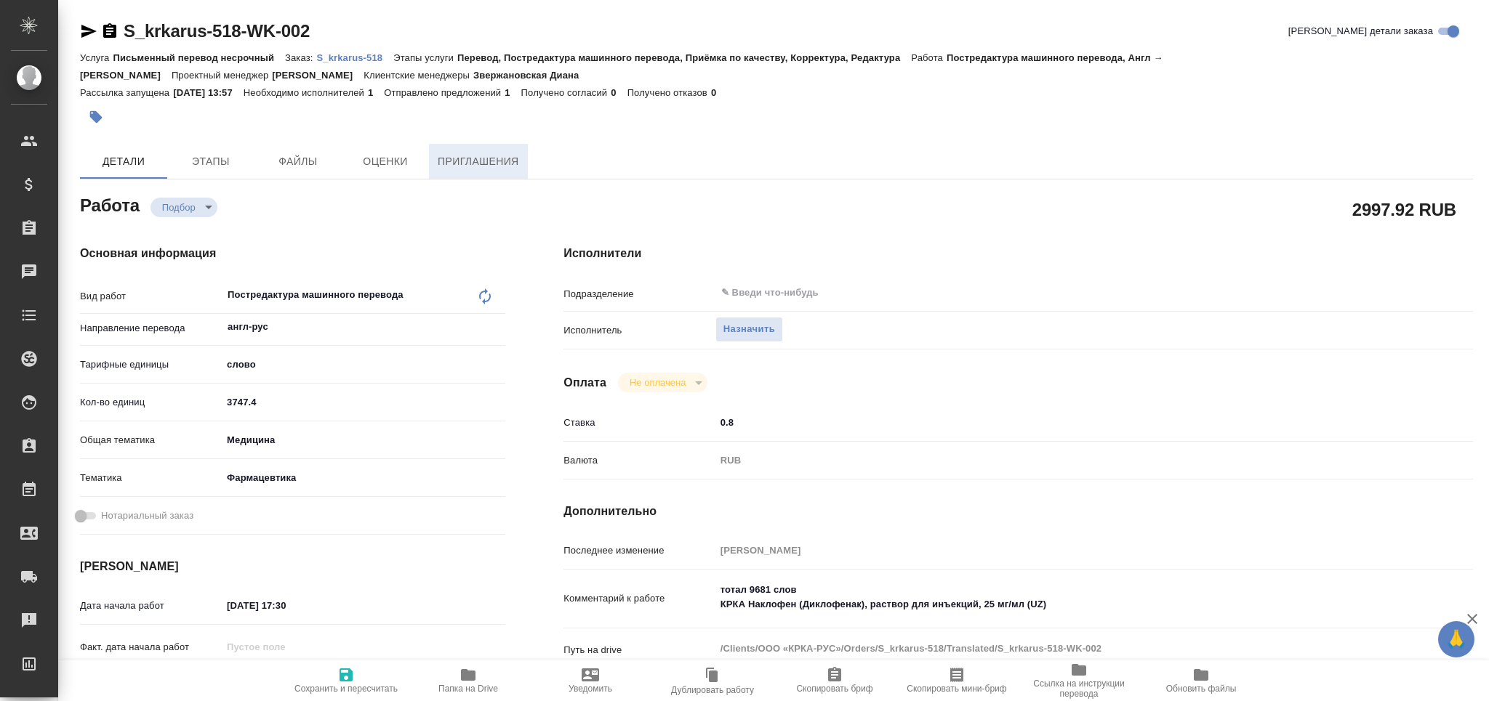
type textarea "x"
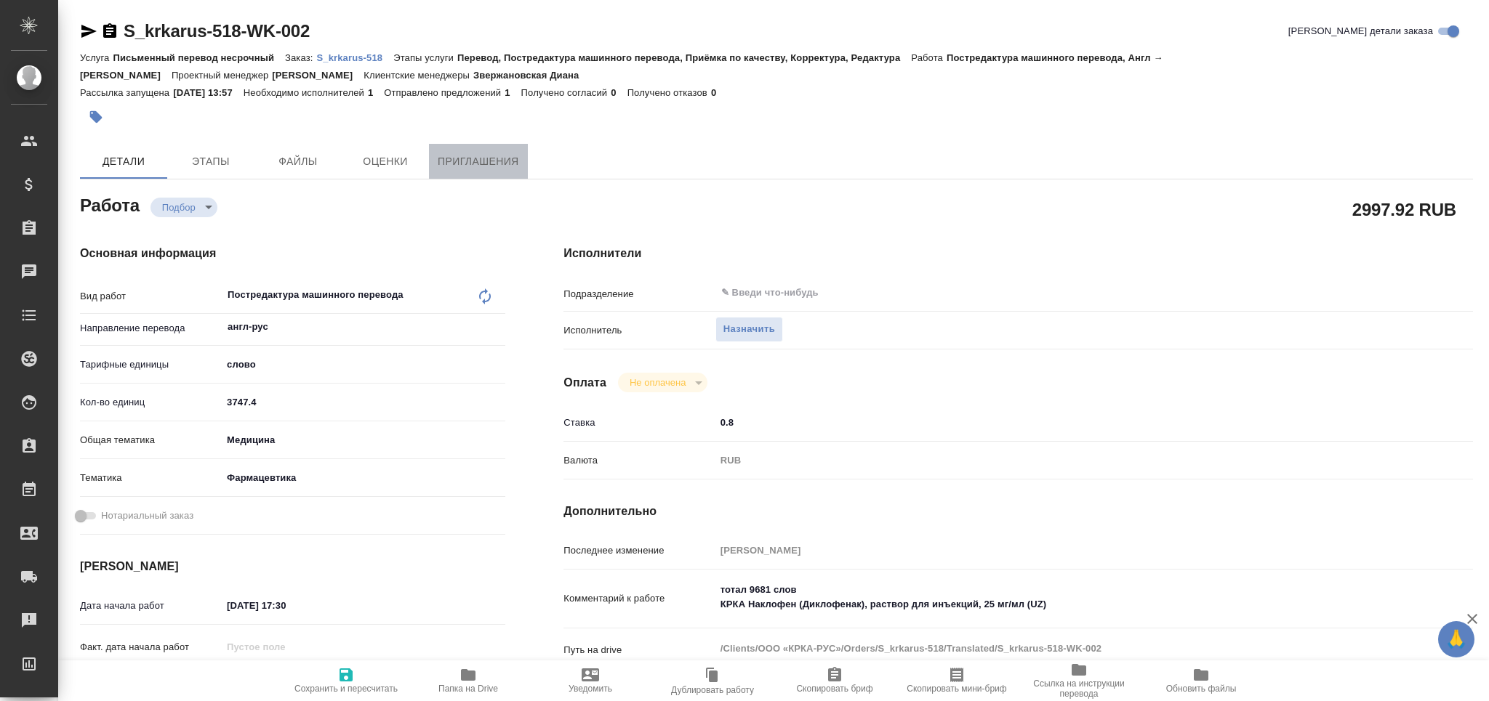
click at [501, 157] on span "Приглашения" at bounding box center [478, 162] width 81 height 18
type textarea "x"
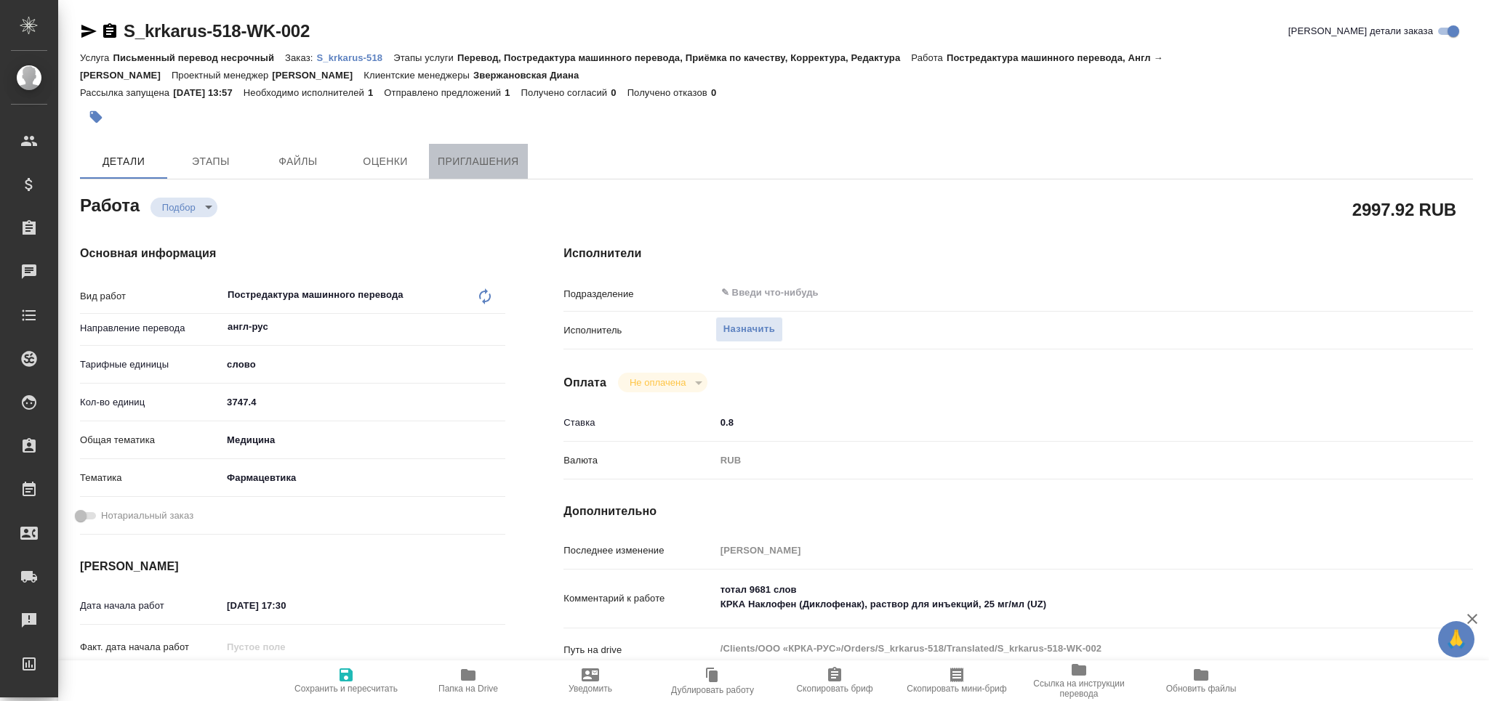
type textarea "x"
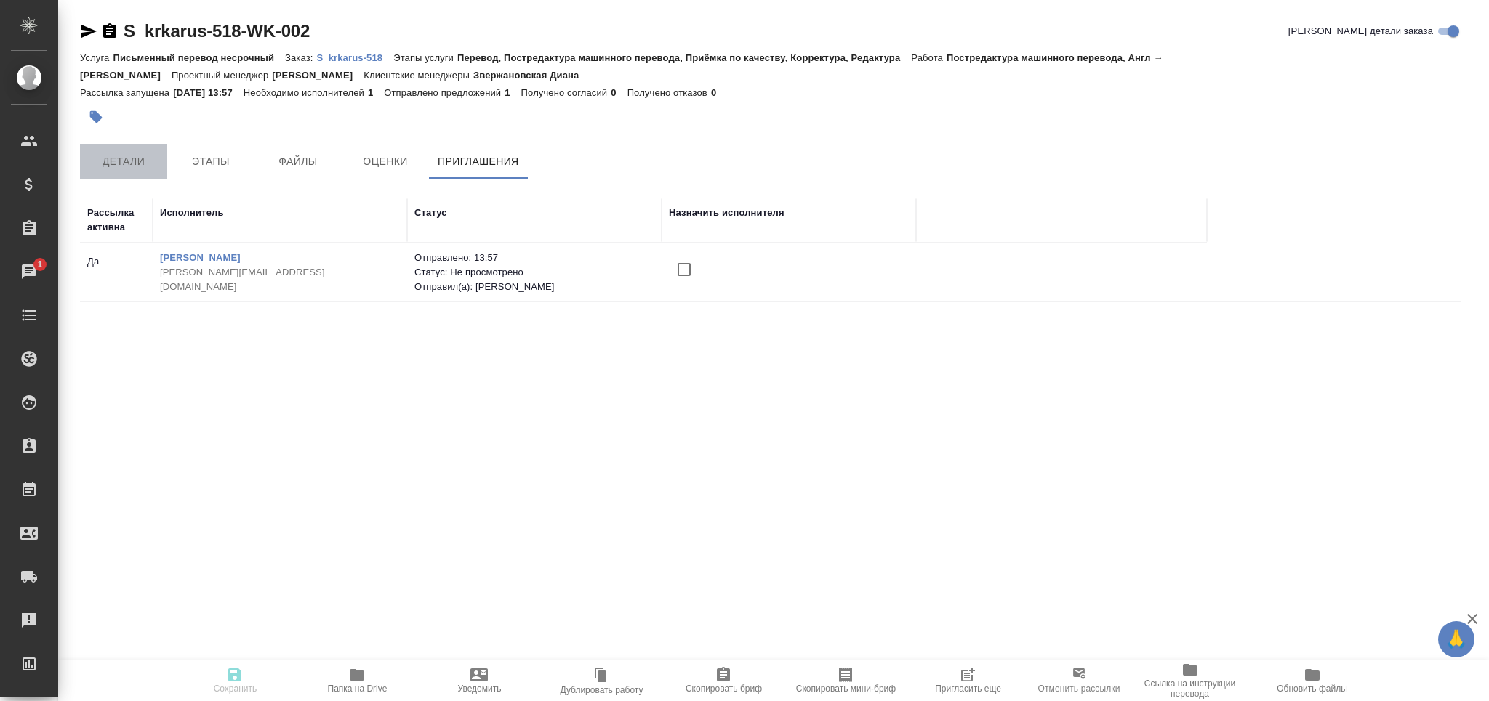
click at [109, 166] on span "Детали" at bounding box center [124, 162] width 70 height 18
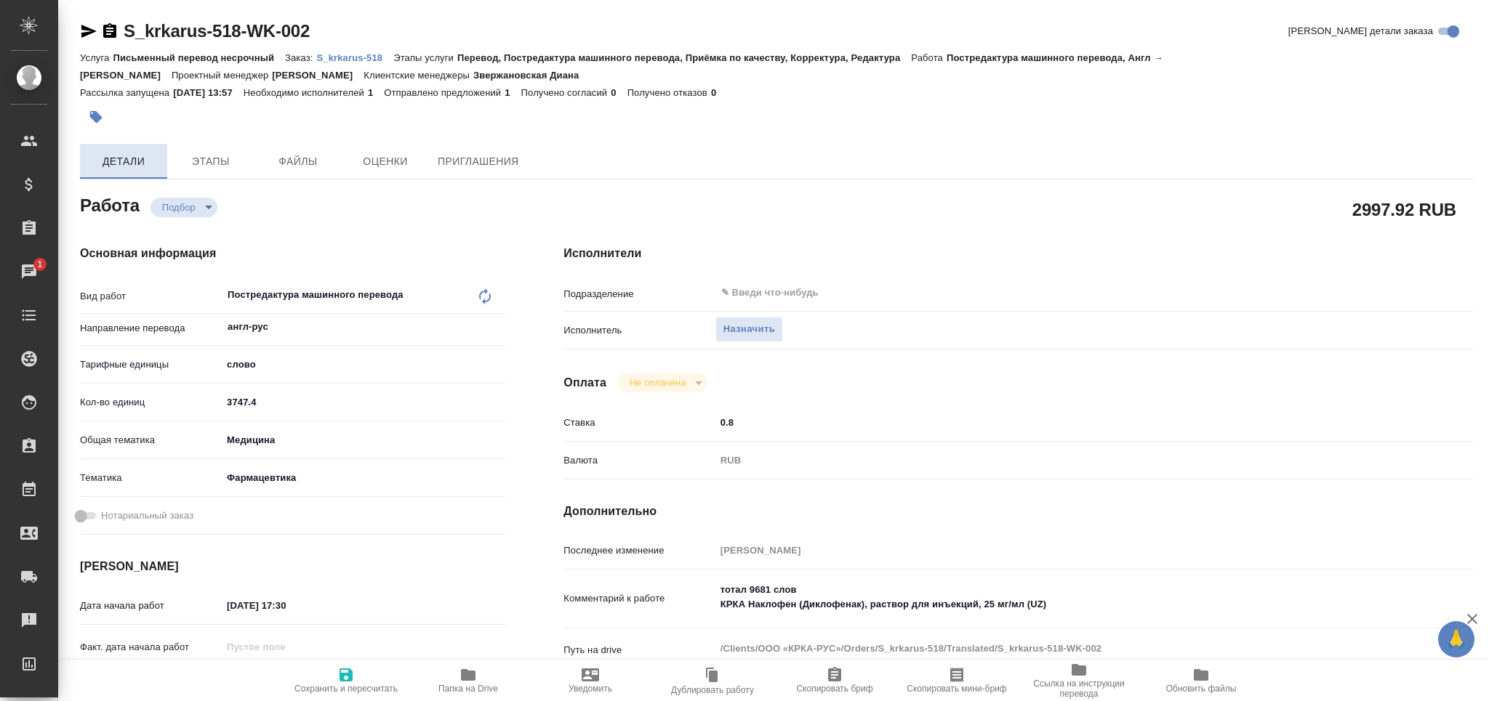
type textarea "x"
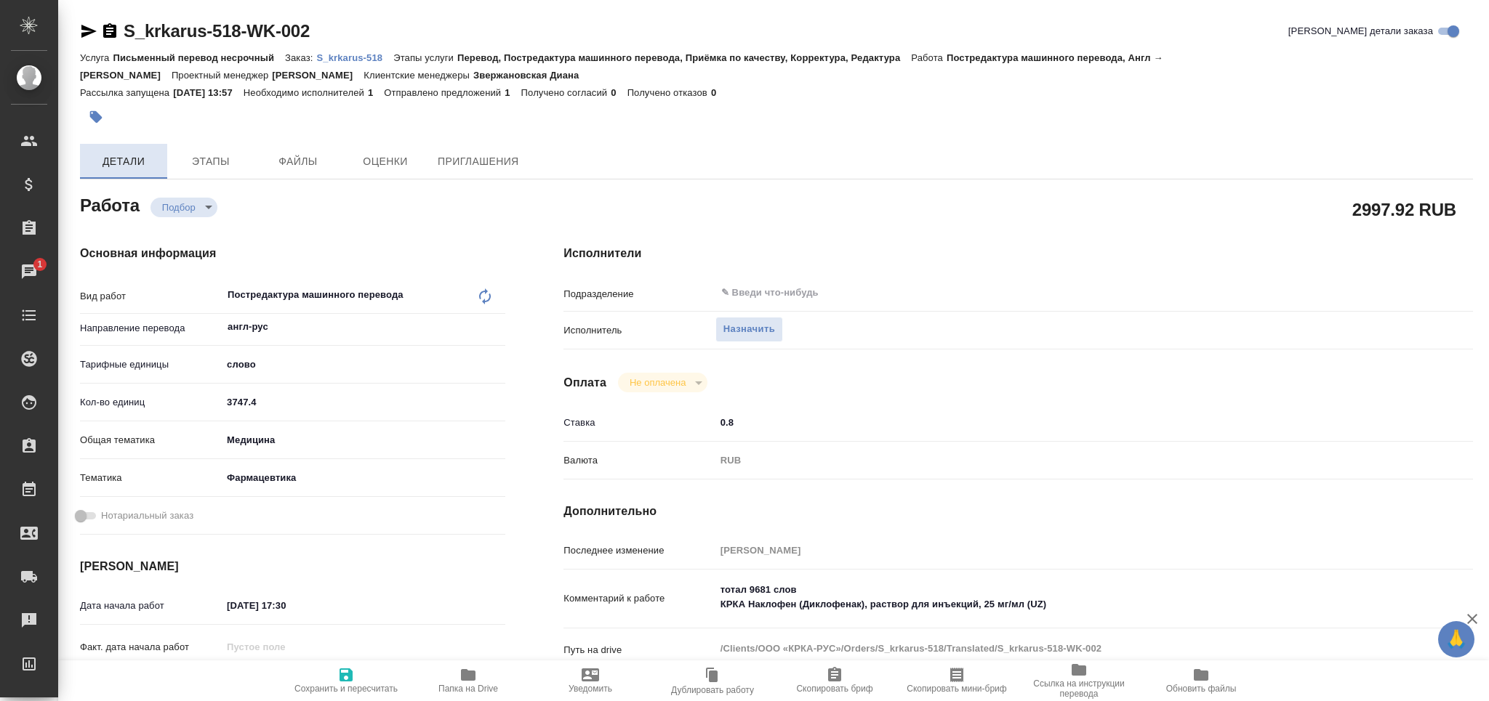
type textarea "x"
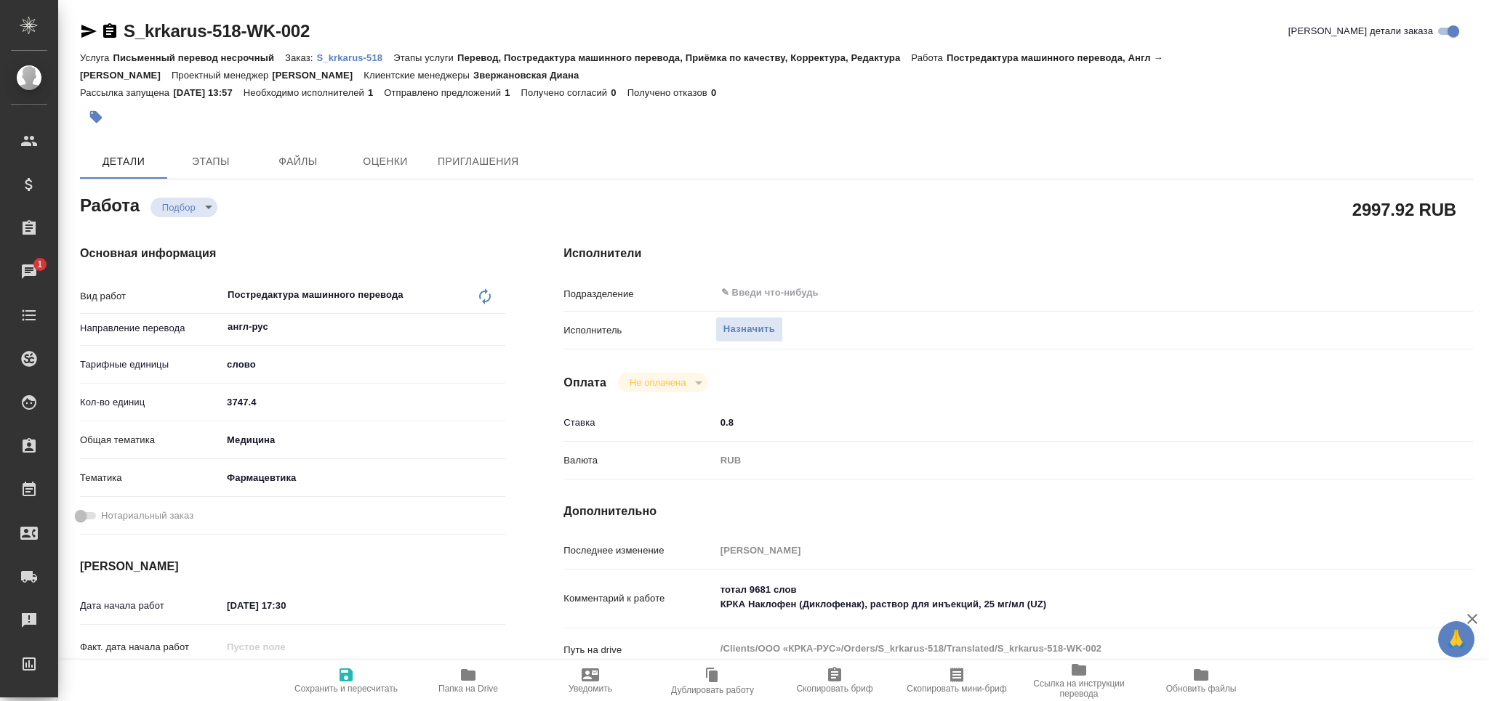
type textarea "x"
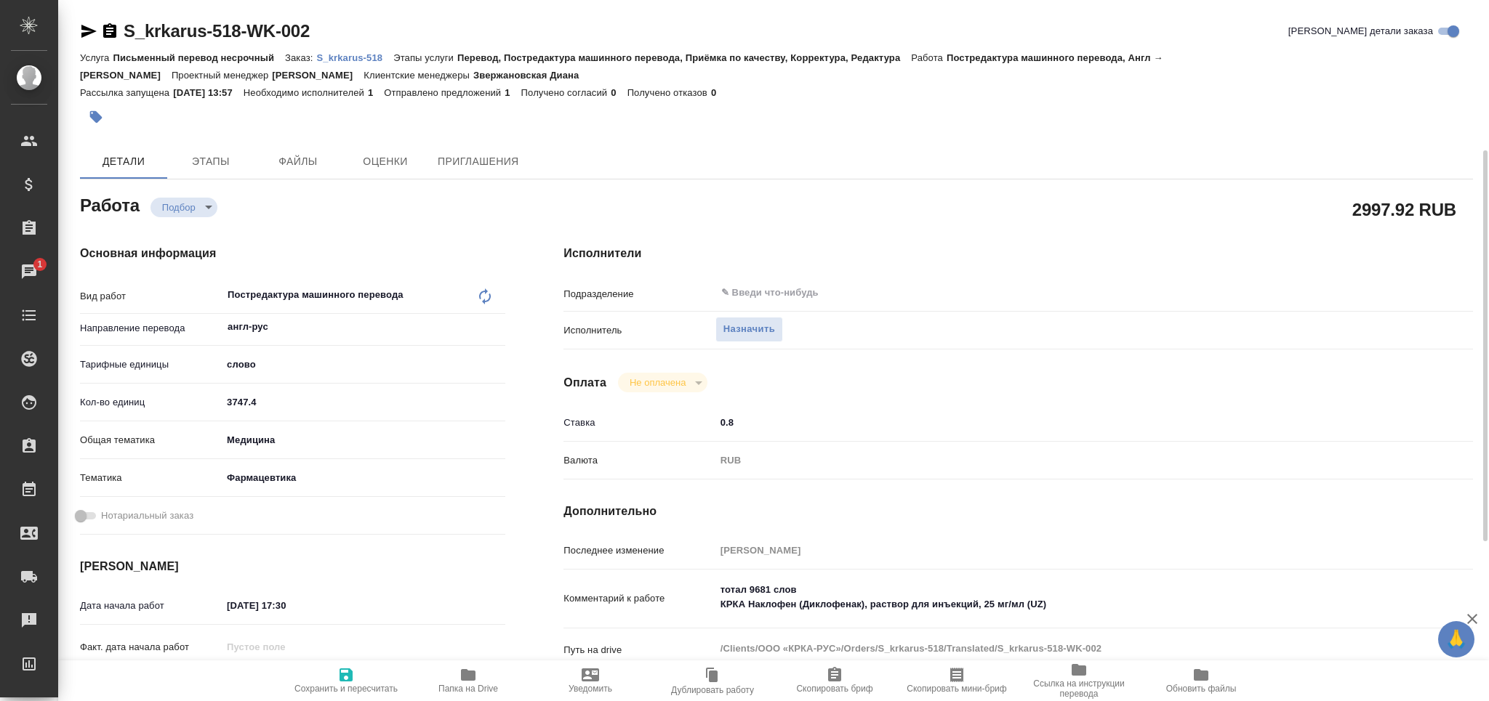
scroll to position [291, 0]
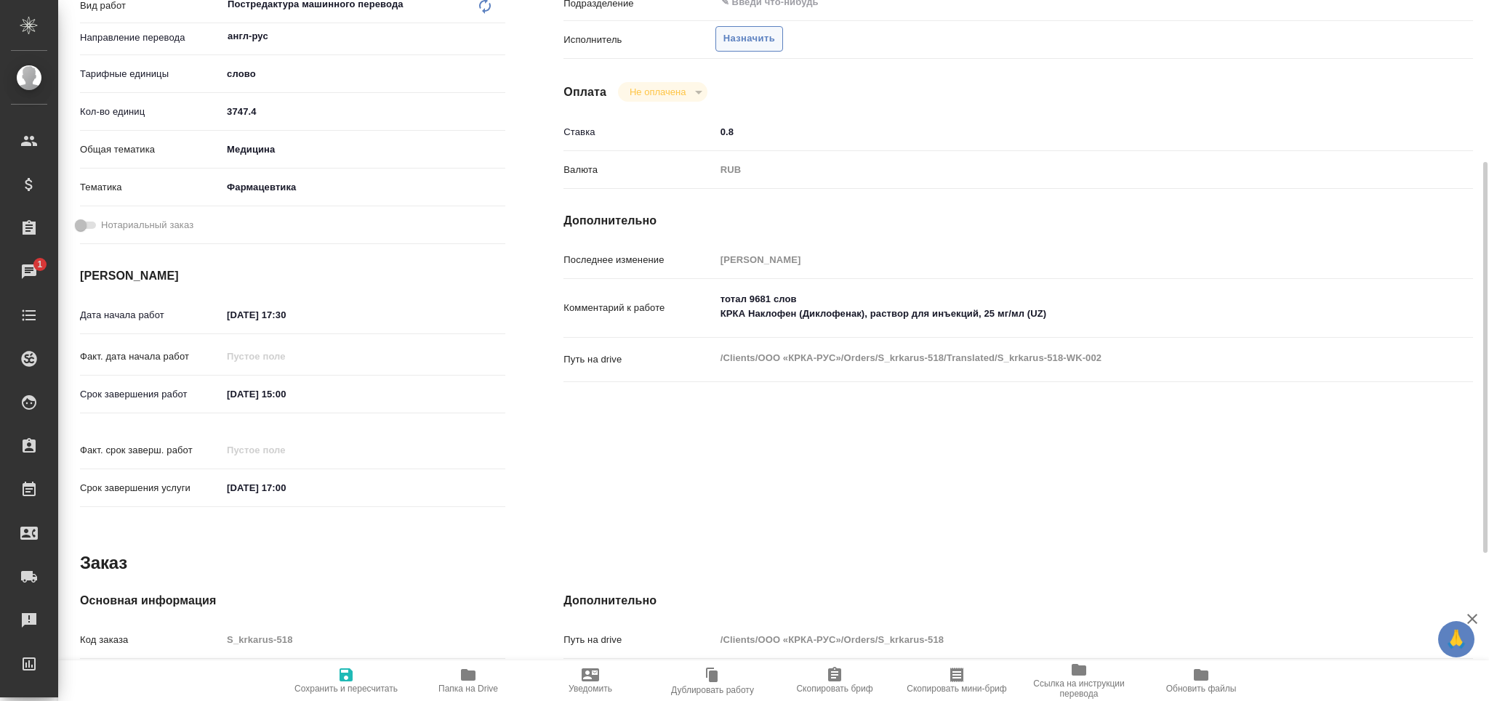
click at [751, 36] on span "Назначить" at bounding box center [749, 39] width 52 height 17
type textarea "x"
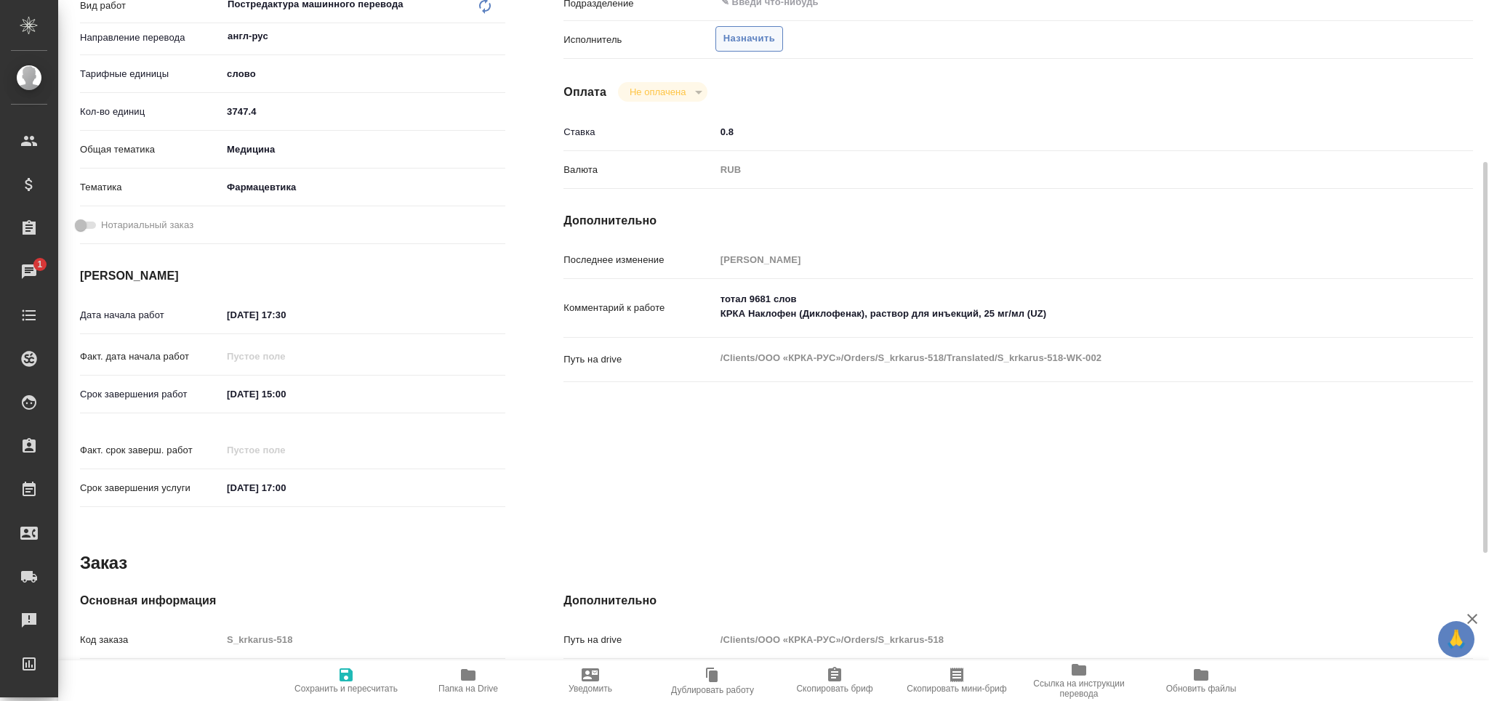
type textarea "x"
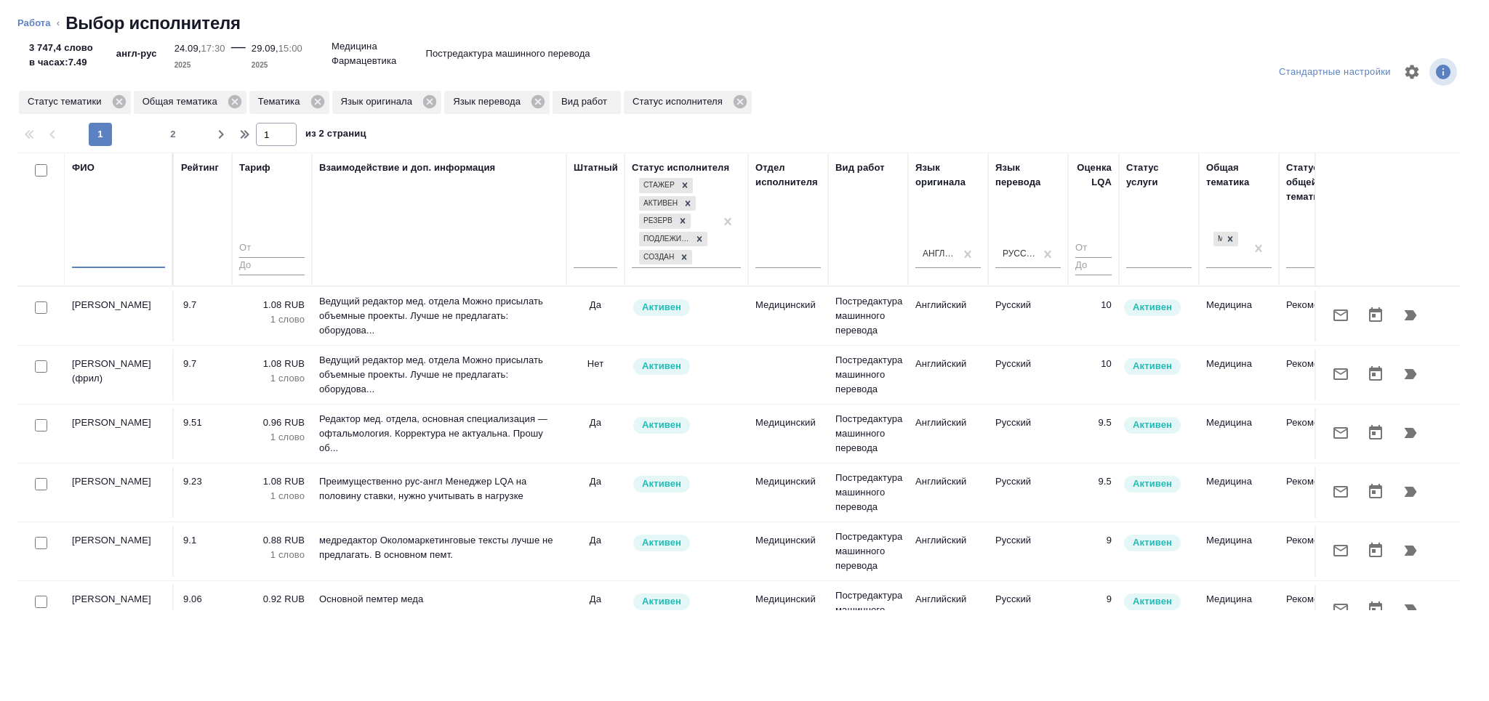
click at [132, 259] on input "text" at bounding box center [118, 259] width 93 height 18
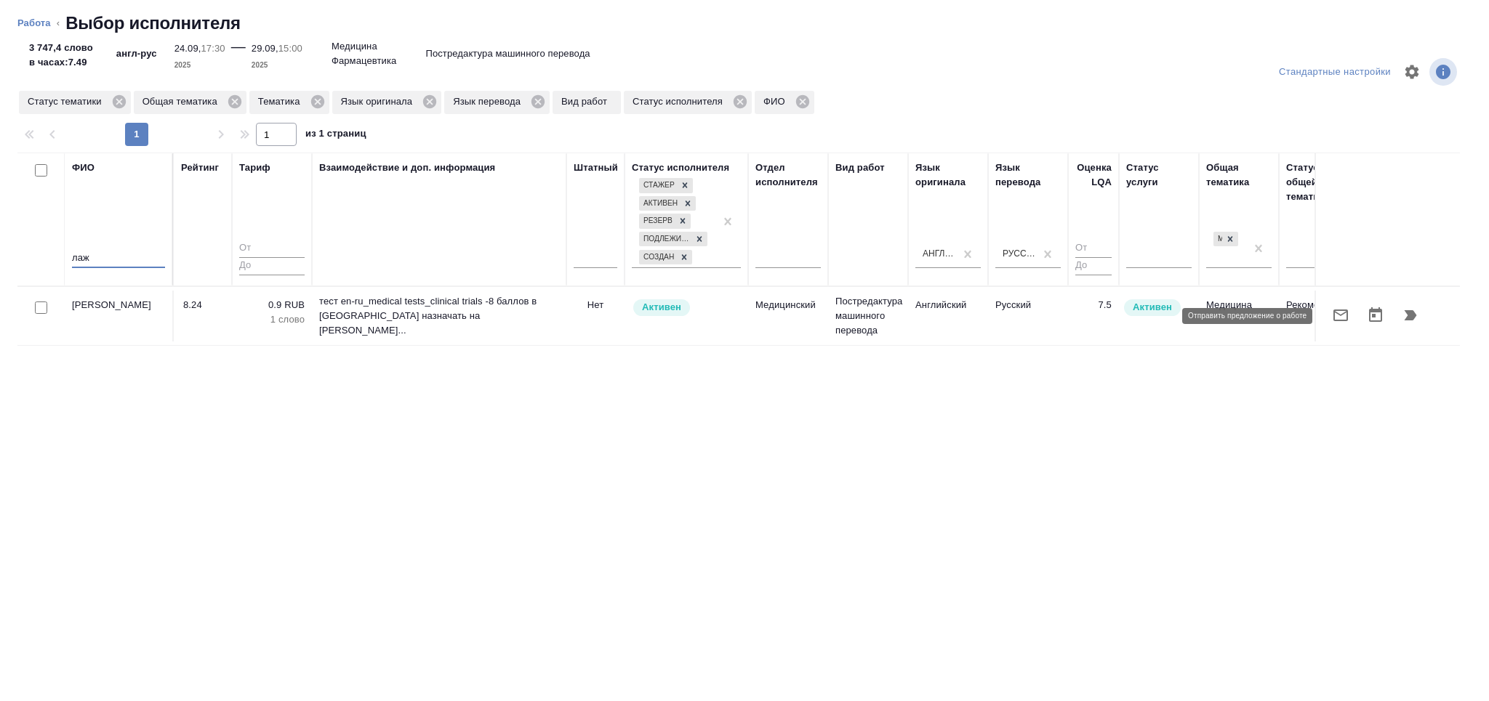
type input "лаж"
click at [1340, 316] on icon "button" at bounding box center [1340, 315] width 17 height 17
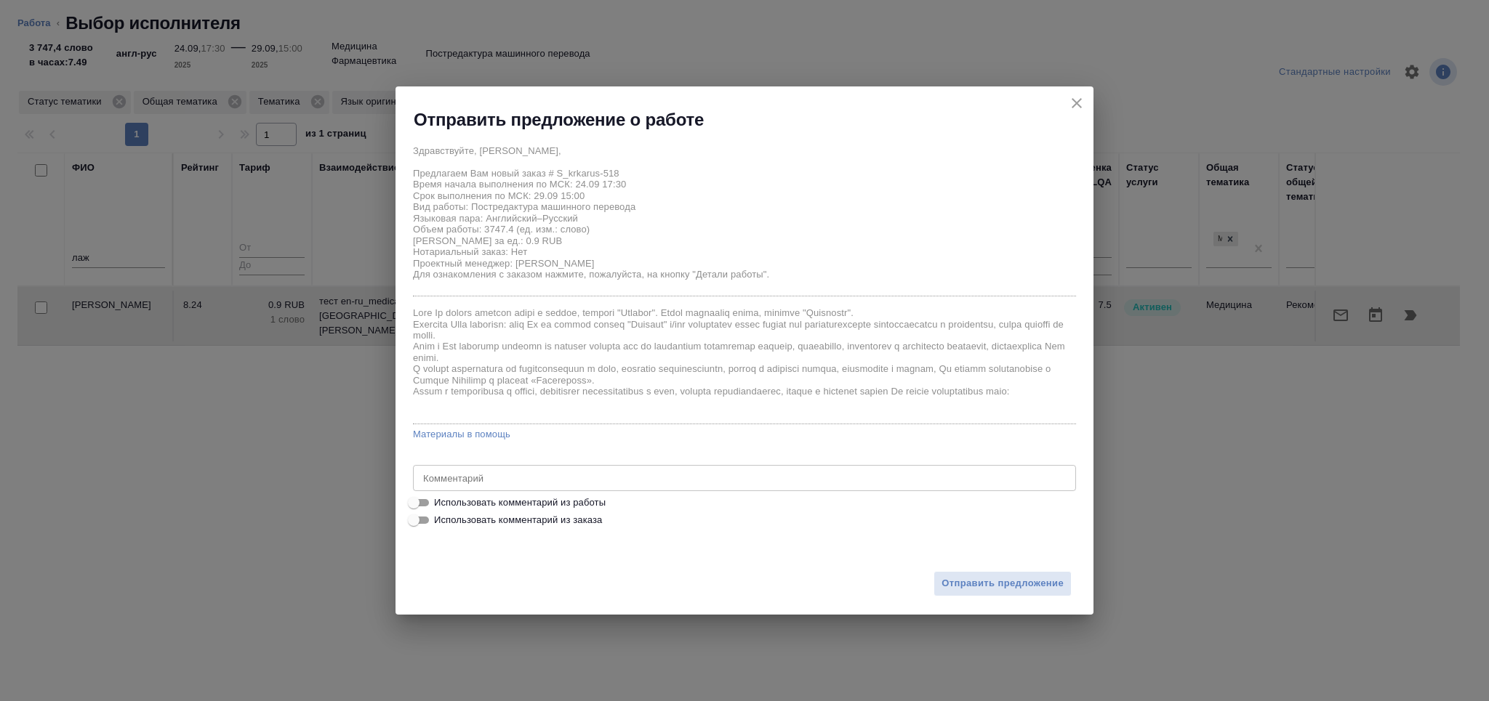
click at [425, 500] on input "Использовать комментарий из работы" at bounding box center [413, 502] width 52 height 17
checkbox input "true"
type textarea "тотал 9681 слов КРКА Наклофен (Диклофенак), раствор для инъекций, 25 мг/мл (UZ)"
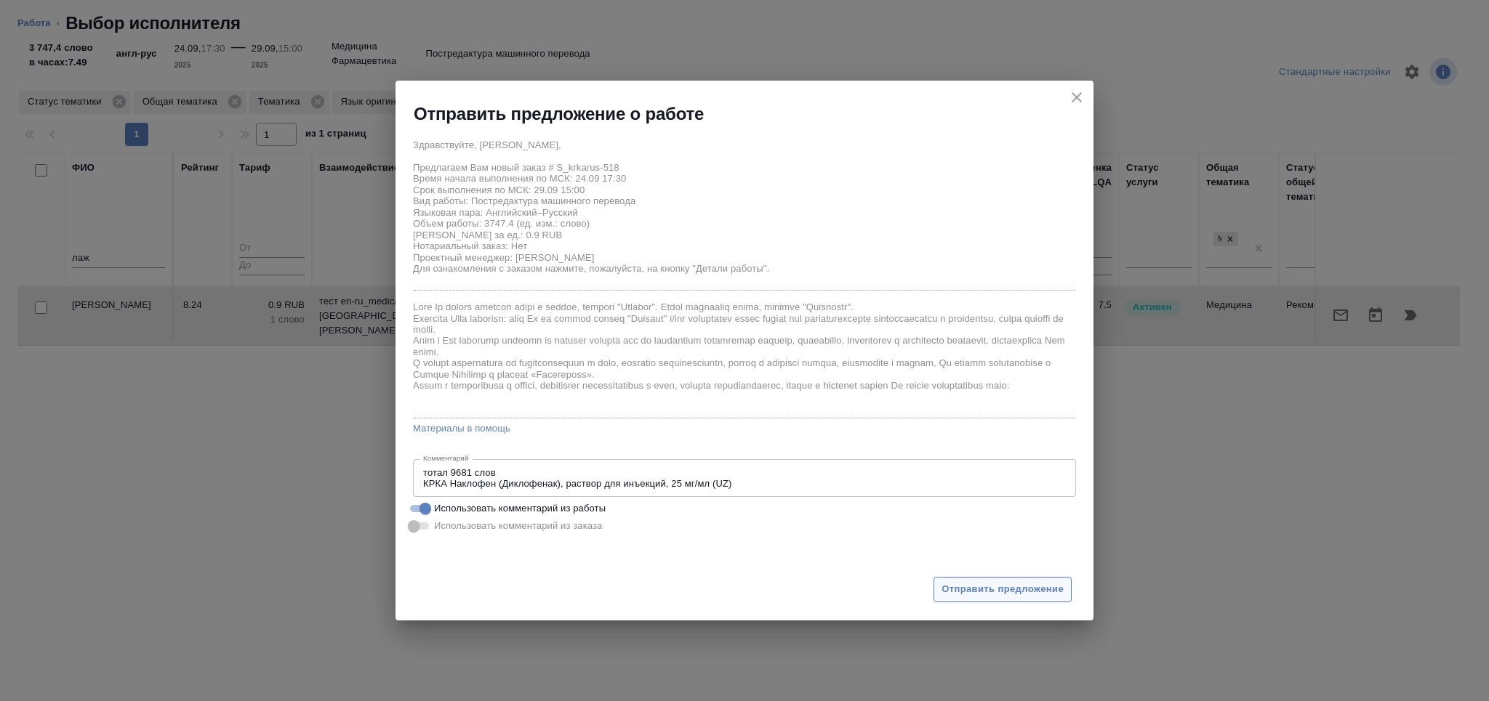
click at [981, 590] on span "Отправить предложение" at bounding box center [1002, 590] width 122 height 17
type textarea "x"
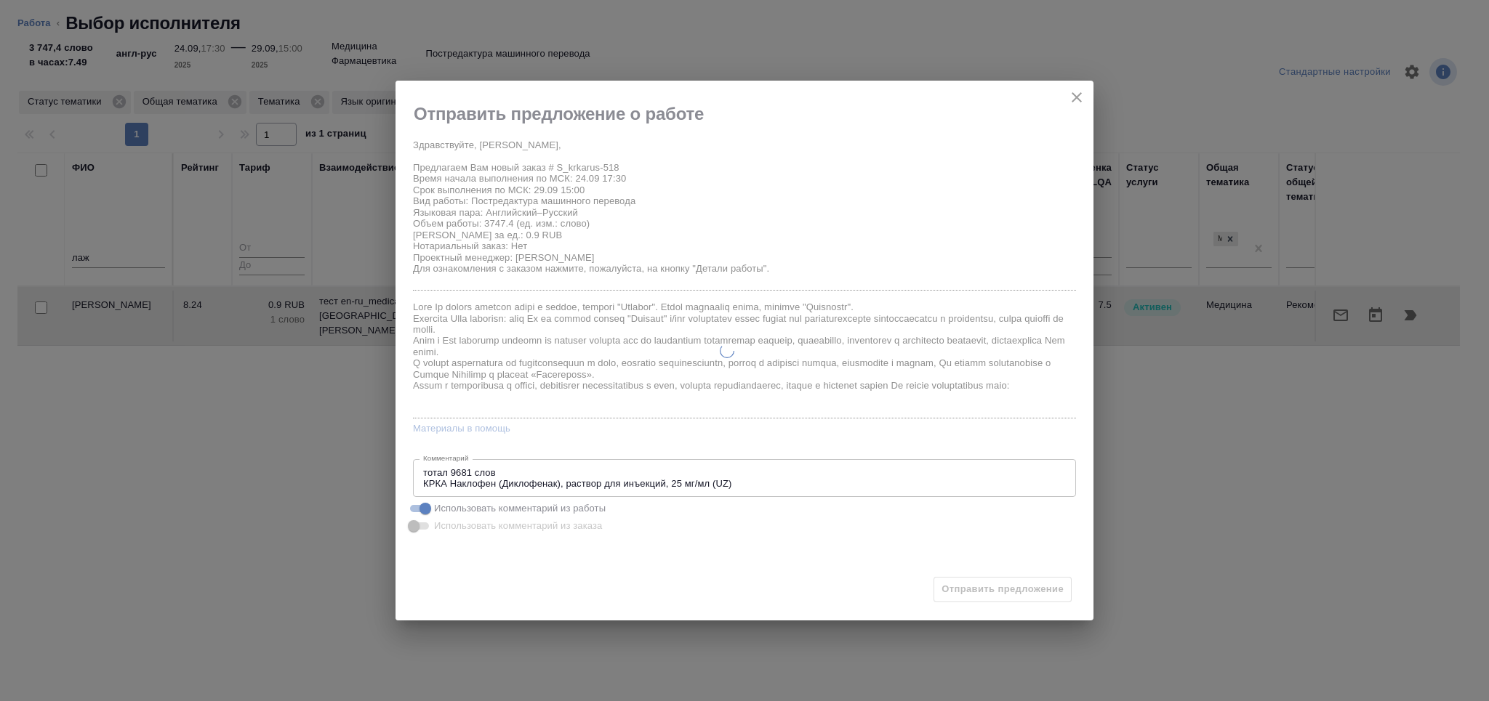
type textarea "x"
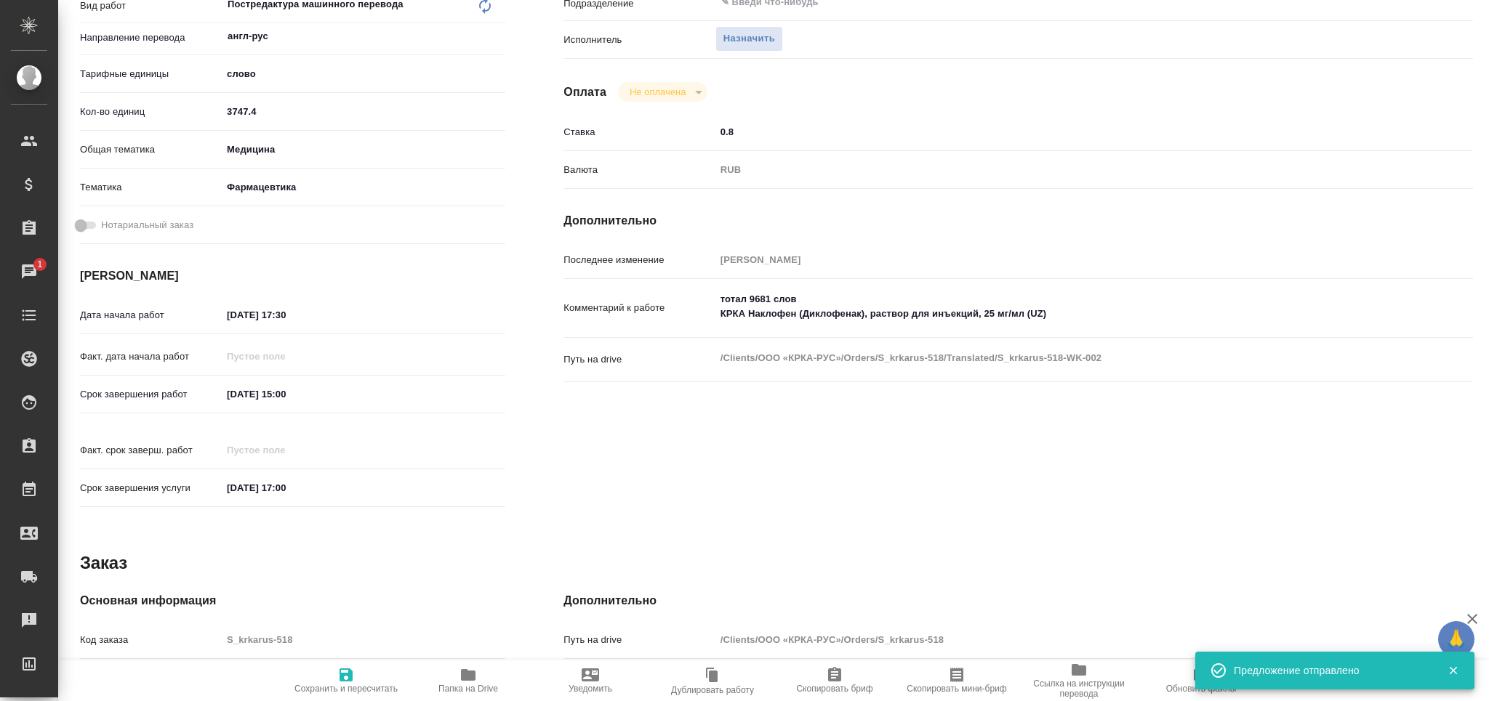
type input "recruiting"
type textarea "Постредактура машинного перевода"
type textarea "x"
type input "англ-рус"
type input "5a8b1489cc6b4906c91bfd90"
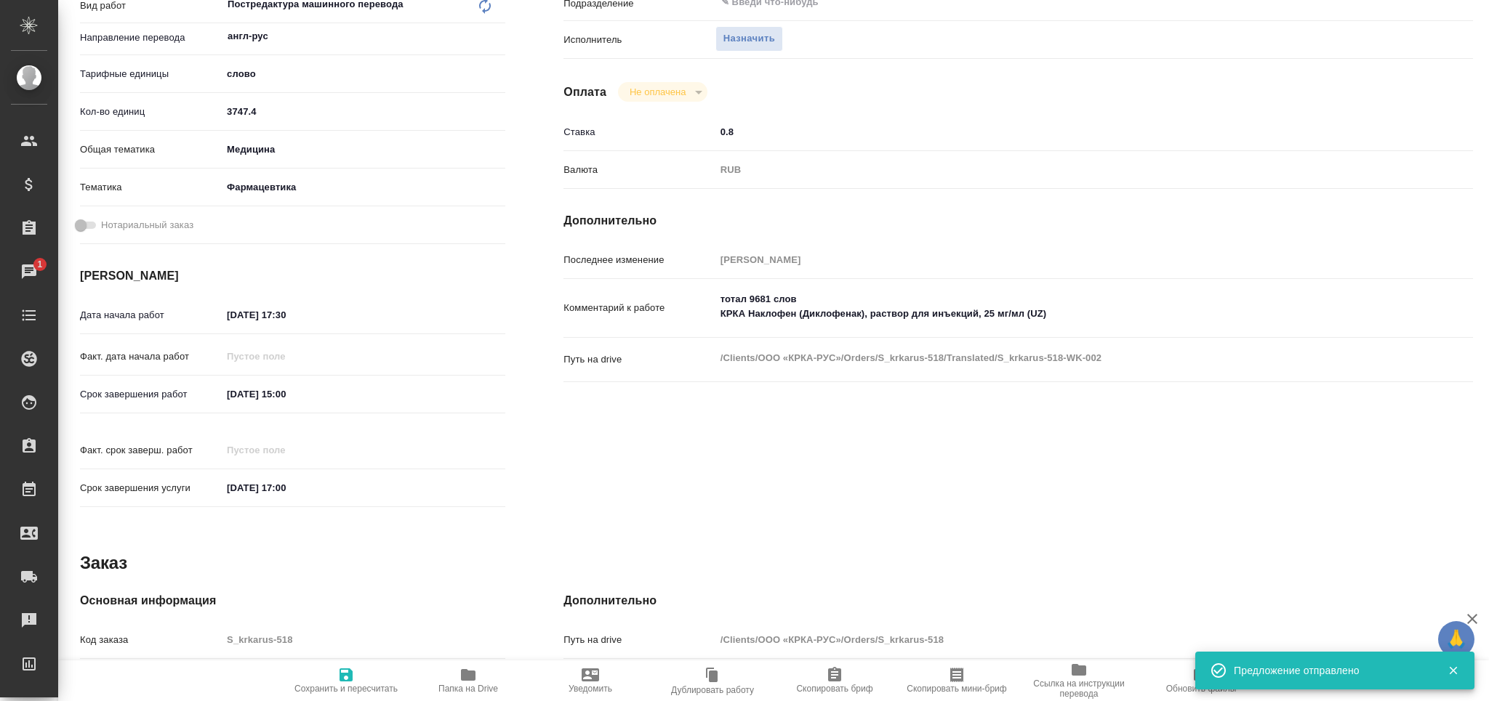
type input "3747.4"
type input "med"
type input "6149832f2b7be24903fd7a82"
type input "[DATE] 17:30"
type input "[DATE] 15:00"
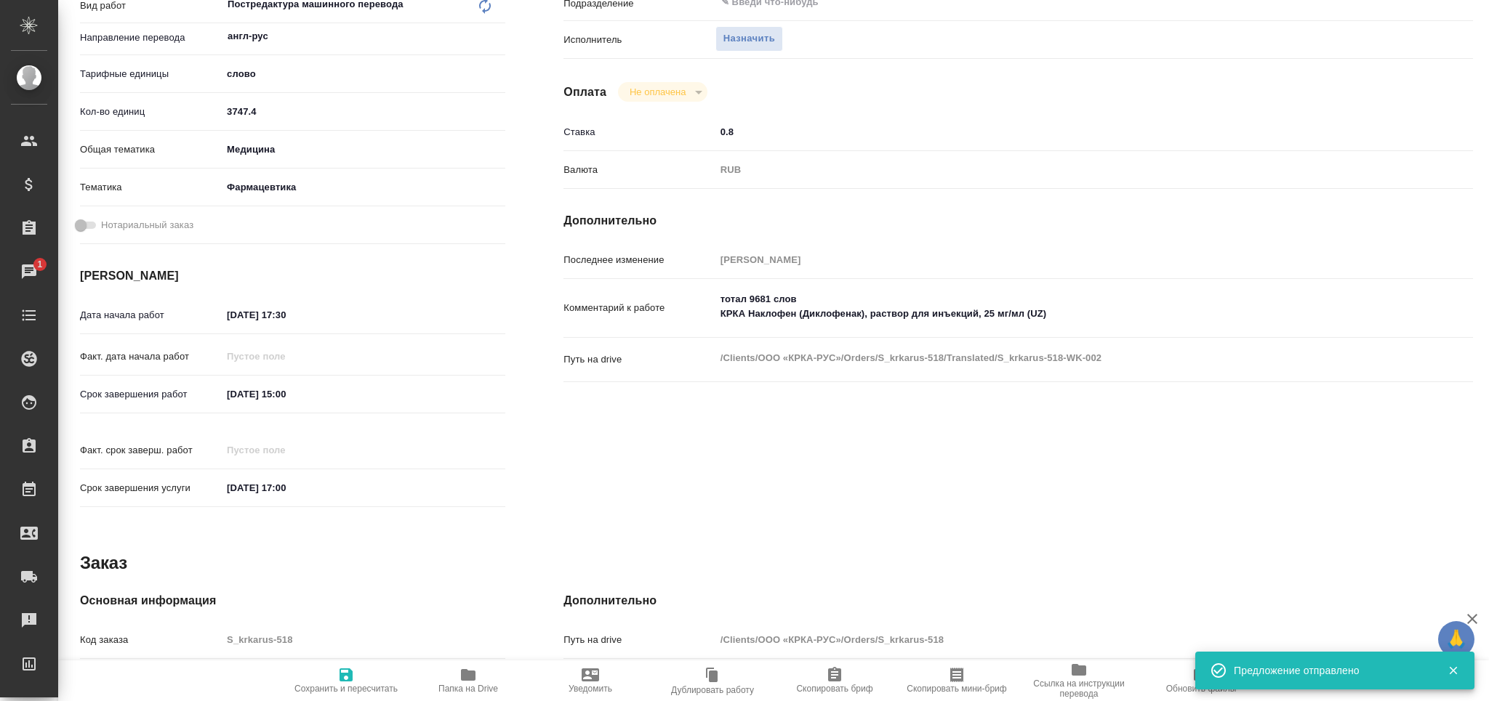
type input "[DATE] 17:00"
type input "notPayed"
type input "0.8"
type input "RUB"
type input "[PERSON_NAME]"
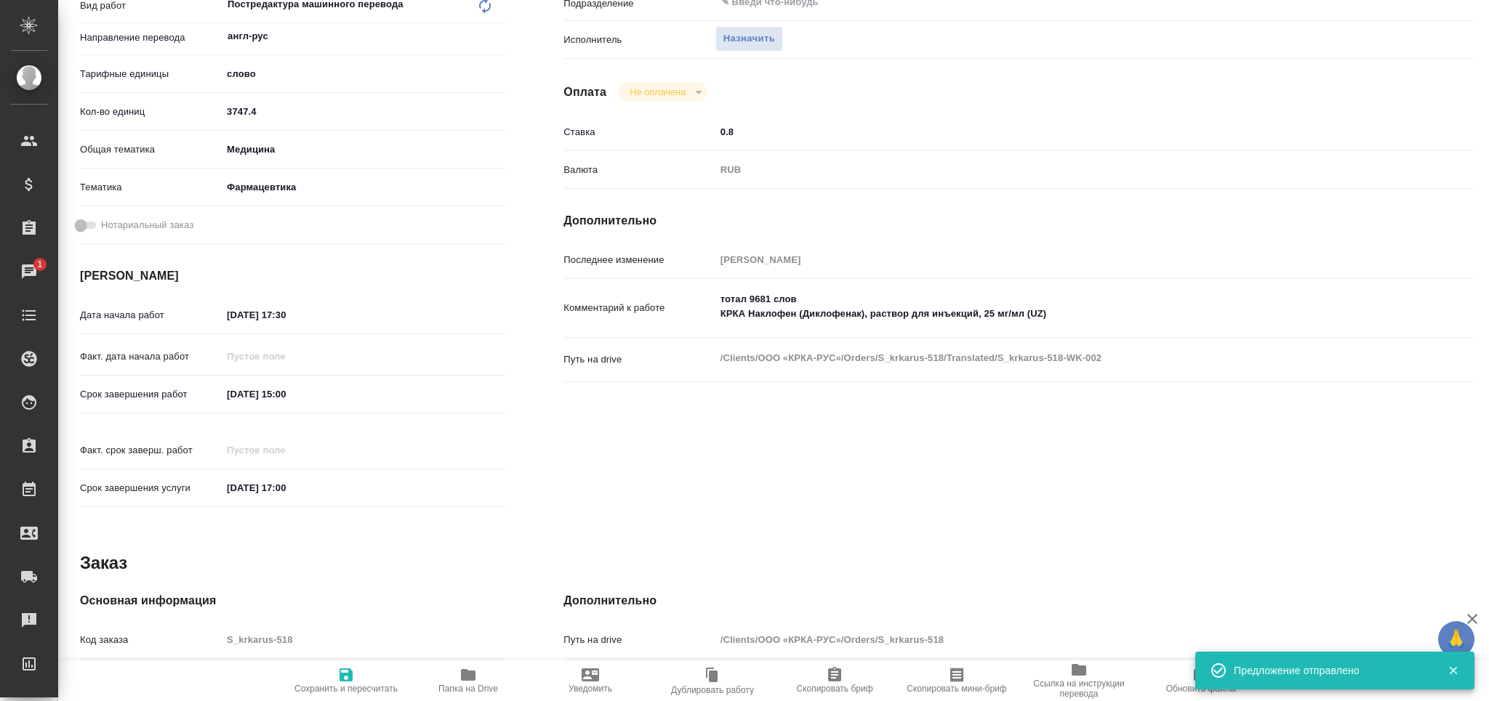
type textarea "тотал 9681 слов КРКА Наклофен (Диклофенак), раствор для инъекций, 25 мг/мл (UZ)"
type textarea "x"
type textarea "/Clients/ООО «КРКА-РУС»/Orders/S_krkarus-518/Translated/S_krkarus-518-WK-002"
type textarea "x"
type input "S_krkarus-518"
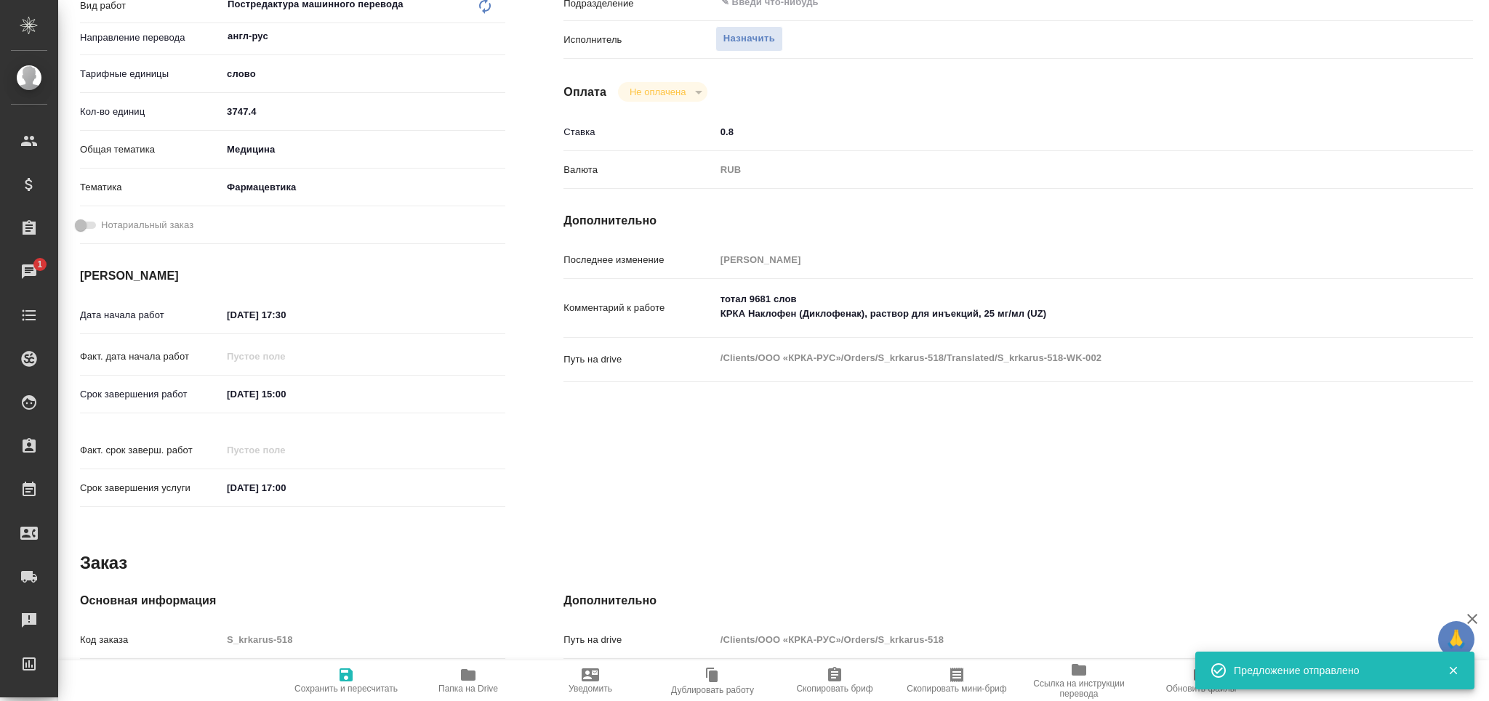
type input "Письменный перевод несрочный"
type input "Перевод, Постредактура машинного перевода, Приёмка по качеству, Корректура, Ред…"
type input "Звержановская Диана"
type input "[PERSON_NAME]"
type input "/Clients/ООО «КРКА-РУС»/Orders/S_krkarus-518"
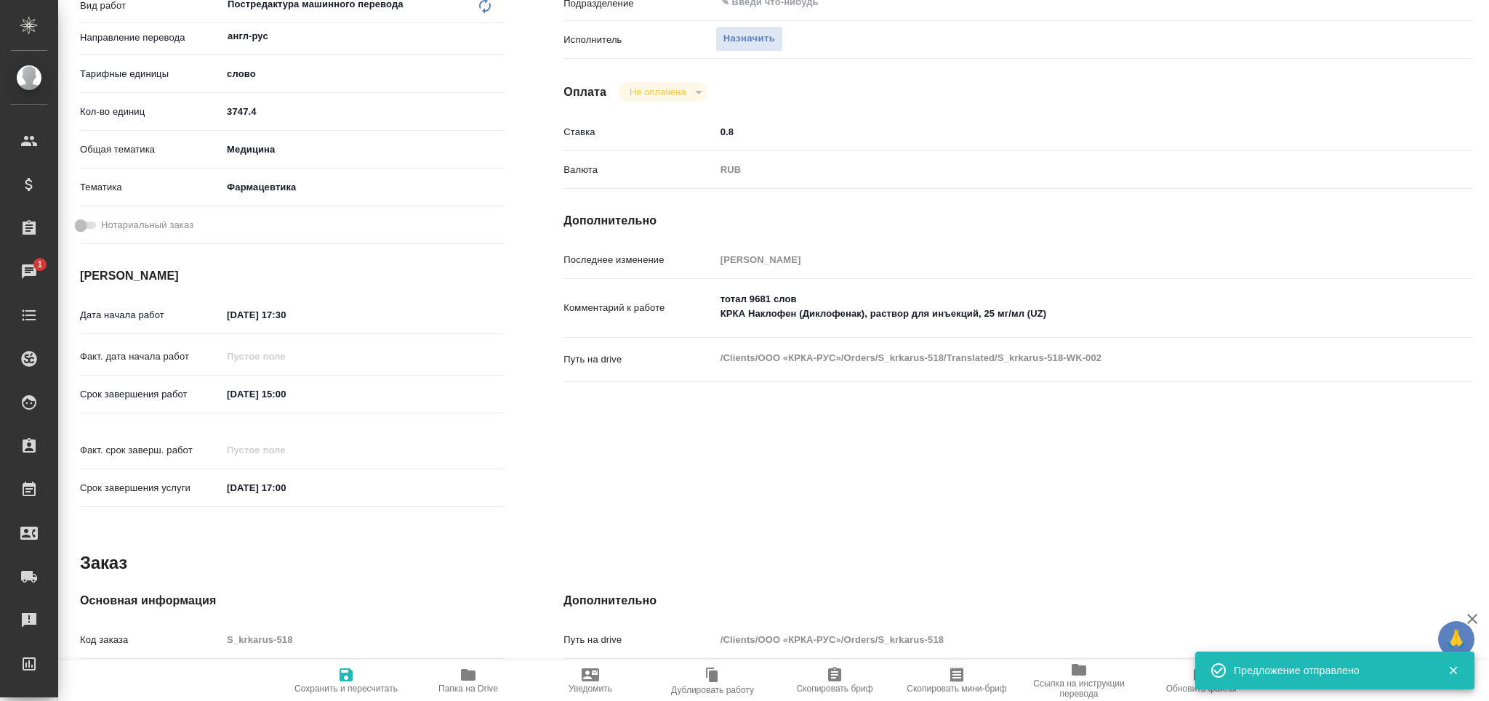
type textarea "x"
type textarea "КРКА Наклофен (Диклофенак), раствор для инъекций, 25 мг/мл (UZ)"
type textarea "x"
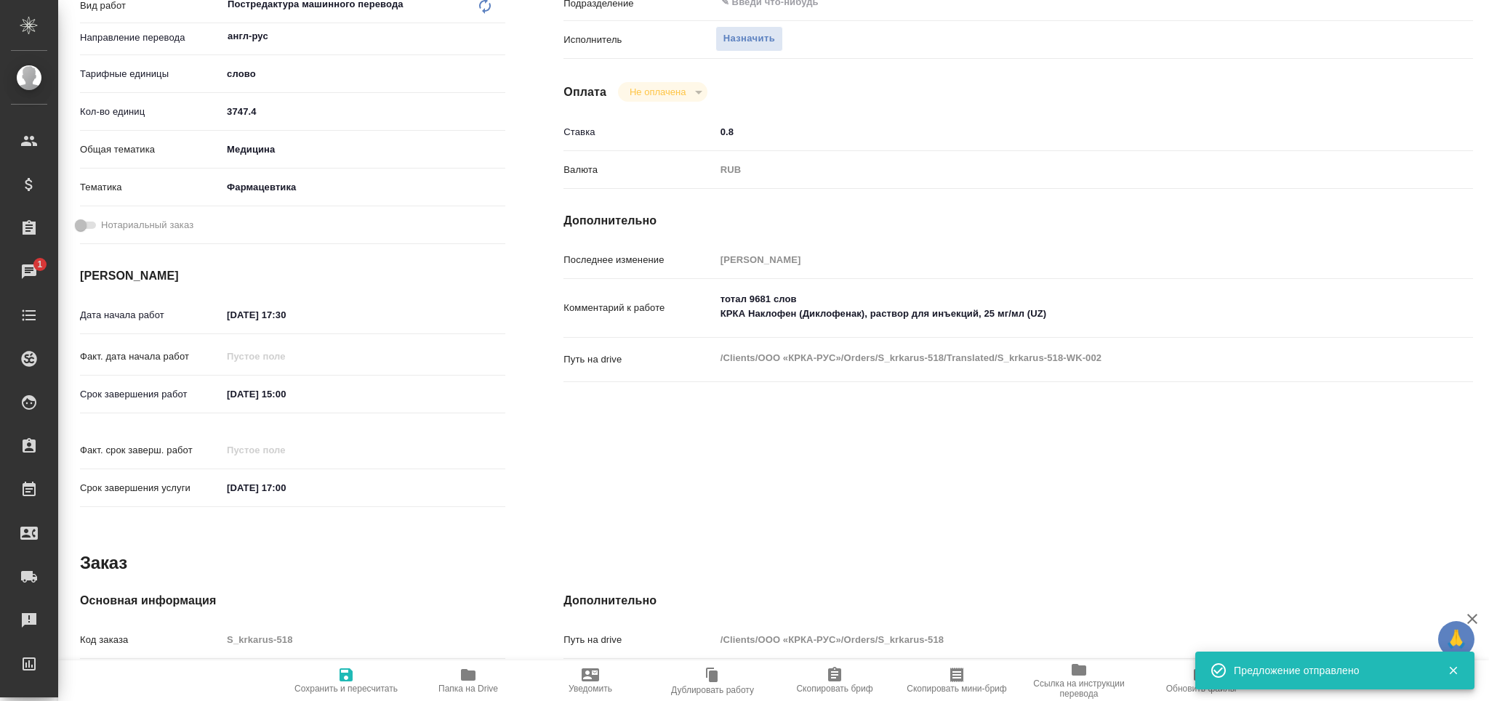
type textarea "x"
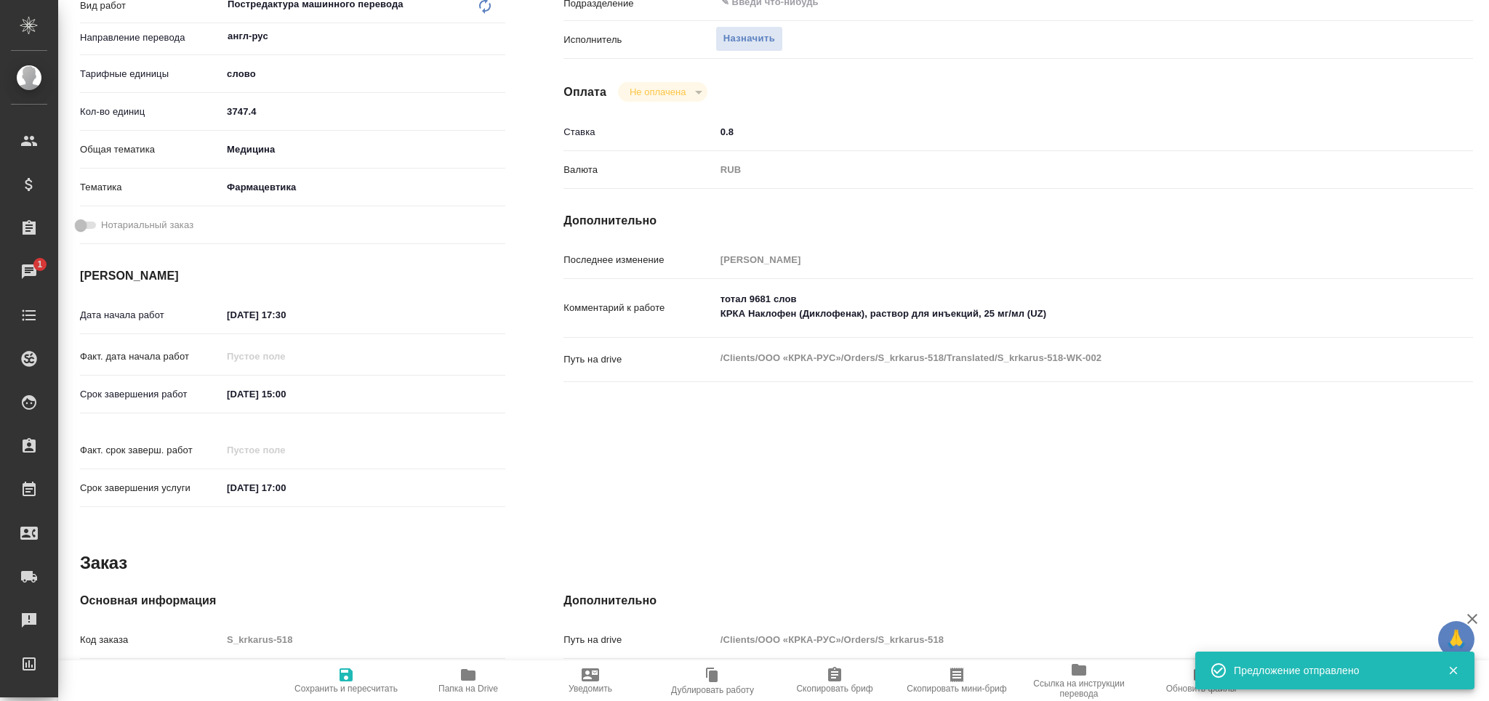
type textarea "x"
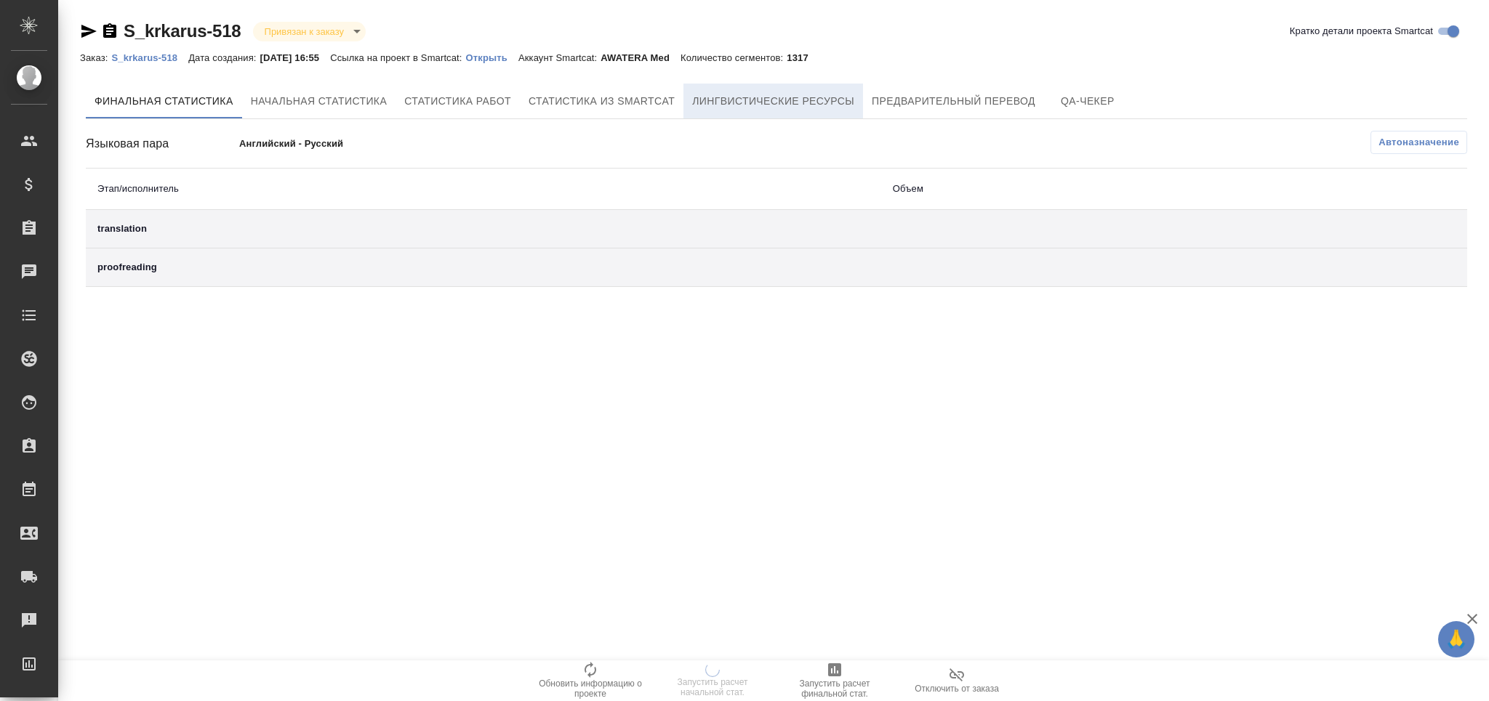
click at [833, 105] on span "Лингвистические ресурсы" at bounding box center [773, 101] width 162 height 18
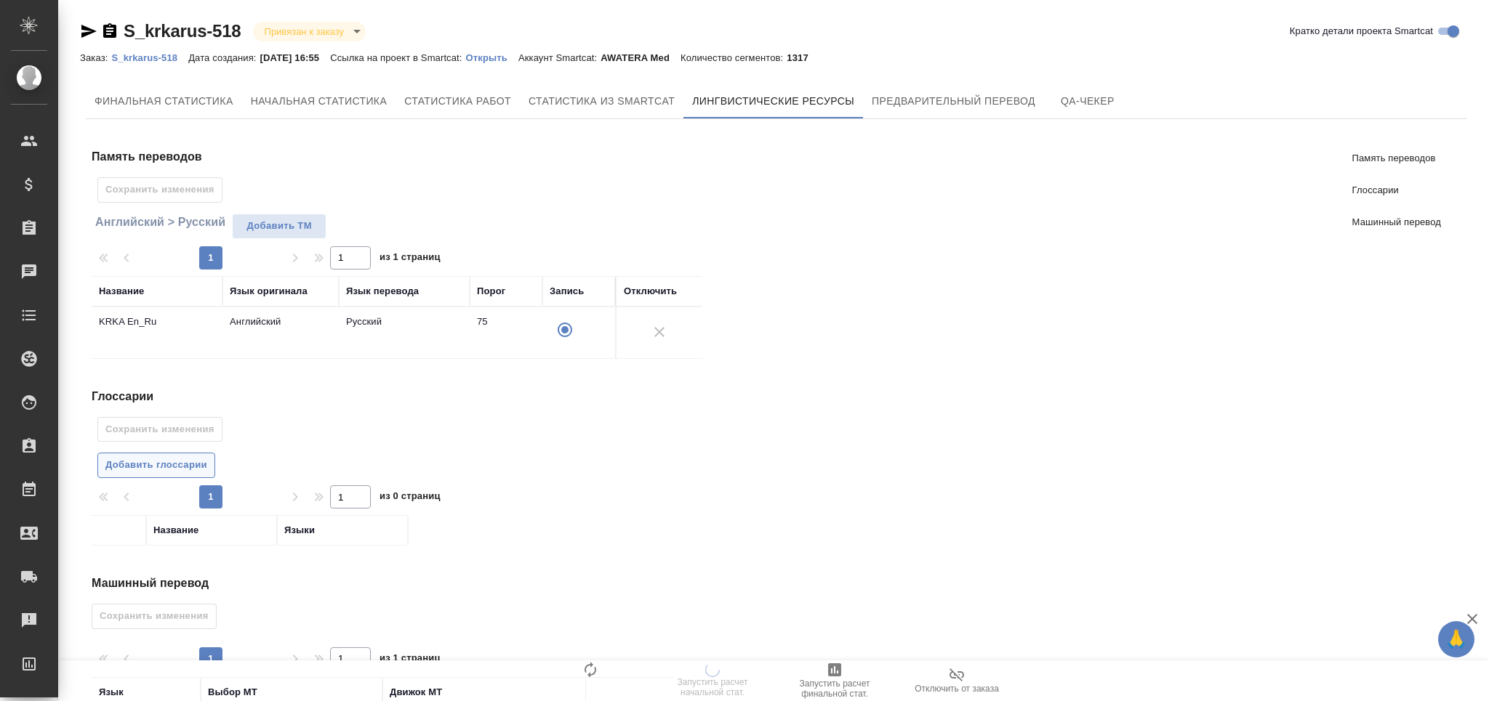
click at [175, 460] on span "Добавить глоссарии" at bounding box center [156, 465] width 102 height 17
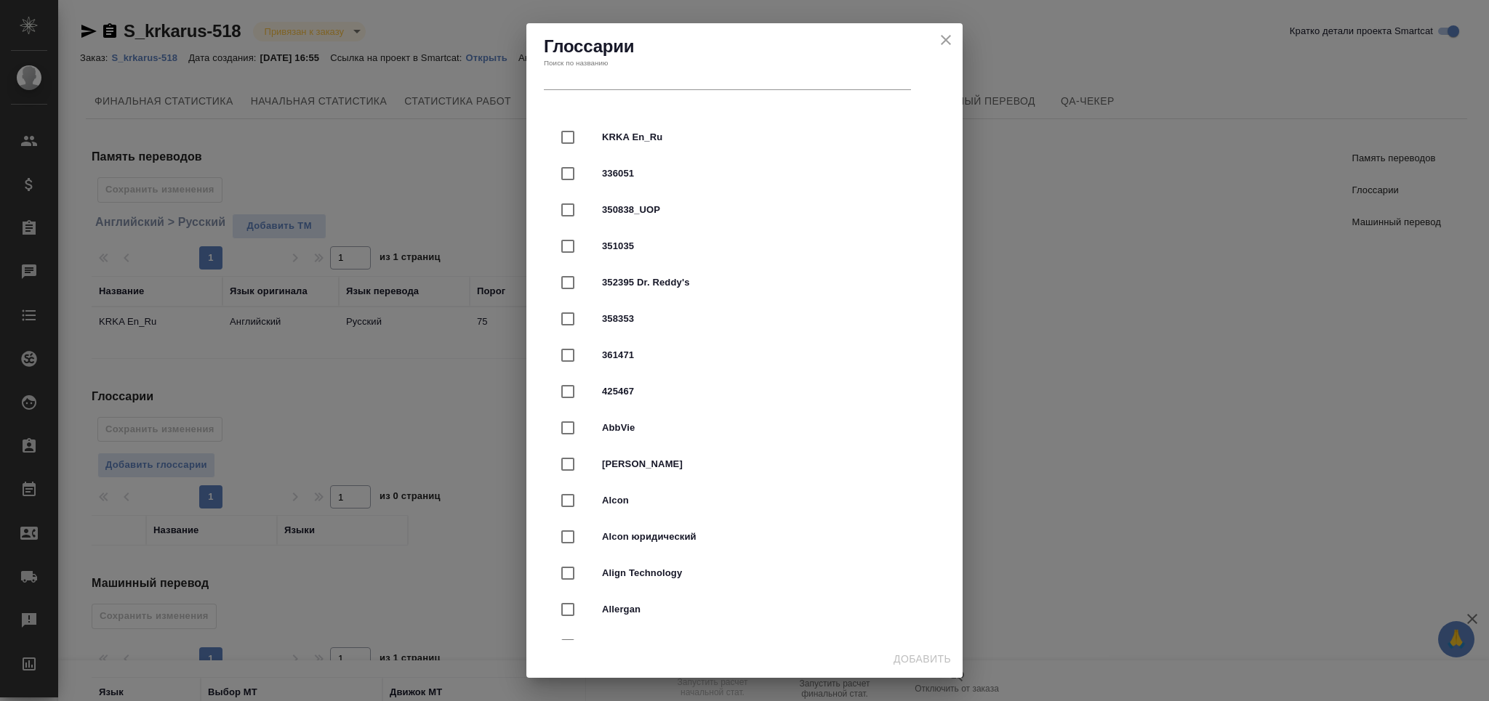
click at [614, 140] on span "KRKA En_Ru" at bounding box center [765, 137] width 326 height 15
checkbox input "true"
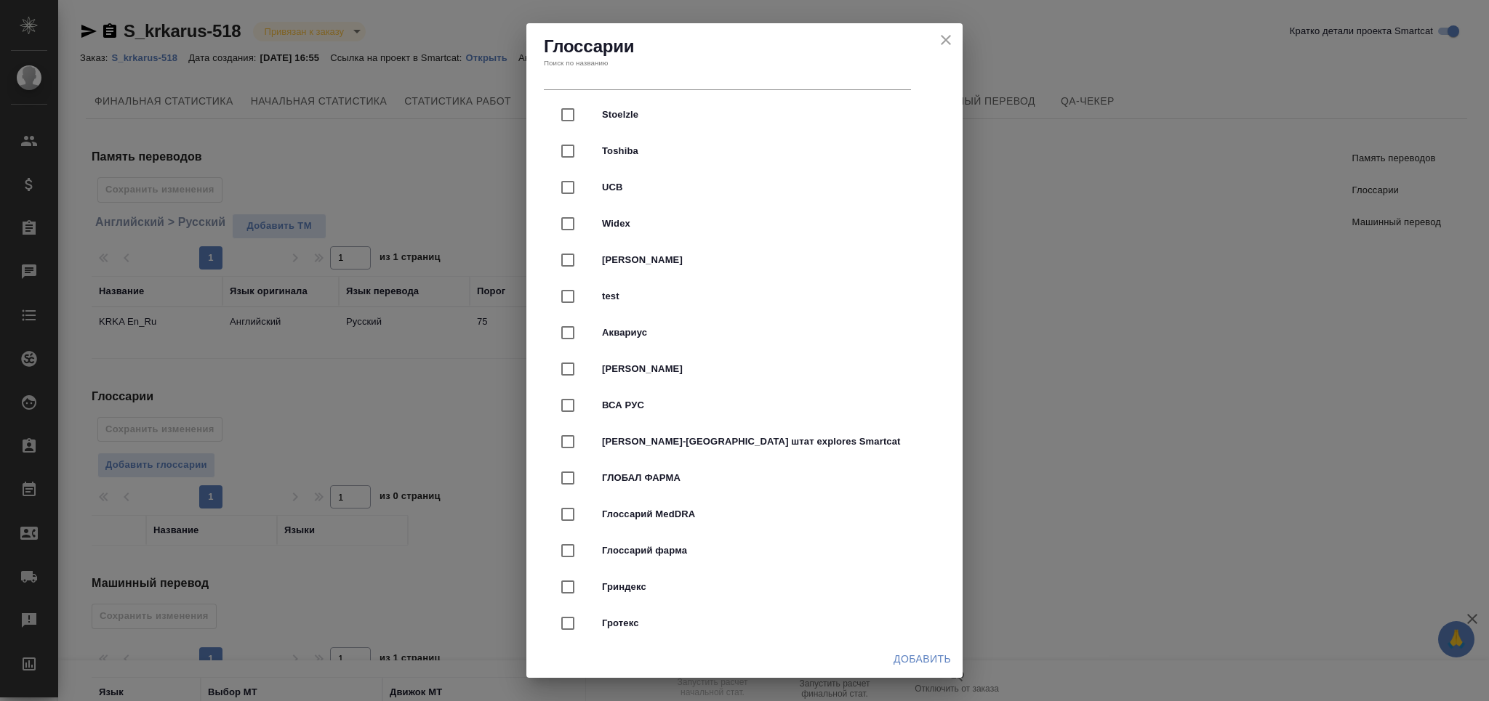
scroll to position [3586, 0]
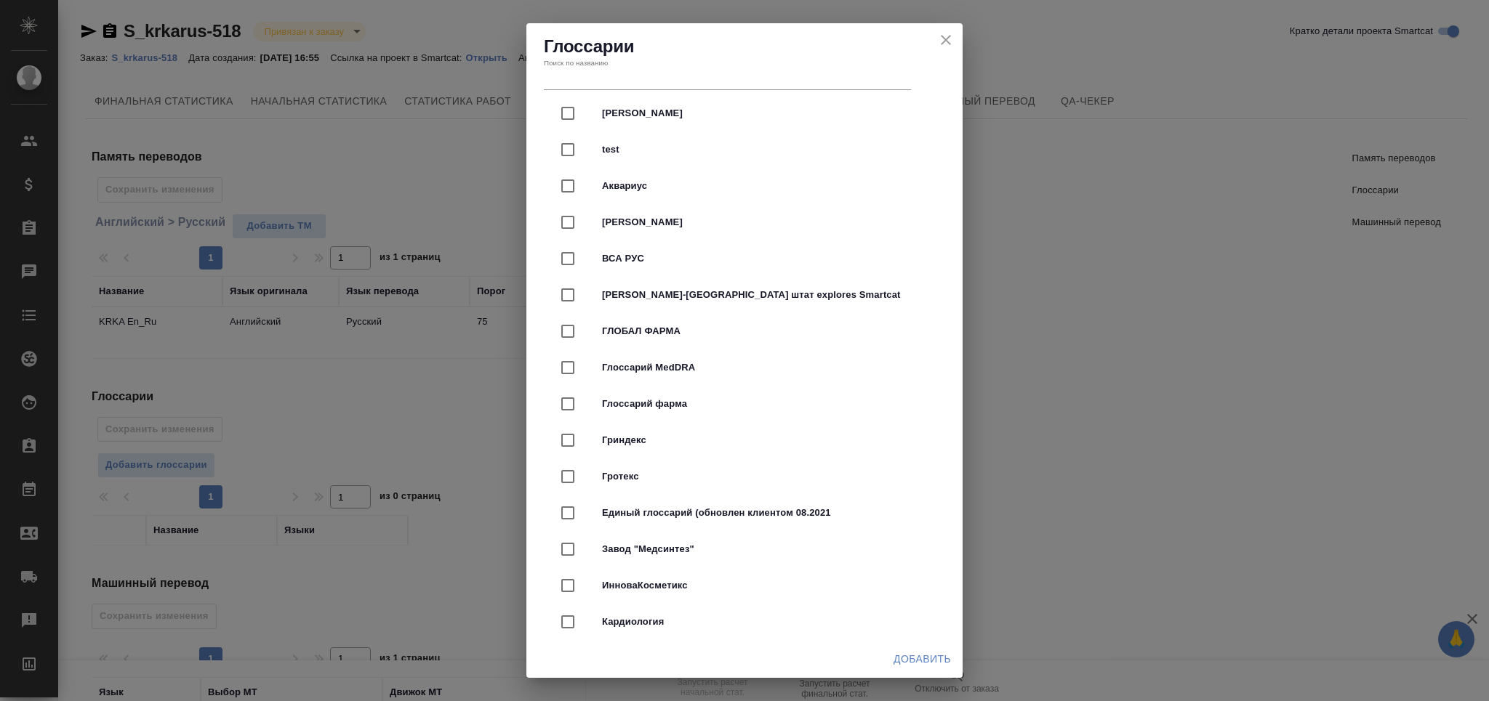
click at [683, 398] on span "Глоссарий фарма" at bounding box center [765, 404] width 326 height 15
checkbox input "true"
click at [924, 659] on span "Добавить" at bounding box center [921, 660] width 57 height 18
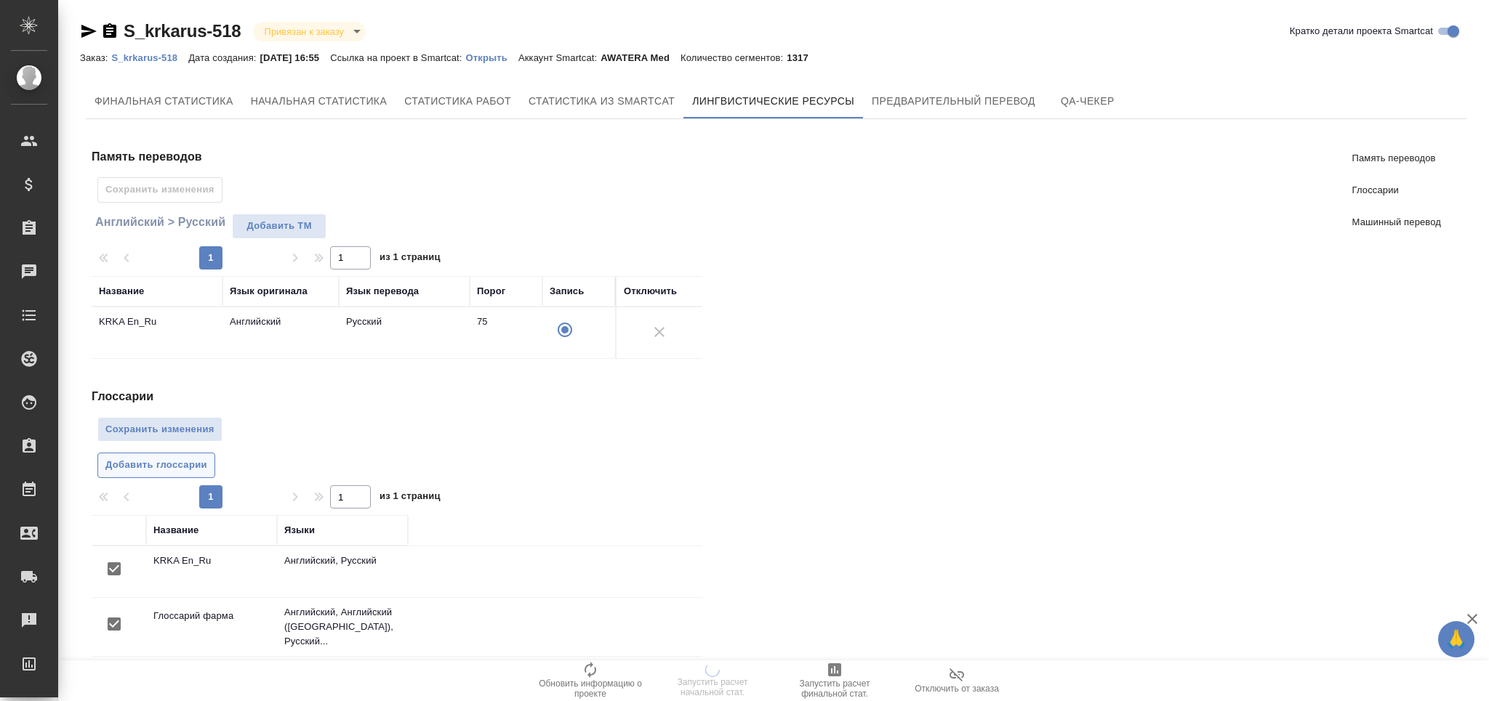
scroll to position [0, 0]
click at [155, 422] on span "Сохранить изменения" at bounding box center [159, 430] width 109 height 17
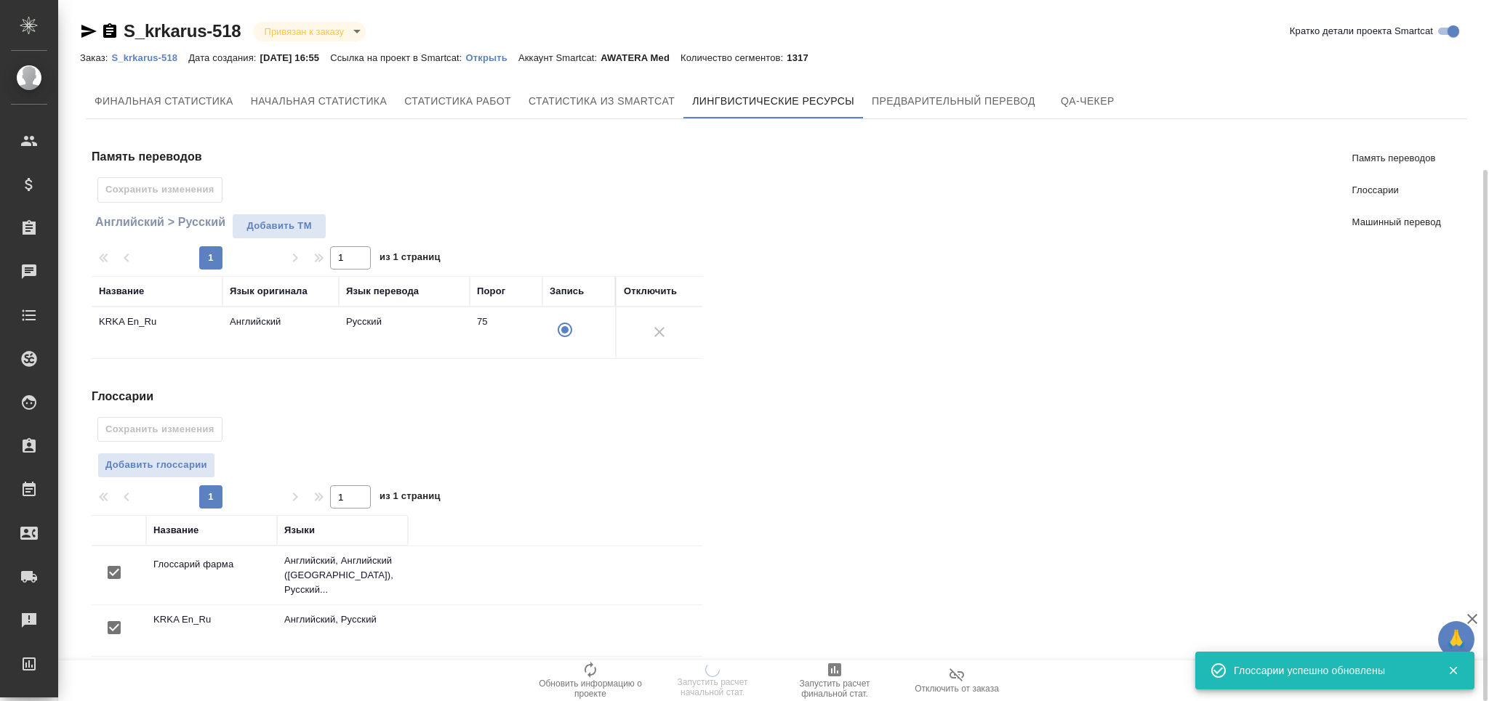
scroll to position [224, 0]
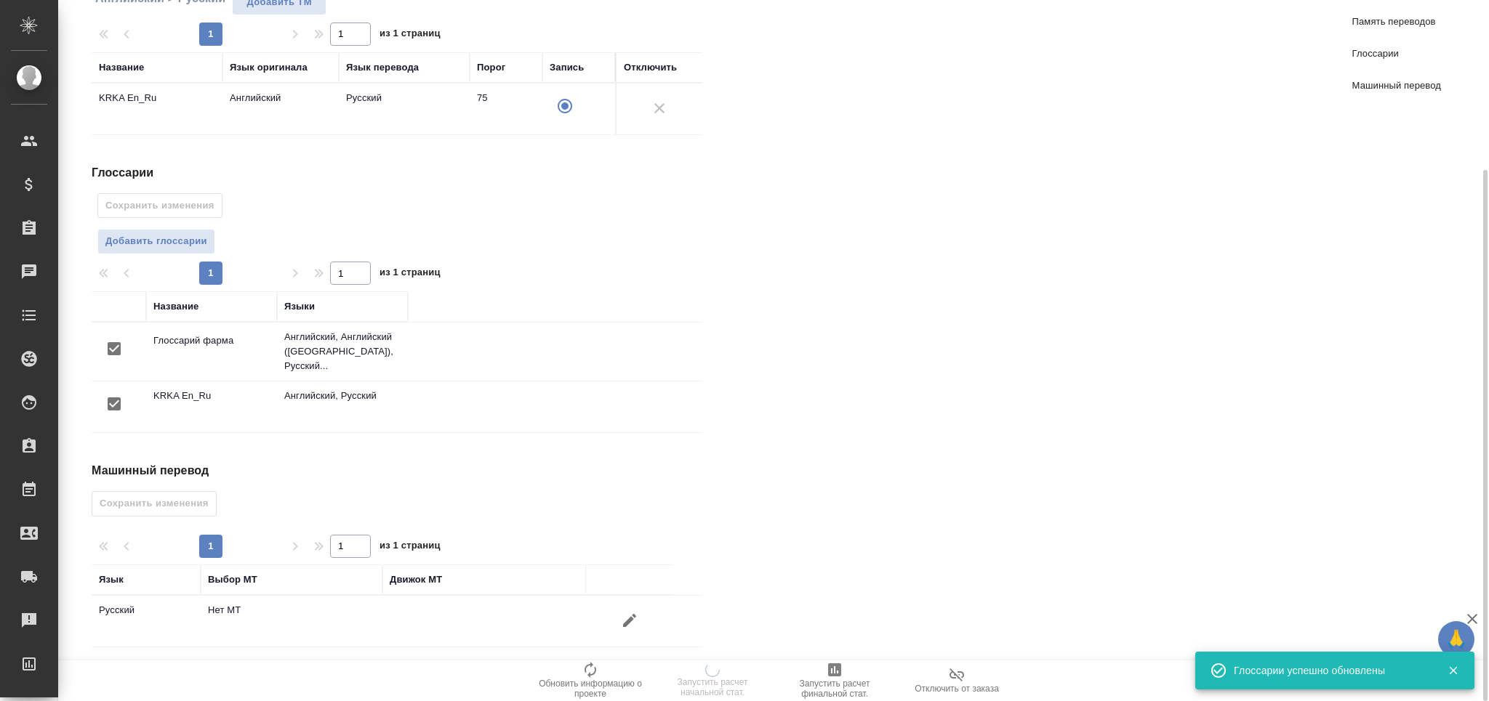
click at [631, 624] on button "button" at bounding box center [629, 620] width 35 height 35
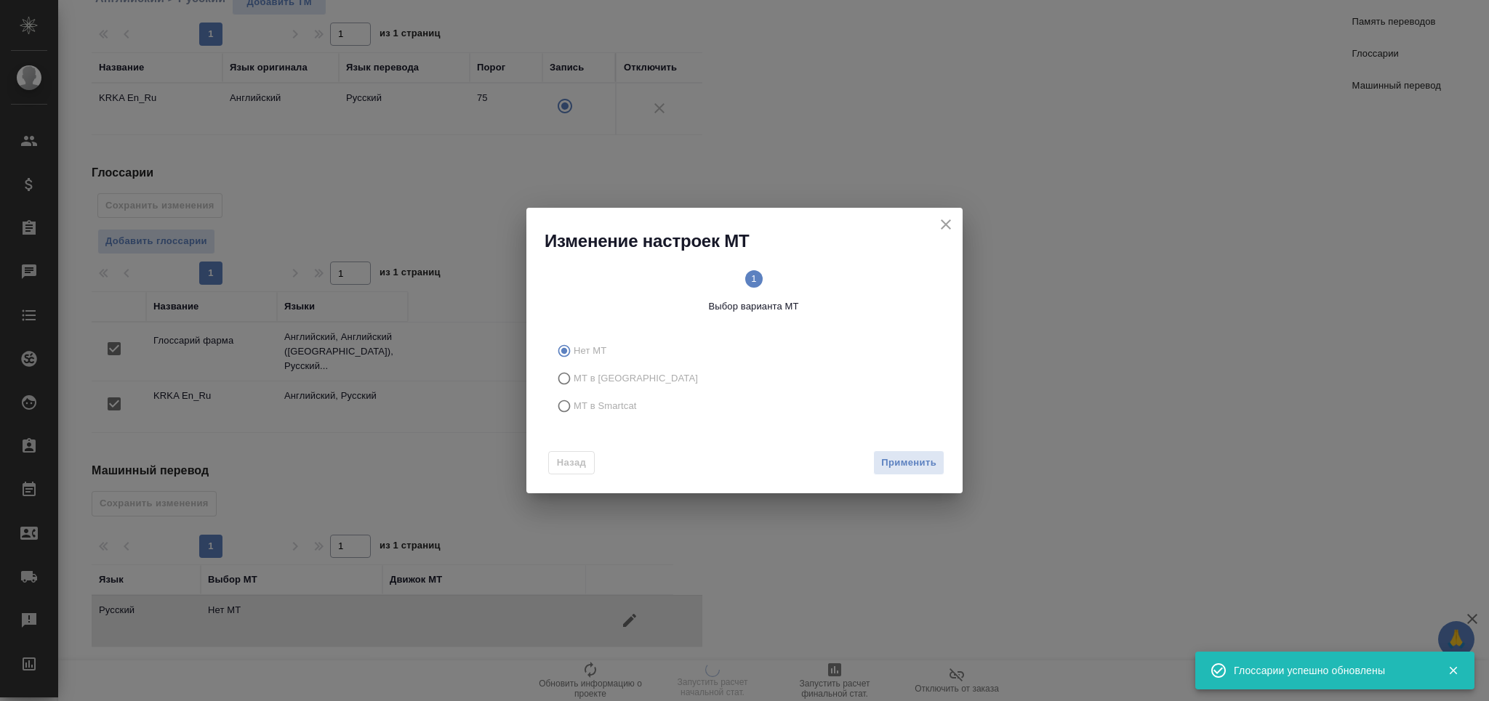
click at [613, 419] on label "МТ в Smartcat" at bounding box center [741, 407] width 383 height 28
click at [574, 419] on input "МТ в Smartcat" at bounding box center [561, 407] width 23 height 28
radio input "true"
click at [920, 470] on span "Вперед" at bounding box center [918, 463] width 36 height 17
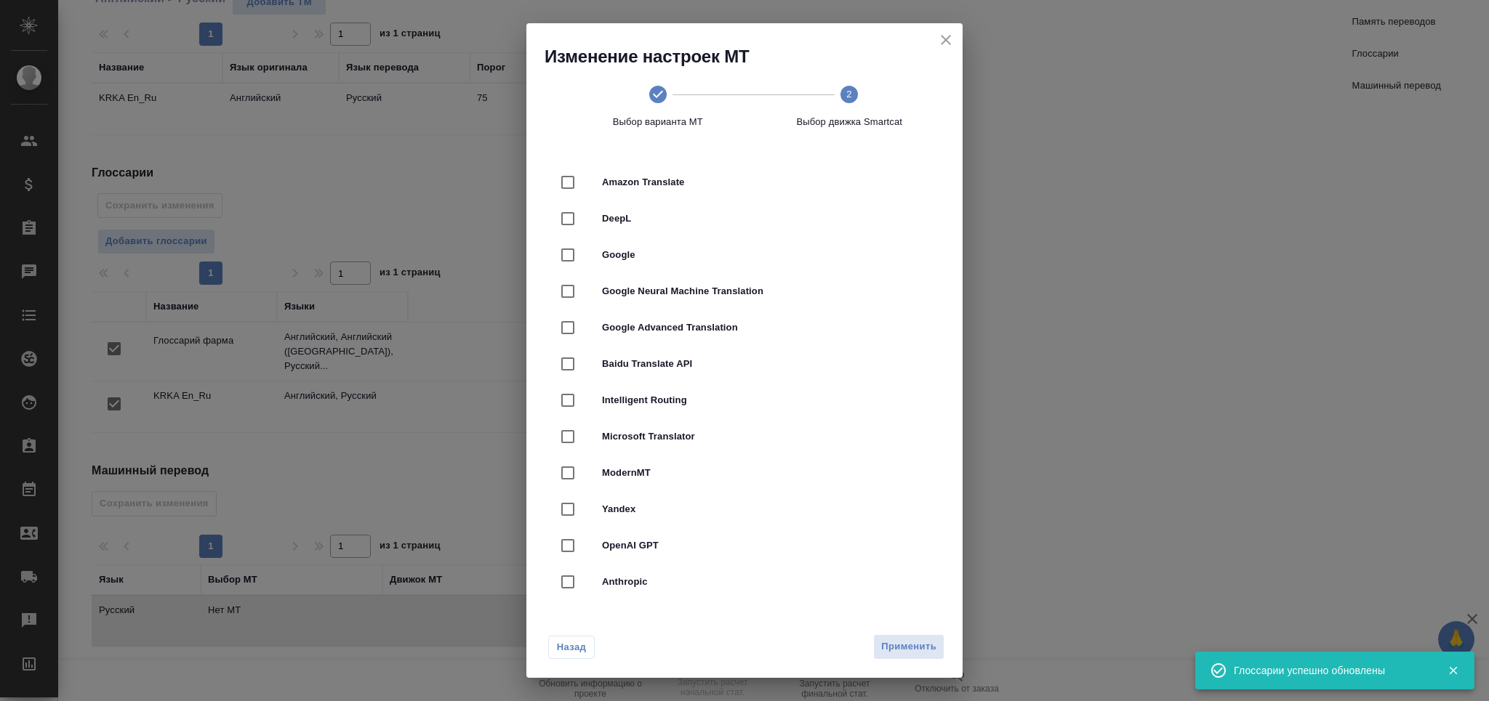
scroll to position [193, 0]
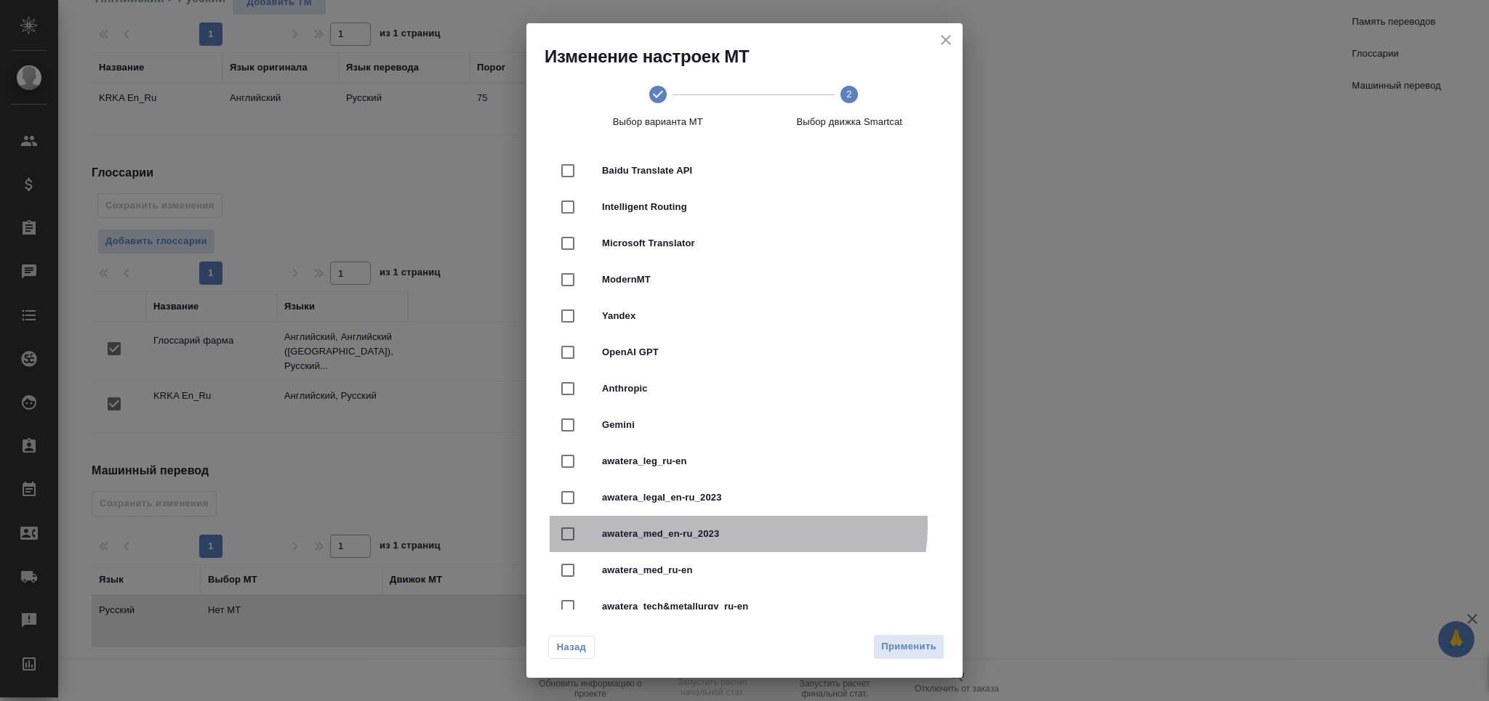
click at [737, 526] on div "awatera_med_en-ru_2023" at bounding box center [745, 534] width 390 height 36
checkbox input "true"
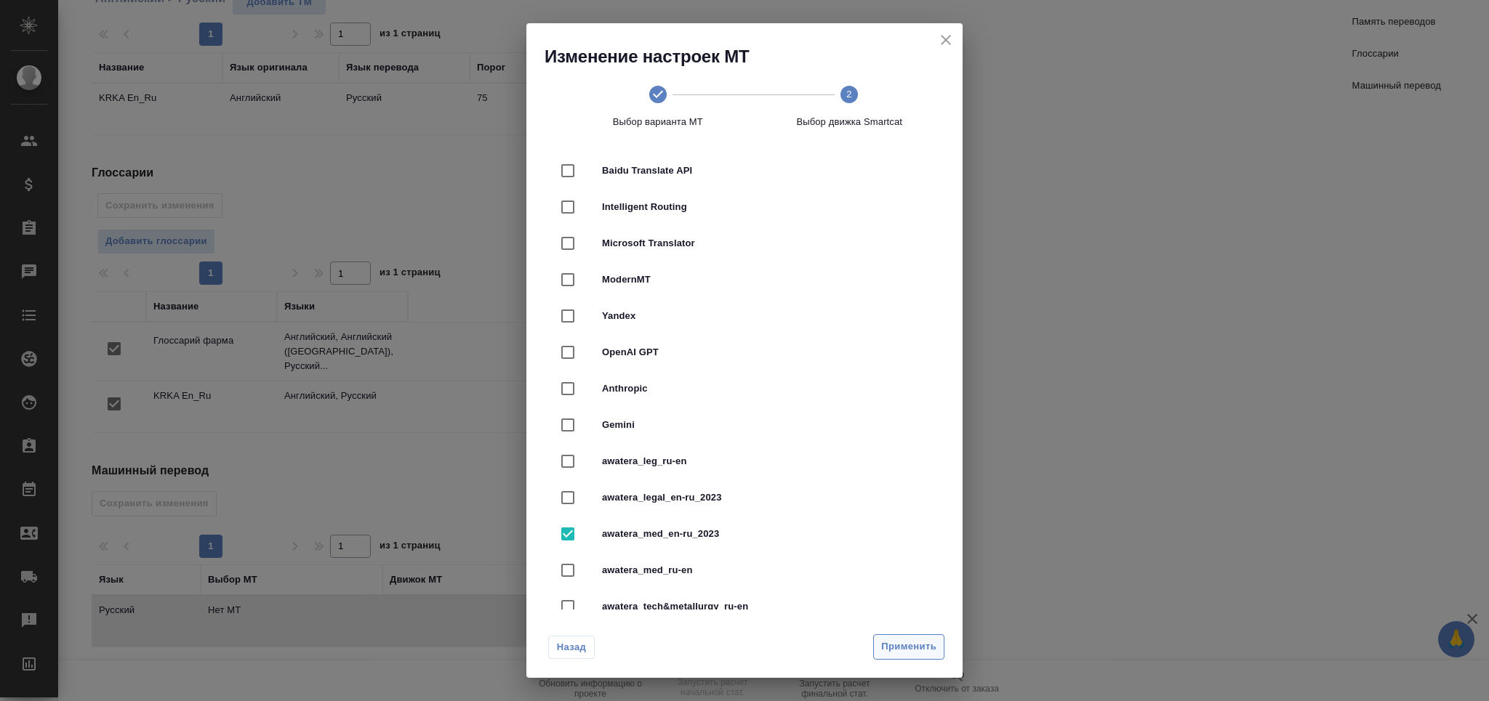
click at [912, 644] on span "Применить" at bounding box center [908, 647] width 55 height 17
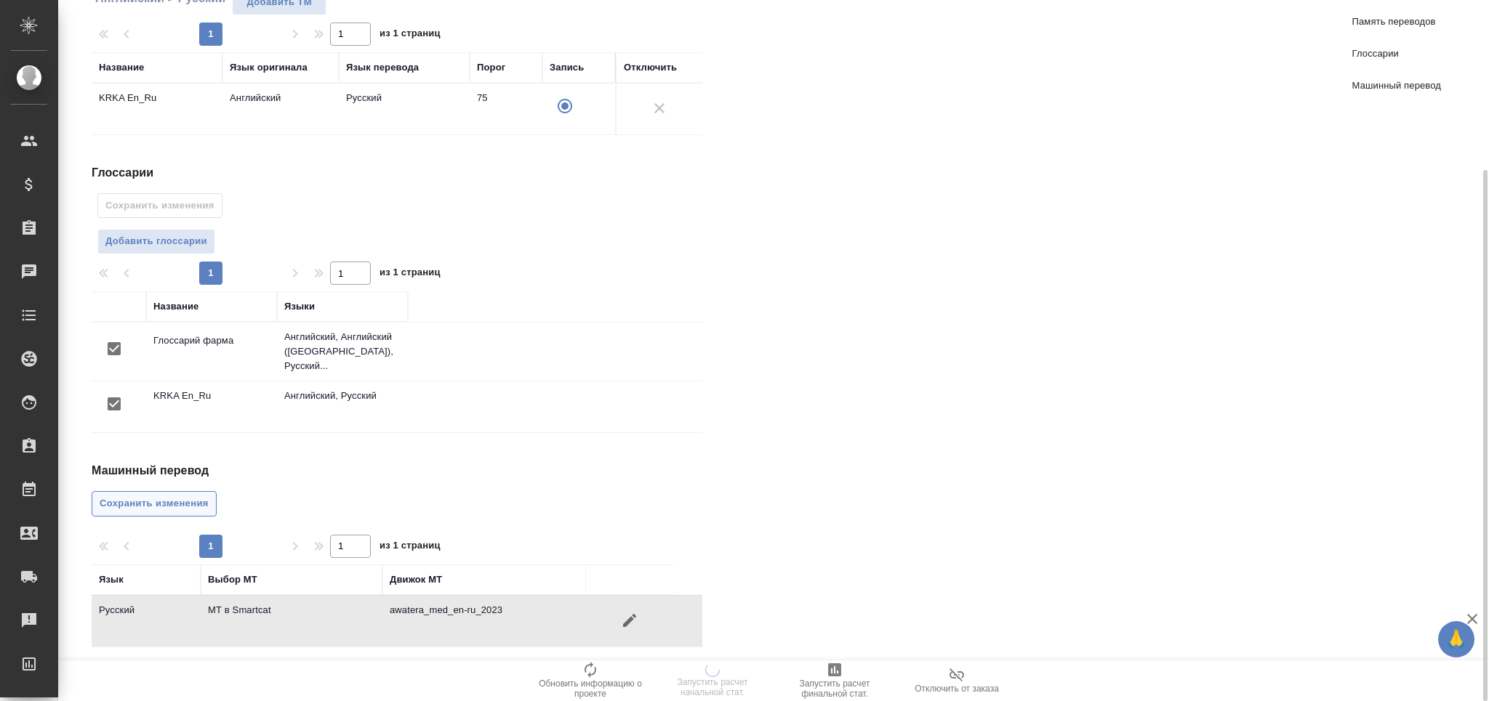
click at [192, 496] on span "Сохранить изменения" at bounding box center [154, 504] width 109 height 17
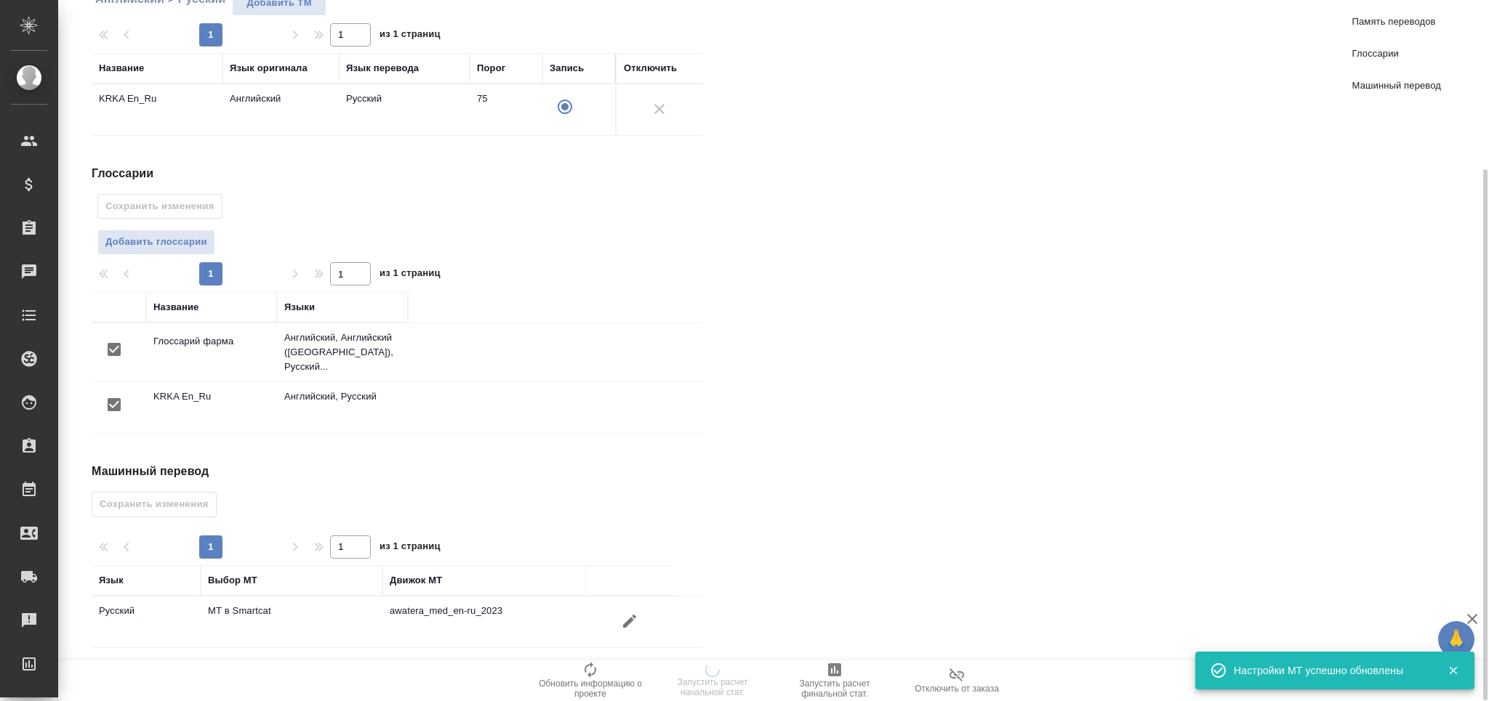
scroll to position [0, 0]
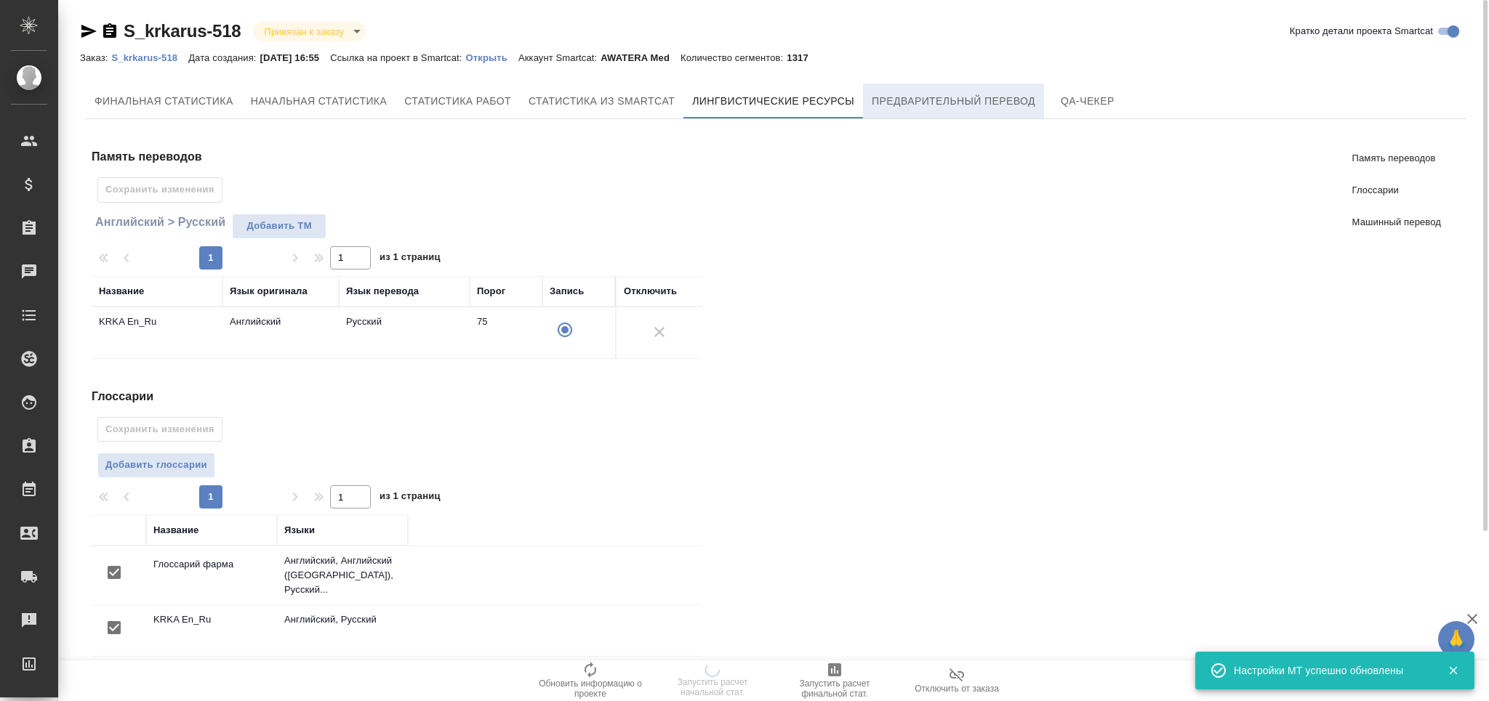
click at [871, 90] on button "Предварительный перевод" at bounding box center [953, 101] width 181 height 35
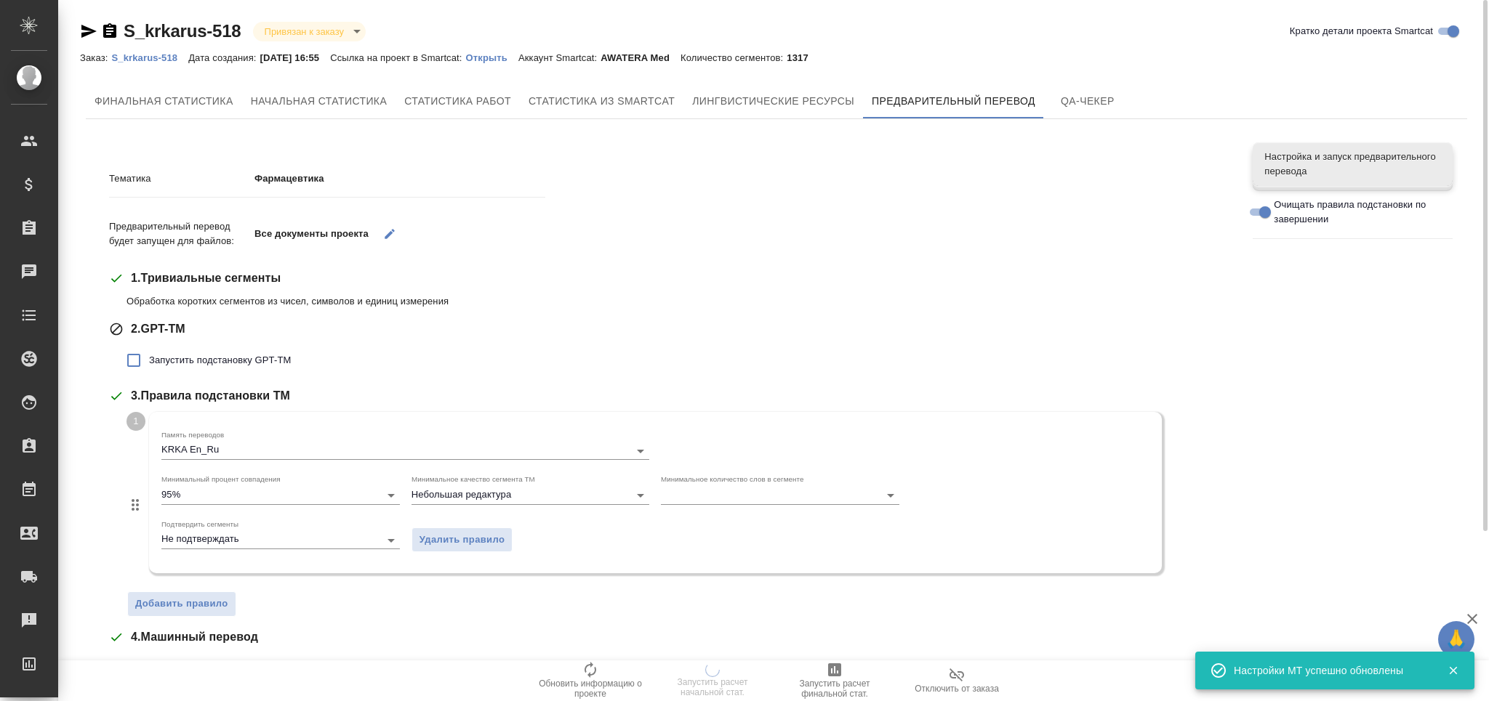
scroll to position [288, 0]
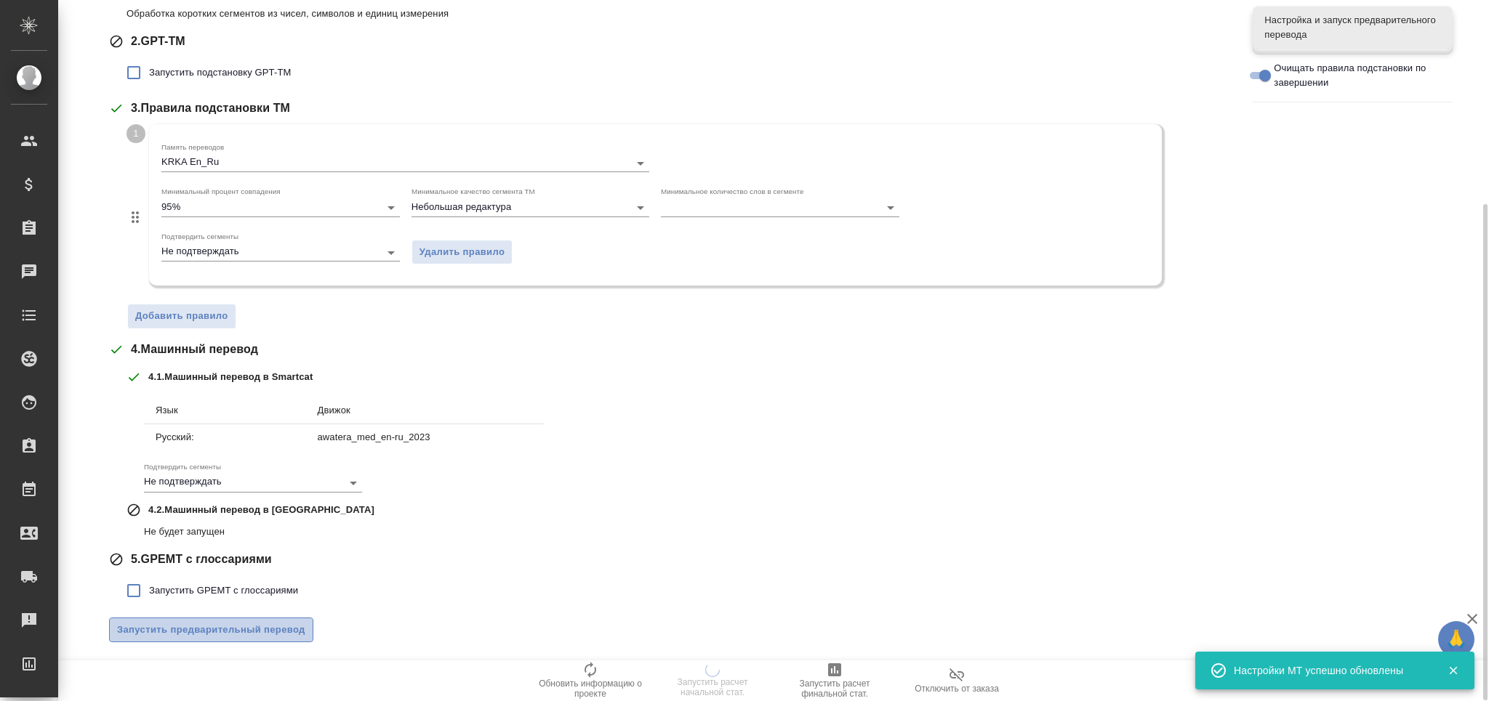
click at [284, 627] on span "Запустить предварительный перевод" at bounding box center [211, 630] width 188 height 17
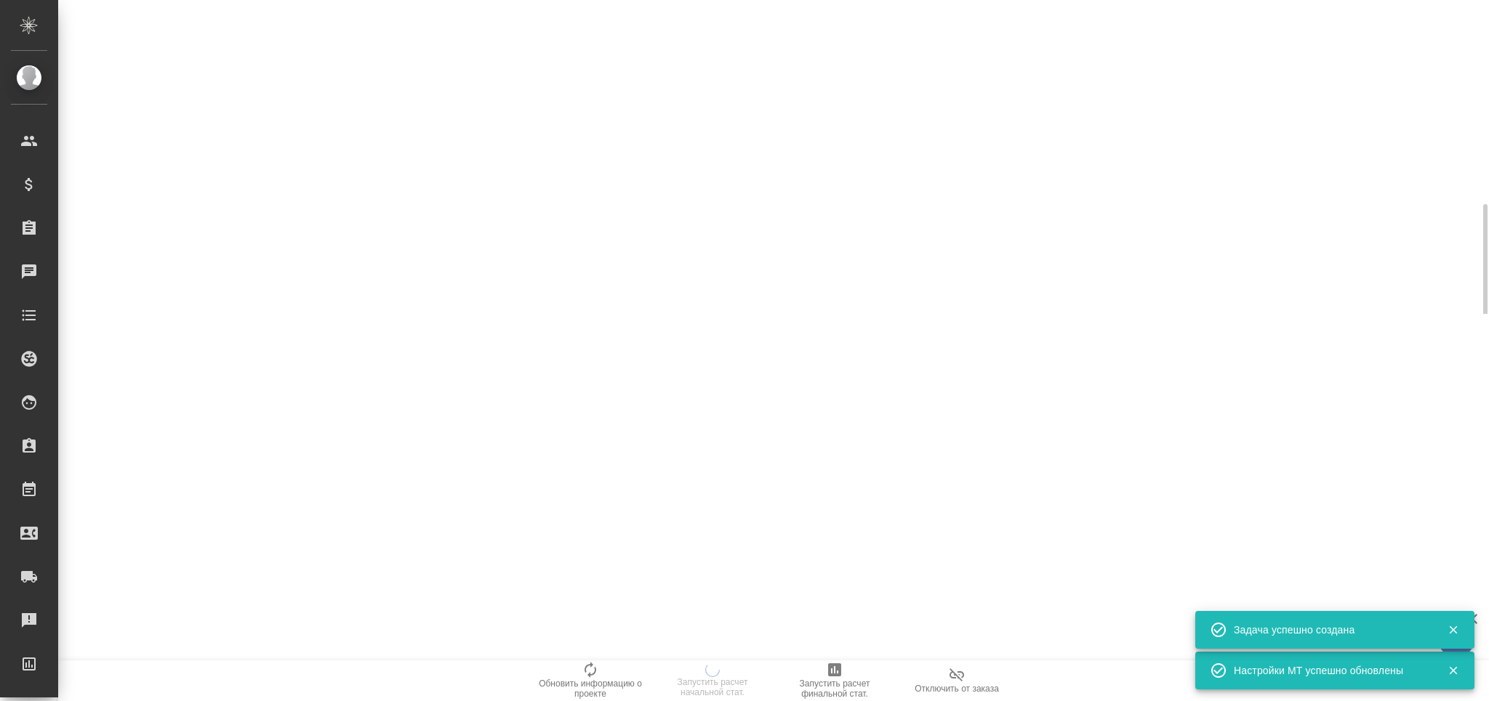
scroll to position [385, 0]
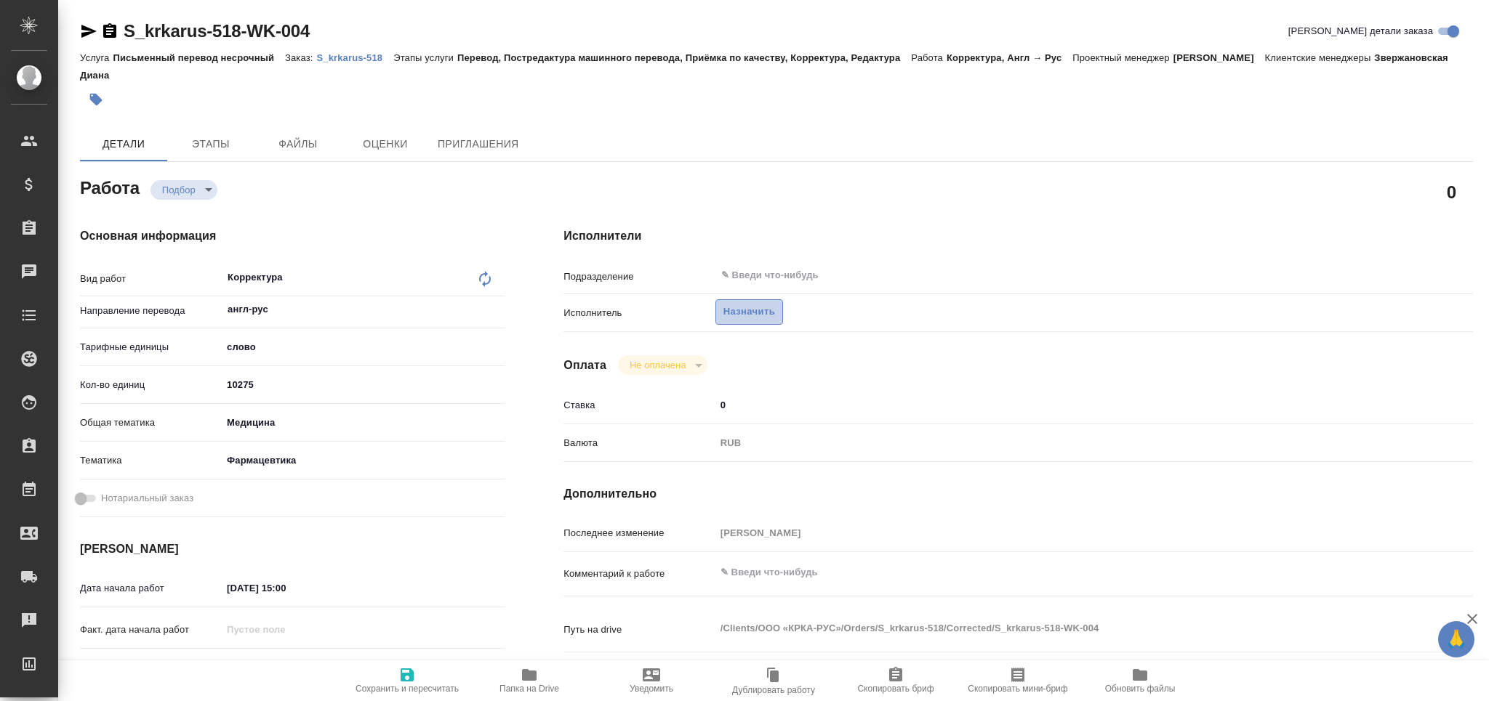
click at [741, 314] on span "Назначить" at bounding box center [749, 312] width 52 height 17
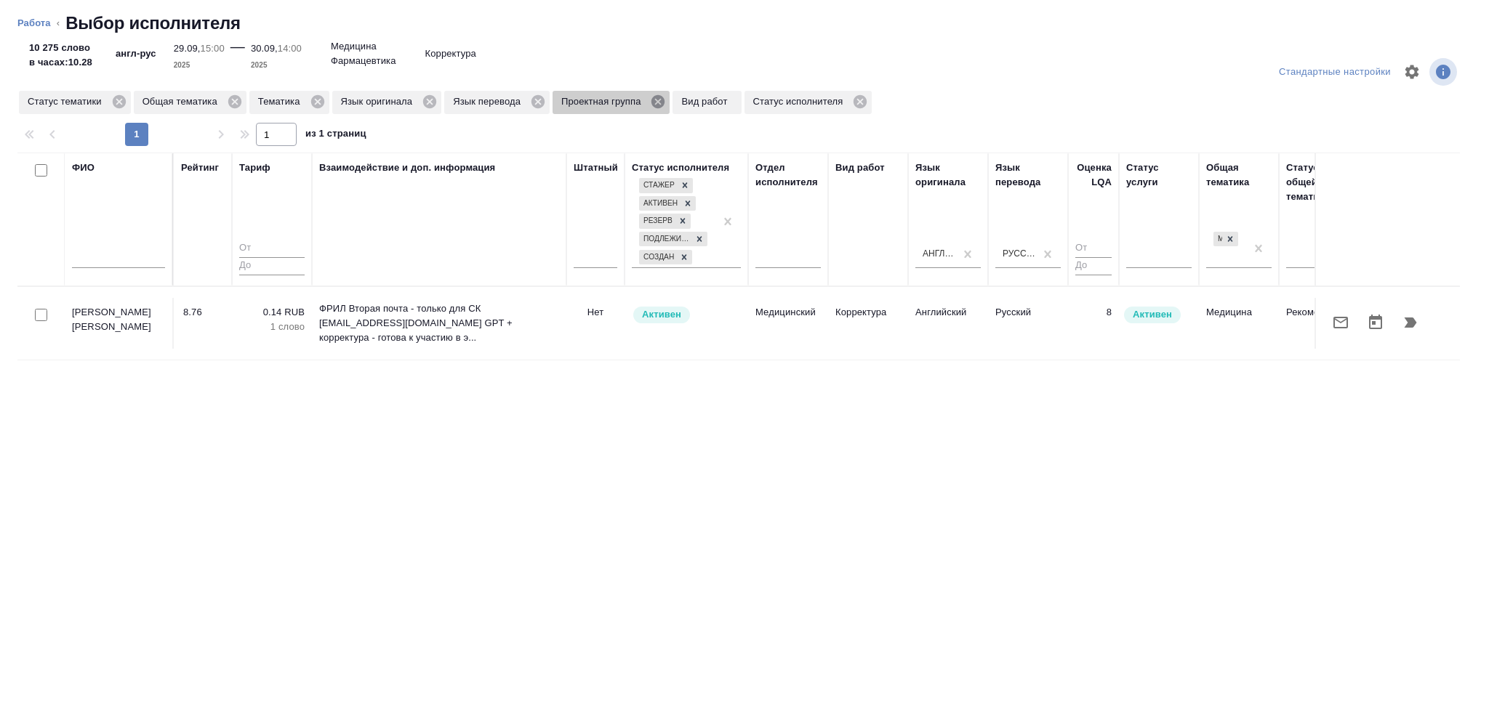
click at [659, 103] on icon at bounding box center [658, 102] width 16 height 16
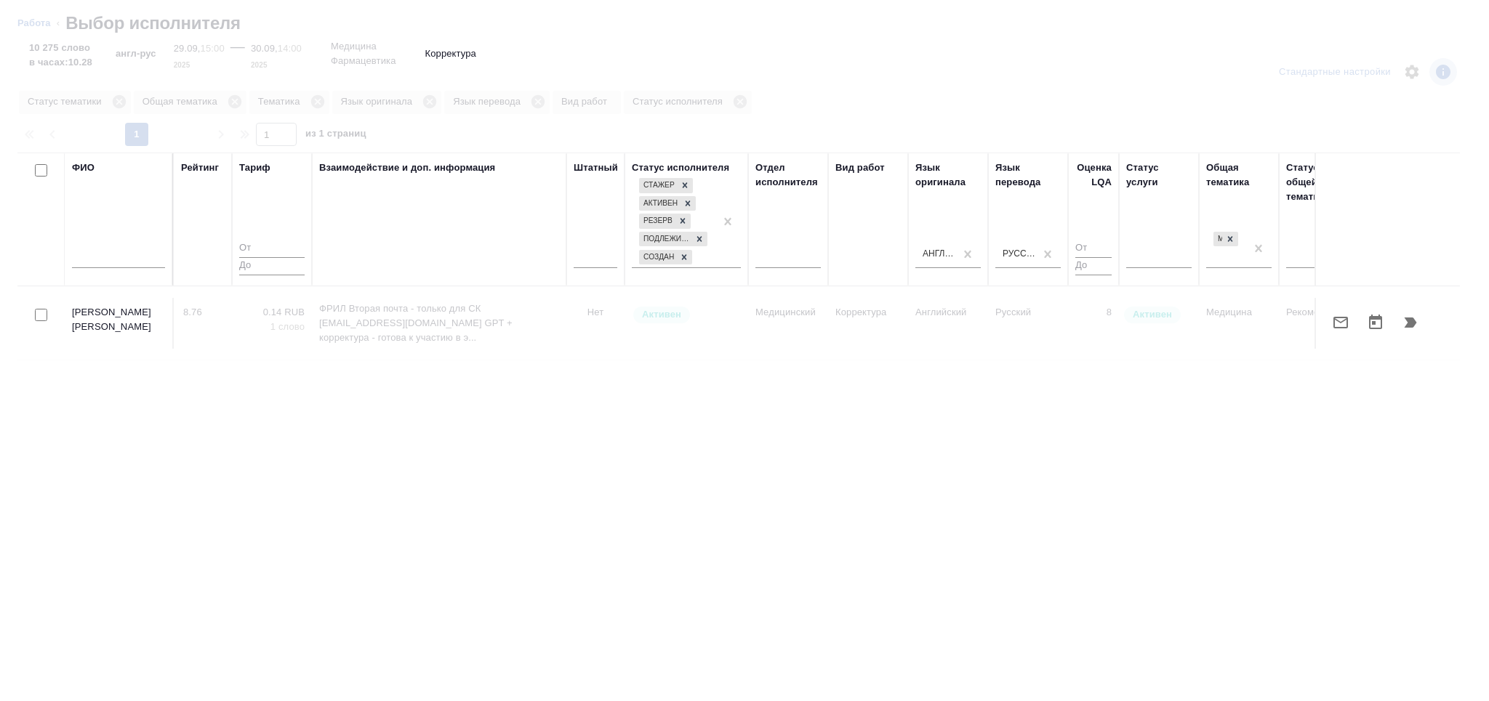
click at [130, 252] on input "text" at bounding box center [118, 259] width 93 height 18
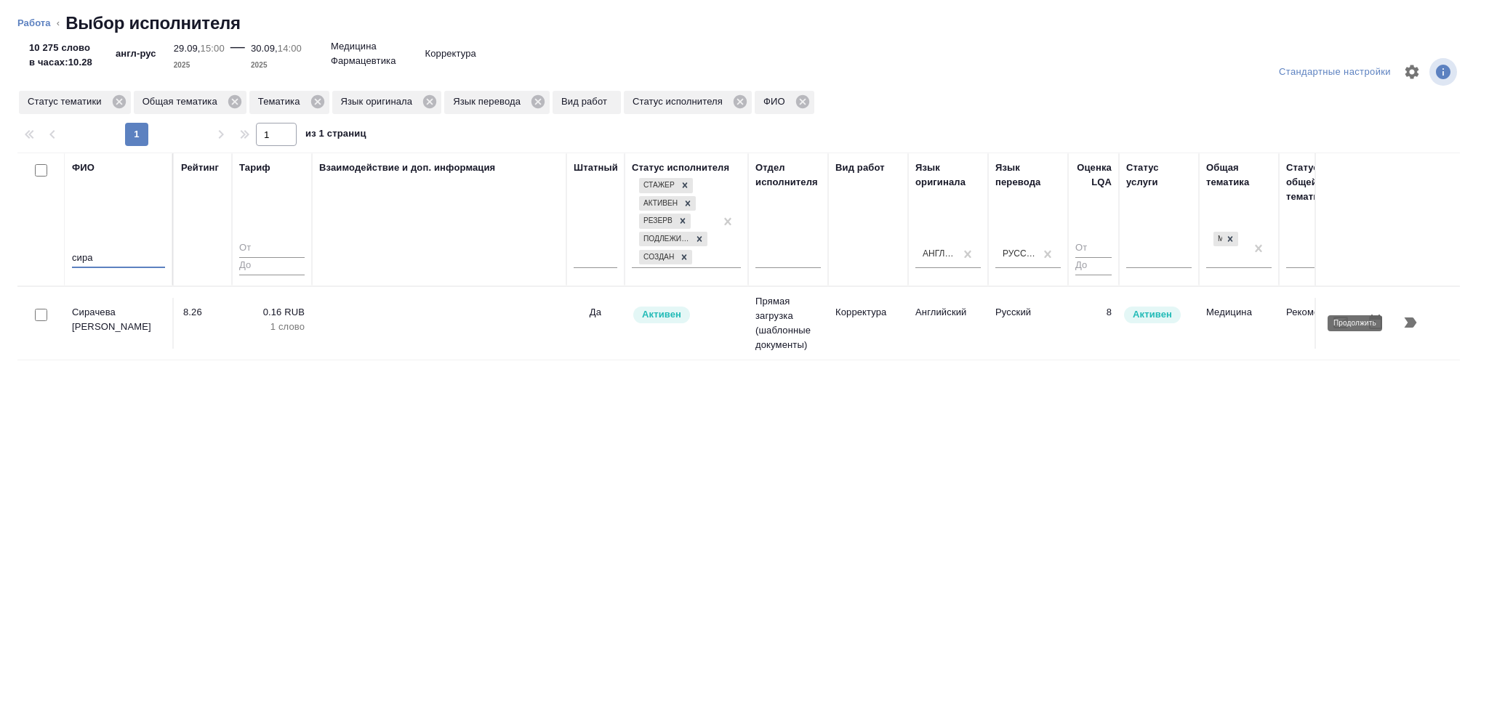
type input "сира"
click at [1410, 326] on icon "button" at bounding box center [1410, 323] width 12 height 10
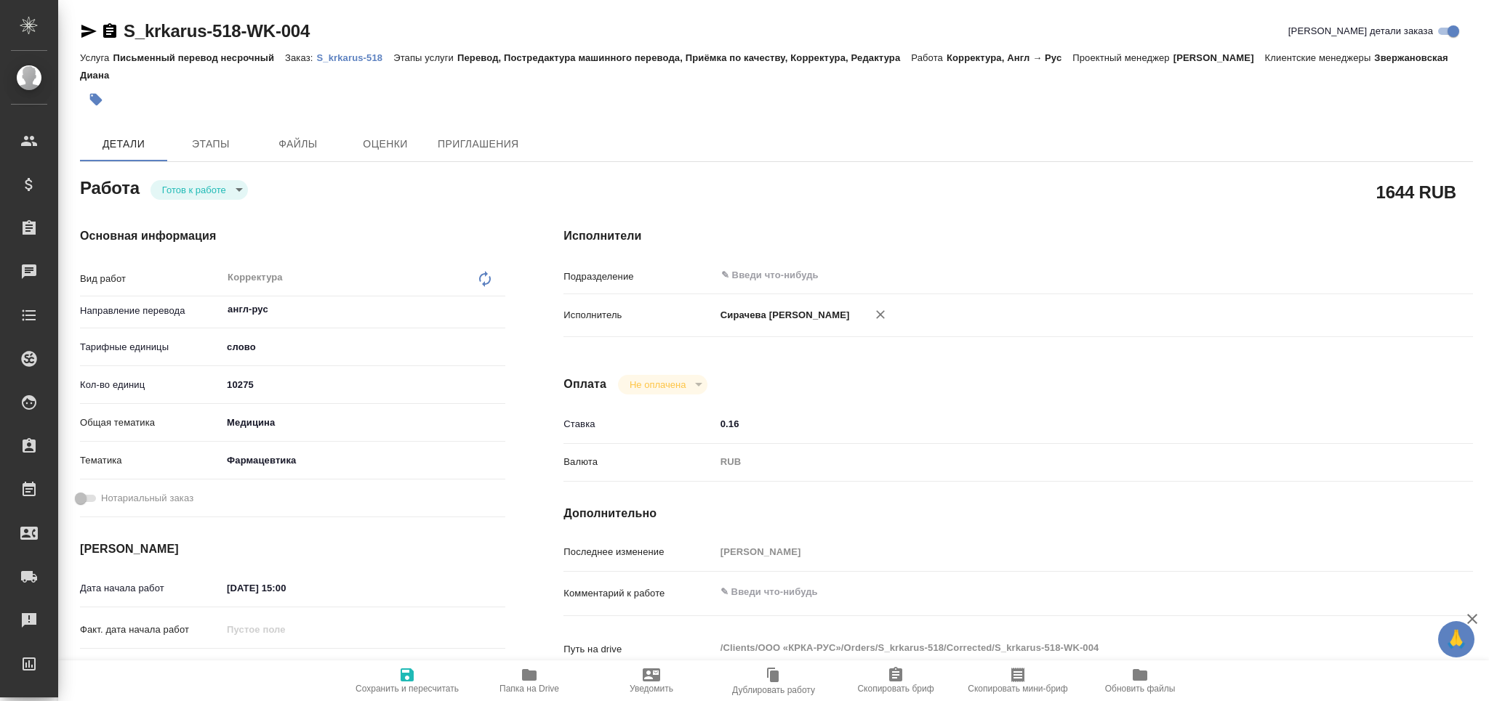
type textarea "x"
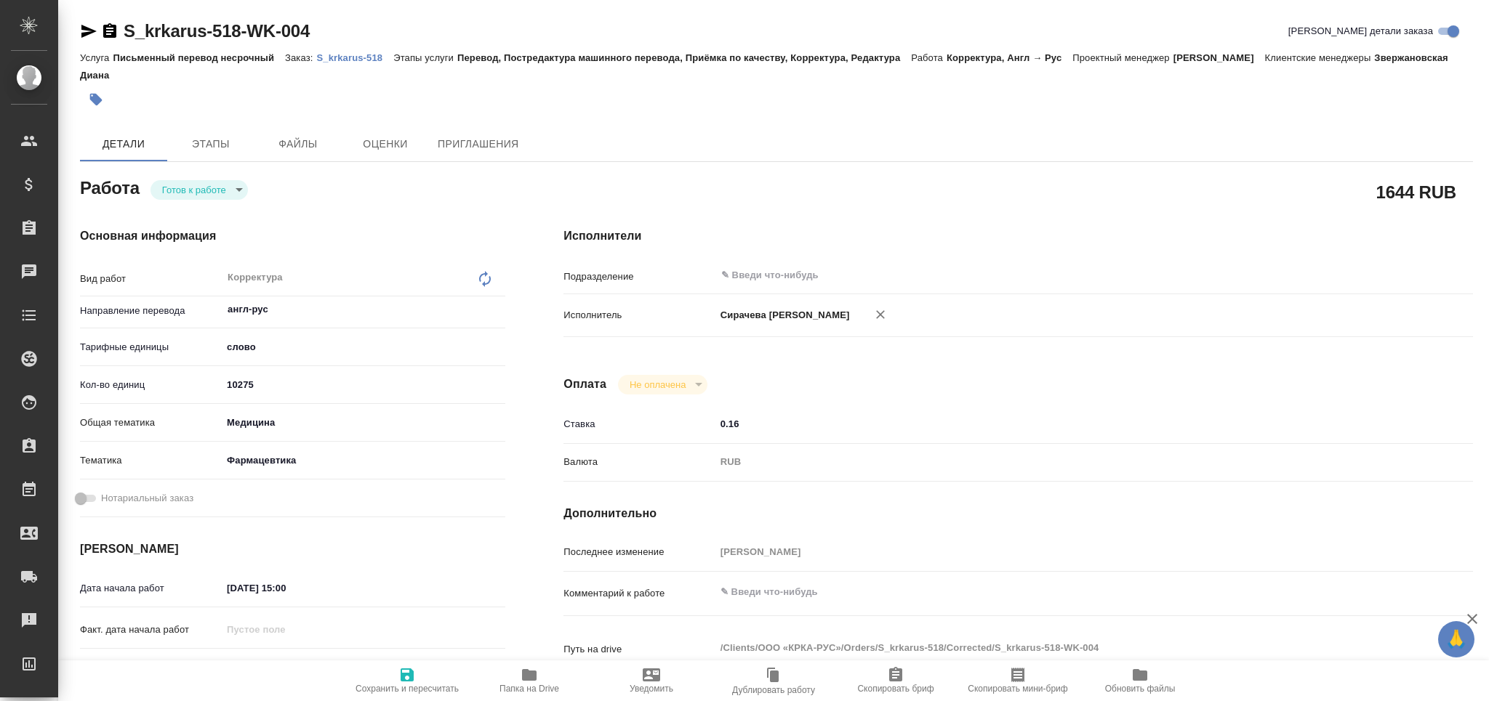
type textarea "x"
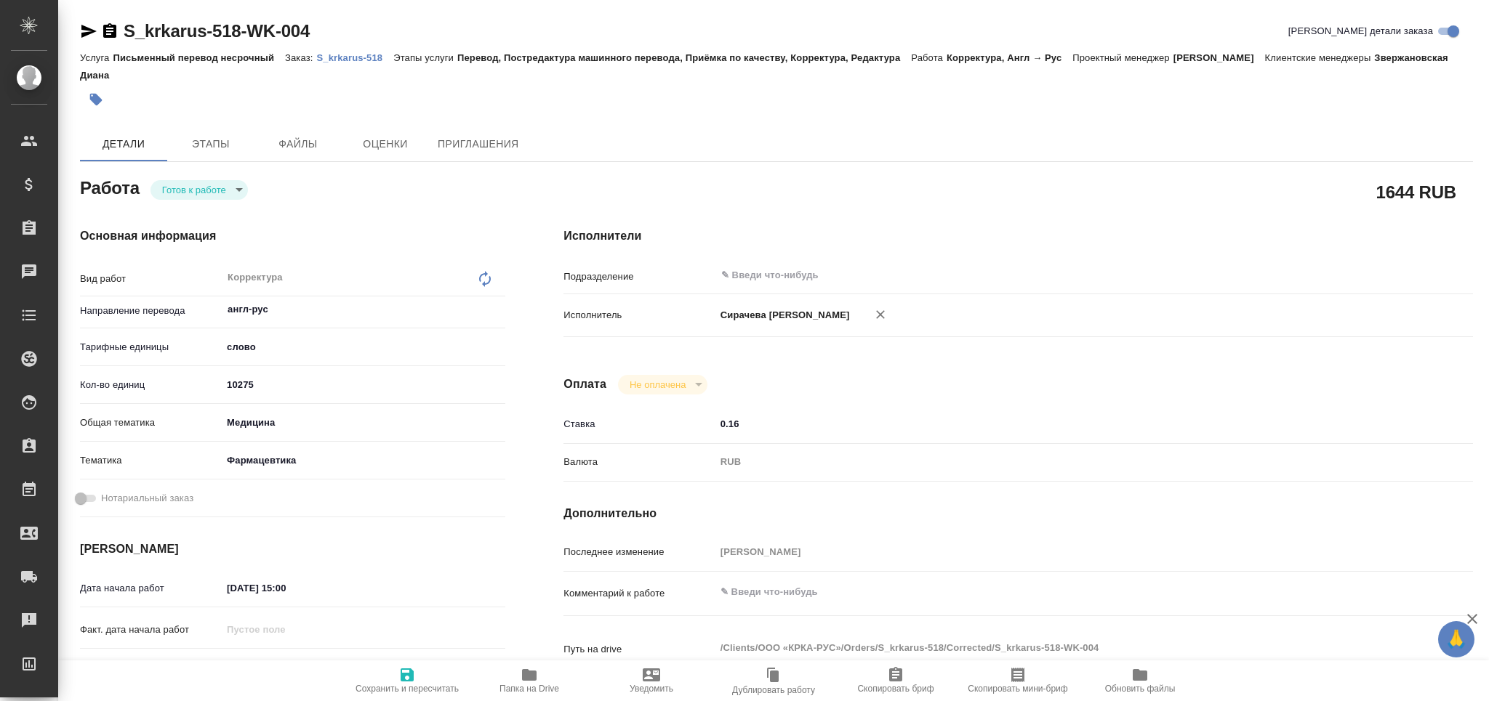
type textarea "x"
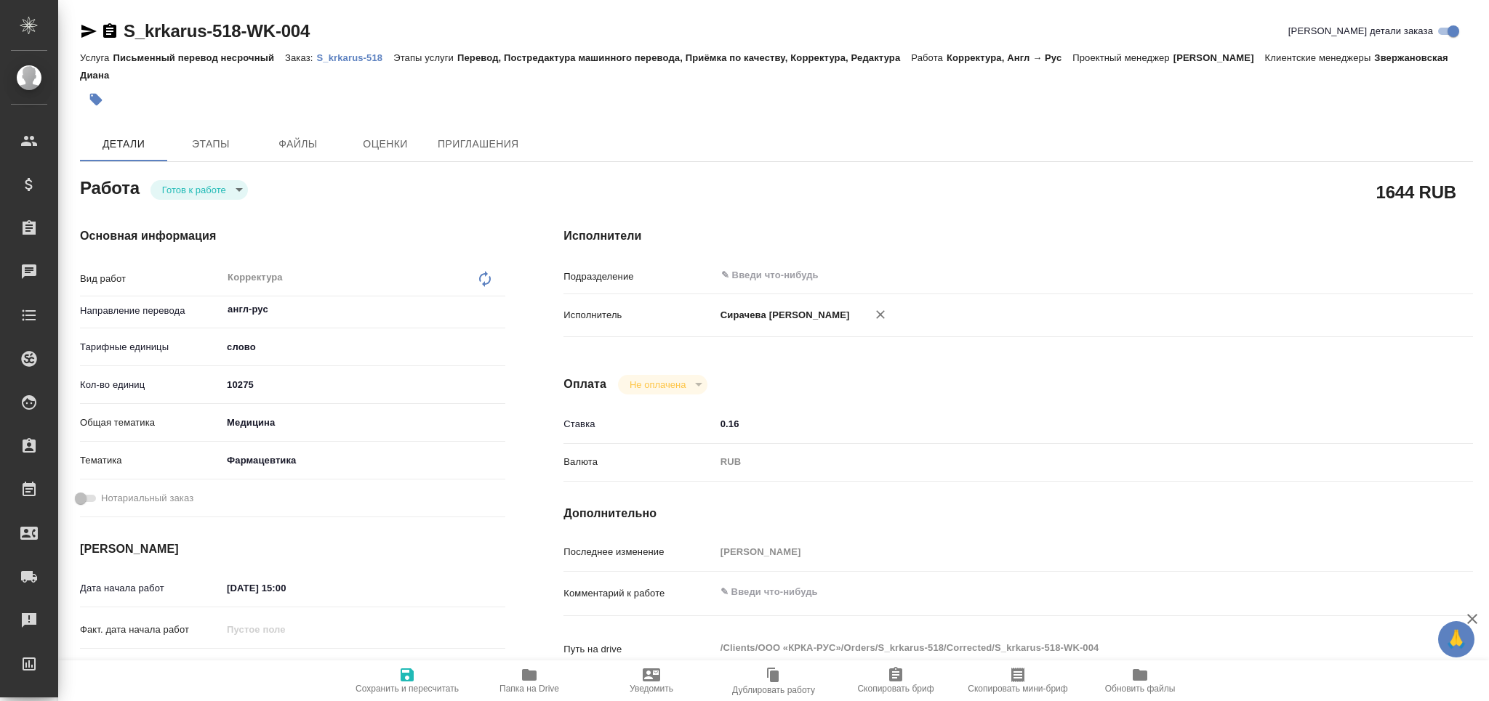
type textarea "x"
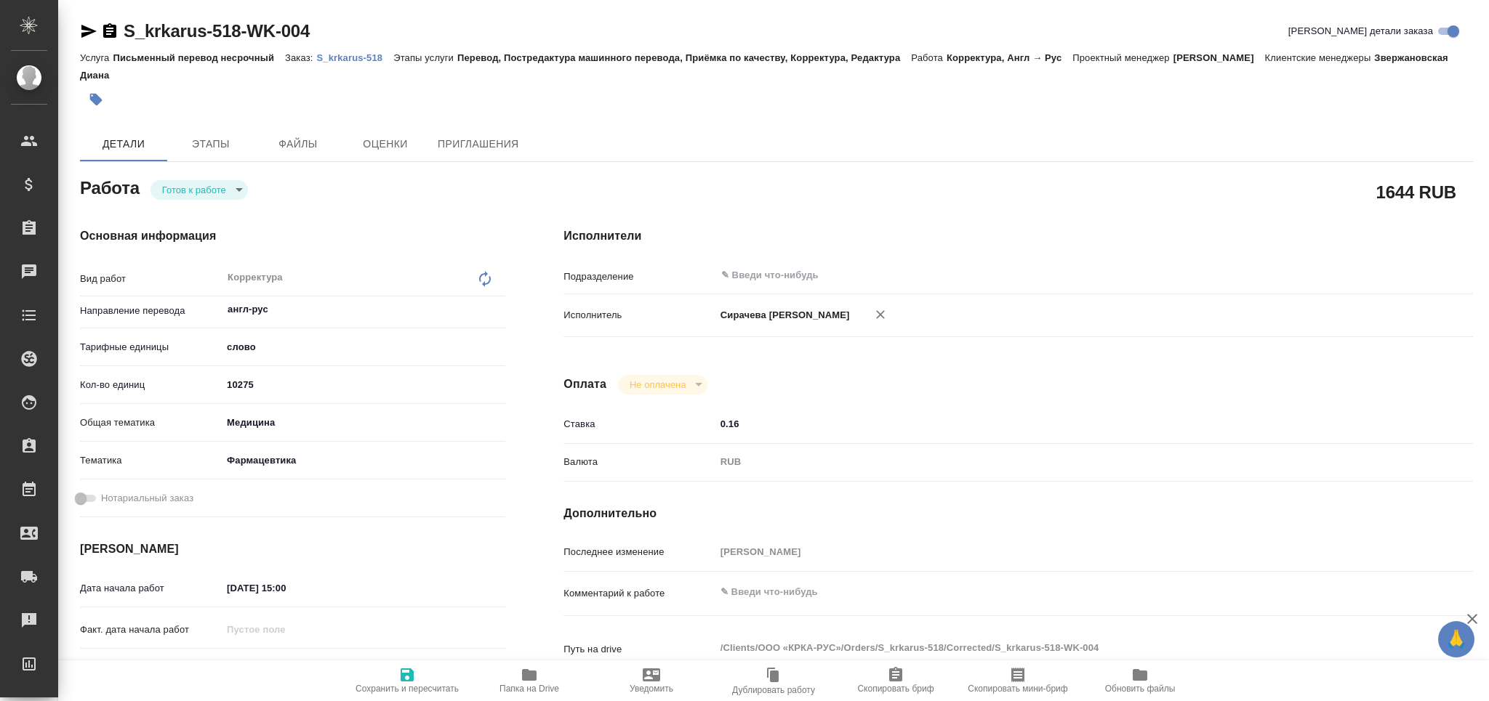
type textarea "x"
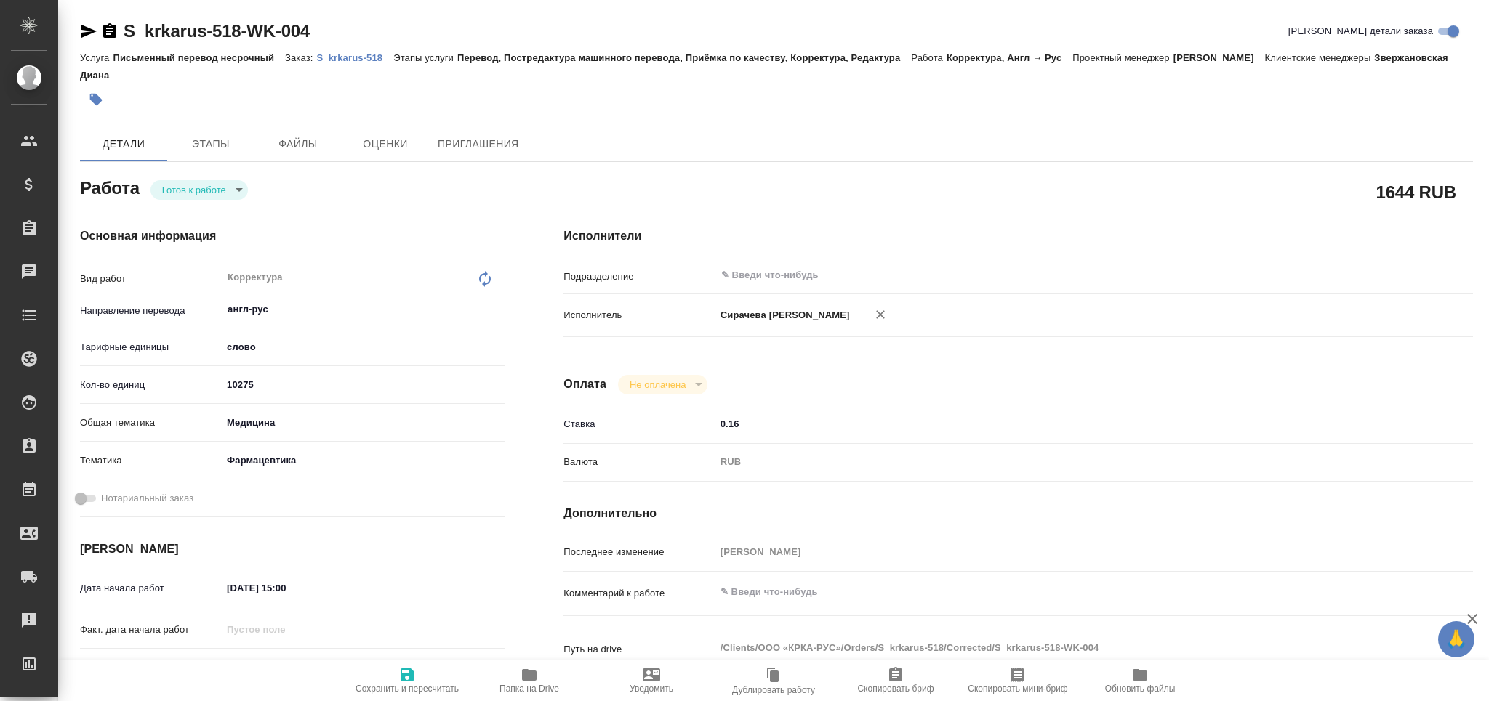
type textarea "x"
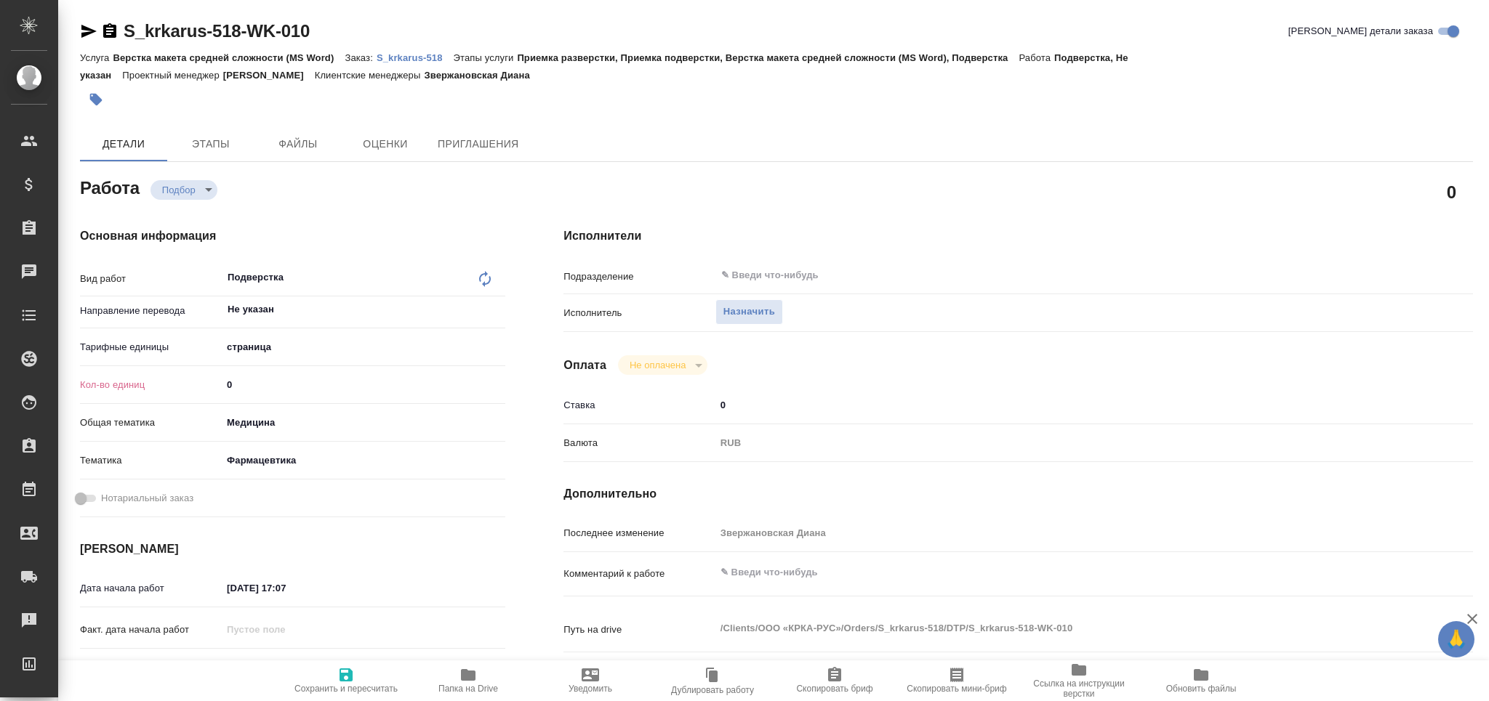
type textarea "x"
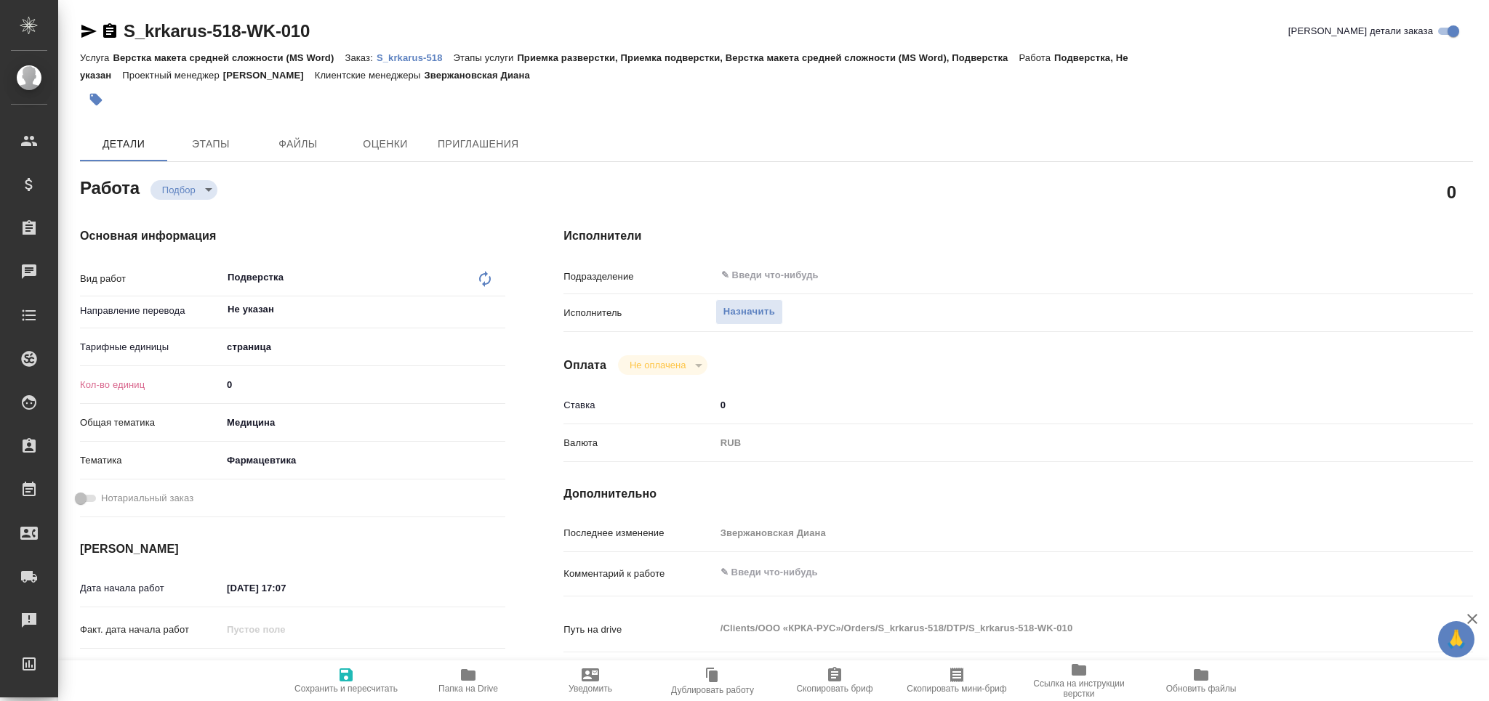
type textarea "x"
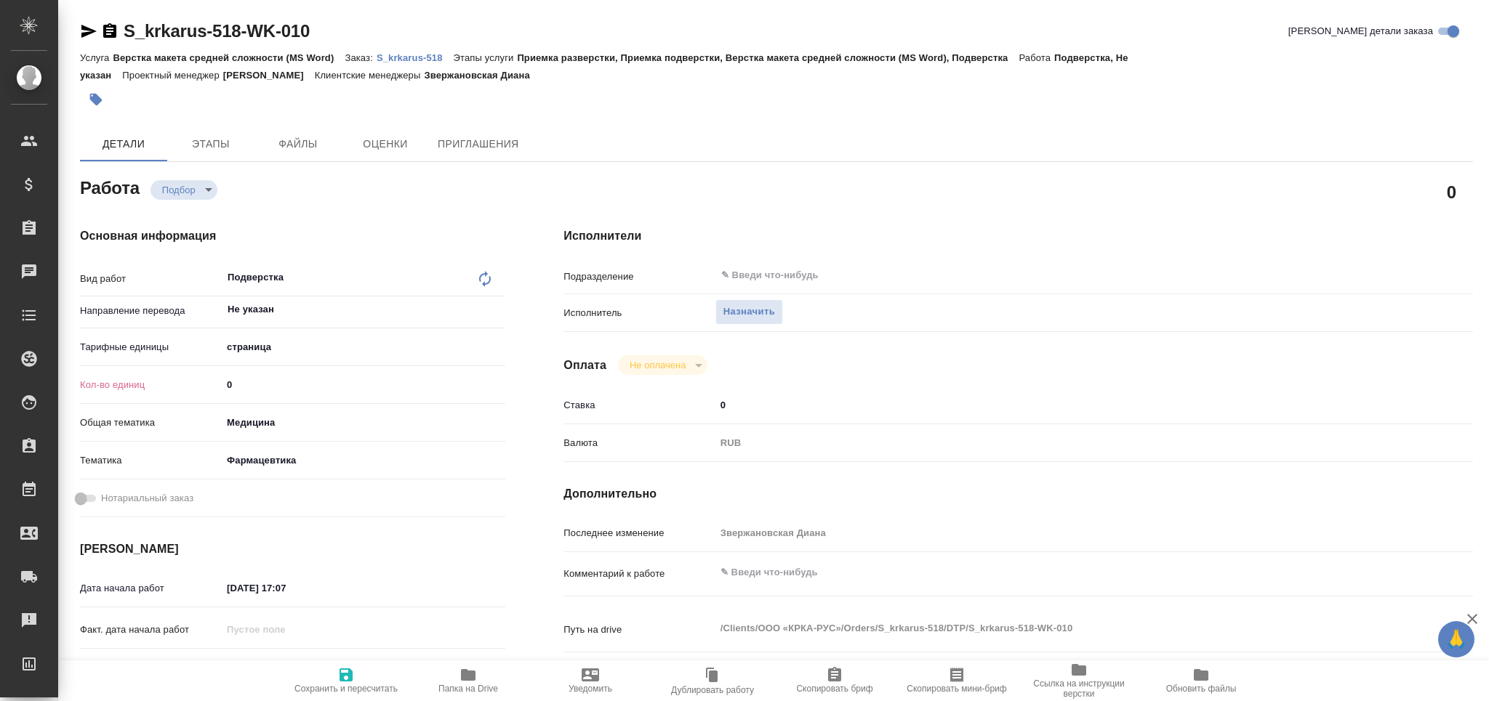
type textarea "x"
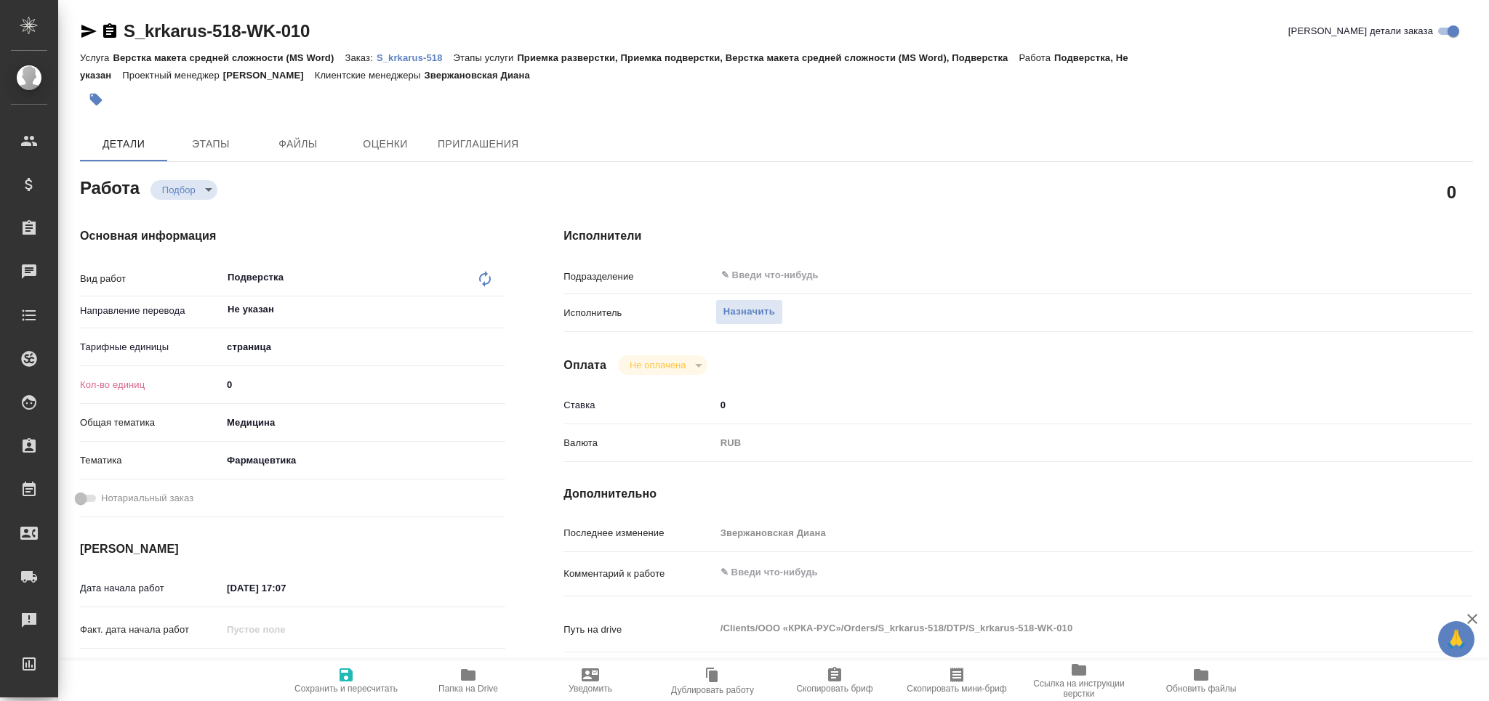
type textarea "x"
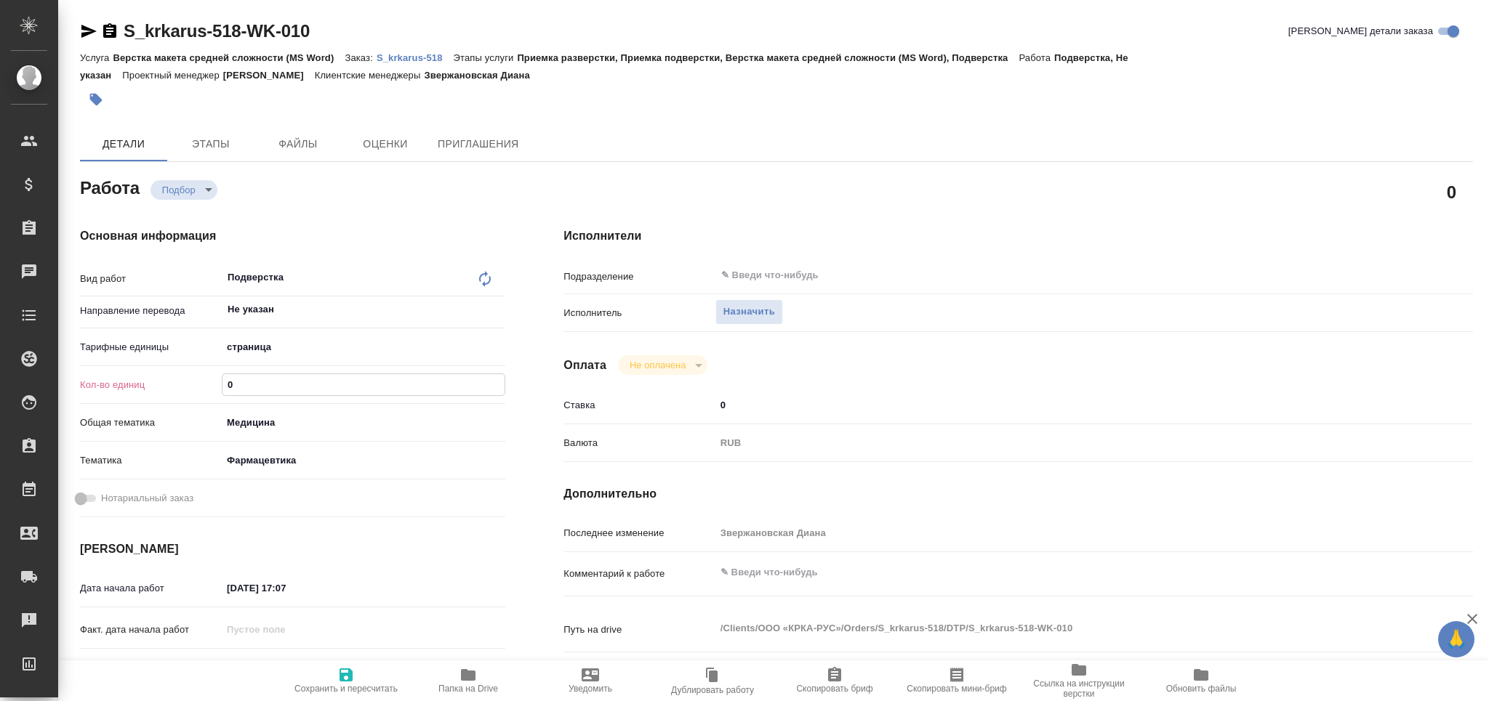
drag, startPoint x: 238, startPoint y: 387, endPoint x: 203, endPoint y: 387, distance: 35.6
click at [214, 387] on div "Кол-во единиц 0" at bounding box center [292, 384] width 425 height 25
type input "4"
type textarea "x"
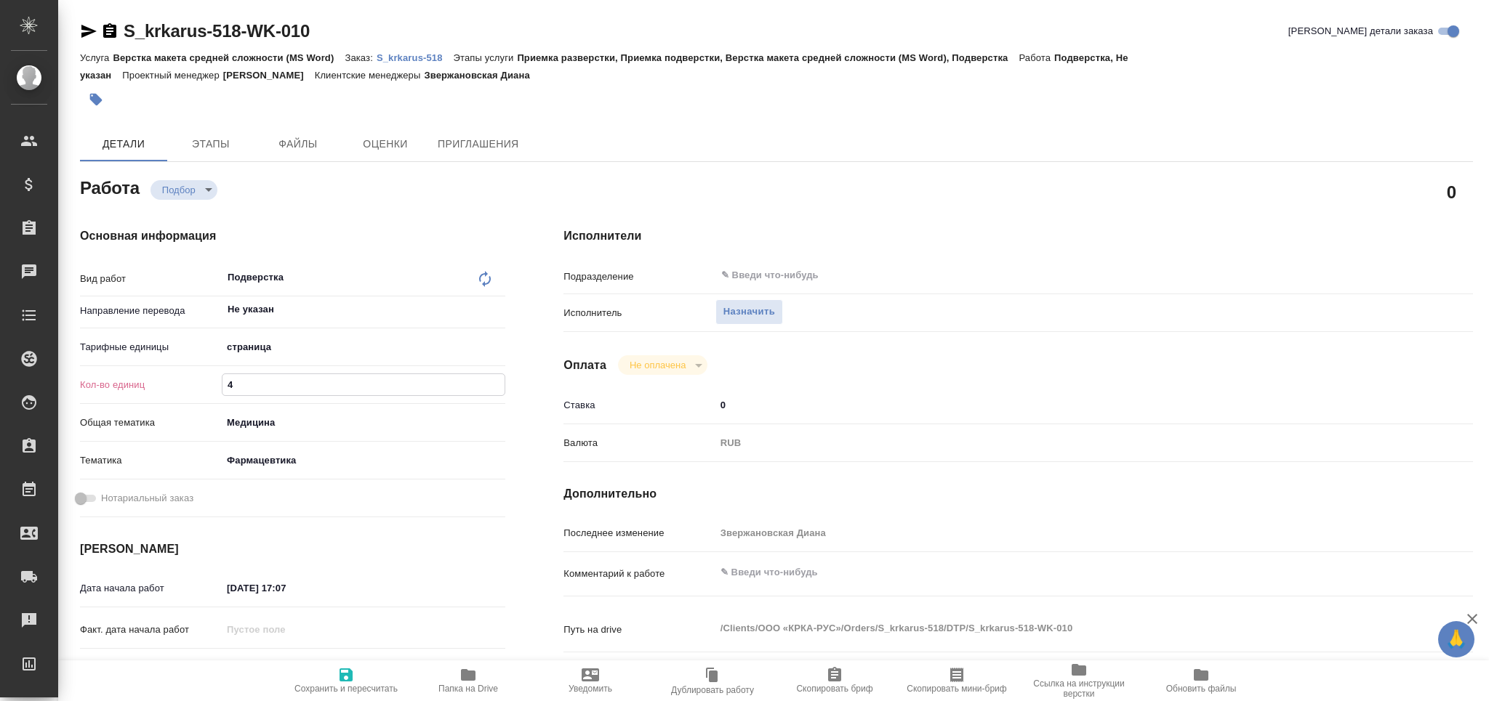
type textarea "x"
type input "47"
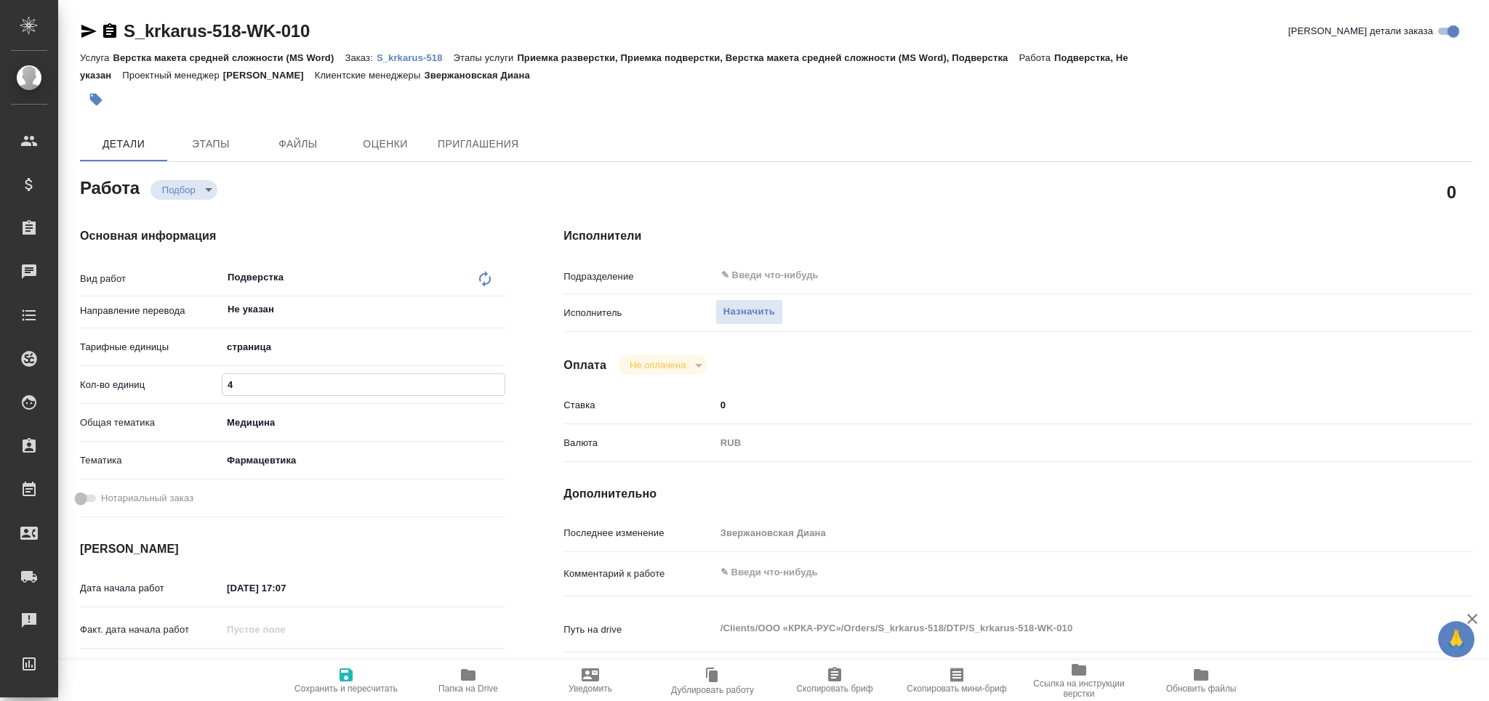
type textarea "x"
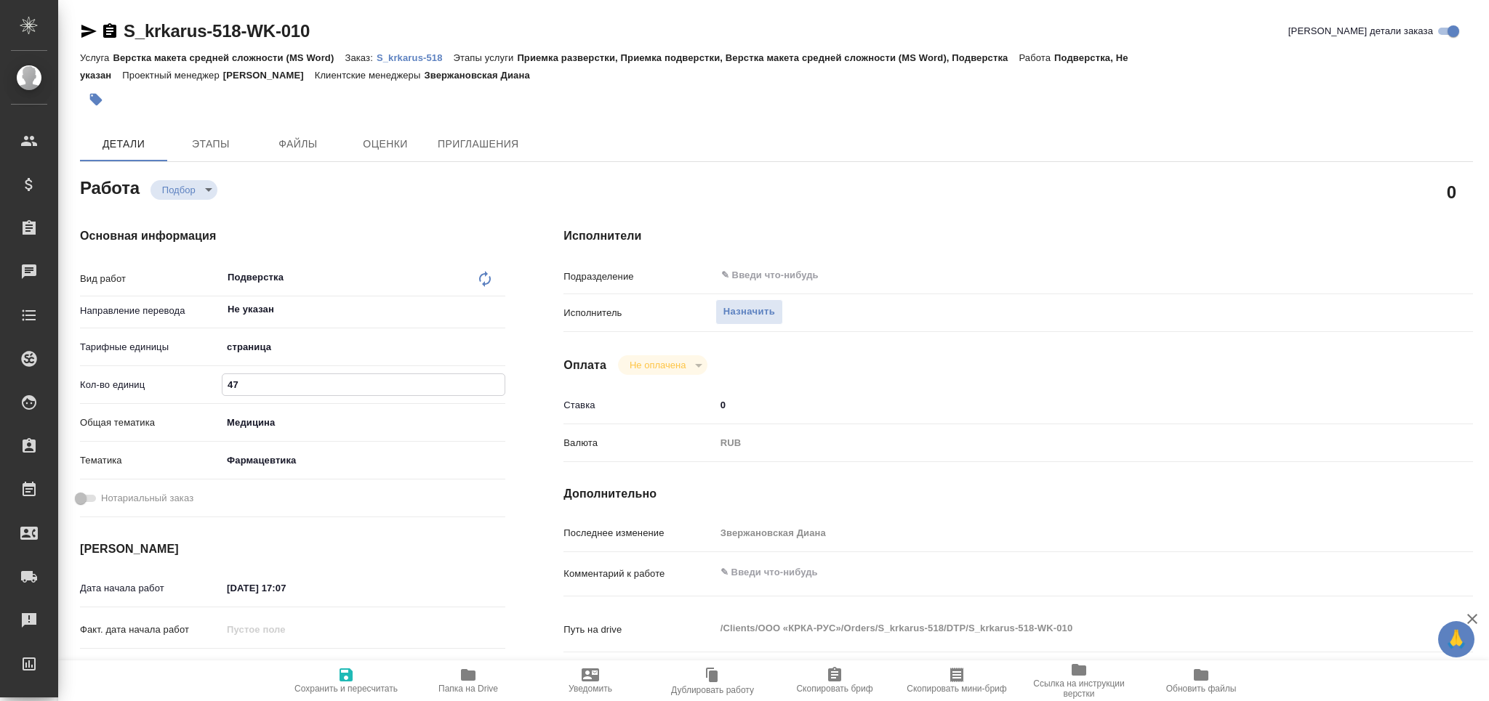
type textarea "x"
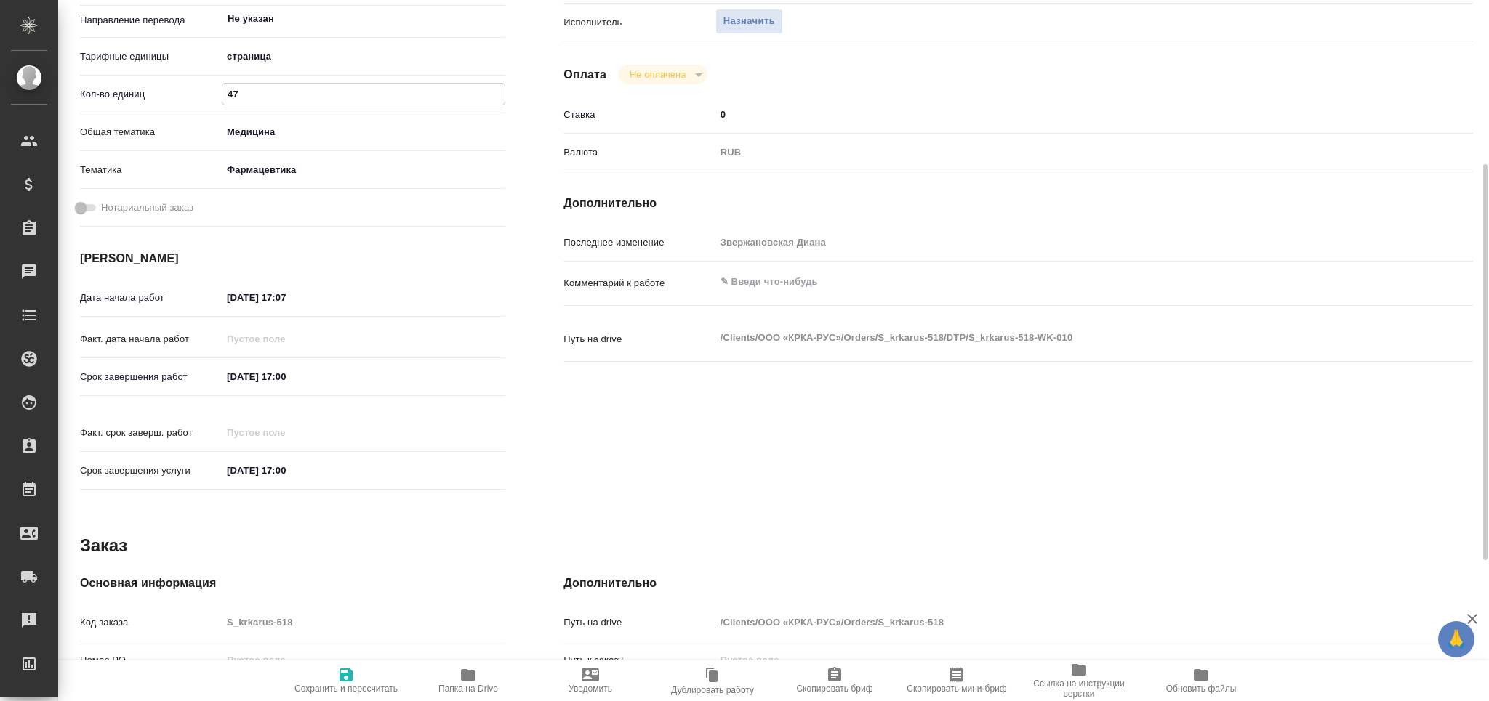
type textarea "x"
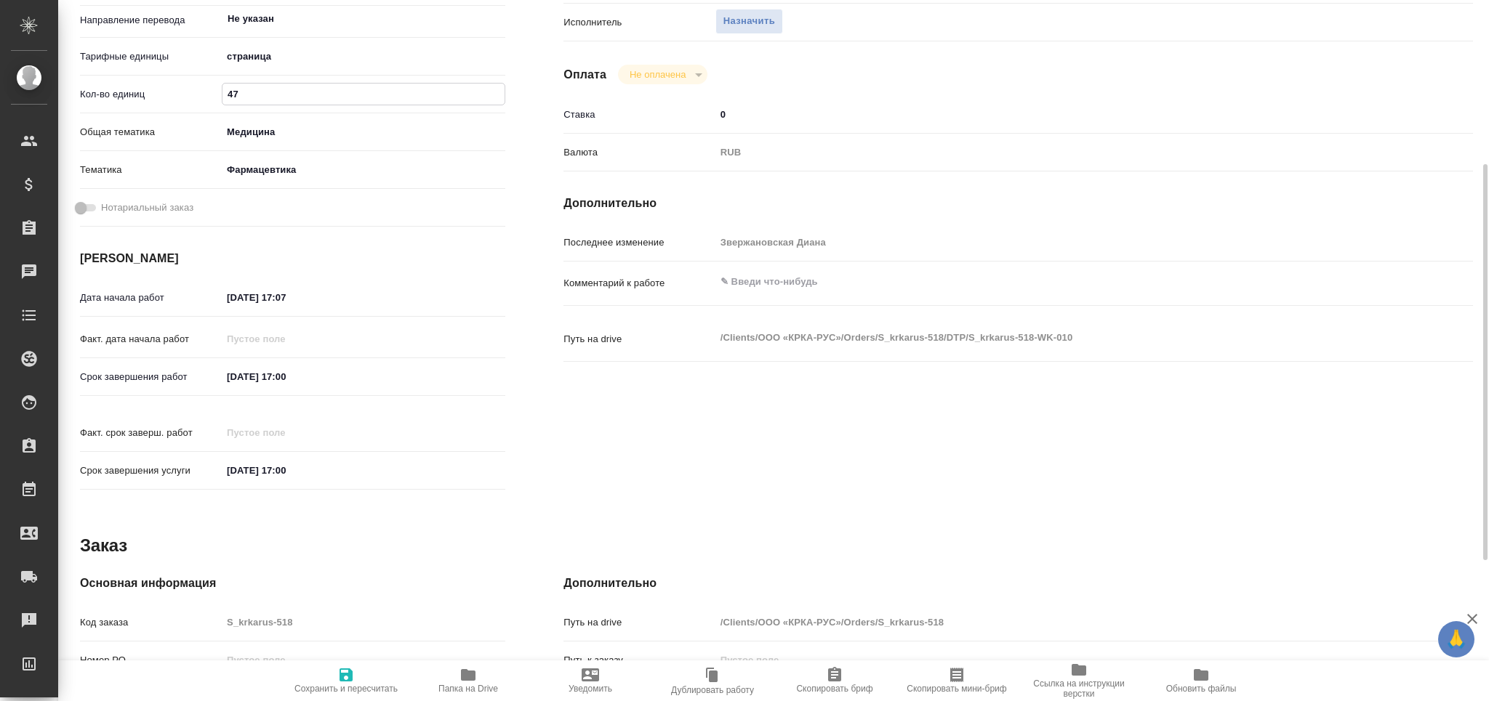
type input "47"
drag, startPoint x: 209, startPoint y: 379, endPoint x: 191, endPoint y: 377, distance: 18.2
click at [191, 377] on div "Срок завершения работ [DATE] 17:00" at bounding box center [292, 376] width 425 height 25
drag, startPoint x: 321, startPoint y: 292, endPoint x: 152, endPoint y: 299, distance: 168.8
click at [152, 299] on div "Дата начала работ [DATE] 17:07" at bounding box center [292, 297] width 425 height 25
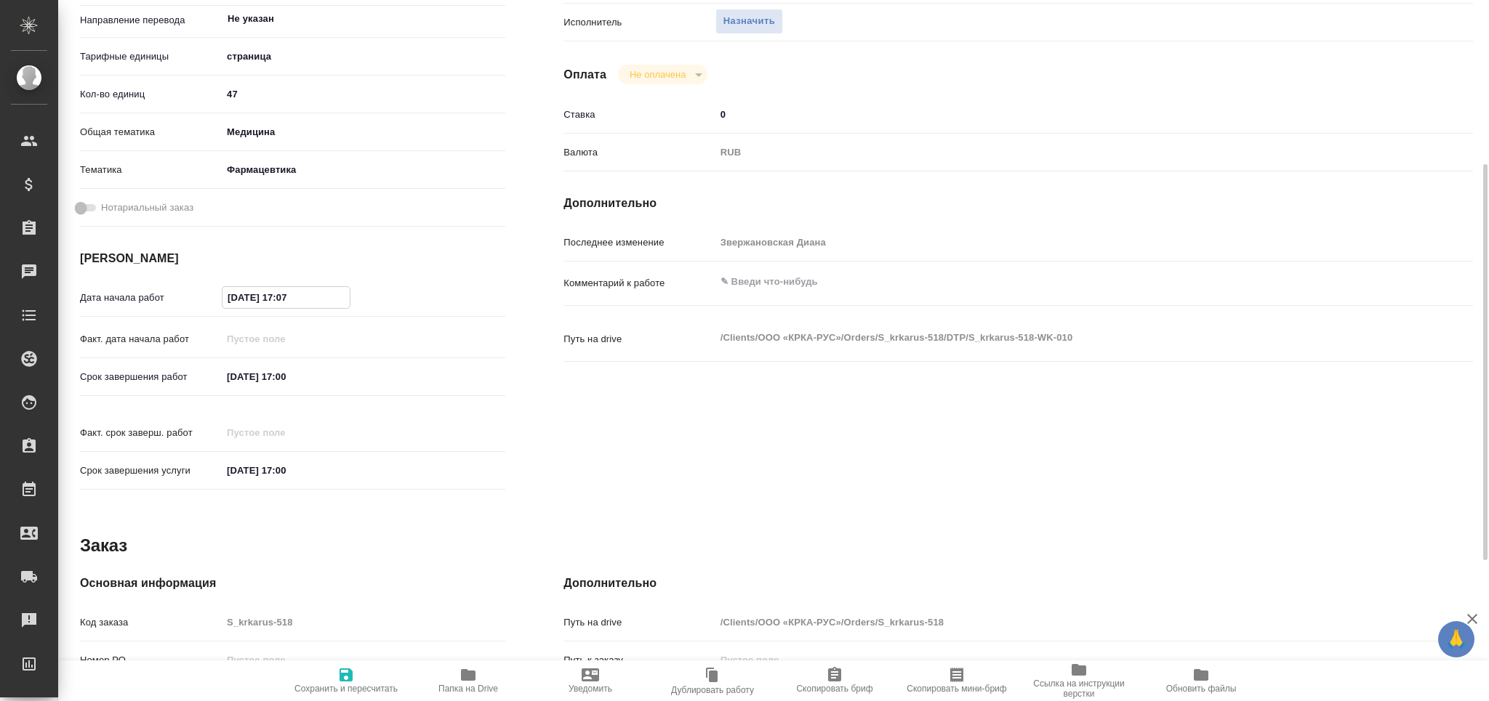
paste input "[DATE] 17:00"
type textarea "x"
type input "[DATE] 17:00"
type textarea "x"
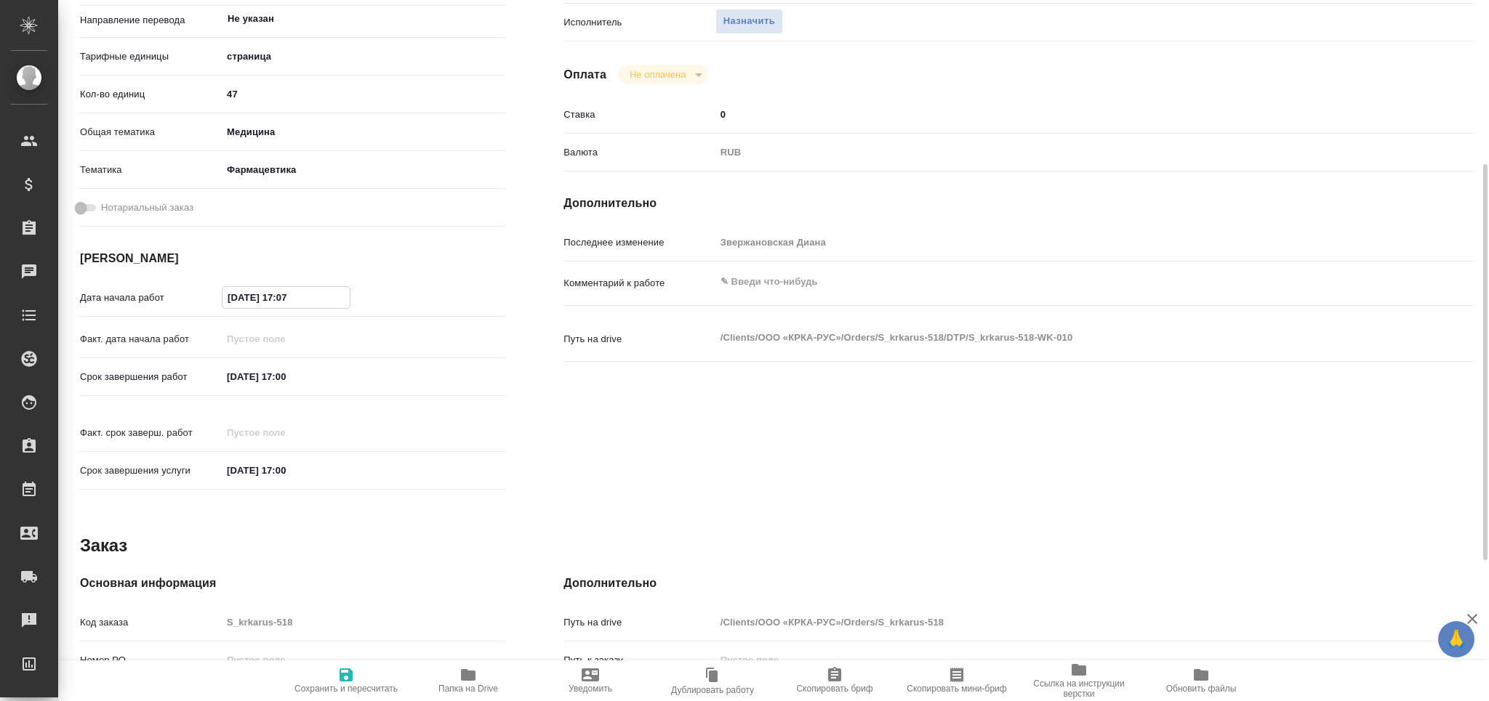
type textarea "x"
click at [289, 299] on input "[DATE] 17:00" at bounding box center [285, 297] width 127 height 21
type textarea "x"
type input "[DATE] 14:00"
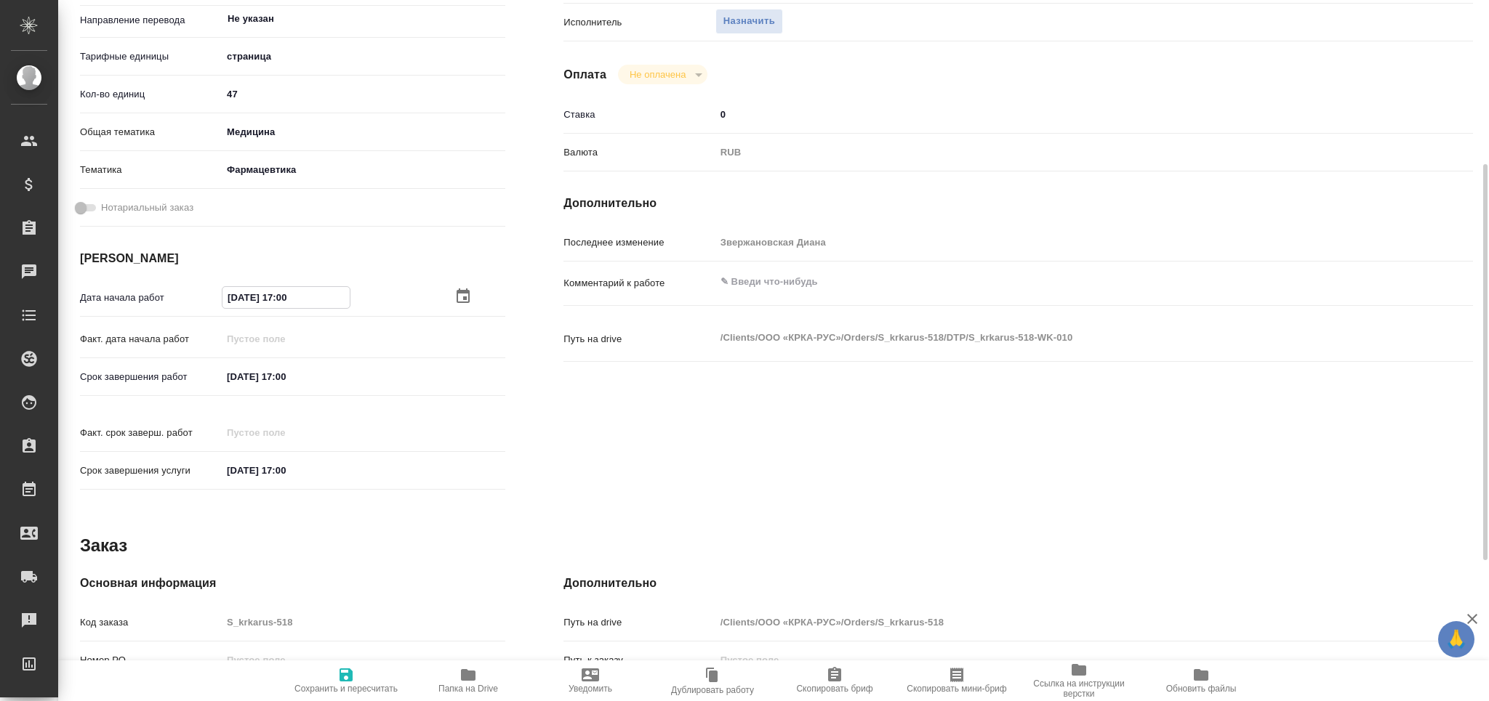
type textarea "x"
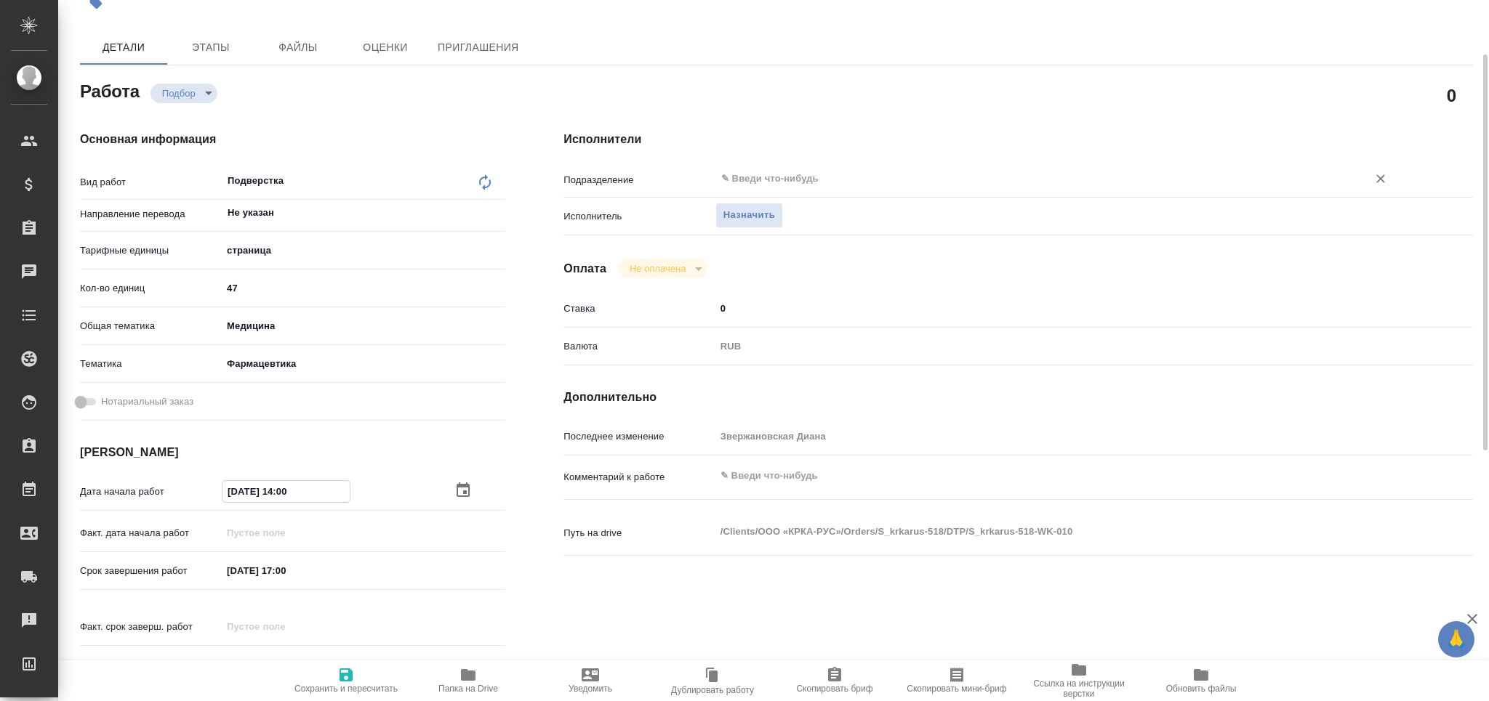
type input "[DATE] 14:00"
click at [765, 175] on input "text" at bounding box center [1032, 178] width 624 height 17
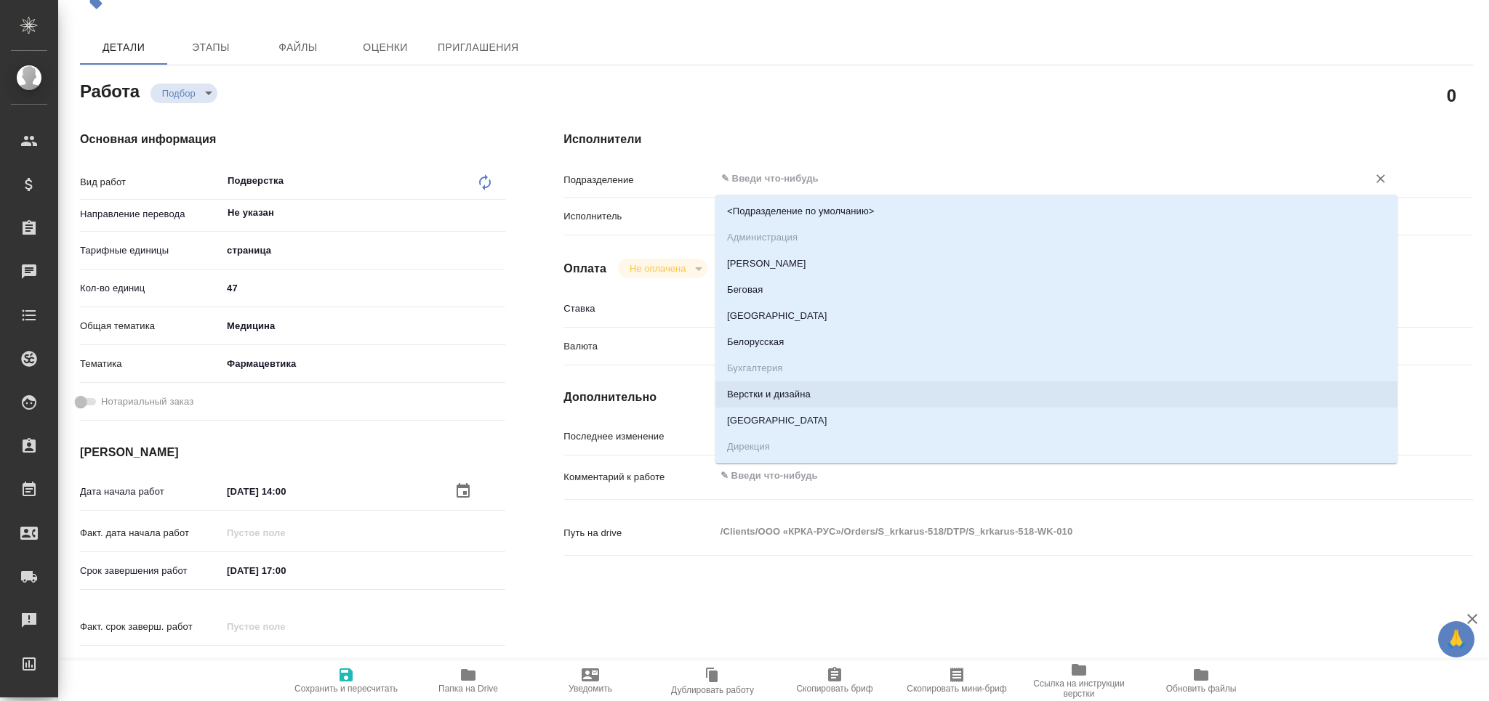
click at [792, 399] on li "Верстки и дизайна" at bounding box center [1056, 395] width 682 height 26
type textarea "x"
type input "Верстки и дизайна"
type textarea "x"
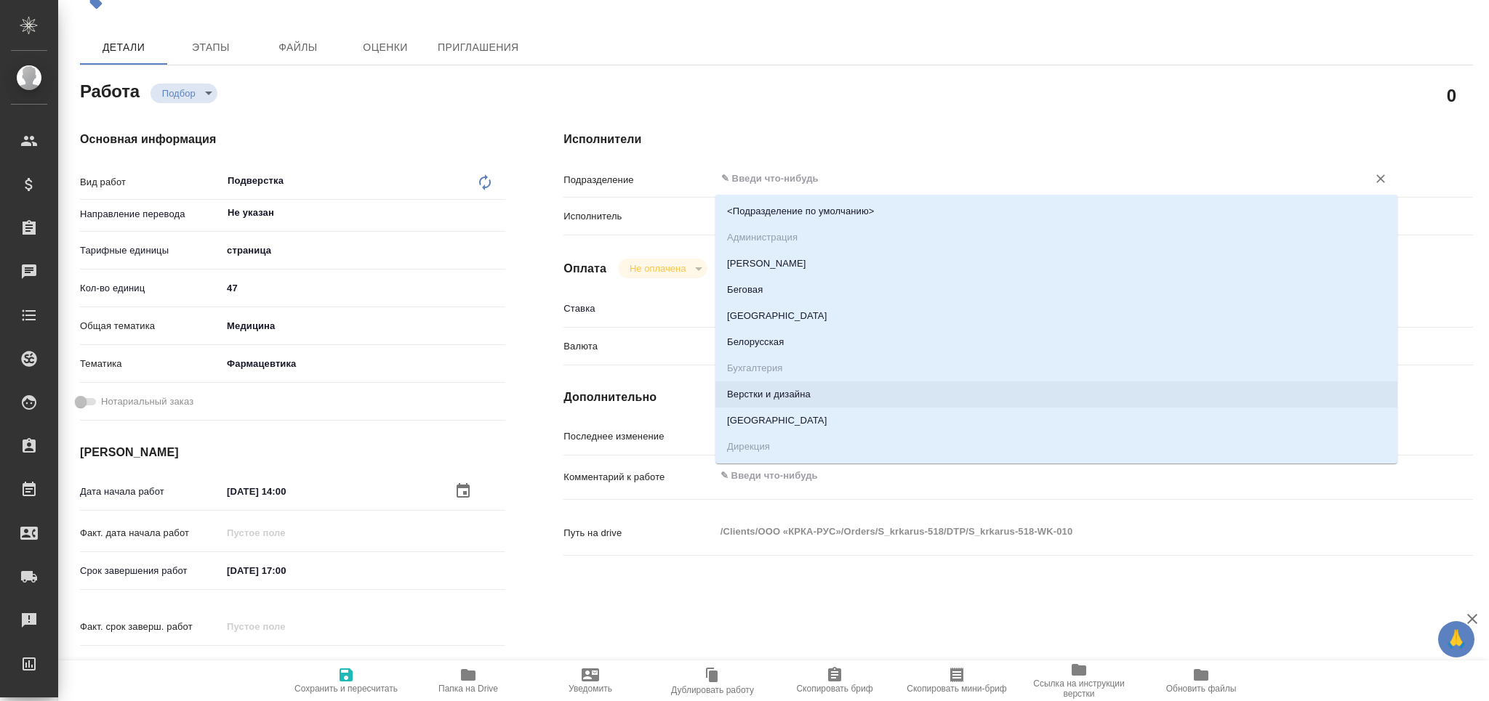
type textarea "x"
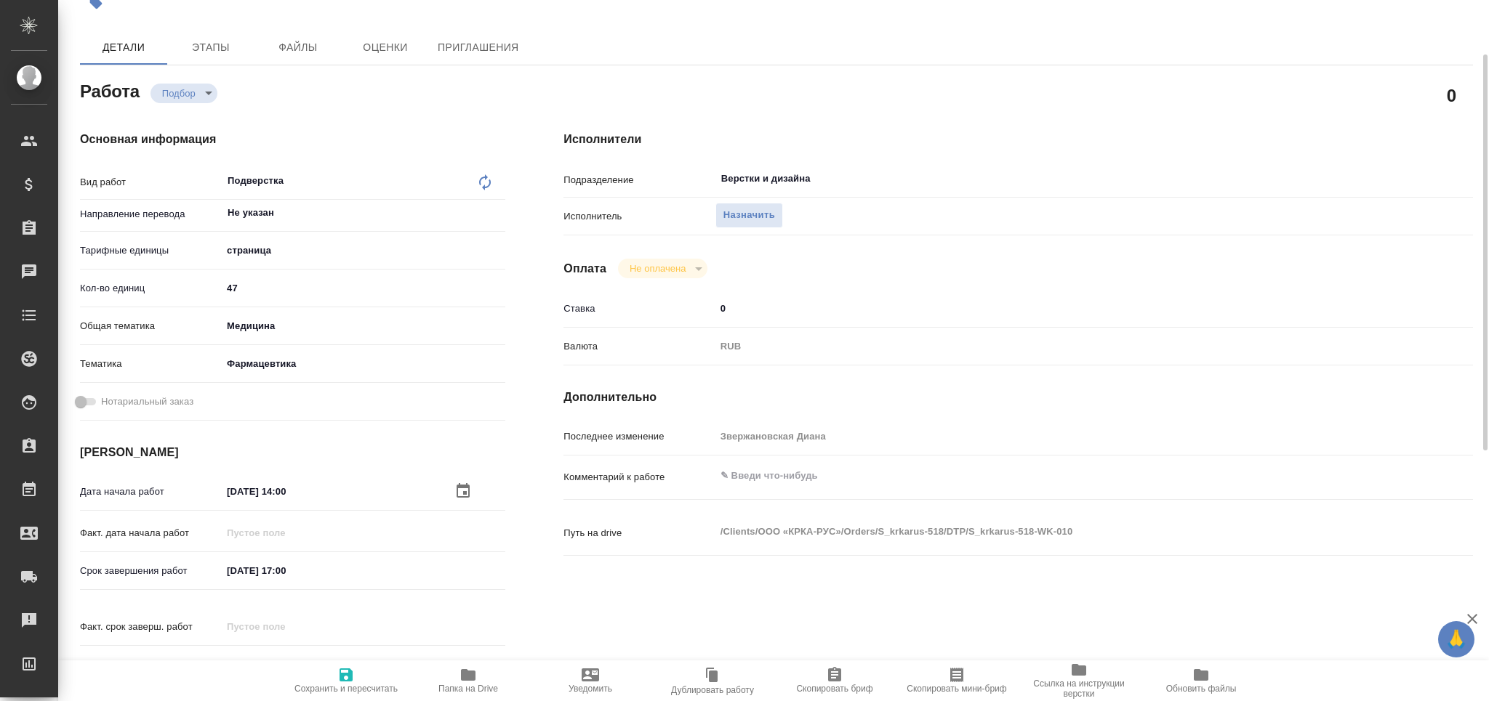
click at [775, 489] on div "x" at bounding box center [1056, 478] width 682 height 32
type textarea "x"
paste textarea "в верхний колонтитул на первую страницу написать - Переведено с английского язы…"
type textarea "в верхний колонтитул на первую страницу написать - Переведено с английского язы…"
type textarea "x"
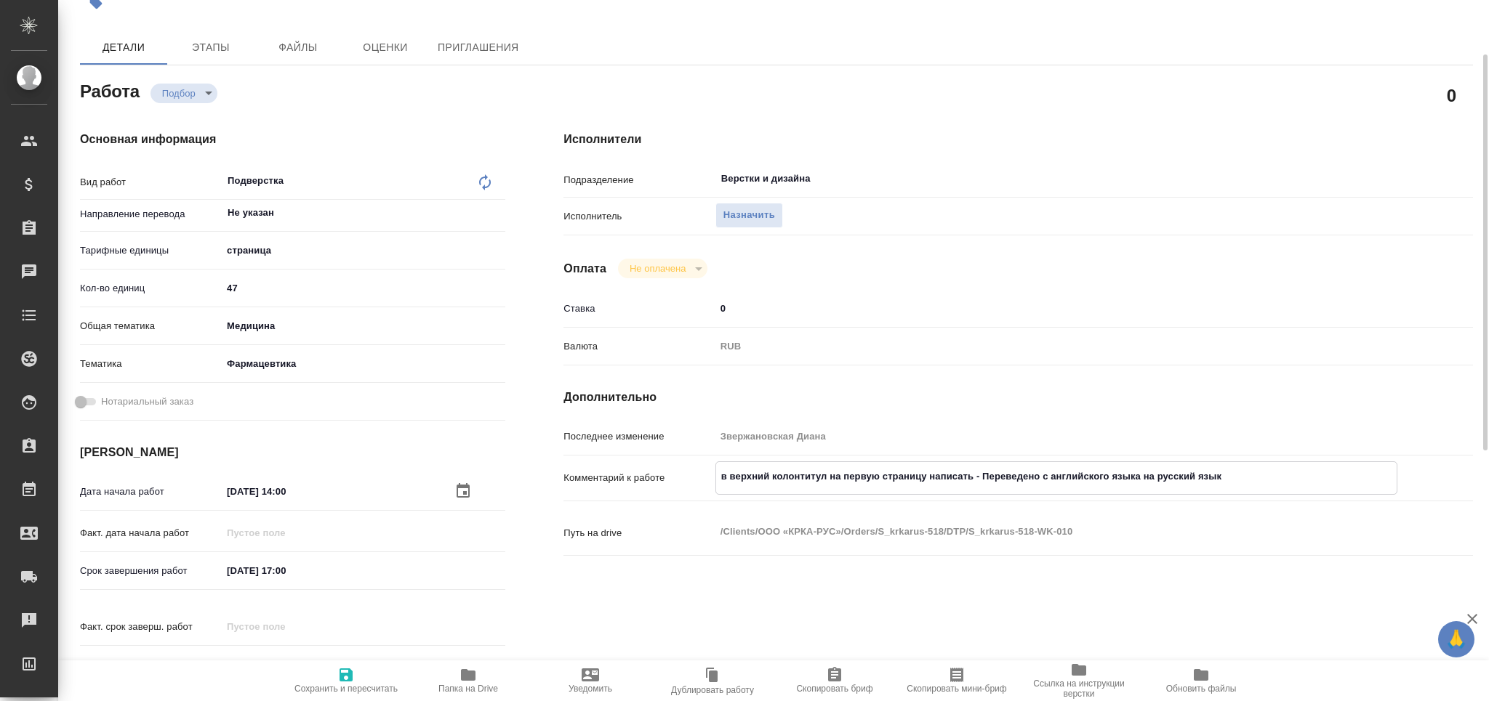
type textarea "x"
type textarea "в верхний колонтитул на первую страницу написать - Переведено с английского язы…"
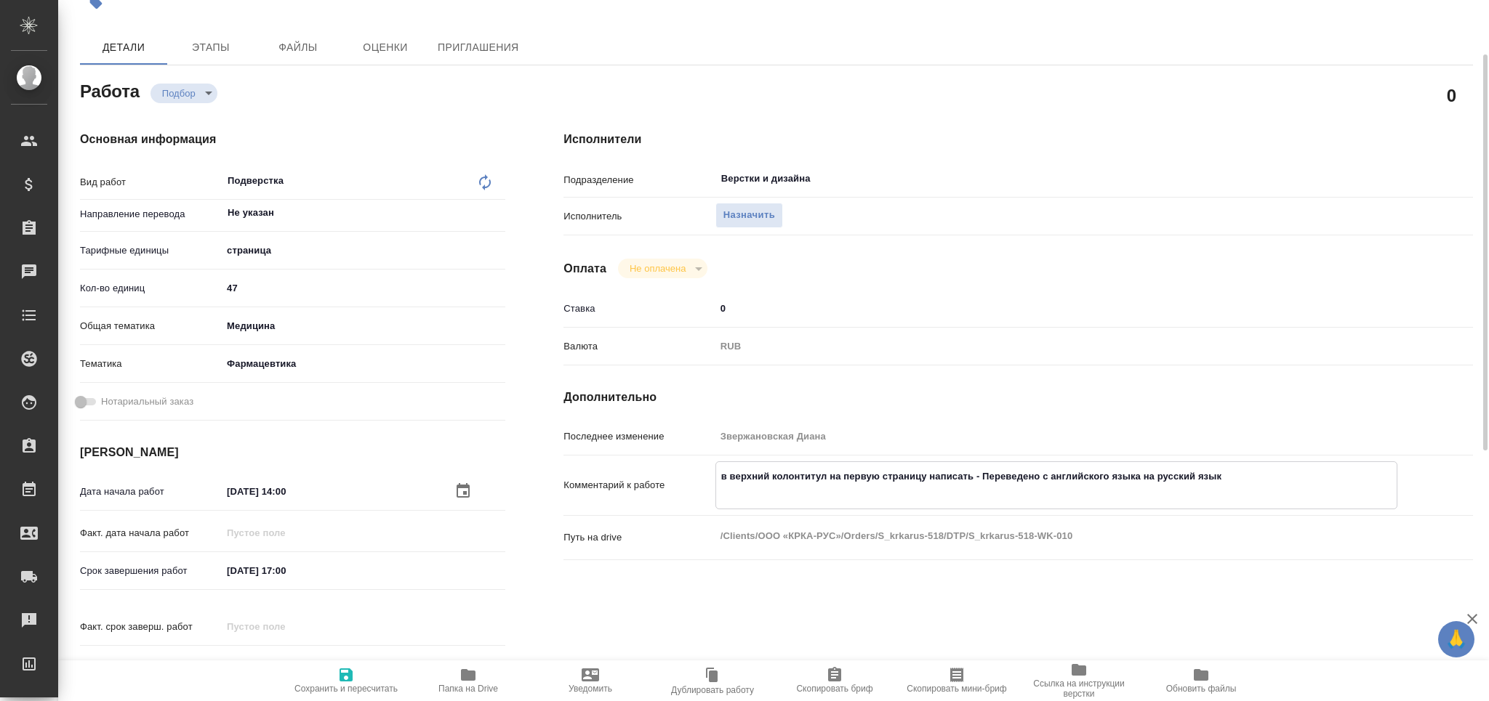
type textarea "x"
drag, startPoint x: 354, startPoint y: 684, endPoint x: 450, endPoint y: 541, distance: 172.4
click at [355, 683] on span "Сохранить и пересчитать" at bounding box center [346, 681] width 105 height 28
type textarea "x"
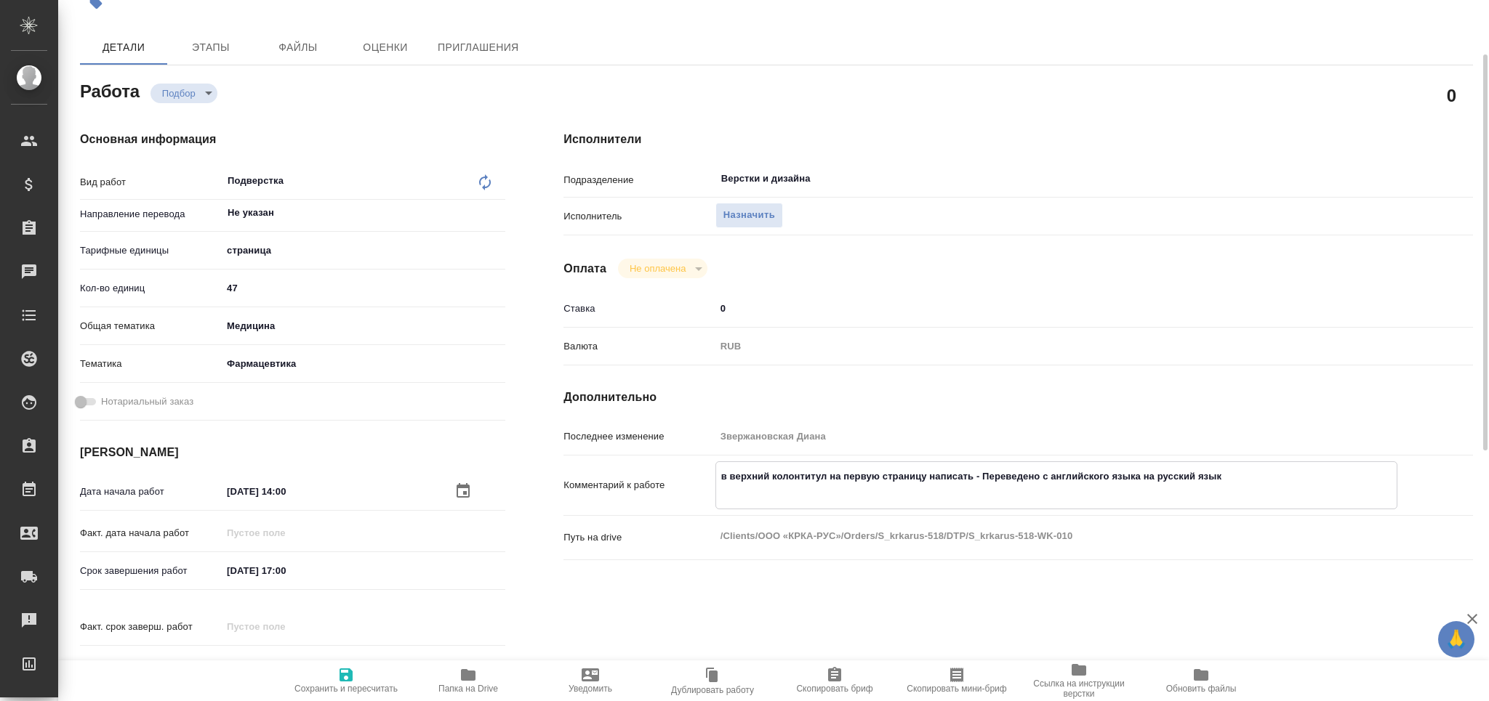
type textarea "x"
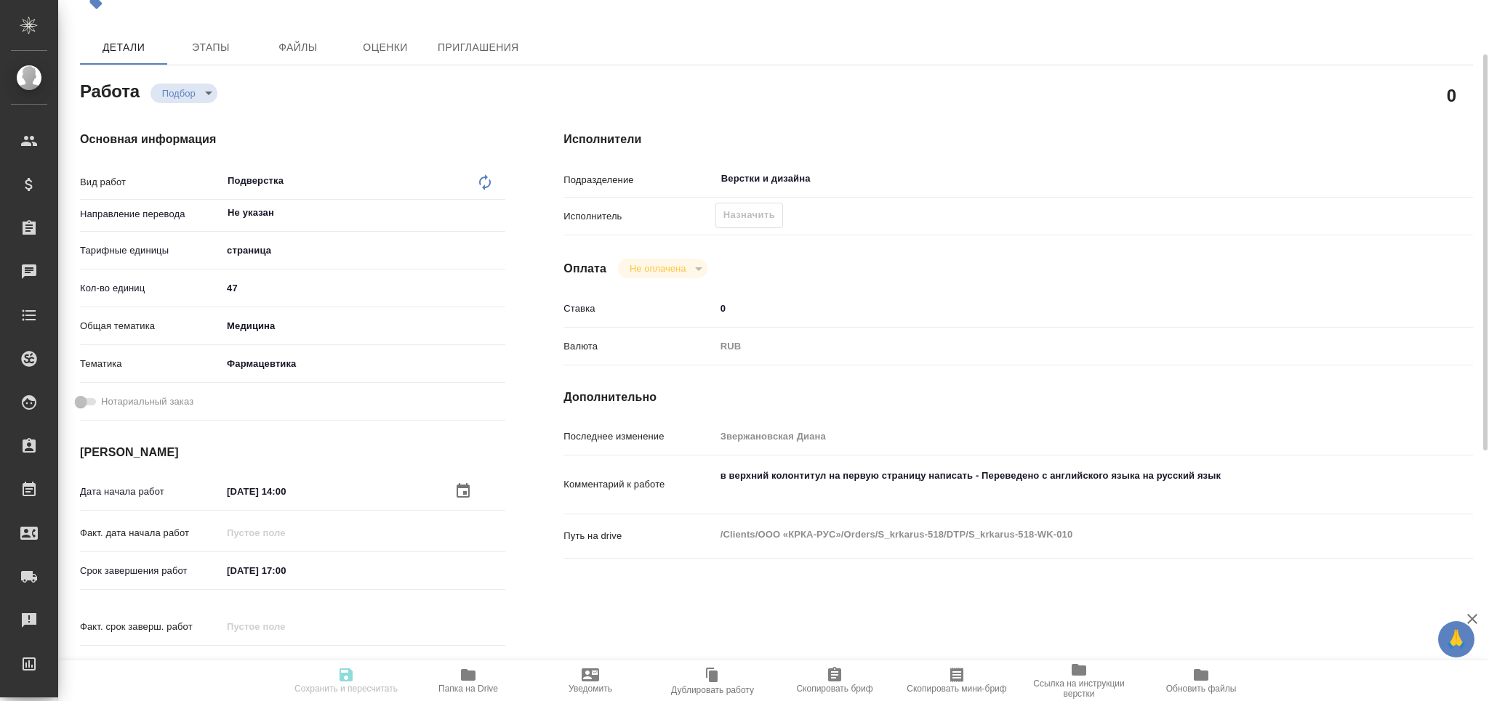
type textarea "x"
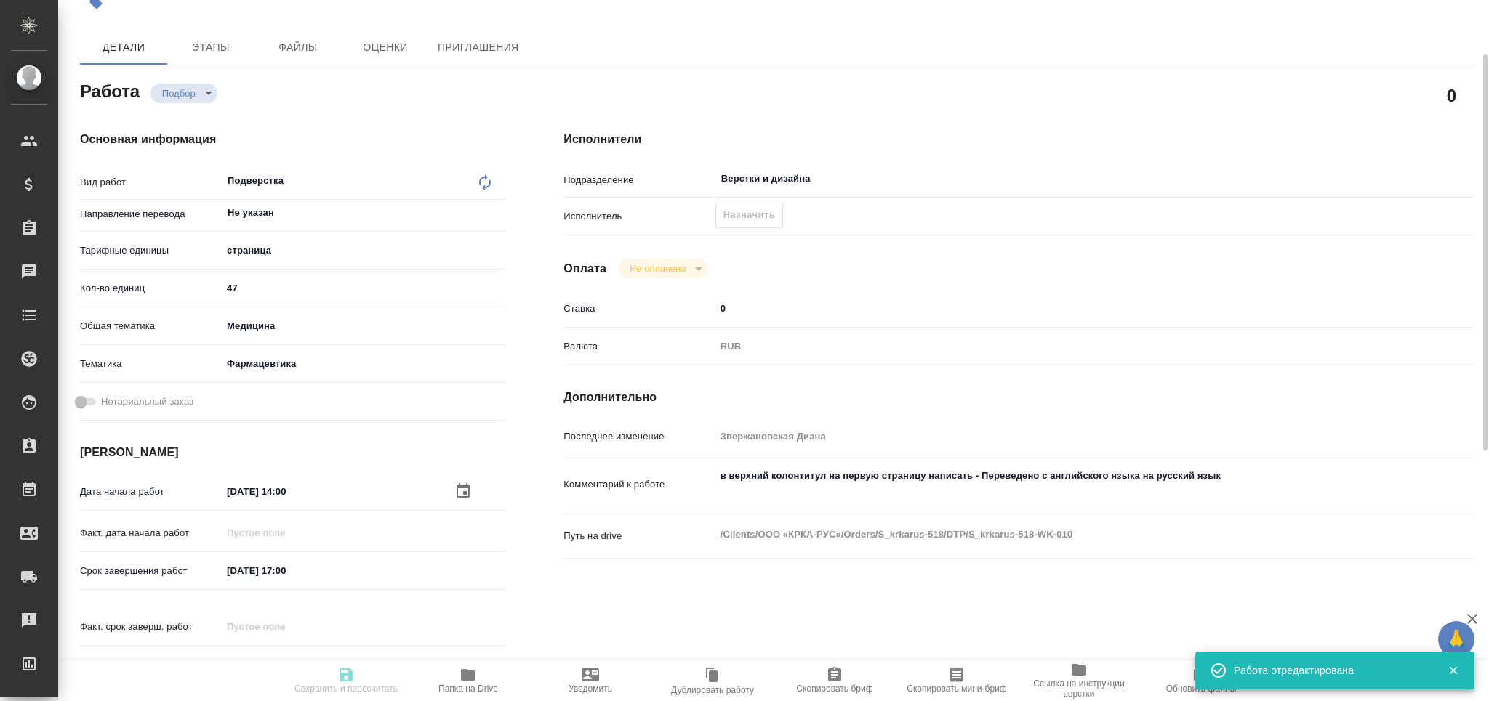
type input "recruiting"
type textarea "Подверстка"
type textarea "x"
type input "Не указан"
type input "5a8b1489cc6b4906c91bfdb2"
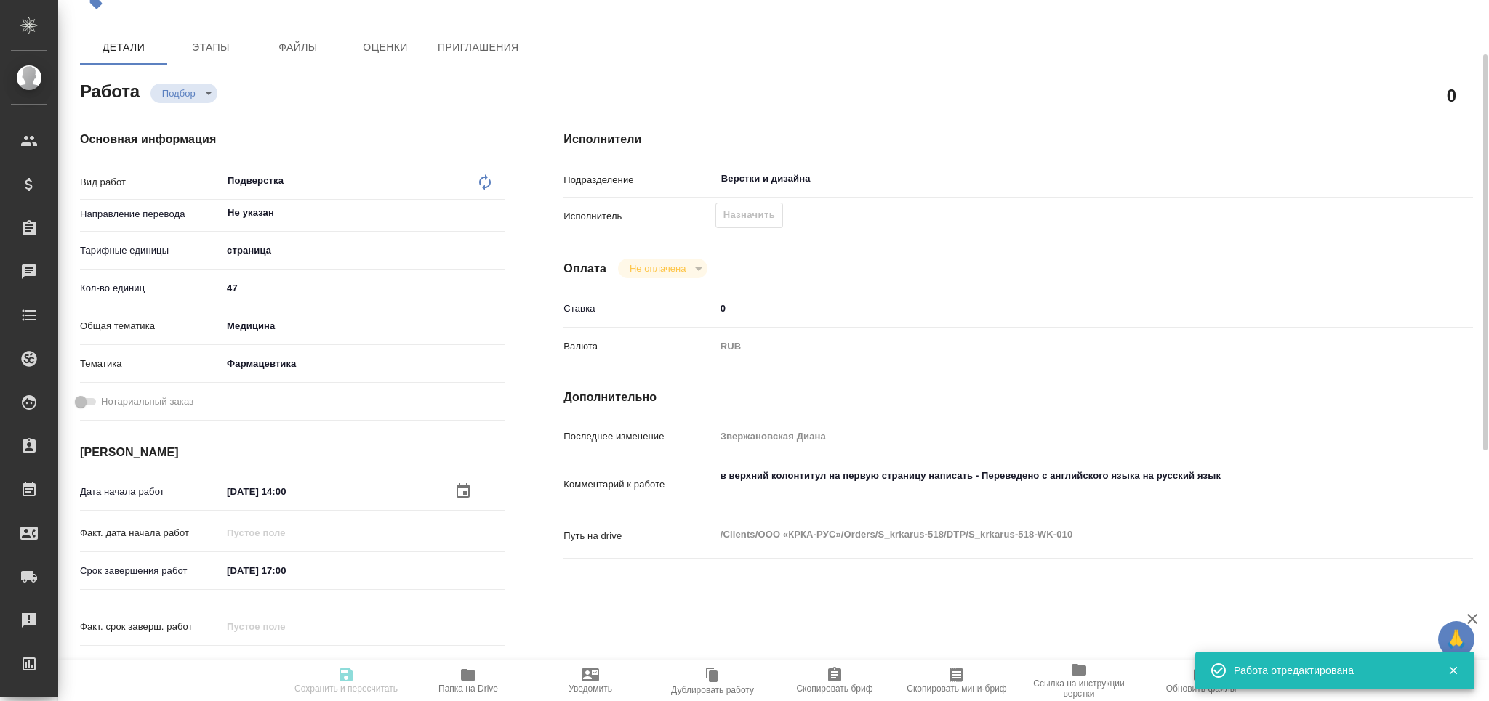
type input "47"
type input "med"
type input "6149832f2b7be24903fd7a82"
type input "30.09.2025 14:00"
type input "30.09.2025 17:00"
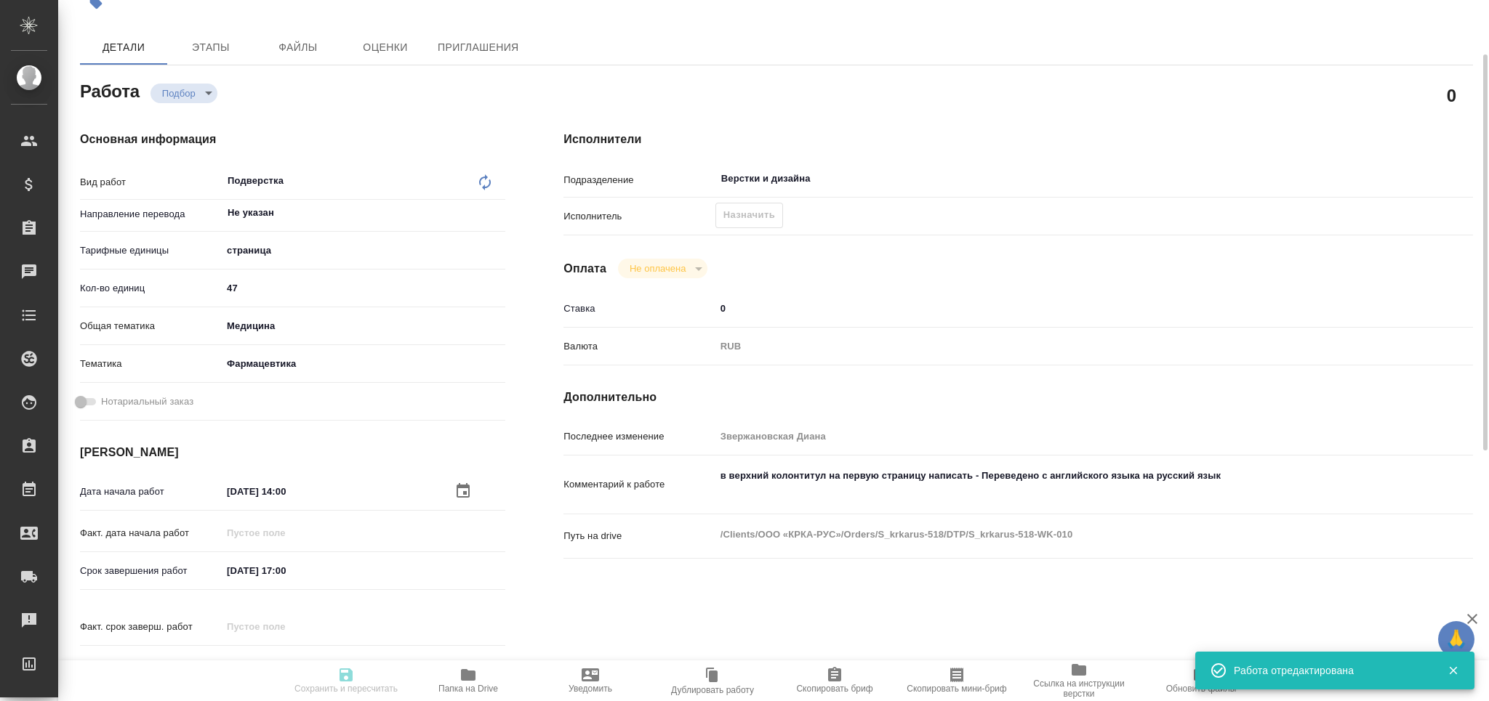
type input "30.09.2025 17:00"
type input "Верстки и дизайна"
type input "notPayed"
type input "0"
type input "RUB"
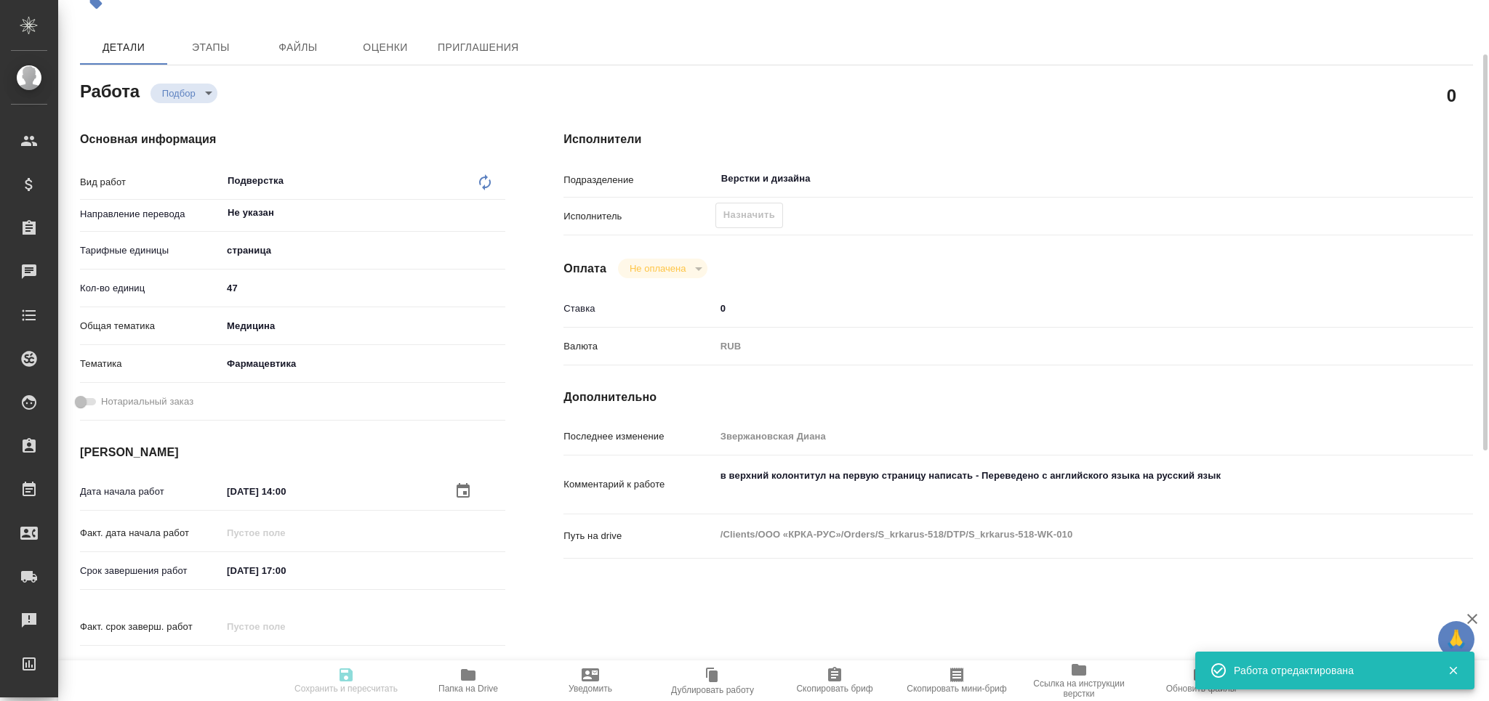
type input "[PERSON_NAME]"
type textarea "в верхний колонтитул на первую страницу написать - Переведено с английского язы…"
type textarea "x"
type textarea "/Clients/ООО «КРКА-РУС»/Orders/S_krkarus-518/DTP/S_krkarus-518-WK-010"
type textarea "x"
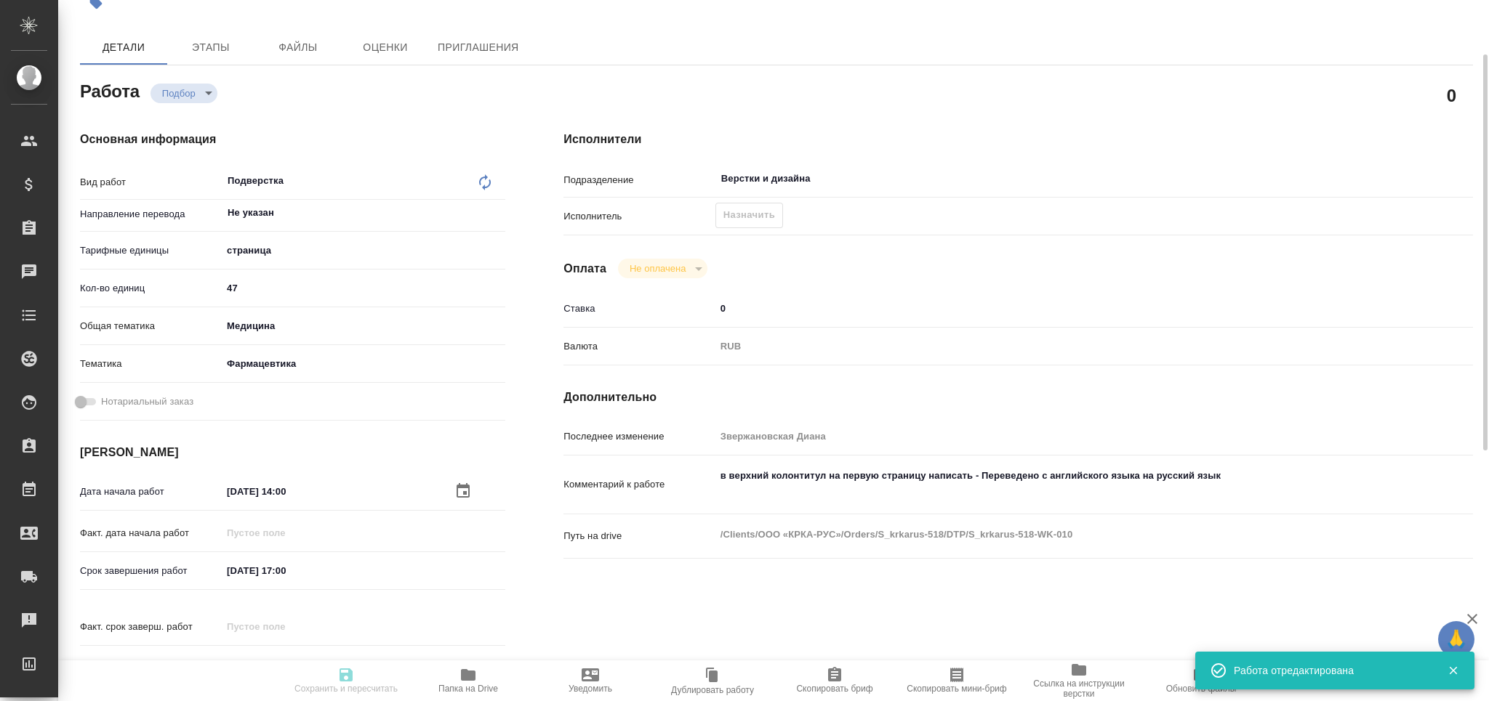
type input "S_krkarus-518"
type input "Верстка макета средней сложности (MS Word)"
type input "Приемка разверстки, Приемка подверстки, Верстка макета средней сложности (MS Wo…"
type input "Звержановская Диана"
type input "[PERSON_NAME]"
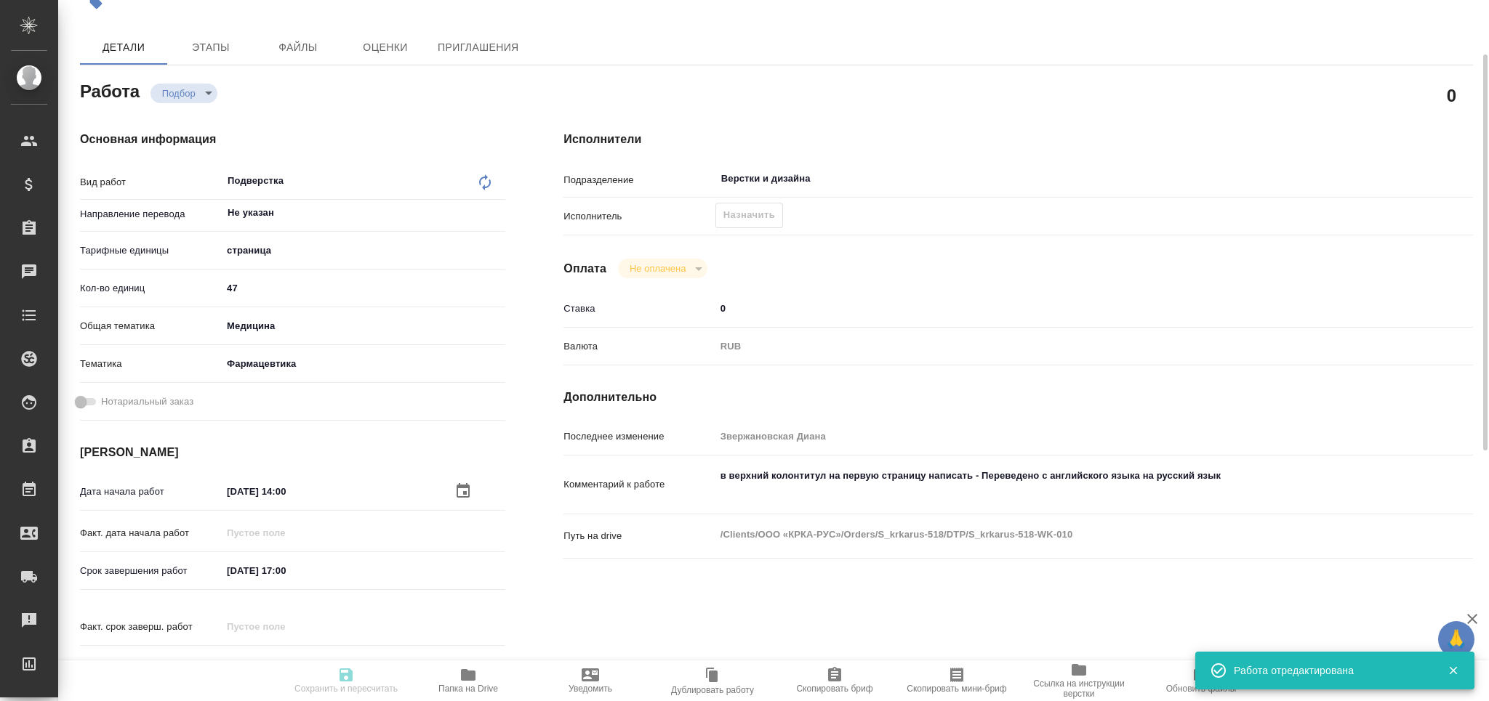
type input "/Clients/ООО «КРКА-РУС»/Orders/S_krkarus-518"
type textarea "x"
type textarea "КРКА Наклофен (Диклофенак), раствор для инъекций, 25 мг/мл (UZ)"
type textarea "x"
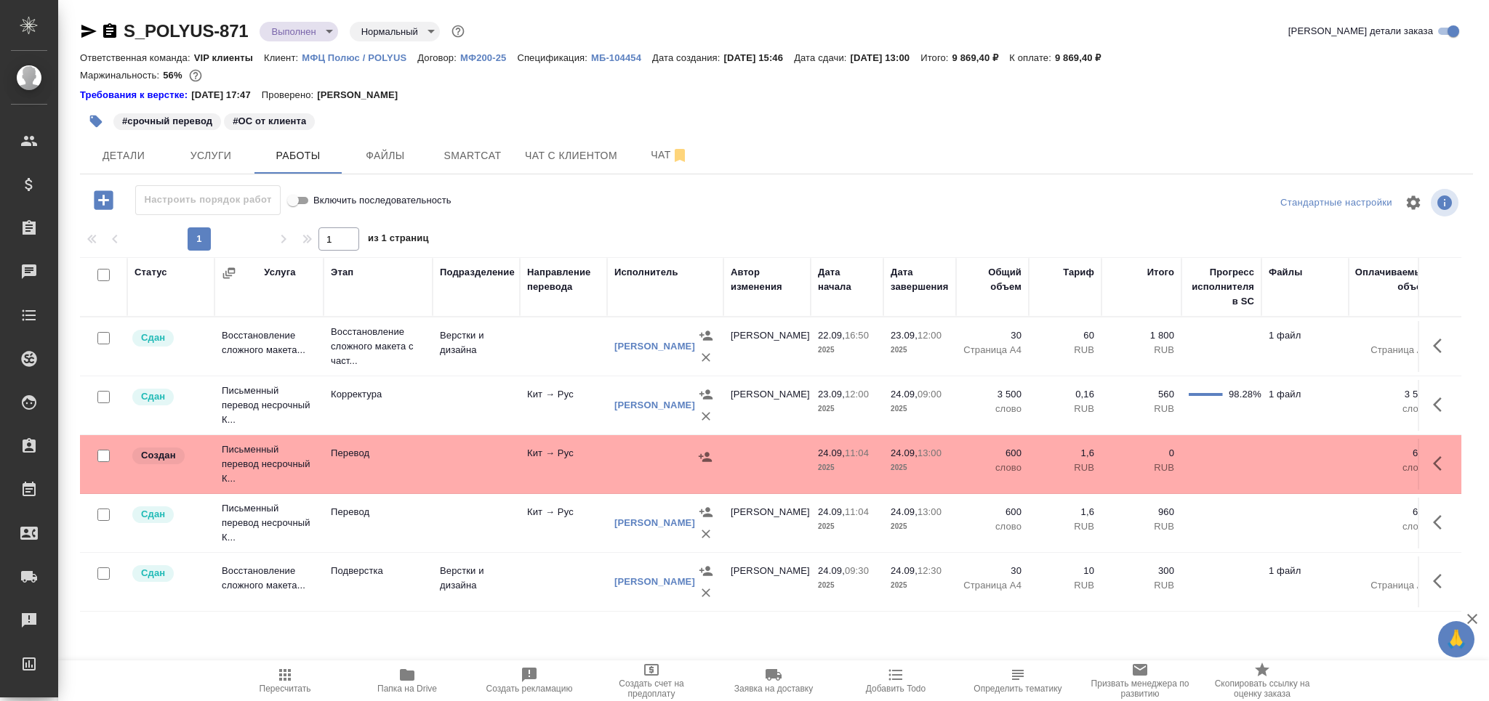
click at [288, 681] on icon "button" at bounding box center [285, 676] width 12 height 12
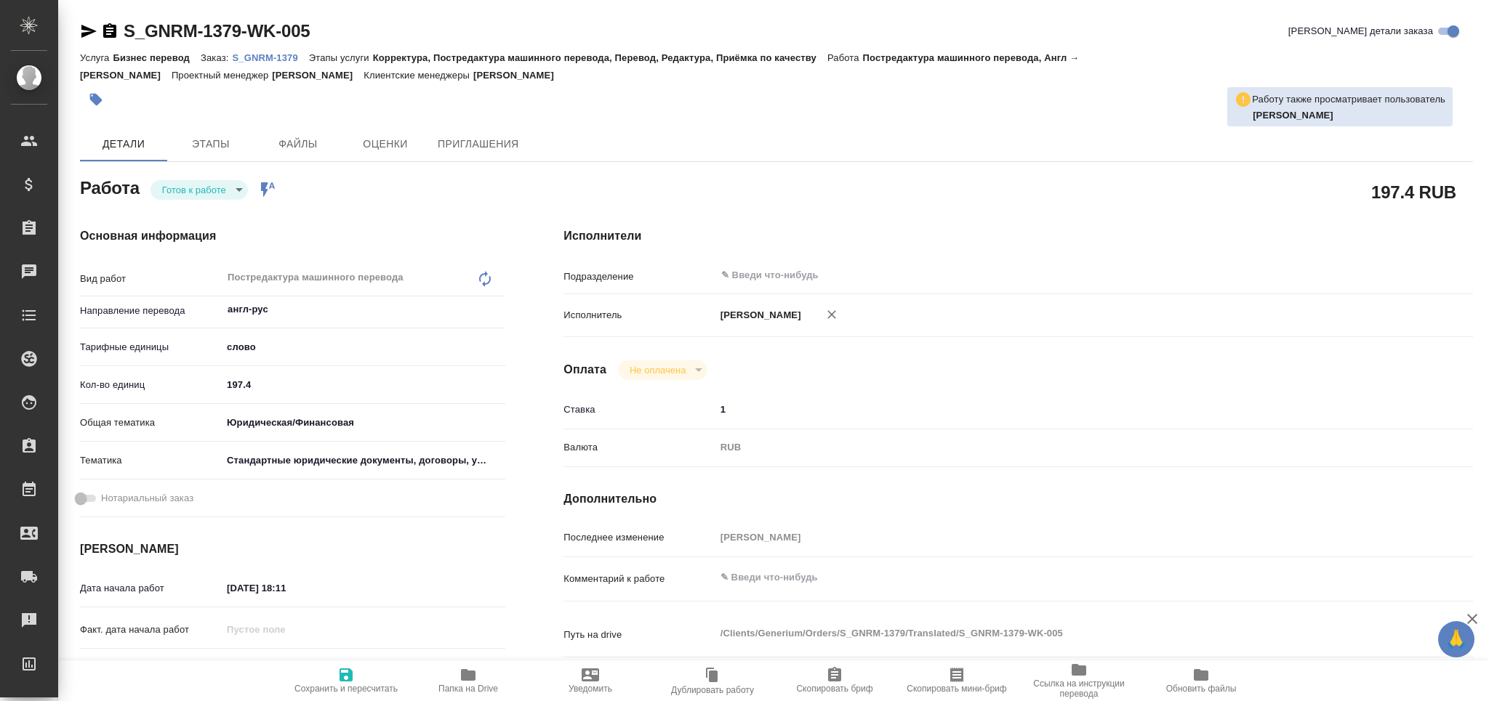
type textarea "x"
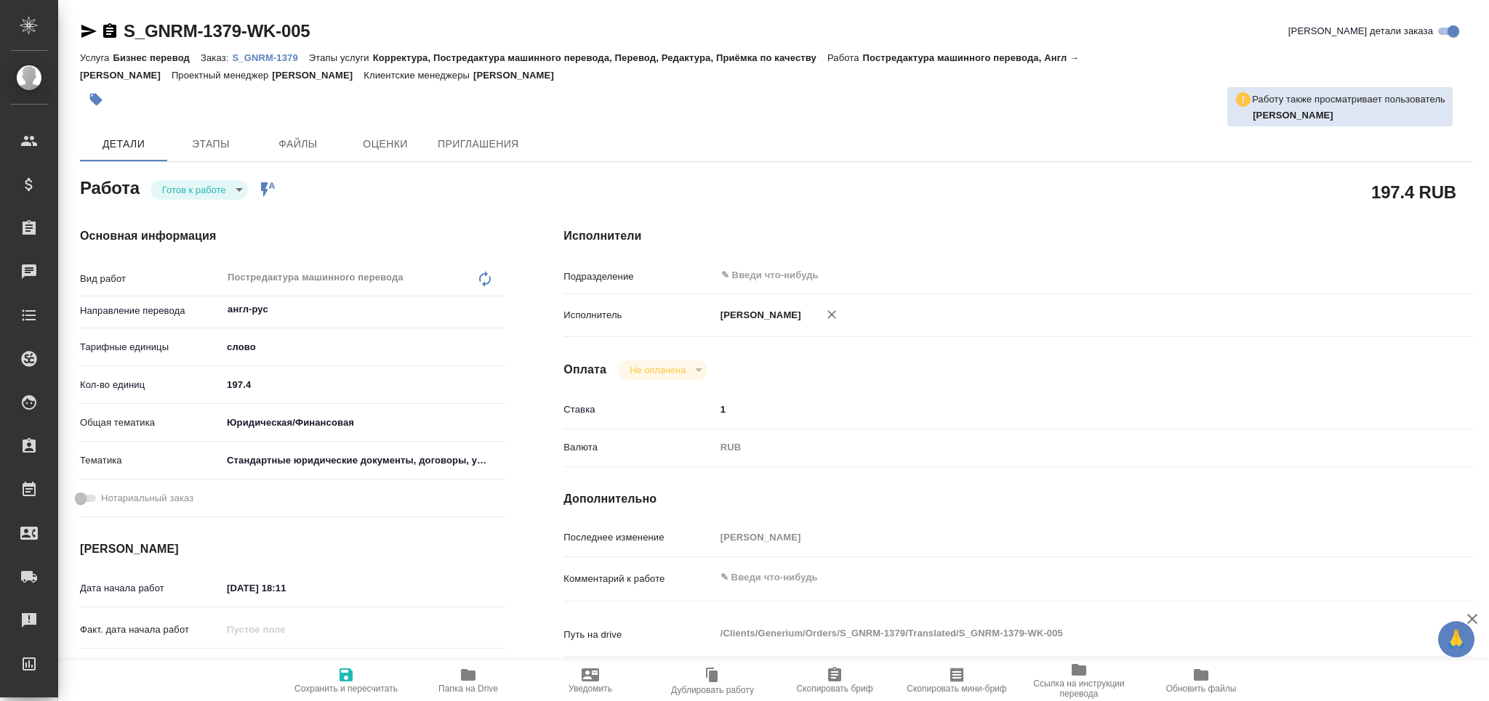
type textarea "x"
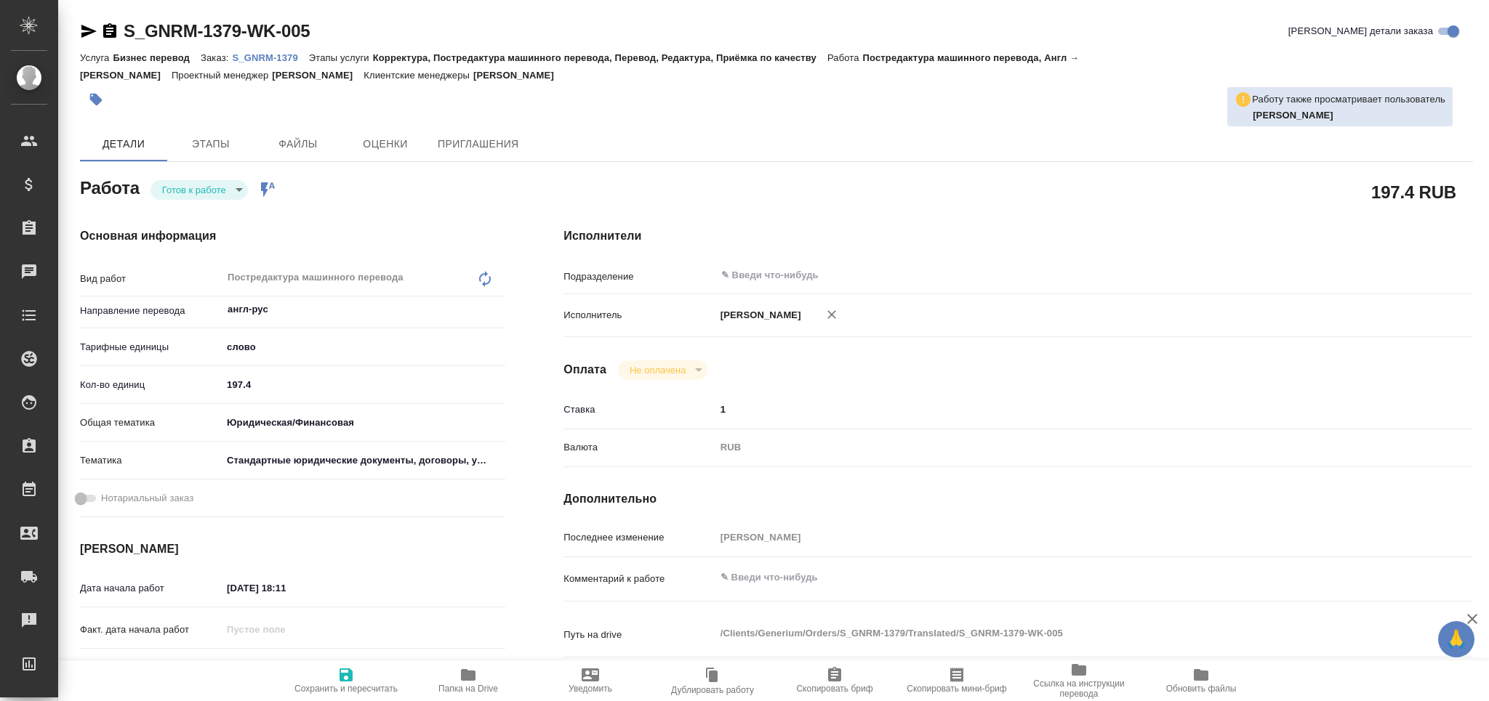
type textarea "x"
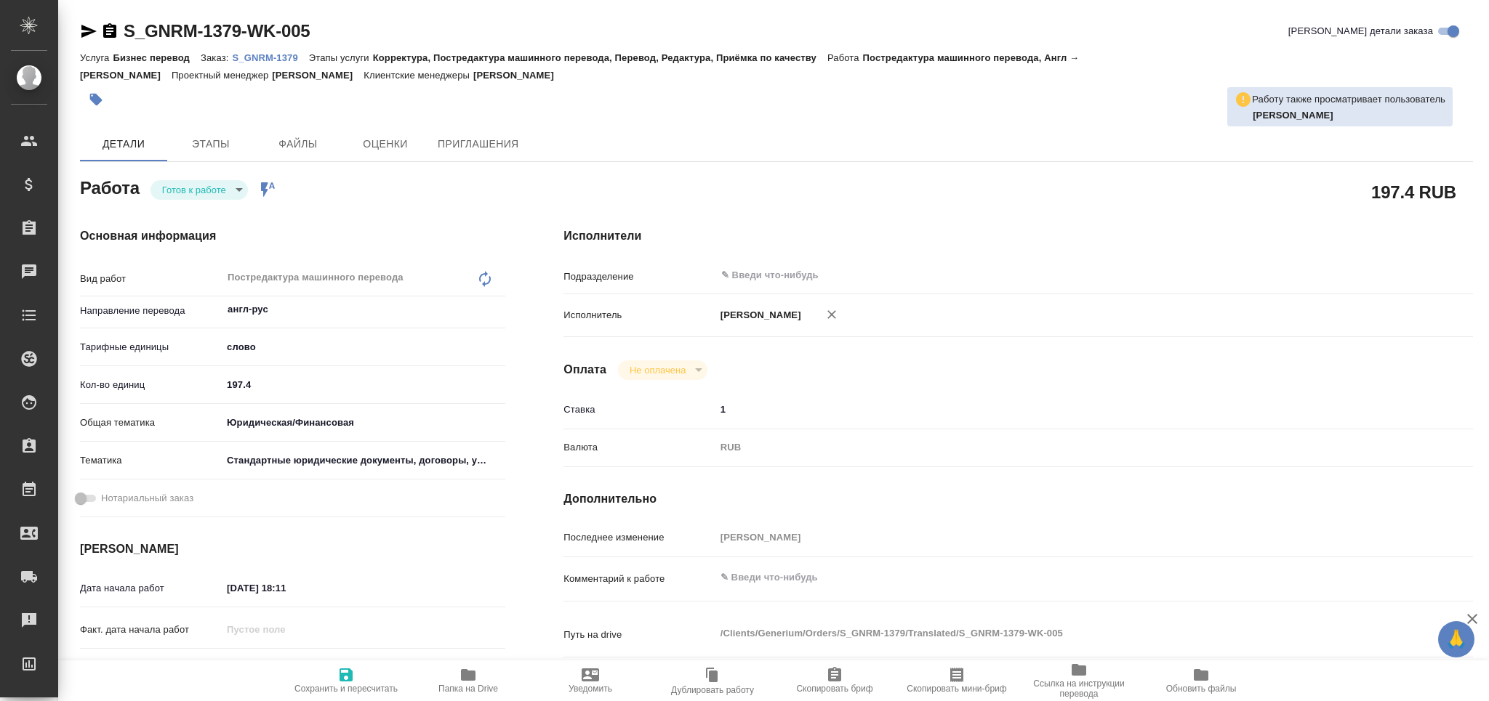
type textarea "x"
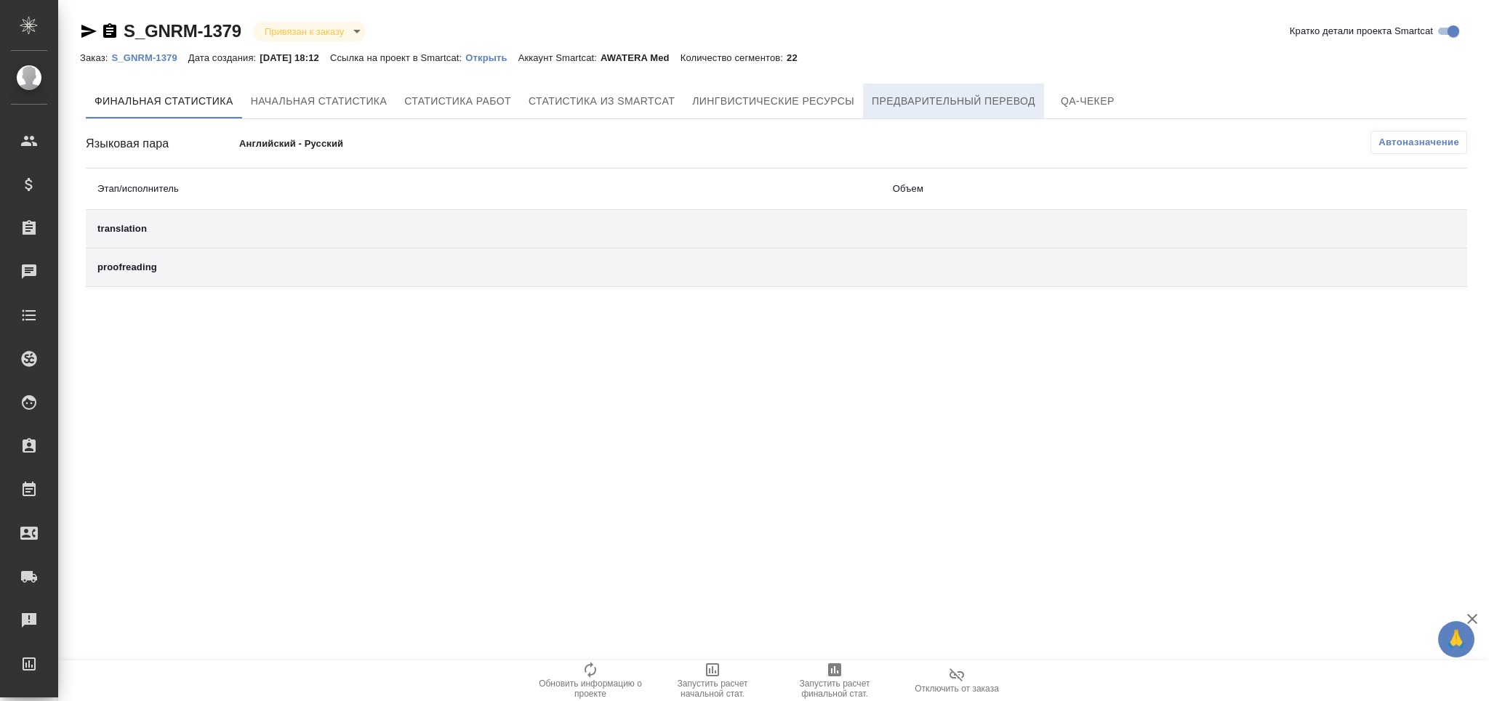
click at [902, 105] on span "Предварительный перевод" at bounding box center [954, 101] width 164 height 18
click at [900, 92] on span "Предварительный перевод" at bounding box center [954, 101] width 164 height 18
